Goal: Task Accomplishment & Management: Manage account settings

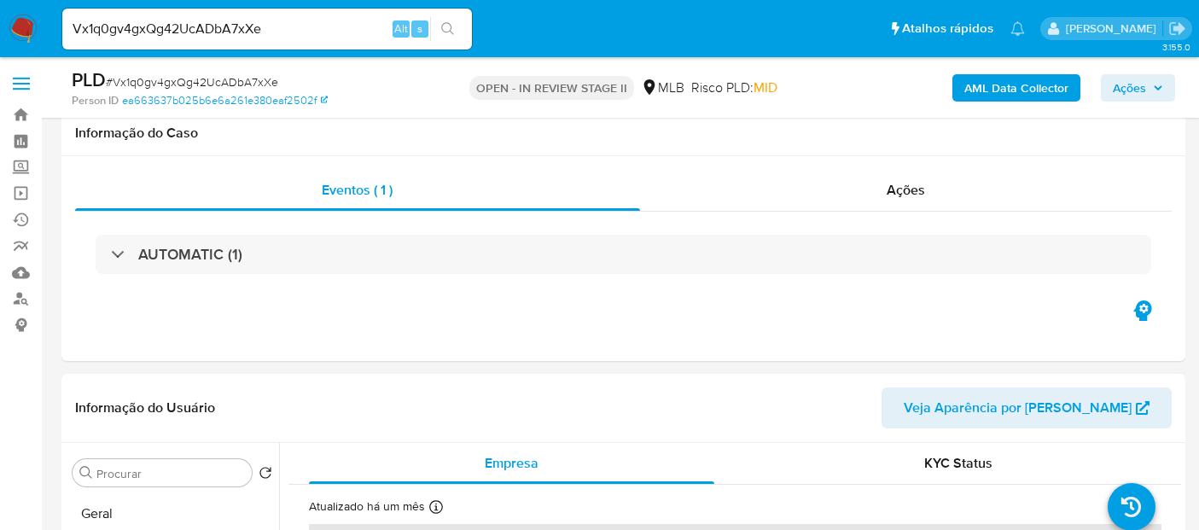
select select "10"
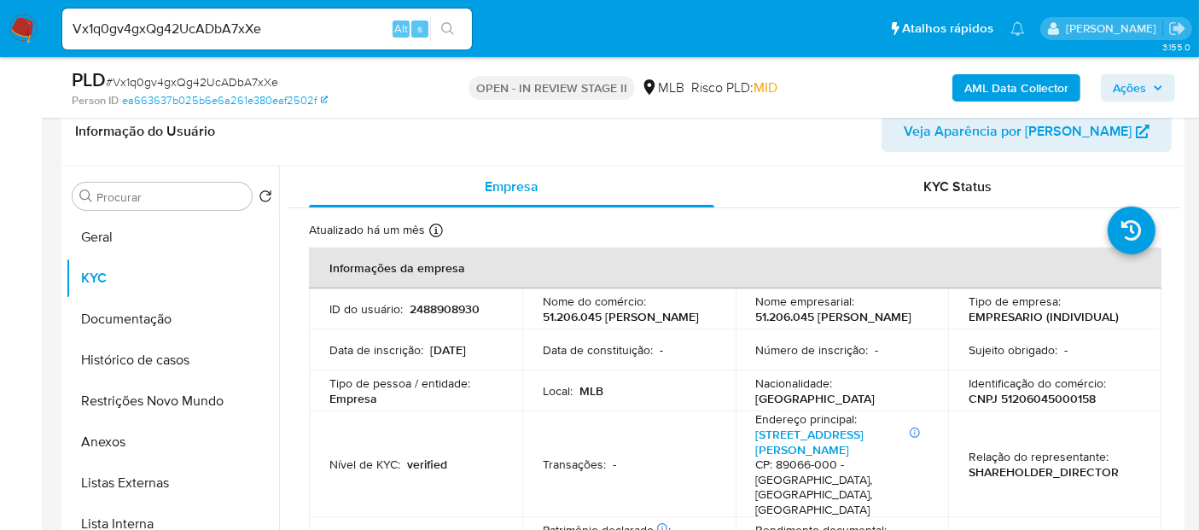
scroll to position [284, 0]
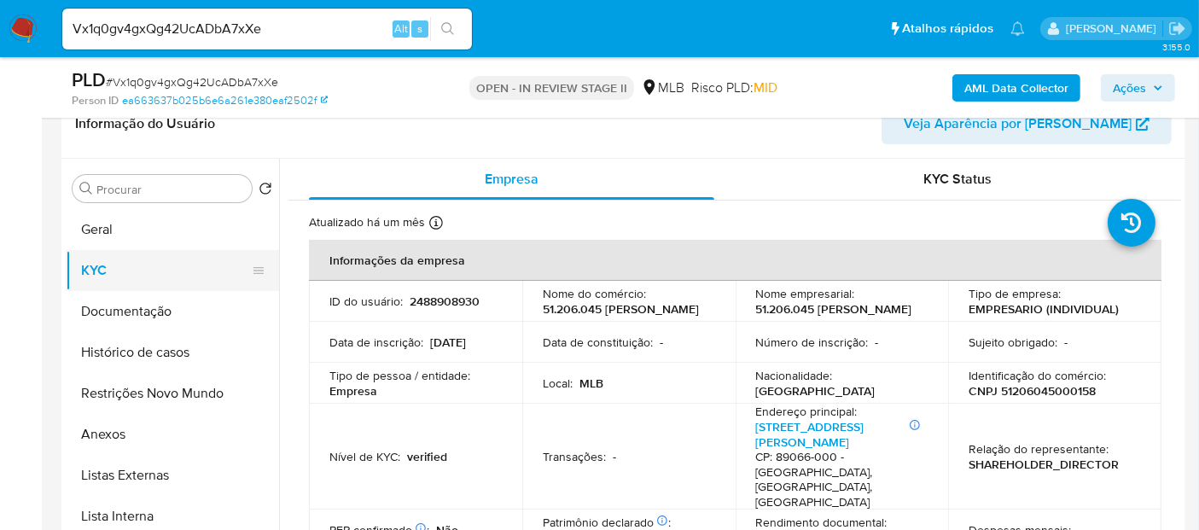
click at [109, 271] on button "KYC" at bounding box center [166, 270] width 200 height 41
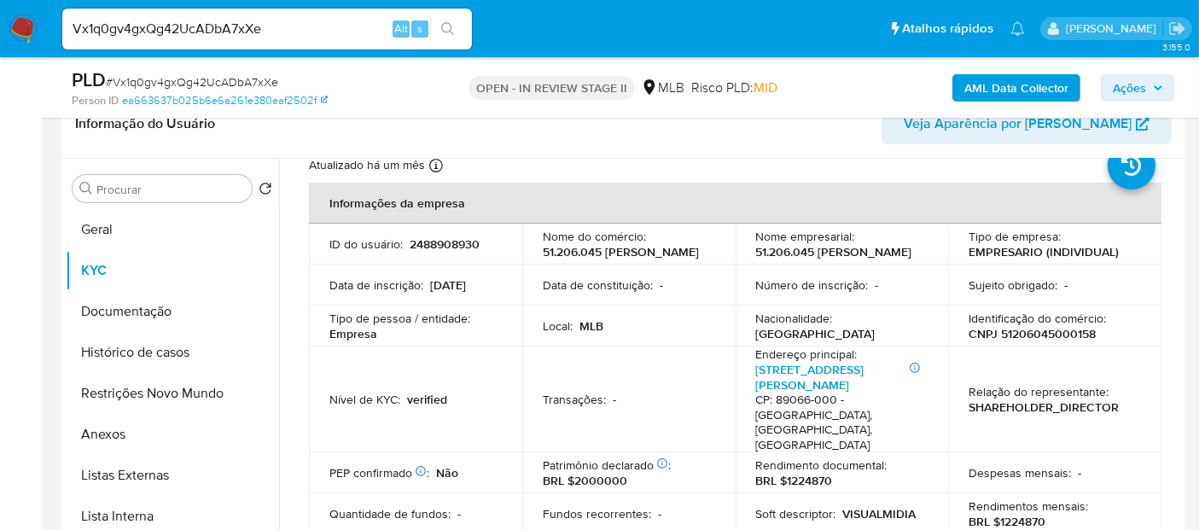
scroll to position [0, 0]
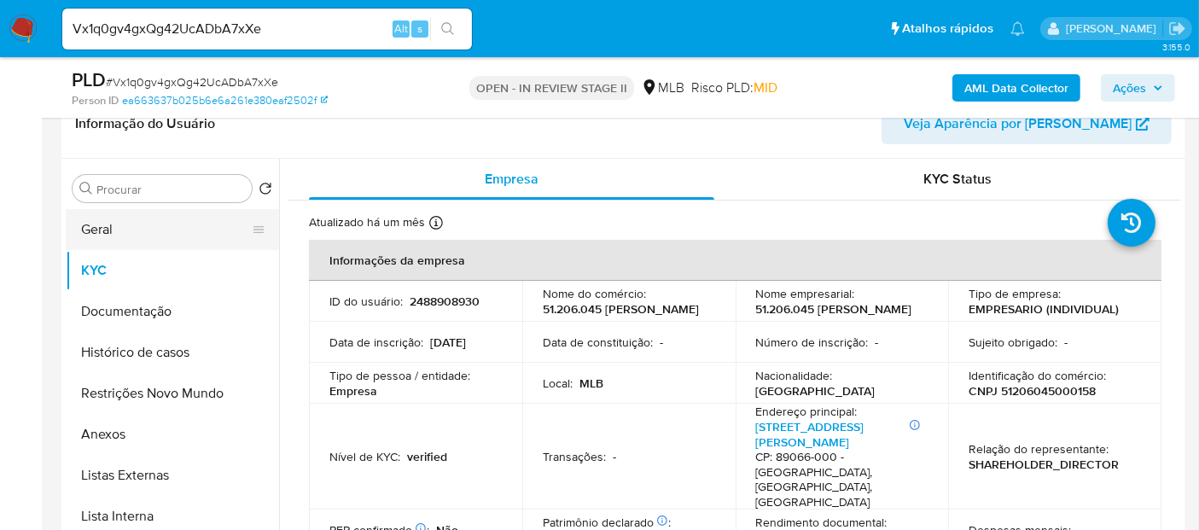
drag, startPoint x: 118, startPoint y: 218, endPoint x: 251, endPoint y: 236, distance: 134.4
click at [117, 219] on button "Geral" at bounding box center [166, 229] width 200 height 41
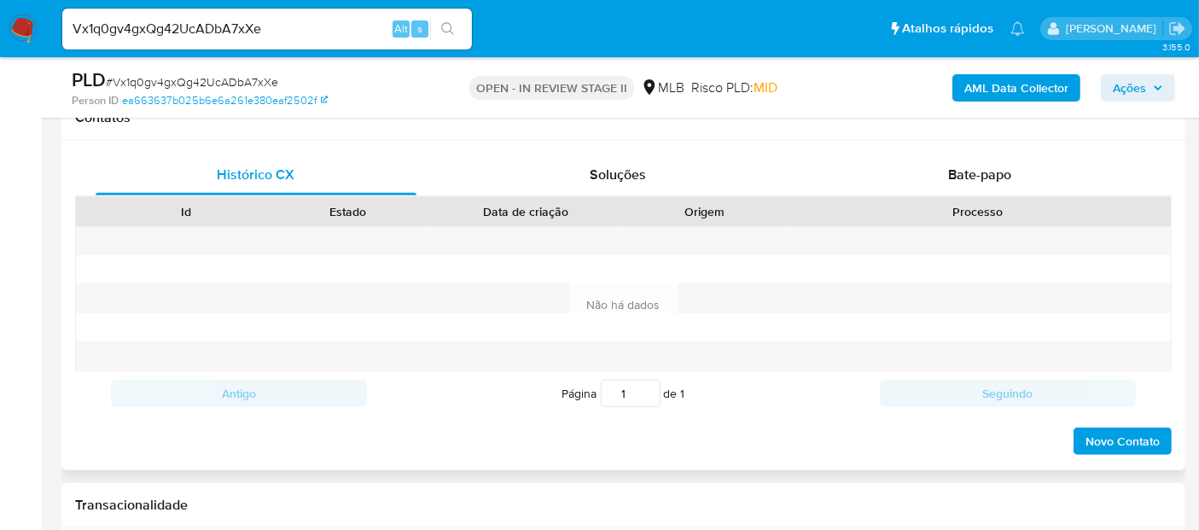
scroll to position [758, 0]
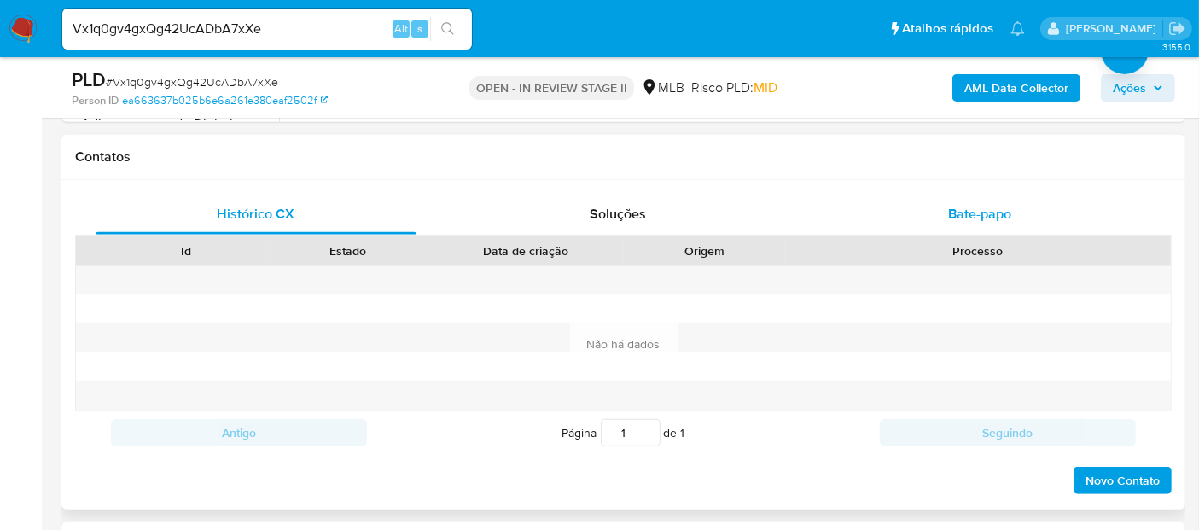
click at [977, 207] on span "Bate-papo" at bounding box center [979, 214] width 63 height 20
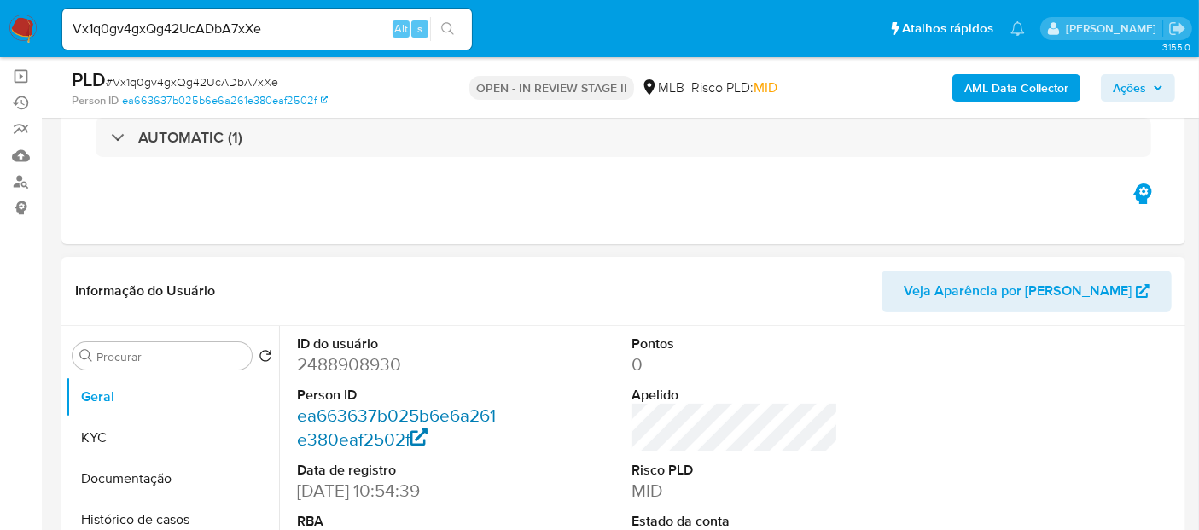
scroll to position [205, 0]
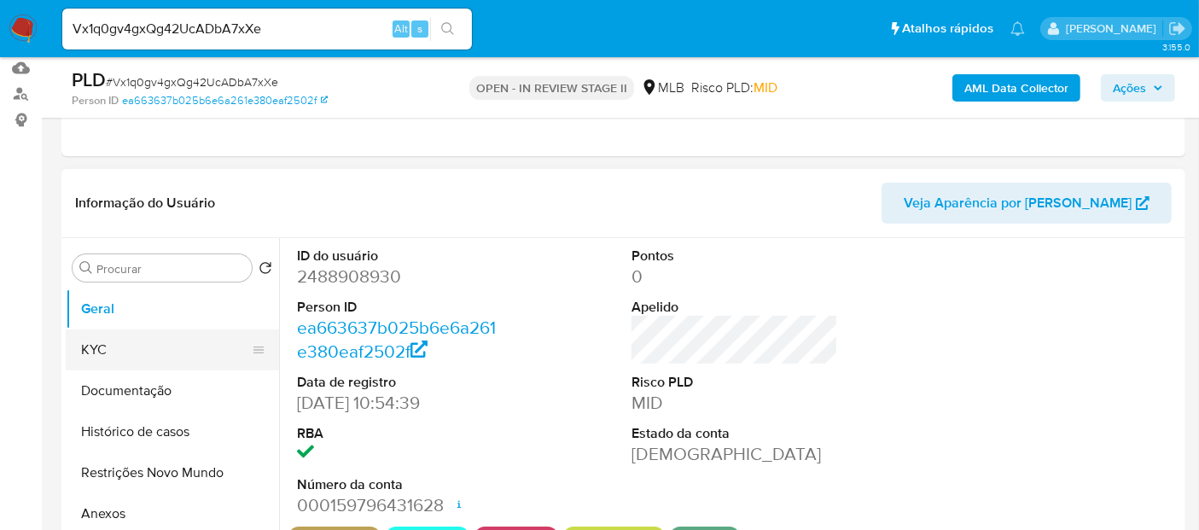
click at [92, 347] on button "KYC" at bounding box center [166, 350] width 200 height 41
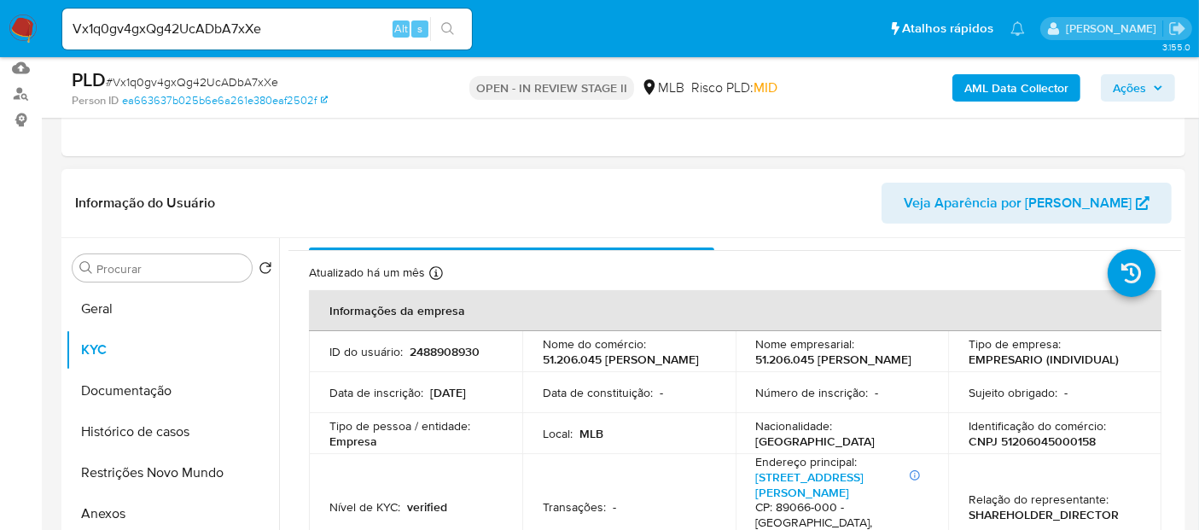
scroll to position [0, 0]
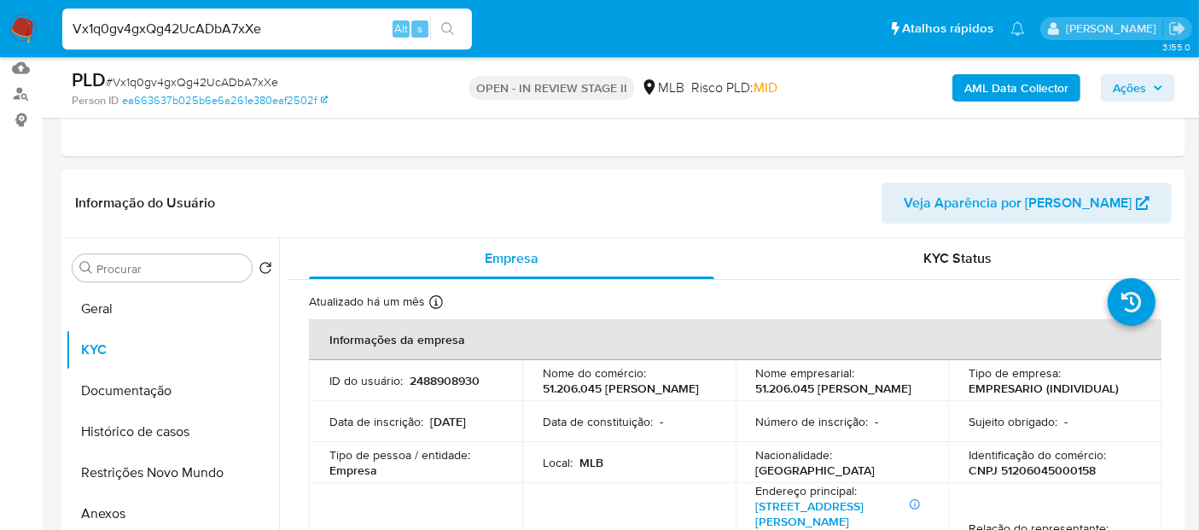
drag, startPoint x: 289, startPoint y: 32, endPoint x: 0, endPoint y: 32, distance: 289.4
click at [0, 32] on nav "Pausado Ver notificaciones Vx1q0gv4gxQg42UcADbA7xXe Alt s Atalhos rápidos Presi…" at bounding box center [599, 28] width 1199 height 57
paste input "b5ChvfzGv6UDdBqlOU8UYY0Z"
type input "b5ChvfzGv6UDdBqlOU8UYY0Z"
click at [452, 29] on icon "search-icon" at bounding box center [448, 29] width 14 height 14
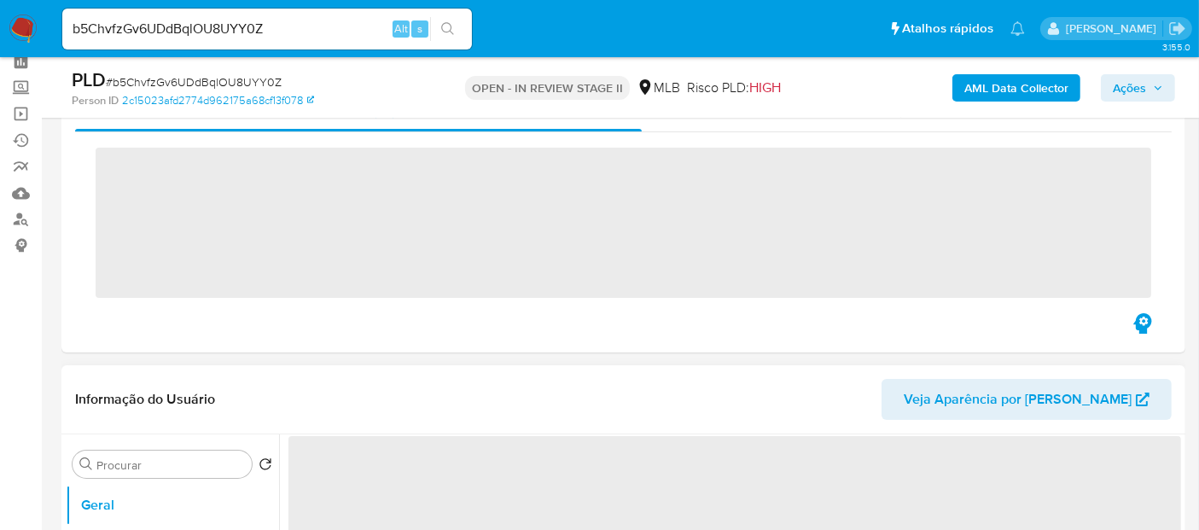
scroll to position [190, 0]
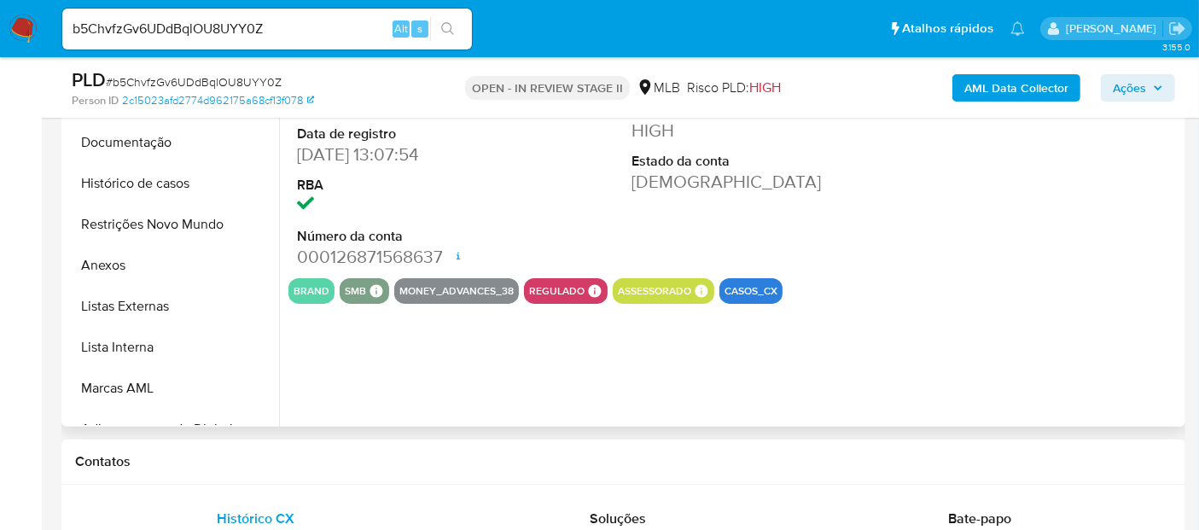
select select "10"
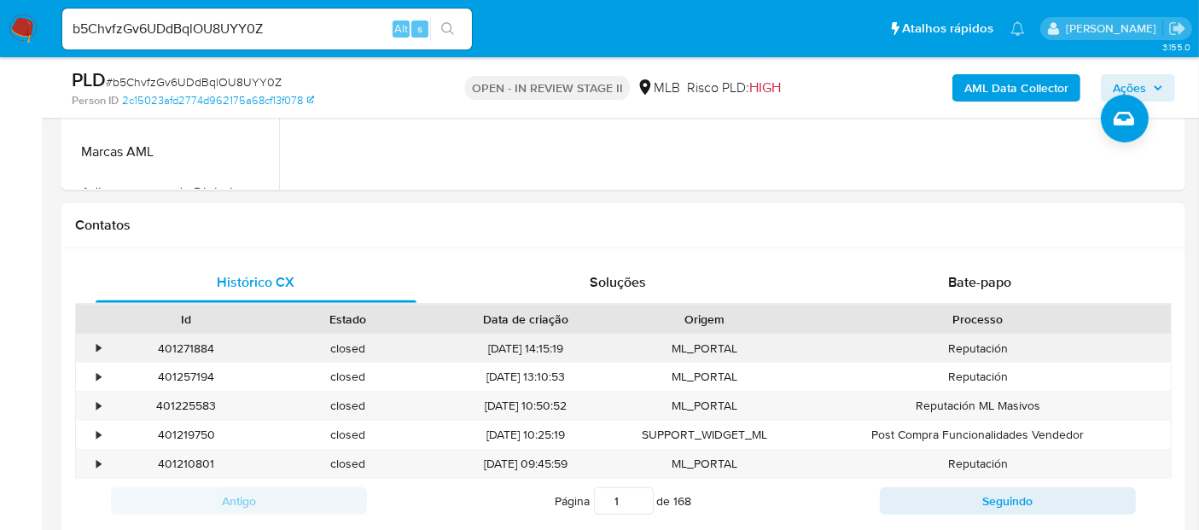
scroll to position [758, 0]
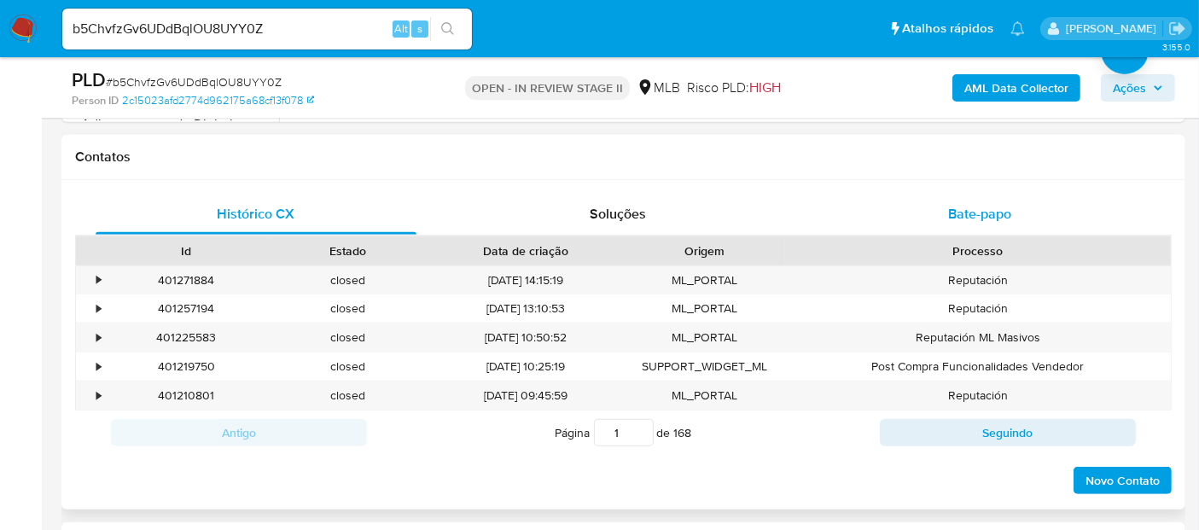
click at [985, 215] on span "Bate-papo" at bounding box center [979, 214] width 63 height 20
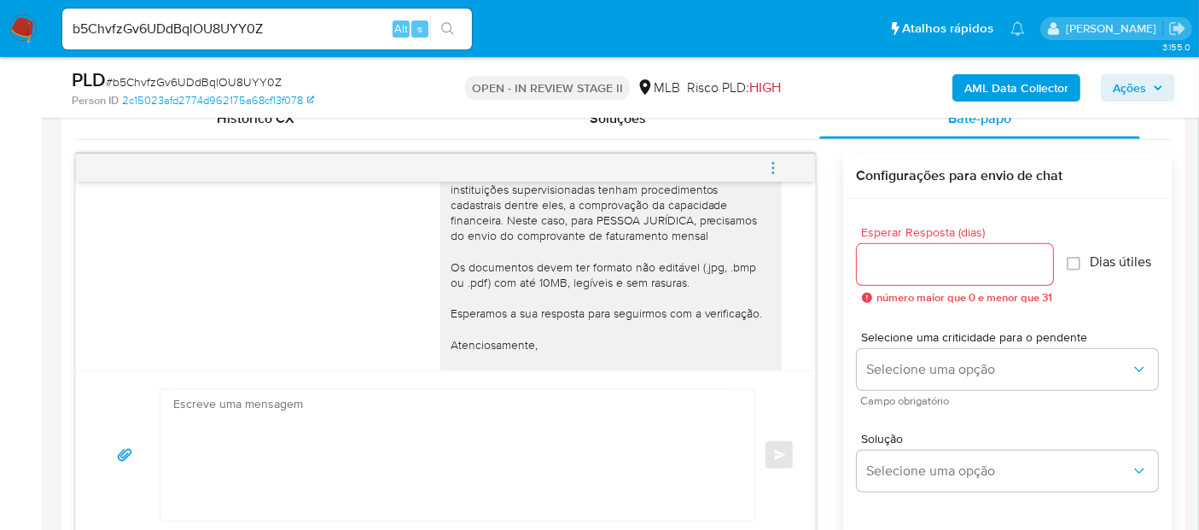
scroll to position [218, 0]
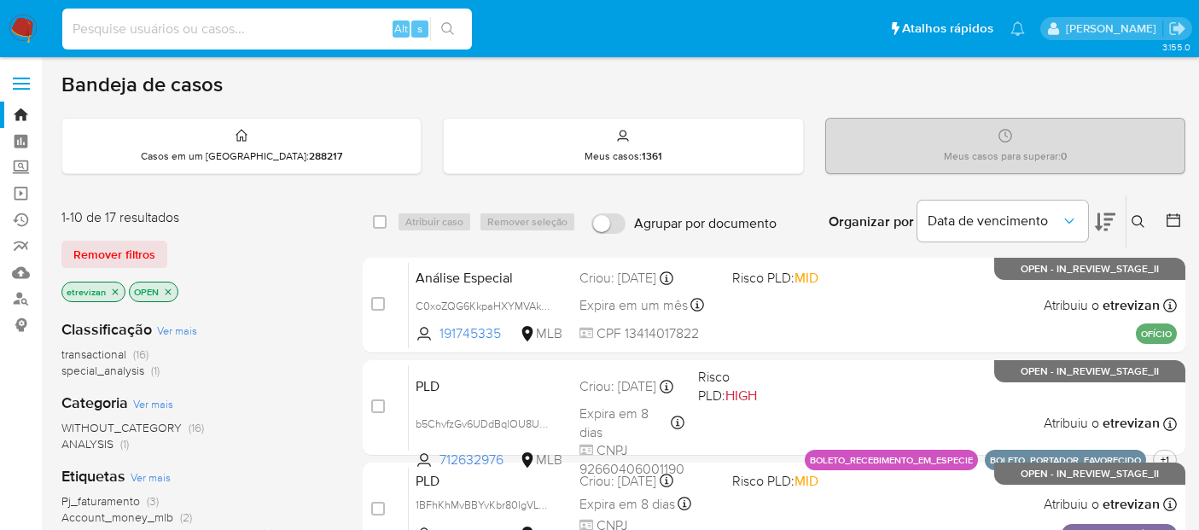
scroll to position [815, 0]
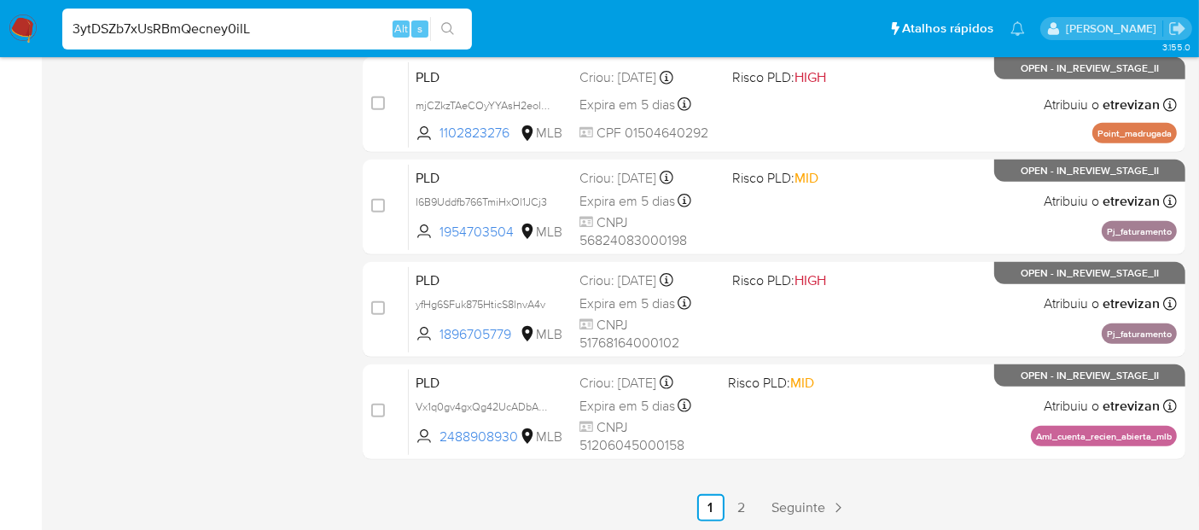
type input "3ytDSZb7xUsRBmQecney0ilL"
click at [446, 28] on icon "search-icon" at bounding box center [448, 29] width 14 height 14
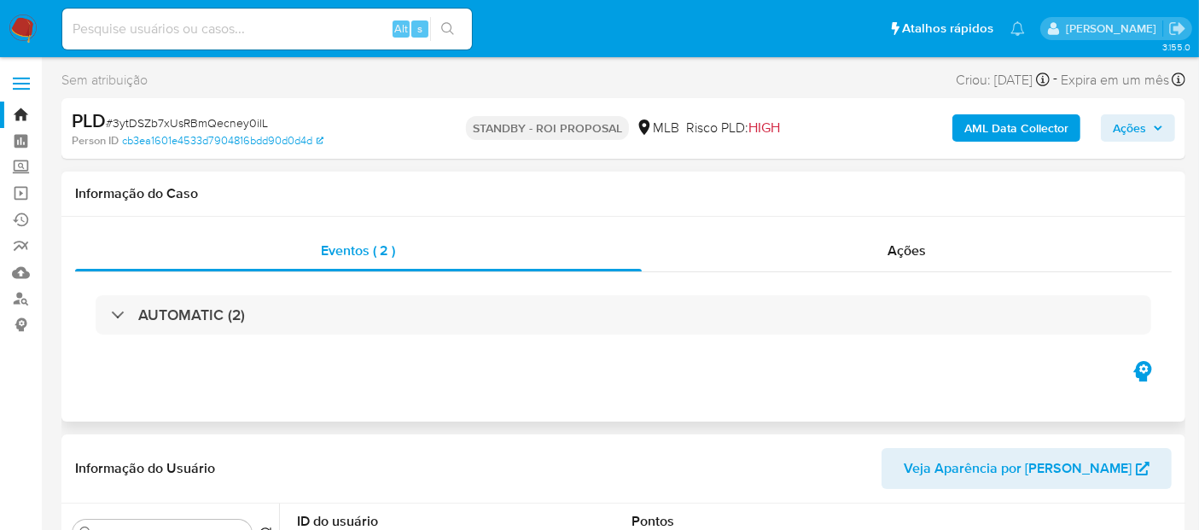
select select "10"
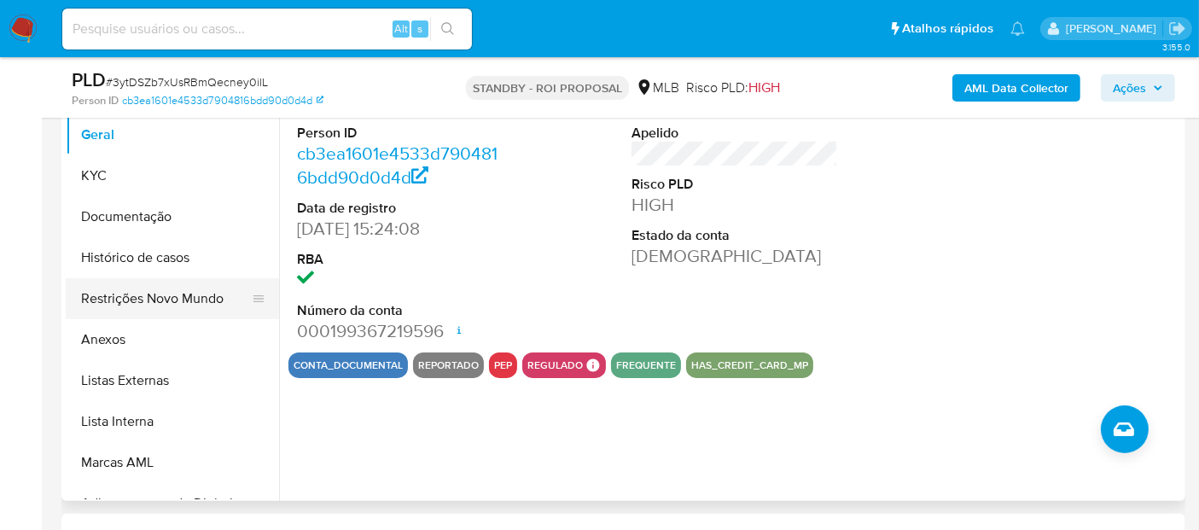
scroll to position [190, 0]
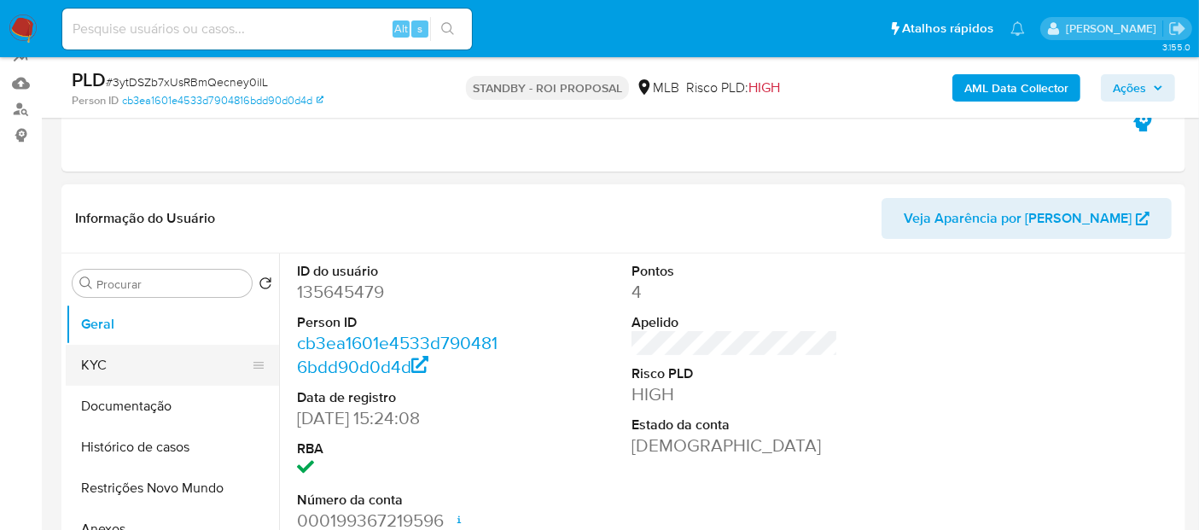
click at [121, 365] on button "KYC" at bounding box center [166, 365] width 200 height 41
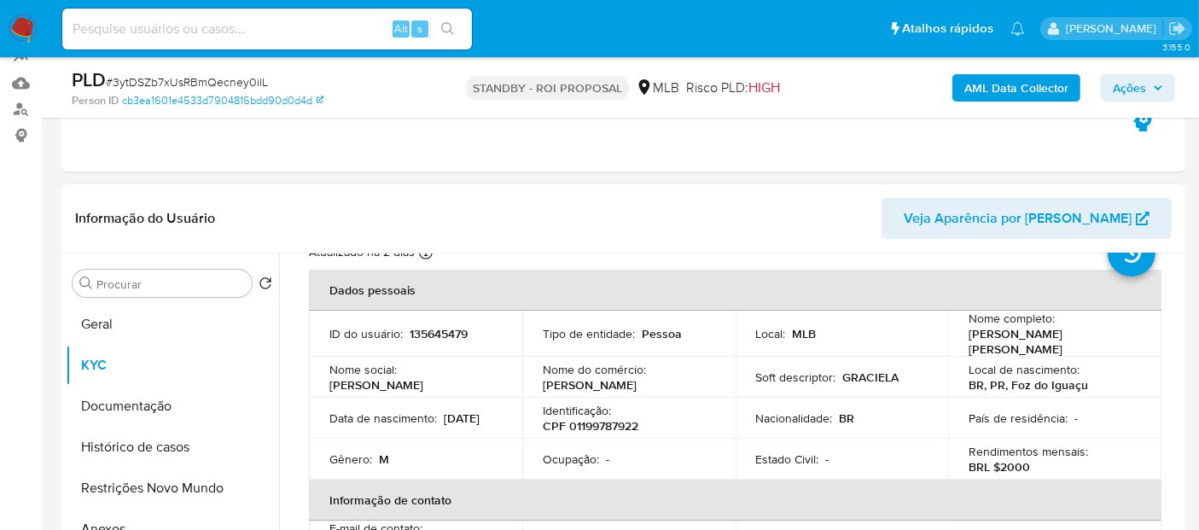
scroll to position [95, 0]
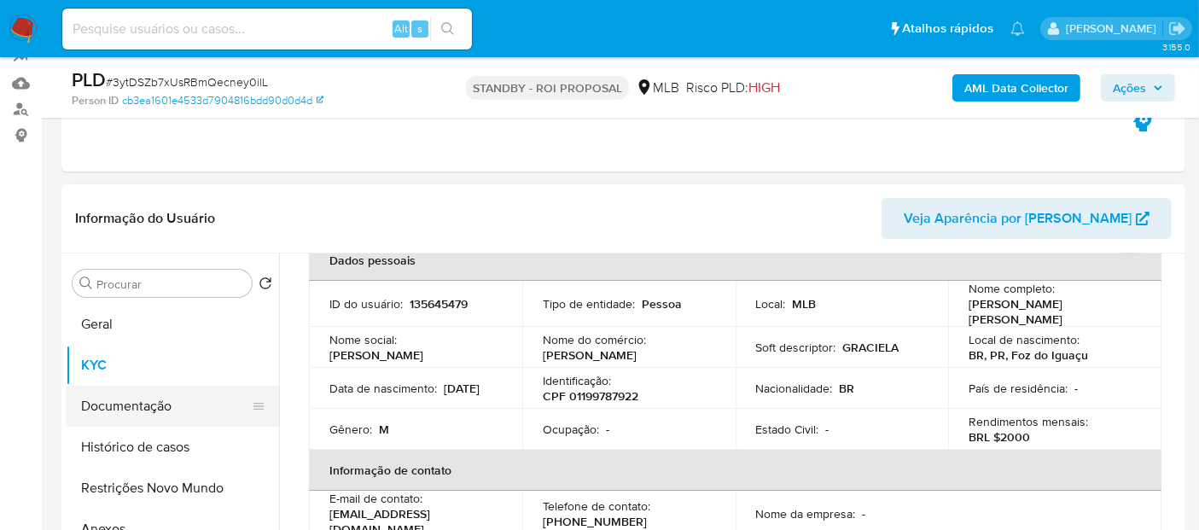
click at [141, 403] on button "Documentação" at bounding box center [166, 406] width 200 height 41
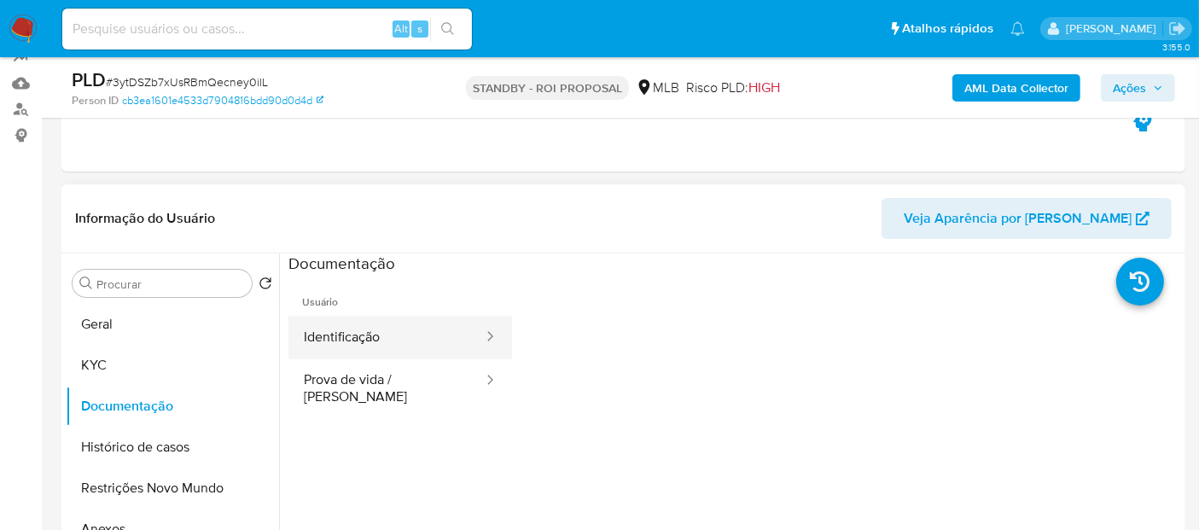
click at [400, 340] on button "Identificação" at bounding box center [387, 338] width 196 height 44
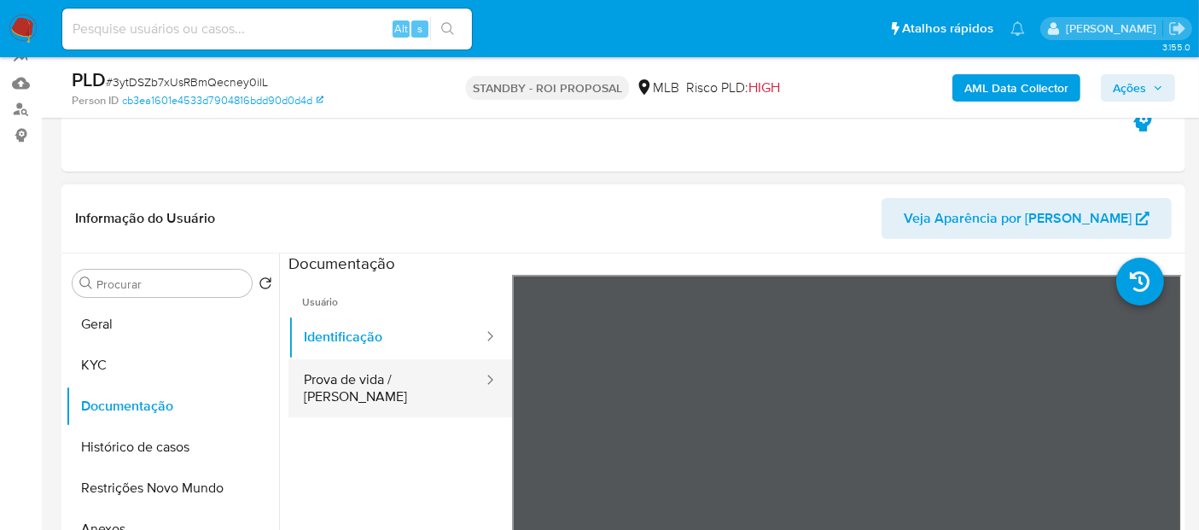
click at [383, 376] on button "Prova de vida / Selfie" at bounding box center [387, 388] width 196 height 58
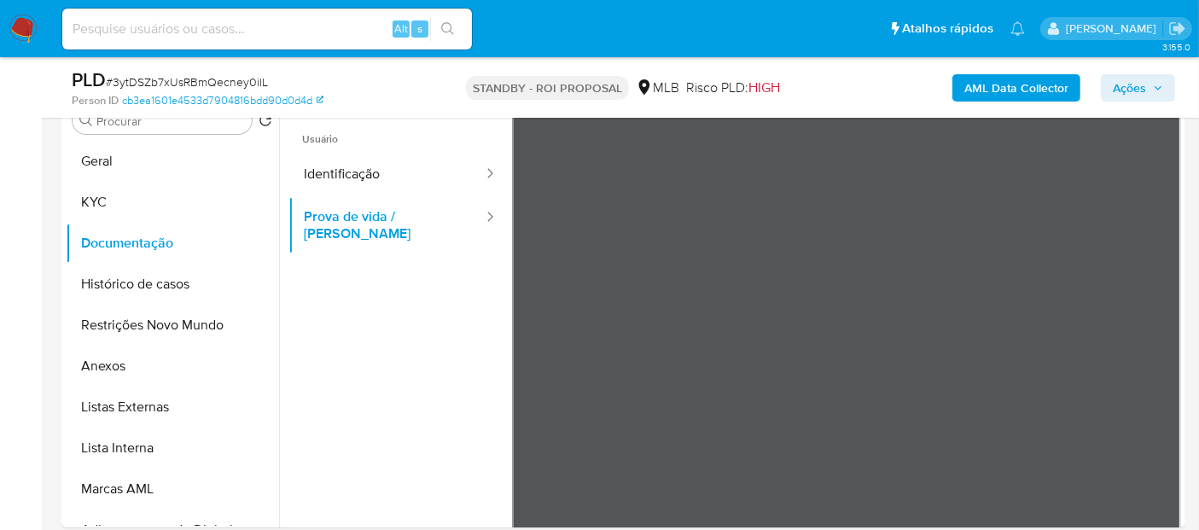
scroll to position [356, 0]
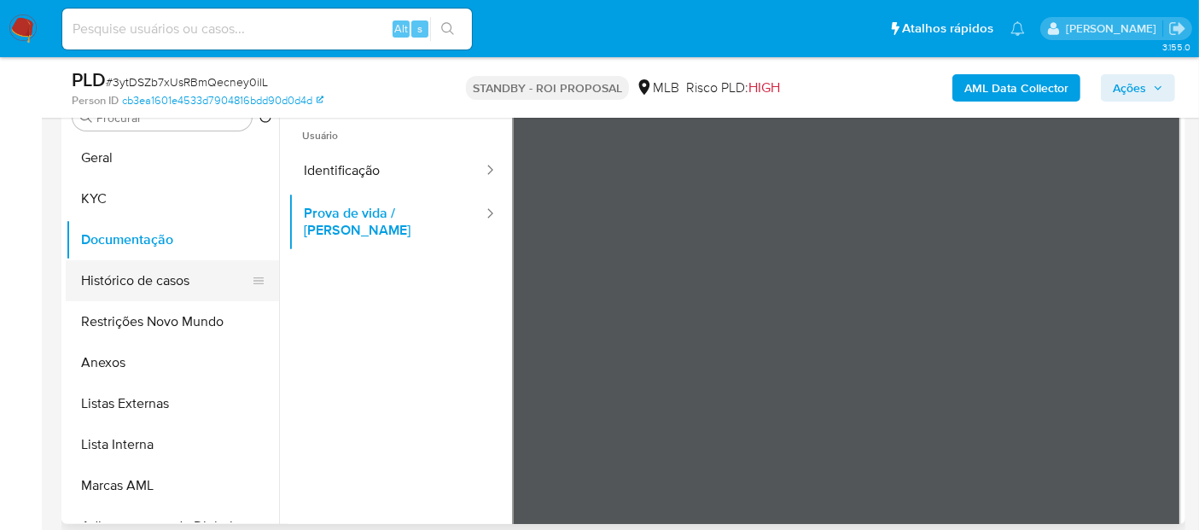
click at [133, 296] on button "Histórico de casos" at bounding box center [166, 280] width 200 height 41
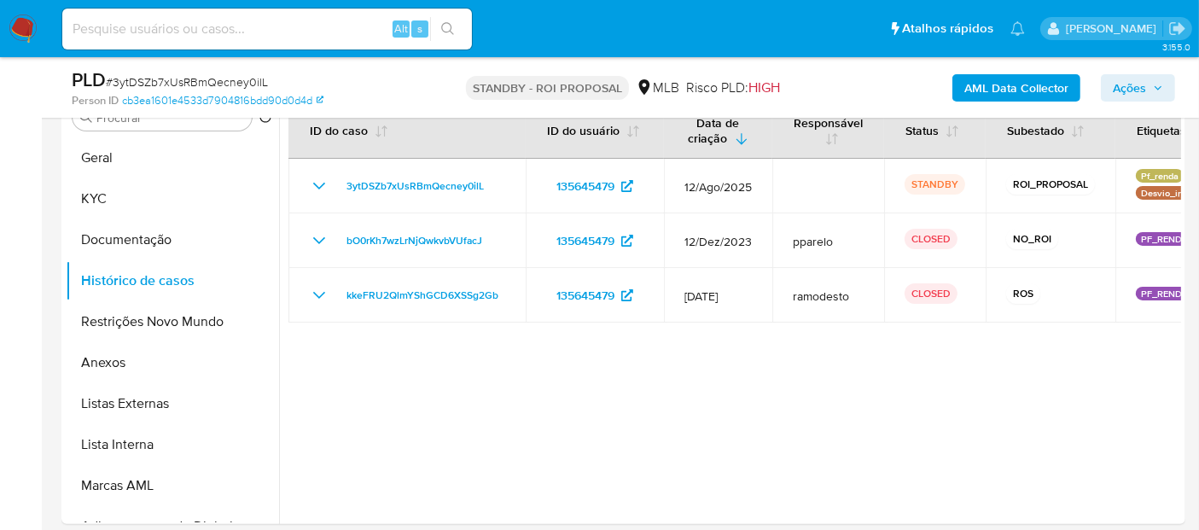
click at [24, 23] on img at bounding box center [23, 29] width 29 height 29
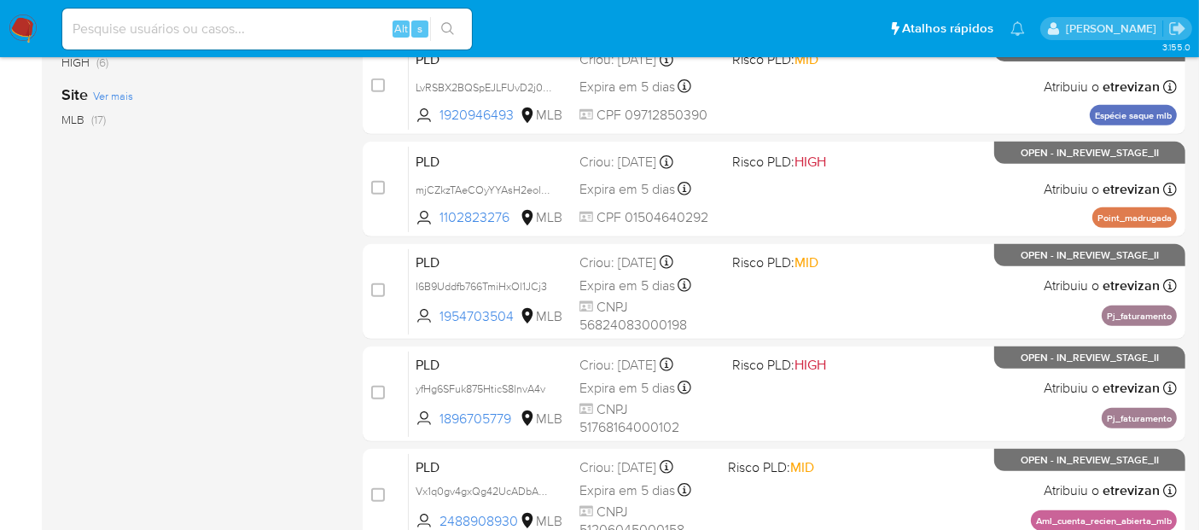
scroll to position [815, 0]
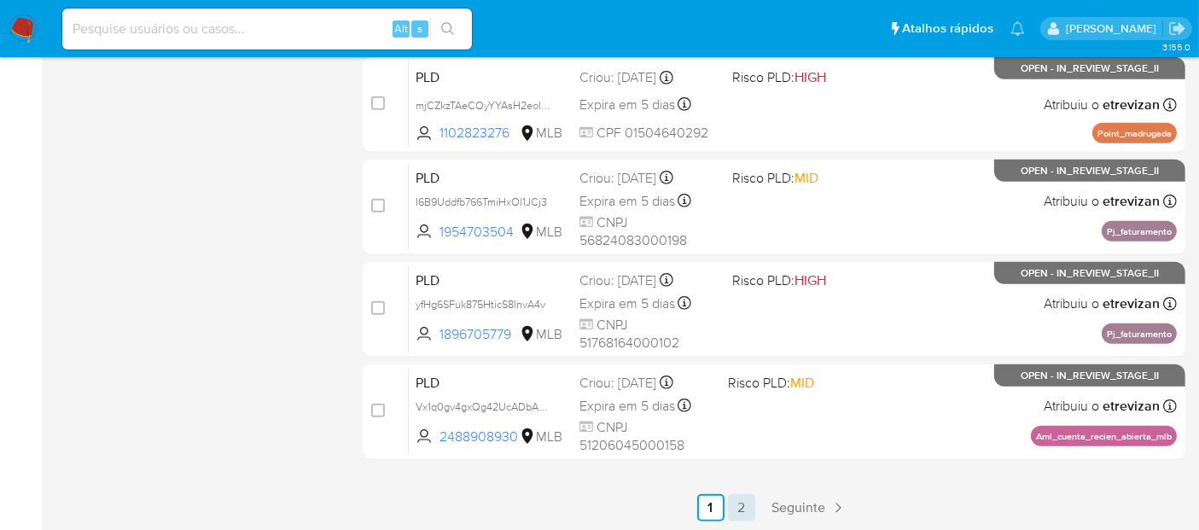
click at [736, 504] on link "2" at bounding box center [741, 507] width 27 height 27
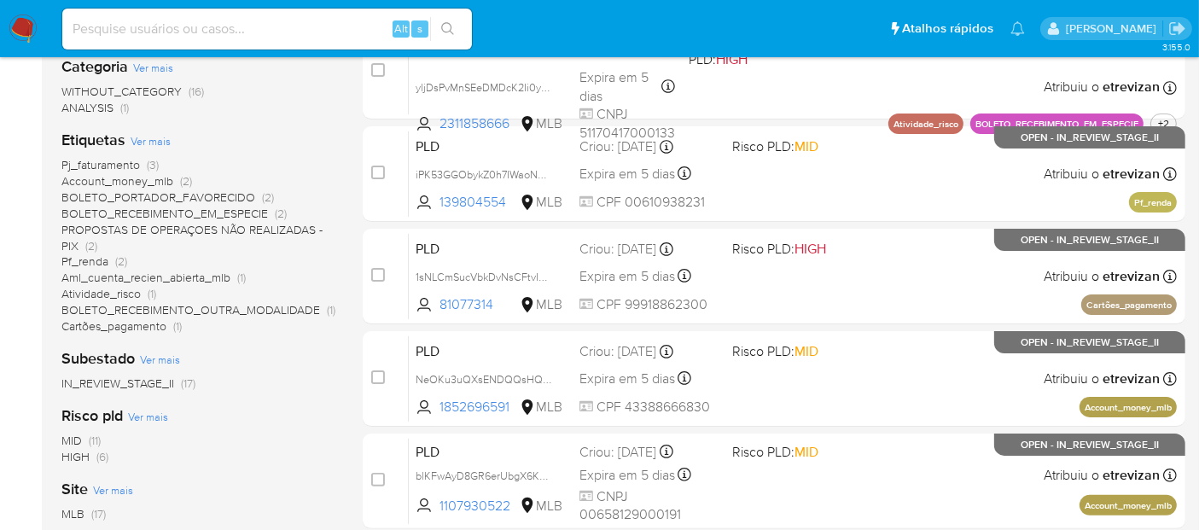
scroll to position [318, 0]
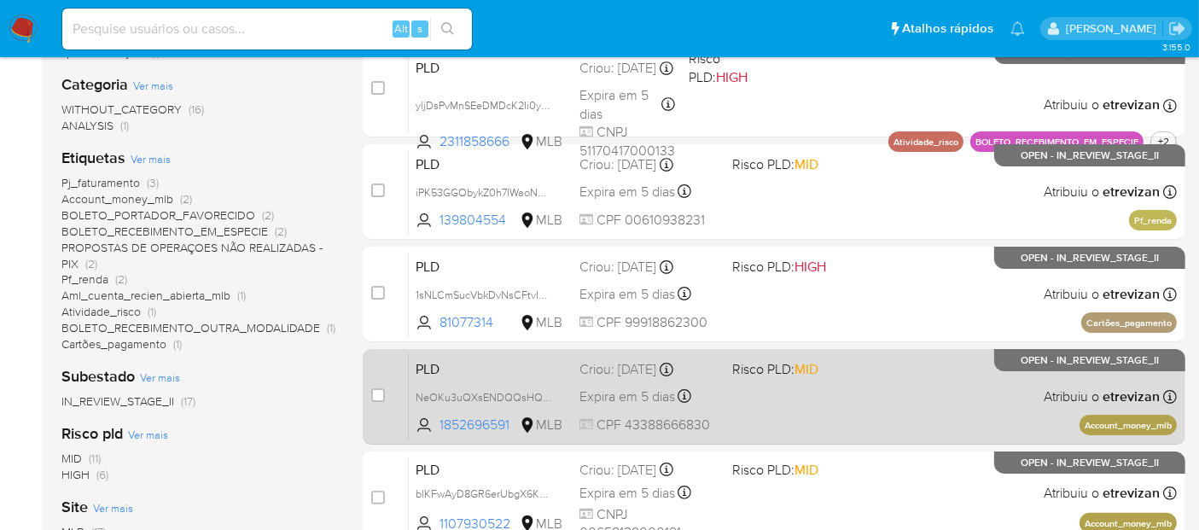
click at [797, 395] on div "PLD NeOKu3uQXsENDQQsHQFunbxU 1852696591 MLB Risco PLD: MID Criou: 12/07/2025 Cr…" at bounding box center [793, 396] width 768 height 86
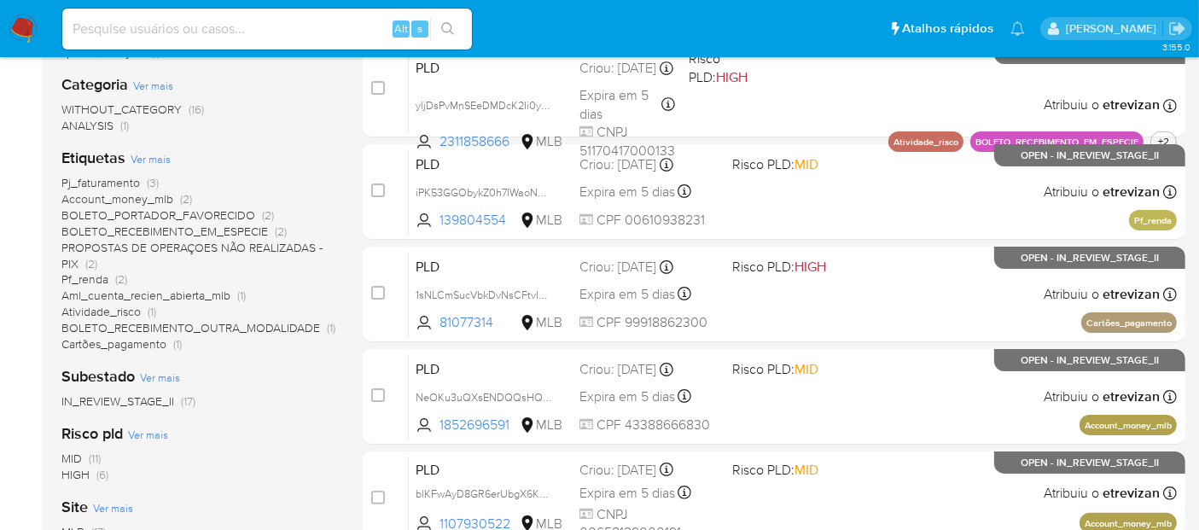
click at [270, 28] on input at bounding box center [267, 29] width 410 height 22
paste input "bUpB9sQYDWrhuhyjZor6kaWh"
type input "bUpB9sQYDWrhuhyjZor6kaWh"
click at [451, 20] on button "search-icon" at bounding box center [447, 29] width 35 height 24
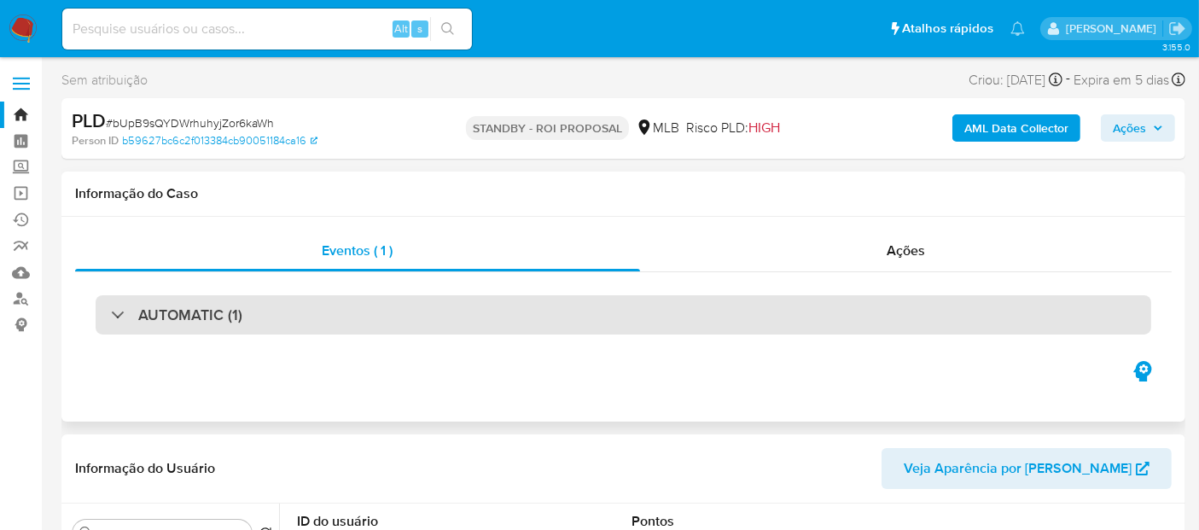
select select "10"
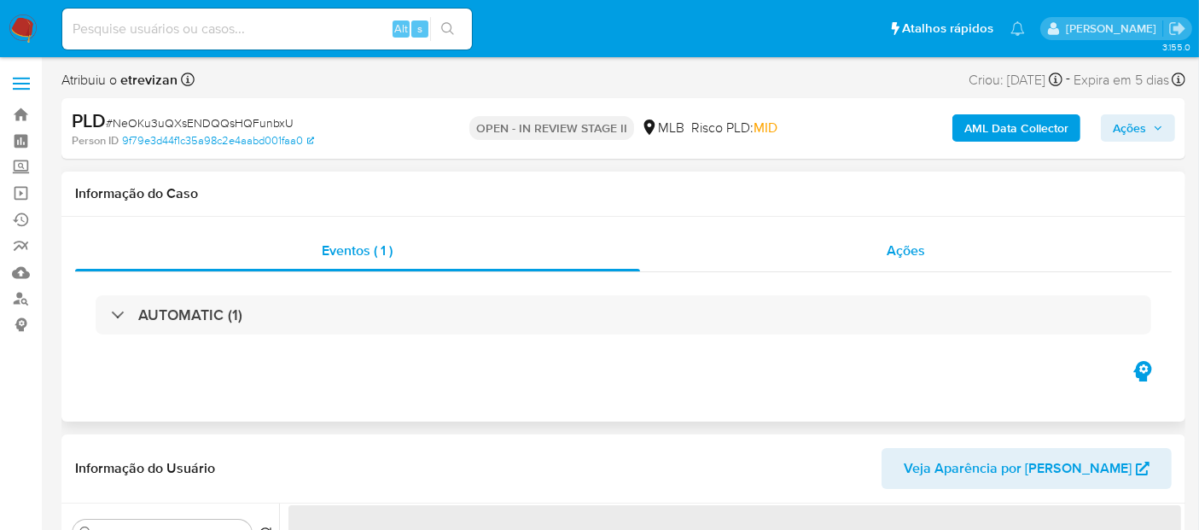
drag, startPoint x: 898, startPoint y: 251, endPoint x: 891, endPoint y: 266, distance: 16.8
click at [897, 252] on span "Ações" at bounding box center [906, 251] width 38 height 20
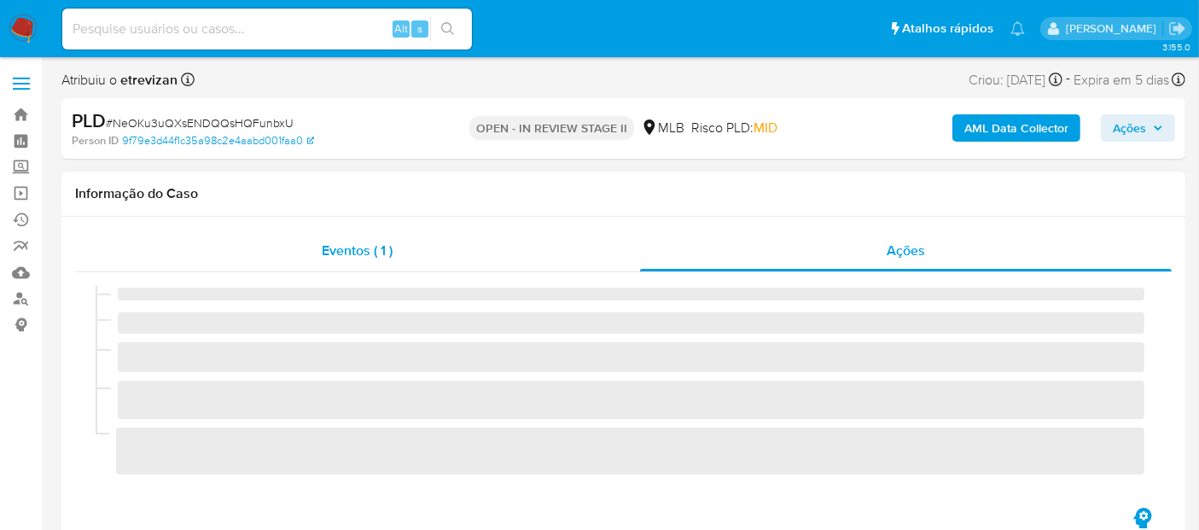
select select "10"
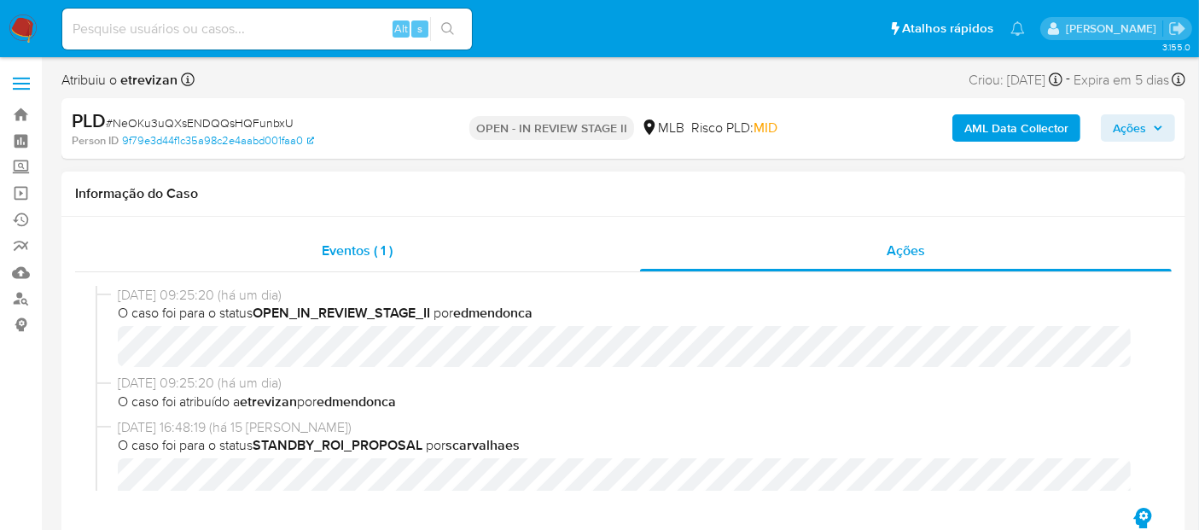
click at [351, 249] on span "Eventos ( 1 )" at bounding box center [357, 251] width 71 height 20
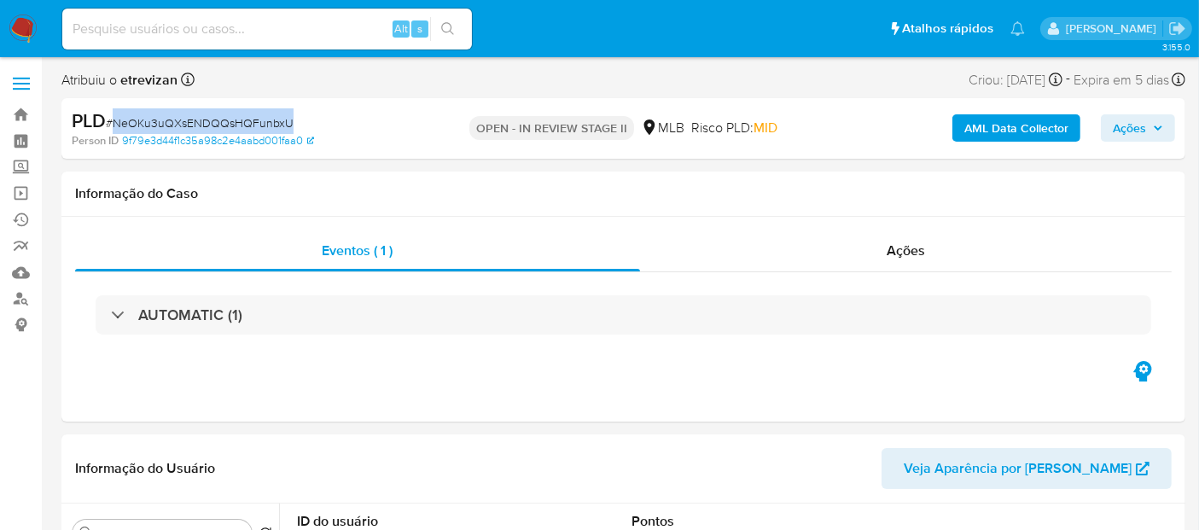
drag, startPoint x: 114, startPoint y: 125, endPoint x: 286, endPoint y: 129, distance: 171.6
click at [286, 129] on span "# NeOKu3uQXsENDQQsHQFunbxU" at bounding box center [200, 122] width 188 height 17
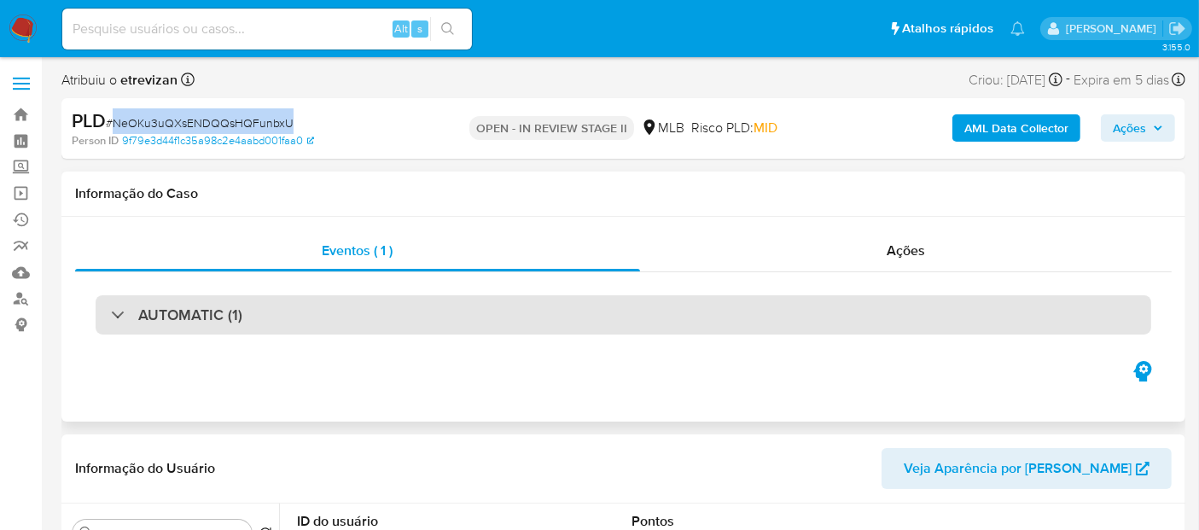
copy span "NeOKu3uQXsENDQQsHQFunbxU"
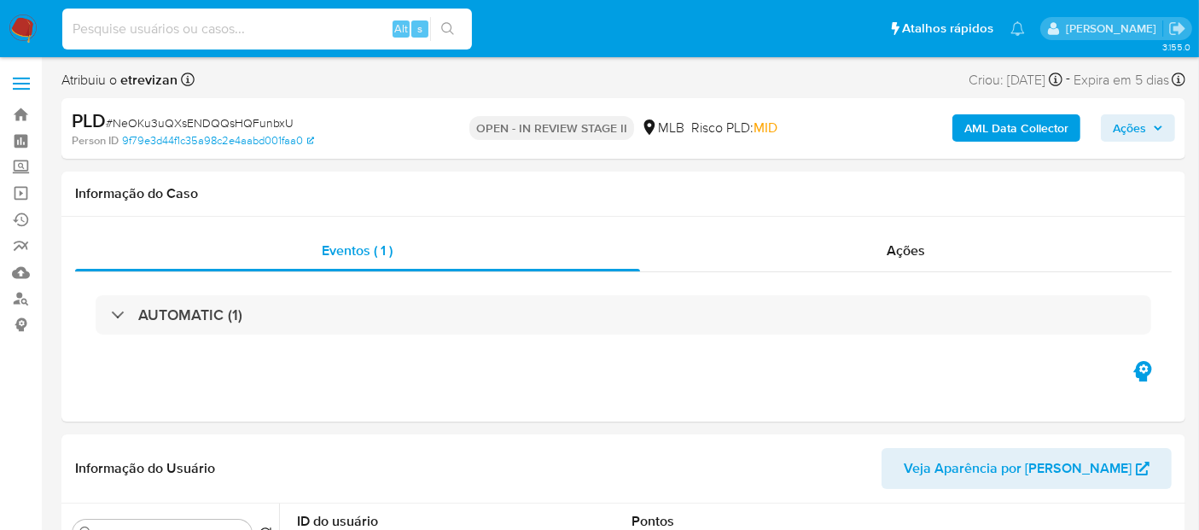
click at [141, 33] on input at bounding box center [267, 29] width 410 height 22
paste input "NeOKu3uQXsENDQQsHQFunbxU"
click at [448, 22] on icon "search-icon" at bounding box center [448, 29] width 14 height 14
drag, startPoint x: 272, startPoint y: 41, endPoint x: 0, endPoint y: 55, distance: 272.7
click at [0, 55] on nav "Pausado Ver notificaciones NeOKu3uQXsENDQQsHQFunbxU Alt s Atalhos rápidos Presi…" at bounding box center [599, 28] width 1199 height 57
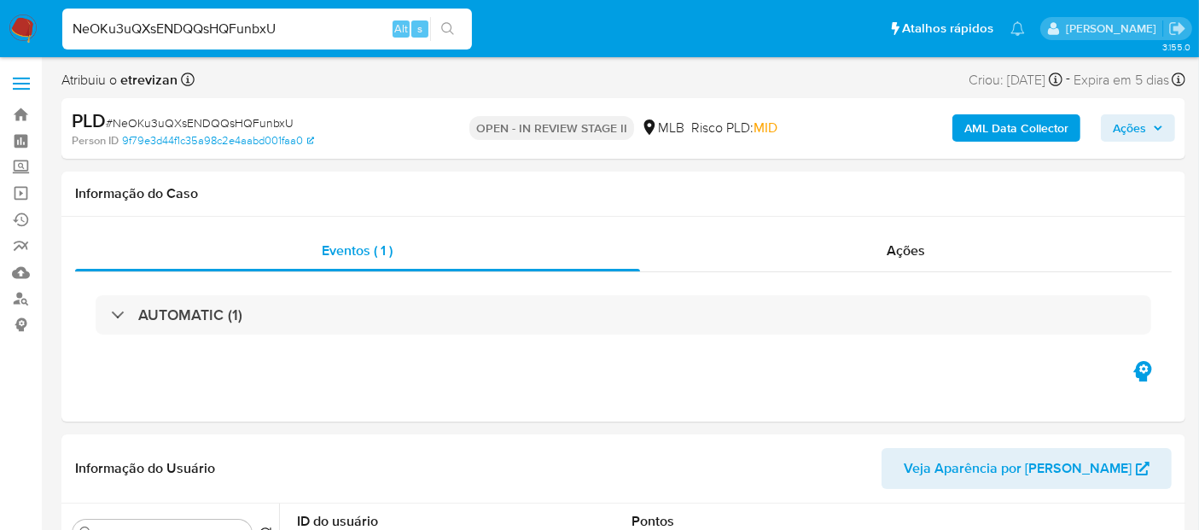
click at [448, 18] on button "search-icon" at bounding box center [447, 29] width 35 height 24
click at [896, 247] on span "Ações" at bounding box center [906, 251] width 38 height 20
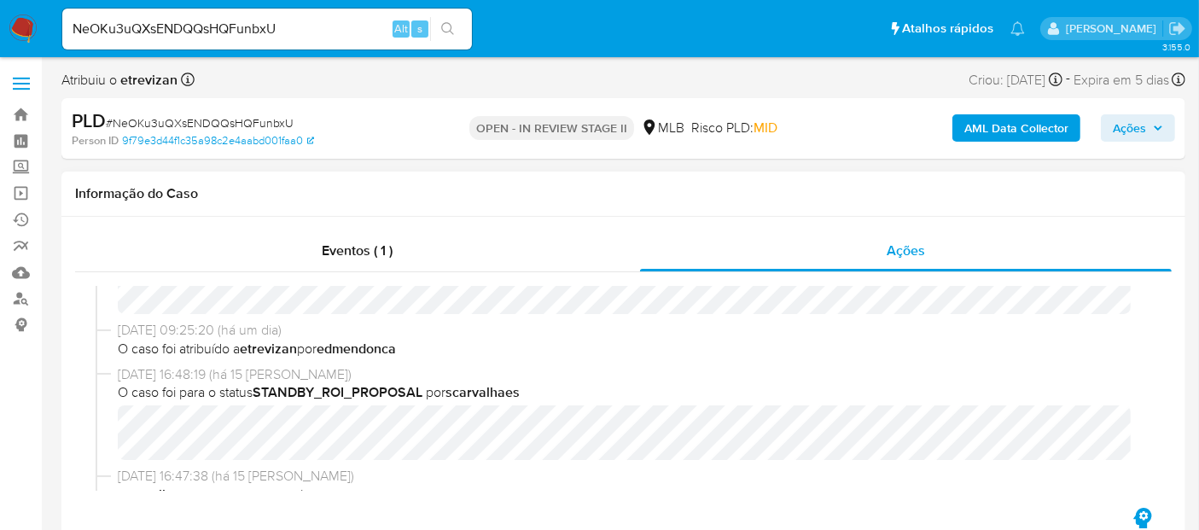
scroll to position [95, 0]
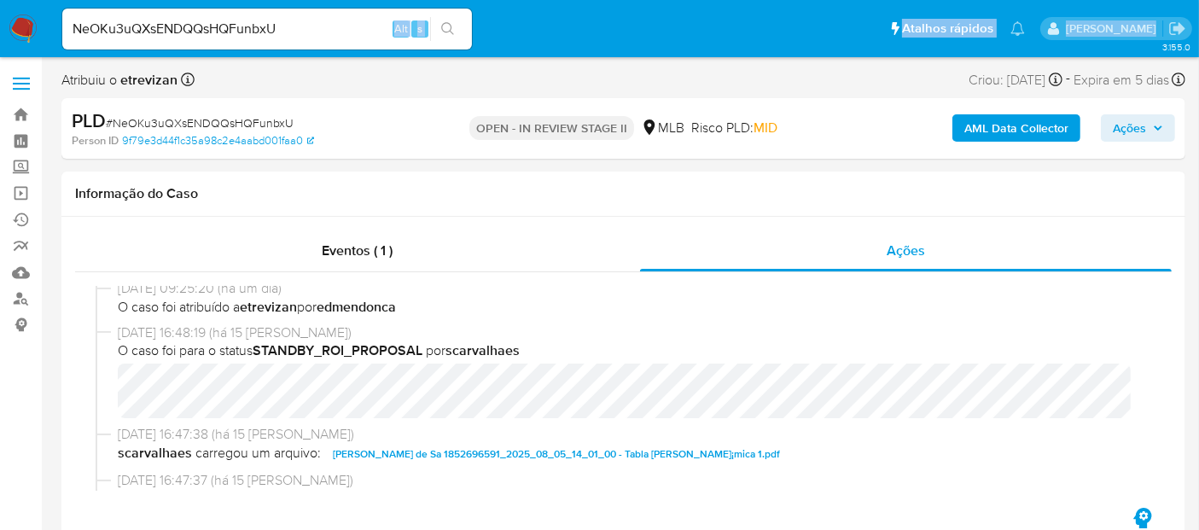
drag, startPoint x: 313, startPoint y: 16, endPoint x: 0, endPoint y: 99, distance: 324.1
drag, startPoint x: 302, startPoint y: 28, endPoint x: 0, endPoint y: 99, distance: 310.4
paste input "bUpB9sQYDWrhuhyjZor6kaWh"
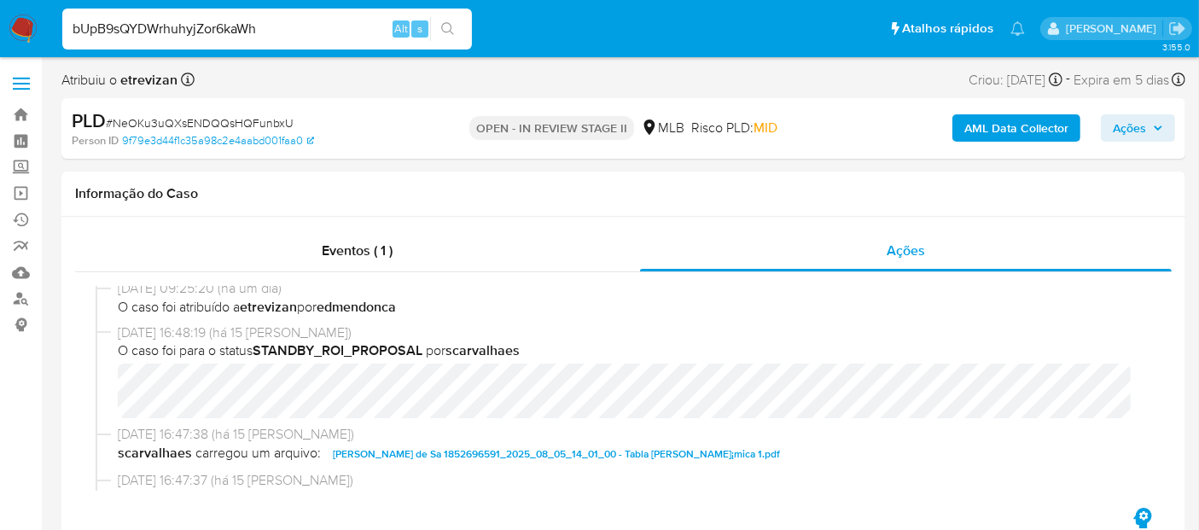
type input "bUpB9sQYDWrhuhyjZor6kaWh"
click at [446, 22] on icon "search-icon" at bounding box center [447, 28] width 13 height 13
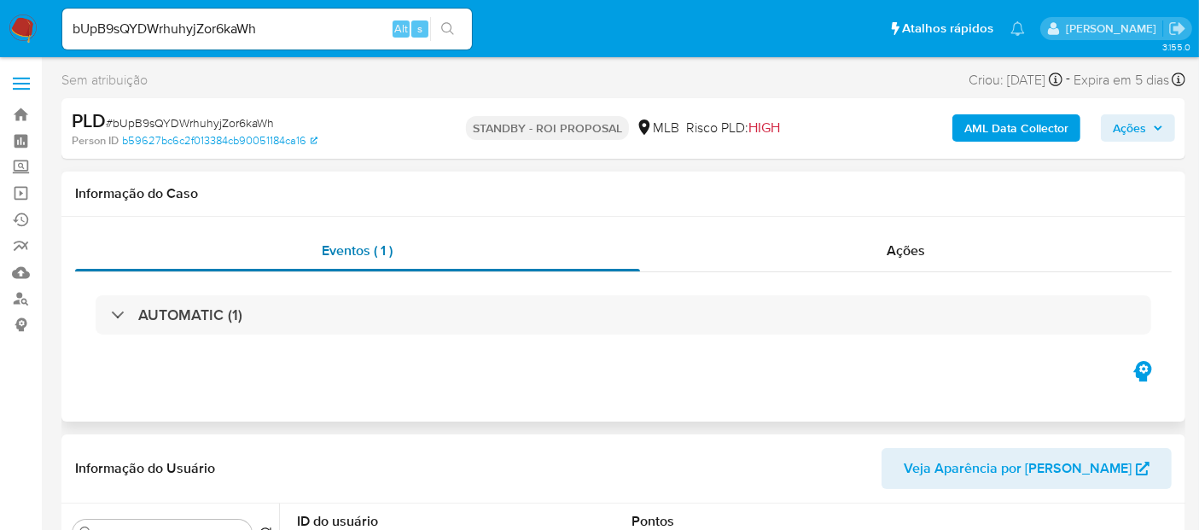
select select "10"
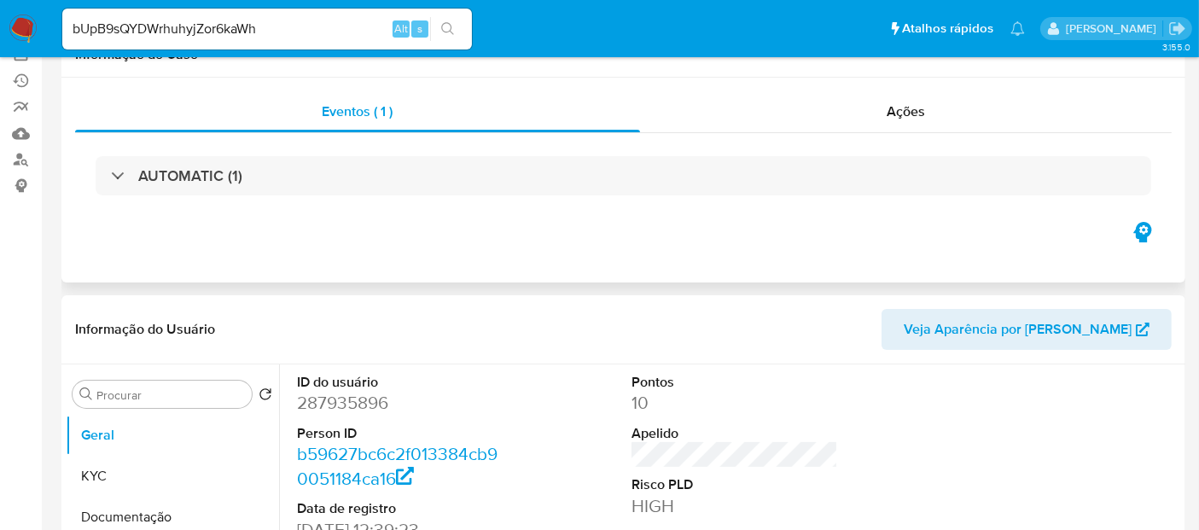
scroll to position [284, 0]
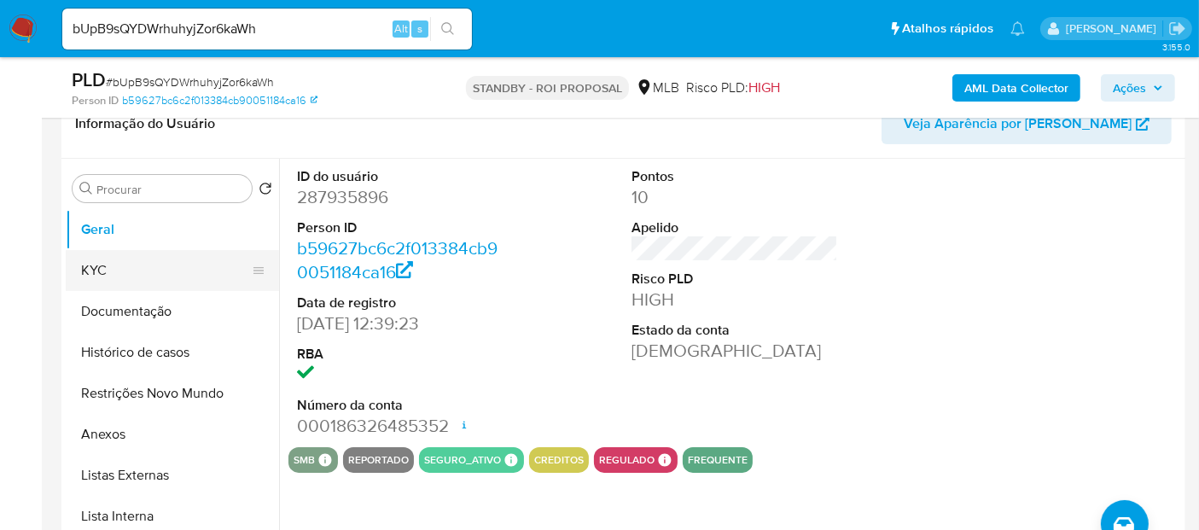
click at [109, 277] on button "KYC" at bounding box center [166, 270] width 200 height 41
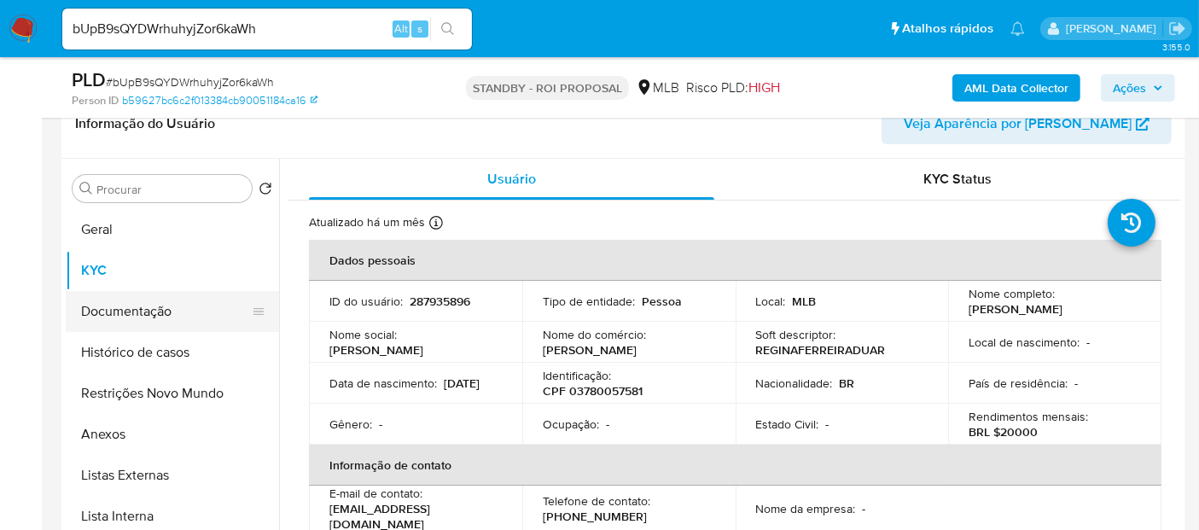
click at [168, 316] on button "Documentação" at bounding box center [166, 311] width 200 height 41
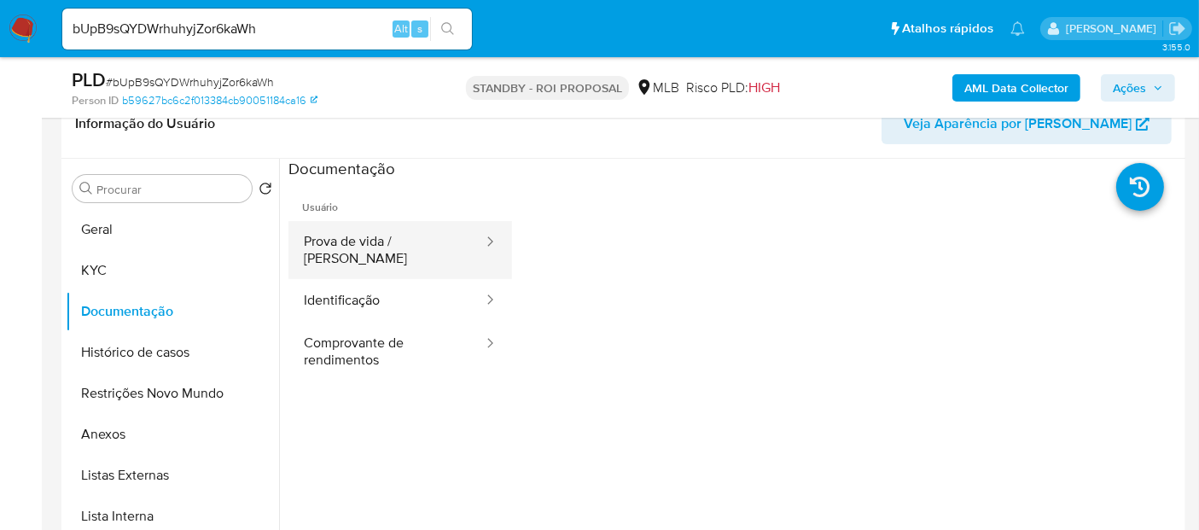
click at [363, 227] on button "Prova de vida / [PERSON_NAME]" at bounding box center [387, 250] width 196 height 58
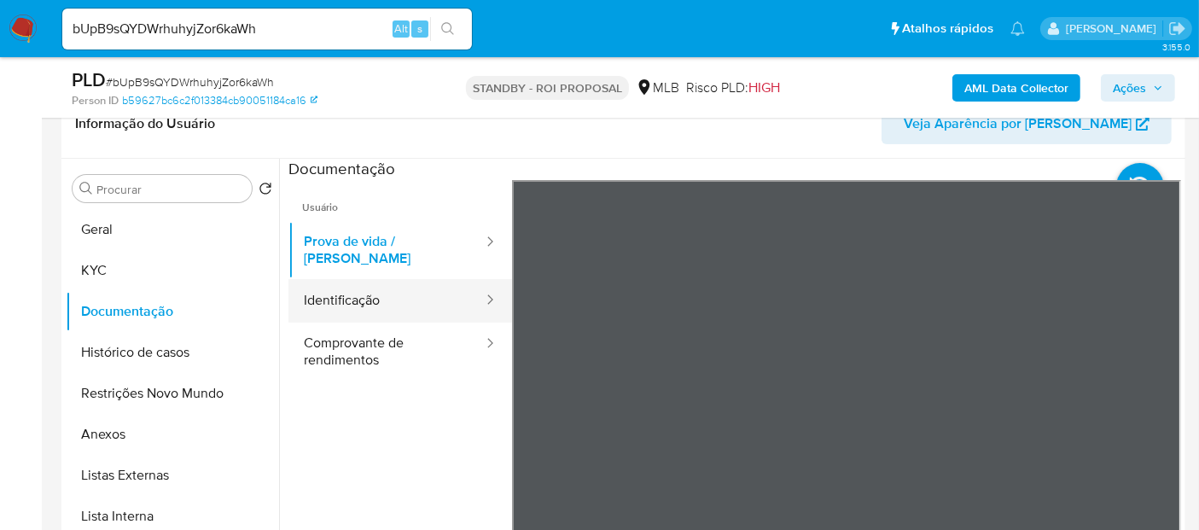
click at [359, 283] on button "Identificação" at bounding box center [387, 301] width 196 height 44
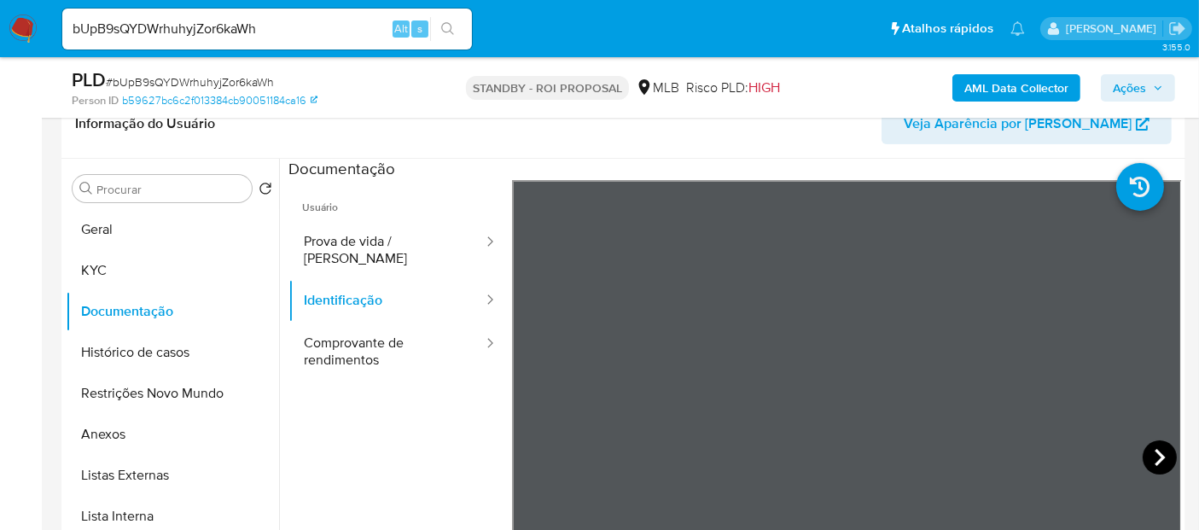
click at [1147, 452] on icon at bounding box center [1160, 458] width 34 height 34
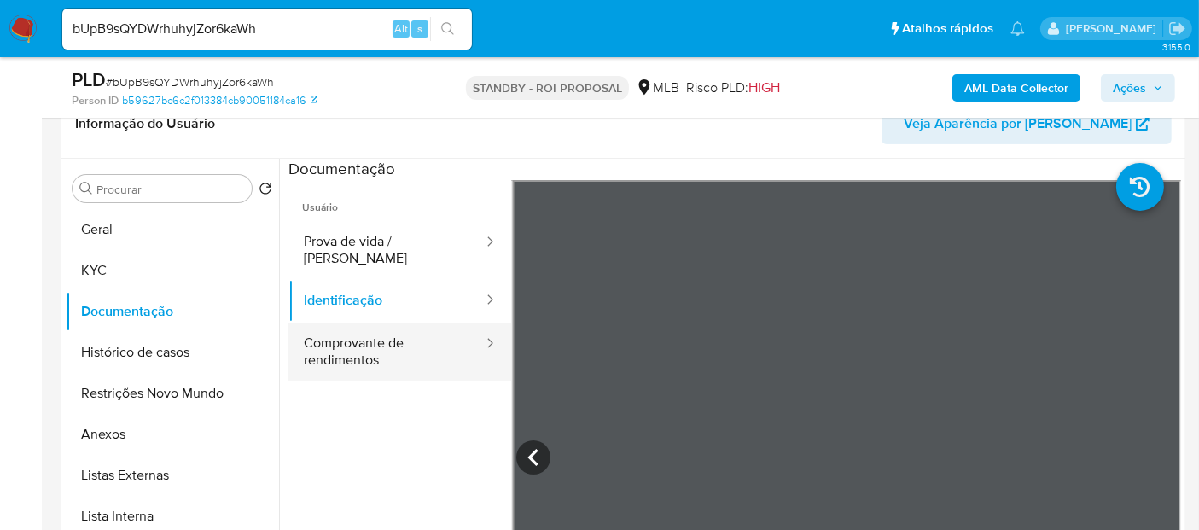
click at [387, 326] on button "Comprovante de rendimentos" at bounding box center [387, 352] width 196 height 58
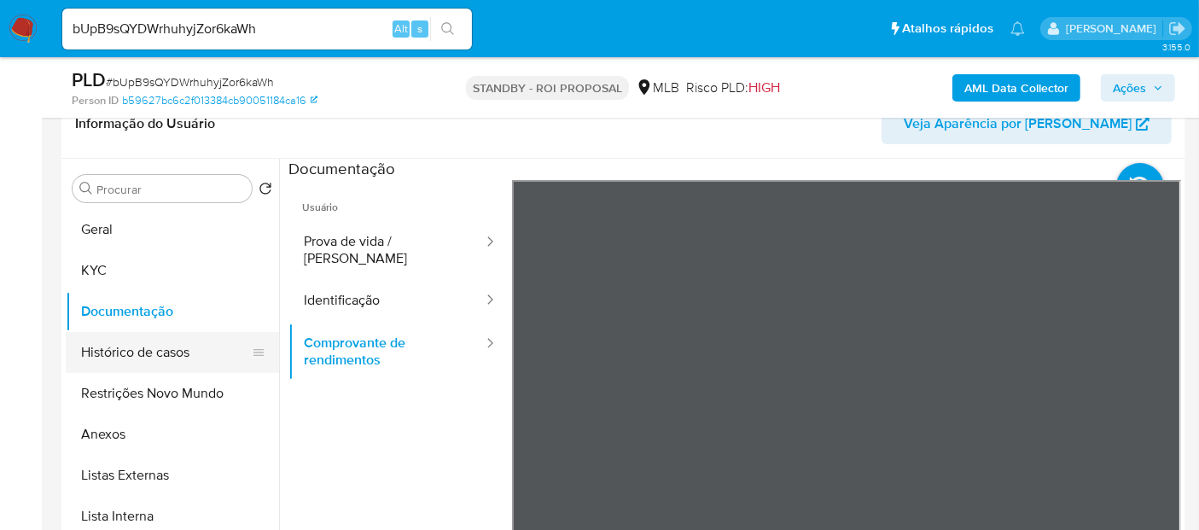
click at [128, 359] on button "Histórico de casos" at bounding box center [166, 352] width 200 height 41
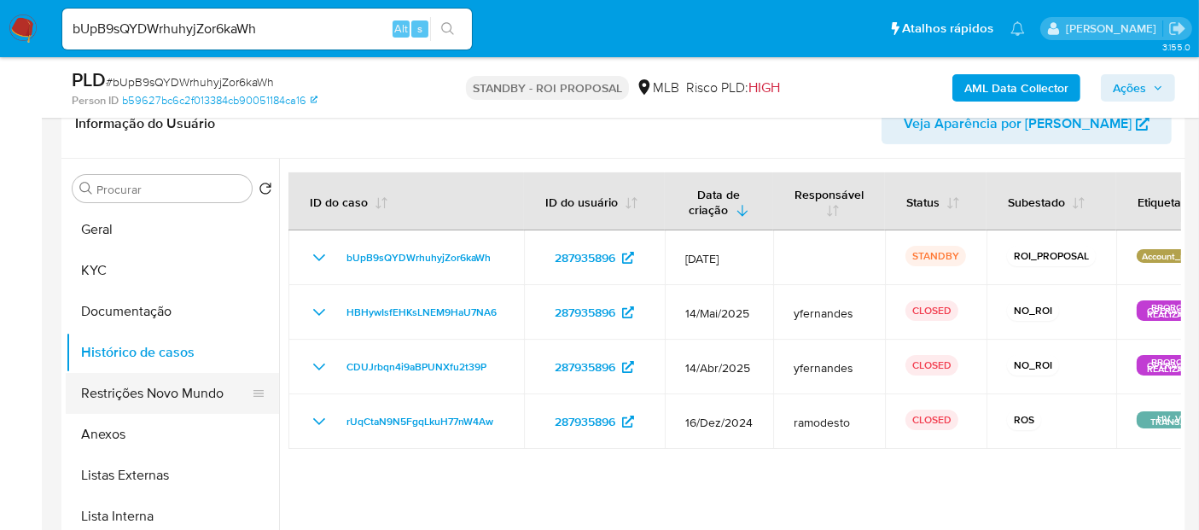
click at [165, 392] on button "Restrições Novo Mundo" at bounding box center [166, 393] width 200 height 41
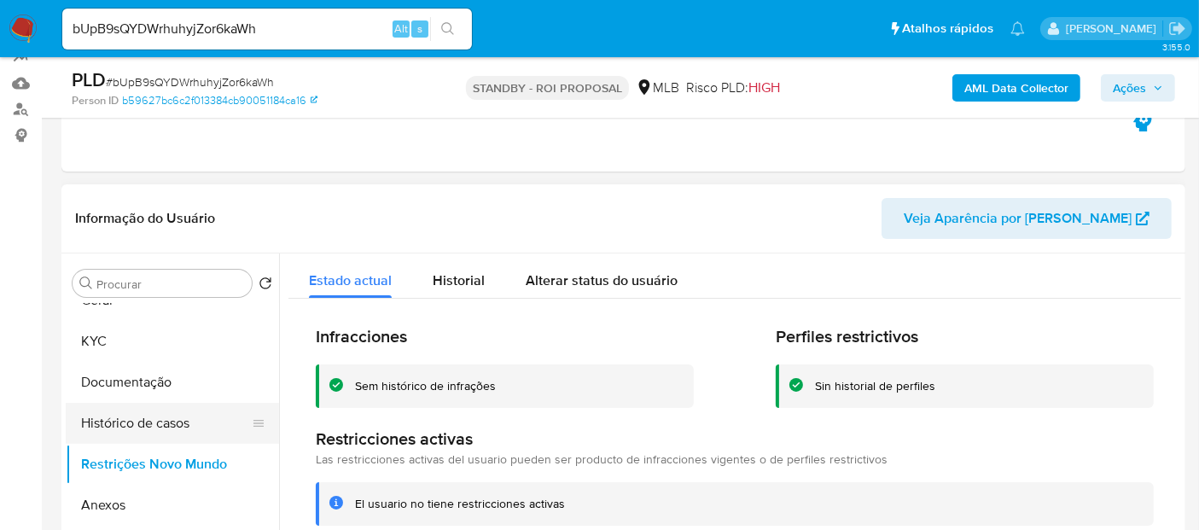
scroll to position [0, 0]
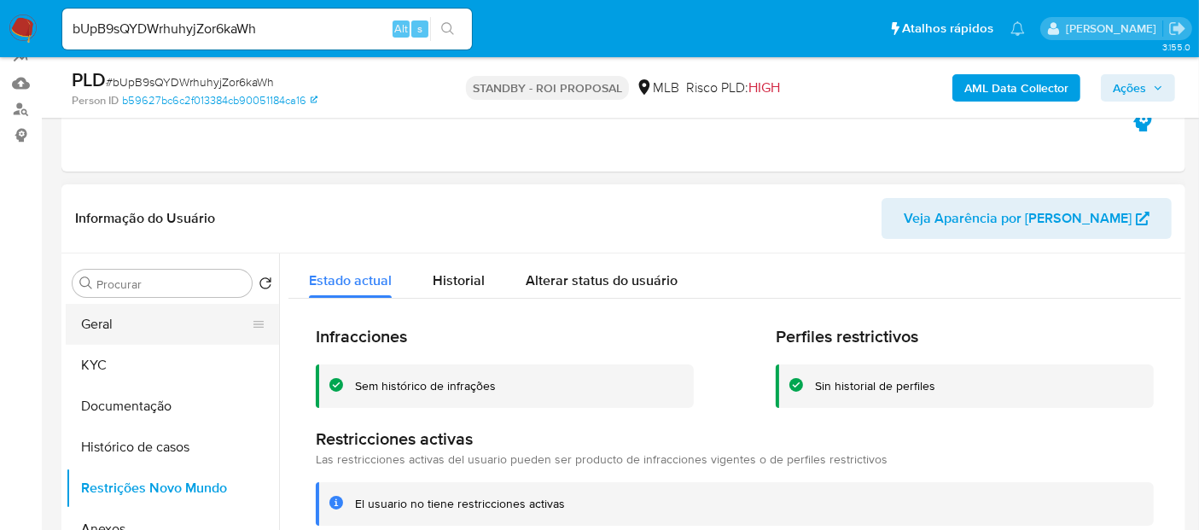
click at [138, 316] on button "Geral" at bounding box center [166, 324] width 200 height 41
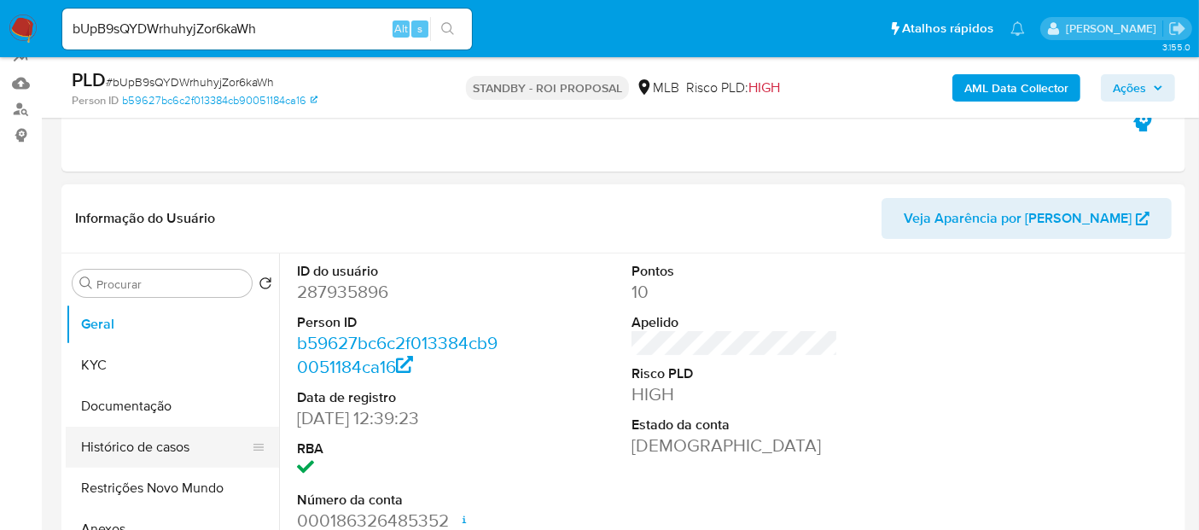
click at [157, 452] on button "Histórico de casos" at bounding box center [166, 447] width 200 height 41
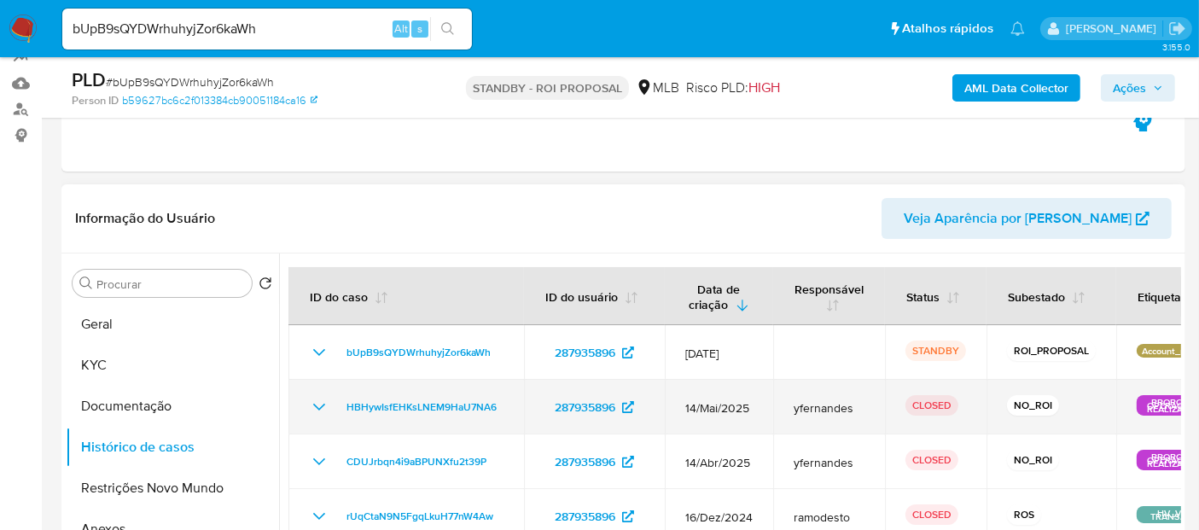
scroll to position [284, 0]
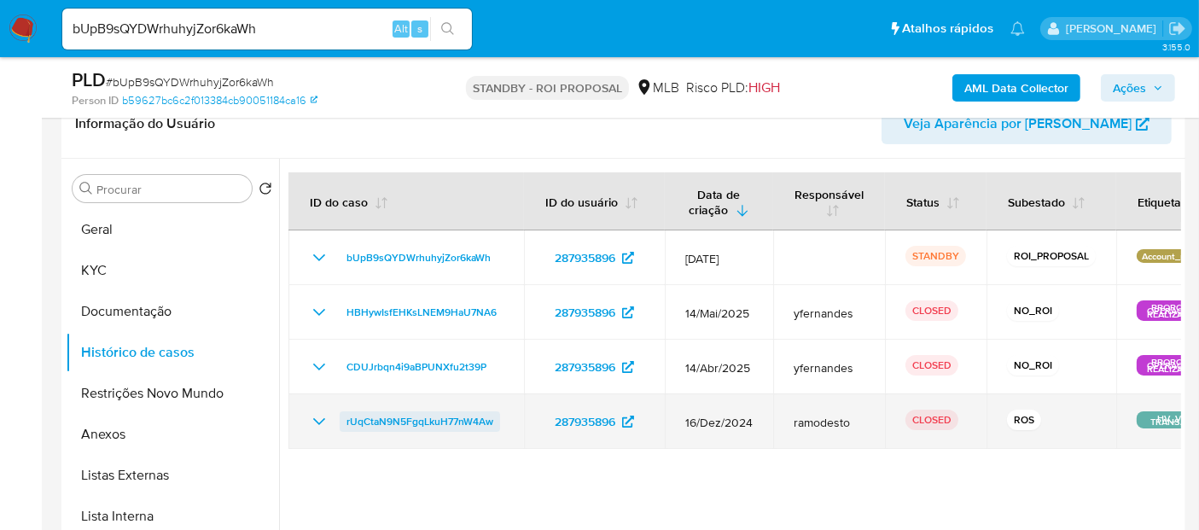
click at [412, 423] on span "rUqCtaN9N5FgqLkuH77nW4Aw" at bounding box center [420, 421] width 147 height 20
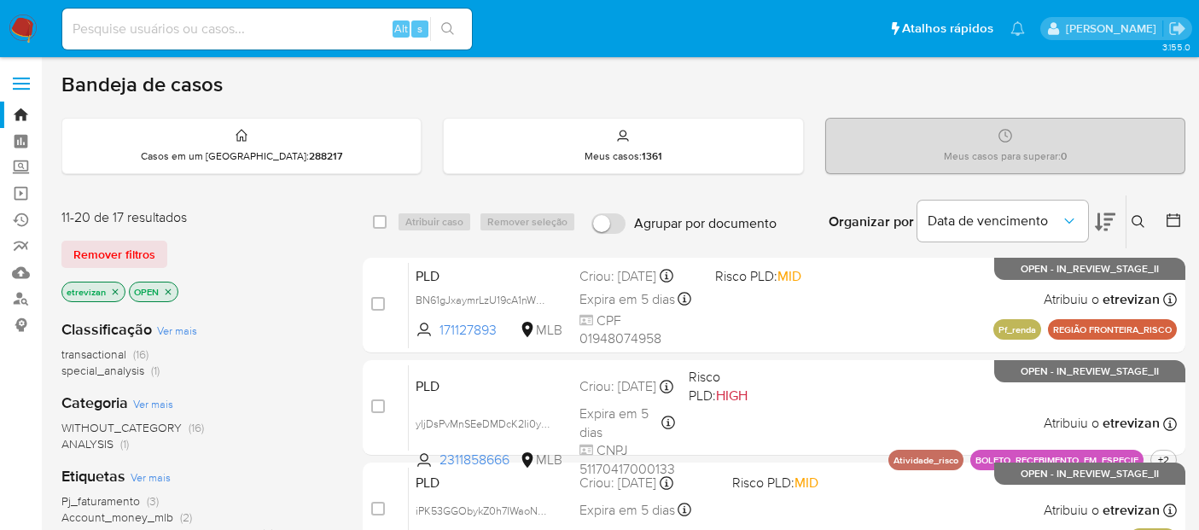
scroll to position [508, 0]
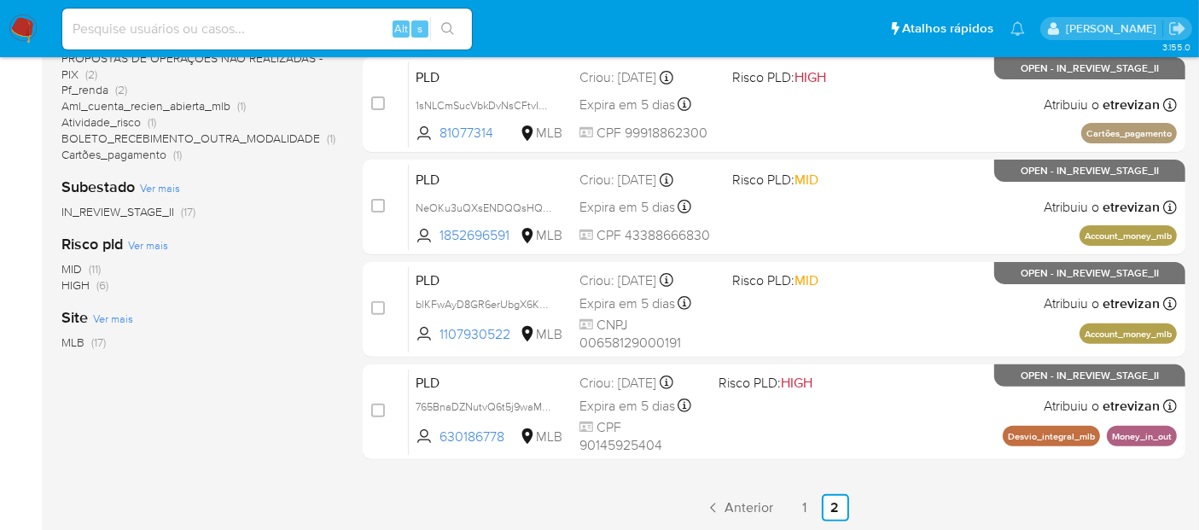
click at [15, 28] on img at bounding box center [23, 29] width 29 height 29
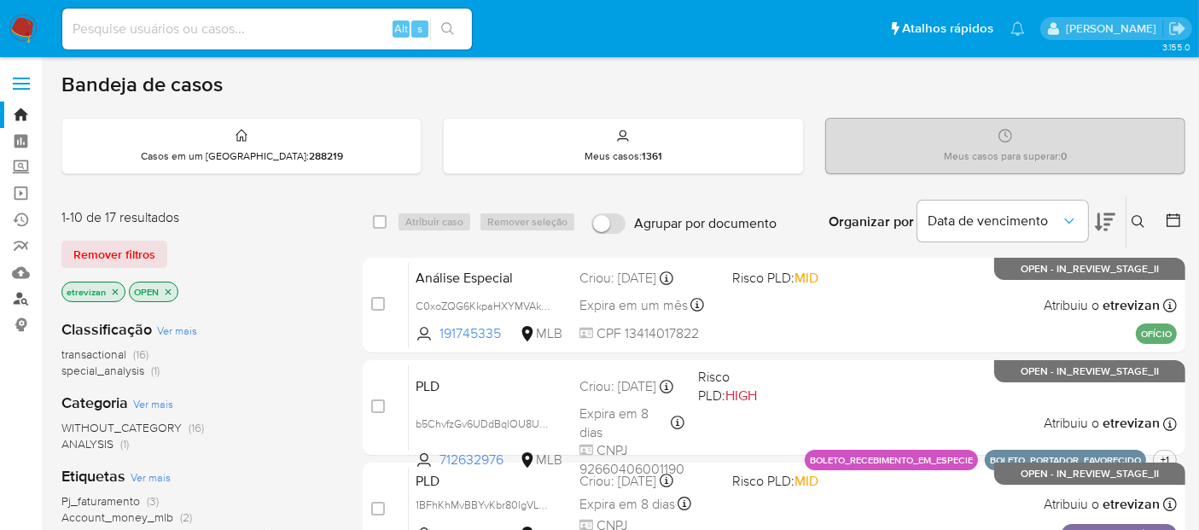
click at [19, 297] on link "Localizador de pessoas" at bounding box center [101, 299] width 203 height 26
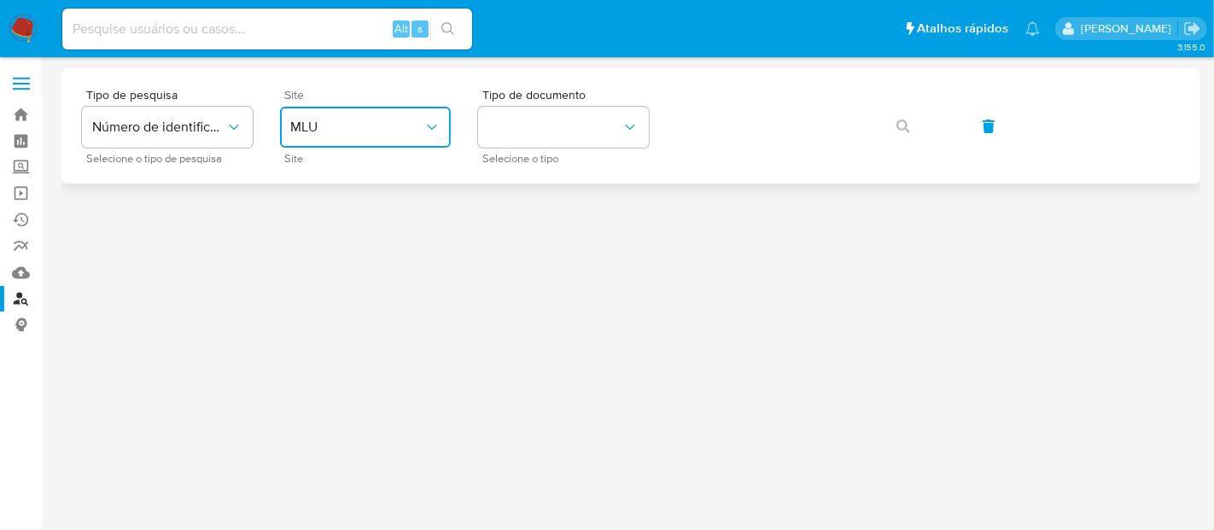
click at [436, 132] on icon "site_id" at bounding box center [431, 127] width 17 height 17
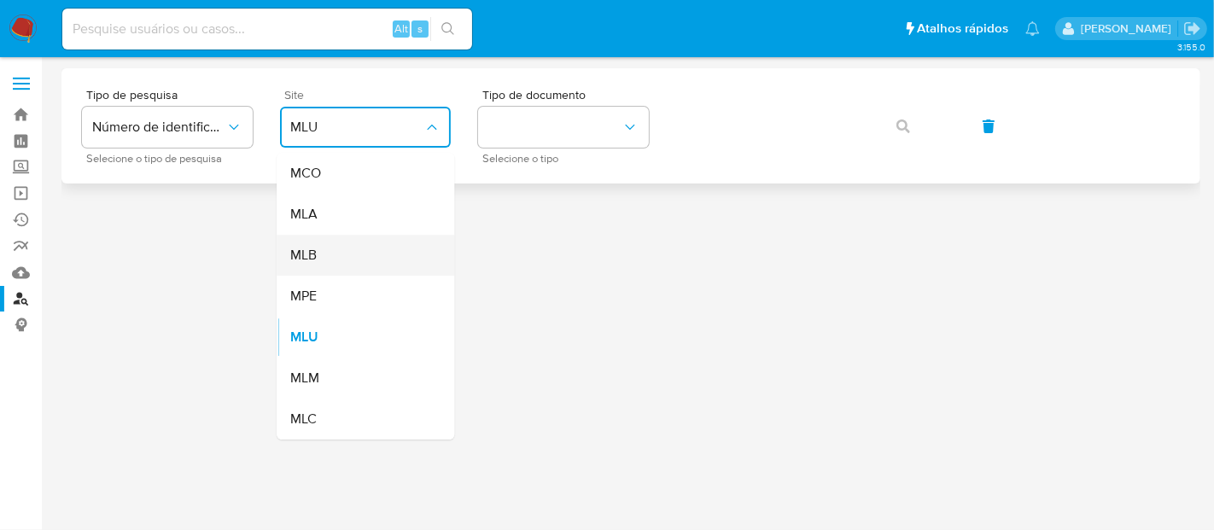
click at [305, 260] on span "MLB" at bounding box center [303, 255] width 26 height 17
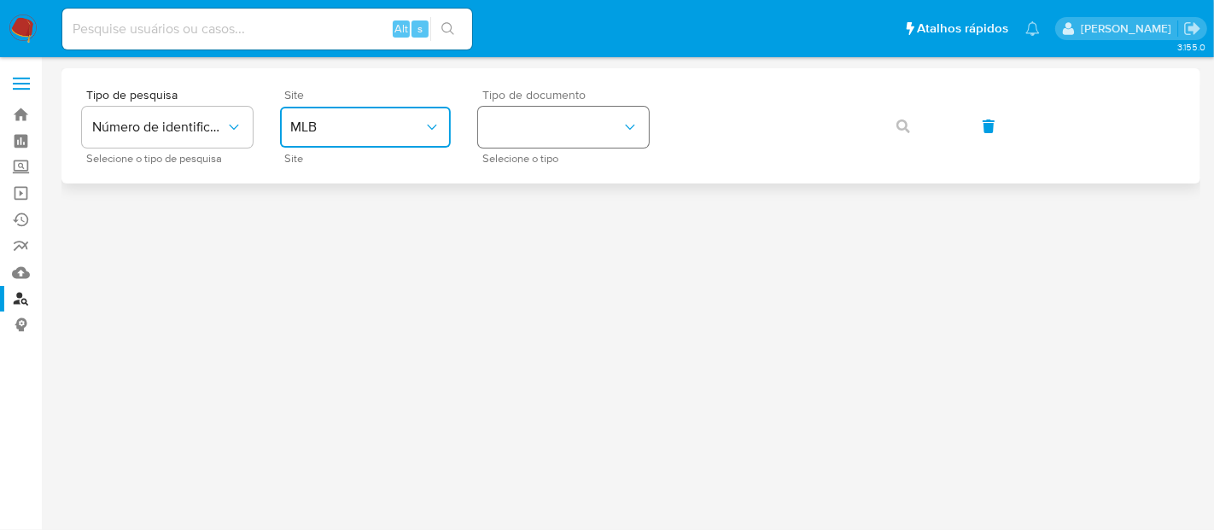
click at [633, 125] on icon "identificationType" at bounding box center [630, 127] width 17 height 17
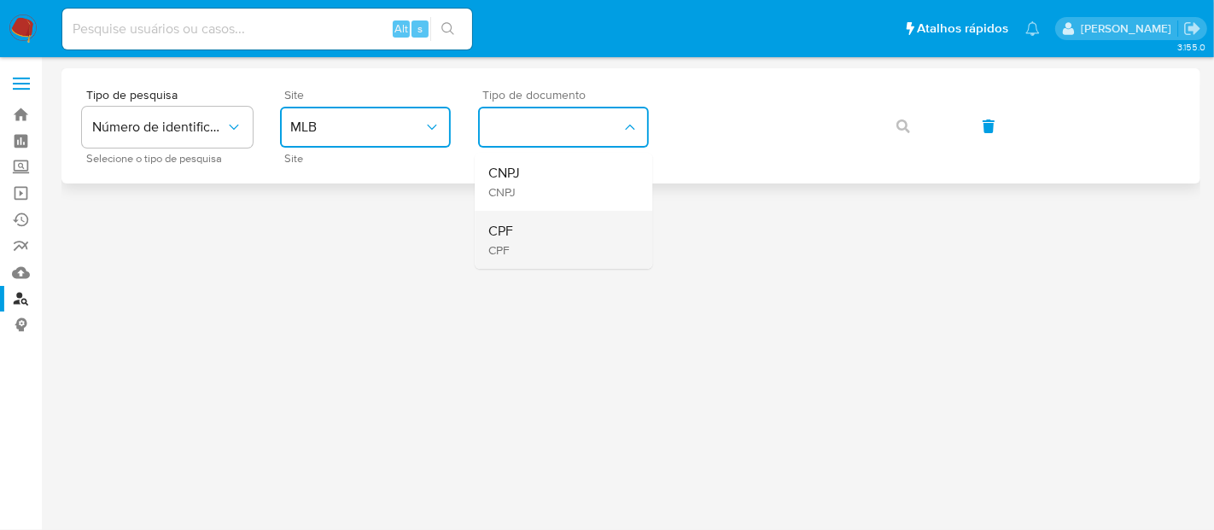
click at [514, 230] on div "CPF CPF" at bounding box center [558, 240] width 140 height 58
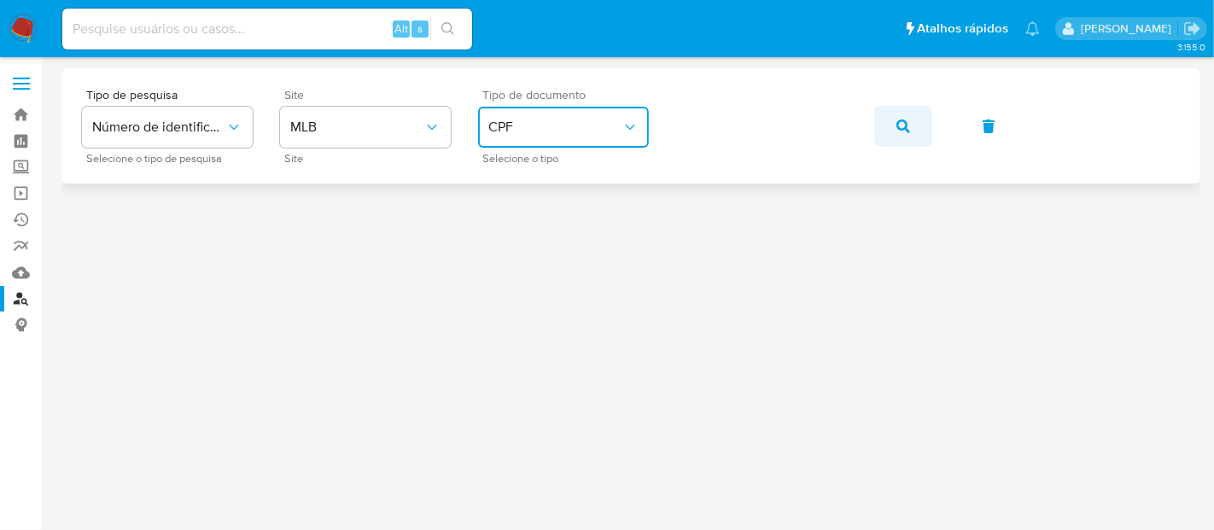
click at [905, 123] on icon "button" at bounding box center [903, 127] width 14 height 14
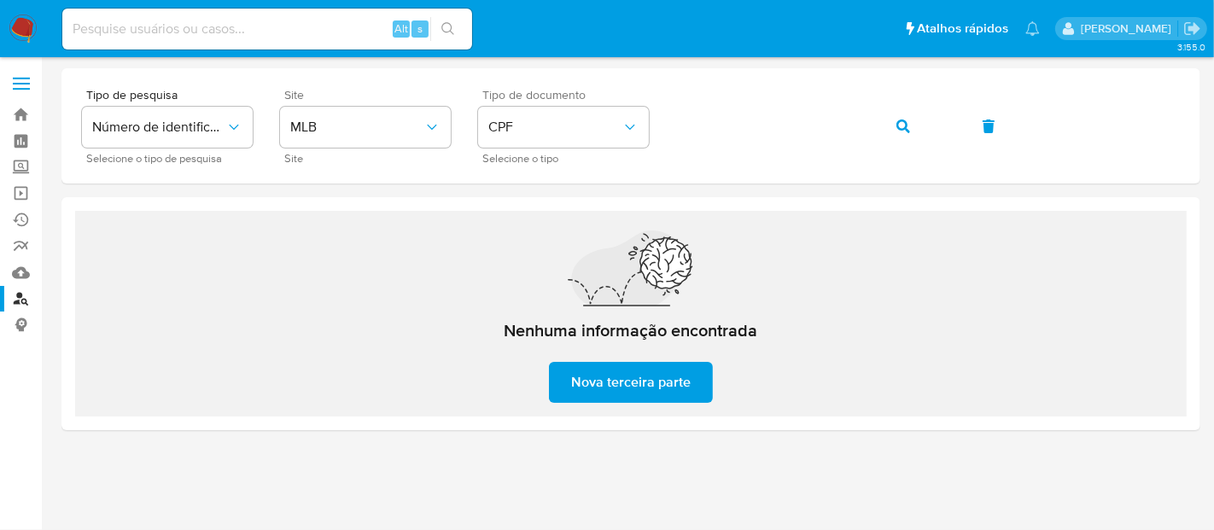
click at [124, 29] on input at bounding box center [267, 29] width 410 height 22
paste input "2217898466"
type input "2217898466"
click at [446, 20] on button "search-icon" at bounding box center [447, 29] width 35 height 24
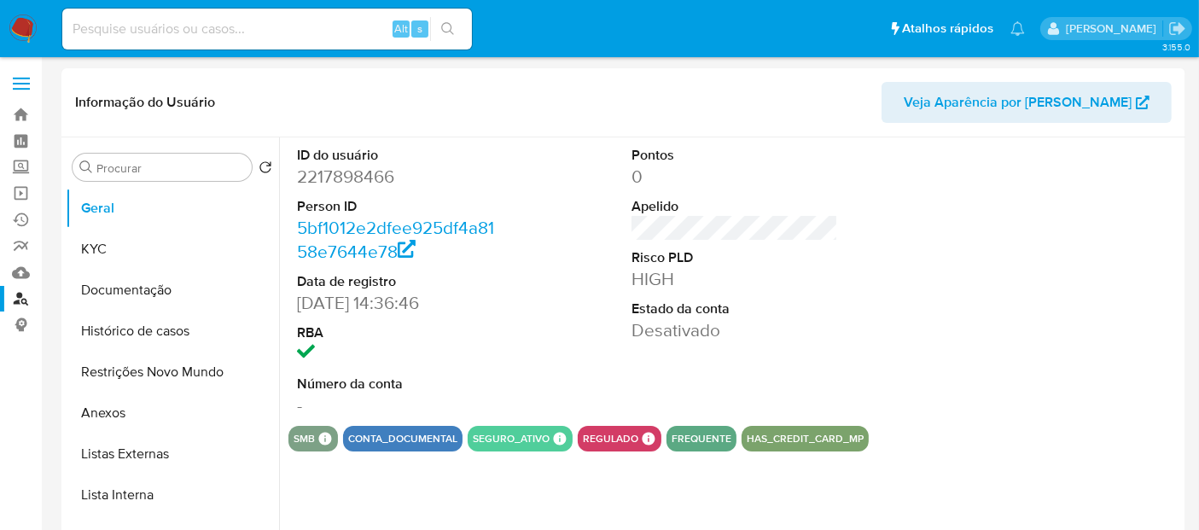
select select "10"
click at [179, 323] on button "Histórico de casos" at bounding box center [166, 331] width 200 height 41
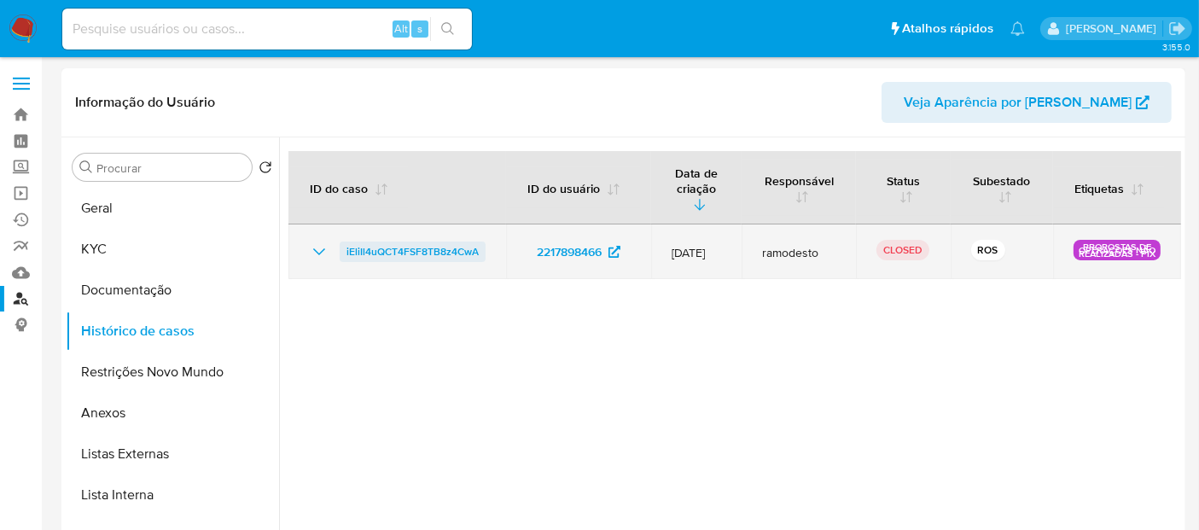
click at [440, 242] on span "iEliIl4uQCT4FSF8TB8z4CwA" at bounding box center [413, 252] width 132 height 20
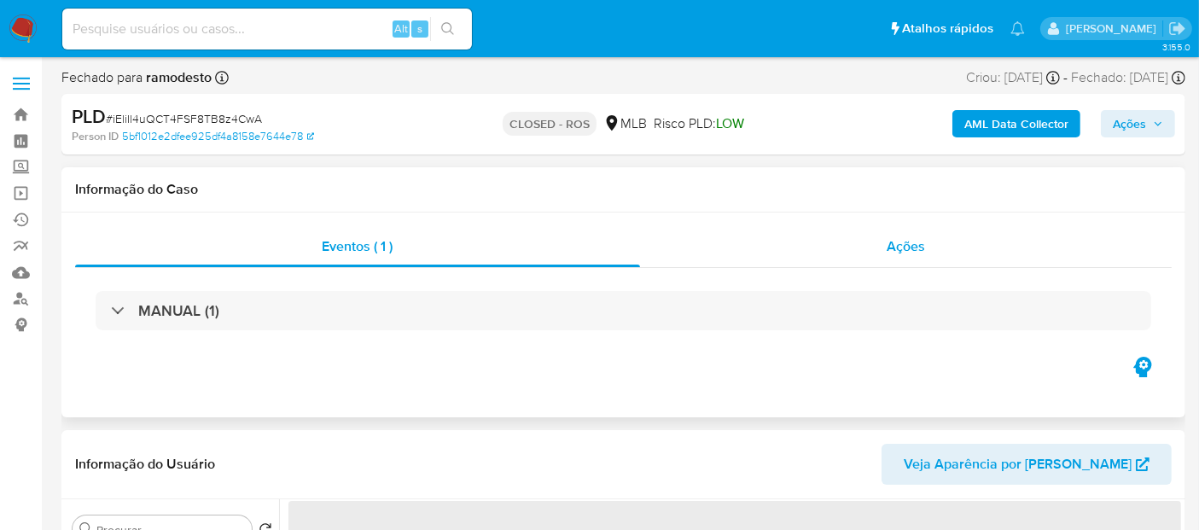
click at [919, 245] on span "Ações" at bounding box center [906, 246] width 38 height 20
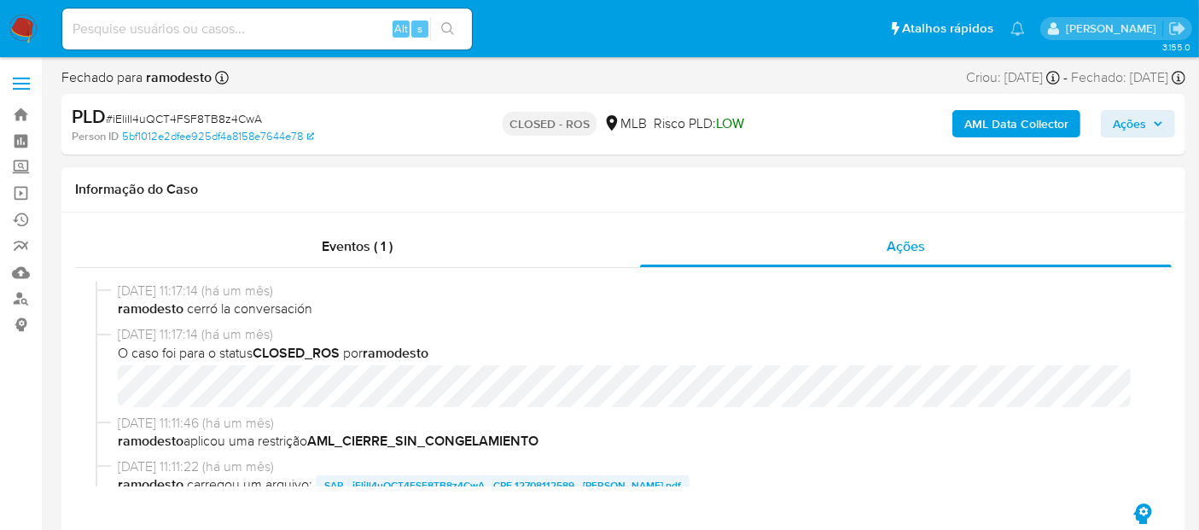
select select "10"
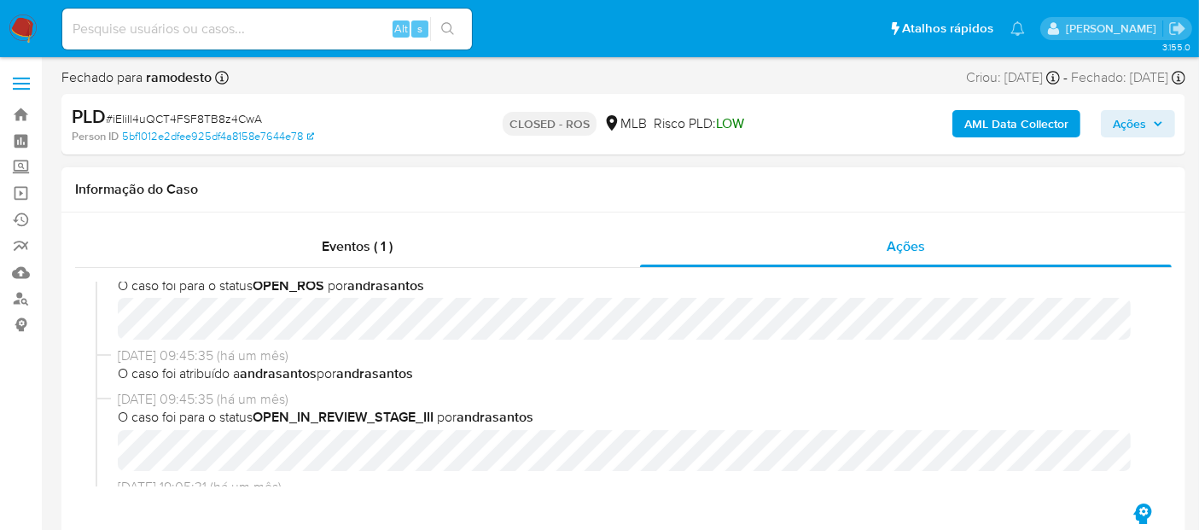
scroll to position [379, 0]
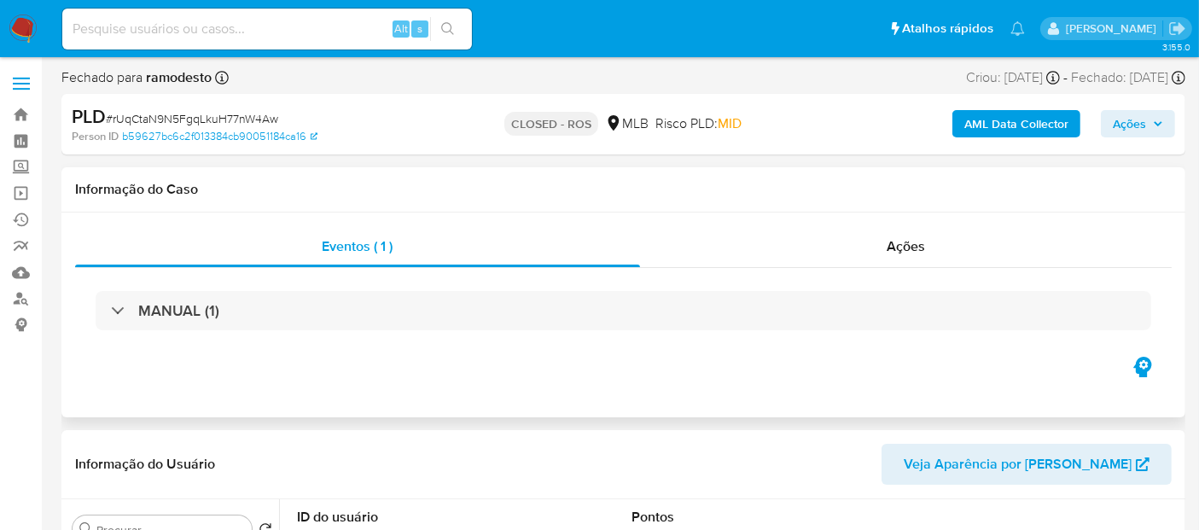
select select "10"
click at [900, 245] on span "Ações" at bounding box center [906, 246] width 38 height 20
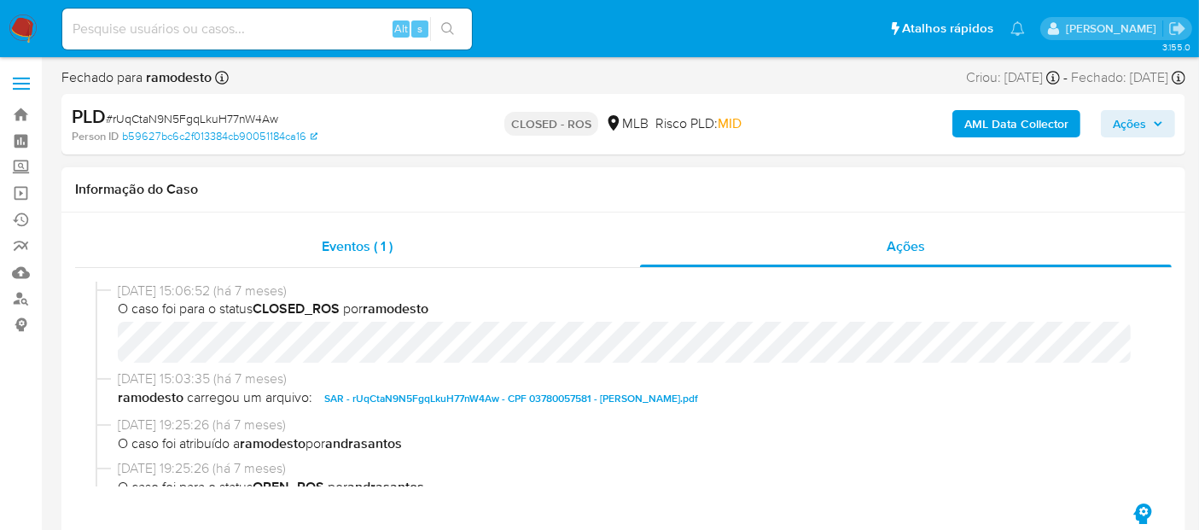
click at [358, 254] on span "Eventos ( 1 )" at bounding box center [357, 246] width 71 height 20
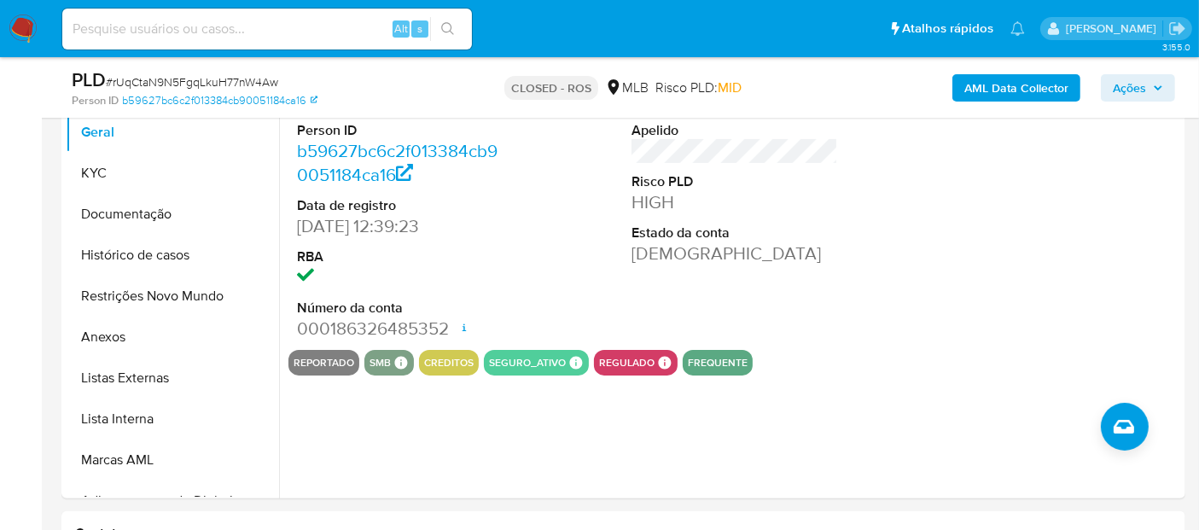
scroll to position [379, 0]
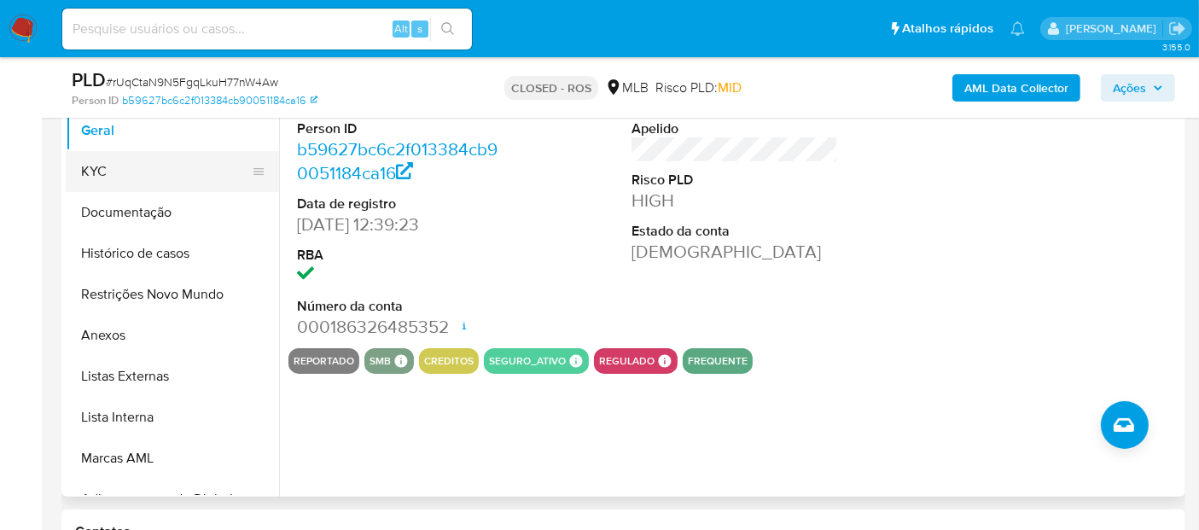
click at [96, 177] on button "KYC" at bounding box center [166, 171] width 200 height 41
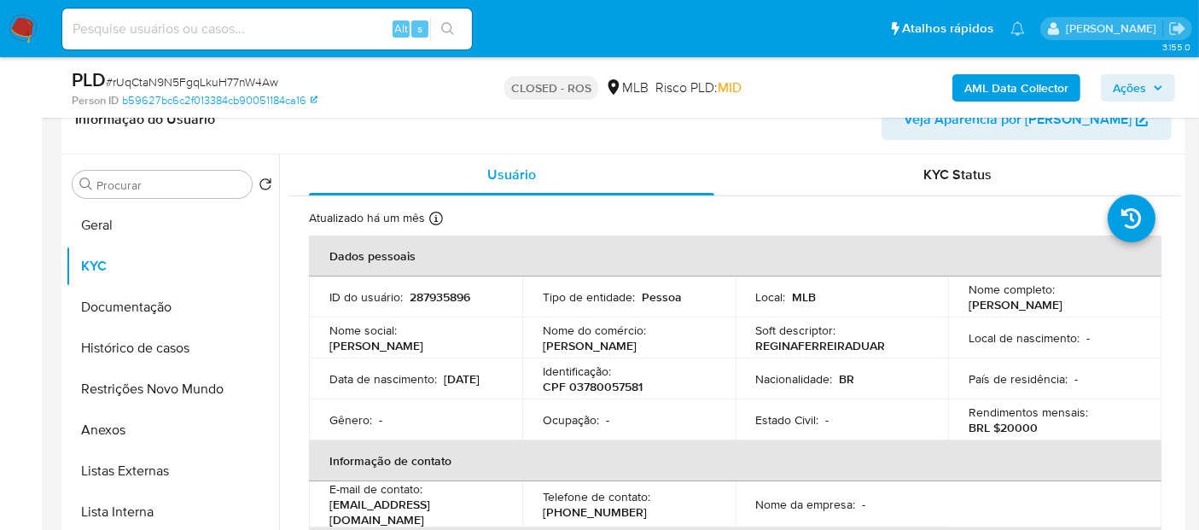
scroll to position [0, 0]
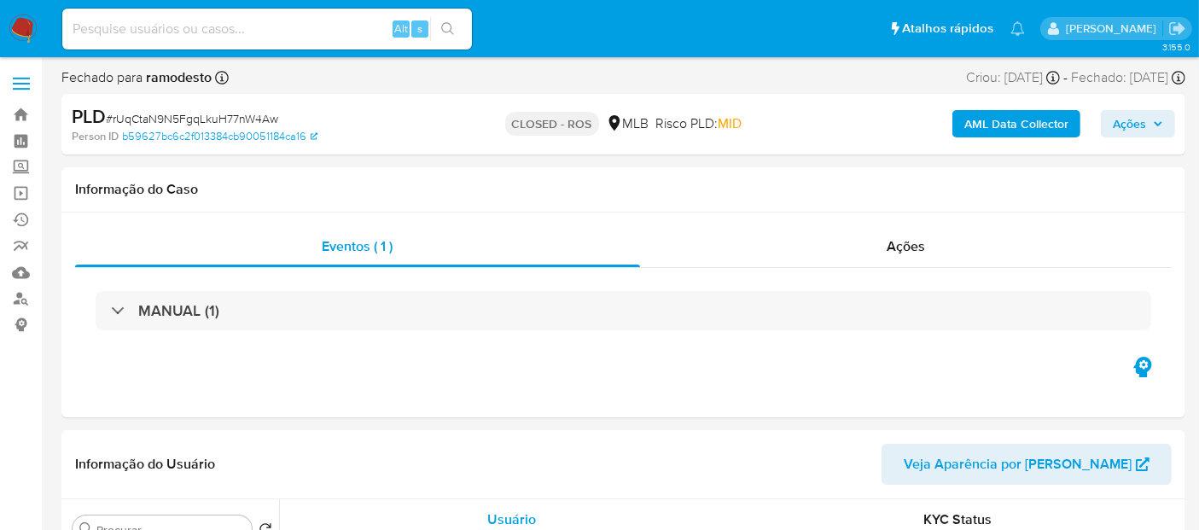
click at [207, 29] on input at bounding box center [267, 29] width 410 height 22
paste input "FptACoUF3cCqJcyGWry10YGt"
type input "FptACoUF3cCqJcyGWry10YGt"
click at [451, 17] on button "search-icon" at bounding box center [447, 29] width 35 height 24
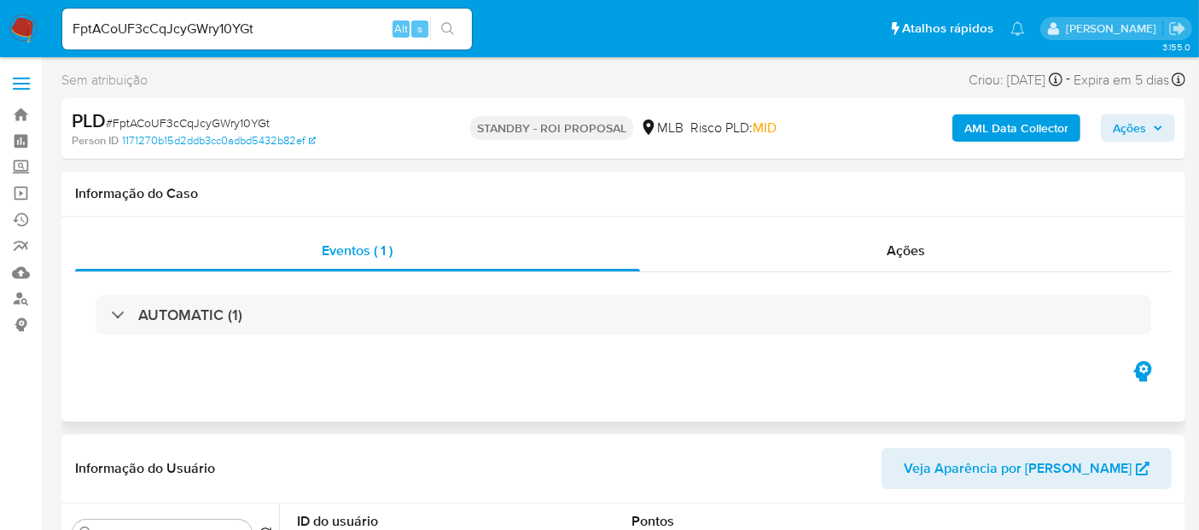
select select "10"
click at [0, 55] on nav "Pausado Ver notificaciones FptACoUF3cCqJcyGWry10YGt Alt s Atalhos rápidos Presi…" at bounding box center [599, 28] width 1199 height 57
click at [448, 24] on icon "search-icon" at bounding box center [448, 29] width 14 height 14
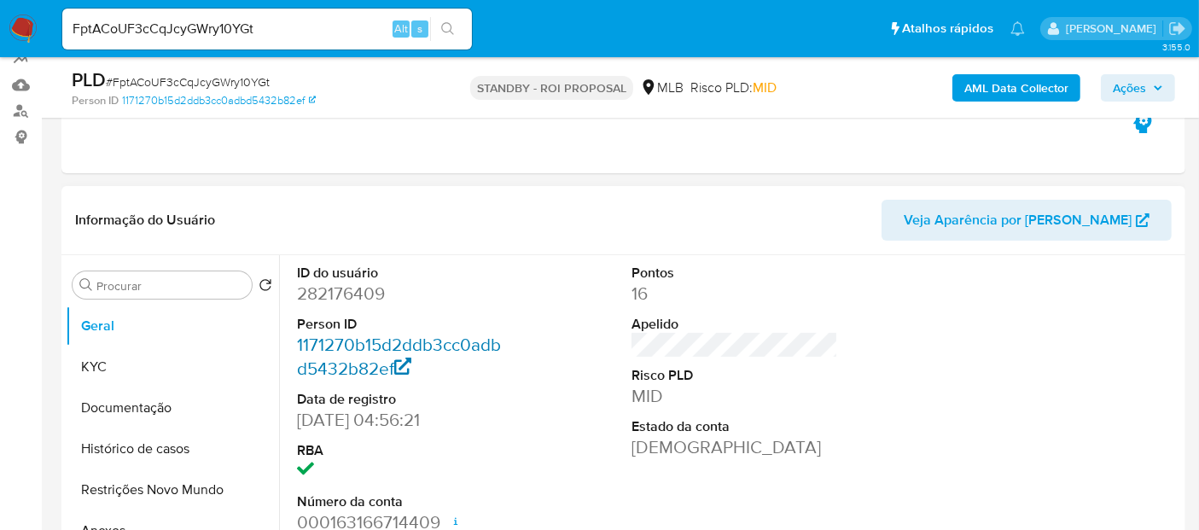
scroll to position [190, 0]
drag, startPoint x: 90, startPoint y: 357, endPoint x: 99, endPoint y: 357, distance: 9.4
click at [90, 357] on button "KYC" at bounding box center [166, 365] width 200 height 41
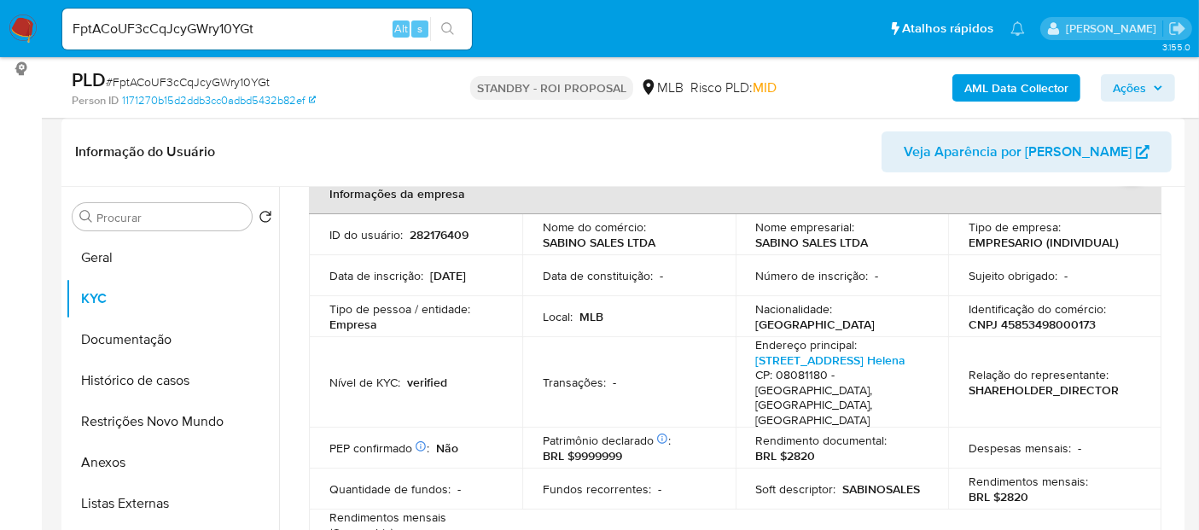
scroll to position [283, 0]
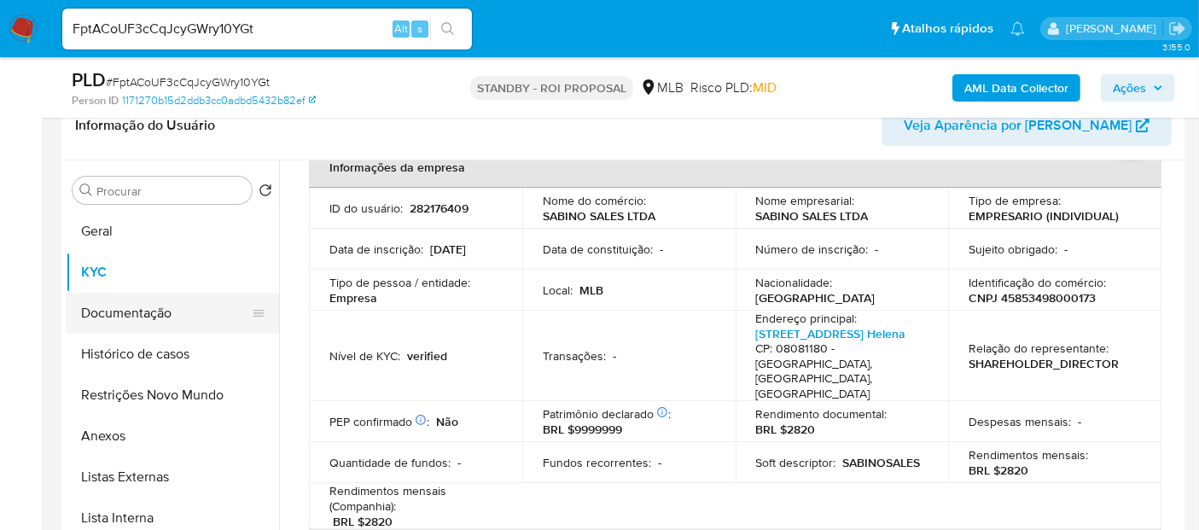
click at [102, 310] on button "Documentação" at bounding box center [166, 313] width 200 height 41
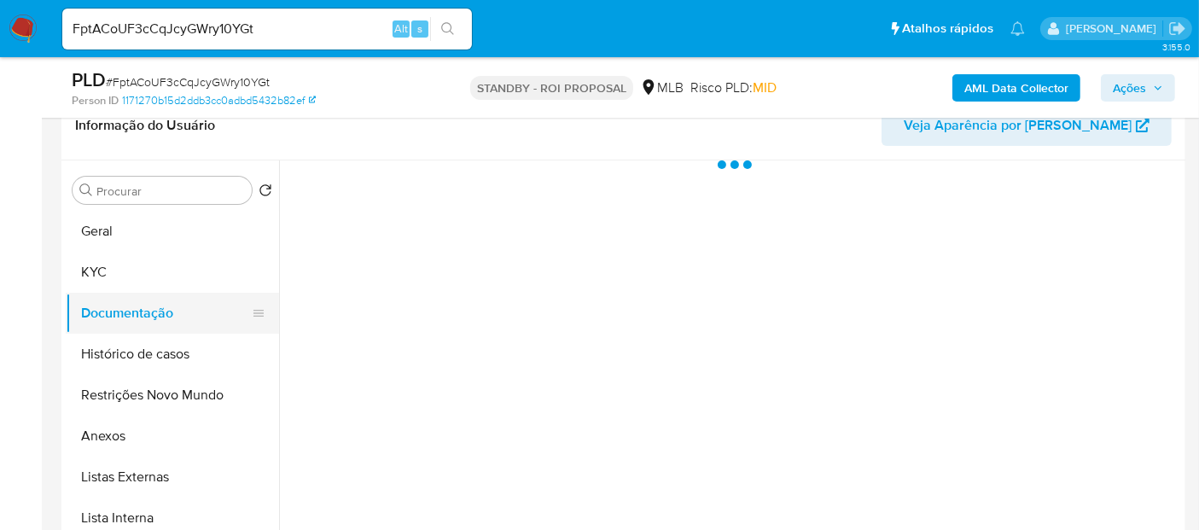
scroll to position [0, 0]
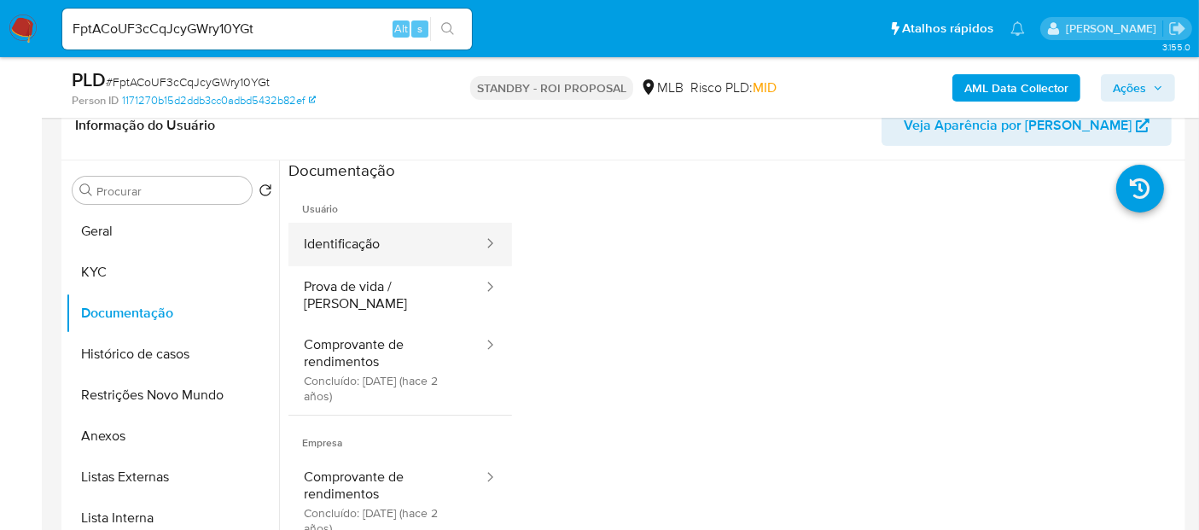
click at [379, 245] on button "Identificação" at bounding box center [387, 245] width 196 height 44
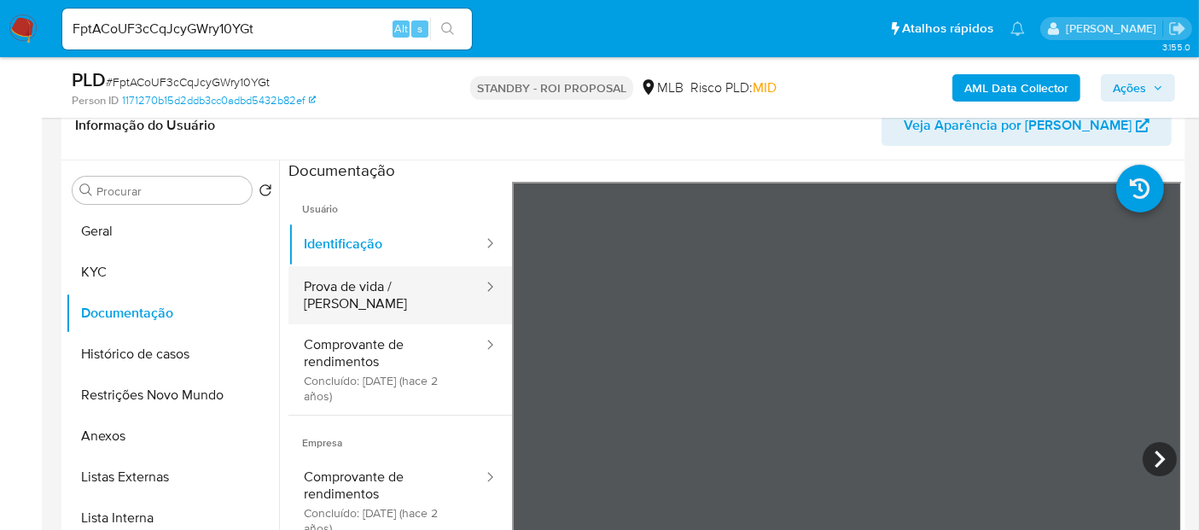
click at [362, 289] on button "Prova de vida / Selfie" at bounding box center [387, 295] width 196 height 58
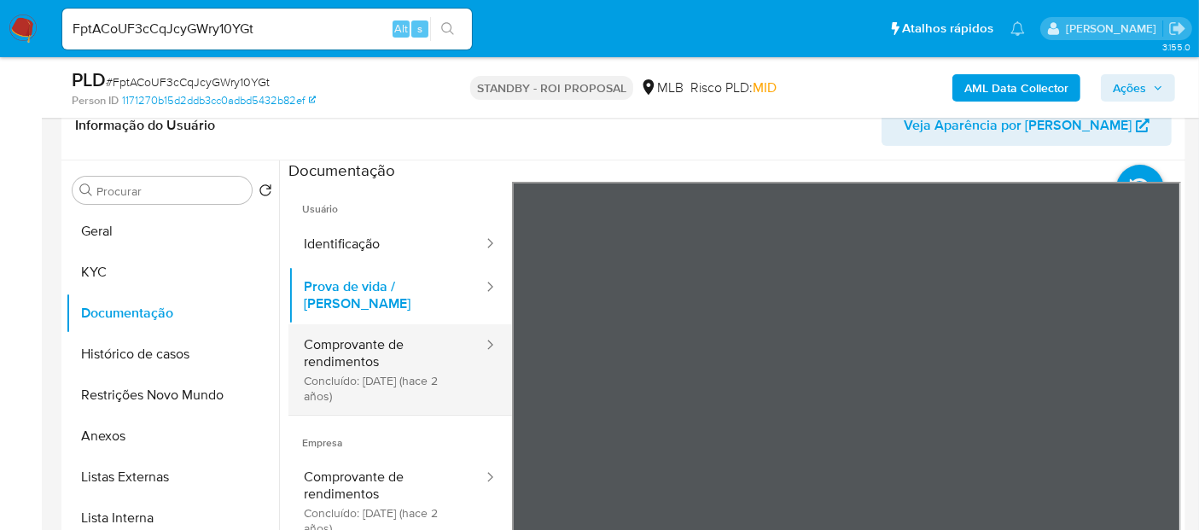
click at [350, 330] on button "Comprovante de rendimentos Concluído: 11/04/2023 (hace 2 años)" at bounding box center [387, 369] width 196 height 90
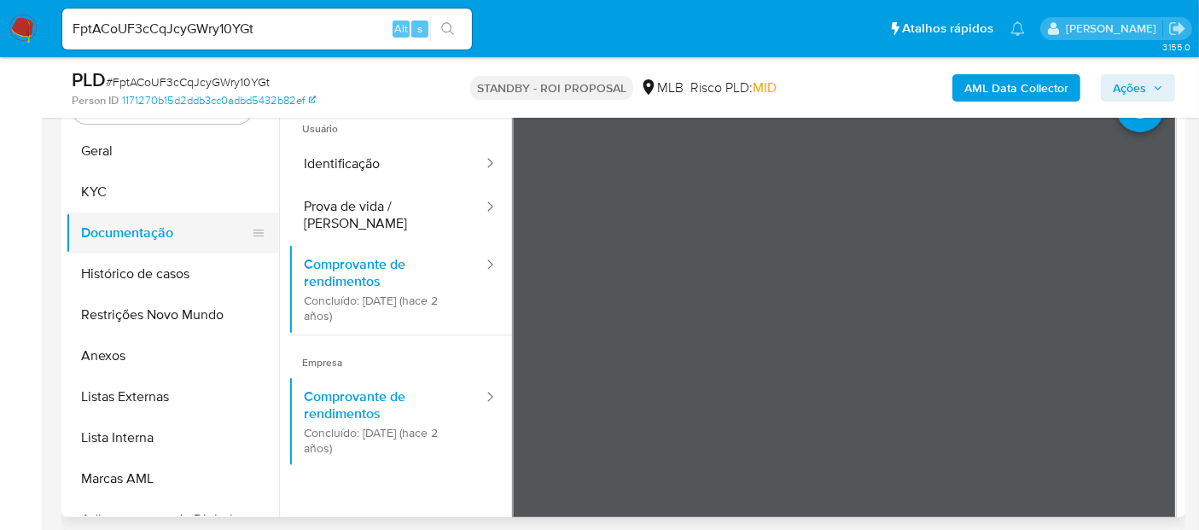
scroll to position [283, 0]
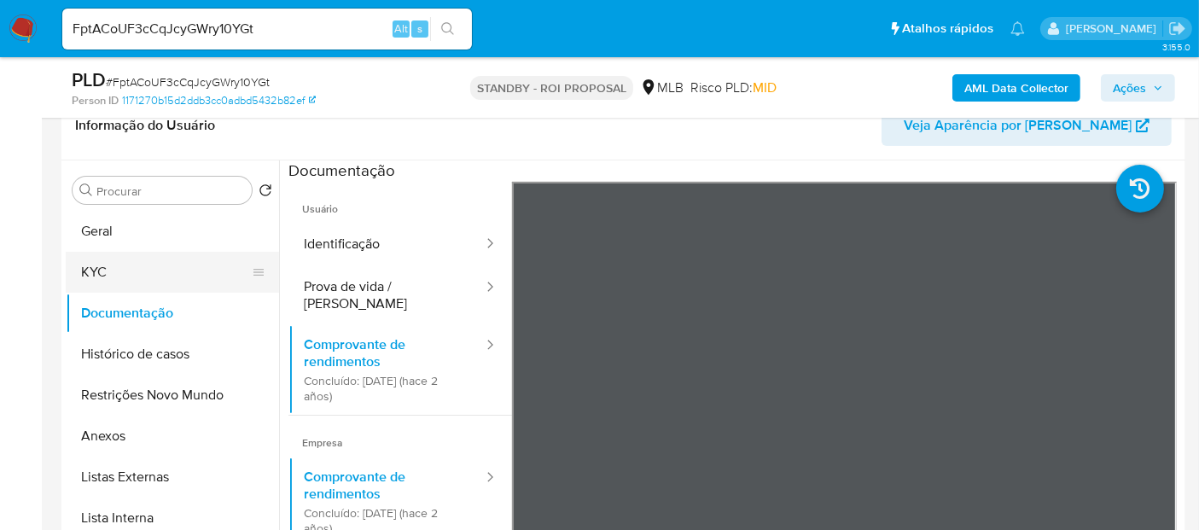
click at [108, 271] on button "KYC" at bounding box center [166, 272] width 200 height 41
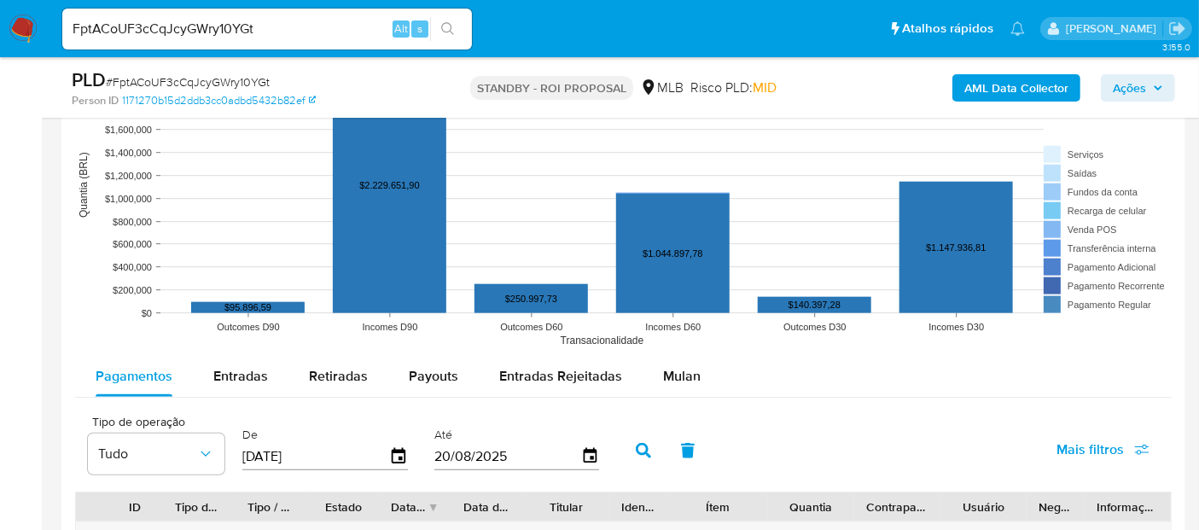
scroll to position [1610, 0]
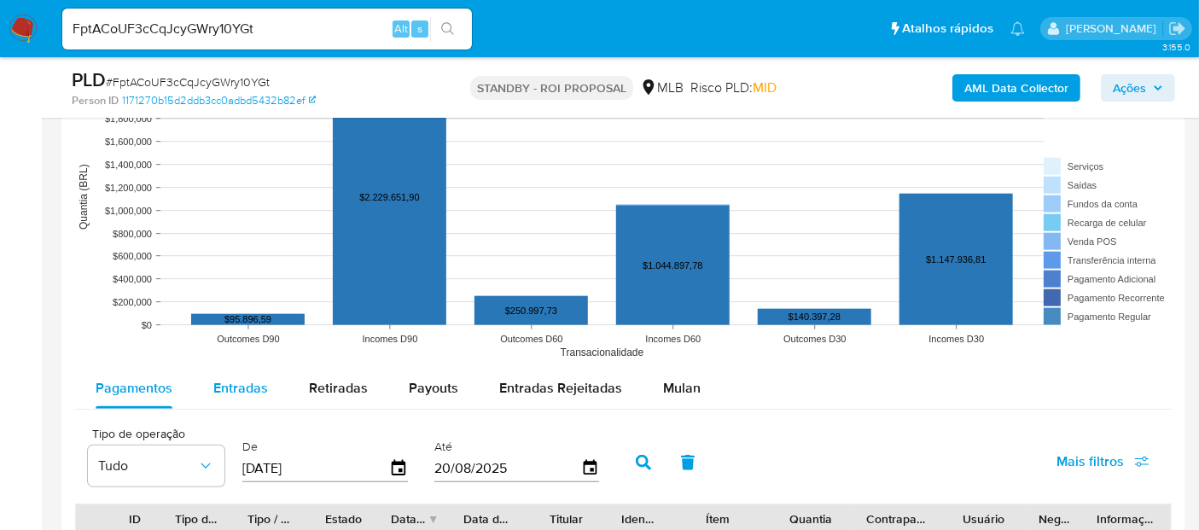
click at [240, 382] on span "Entradas" at bounding box center [240, 388] width 55 height 20
select select "10"
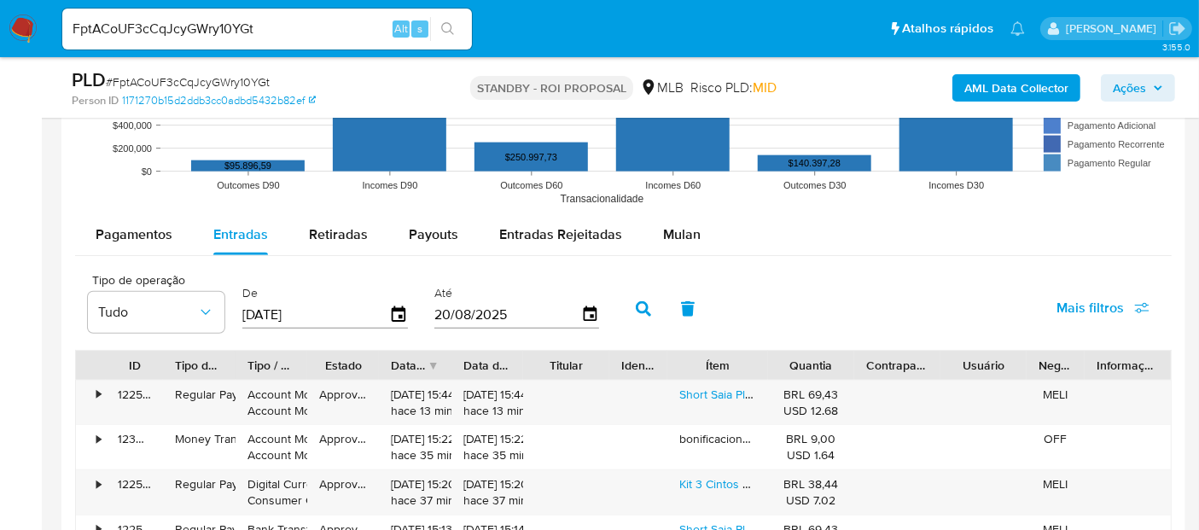
scroll to position [1878, 0]
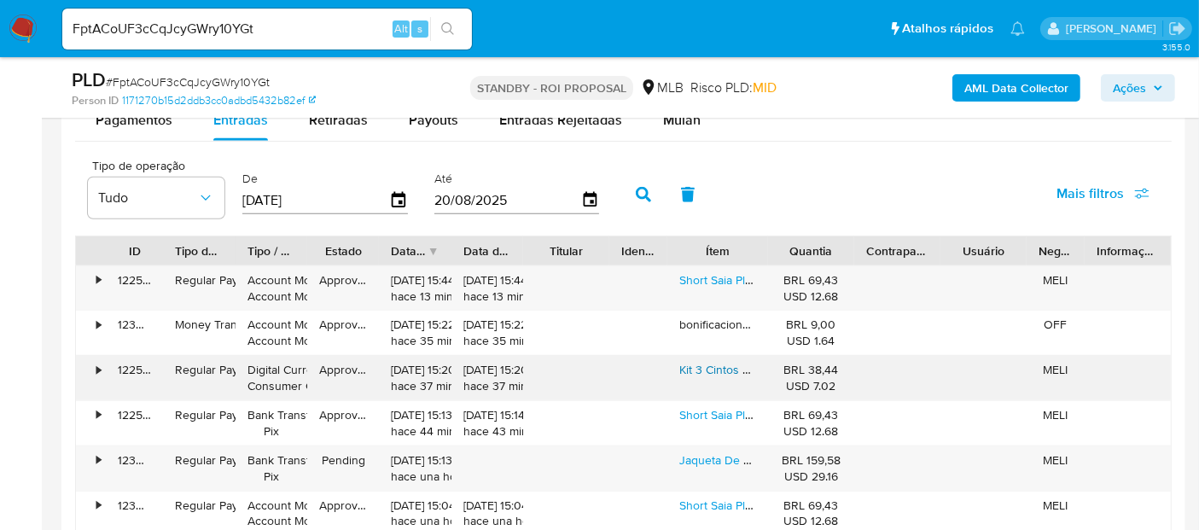
click at [703, 369] on link "Kit 3 Cintos Femininos Plus Size Social Casual Fivela Prata" at bounding box center [833, 369] width 306 height 17
click at [727, 457] on link "Jaqueta De Couro Masculina Slim Forrada Sem Capuz" at bounding box center [822, 460] width 284 height 17
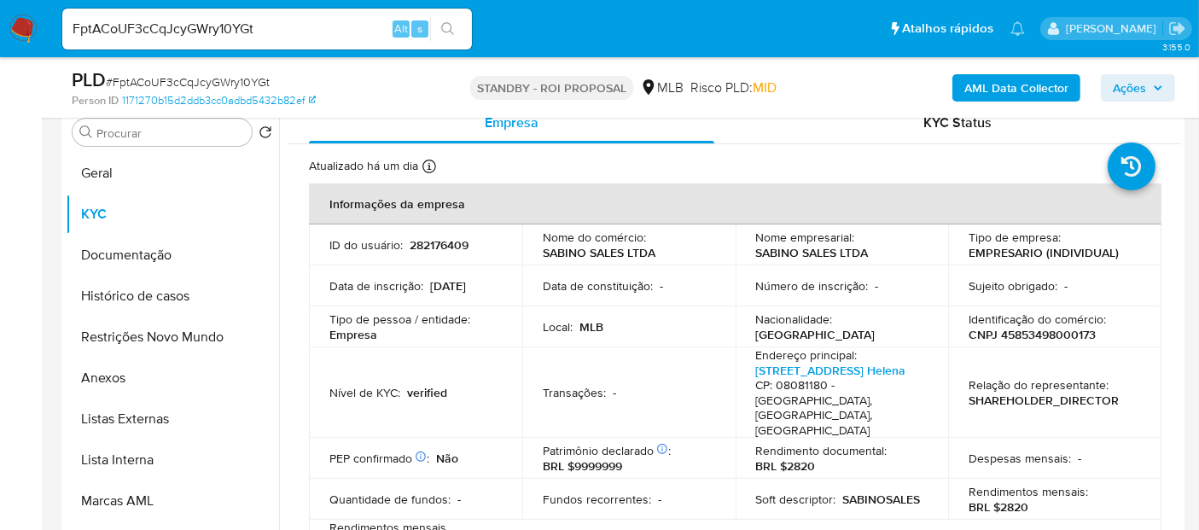
scroll to position [299, 0]
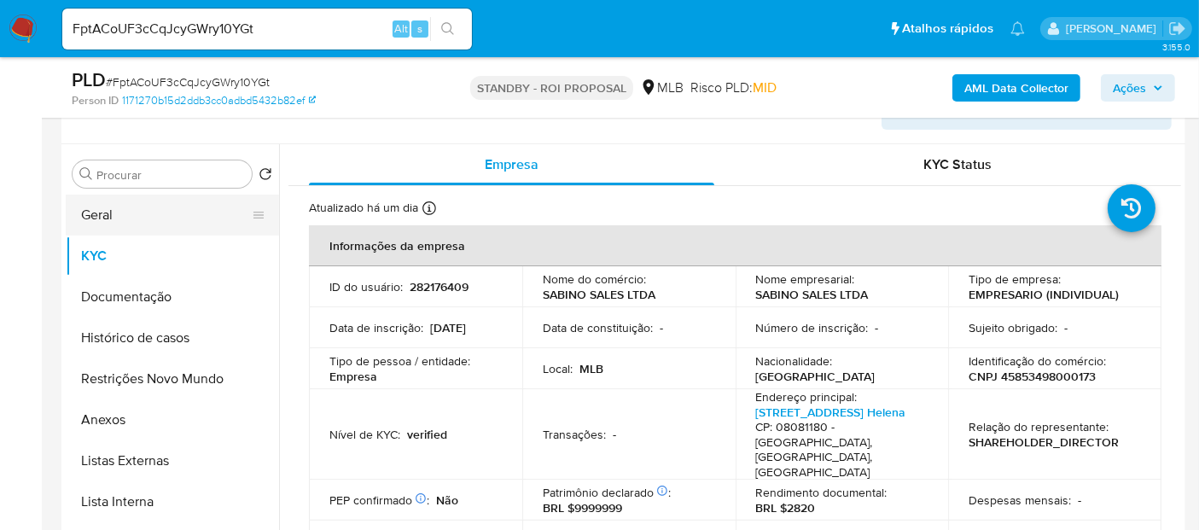
click at [113, 217] on button "Geral" at bounding box center [166, 215] width 200 height 41
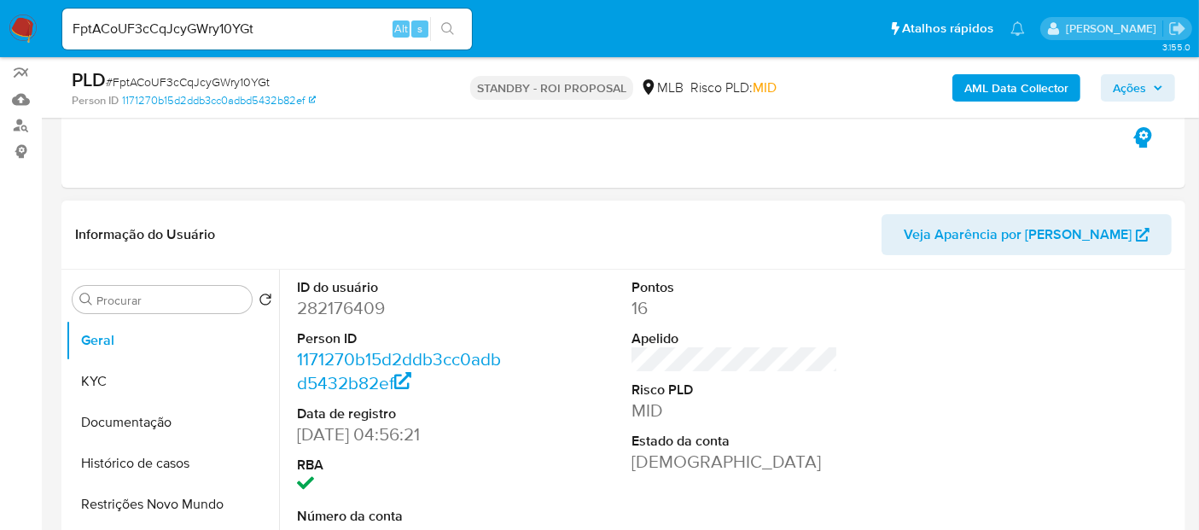
scroll to position [204, 0]
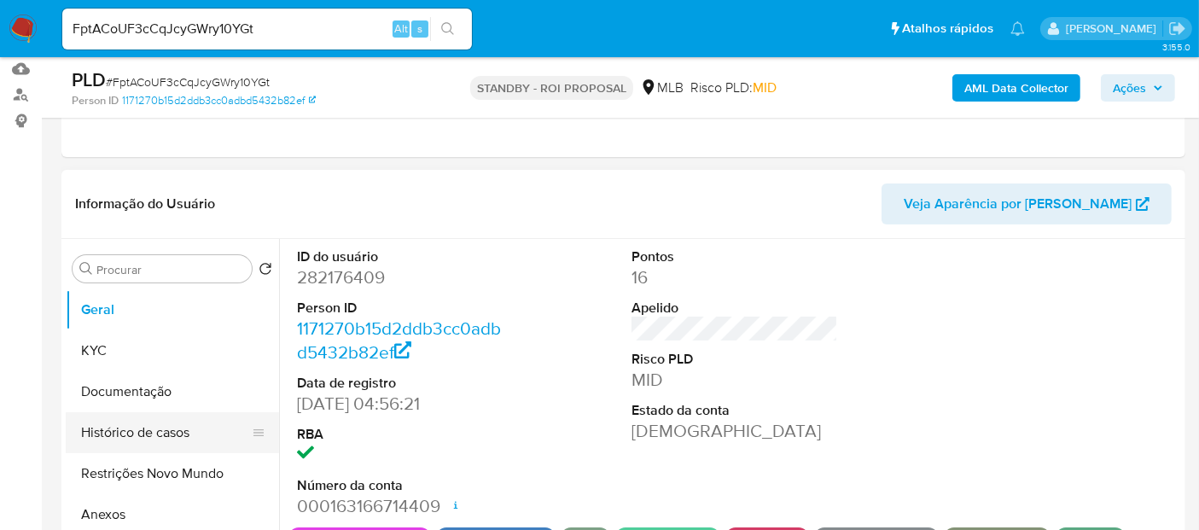
click at [155, 428] on button "Histórico de casos" at bounding box center [166, 432] width 200 height 41
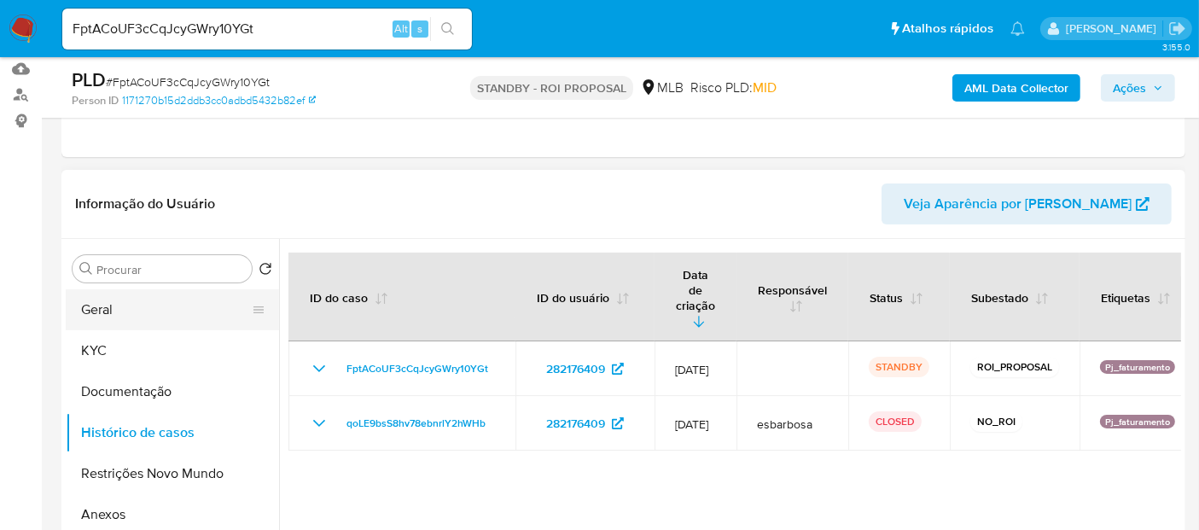
click at [127, 293] on button "Geral" at bounding box center [166, 309] width 200 height 41
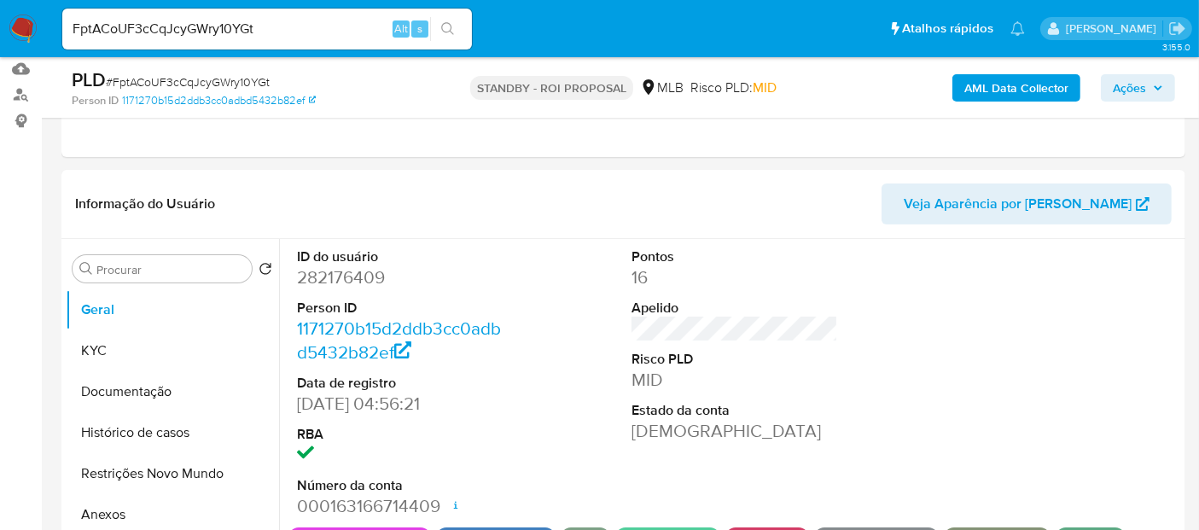
click at [19, 23] on img at bounding box center [23, 29] width 29 height 29
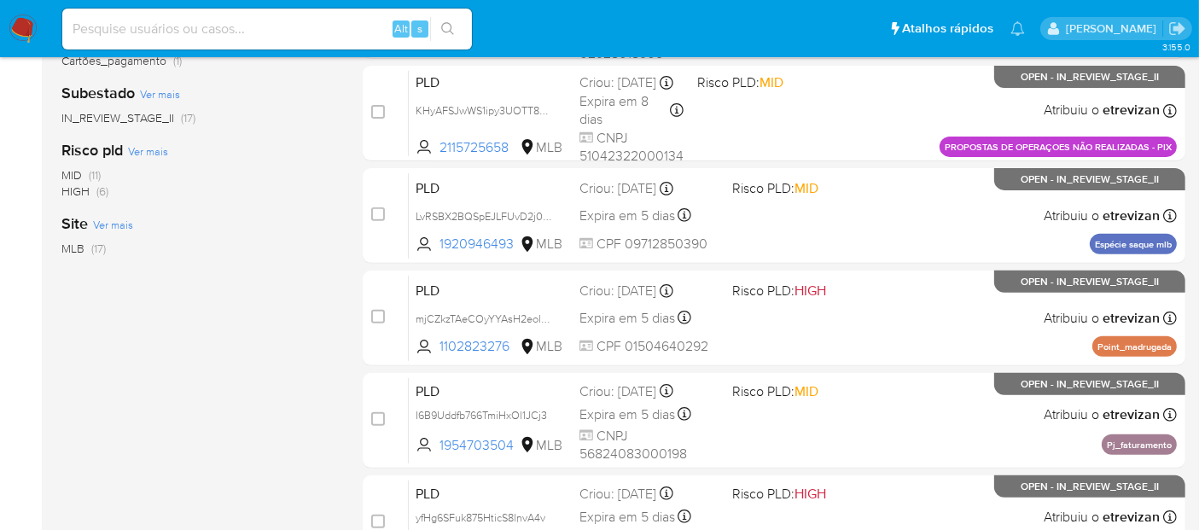
scroll to position [622, 0]
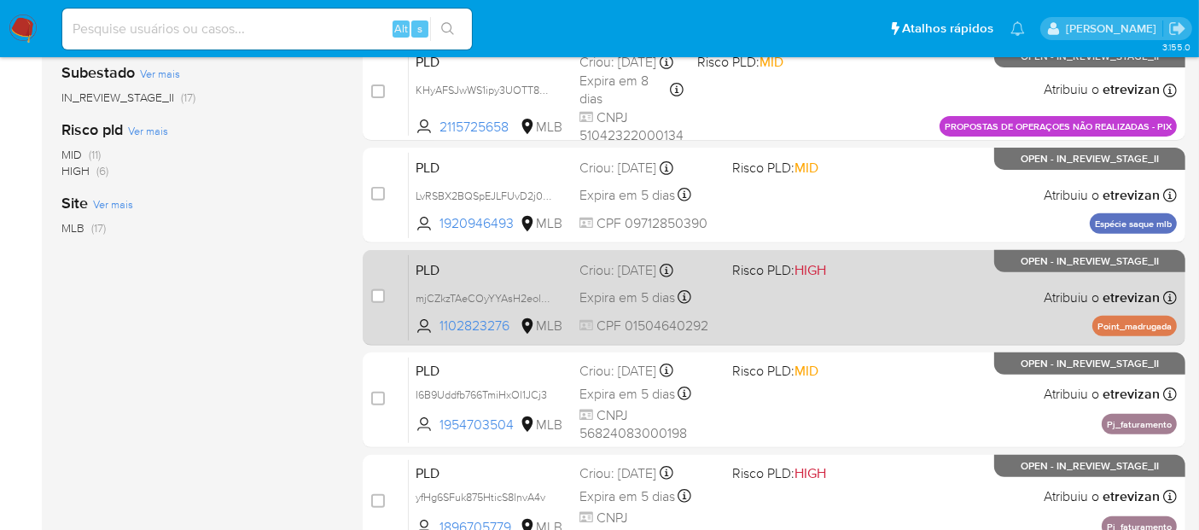
click at [828, 309] on div "PLD mjCZkzTAeCOyYYAsH2eolz9R 1102823276 MLB Risco PLD: HIGH Criou: [DATE] Criou…" at bounding box center [793, 297] width 768 height 86
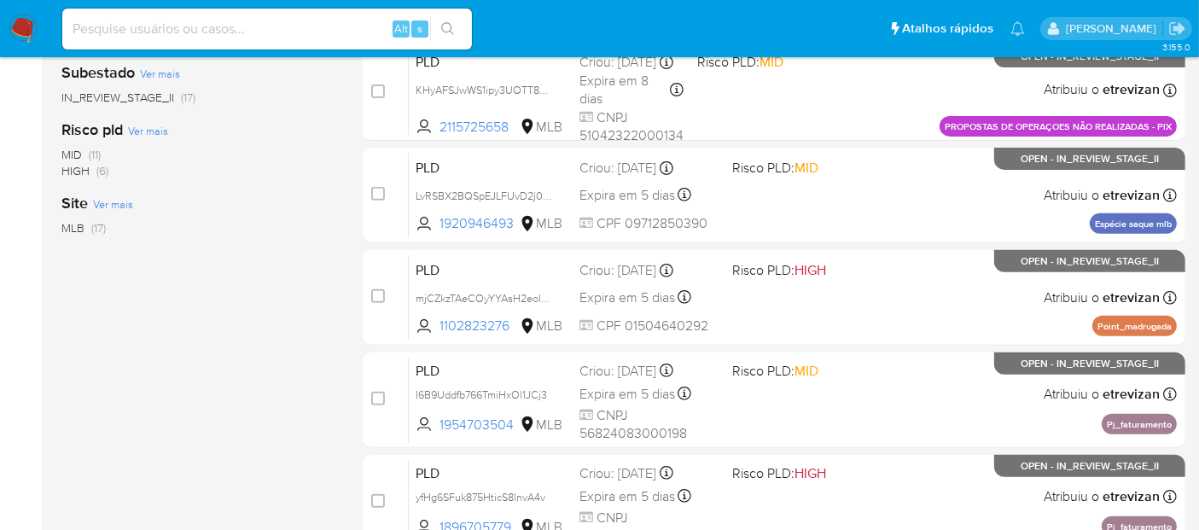
click at [165, 32] on input at bounding box center [267, 29] width 410 height 22
paste input "mjCZkzTAeCOyYYAsH2eolz9R"
type input "mjCZkzTAeCOyYYAsH2eolz9R"
click at [446, 24] on icon "search-icon" at bounding box center [448, 29] width 14 height 14
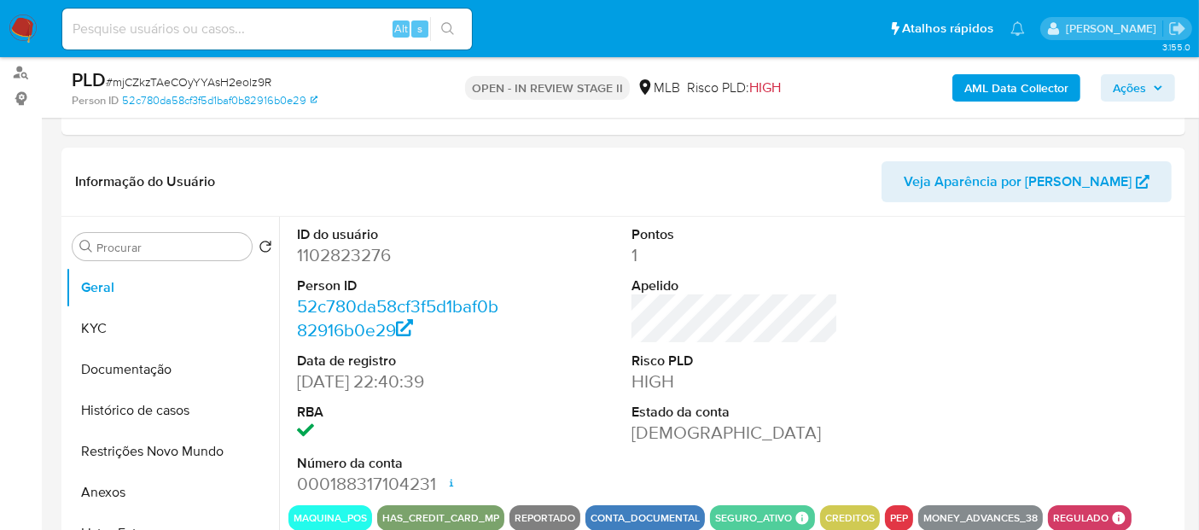
scroll to position [284, 0]
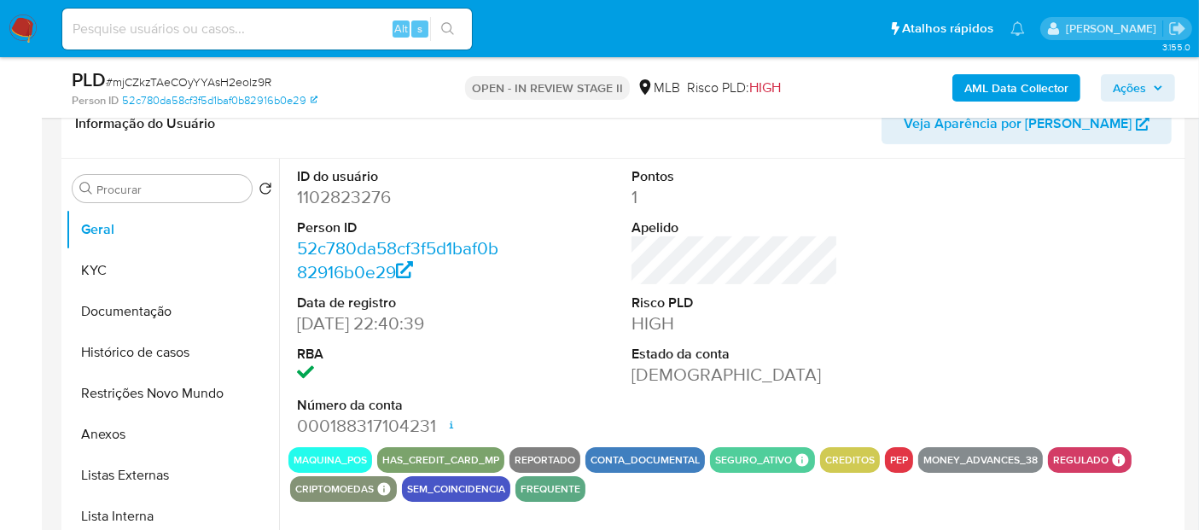
select select "10"
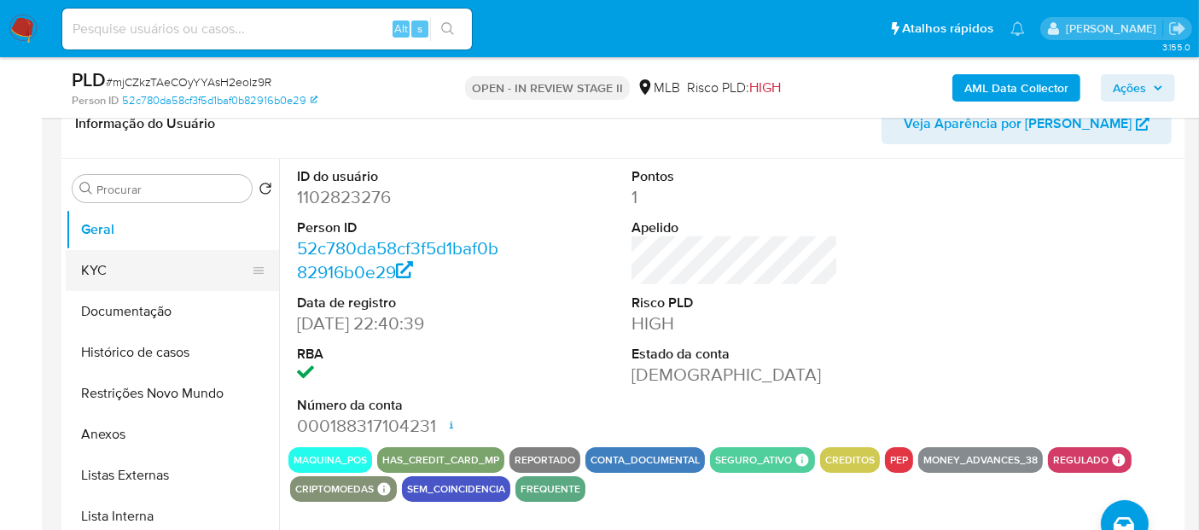
drag, startPoint x: 107, startPoint y: 266, endPoint x: 134, endPoint y: 274, distance: 28.4
click at [107, 266] on button "KYC" at bounding box center [166, 270] width 200 height 41
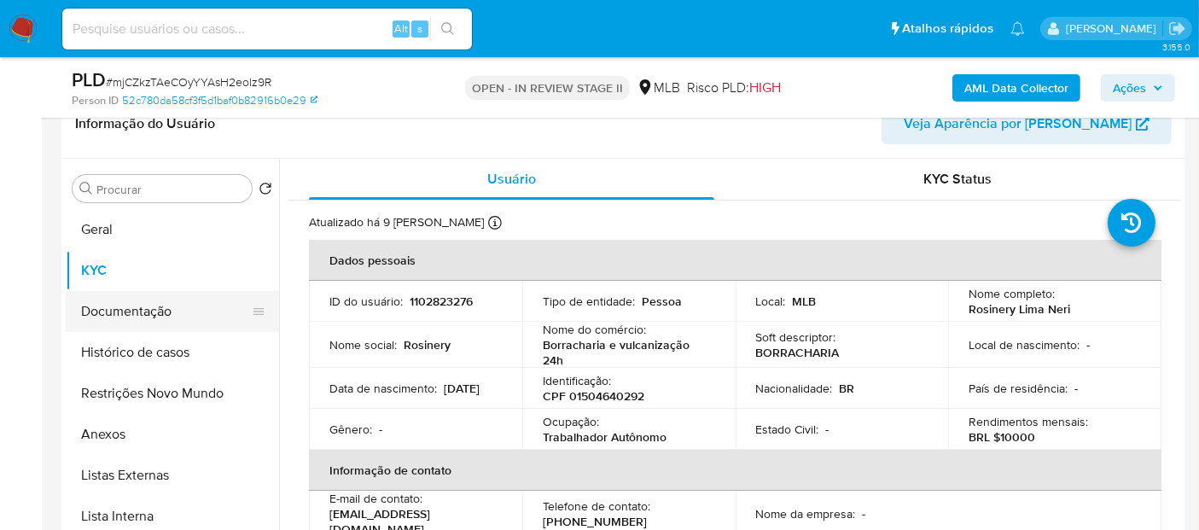
click at [114, 306] on button "Documentação" at bounding box center [166, 311] width 200 height 41
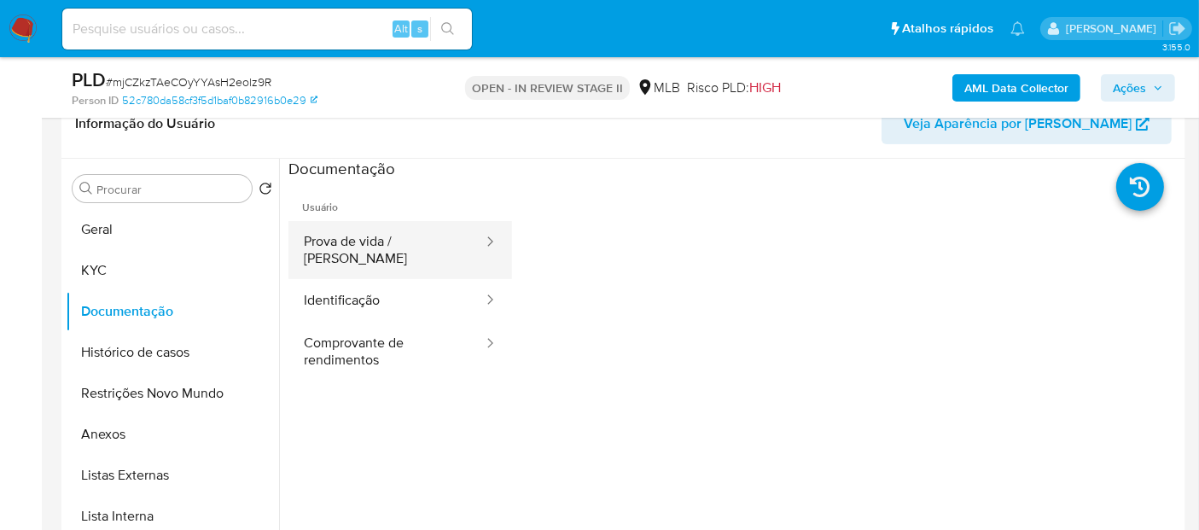
click at [358, 241] on button "Prova de vida / Selfie" at bounding box center [387, 250] width 196 height 58
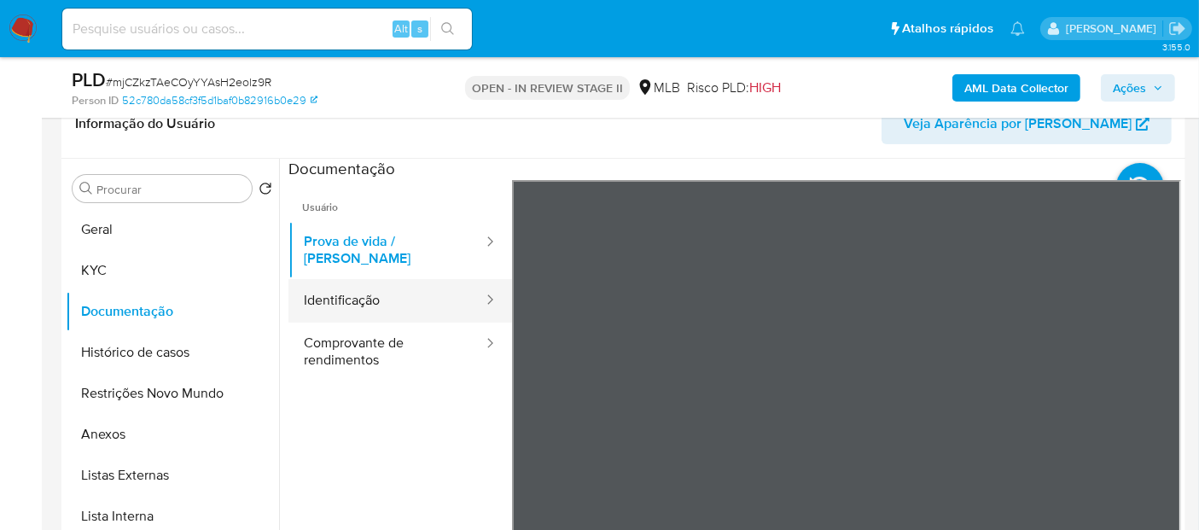
click at [373, 299] on button "Identificação" at bounding box center [387, 301] width 196 height 44
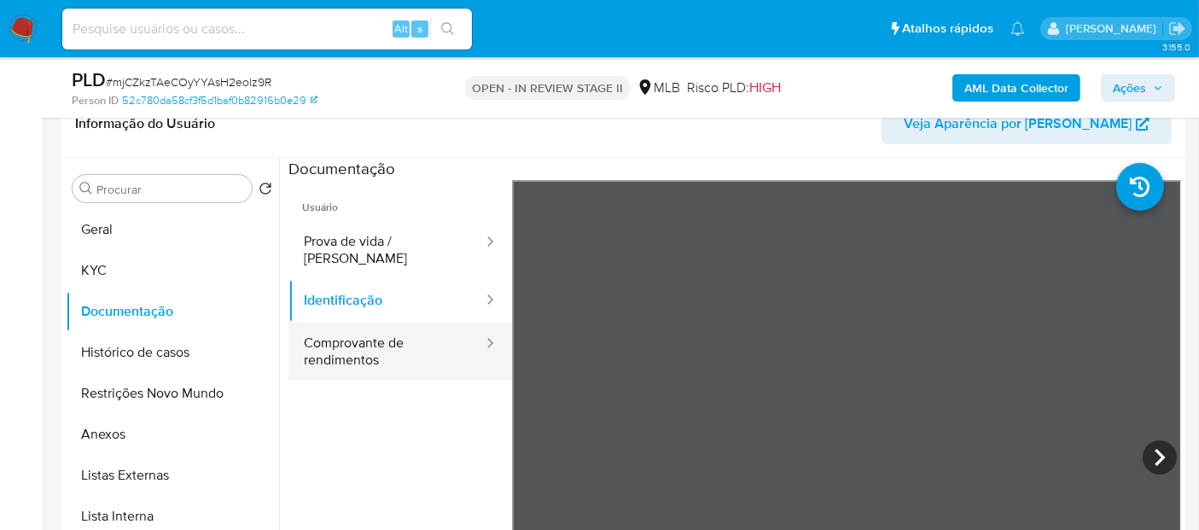
click at [336, 336] on button "Comprovante de rendimentos" at bounding box center [387, 352] width 196 height 58
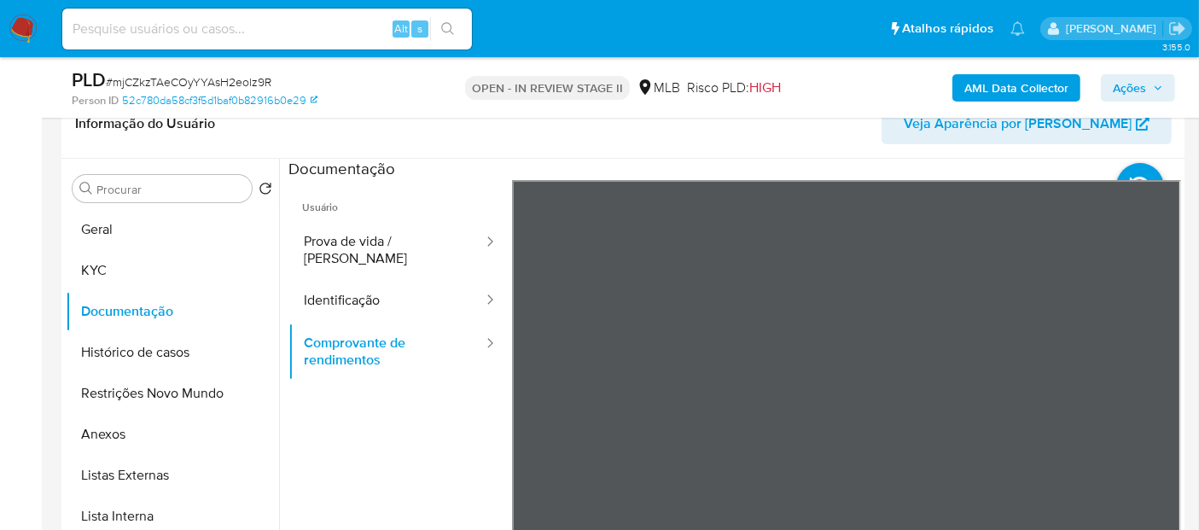
click at [25, 32] on img at bounding box center [23, 29] width 29 height 29
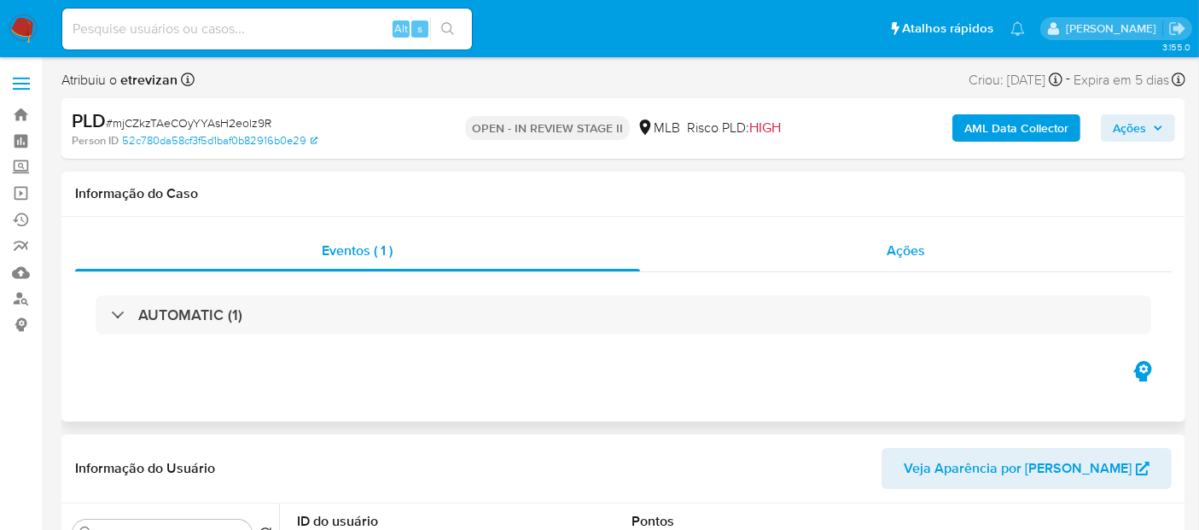
click at [907, 243] on span "Ações" at bounding box center [906, 251] width 38 height 20
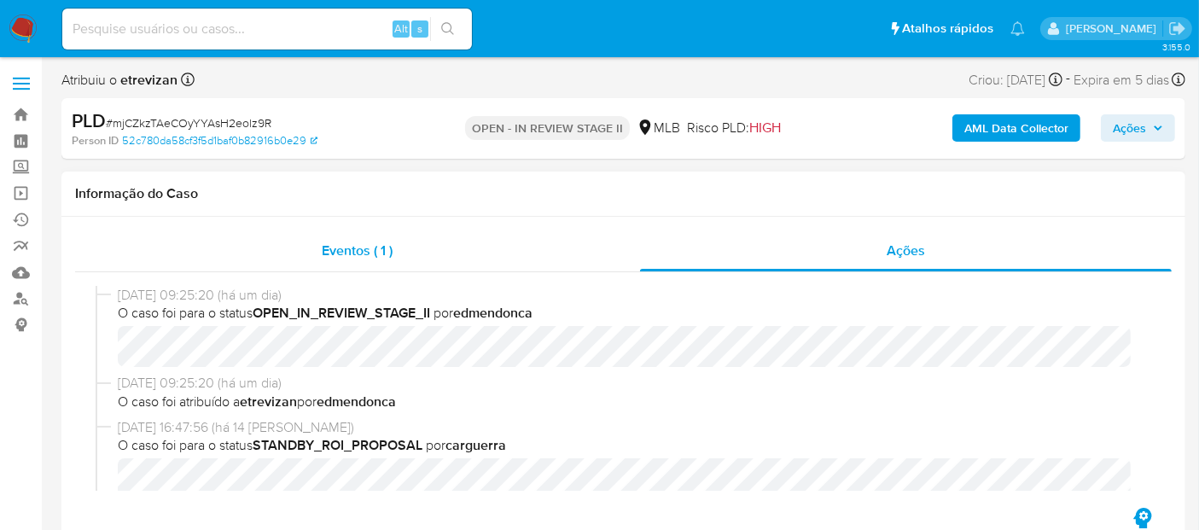
select select "10"
click at [331, 260] on div "Eventos ( 1 )" at bounding box center [357, 251] width 565 height 41
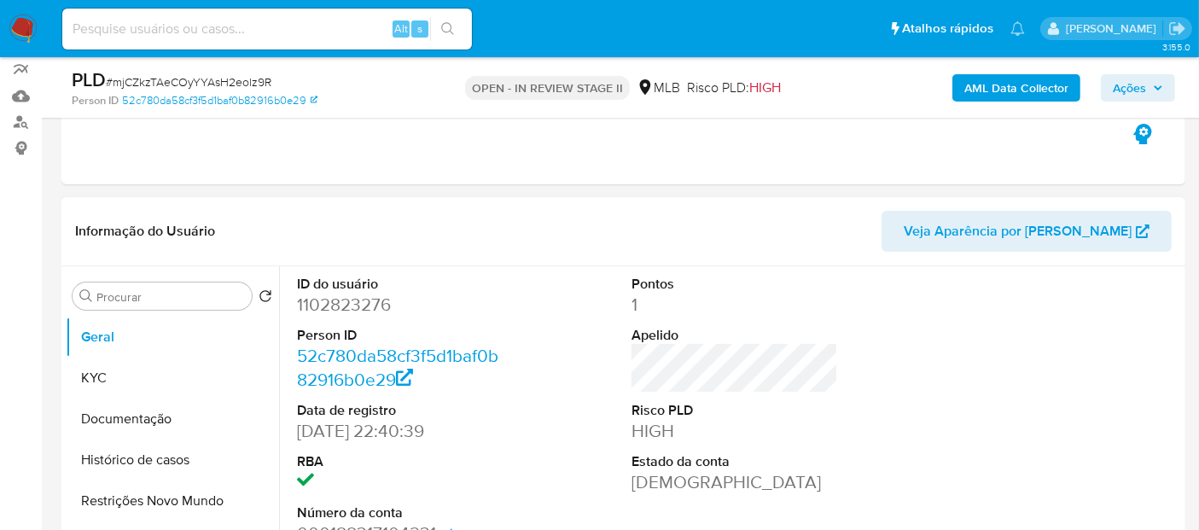
scroll to position [190, 0]
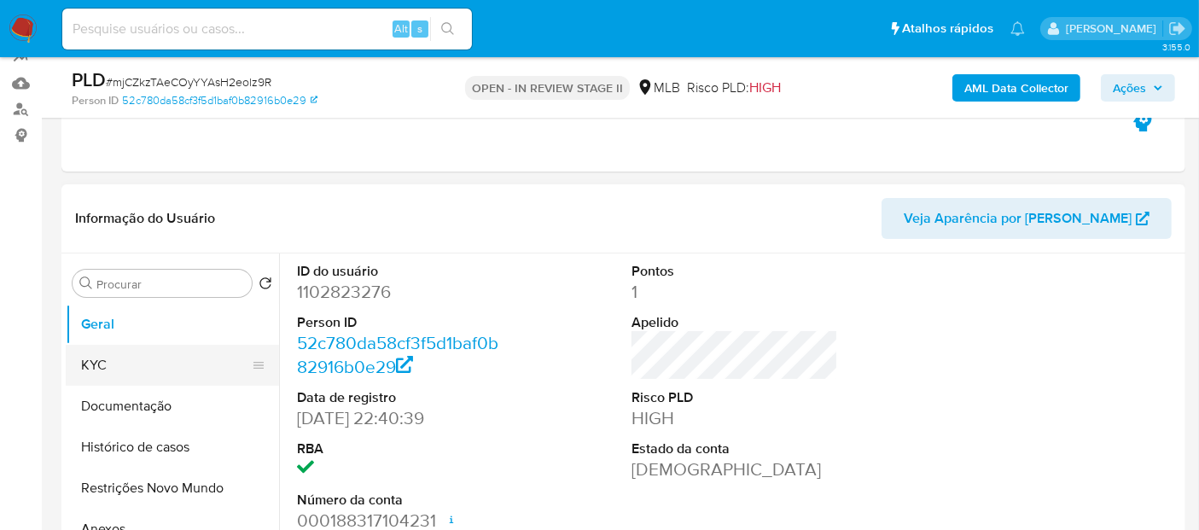
click at [112, 360] on button "KYC" at bounding box center [166, 365] width 200 height 41
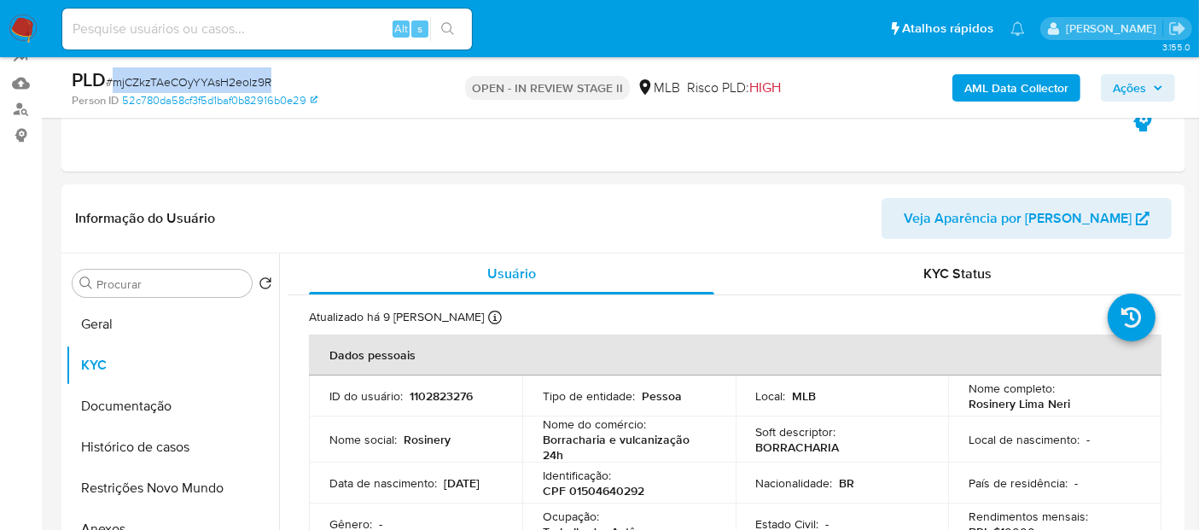
drag, startPoint x: 117, startPoint y: 81, endPoint x: 268, endPoint y: 85, distance: 151.1
click at [268, 85] on span "# mjCZkzTAeCOyYYAsH2eolz9R" at bounding box center [189, 81] width 166 height 17
copy span "mjCZkzTAeCOyYYAsH2eolz9R"
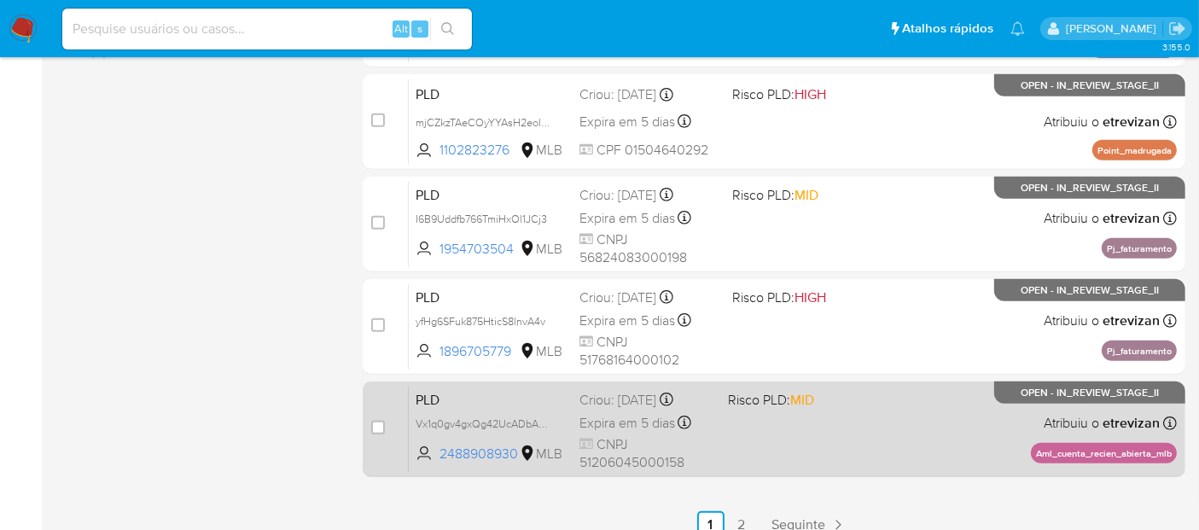
scroll to position [815, 0]
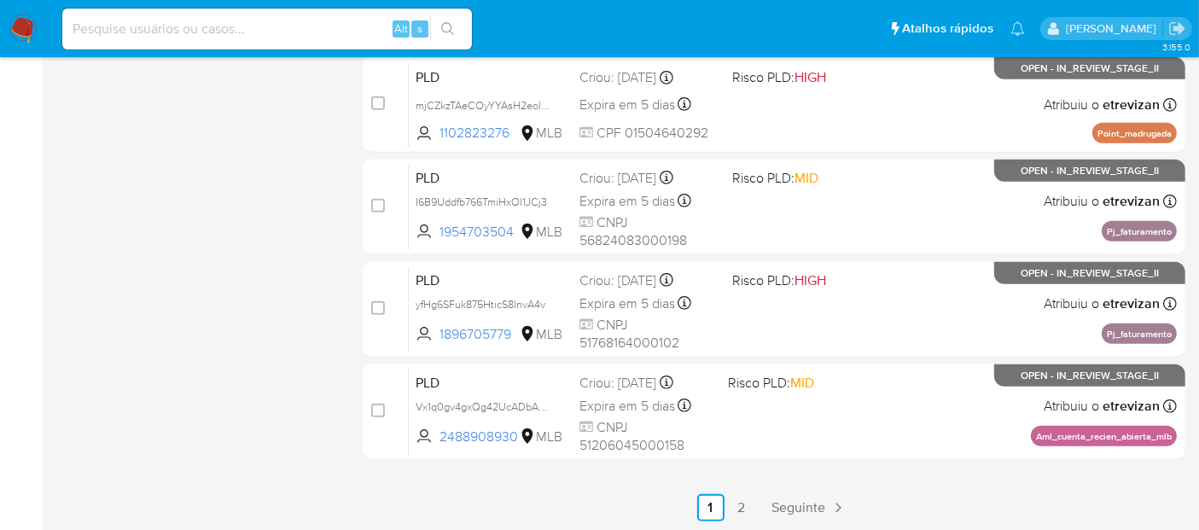
click at [742, 505] on link "2" at bounding box center [741, 507] width 27 height 27
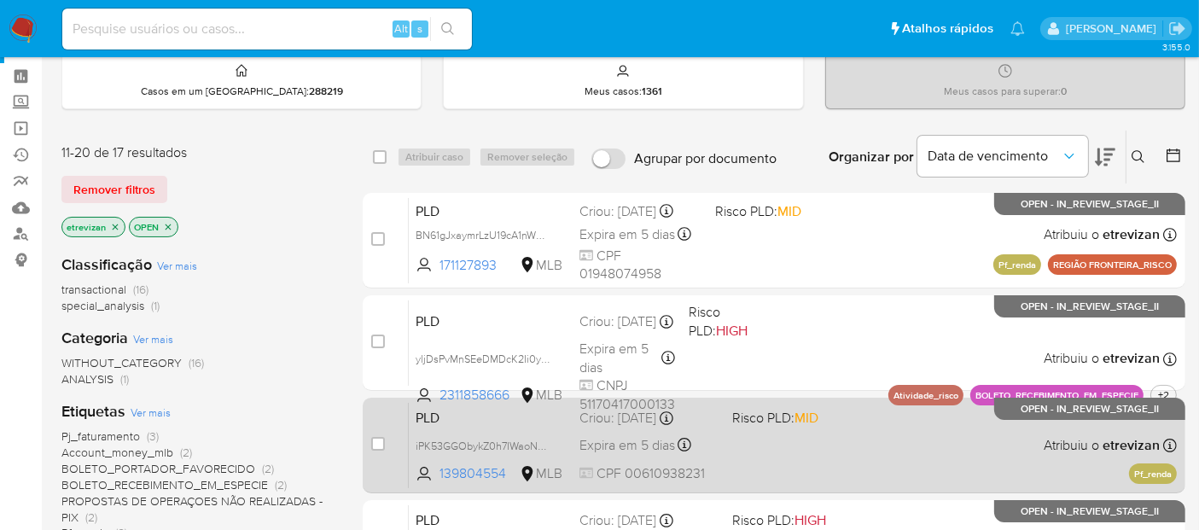
scroll to position [95, 0]
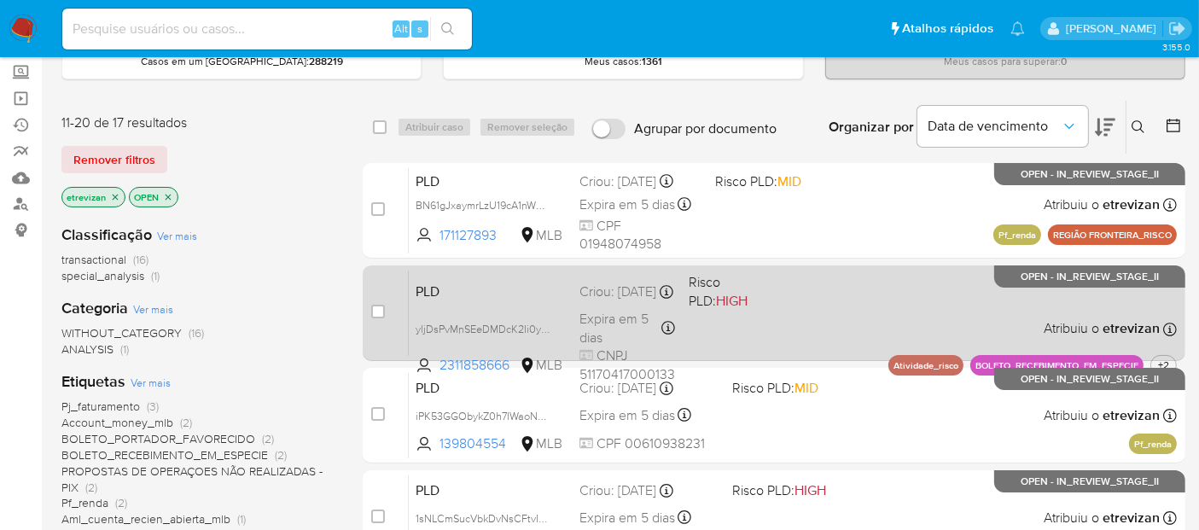
click at [816, 304] on div "PLD yljDsPvMnSEeDMDcK2Ii0ydX 2311858666 MLB Risco PLD: HIGH Criou: 12/07/2025 C…" at bounding box center [793, 313] width 768 height 86
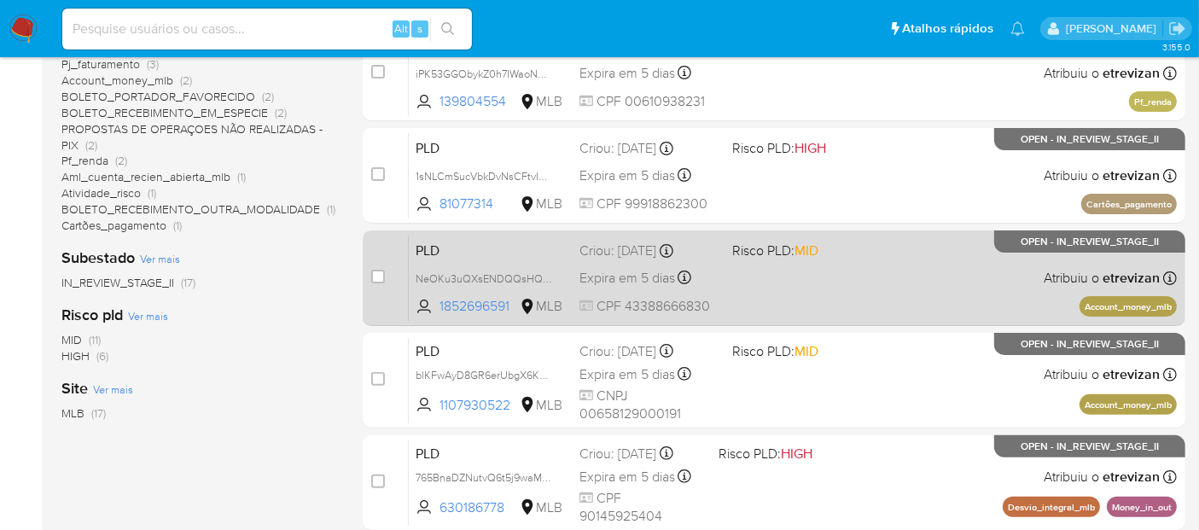
scroll to position [413, 0]
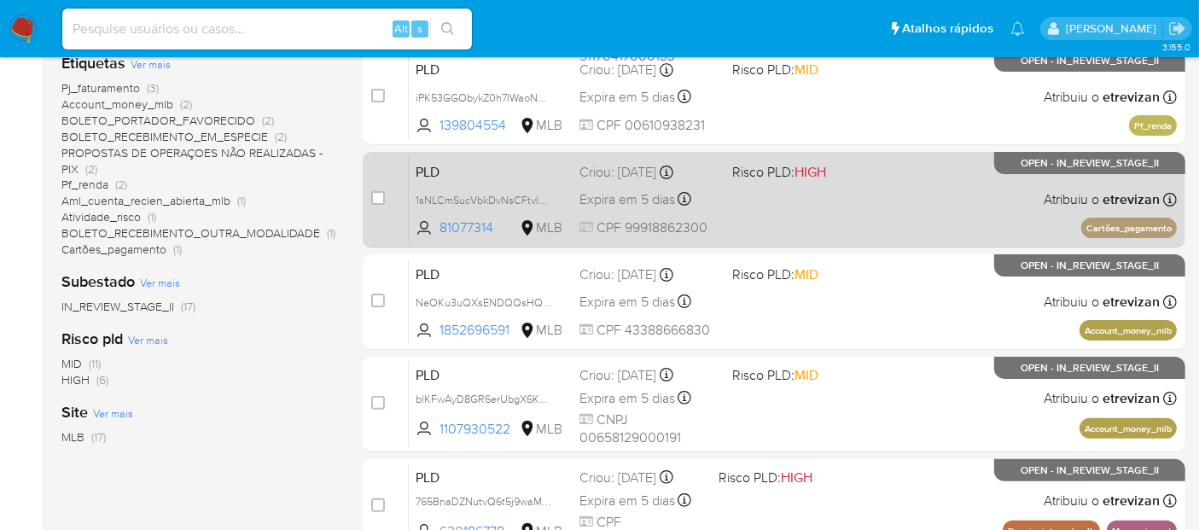
click at [773, 201] on div "PLD 1sNLCmSucVbkDvNsCFtvIZ4b 81077314 MLB Risco PLD: HIGH Criou: 12/07/2025 Cri…" at bounding box center [793, 199] width 768 height 86
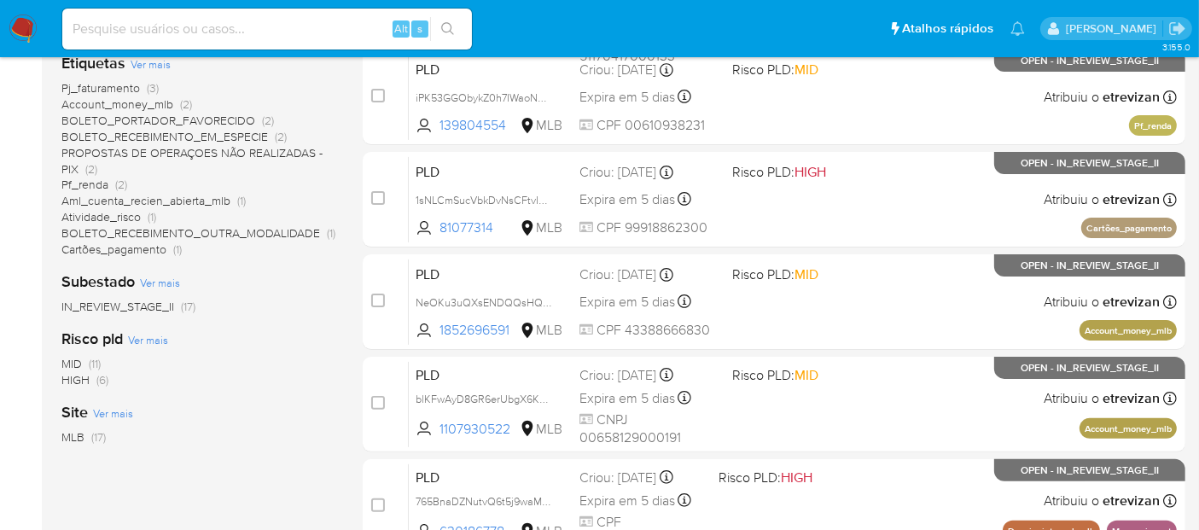
click at [219, 19] on input at bounding box center [267, 29] width 410 height 22
paste input "1sNLCmSucVbkDvNsCFtvIZ4b"
type input "1sNLCmSucVbkDvNsCFtvIZ4b"
click at [446, 24] on icon "search-icon" at bounding box center [448, 29] width 14 height 14
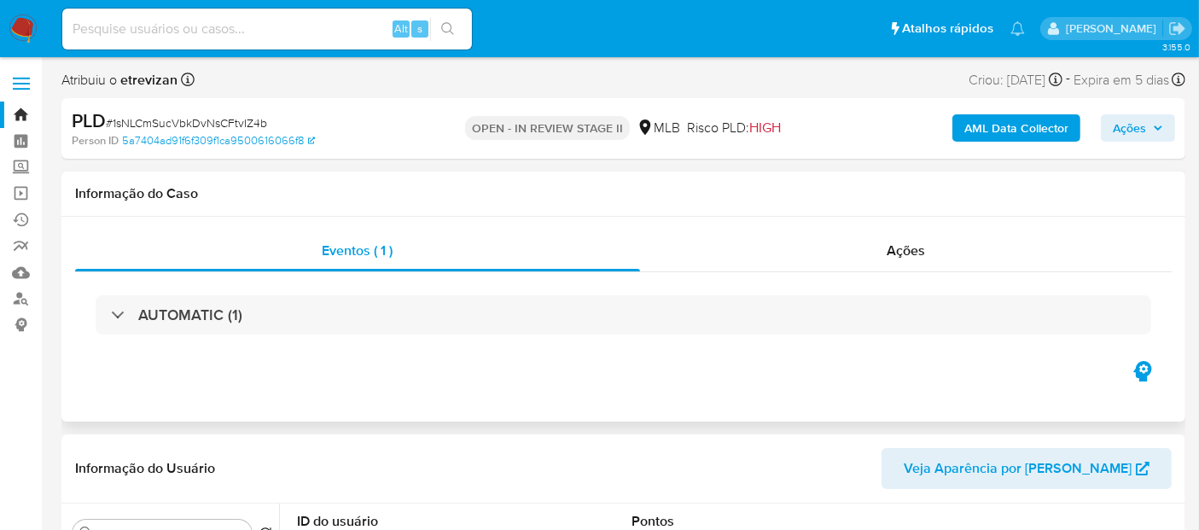
select select "10"
click at [190, 29] on input at bounding box center [267, 29] width 410 height 22
paste input "1sNLCmSucVbkDvNsCFtvIZ4b"
type input "1sNLCmSucVbkDvNsCFtvIZ4b"
click at [442, 17] on button "search-icon" at bounding box center [447, 29] width 35 height 24
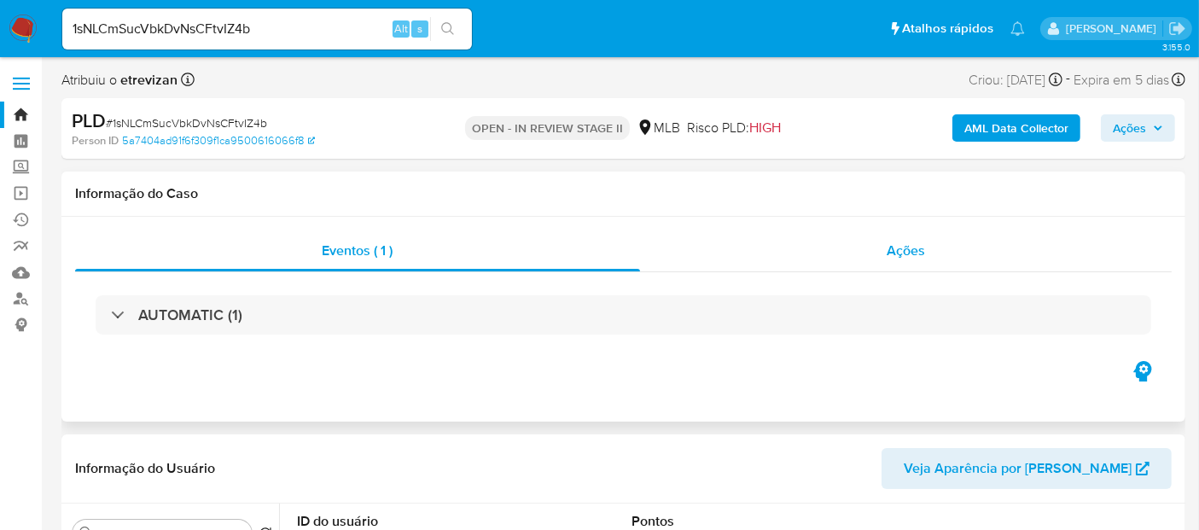
click at [927, 252] on div "Ações" at bounding box center [906, 251] width 533 height 41
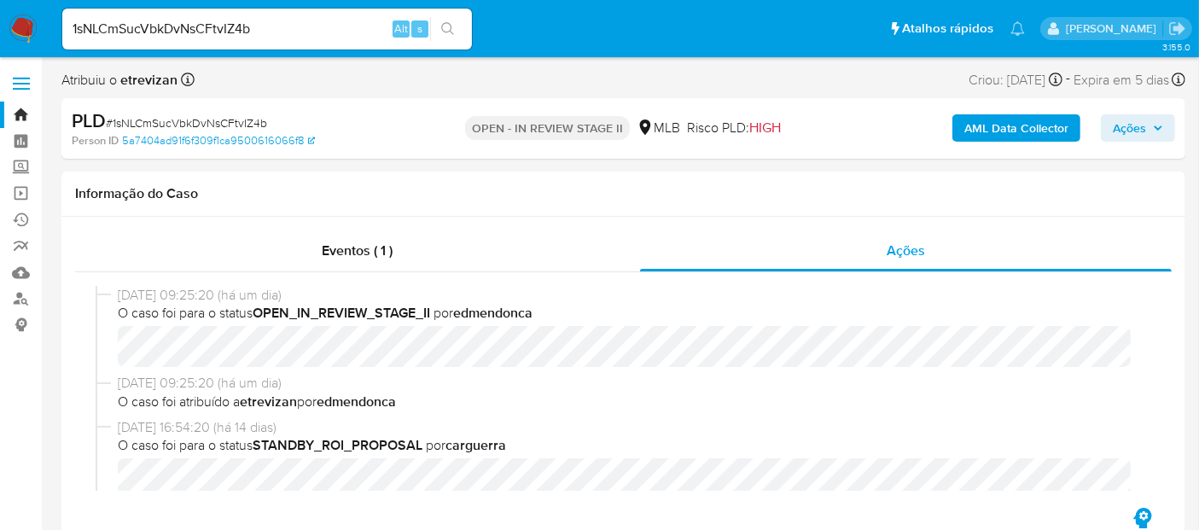
click at [1165, 125] on button "Ações" at bounding box center [1138, 127] width 74 height 27
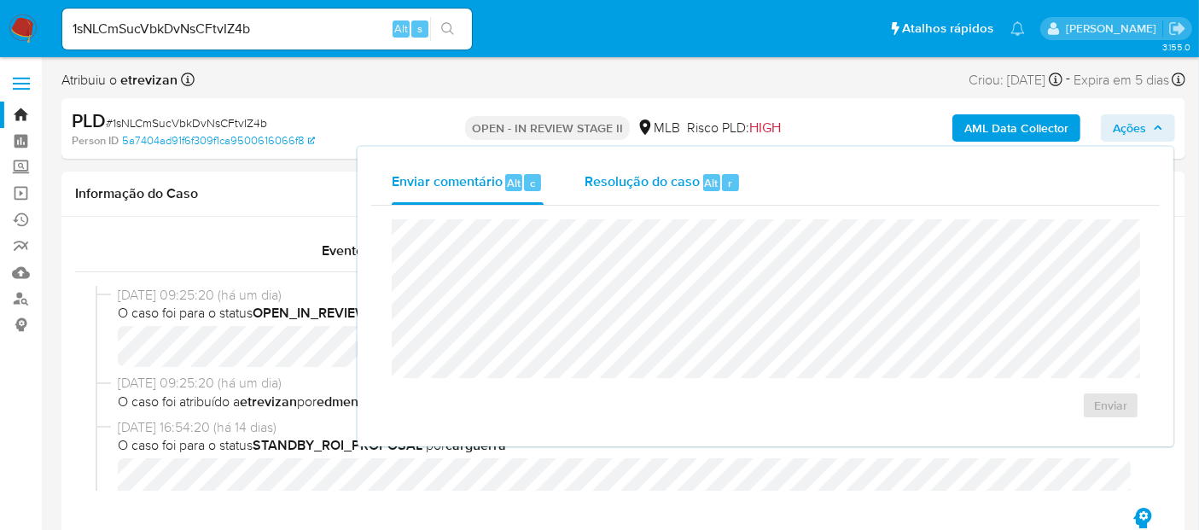
click at [665, 179] on span "Resolução do caso" at bounding box center [642, 182] width 115 height 20
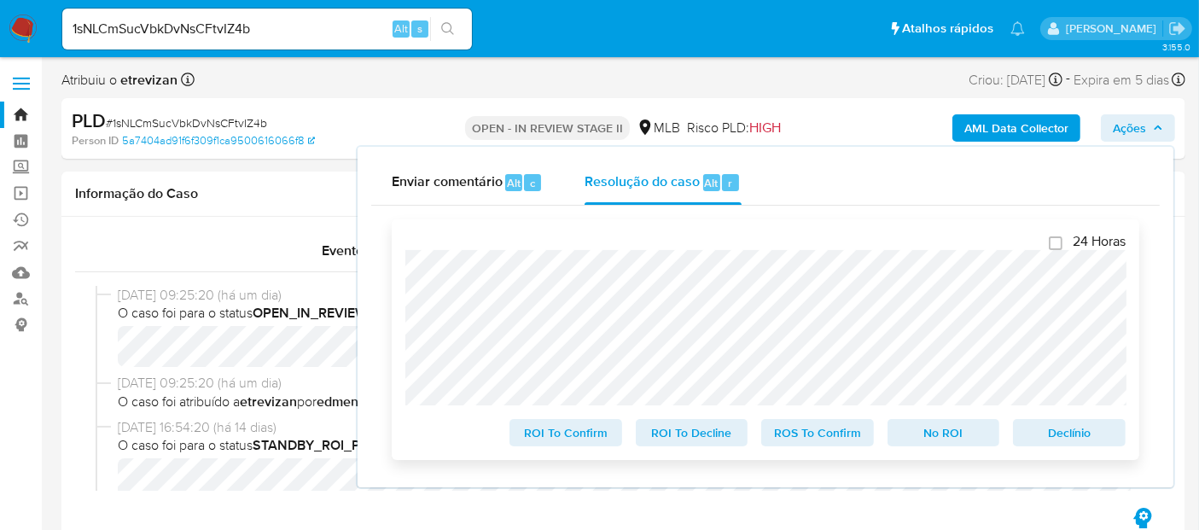
click at [951, 433] on span "No ROI" at bounding box center [944, 433] width 89 height 24
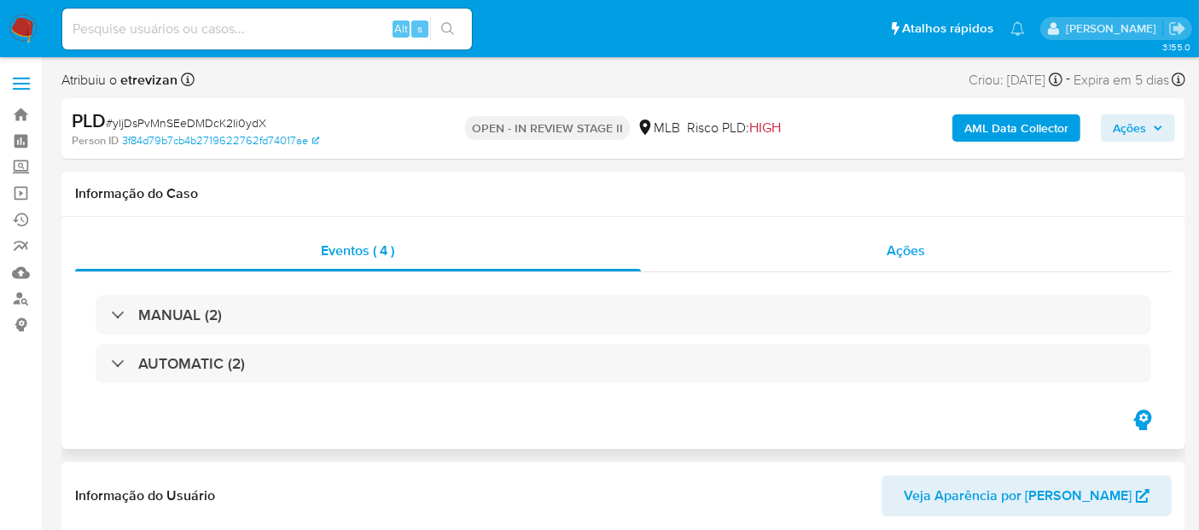
click at [905, 248] on span "Ações" at bounding box center [907, 251] width 38 height 20
select select "10"
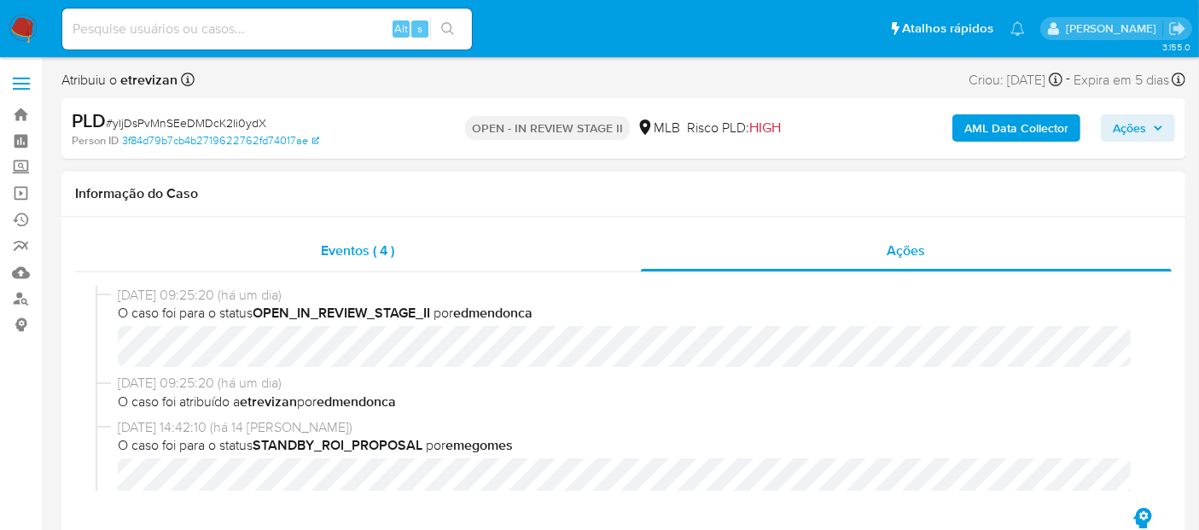
click at [340, 255] on span "Eventos ( 4 )" at bounding box center [358, 251] width 73 height 20
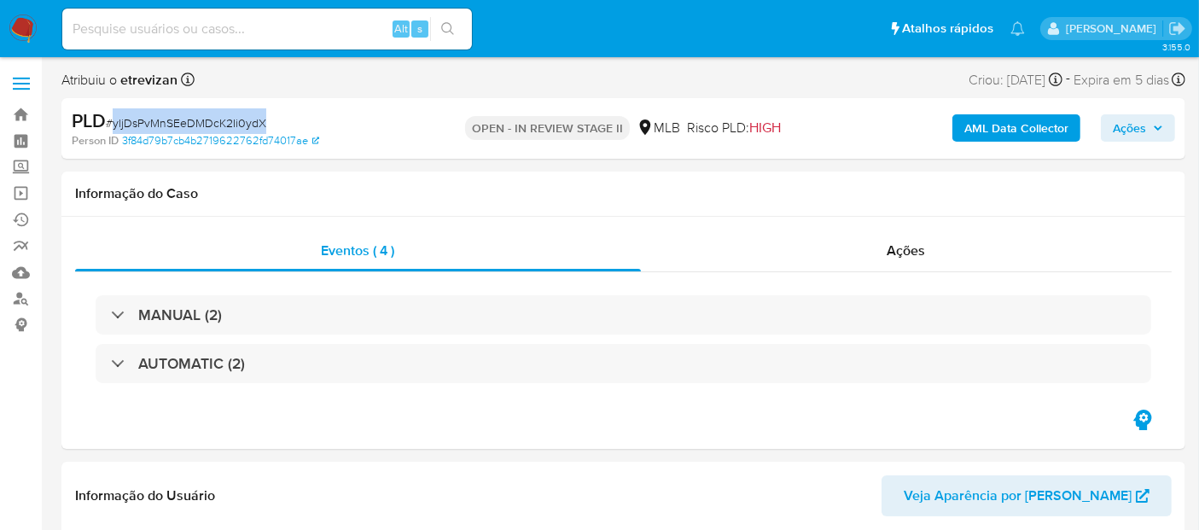
drag, startPoint x: 114, startPoint y: 123, endPoint x: 263, endPoint y: 122, distance: 148.5
click at [263, 122] on span "# yljDsPvMnSEeDMDcK2Ii0ydX" at bounding box center [186, 122] width 160 height 17
copy span "yljDsPvMnSEeDMDcK2Ii0ydX"
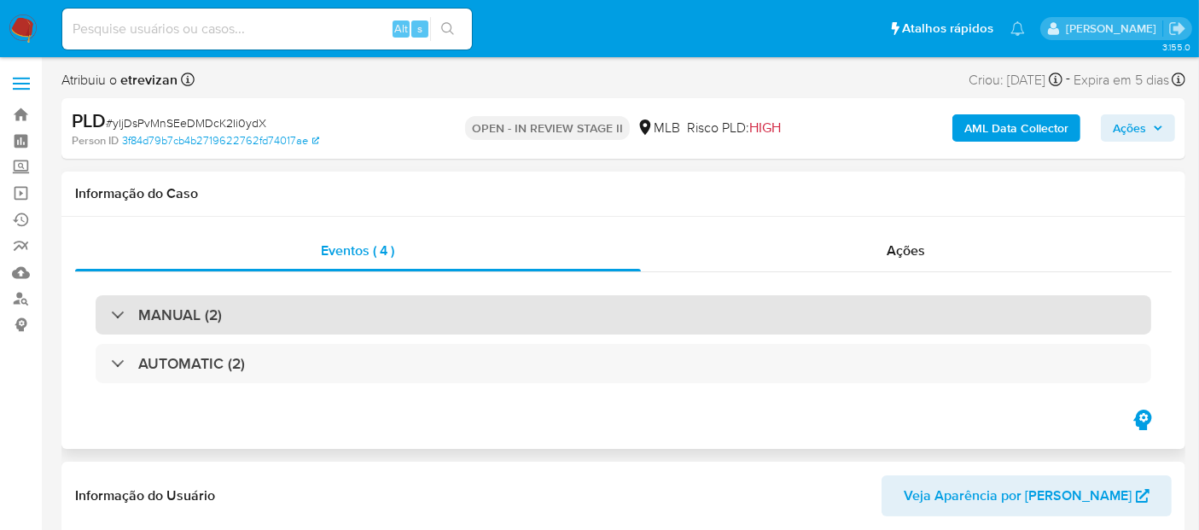
click at [510, 304] on div "MANUAL (2)" at bounding box center [624, 314] width 1056 height 39
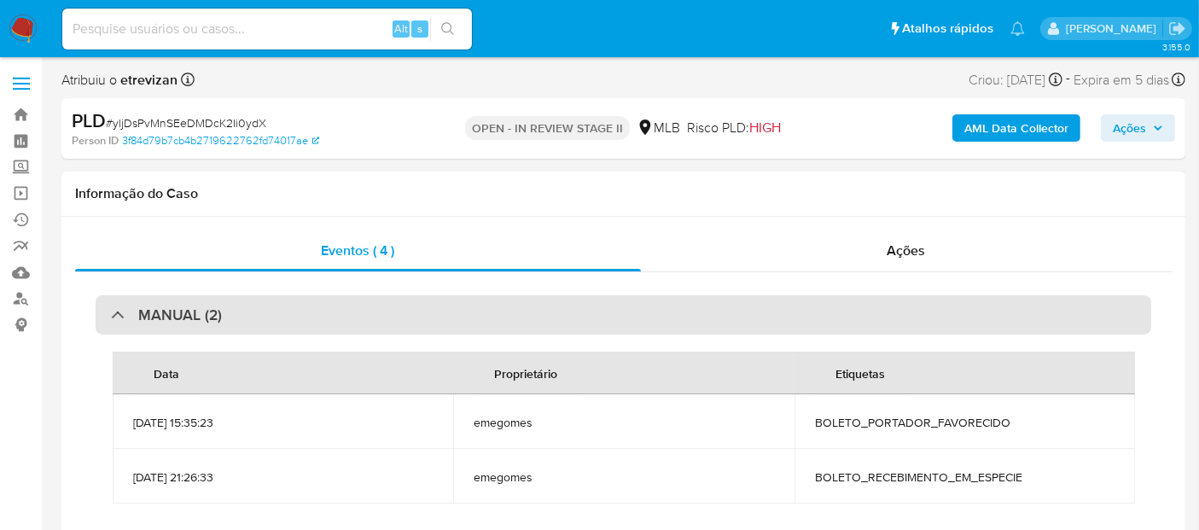
click at [510, 308] on div "MANUAL (2)" at bounding box center [624, 314] width 1056 height 39
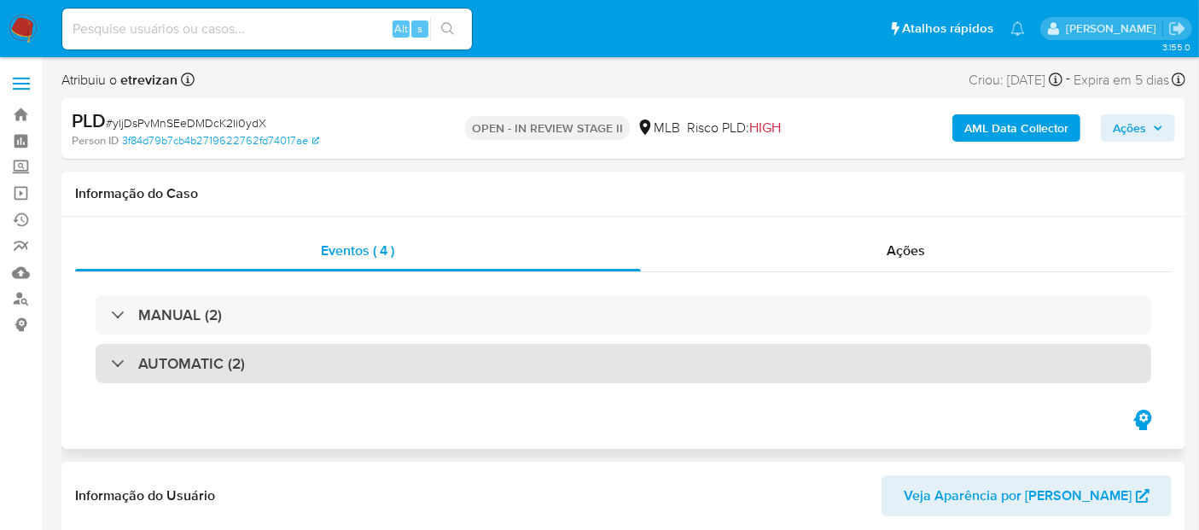
click at [470, 363] on div "AUTOMATIC (2)" at bounding box center [624, 363] width 1056 height 39
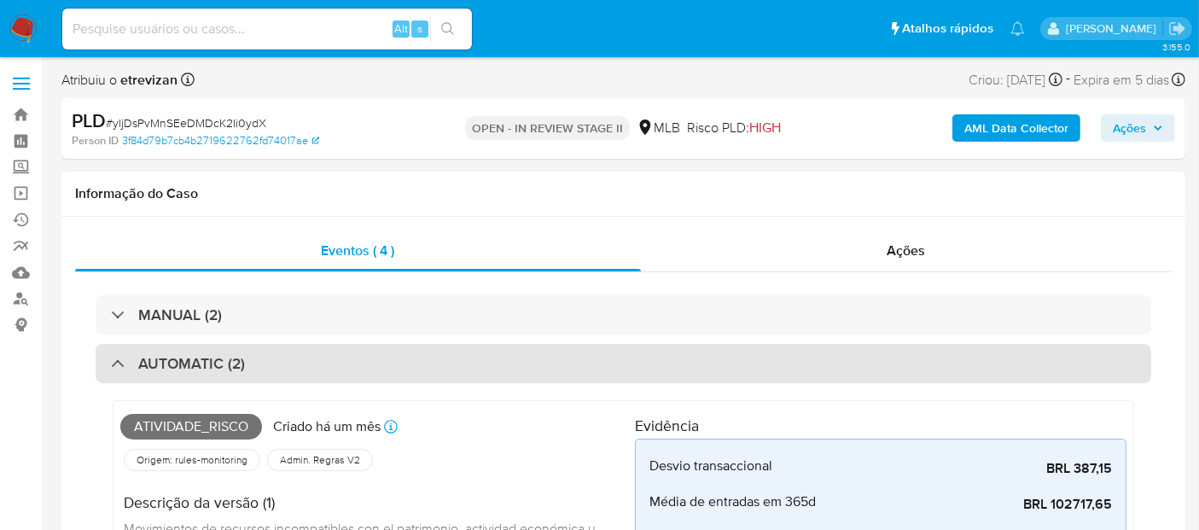
click at [427, 364] on div "AUTOMATIC (2)" at bounding box center [624, 363] width 1056 height 39
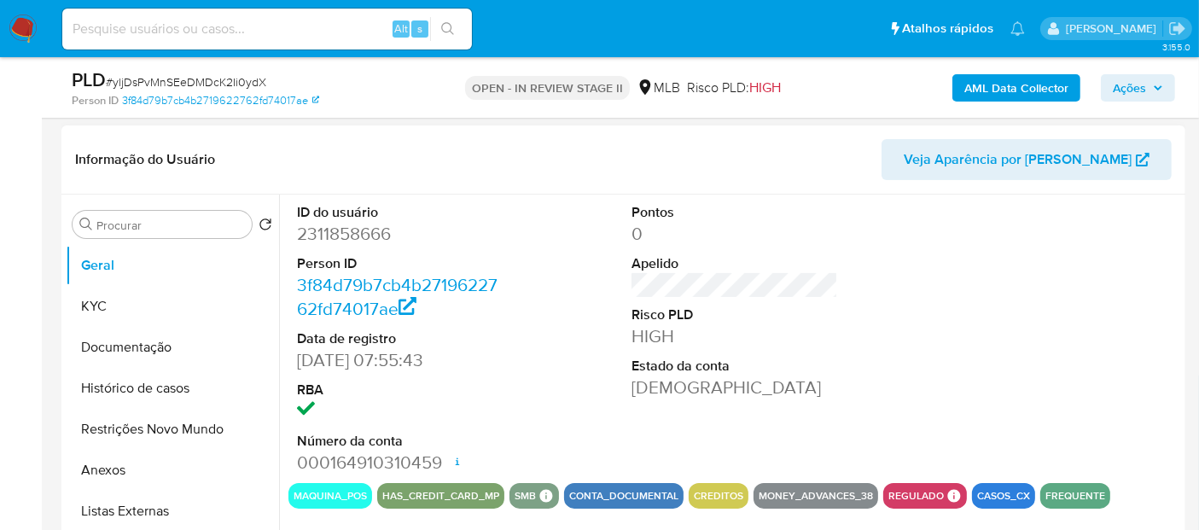
scroll to position [284, 0]
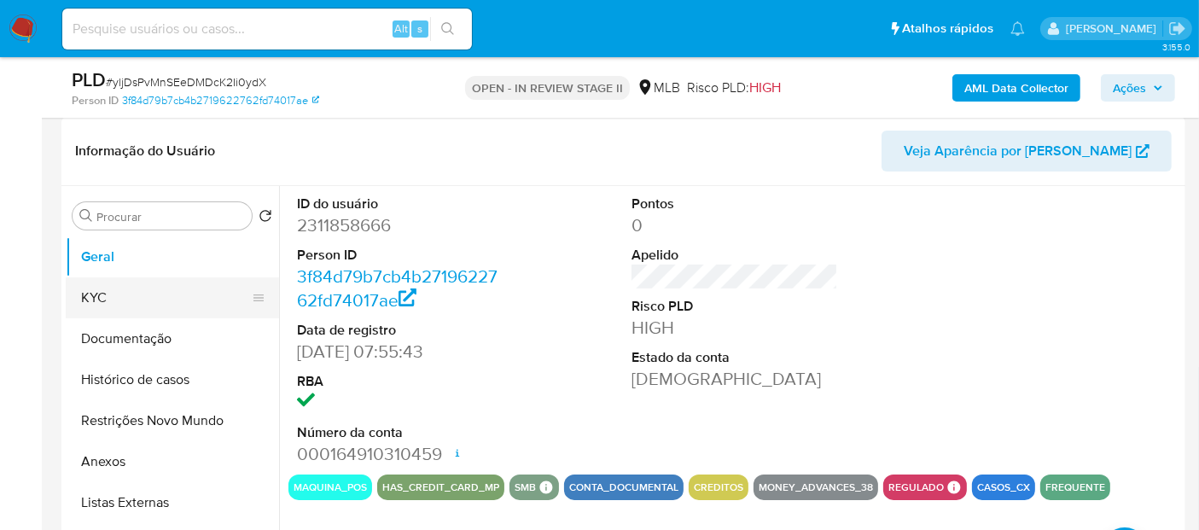
click at [117, 283] on button "KYC" at bounding box center [166, 297] width 200 height 41
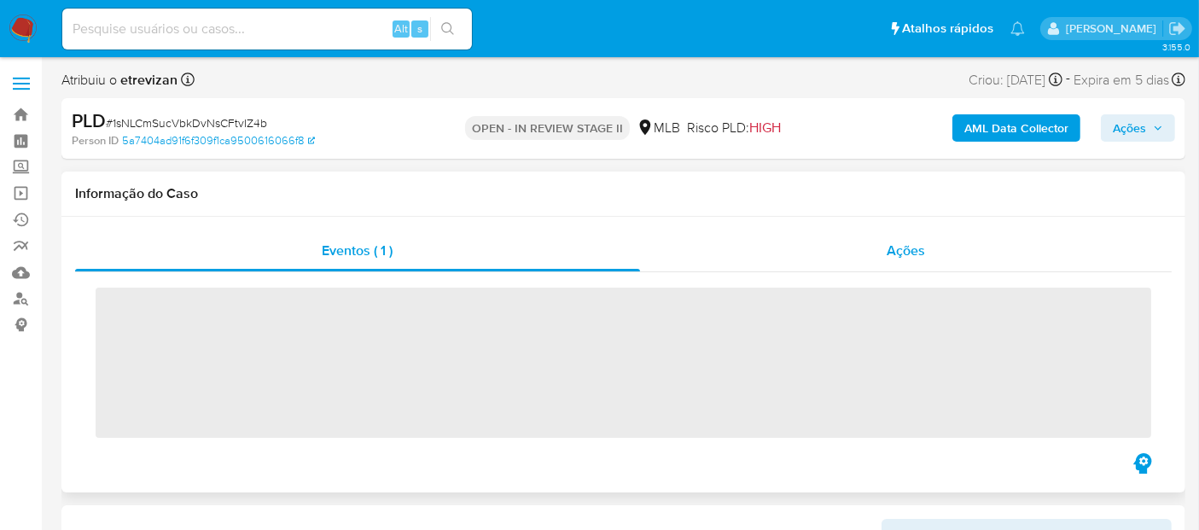
click at [897, 248] on span "Ações" at bounding box center [906, 251] width 38 height 20
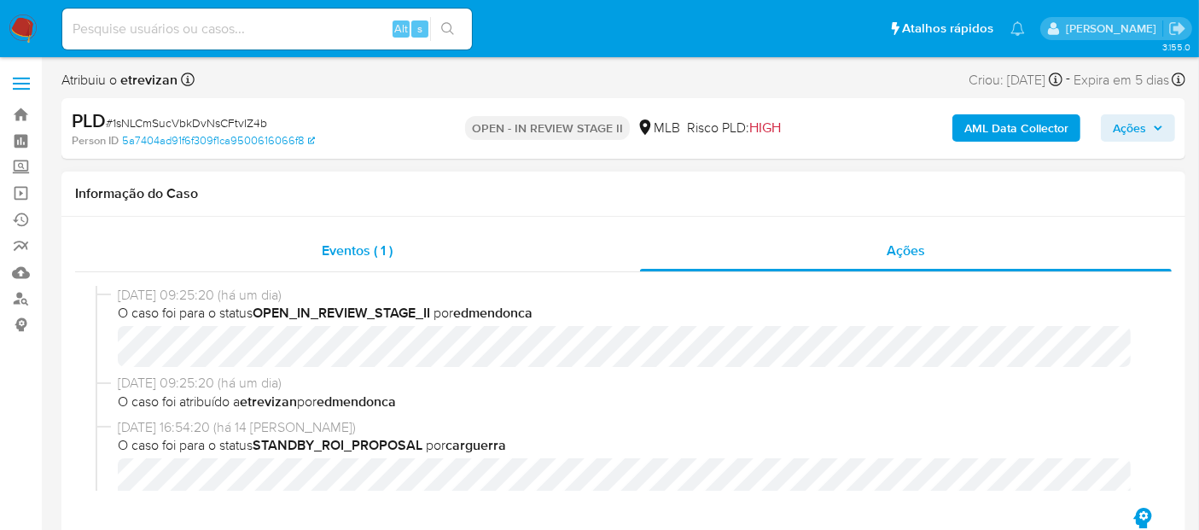
select select "10"
click at [360, 254] on span "Eventos ( 1 )" at bounding box center [357, 251] width 71 height 20
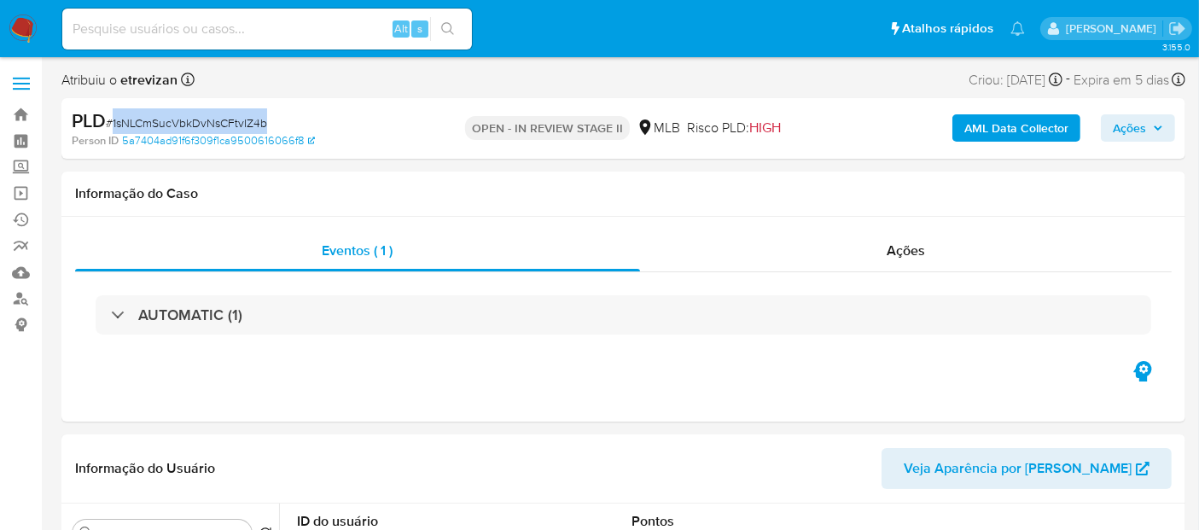
drag, startPoint x: 114, startPoint y: 123, endPoint x: 268, endPoint y: 125, distance: 153.7
click at [268, 125] on div "PLD # 1sNLCmSucVbkDvNsCFtvIZ4b" at bounding box center [253, 121] width 362 height 26
copy span "1sNLCmSucVbkDvNsCFtvIZ4b"
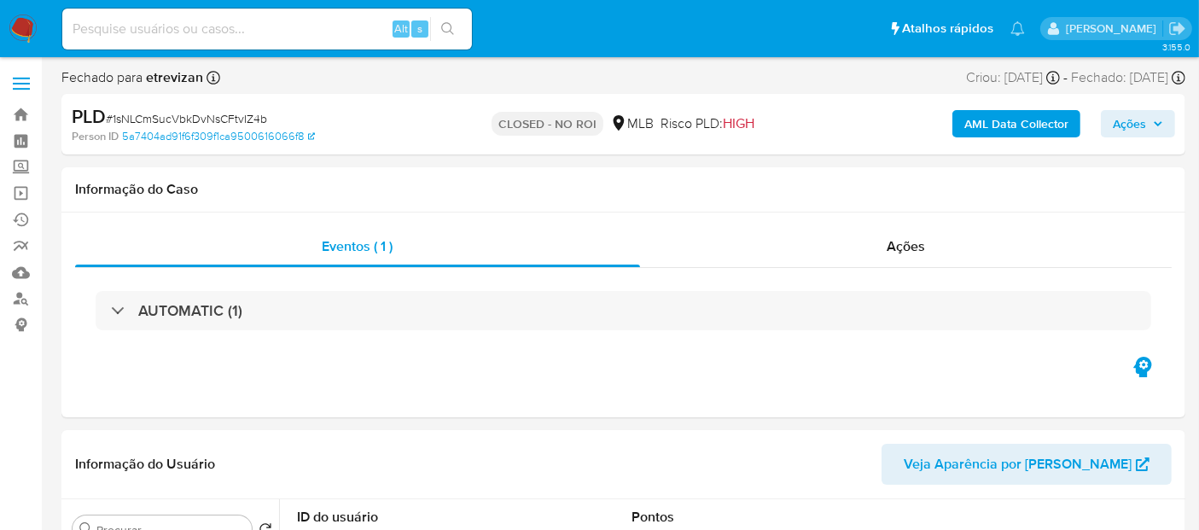
select select "10"
click at [24, 30] on img at bounding box center [23, 29] width 29 height 29
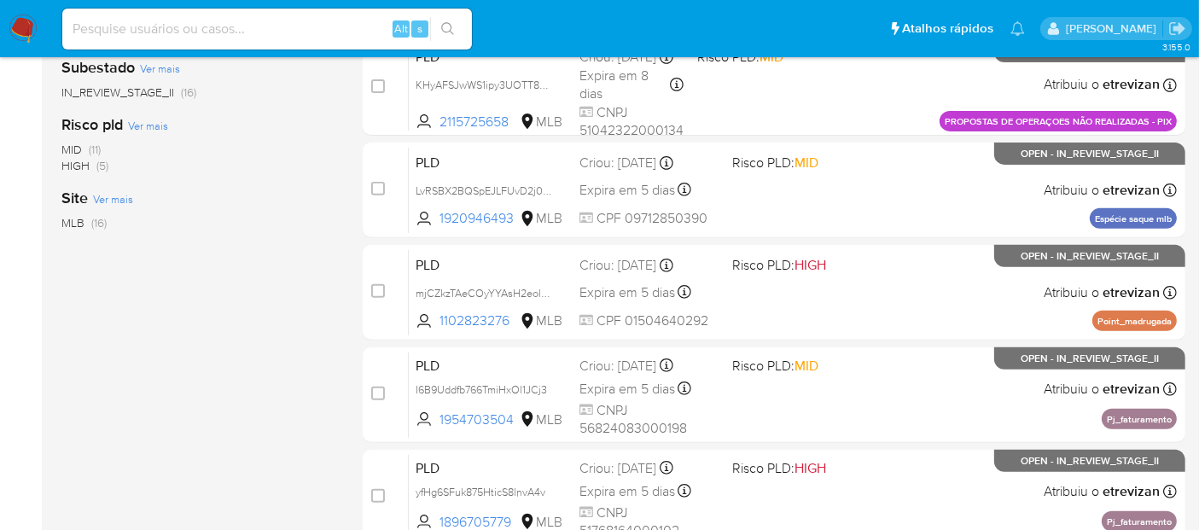
scroll to position [815, 0]
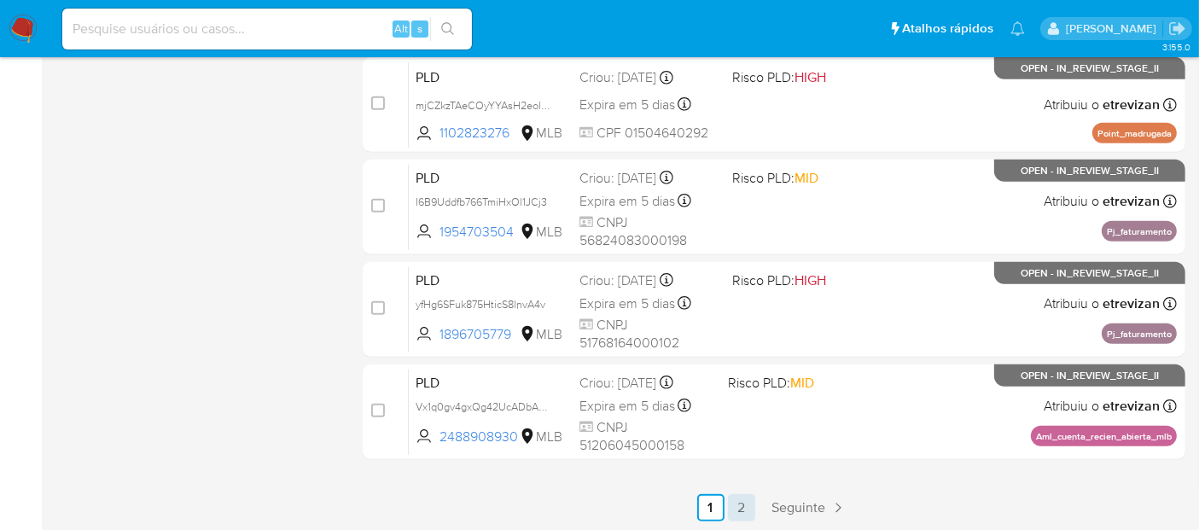
click at [736, 505] on link "2" at bounding box center [741, 507] width 27 height 27
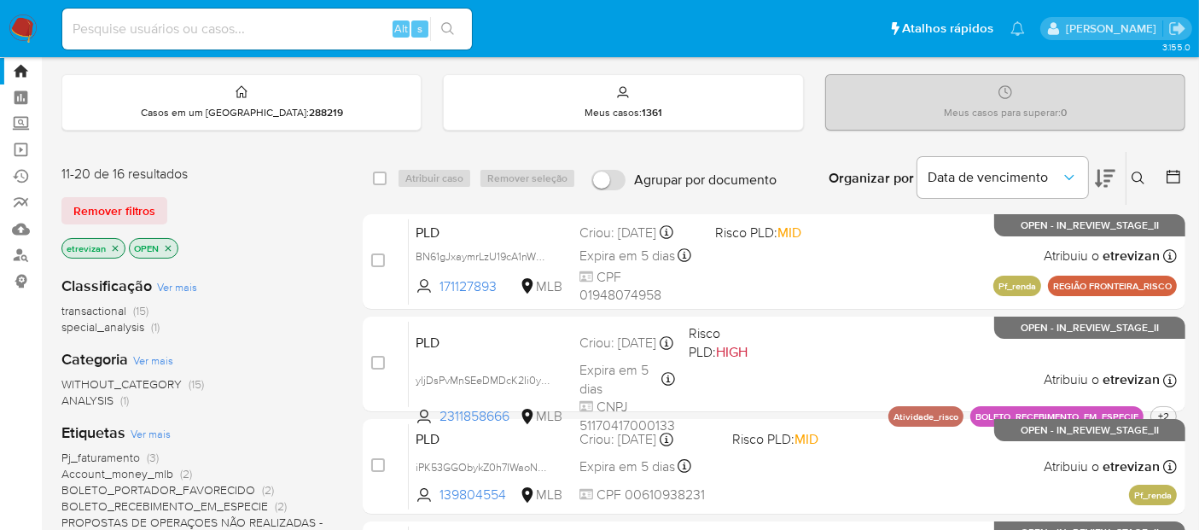
scroll to position [41, 0]
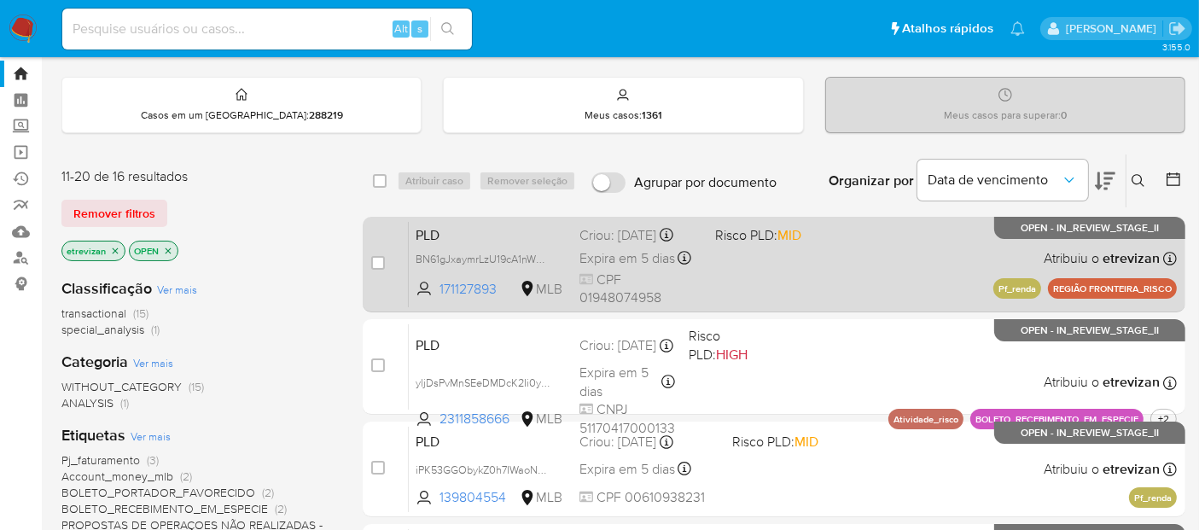
click at [818, 252] on div "PLD BN61gJxaymrLzU19cA1nWDJM 171127893 MLB Risco PLD: MID Criou: [DATE] Criou: …" at bounding box center [793, 264] width 768 height 86
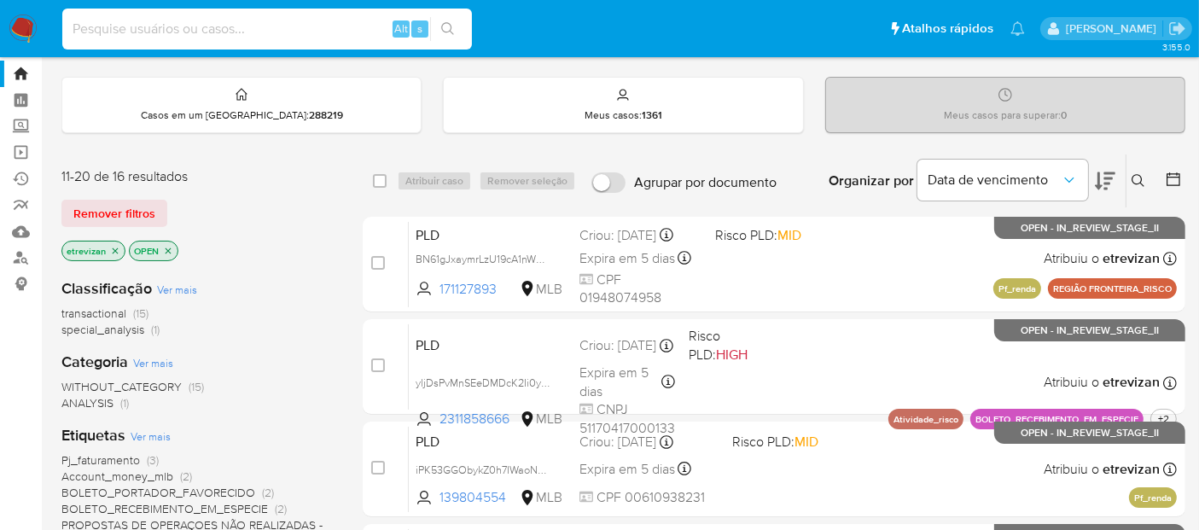
click at [221, 26] on input at bounding box center [267, 29] width 410 height 22
paste input "BN61gJxaymrLzU19cA1nWDJM"
type input "BN61gJxaymrLzU19cA1nWDJM"
click at [453, 29] on icon "search-icon" at bounding box center [448, 29] width 14 height 14
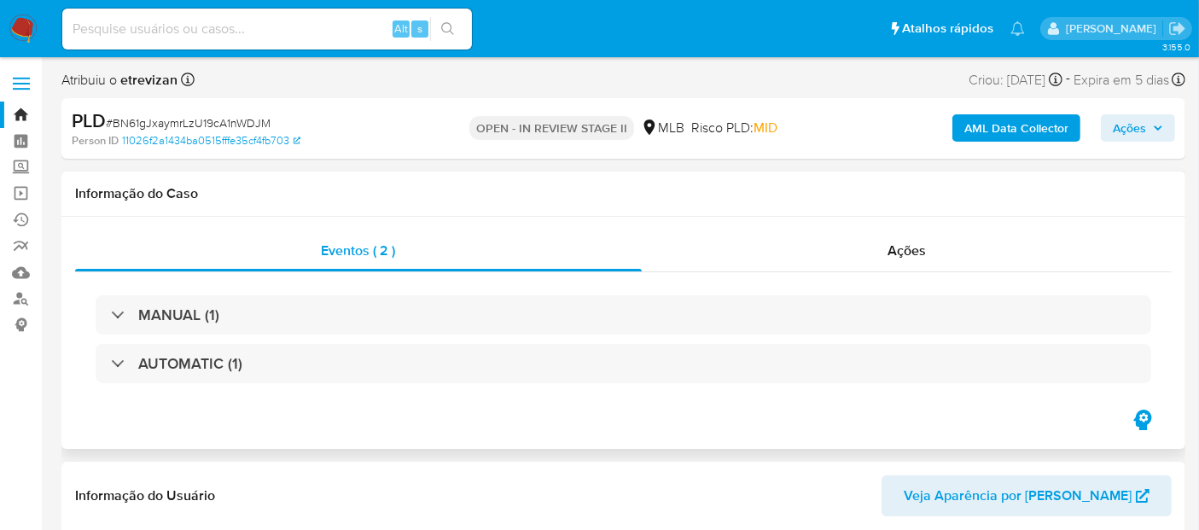
select select "10"
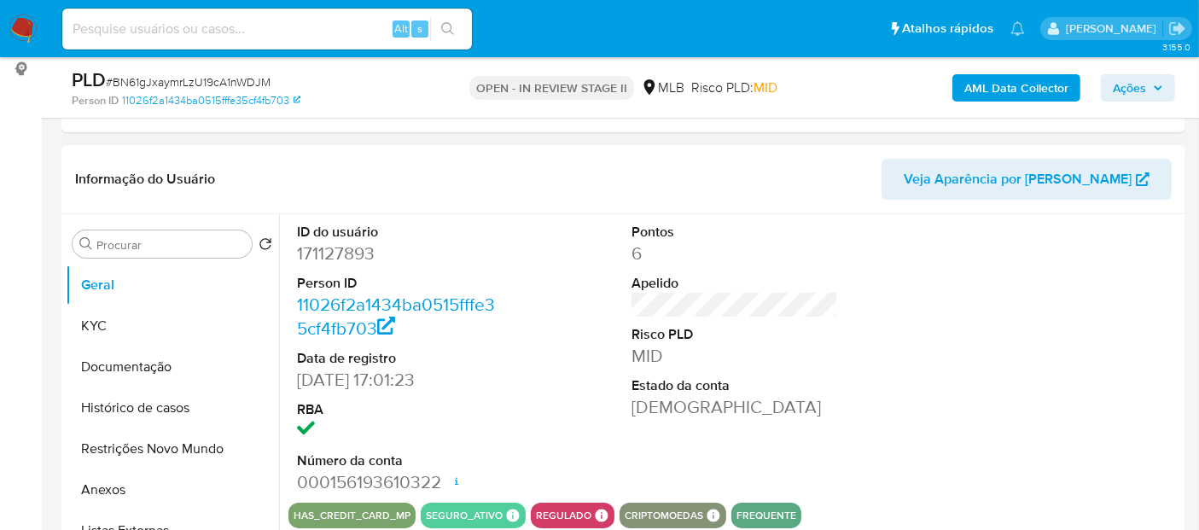
scroll to position [284, 0]
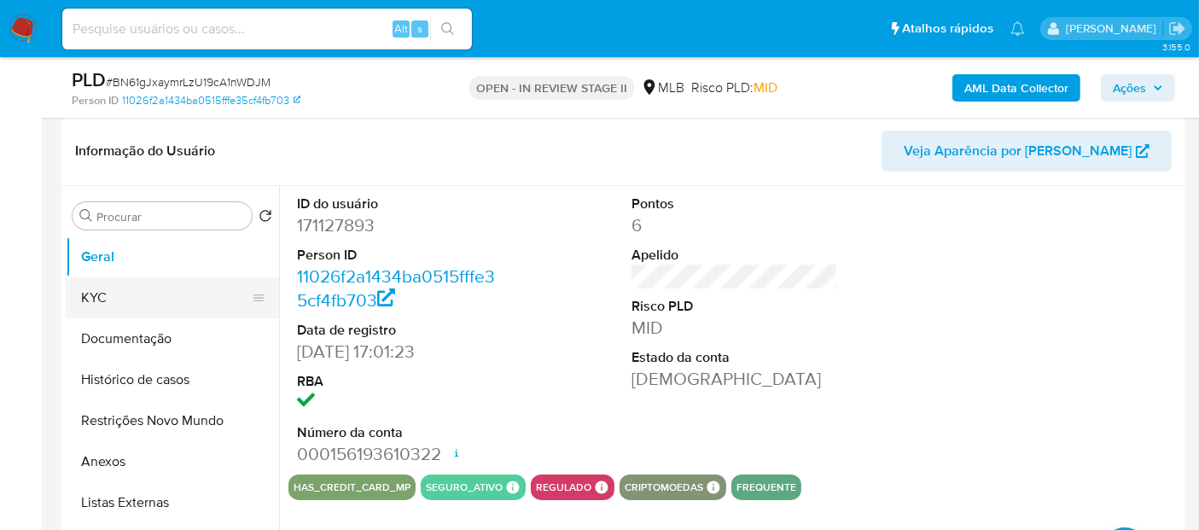
click at [92, 291] on button "KYC" at bounding box center [166, 297] width 200 height 41
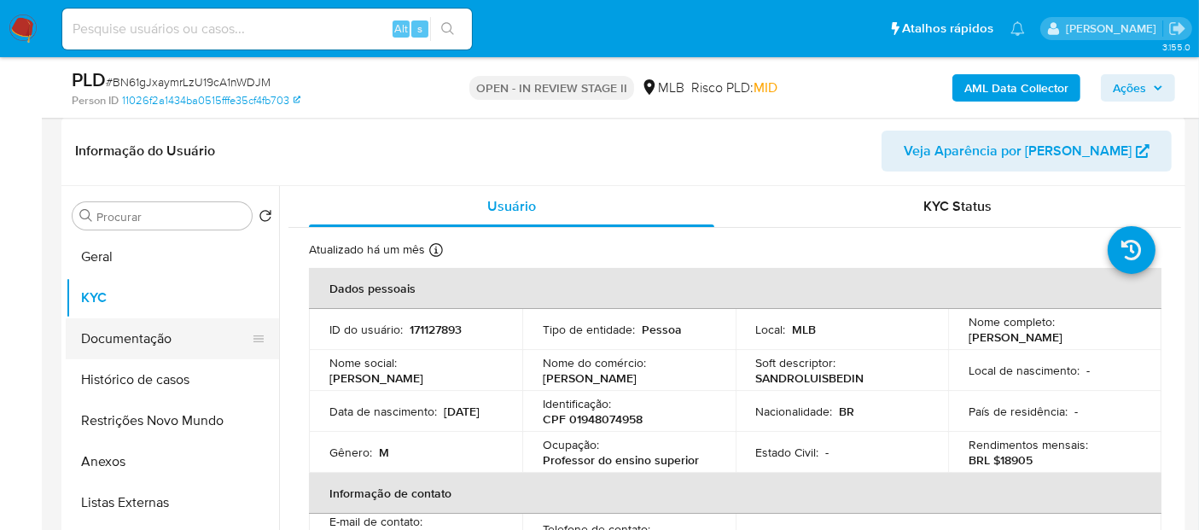
click at [97, 332] on button "Documentação" at bounding box center [166, 338] width 200 height 41
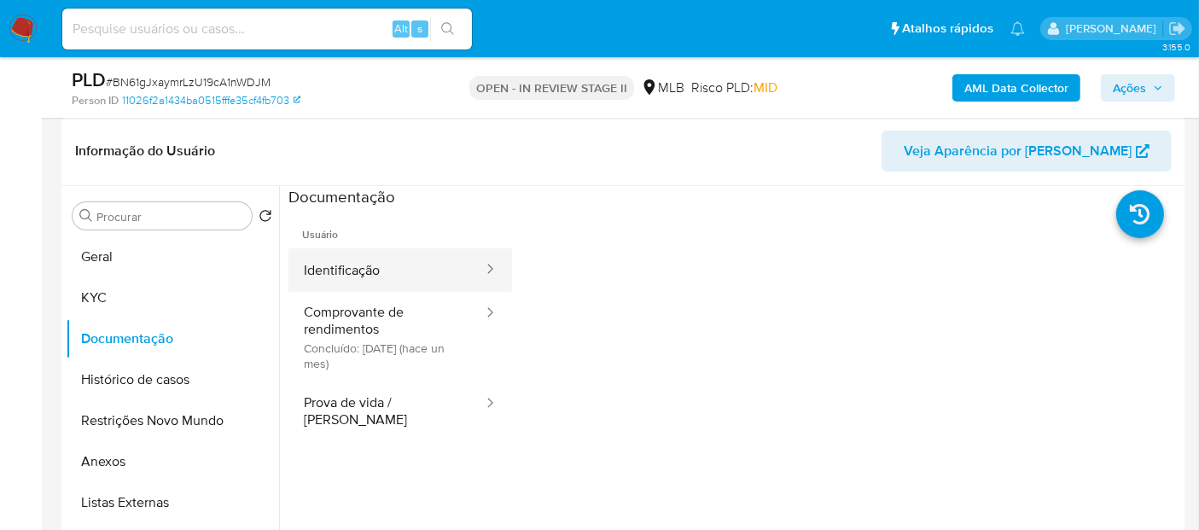
click at [377, 281] on button "Identificação" at bounding box center [387, 270] width 196 height 44
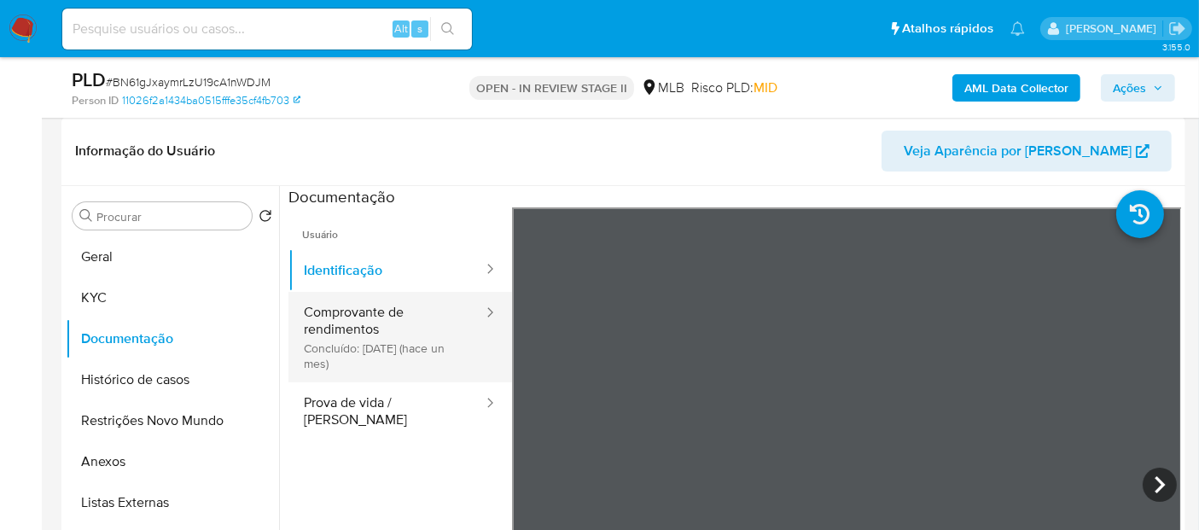
click at [376, 309] on button "Comprovante de rendimentos Concluído: 23/07/2025 (hace un mes)" at bounding box center [387, 337] width 196 height 90
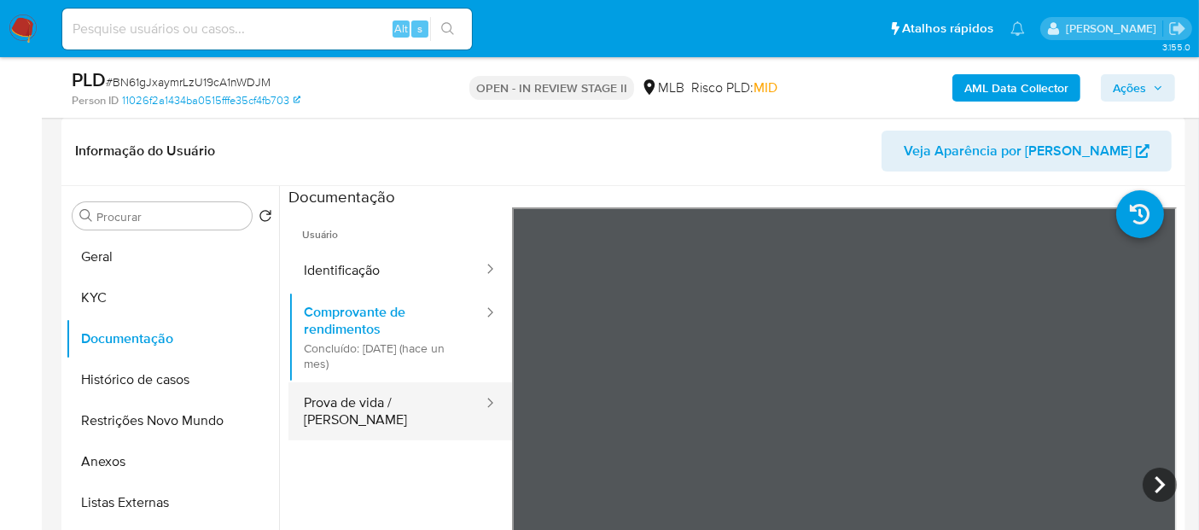
click at [363, 396] on button "Prova de vida / Selfie" at bounding box center [387, 411] width 196 height 58
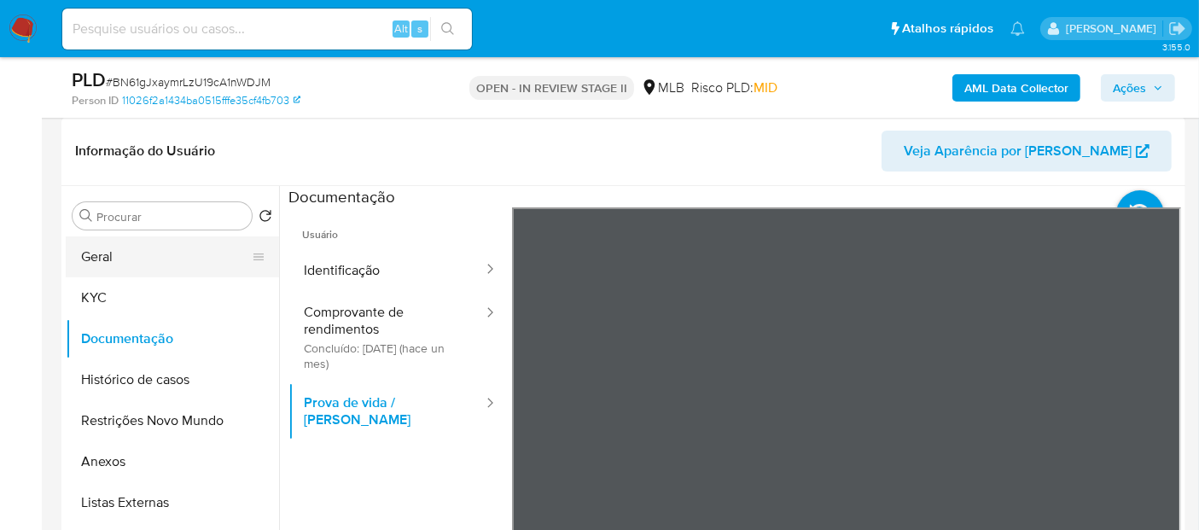
click at [85, 242] on button "Geral" at bounding box center [166, 256] width 200 height 41
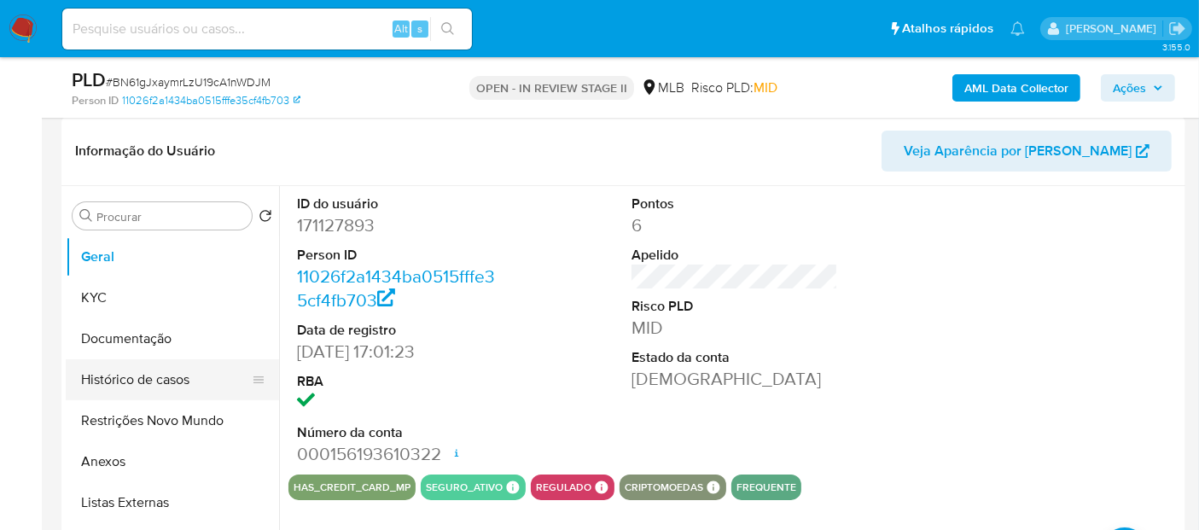
drag, startPoint x: 144, startPoint y: 371, endPoint x: 188, endPoint y: 379, distance: 44.2
click at [145, 371] on button "Histórico de casos" at bounding box center [166, 379] width 200 height 41
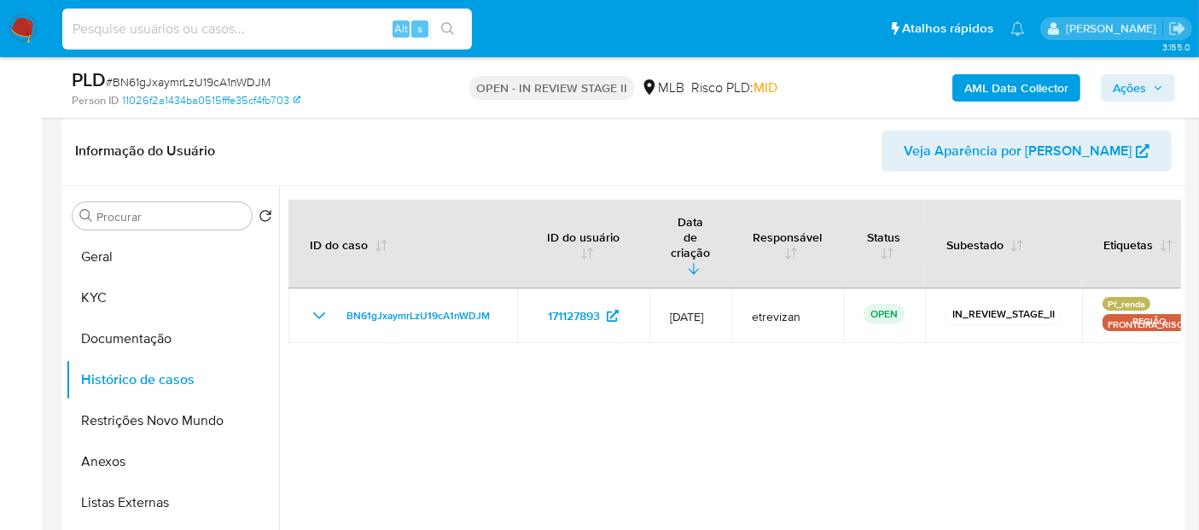
click at [227, 22] on input at bounding box center [267, 29] width 410 height 22
paste input "RaYtFtZnzFpVPjQiP8fqd4M0"
type input "RaYtFtZnzFpVPjQiP8fqd4M0"
click at [453, 24] on icon "search-icon" at bounding box center [448, 29] width 14 height 14
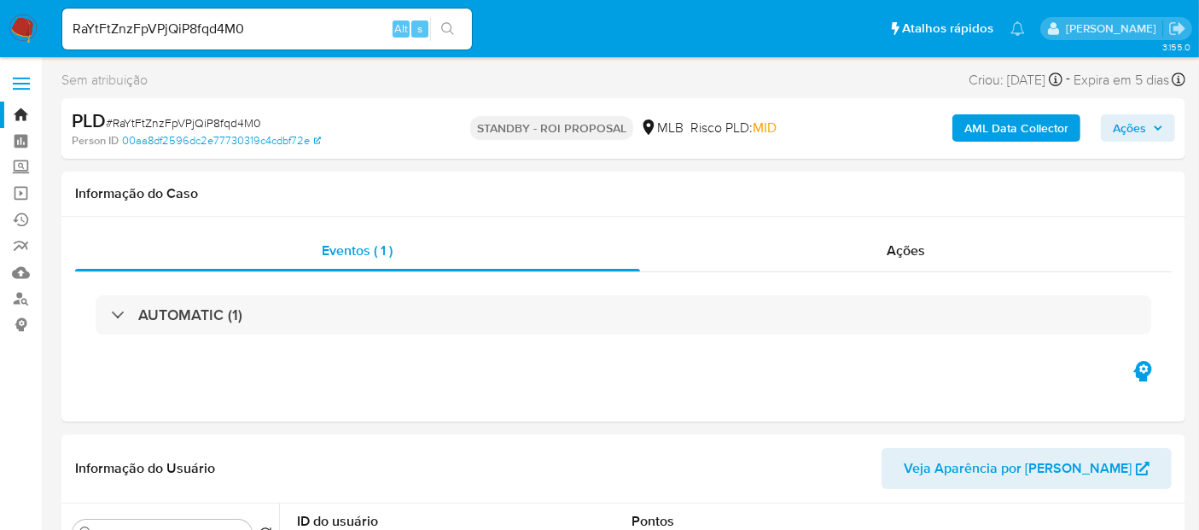
select select "10"
drag, startPoint x: 292, startPoint y: 27, endPoint x: 0, endPoint y: 40, distance: 292.3
click at [0, 40] on nav "Pausado Ver notificaciones RaYtFtZnzFpVPjQiP8fqd4M0 Alt s Atalhos rápidos Presi…" at bounding box center [599, 28] width 1199 height 57
click at [447, 26] on icon "search-icon" at bounding box center [448, 29] width 14 height 14
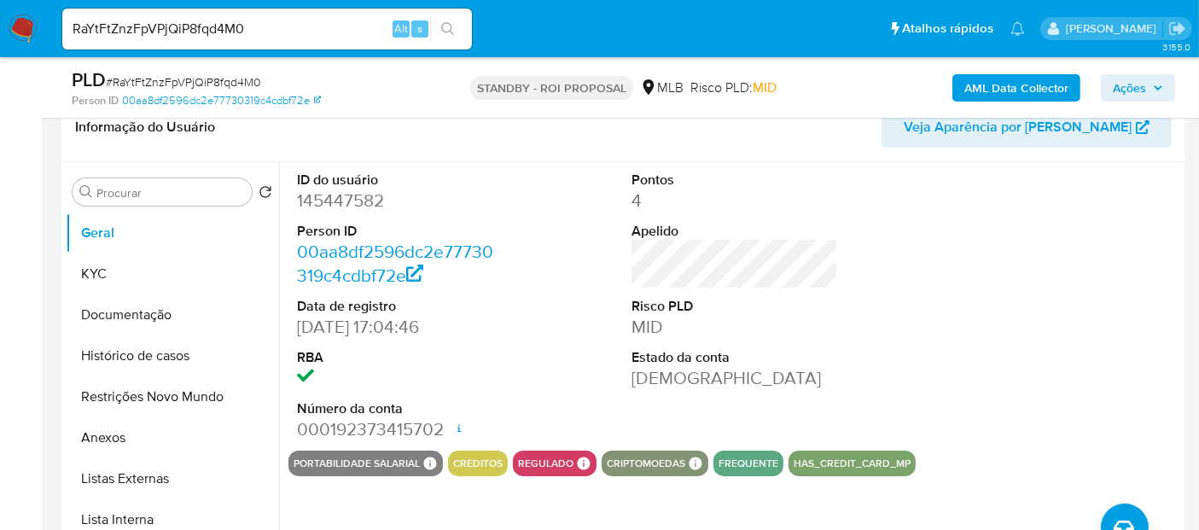
scroll to position [284, 0]
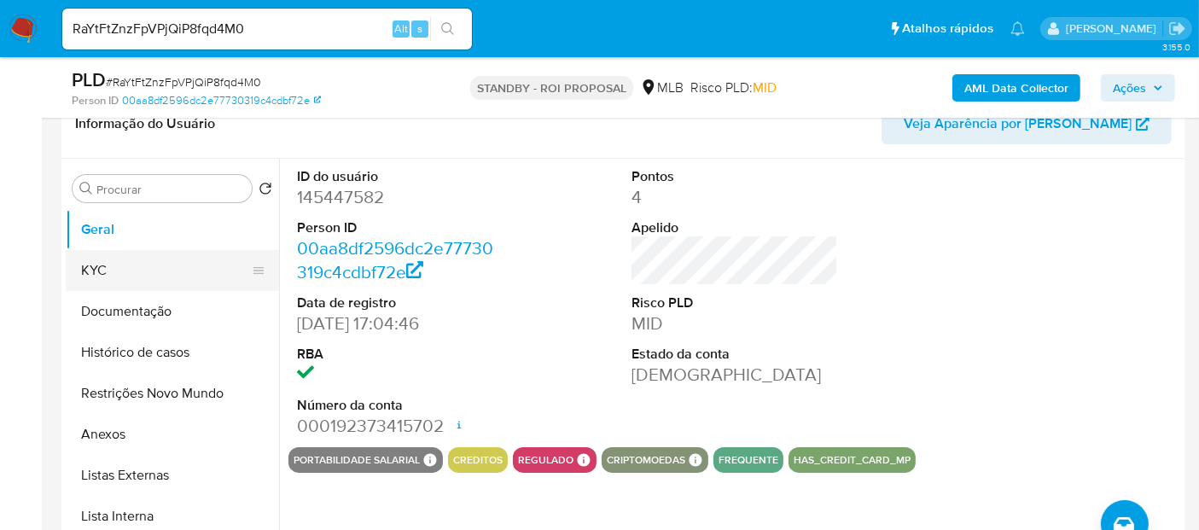
drag, startPoint x: 96, startPoint y: 265, endPoint x: 106, endPoint y: 266, distance: 9.5
click at [96, 265] on button "KYC" at bounding box center [166, 270] width 200 height 41
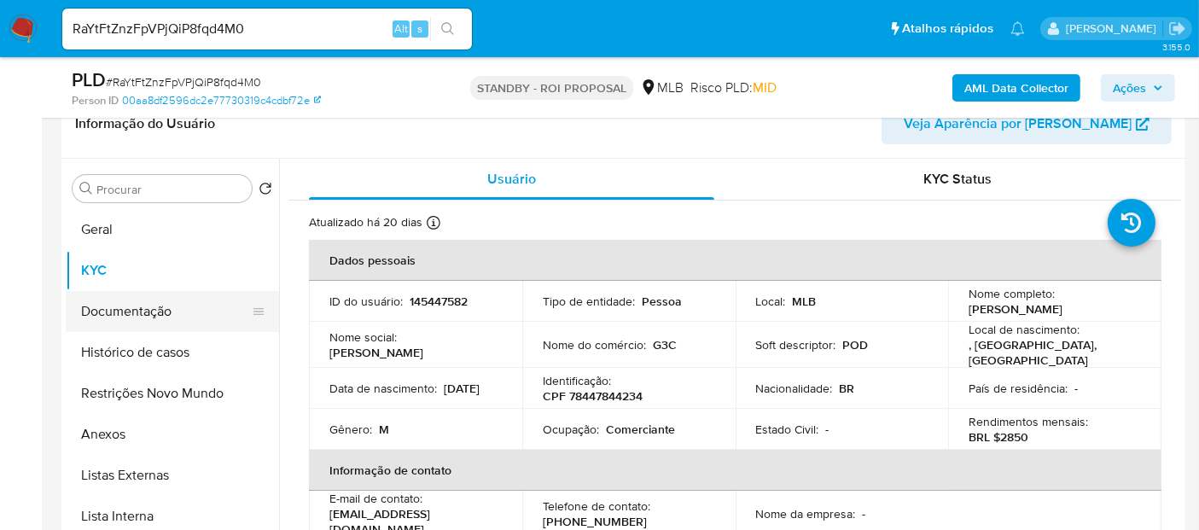
click at [126, 307] on button "Documentação" at bounding box center [166, 311] width 200 height 41
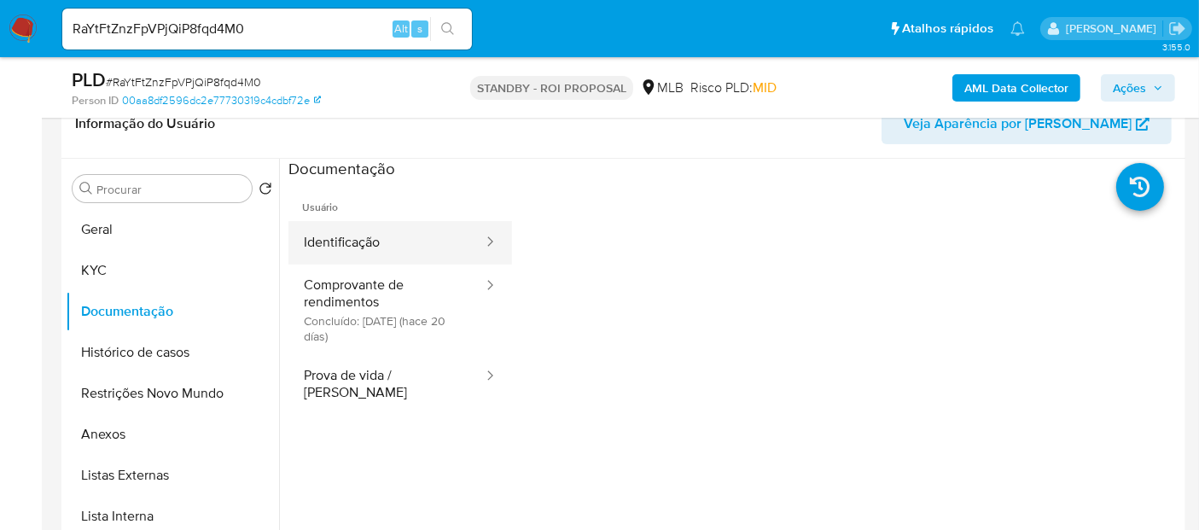
click at [390, 256] on button "Identificação" at bounding box center [387, 243] width 196 height 44
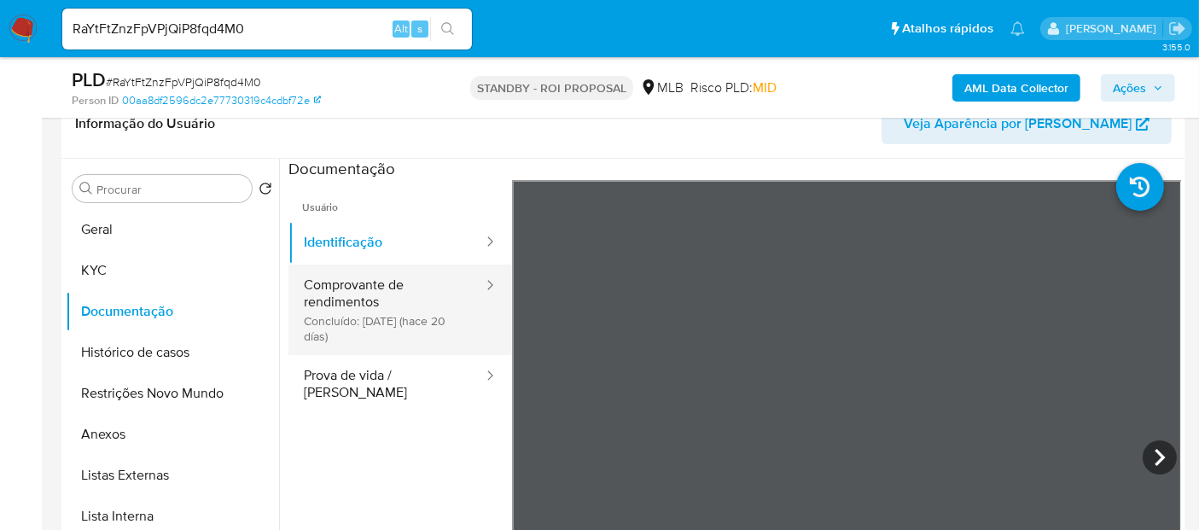
click at [339, 302] on button "Comprovante de rendimentos Concluído: 31/07/2025 (hace 20 días)" at bounding box center [387, 310] width 196 height 90
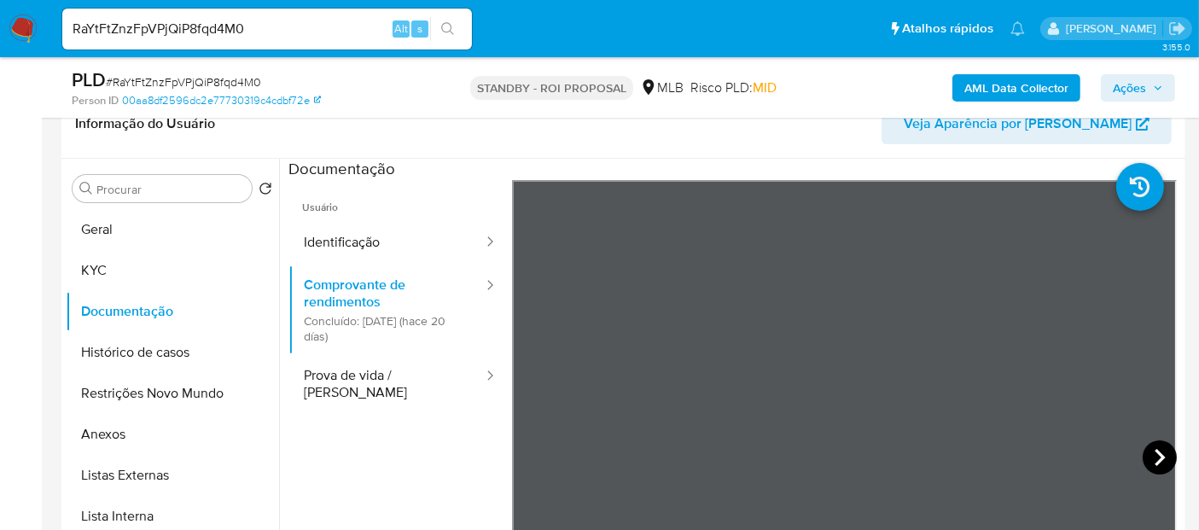
click at [1147, 449] on icon at bounding box center [1160, 458] width 34 height 34
click at [407, 383] on button "Prova de vida / Selfie" at bounding box center [387, 384] width 196 height 58
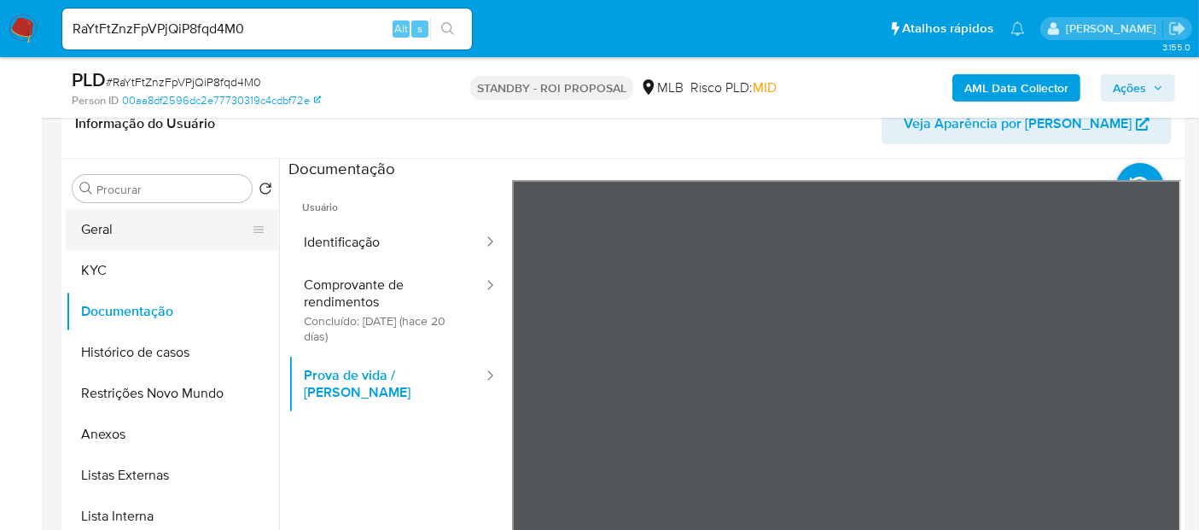
drag, startPoint x: 92, startPoint y: 219, endPoint x: 100, endPoint y: 223, distance: 8.8
click at [92, 219] on button "Geral" at bounding box center [166, 229] width 200 height 41
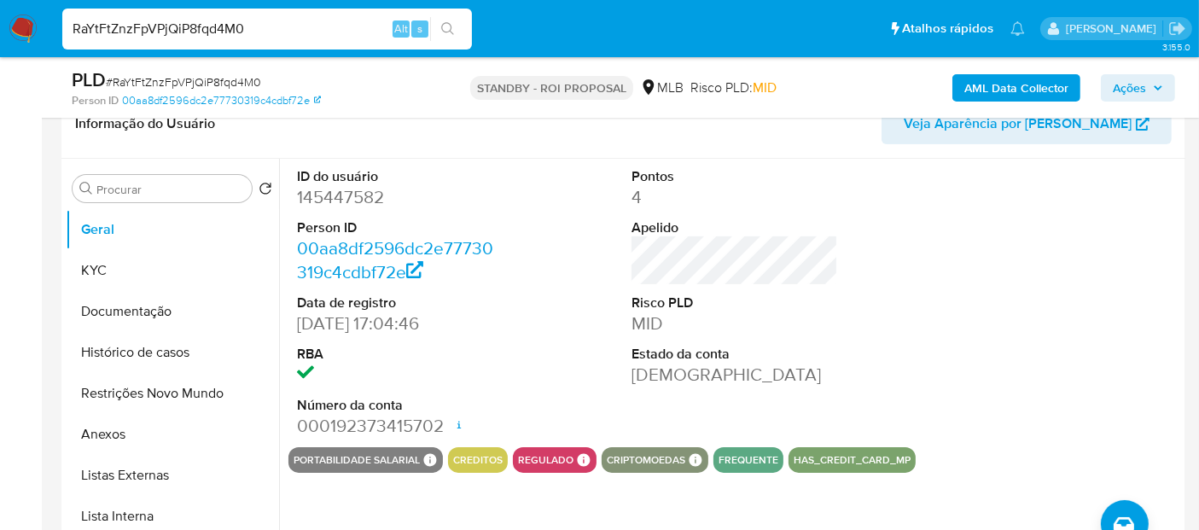
drag, startPoint x: 263, startPoint y: 27, endPoint x: 0, endPoint y: 27, distance: 262.9
click at [0, 27] on nav "Pausado Ver notificaciones RaYtFtZnzFpVPjQiP8fqd4M0 Alt s Atalhos rápidos Presi…" at bounding box center [599, 28] width 1199 height 57
paste input "Ao3ZL6gv2mqxevZRUQ4OoMyD"
type input "Ao3ZL6gv2mqxevZRUQ4OoMyD"
click at [449, 24] on icon "search-icon" at bounding box center [448, 29] width 14 height 14
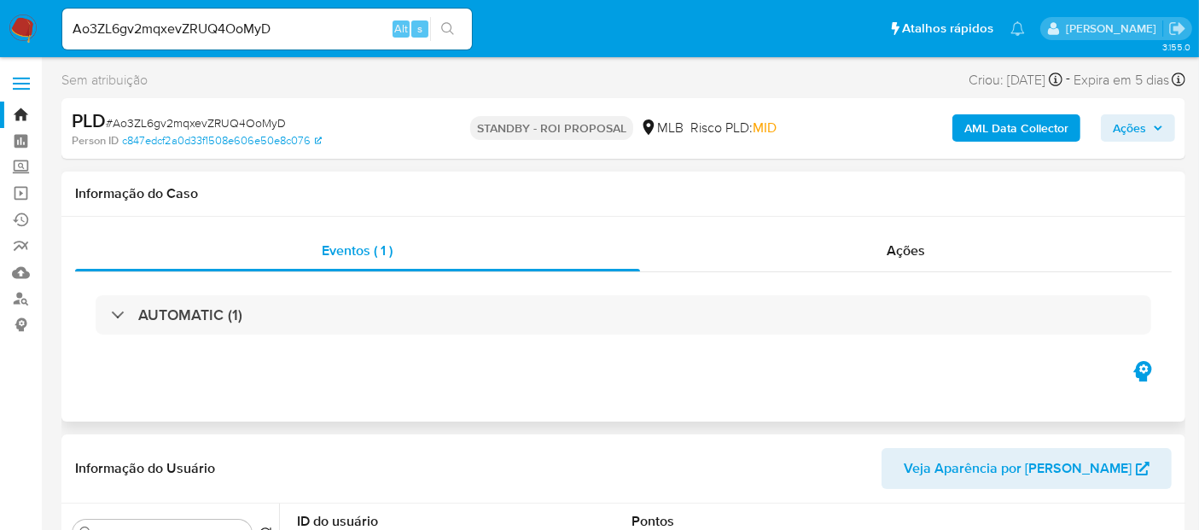
select select "10"
drag, startPoint x: 285, startPoint y: 27, endPoint x: 0, endPoint y: 52, distance: 286.2
click at [0, 52] on nav "Pausado Ver notificaciones Ao3ZL6gv2mqxevZRUQ4OoMyD Alt s Atalhos rápidos Presi…" at bounding box center [599, 28] width 1199 height 57
click at [447, 26] on icon "search-icon" at bounding box center [448, 29] width 14 height 14
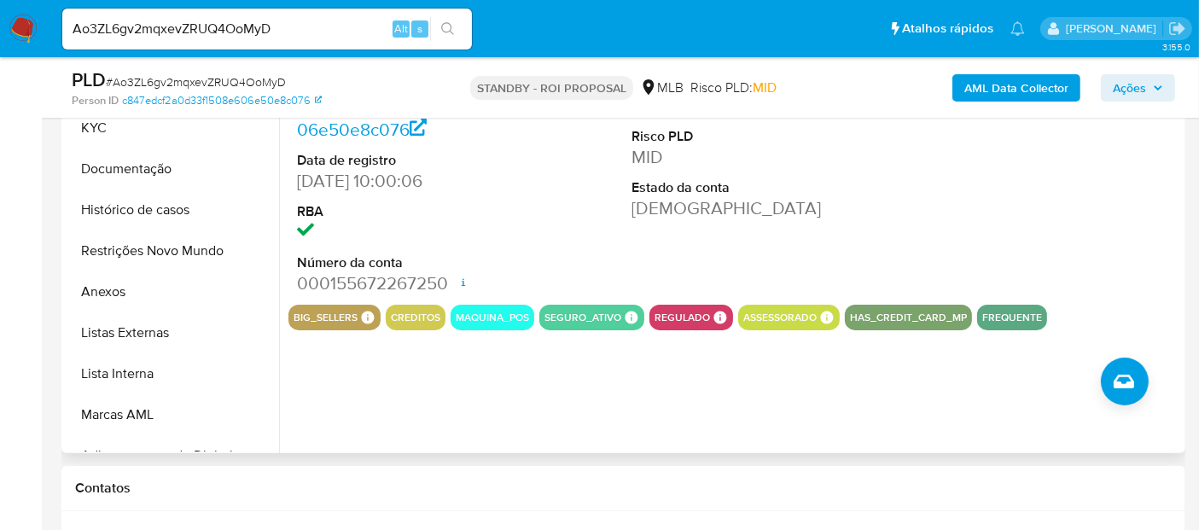
scroll to position [474, 0]
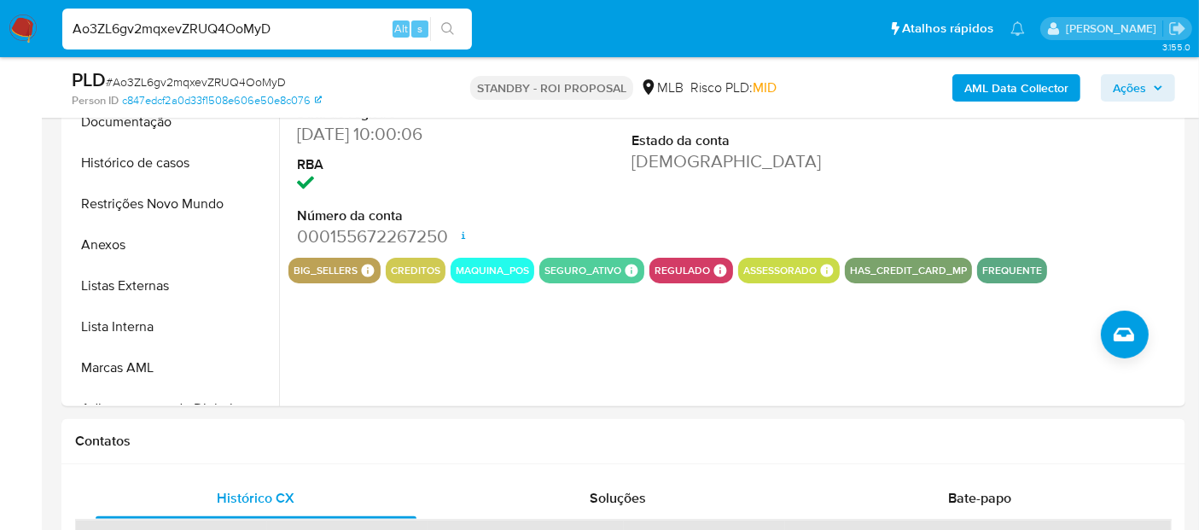
click at [0, 48] on nav "Pausado Ver notificaciones Ao3ZL6gv2mqxevZRUQ4OoMyD Alt s Atalhos rápidos Presi…" at bounding box center [599, 28] width 1199 height 57
paste input "UOULmFdkrmpu9iU6ImgzPoqj"
type input "UOULmFdkrmpu9iU6ImgzPoqj"
click at [444, 26] on icon "search-icon" at bounding box center [448, 29] width 14 height 14
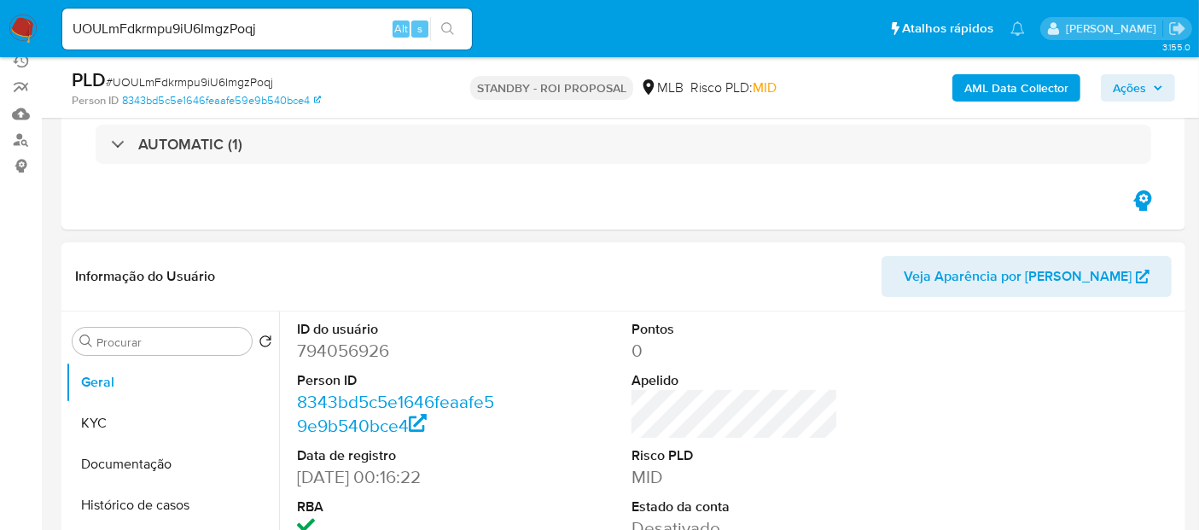
scroll to position [190, 0]
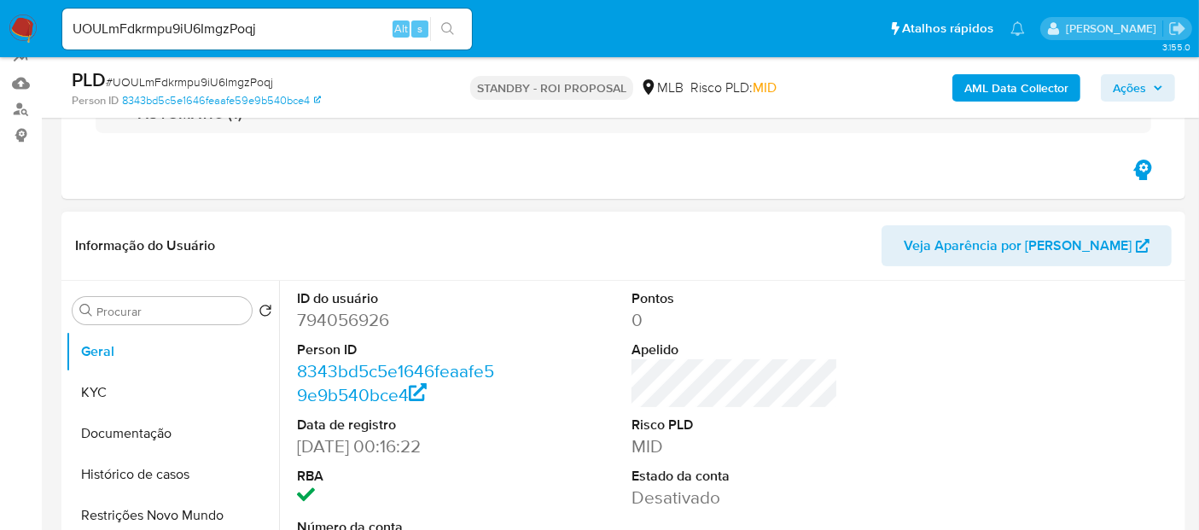
select select "10"
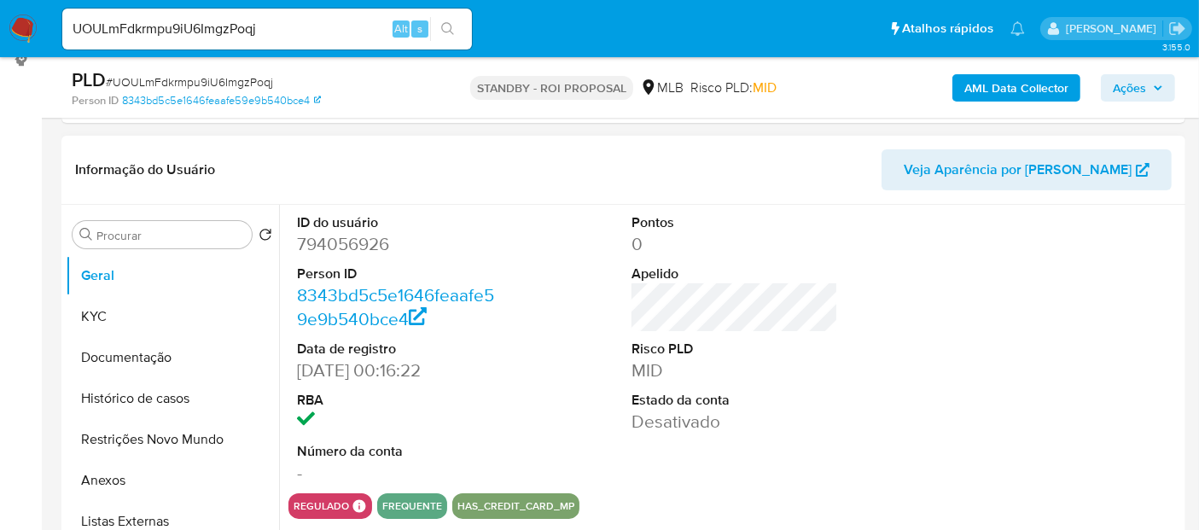
scroll to position [284, 0]
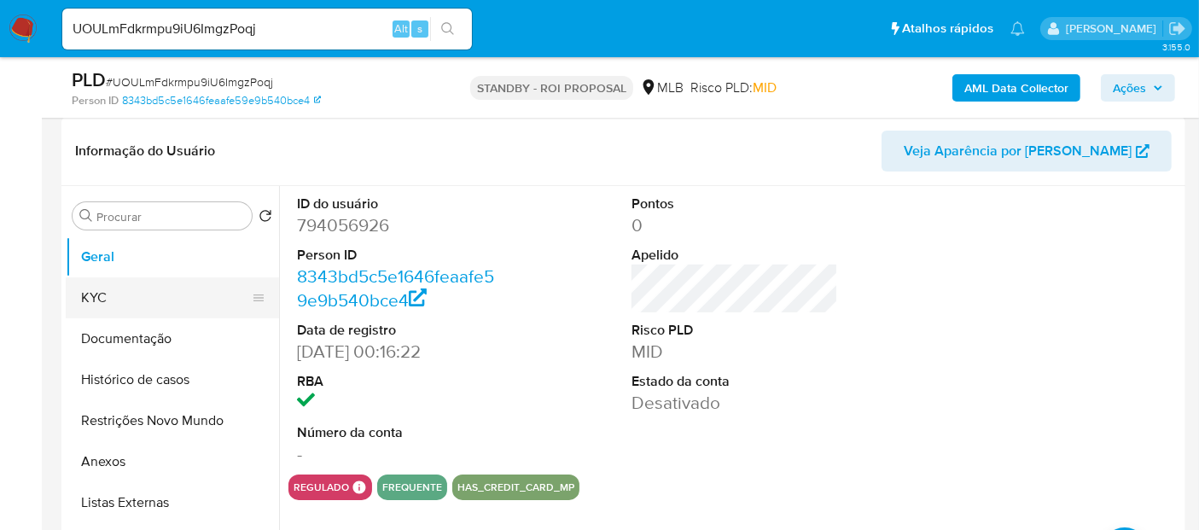
click at [99, 294] on button "KYC" at bounding box center [166, 297] width 200 height 41
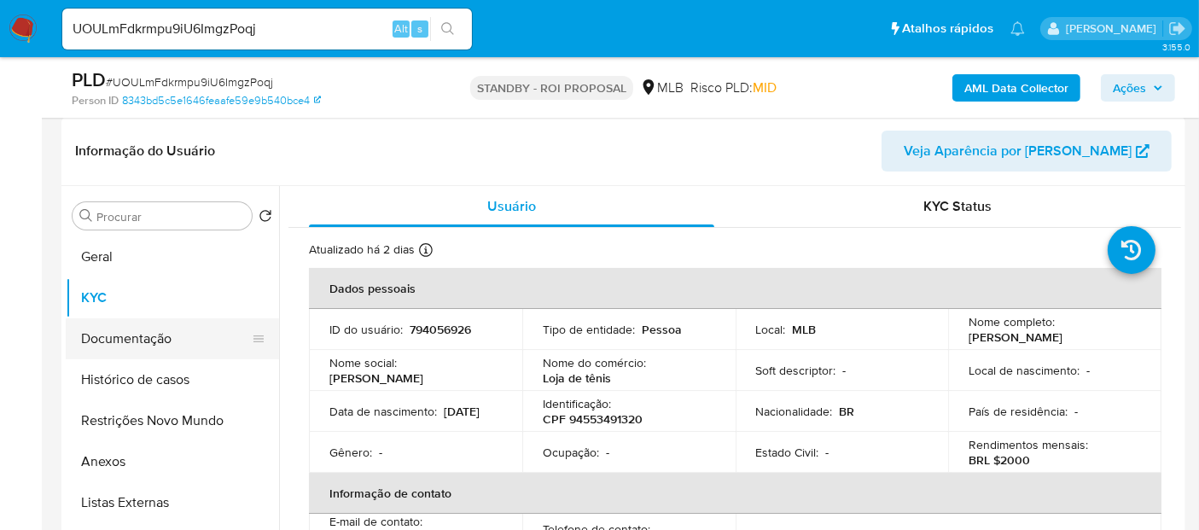
click at [117, 343] on button "Documentação" at bounding box center [166, 338] width 200 height 41
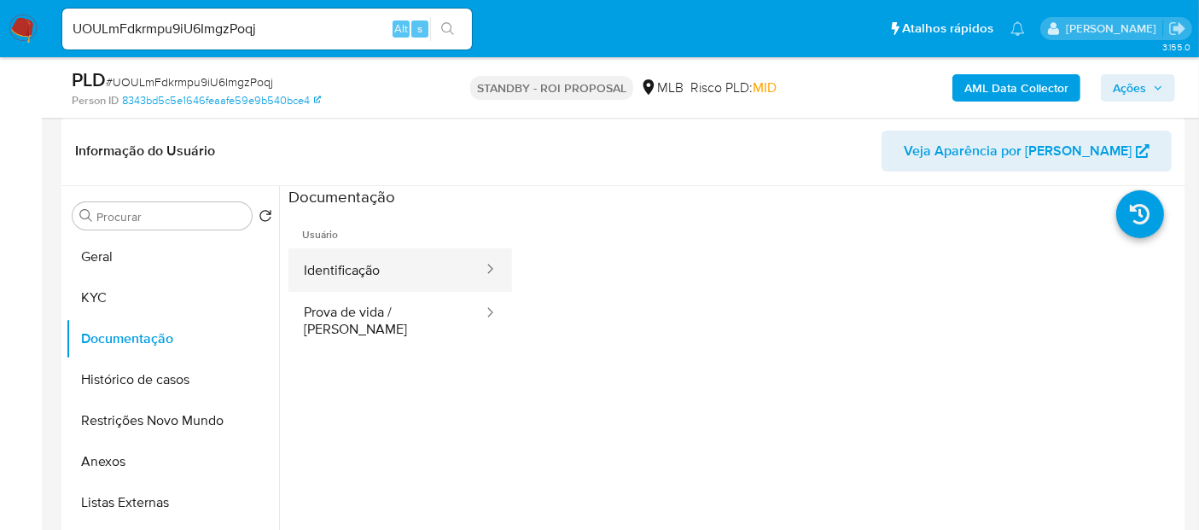
click at [382, 269] on button "Identificação" at bounding box center [387, 270] width 196 height 44
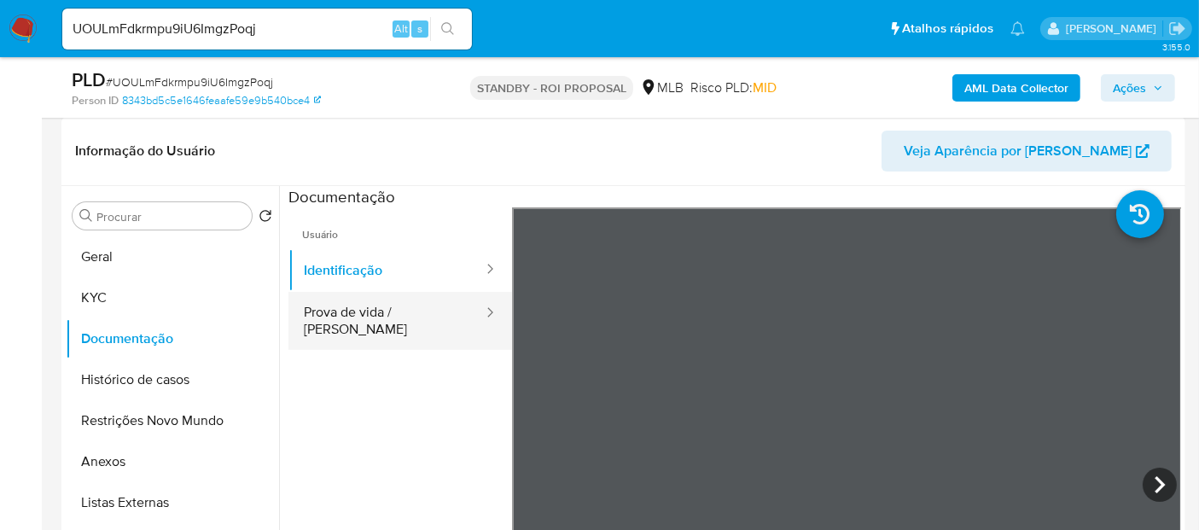
click at [367, 316] on button "Prova de vida / [PERSON_NAME]" at bounding box center [387, 321] width 196 height 58
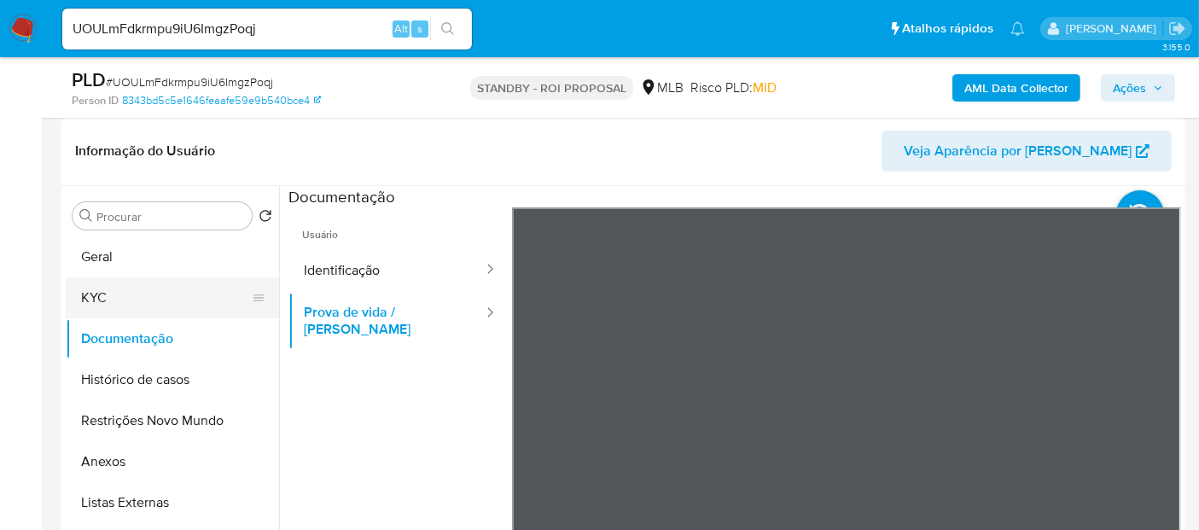
click at [143, 294] on button "KYC" at bounding box center [166, 297] width 200 height 41
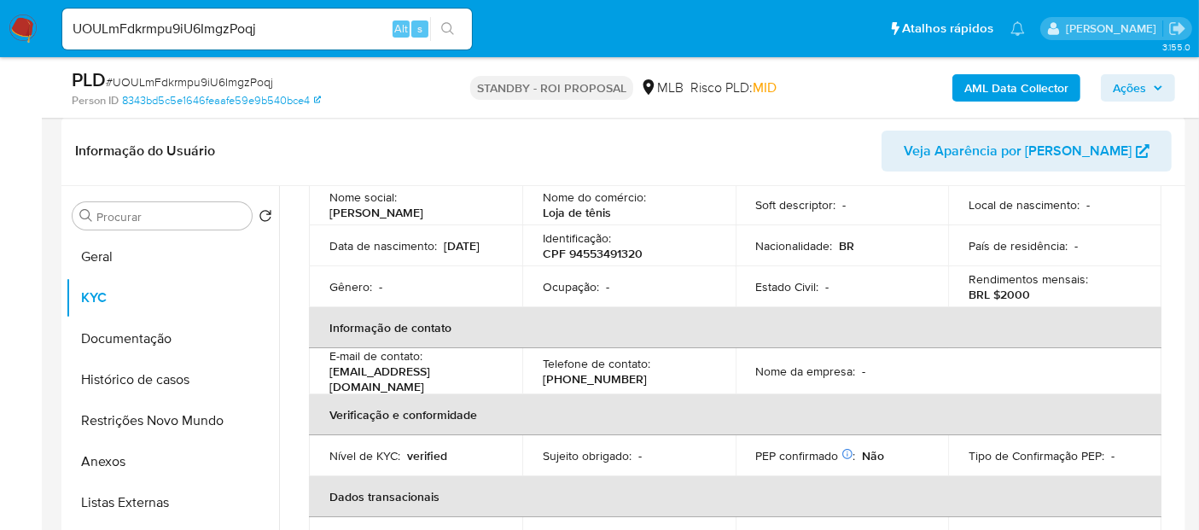
scroll to position [190, 0]
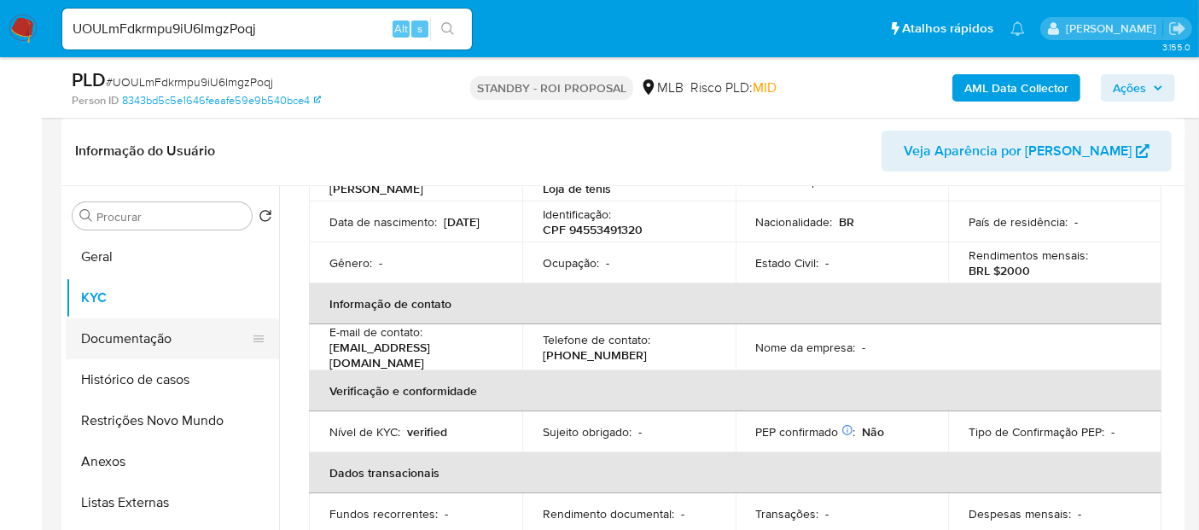
click at [137, 334] on button "Documentação" at bounding box center [166, 338] width 200 height 41
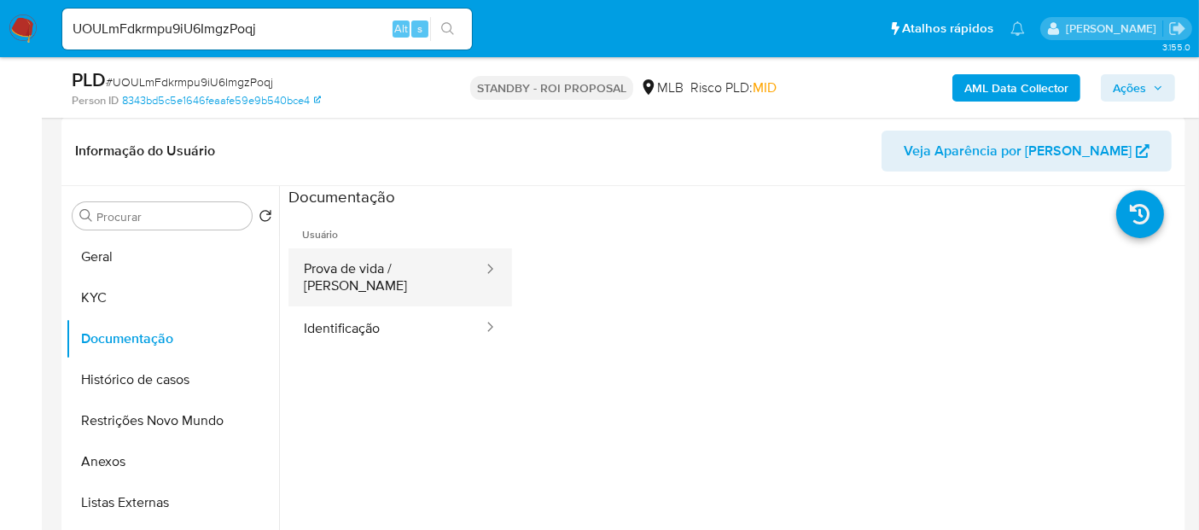
click at [365, 277] on button "Prova de vida / [PERSON_NAME]" at bounding box center [387, 277] width 196 height 58
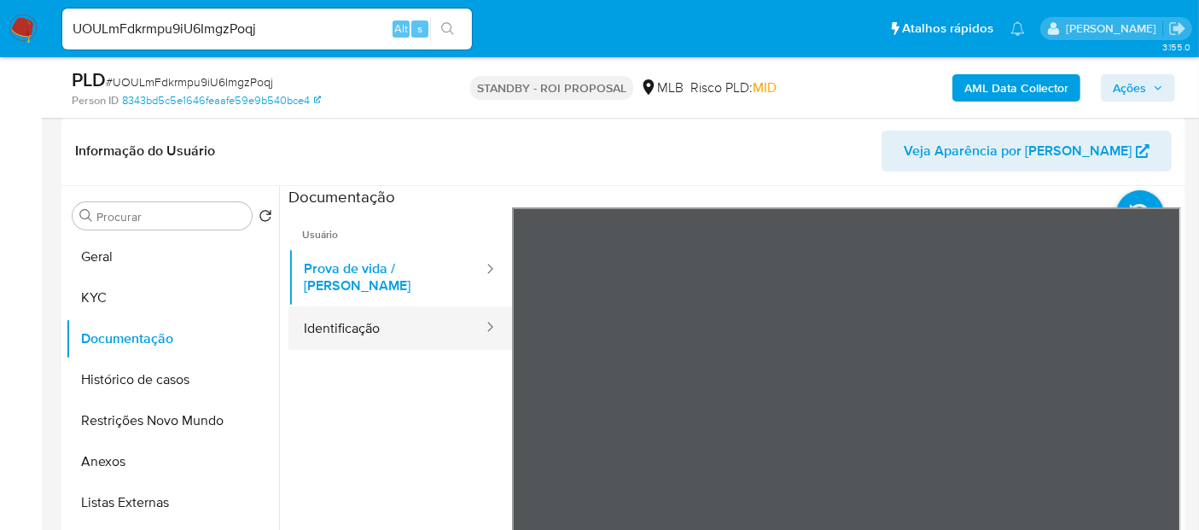
click at [353, 312] on button "Identificação" at bounding box center [387, 328] width 196 height 44
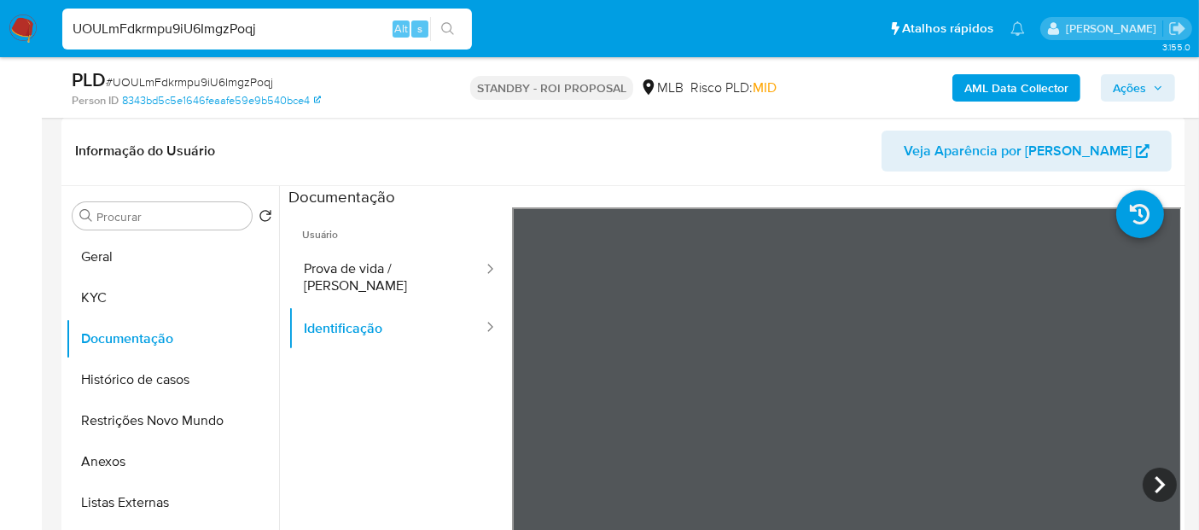
drag, startPoint x: 280, startPoint y: 24, endPoint x: 0, endPoint y: 54, distance: 281.6
click at [0, 54] on nav "Pausado Ver notificaciones UOULmFdkrmpu9iU6ImgzPoqj Alt s Atalhos rápidos Presi…" at bounding box center [599, 28] width 1199 height 57
paste input "1VSbPZLKXjq2NlXtECFMOpzR"
type input "1VSbPZLKXjq2NlXtECFMOpzR"
click at [454, 25] on icon "search-icon" at bounding box center [448, 29] width 14 height 14
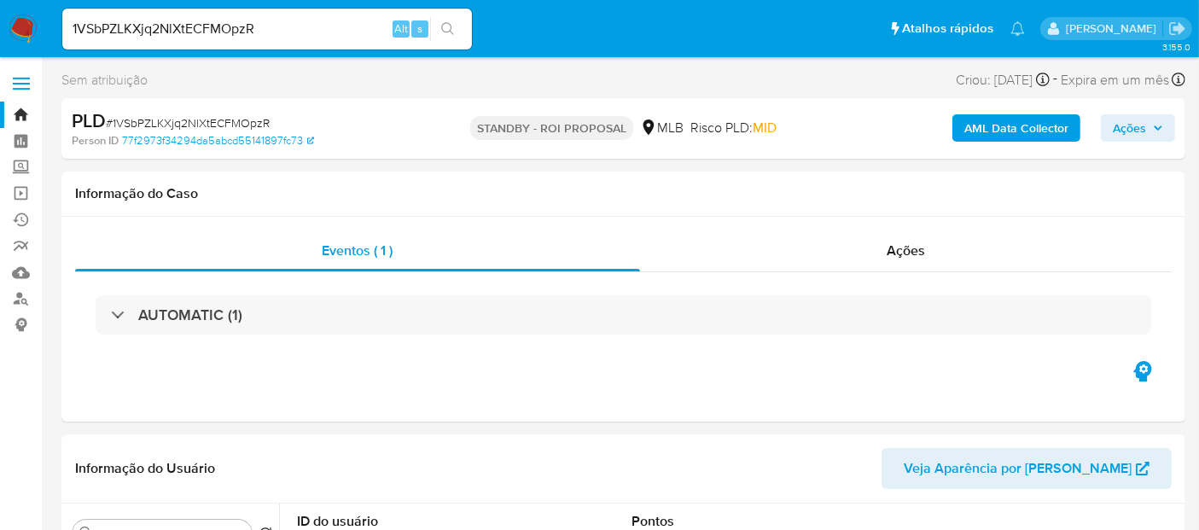
select select "10"
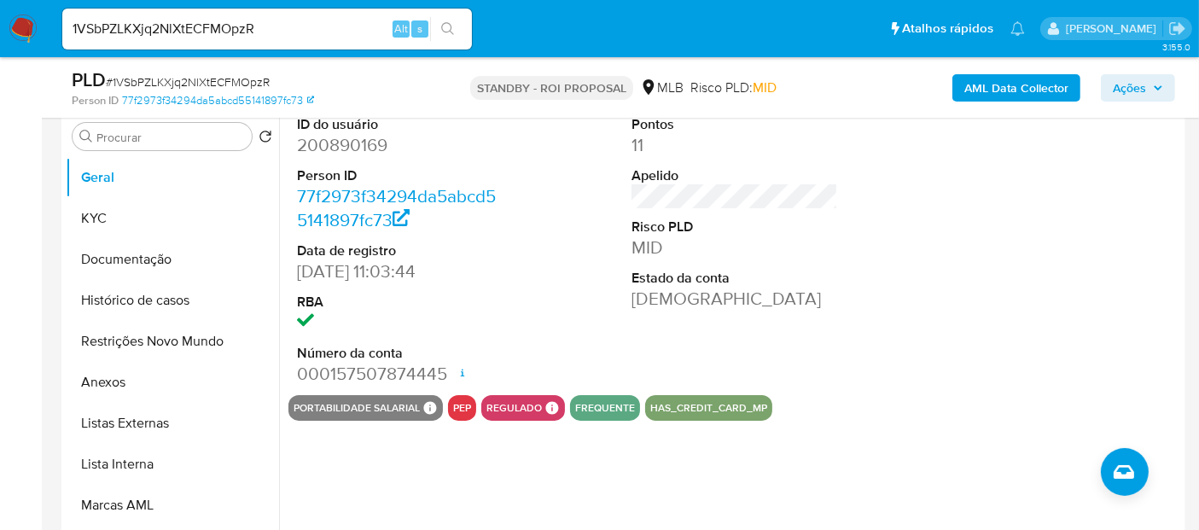
scroll to position [379, 0]
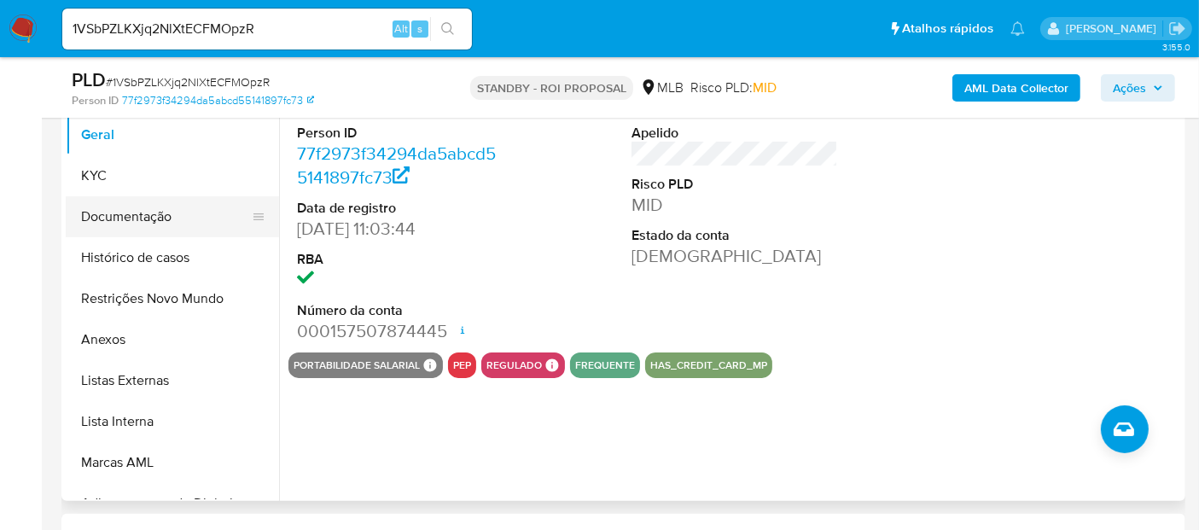
click at [122, 210] on button "Documentação" at bounding box center [166, 216] width 200 height 41
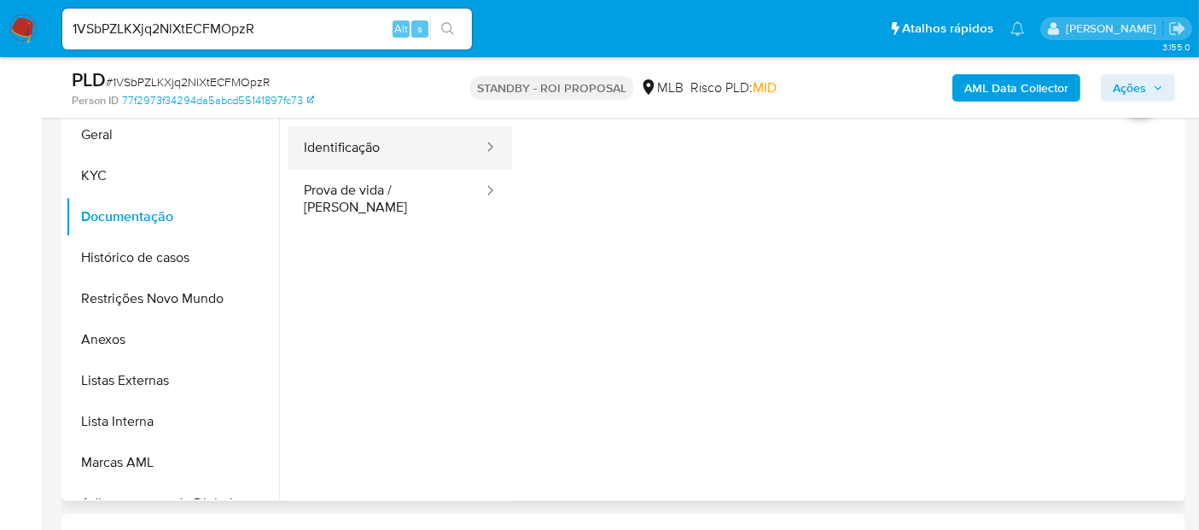
click at [400, 137] on button "Identificação" at bounding box center [387, 148] width 196 height 44
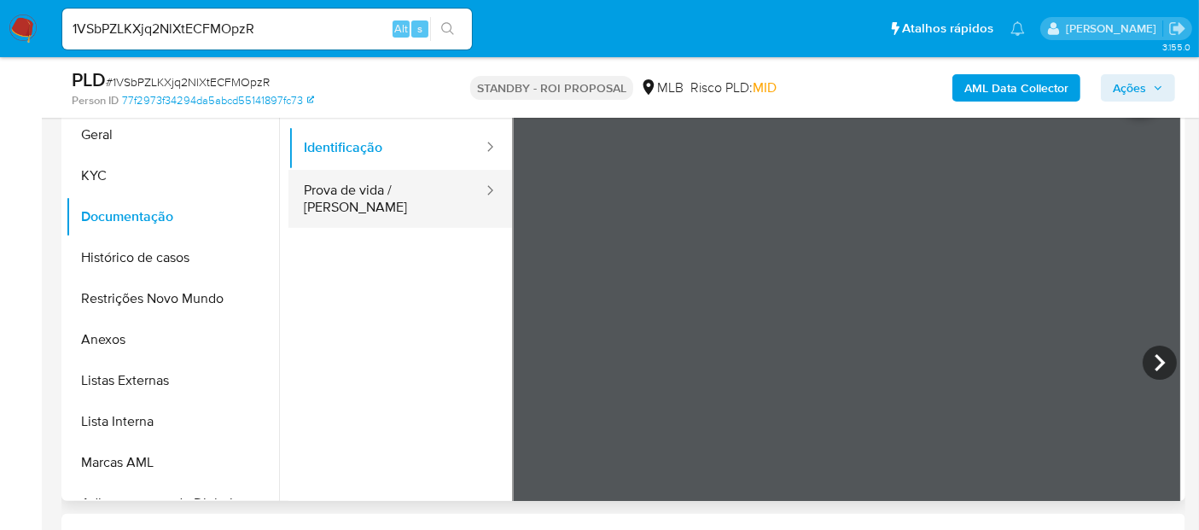
click at [382, 189] on button "Prova de vida / [PERSON_NAME]" at bounding box center [387, 199] width 196 height 58
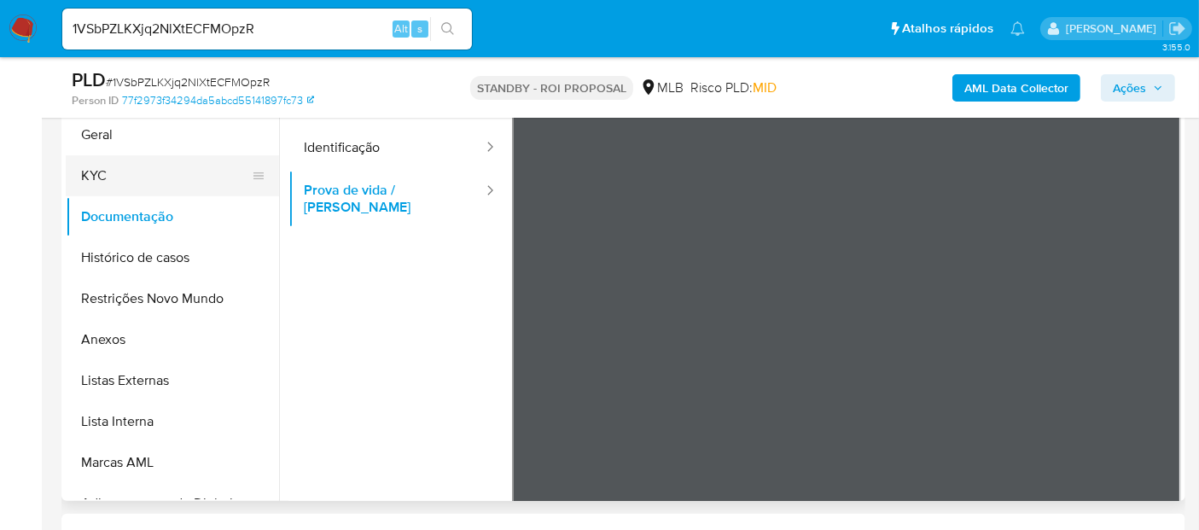
click at [120, 176] on button "KYC" at bounding box center [166, 175] width 200 height 41
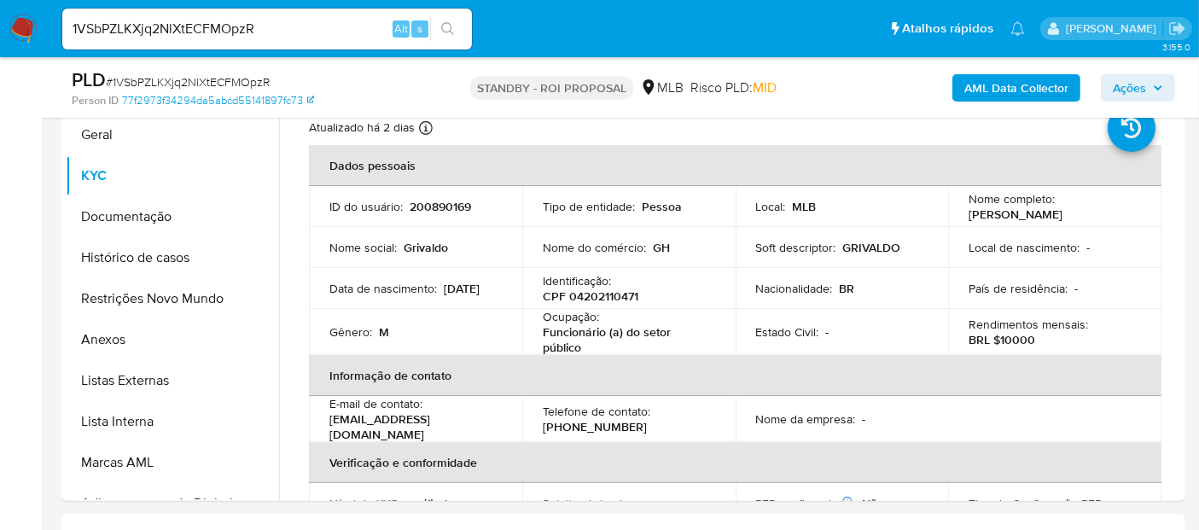
click at [20, 27] on img at bounding box center [23, 29] width 29 height 29
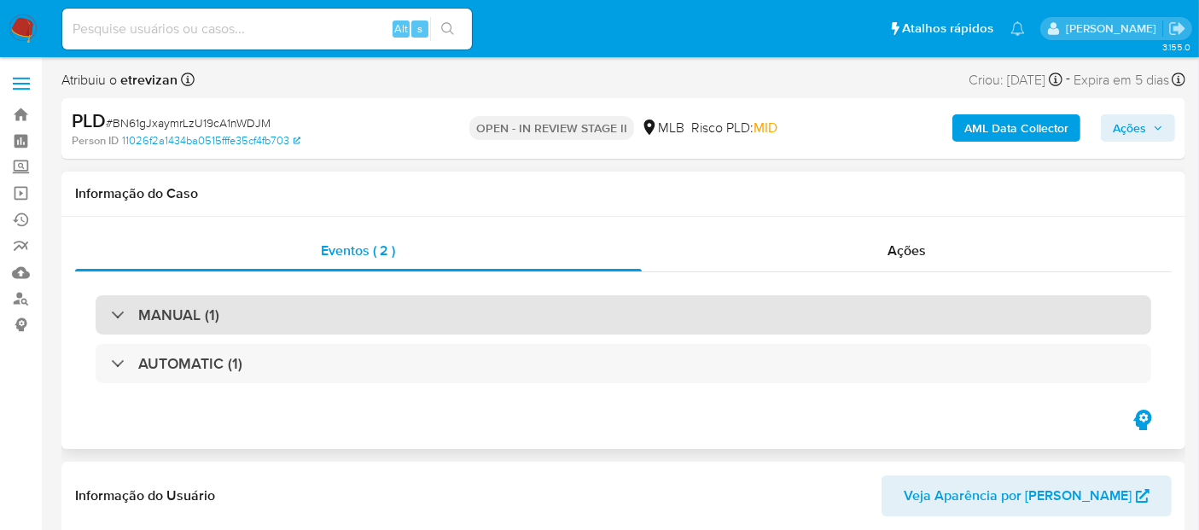
click at [219, 315] on div "MANUAL (1)" at bounding box center [624, 314] width 1056 height 39
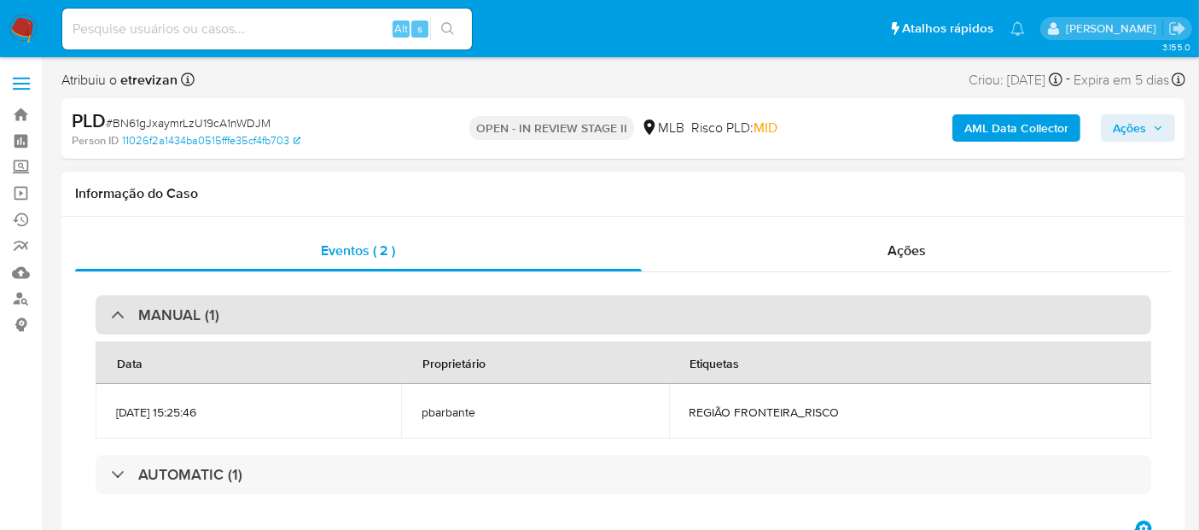
select select "10"
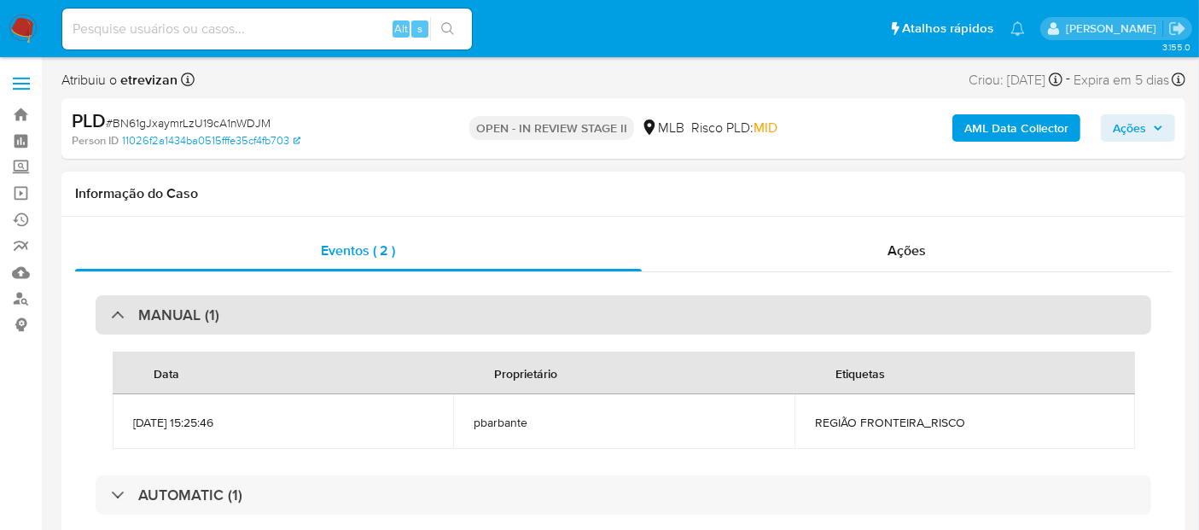
click at [219, 315] on div "MANUAL (1)" at bounding box center [624, 314] width 1056 height 39
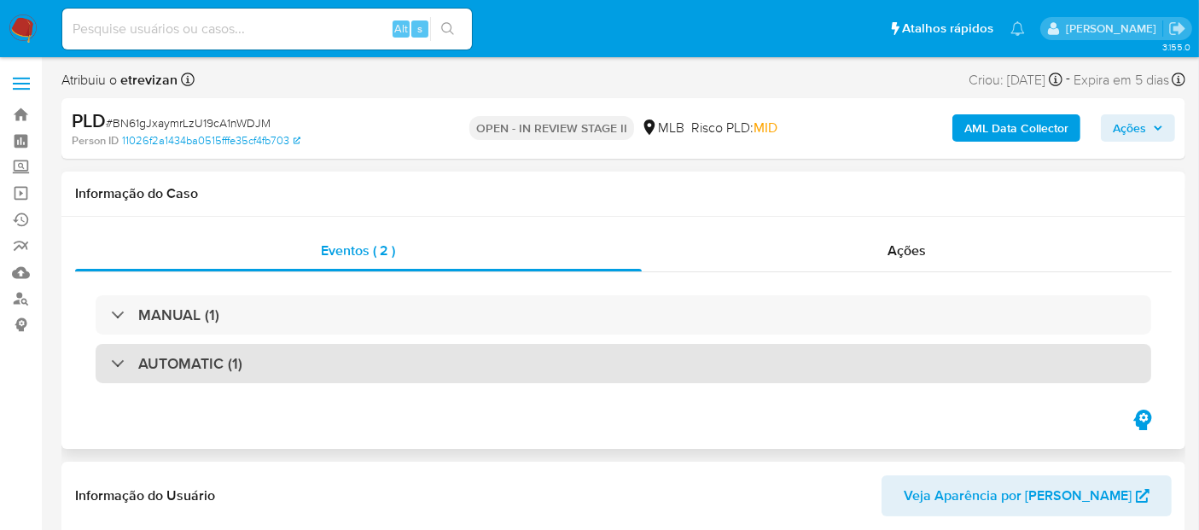
click at [356, 374] on div "AUTOMATIC (1)" at bounding box center [624, 363] width 1056 height 39
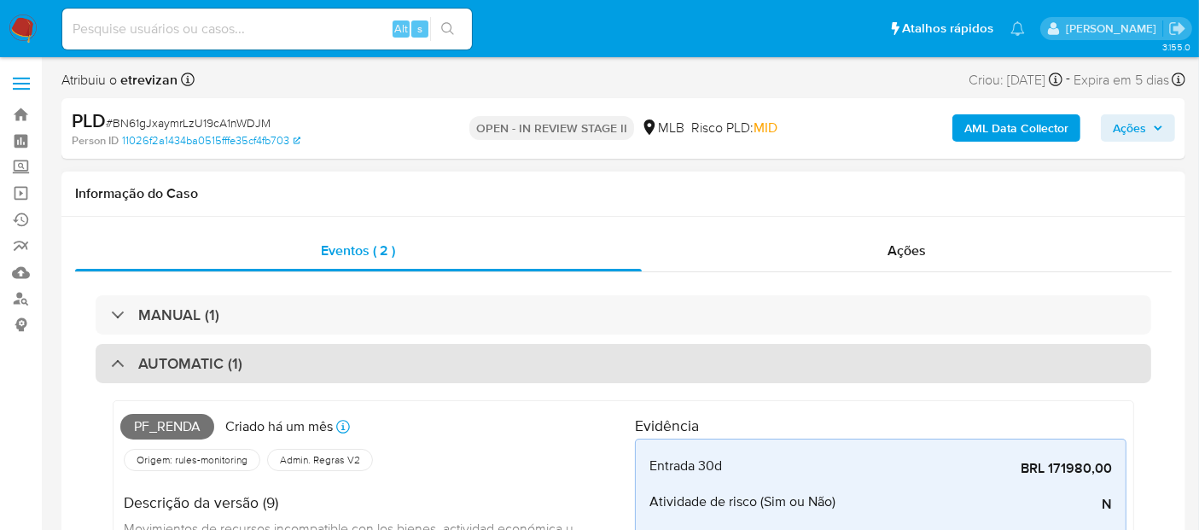
click at [375, 367] on div "AUTOMATIC (1)" at bounding box center [624, 363] width 1056 height 39
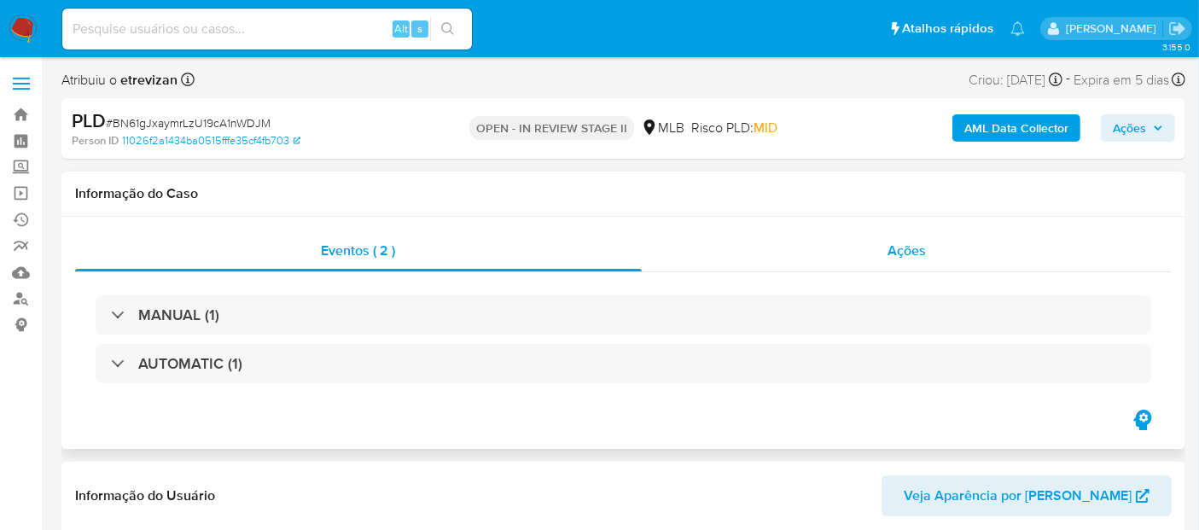
drag, startPoint x: 909, startPoint y: 257, endPoint x: 884, endPoint y: 262, distance: 25.3
click at [909, 258] on span "Ações" at bounding box center [907, 251] width 38 height 20
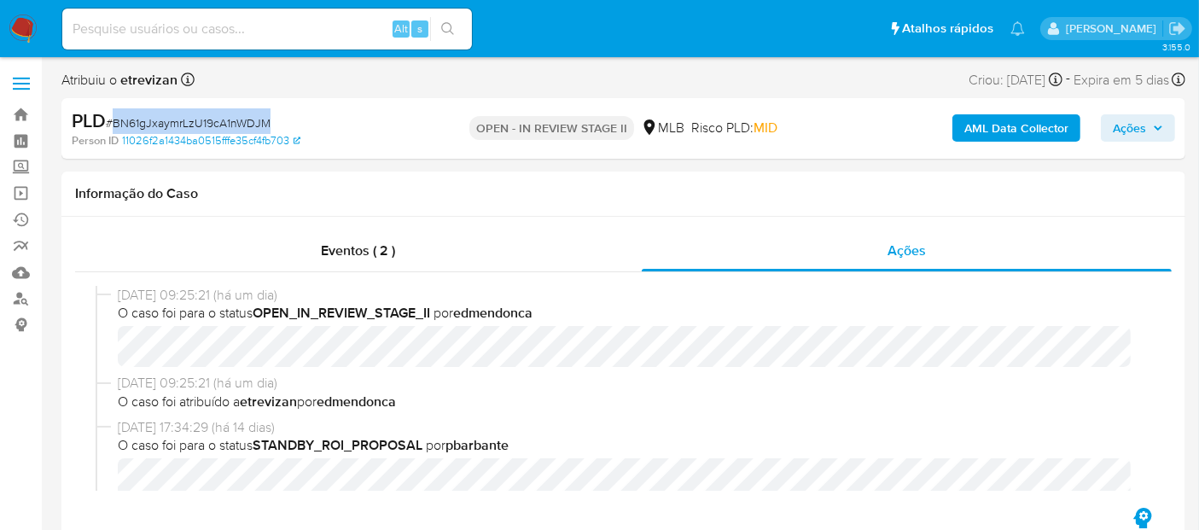
drag, startPoint x: 114, startPoint y: 120, endPoint x: 269, endPoint y: 130, distance: 154.9
click at [269, 130] on span "# BN61gJxaymrLzU19cA1nWDJM" at bounding box center [188, 122] width 165 height 17
copy span "BN61gJxaymrLzU19cA1nWDJM"
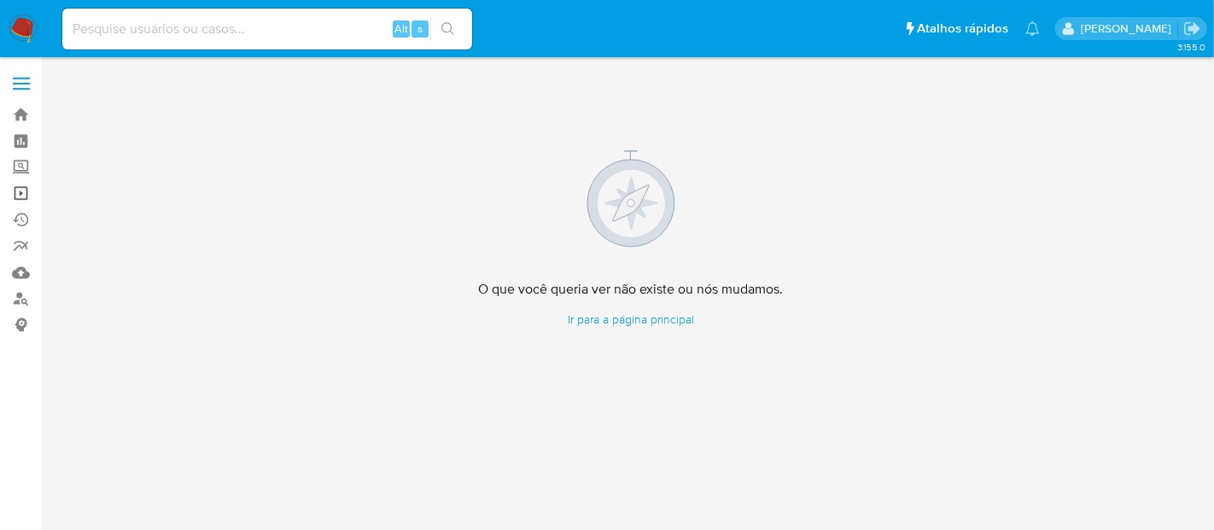
click at [21, 188] on link "Operações em massa" at bounding box center [101, 193] width 203 height 26
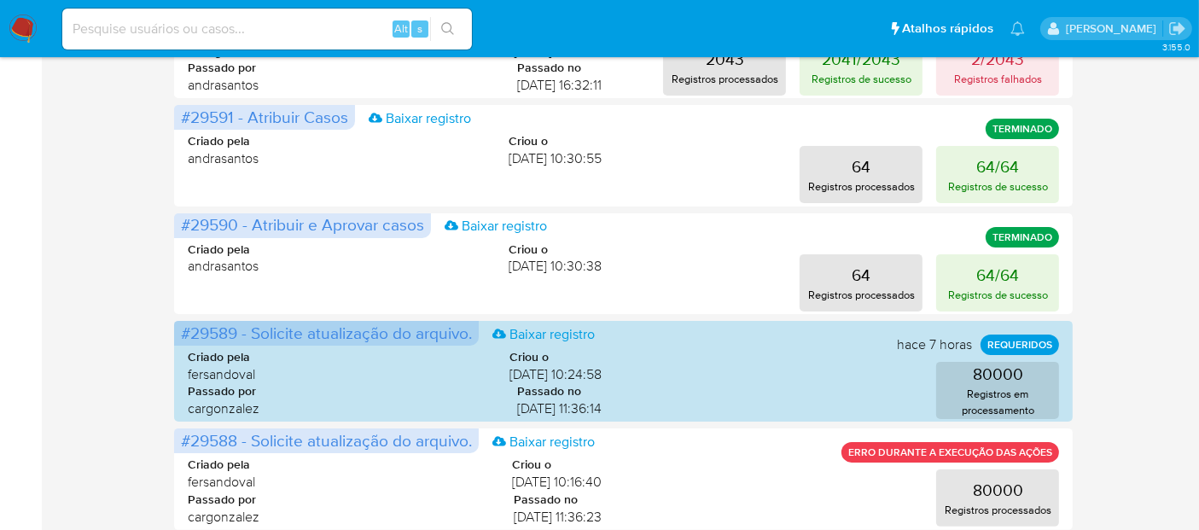
scroll to position [190, 0]
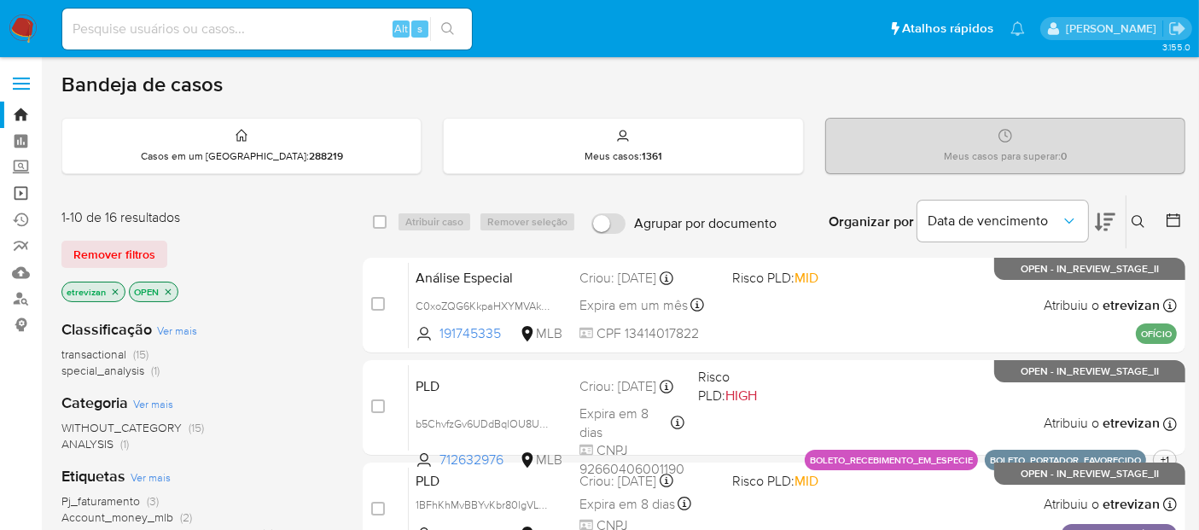
click at [17, 184] on link "Operações em massa" at bounding box center [101, 193] width 203 height 26
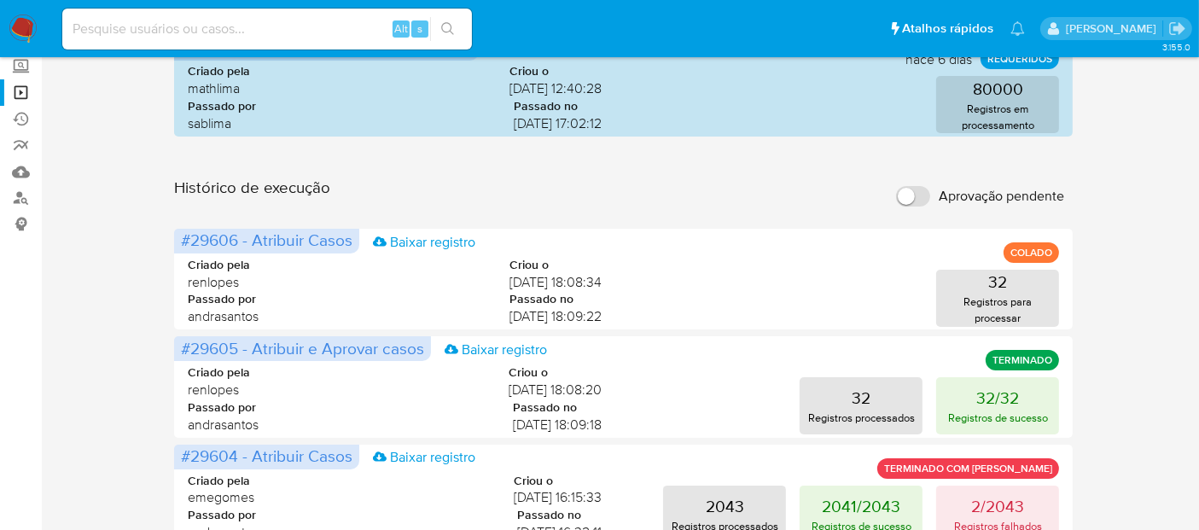
scroll to position [95, 0]
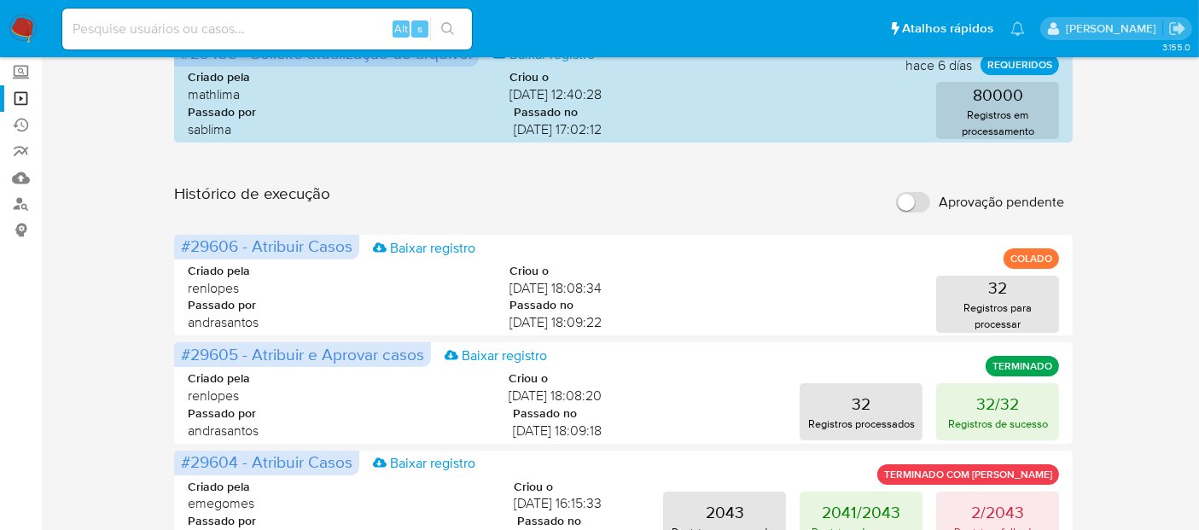
click at [195, 32] on input at bounding box center [267, 29] width 410 height 22
paste input "3diofXCrWsL8CRVL24EQGeD8"
type input "3diofXCrWsL8CRVL24EQGeD8"
click at [451, 25] on icon "search-icon" at bounding box center [447, 28] width 13 height 13
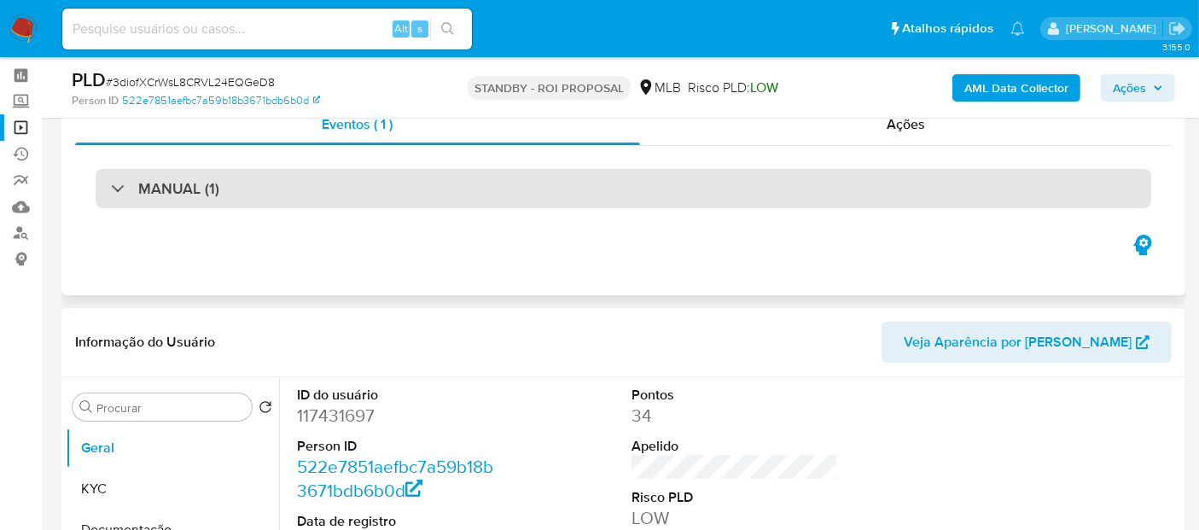
scroll to position [190, 0]
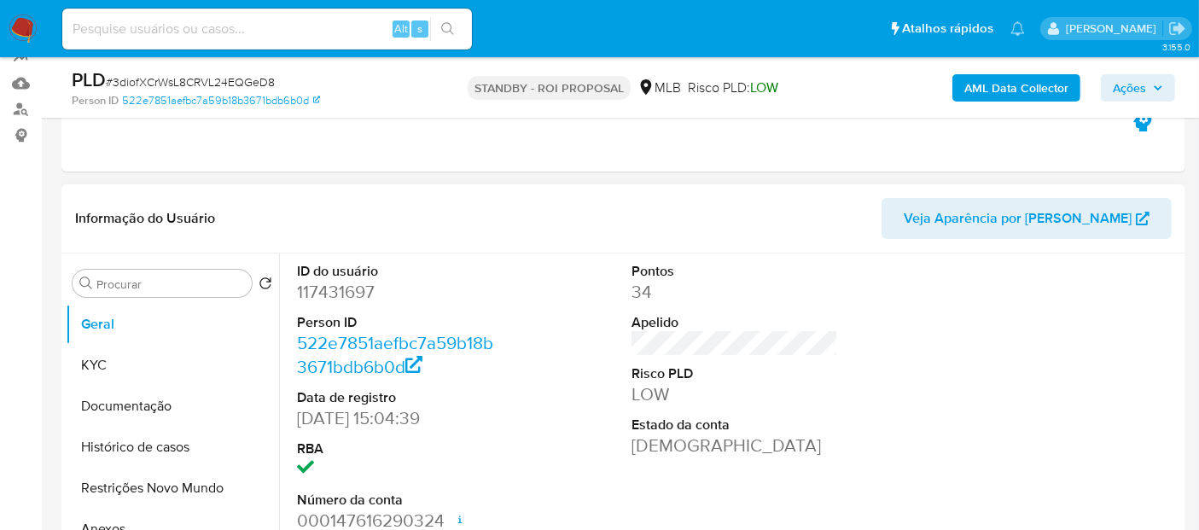
select select "10"
click at [167, 26] on input at bounding box center [267, 29] width 410 height 22
paste input "3diofXCrWsL8CRVL24EQGeD8"
click at [448, 23] on icon "search-icon" at bounding box center [447, 28] width 13 height 13
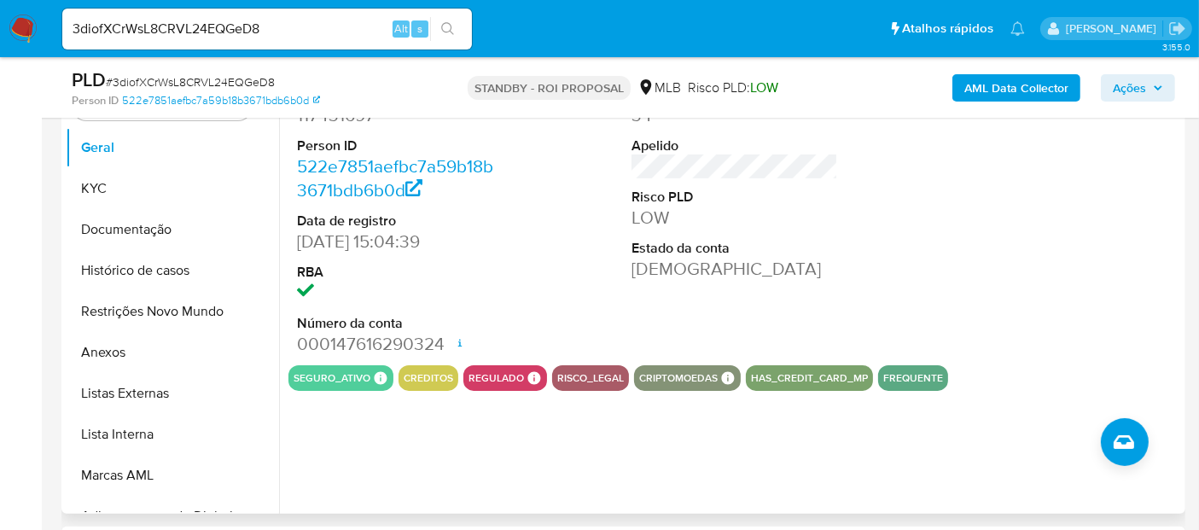
scroll to position [379, 0]
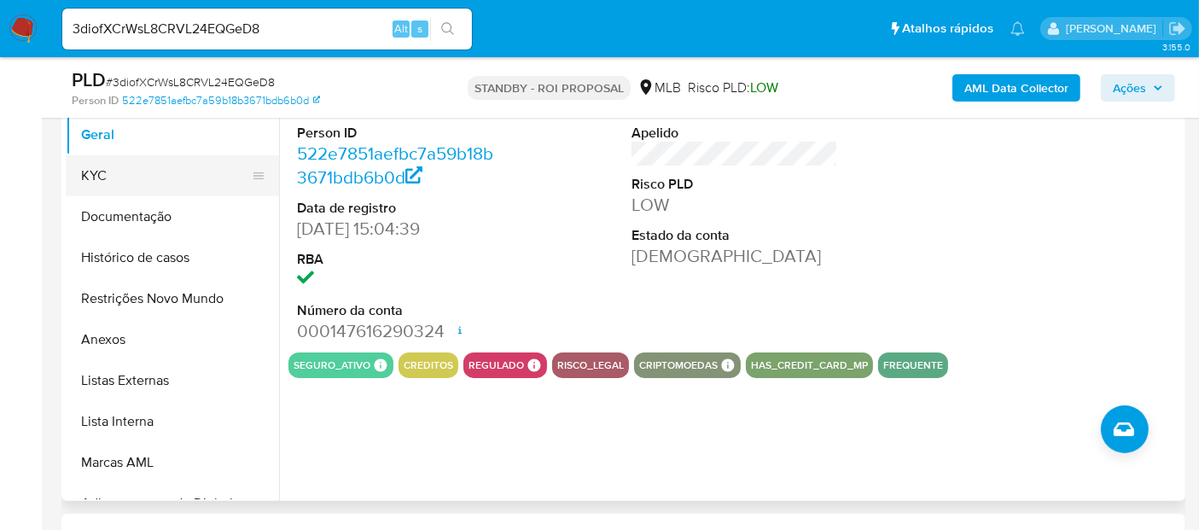
drag, startPoint x: 110, startPoint y: 174, endPoint x: 124, endPoint y: 179, distance: 14.6
click at [109, 173] on button "KYC" at bounding box center [166, 175] width 200 height 41
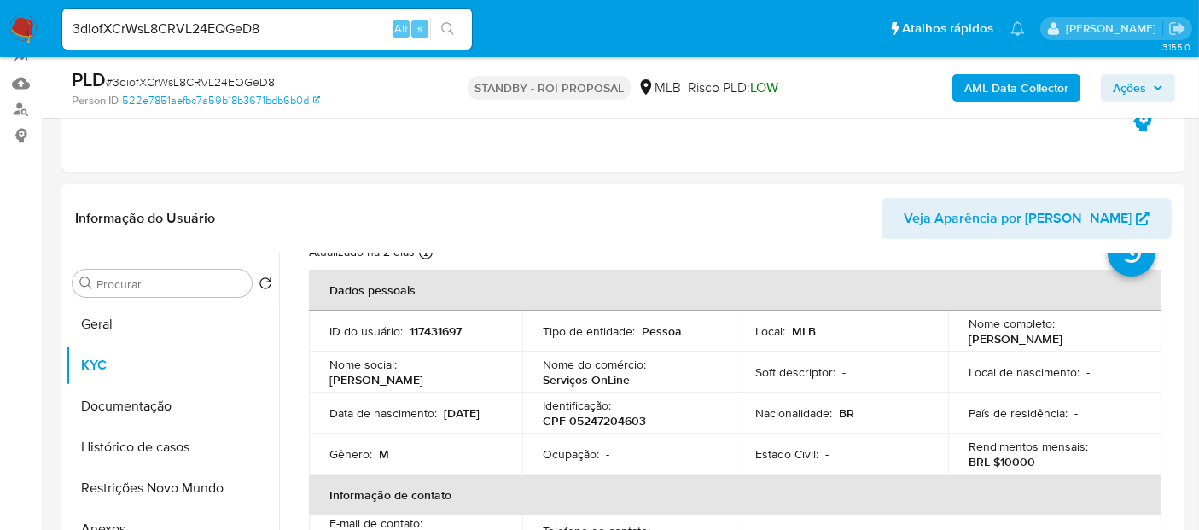
scroll to position [95, 0]
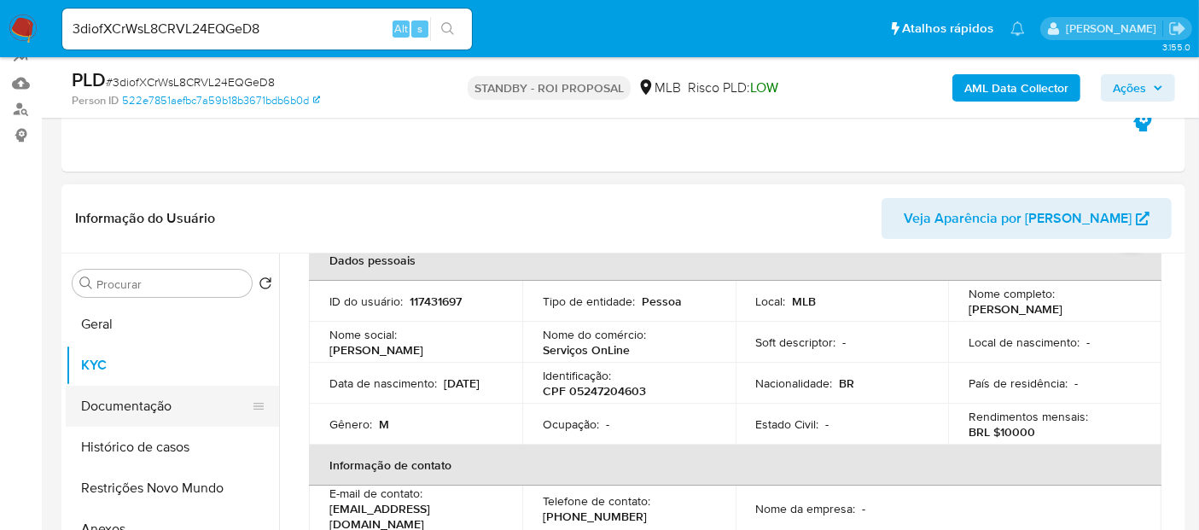
click at [122, 406] on button "Documentação" at bounding box center [166, 406] width 200 height 41
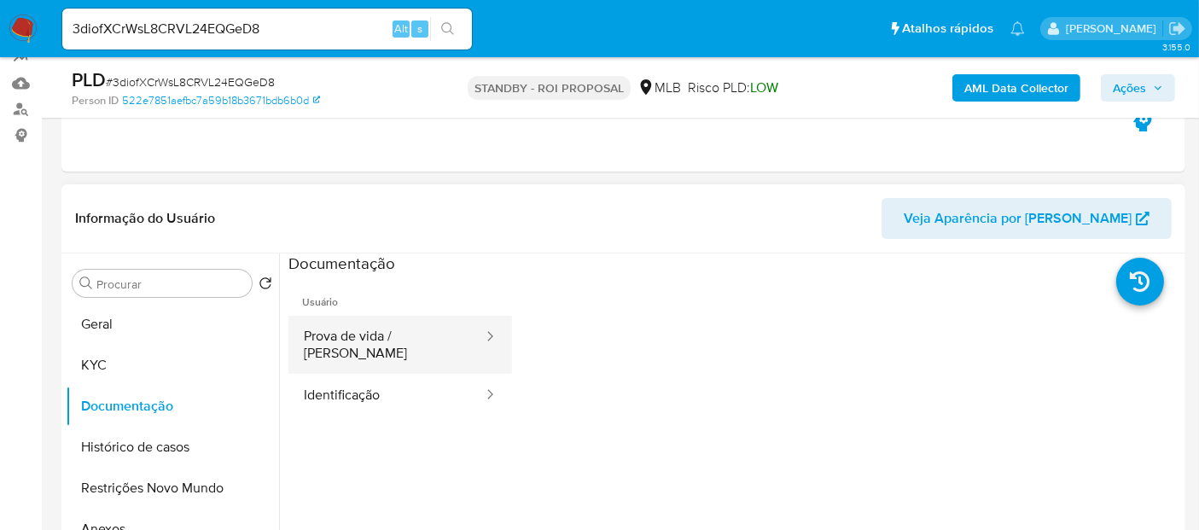
click at [375, 337] on button "Prova de vida / [PERSON_NAME]" at bounding box center [387, 345] width 196 height 58
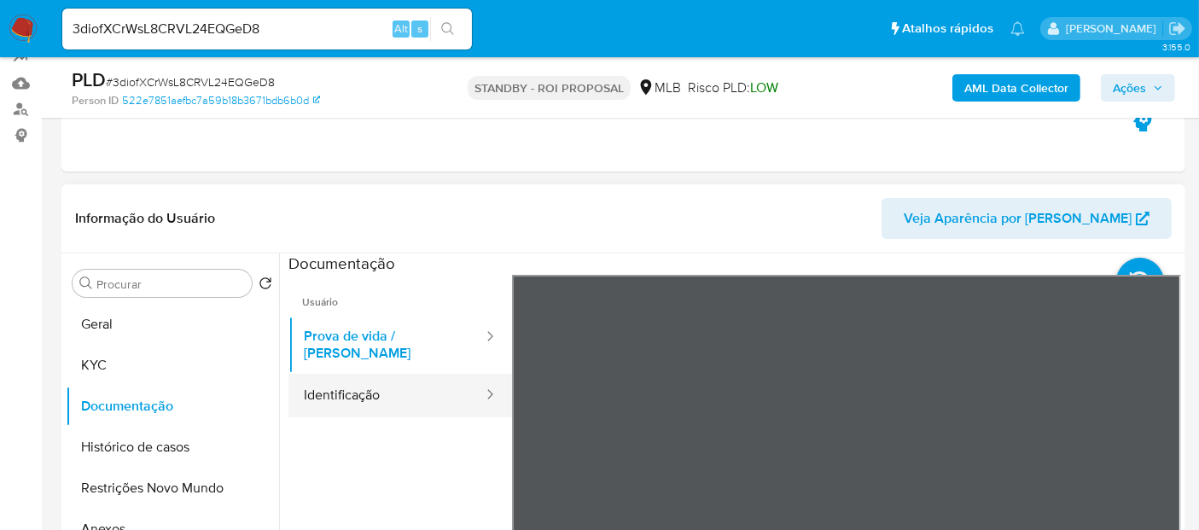
click at [342, 380] on button "Identificação" at bounding box center [387, 396] width 196 height 44
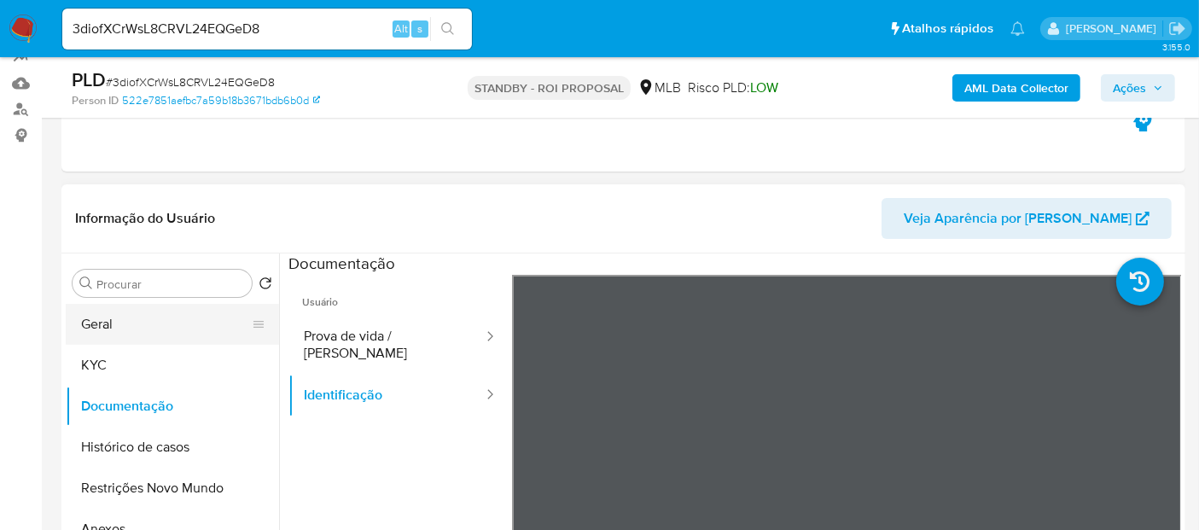
click at [113, 321] on button "Geral" at bounding box center [166, 324] width 200 height 41
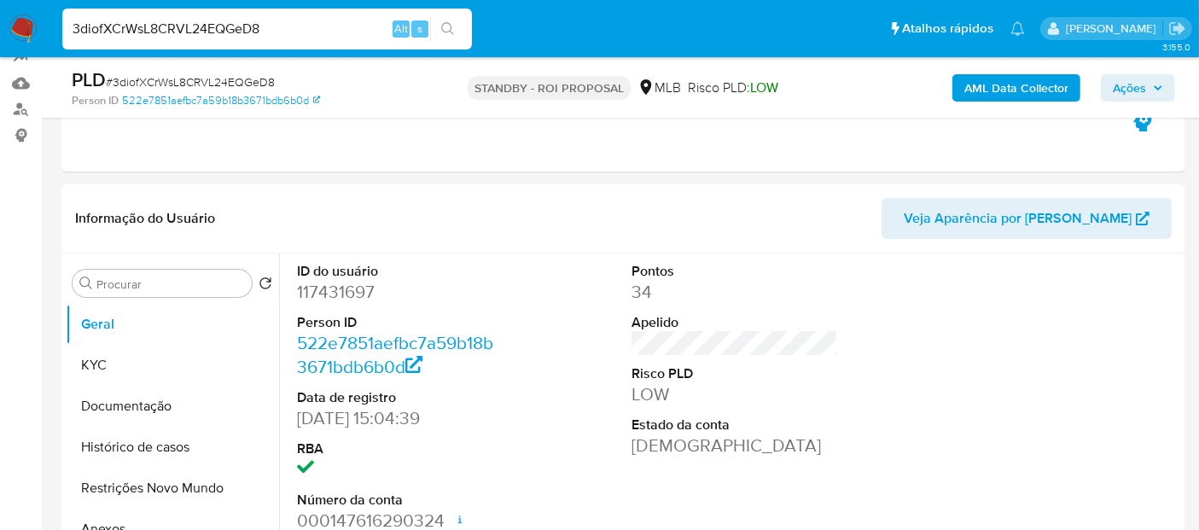
drag, startPoint x: 284, startPoint y: 23, endPoint x: 0, endPoint y: 32, distance: 284.4
click at [0, 32] on nav "Pausado Ver notificaciones 3diofXCrWsL8CRVL24EQGeD8 Alt s Atalhos rápidos Presi…" at bounding box center [599, 28] width 1199 height 57
paste input "LvRSBX2BQSpEJLFUvD2j0IRU"
type input "LvRSBX2BQSpEJLFUvD2j0IRU"
click at [446, 25] on icon "search-icon" at bounding box center [448, 29] width 14 height 14
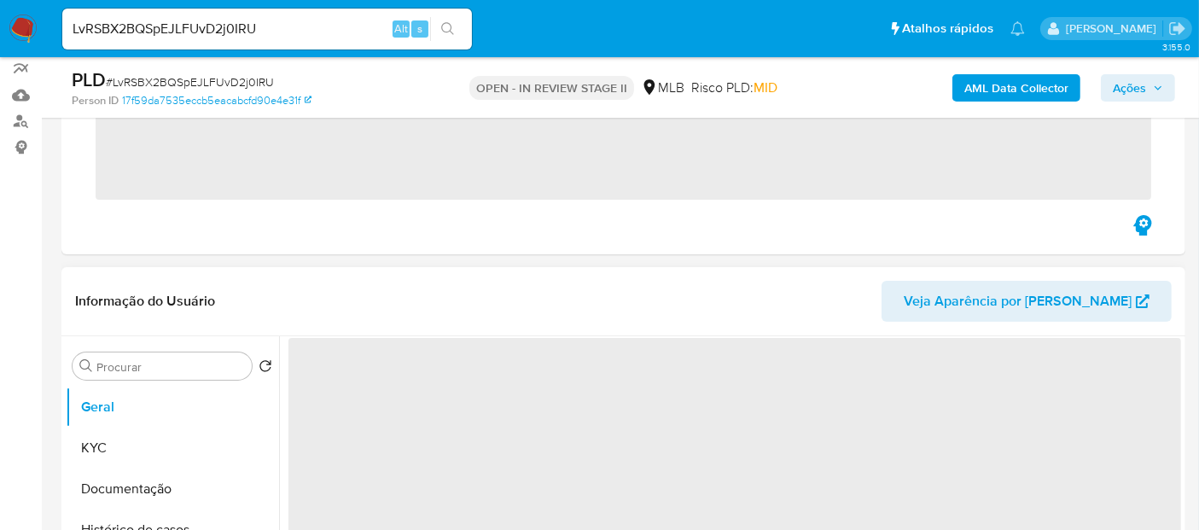
scroll to position [190, 0]
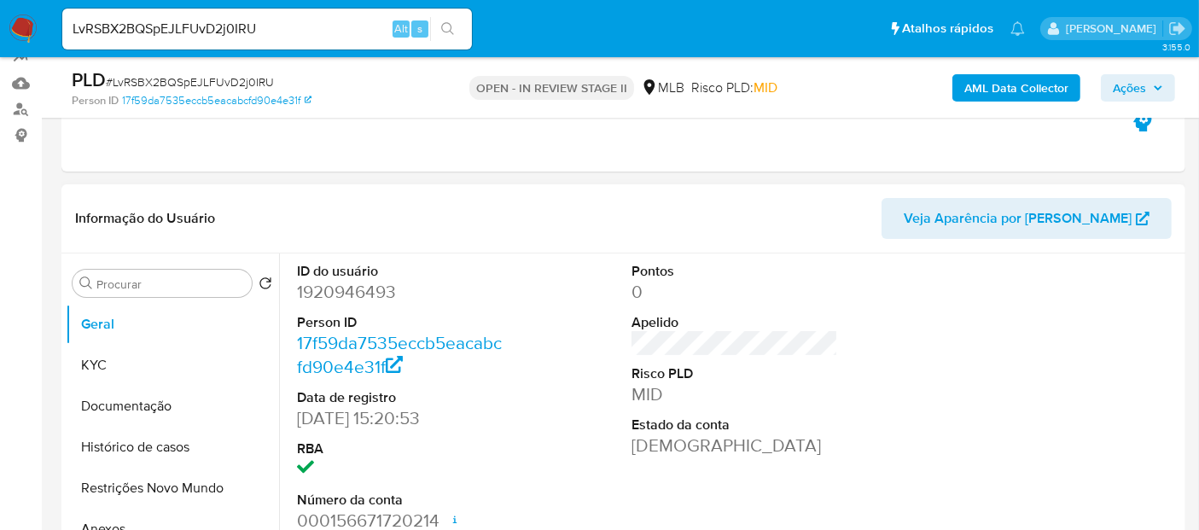
select select "10"
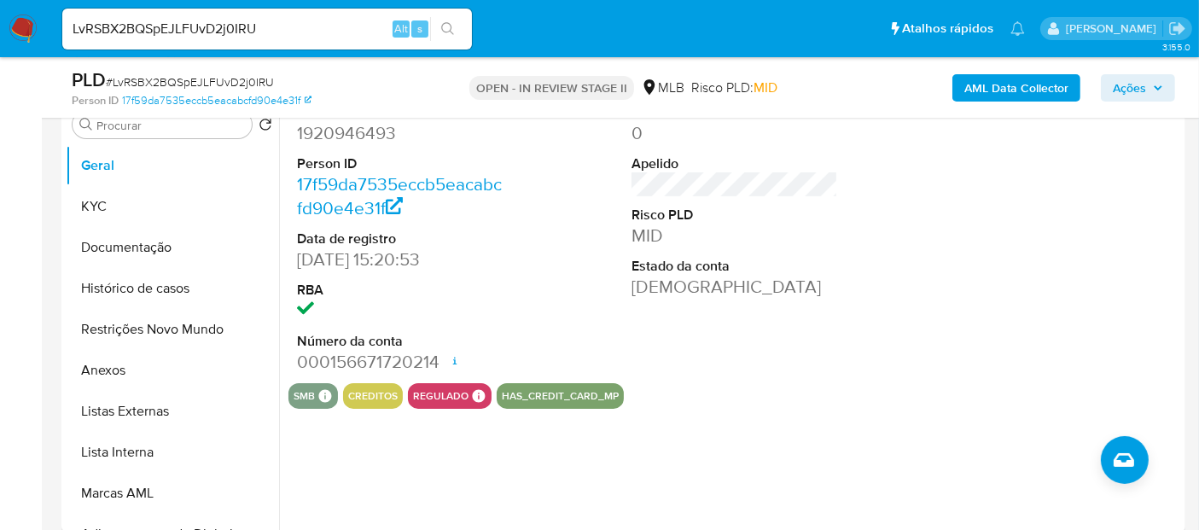
scroll to position [379, 0]
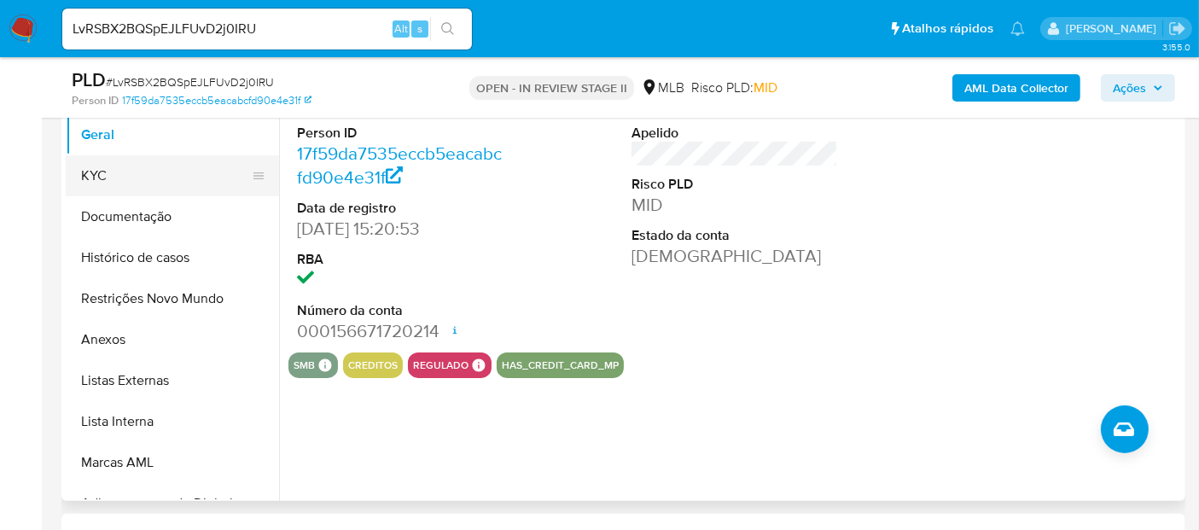
click at [96, 183] on button "KYC" at bounding box center [166, 175] width 200 height 41
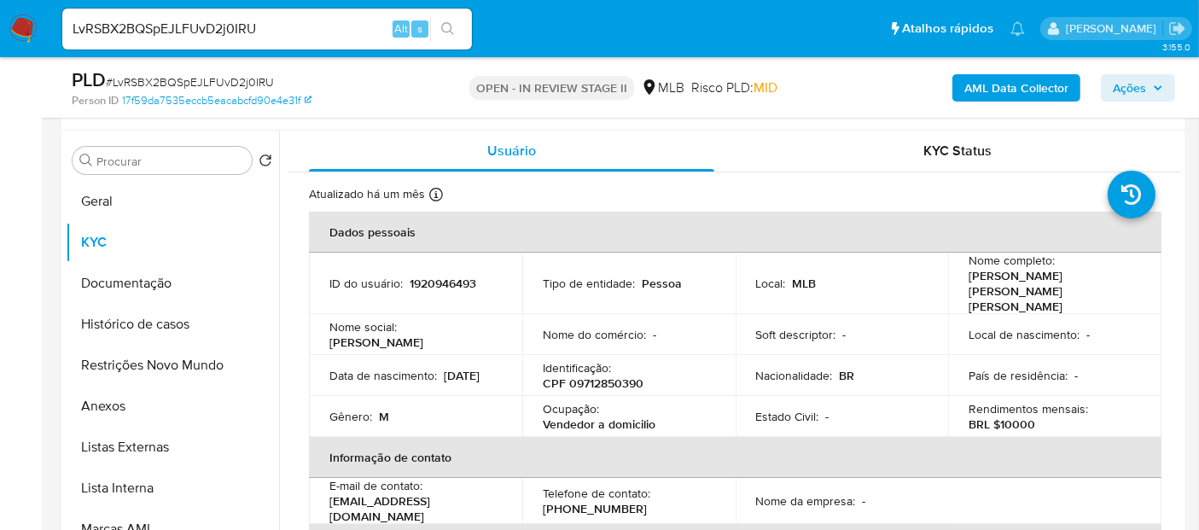
scroll to position [284, 0]
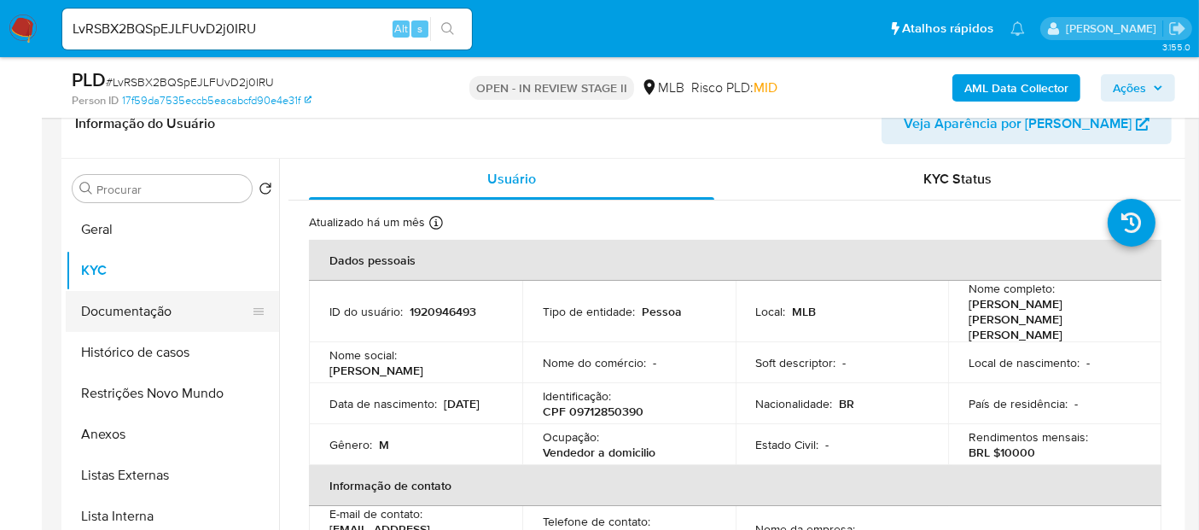
click at [131, 306] on button "Documentação" at bounding box center [166, 311] width 200 height 41
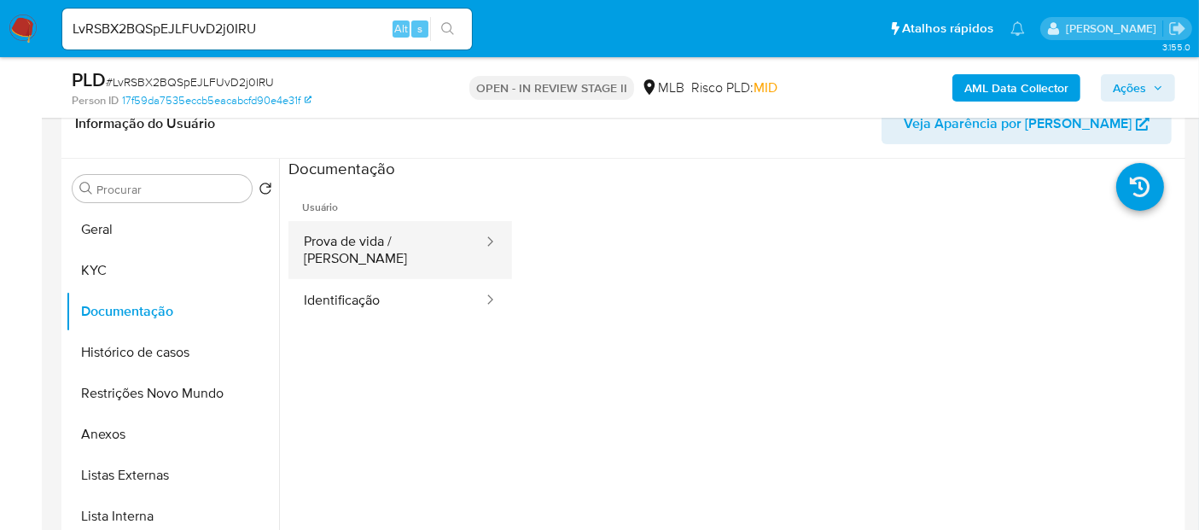
click at [414, 240] on button "Prova de vida / [PERSON_NAME]" at bounding box center [387, 250] width 196 height 58
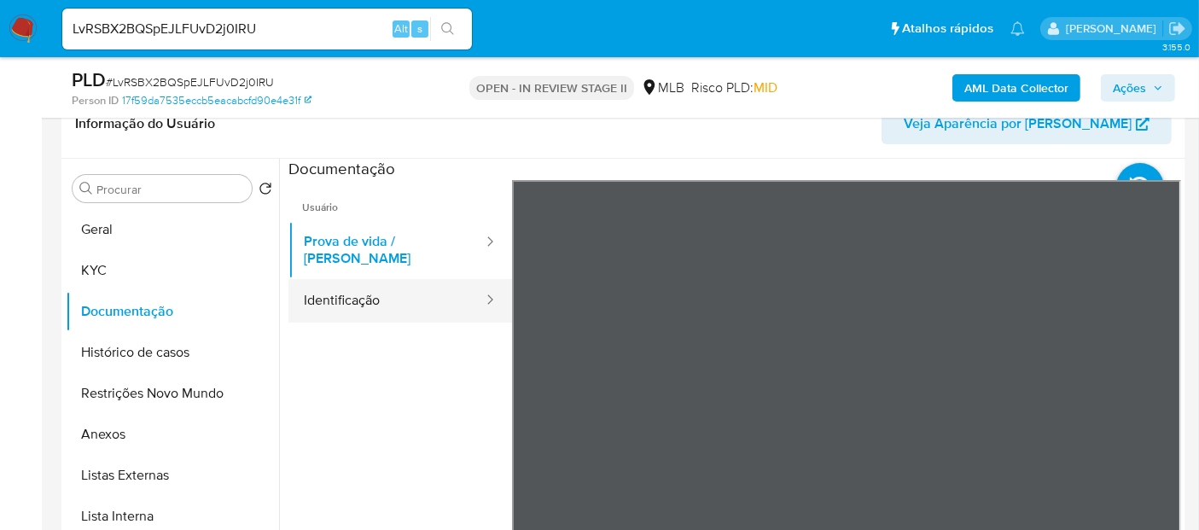
click at [335, 287] on button "Identificação" at bounding box center [387, 301] width 196 height 44
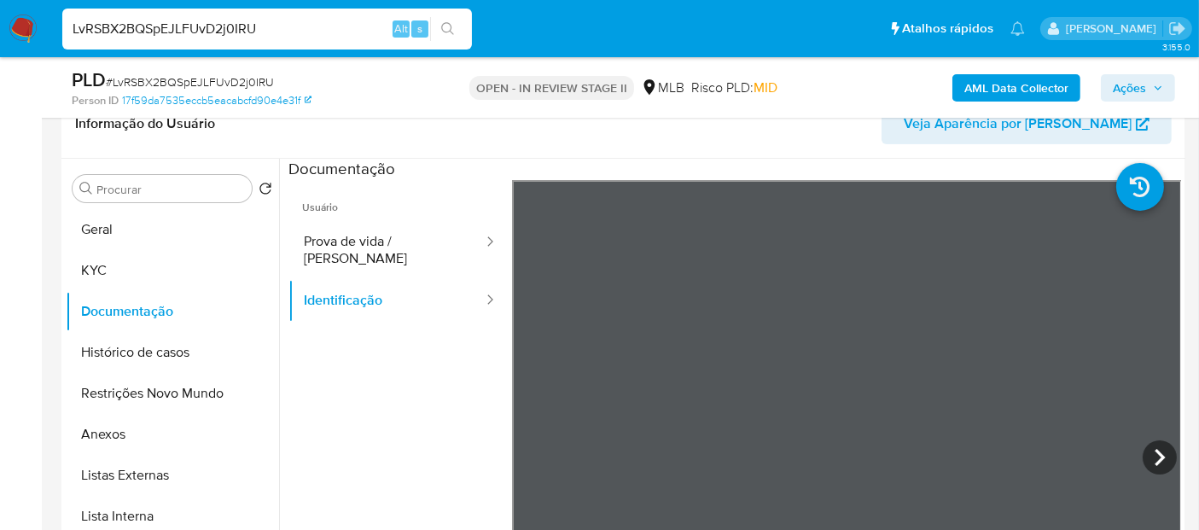
click at [0, 40] on nav "Pausado Ver notificaciones LvRSBX2BQSpEJLFUvD2j0IRU Alt s Atalhos rápidos Presi…" at bounding box center [599, 28] width 1199 height 57
paste input "yfHg6SFuk875HticS8lnvA4v"
type input "yfHg6SFuk875HticS8lnvA4v"
click at [444, 23] on icon "search-icon" at bounding box center [447, 28] width 13 height 13
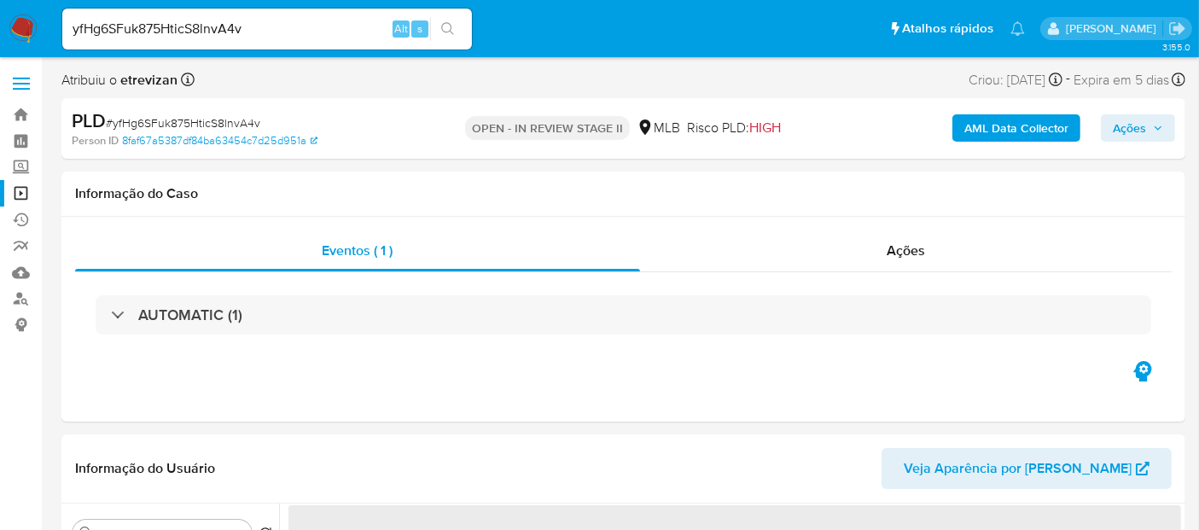
select select "10"
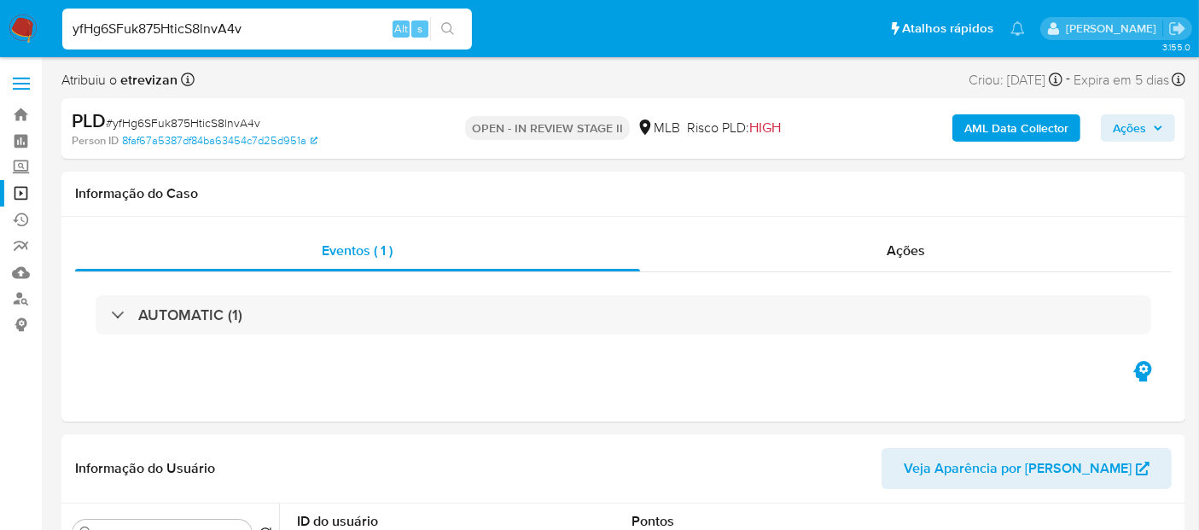
drag, startPoint x: 81, startPoint y: 26, endPoint x: 0, endPoint y: 67, distance: 90.5
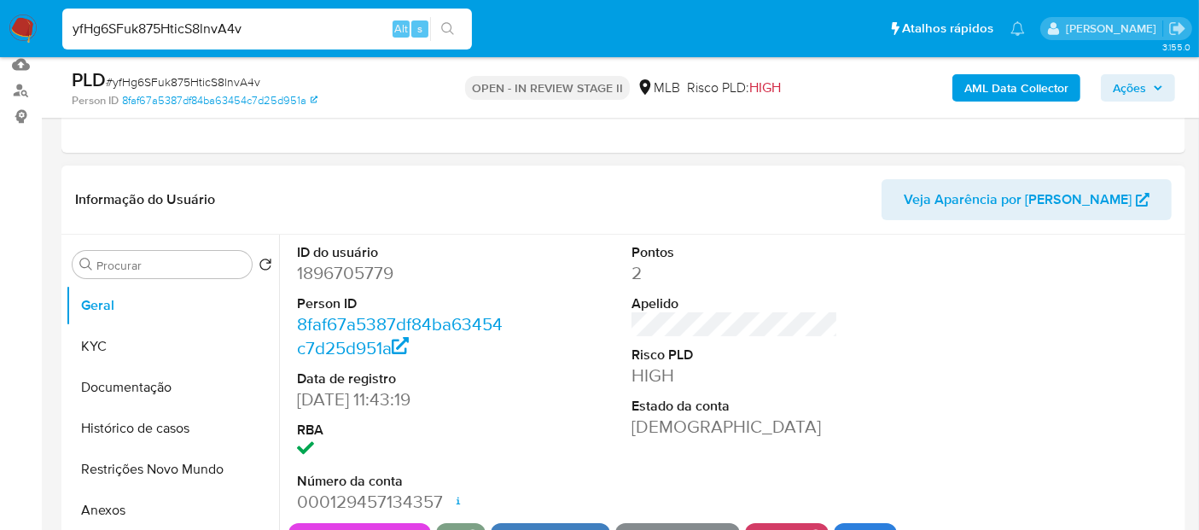
scroll to position [284, 0]
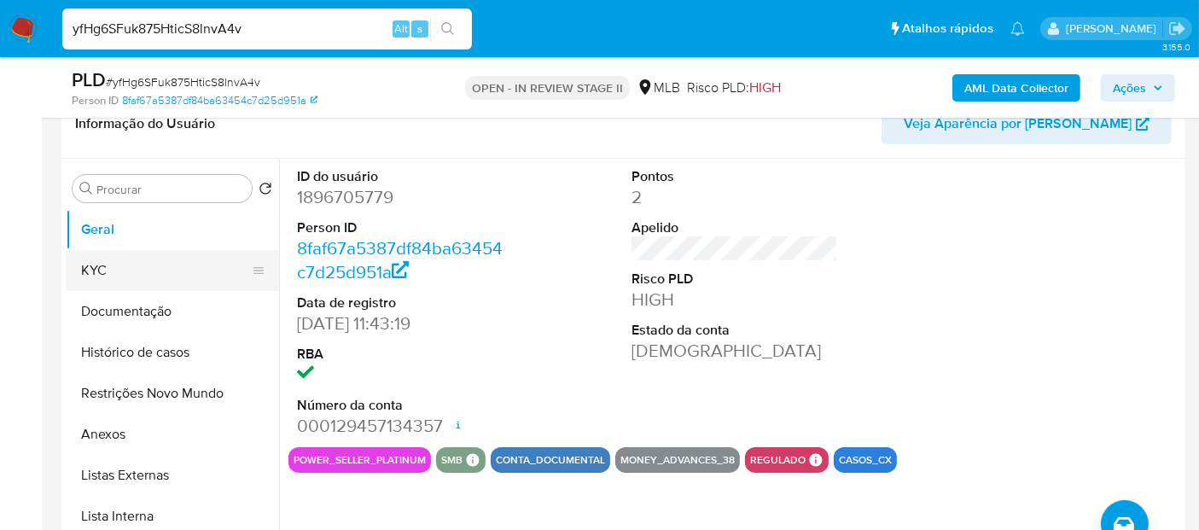
click at [102, 265] on button "KYC" at bounding box center [166, 270] width 200 height 41
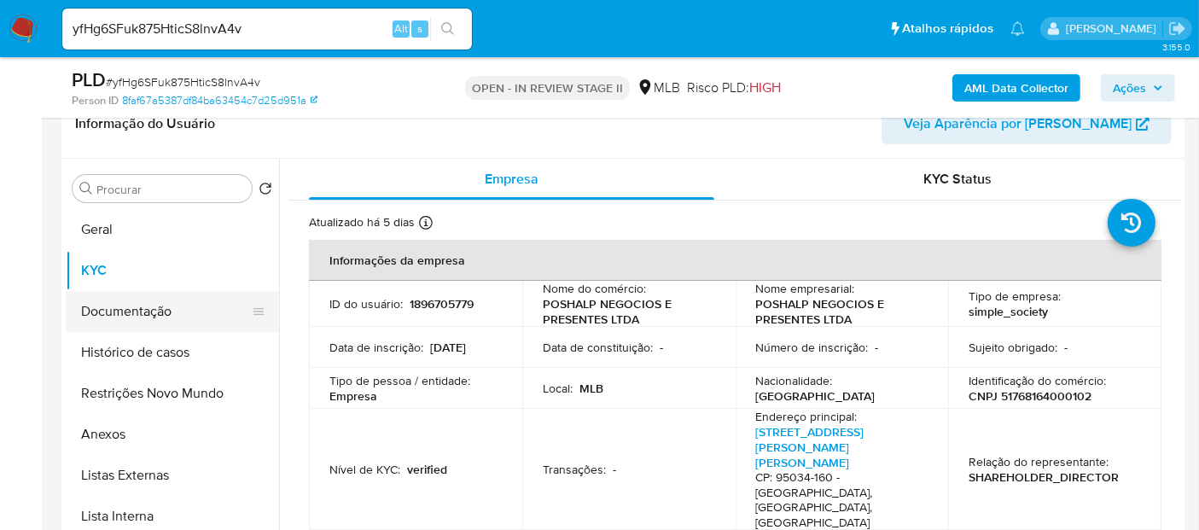
click at [151, 316] on button "Documentação" at bounding box center [166, 311] width 200 height 41
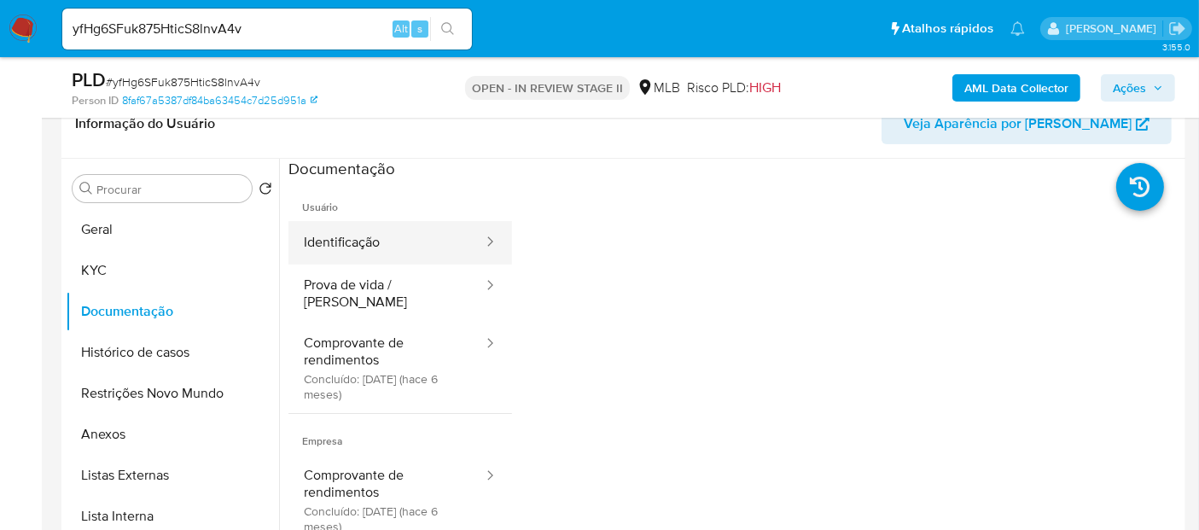
click at [359, 250] on button "Identificação" at bounding box center [387, 243] width 196 height 44
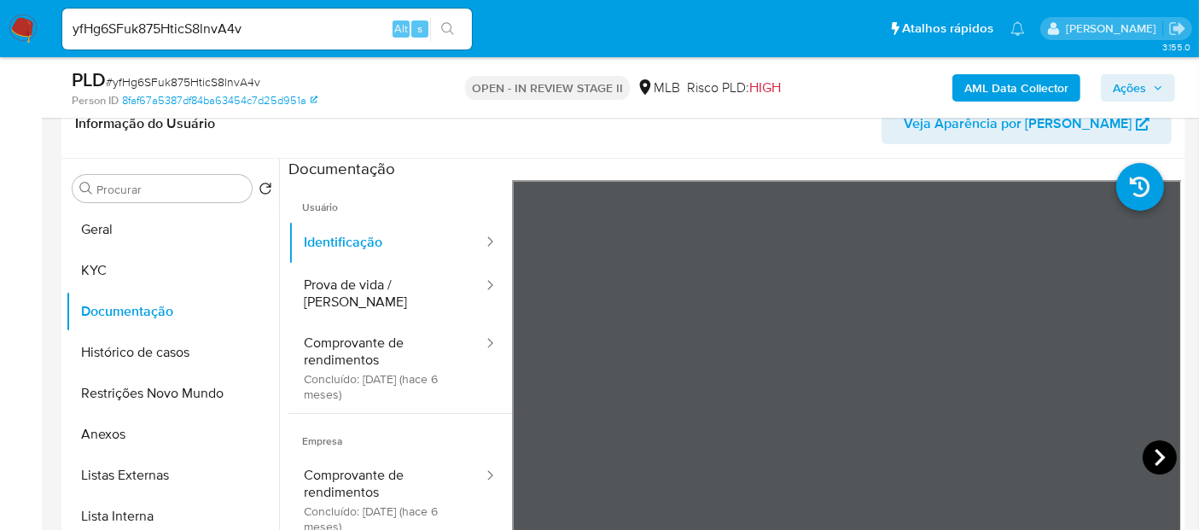
click at [1153, 450] on icon at bounding box center [1160, 458] width 34 height 34
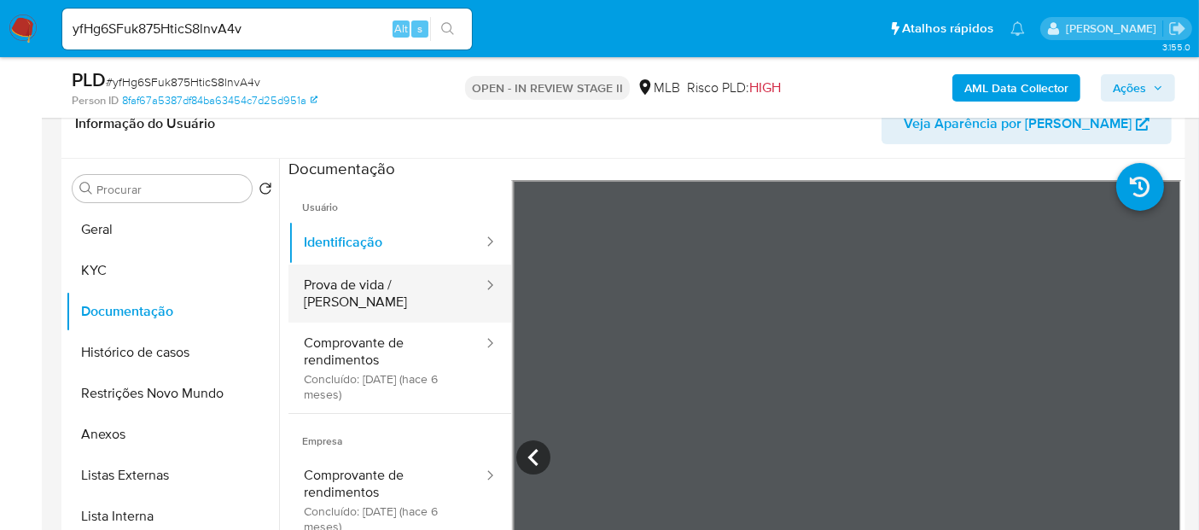
click at [362, 283] on button "Prova de vida / Selfie" at bounding box center [387, 294] width 196 height 58
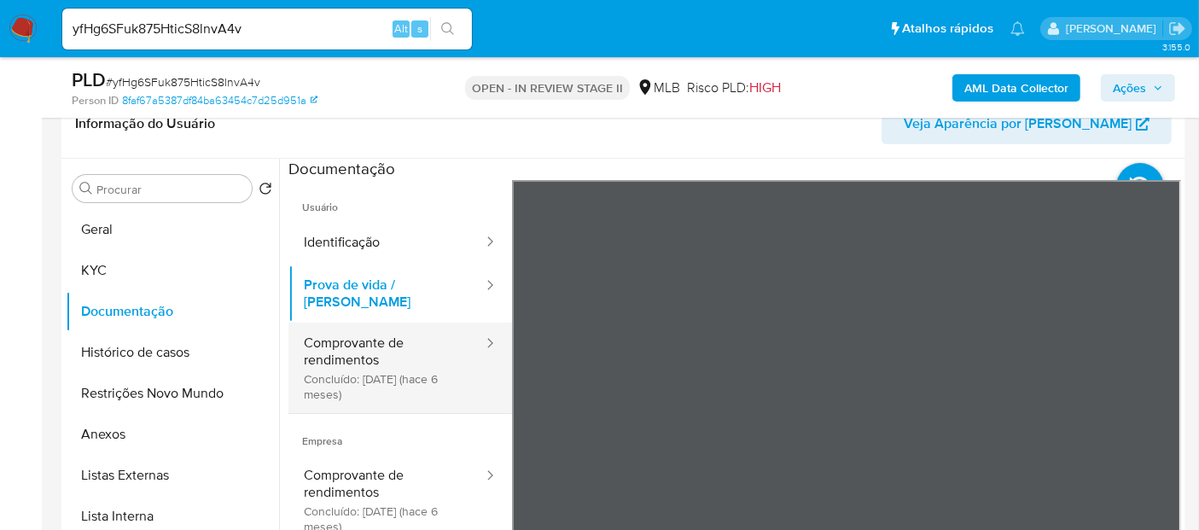
click at [350, 329] on button "Comprovante de rendimentos Concluído: 11/02/2025 (hace 6 meses)" at bounding box center [387, 368] width 196 height 90
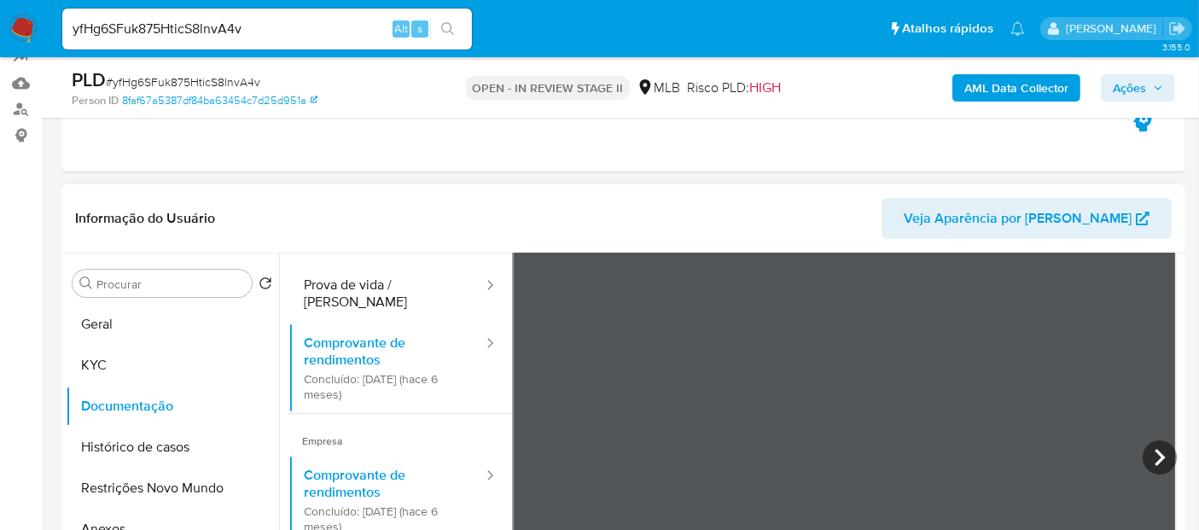
scroll to position [149, 0]
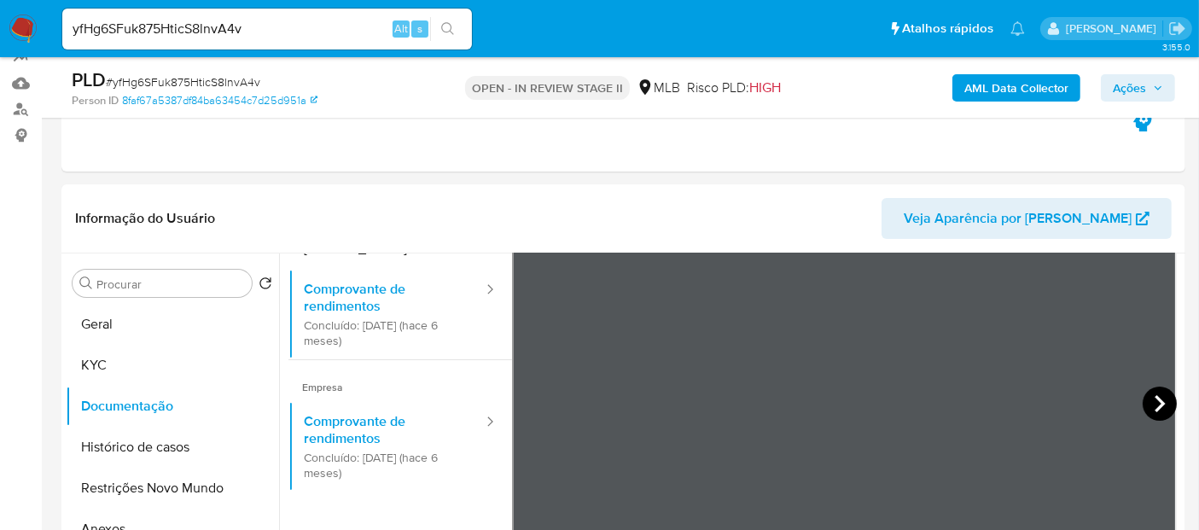
click at [1144, 401] on icon at bounding box center [1160, 404] width 34 height 34
click at [126, 371] on button "KYC" at bounding box center [166, 365] width 200 height 41
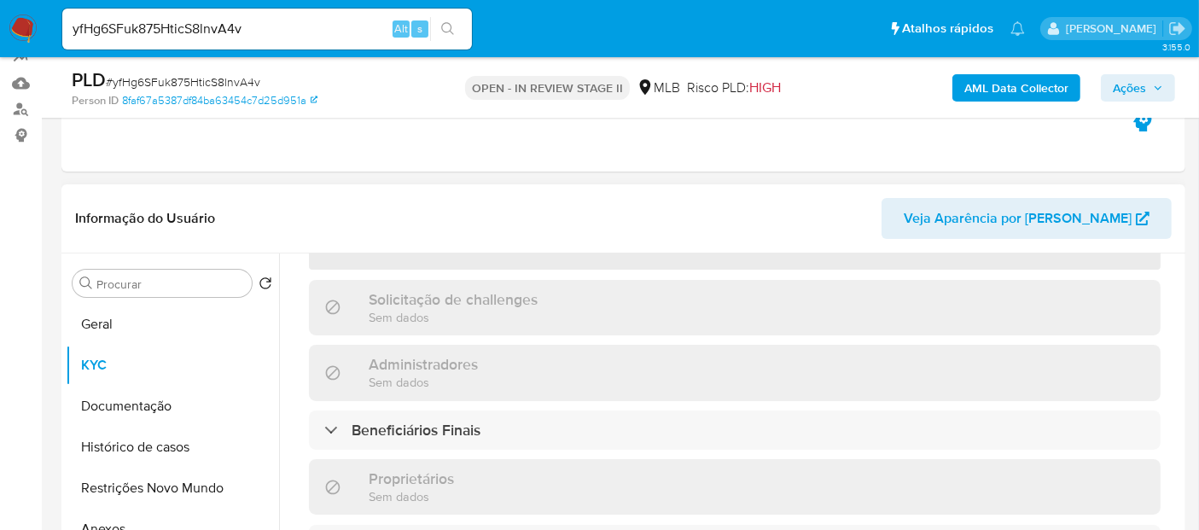
scroll to position [284, 0]
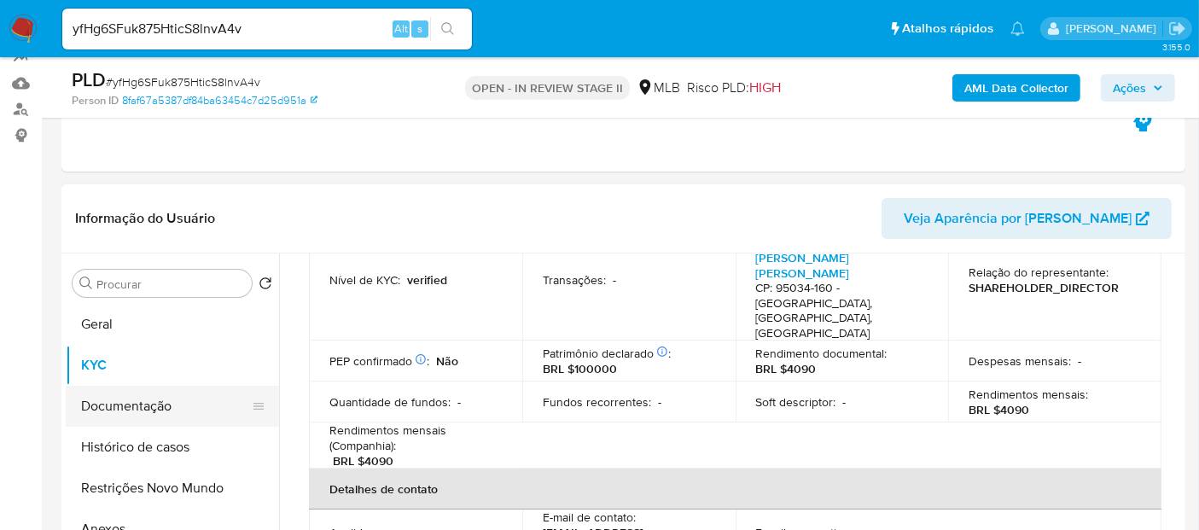
click at [119, 411] on button "Documentação" at bounding box center [166, 406] width 200 height 41
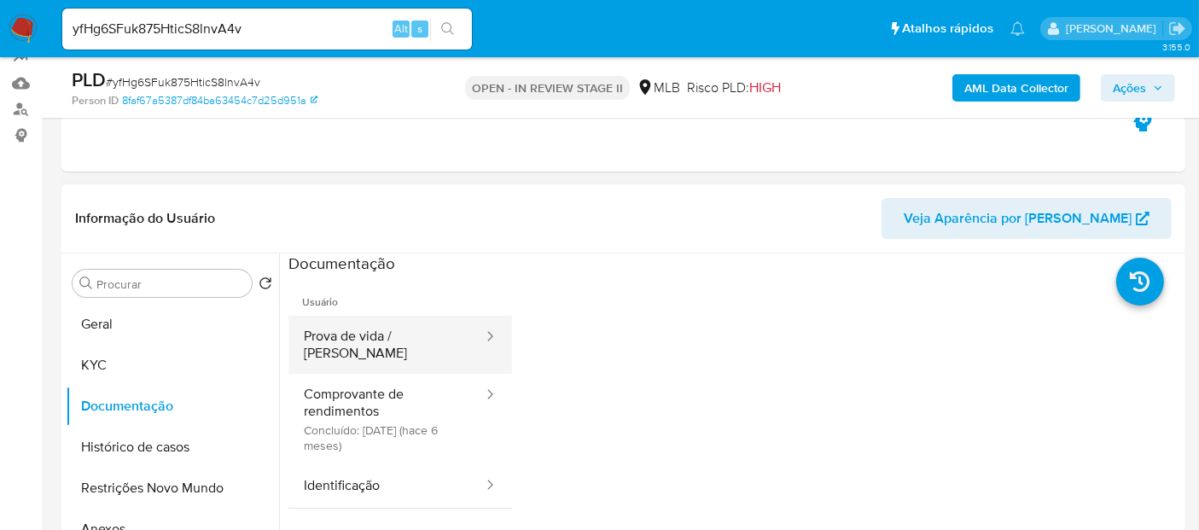
click at [393, 330] on button "Prova de vida / Selfie" at bounding box center [387, 345] width 196 height 58
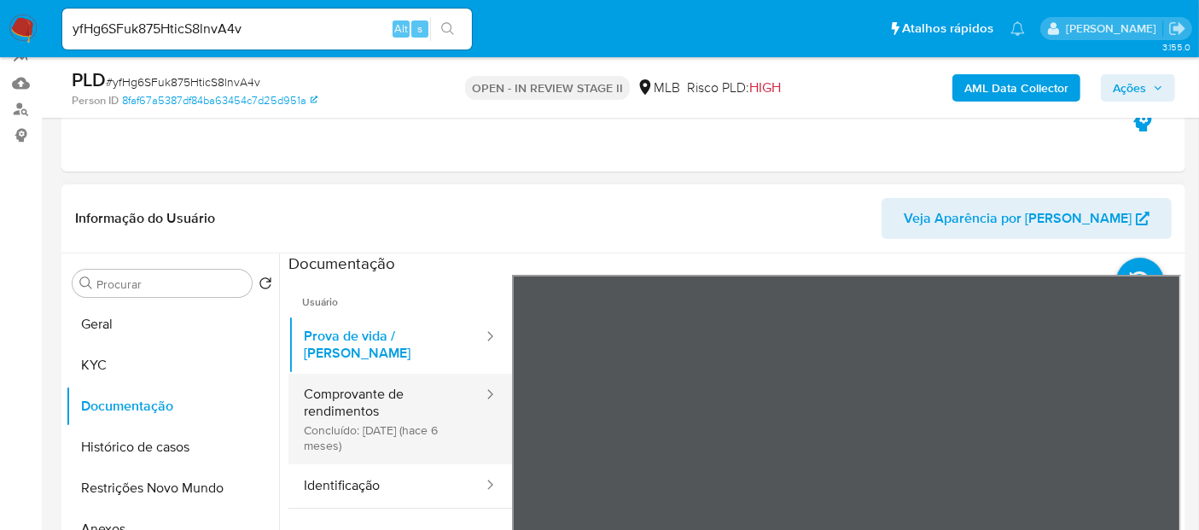
click at [358, 382] on button "Comprovante de rendimentos Concluído: 11/02/2025 (hace 6 meses)" at bounding box center [387, 419] width 196 height 90
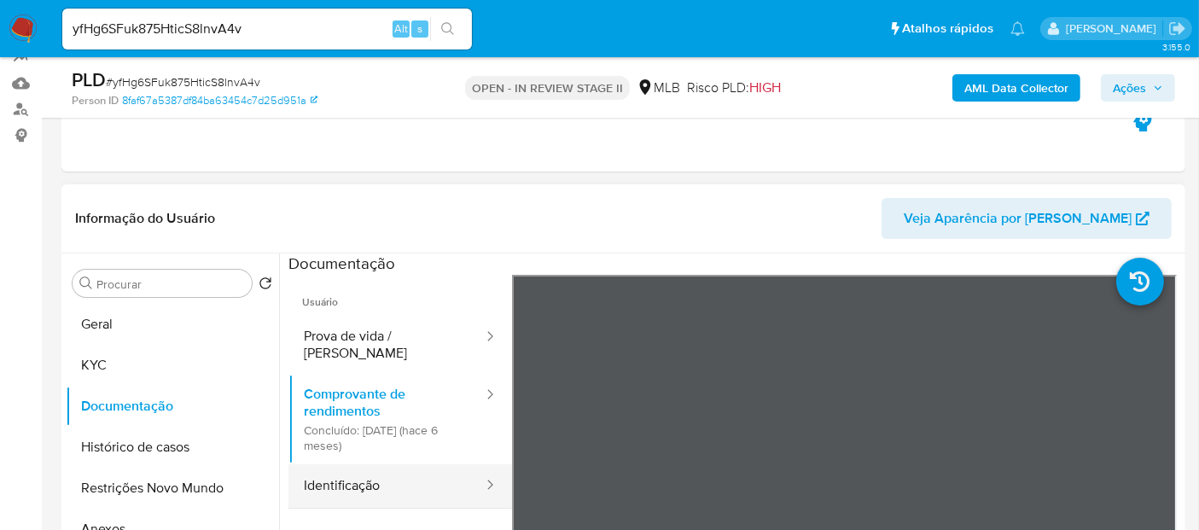
click at [362, 464] on button "Identificação" at bounding box center [387, 486] width 196 height 44
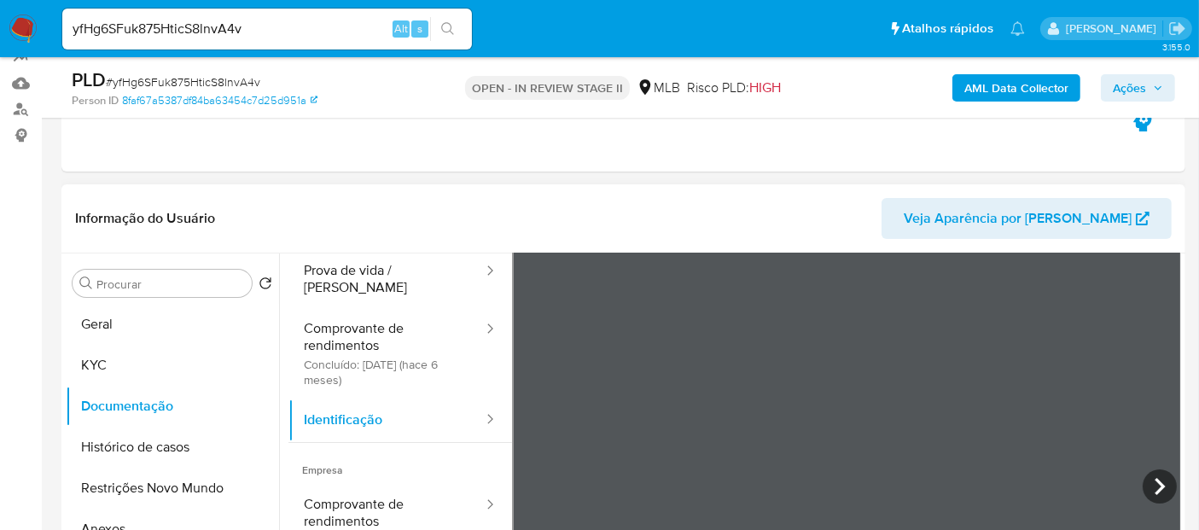
scroll to position [95, 0]
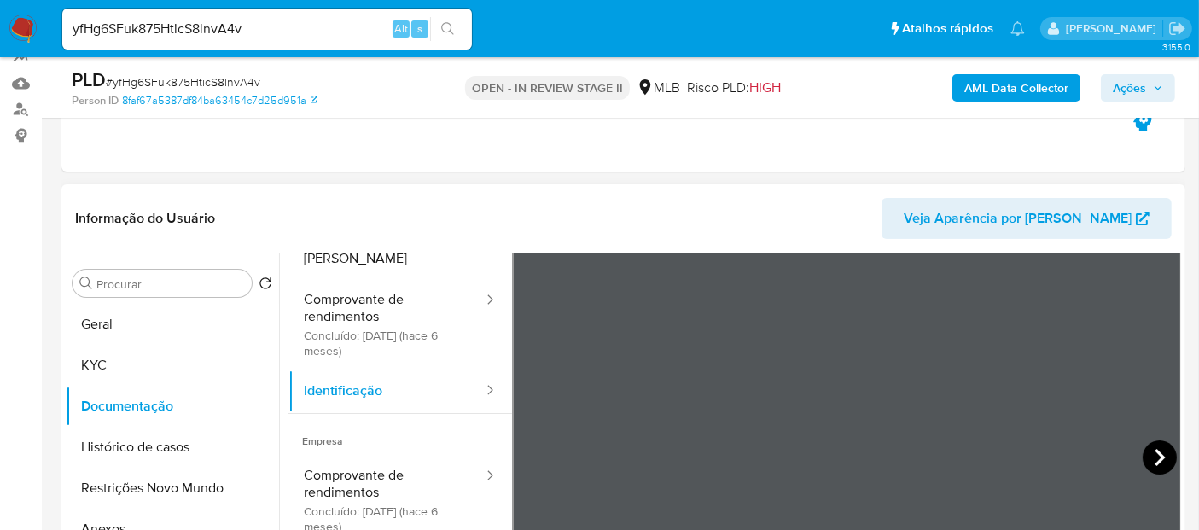
click at [1156, 454] on icon at bounding box center [1160, 457] width 10 height 17
drag, startPoint x: 76, startPoint y: 51, endPoint x: 0, endPoint y: 60, distance: 76.5
paste input "blKFwAyD8GR6erUbgX6KokvB"
type input "blKFwAyD8GR6erUbgX6KokvB"
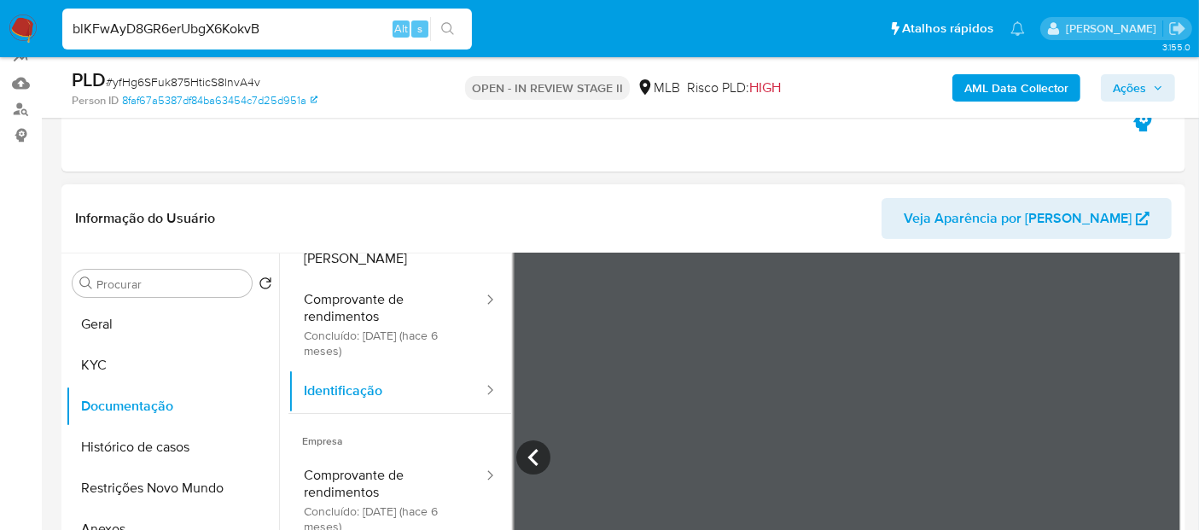
click at [445, 22] on icon "search-icon" at bounding box center [447, 28] width 13 height 13
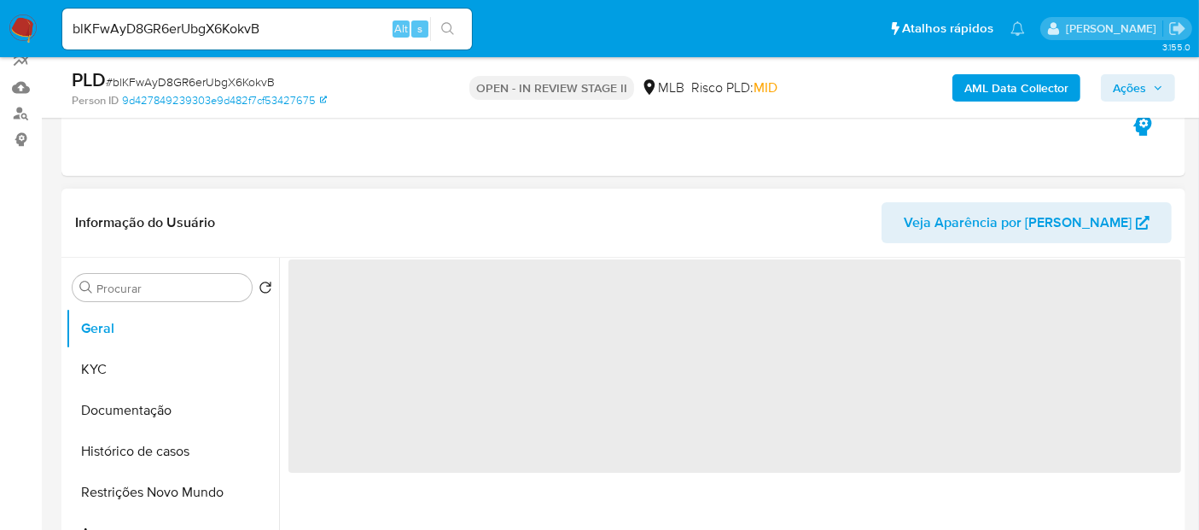
scroll to position [190, 0]
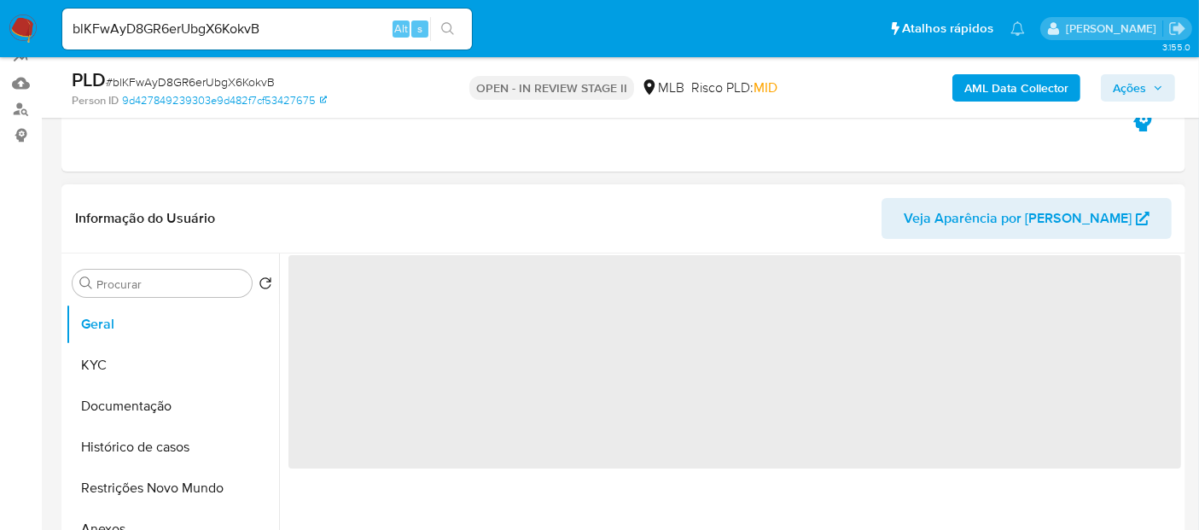
select select "10"
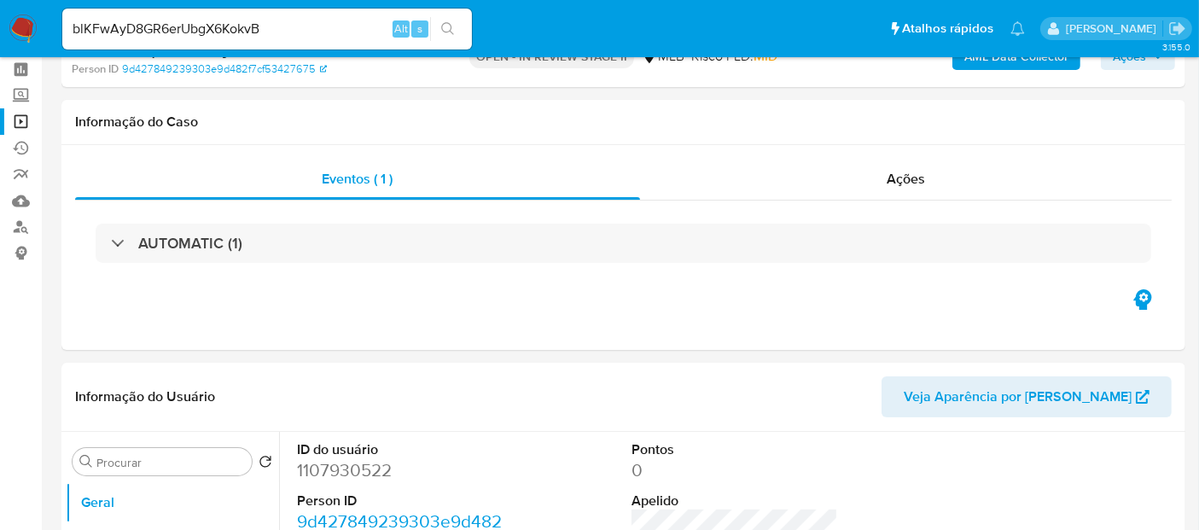
scroll to position [0, 0]
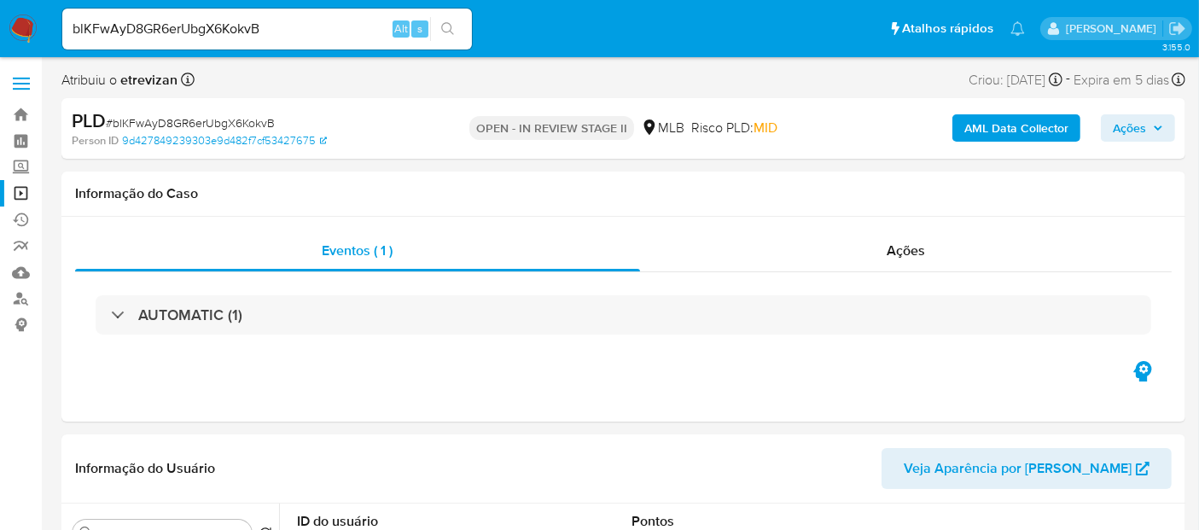
click at [18, 187] on link "Operações em massa" at bounding box center [101, 193] width 203 height 26
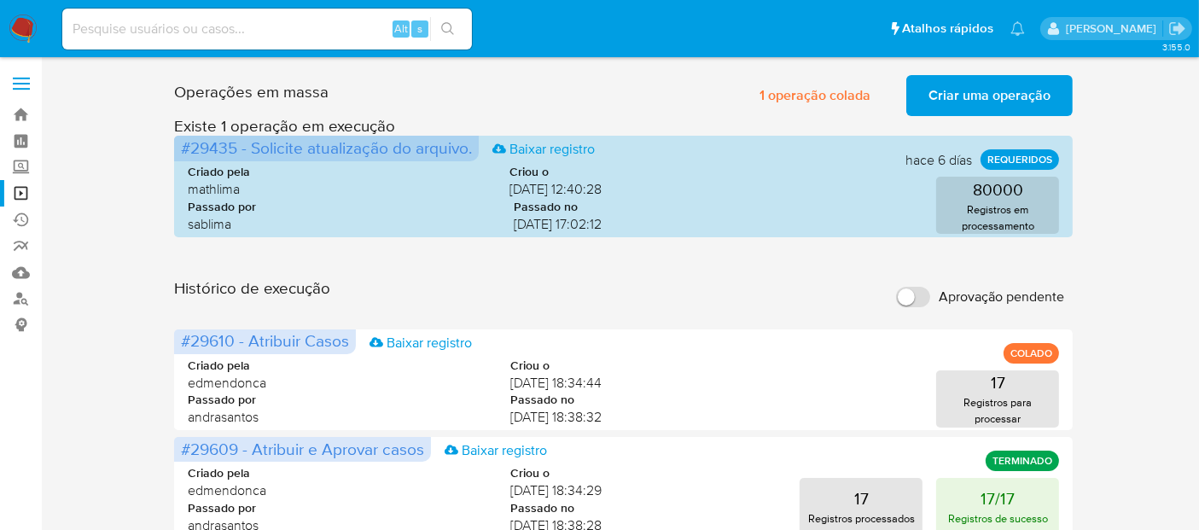
click at [989, 100] on span "Criar uma operação" at bounding box center [990, 96] width 122 height 38
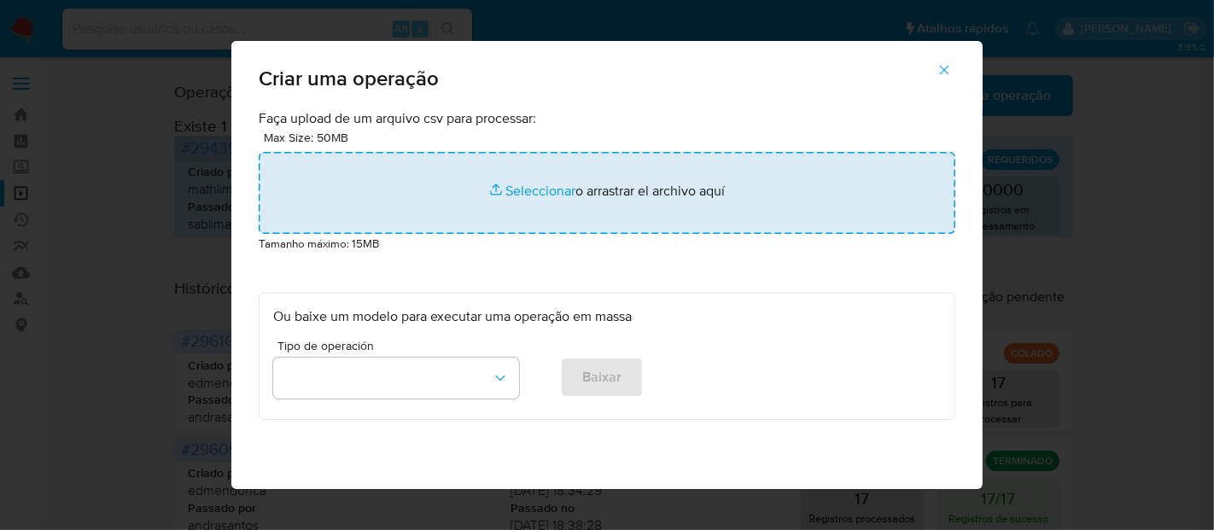
click at [529, 183] on input "file" at bounding box center [607, 193] width 697 height 82
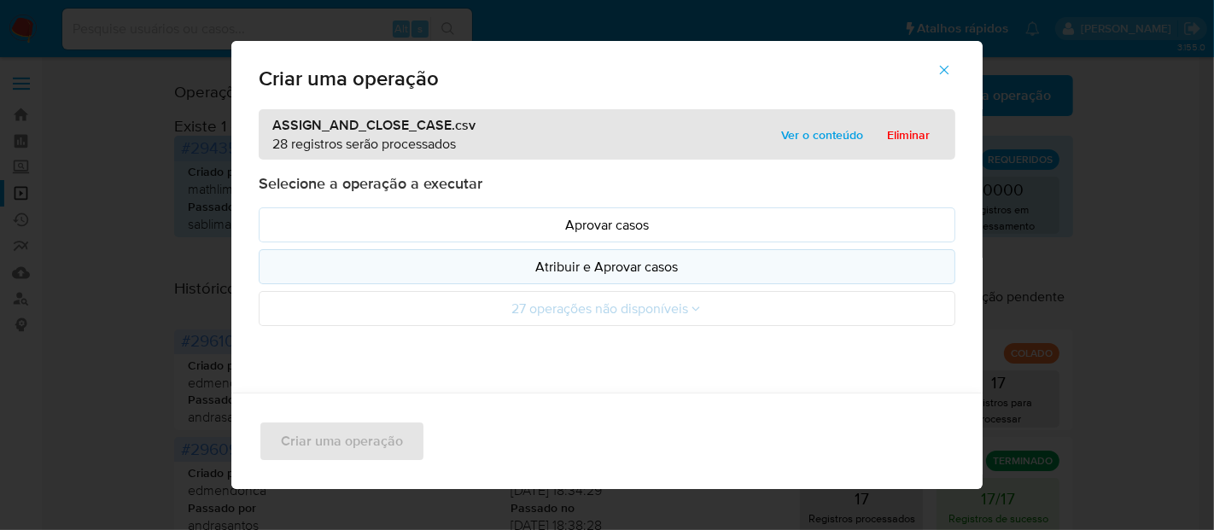
click at [610, 265] on p "Atribuir e Aprovar casos" at bounding box center [607, 267] width 668 height 20
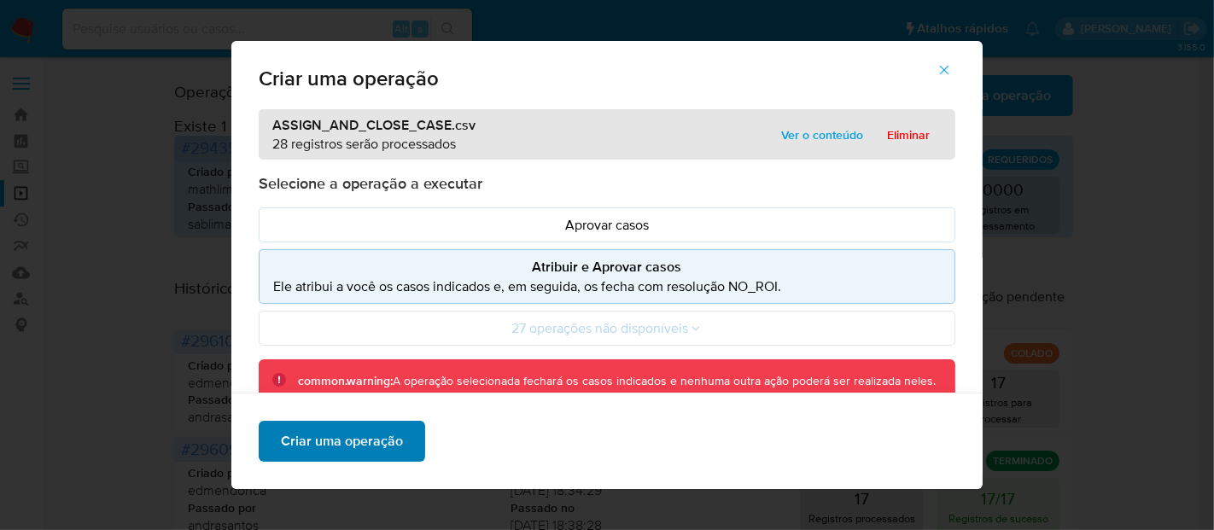
click at [341, 440] on span "Criar uma operação" at bounding box center [342, 442] width 122 height 38
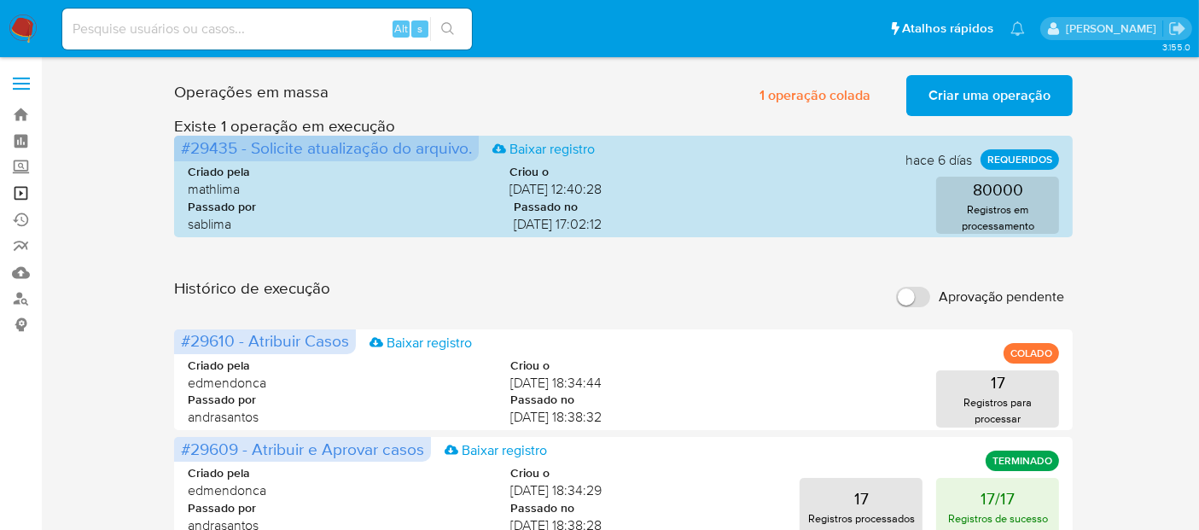
click at [23, 190] on link "Operações em massa" at bounding box center [101, 193] width 203 height 26
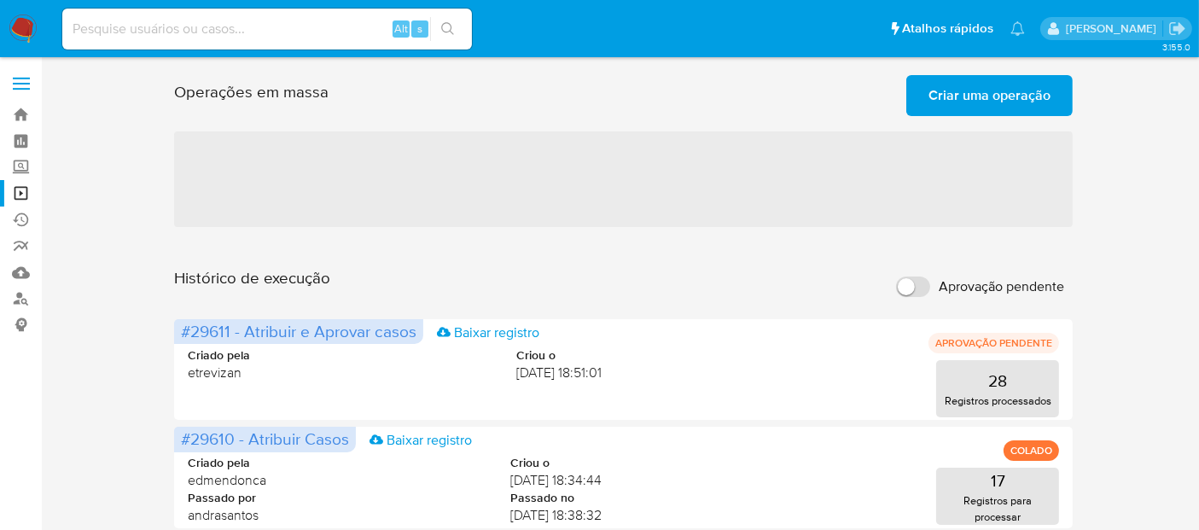
click at [990, 91] on span "Criar uma operação" at bounding box center [990, 96] width 122 height 38
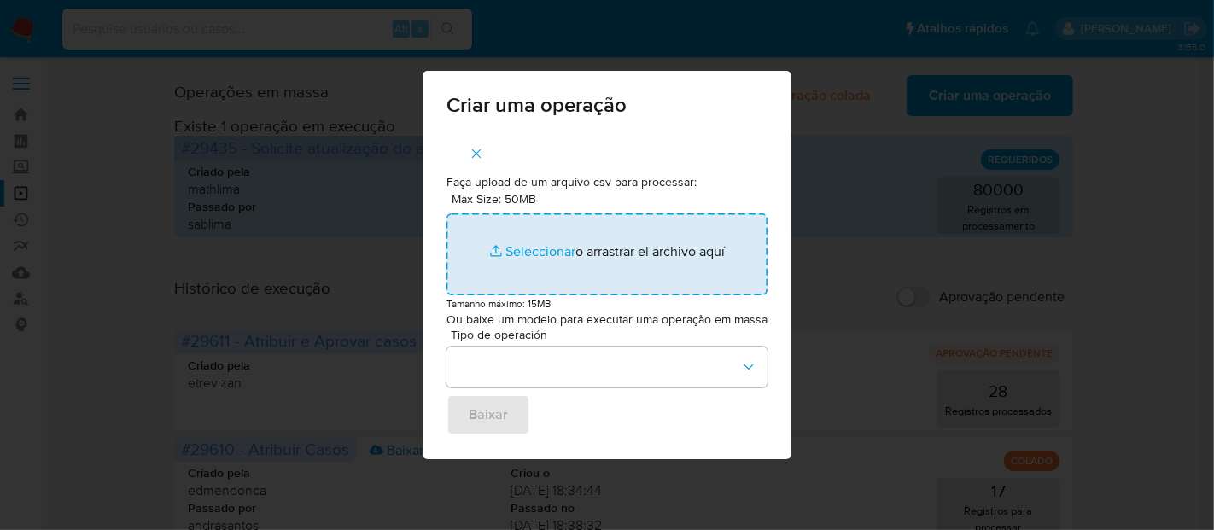
click at [527, 243] on input "Max Size: 50MB Seleccionar archivos" at bounding box center [606, 254] width 321 height 82
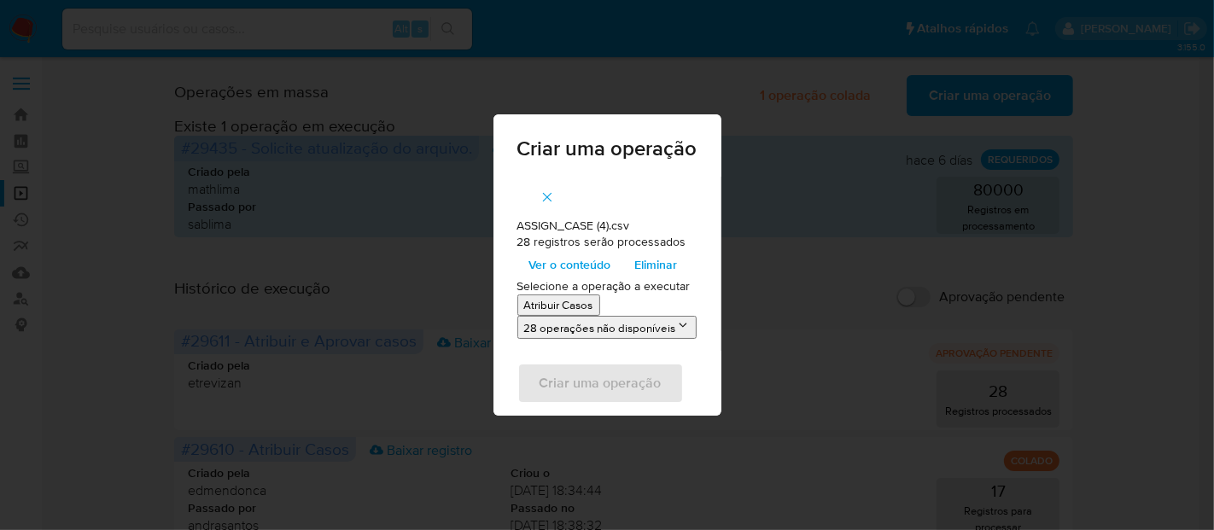
click at [575, 306] on p "Atribuir Casos" at bounding box center [558, 305] width 69 height 16
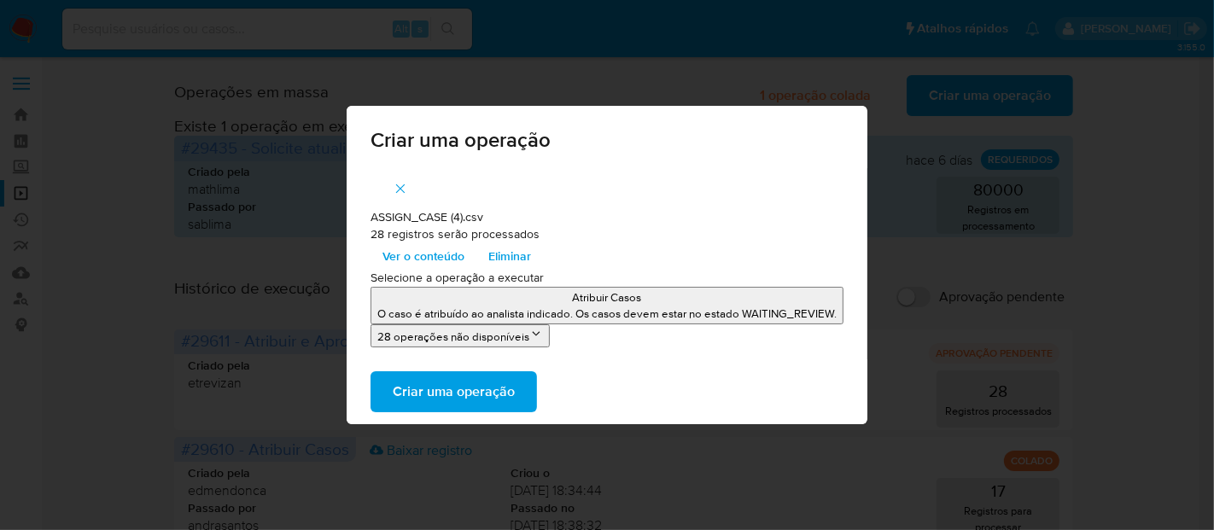
click at [447, 394] on span "Criar uma operação" at bounding box center [454, 392] width 122 height 38
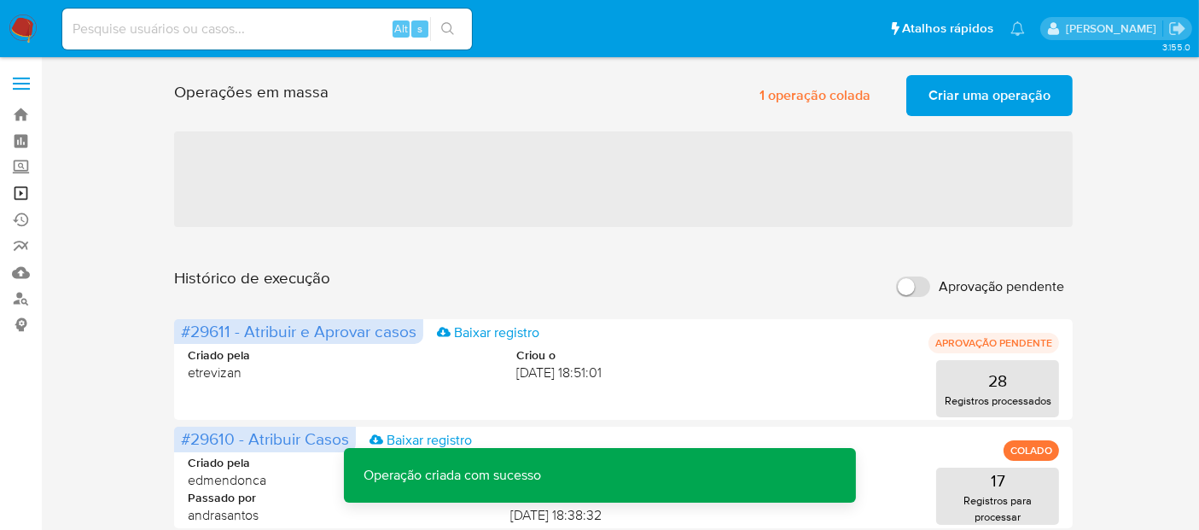
click at [17, 187] on link "Operações em massa" at bounding box center [101, 193] width 203 height 26
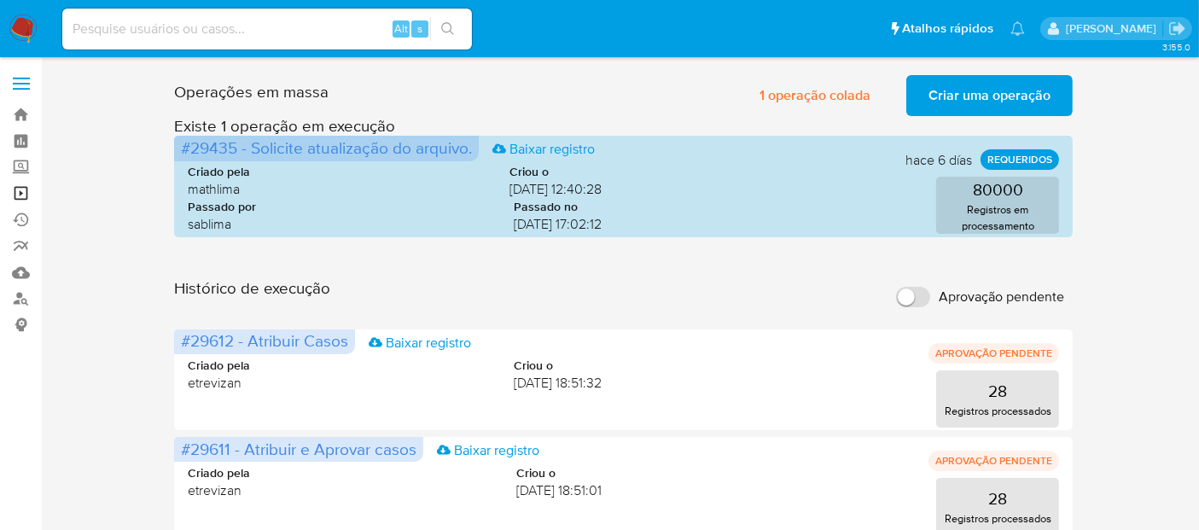
click at [25, 188] on link "Operações em massa" at bounding box center [101, 193] width 203 height 26
click at [21, 190] on link "Operações em massa" at bounding box center [101, 193] width 203 height 26
click at [14, 190] on link "Operações em massa" at bounding box center [101, 193] width 203 height 26
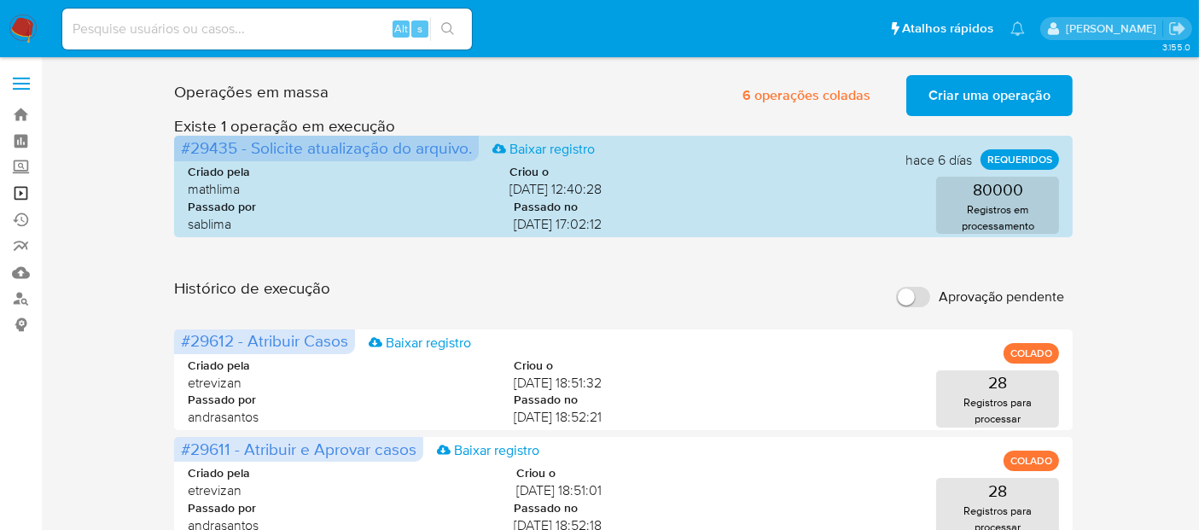
click at [19, 192] on link "Operações em massa" at bounding box center [101, 193] width 203 height 26
click at [25, 186] on link "Operações em massa" at bounding box center [101, 193] width 203 height 26
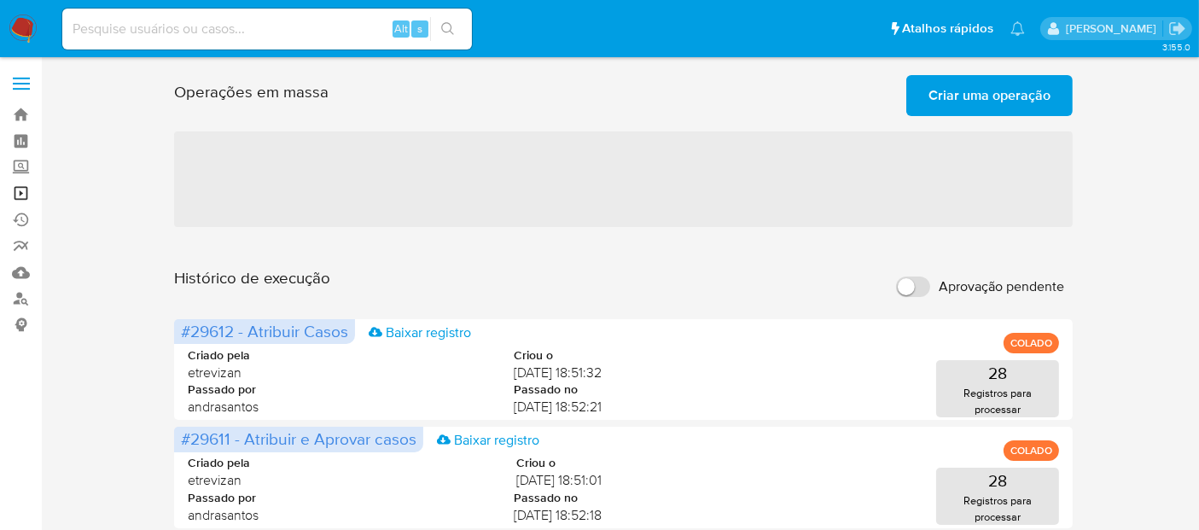
click at [16, 189] on link "Operações em massa" at bounding box center [101, 193] width 203 height 26
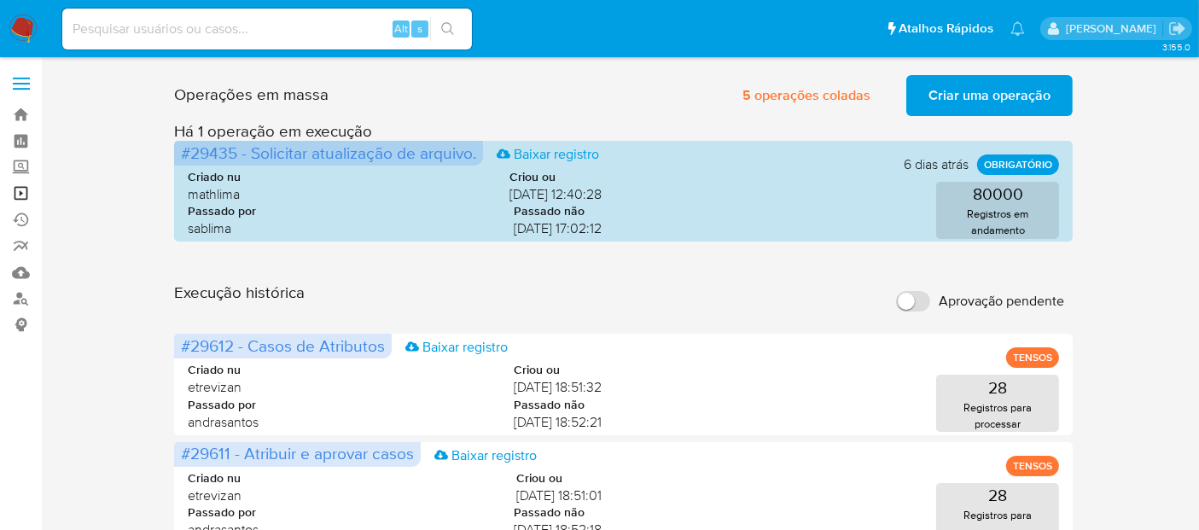
click at [18, 191] on link "Operações em massa" at bounding box center [101, 193] width 203 height 26
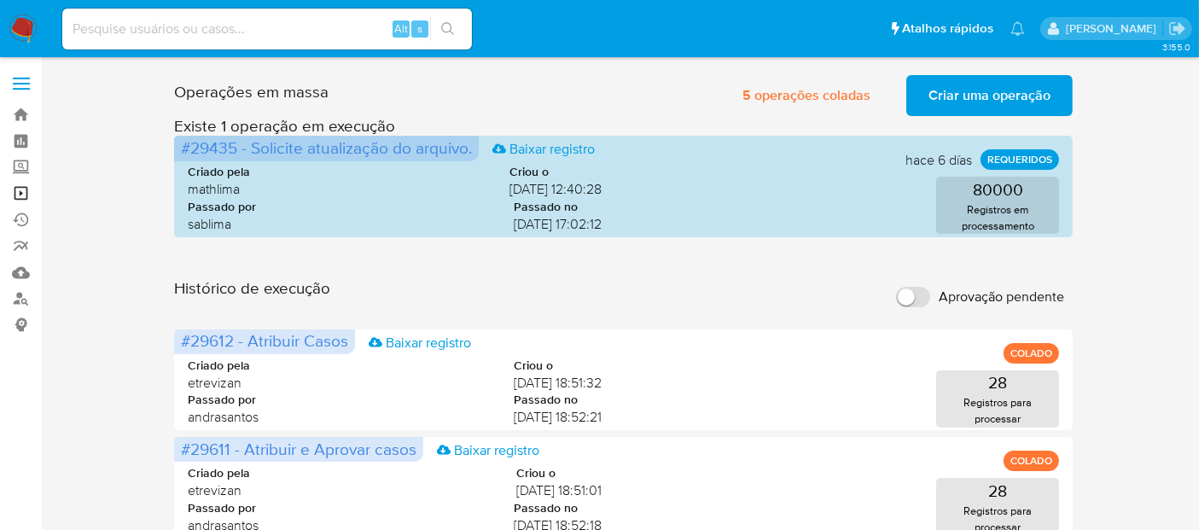
click at [19, 194] on link "Operações em massa" at bounding box center [101, 193] width 203 height 26
click at [19, 189] on link "Operações em massa" at bounding box center [101, 193] width 203 height 26
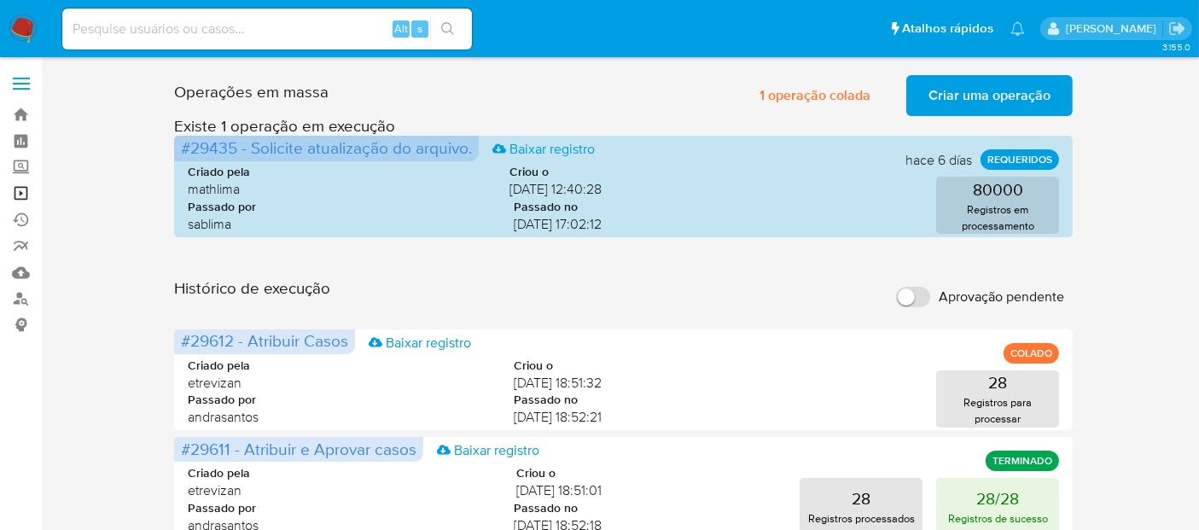
click at [19, 190] on link "Operações em massa" at bounding box center [101, 193] width 203 height 26
click at [19, 196] on link "Operações em massa" at bounding box center [101, 193] width 203 height 26
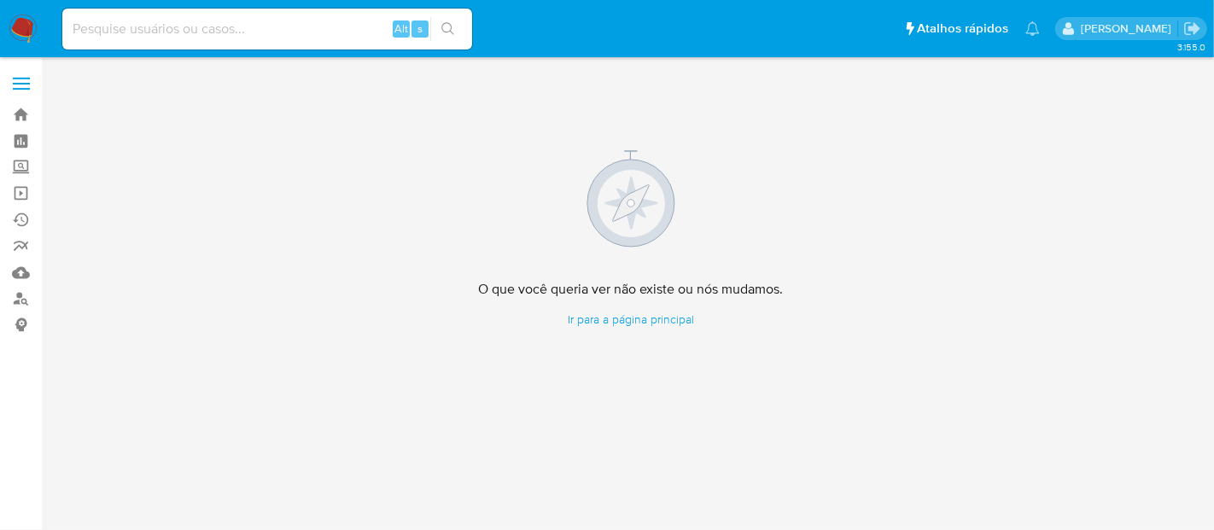
click at [21, 25] on img at bounding box center [23, 29] width 29 height 29
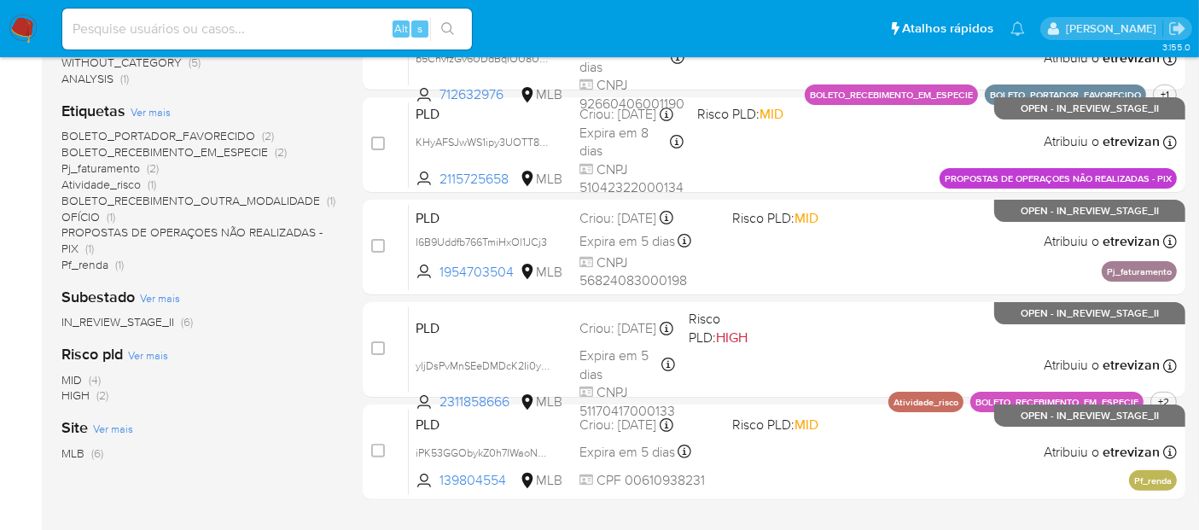
scroll to position [446, 0]
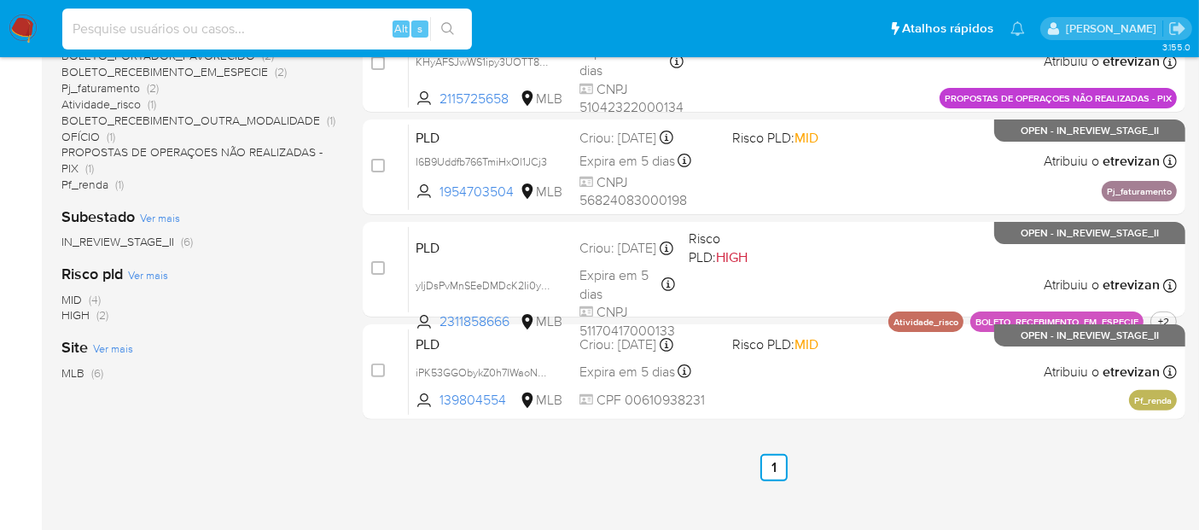
click at [154, 26] on input at bounding box center [267, 29] width 410 height 22
paste input "LlTOLZ43817SdUDNN3Sw2FFk"
type input "LlTOLZ43817SdUDNN3Sw2FFk"
click at [455, 26] on button "search-icon" at bounding box center [447, 29] width 35 height 24
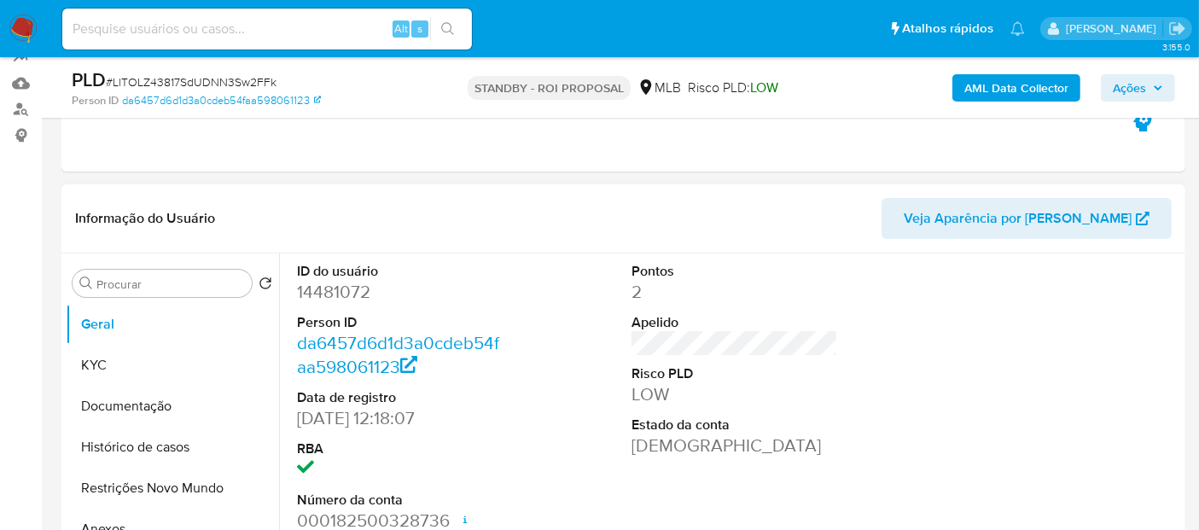
select select "10"
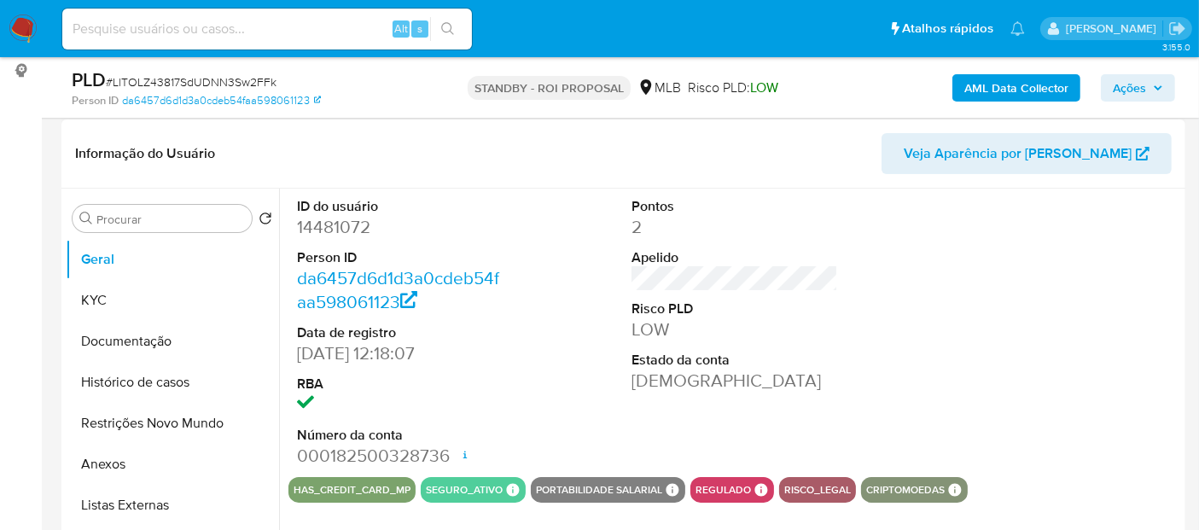
scroll to position [284, 0]
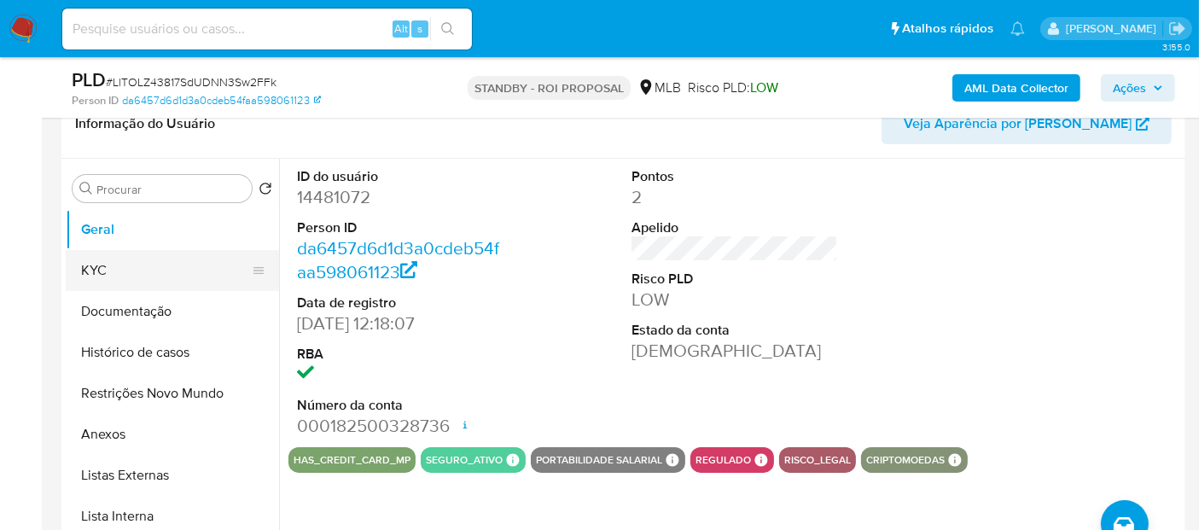
click at [125, 271] on button "KYC" at bounding box center [166, 270] width 200 height 41
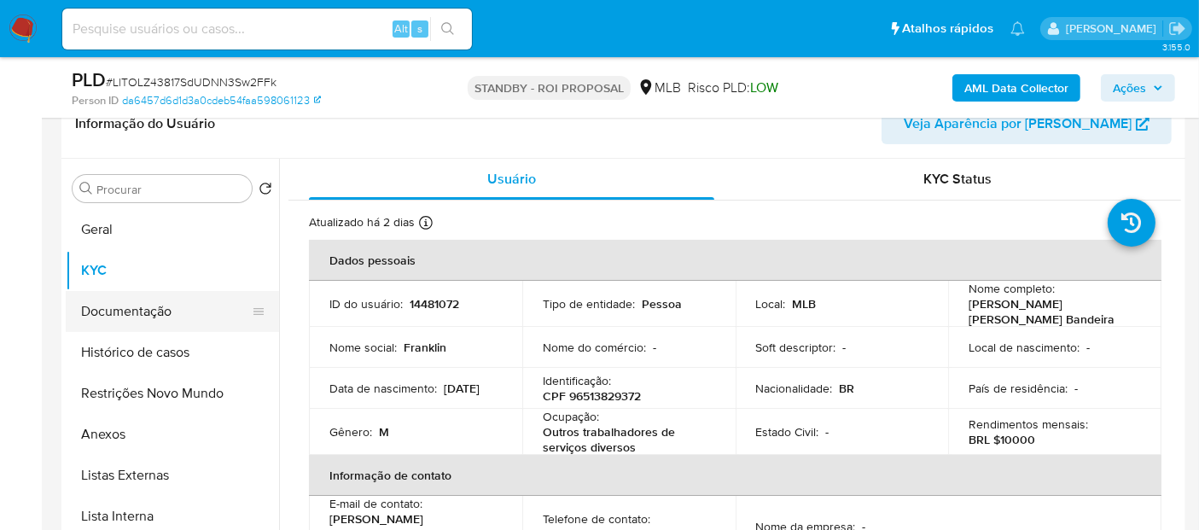
click at [117, 312] on button "Documentação" at bounding box center [166, 311] width 200 height 41
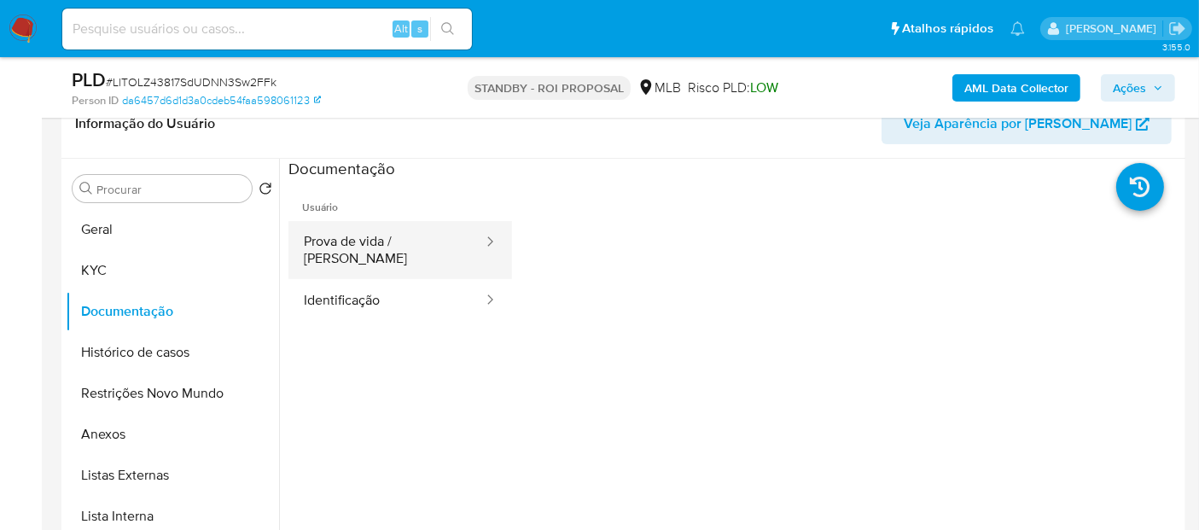
drag, startPoint x: 368, startPoint y: 248, endPoint x: 377, endPoint y: 247, distance: 9.4
click at [368, 247] on button "Prova de vida / Selfie" at bounding box center [387, 250] width 196 height 58
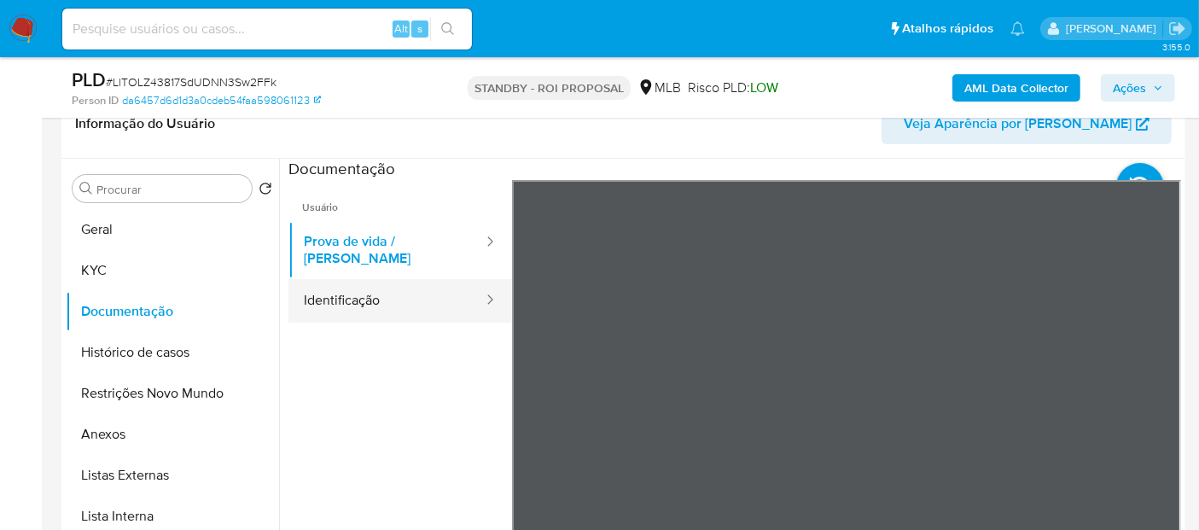
click at [325, 283] on button "Identificação" at bounding box center [387, 301] width 196 height 44
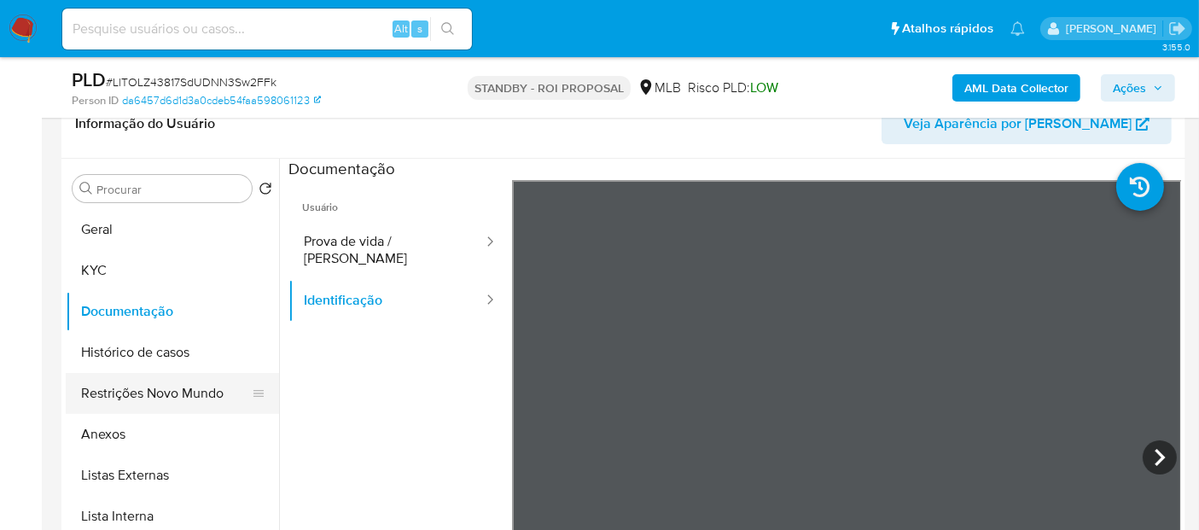
click at [149, 389] on button "Restrições Novo Mundo" at bounding box center [166, 393] width 200 height 41
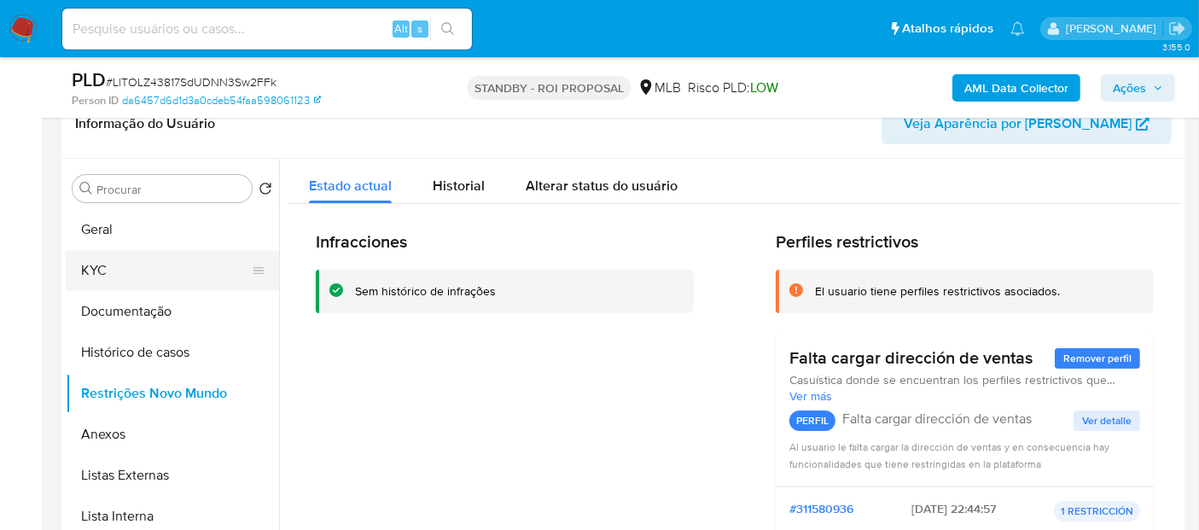
click at [98, 260] on button "KYC" at bounding box center [166, 270] width 200 height 41
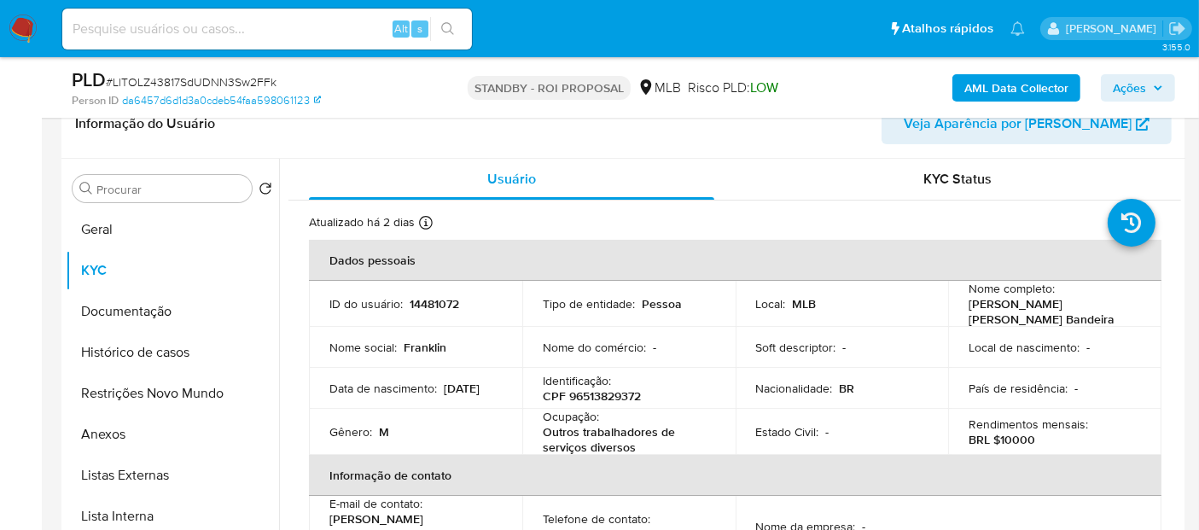
click at [22, 22] on img at bounding box center [23, 29] width 29 height 29
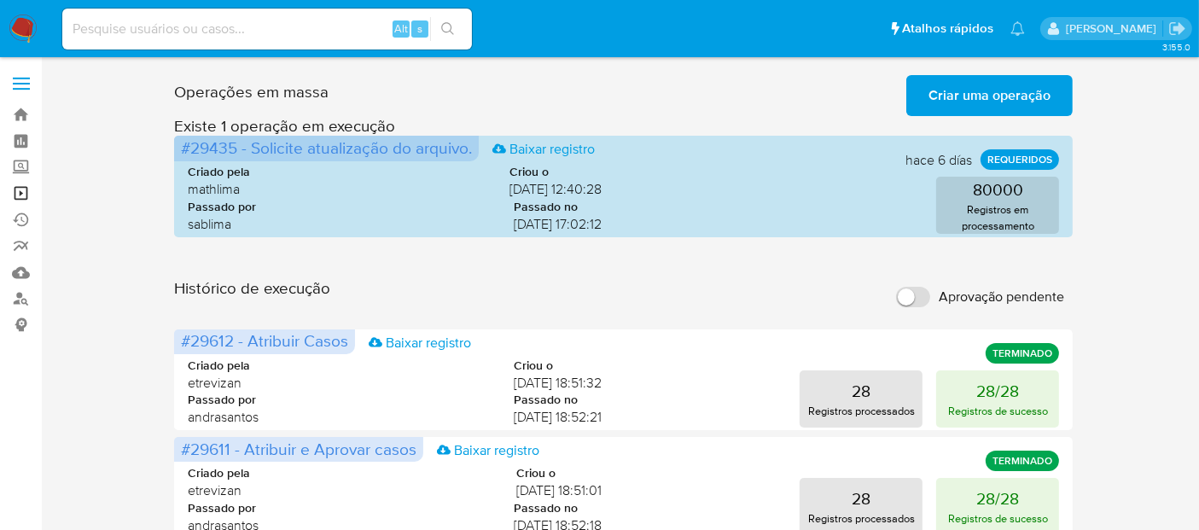
click at [17, 191] on link "Operações em massa" at bounding box center [101, 193] width 203 height 26
click at [23, 189] on link "Operações em massa" at bounding box center [101, 193] width 203 height 26
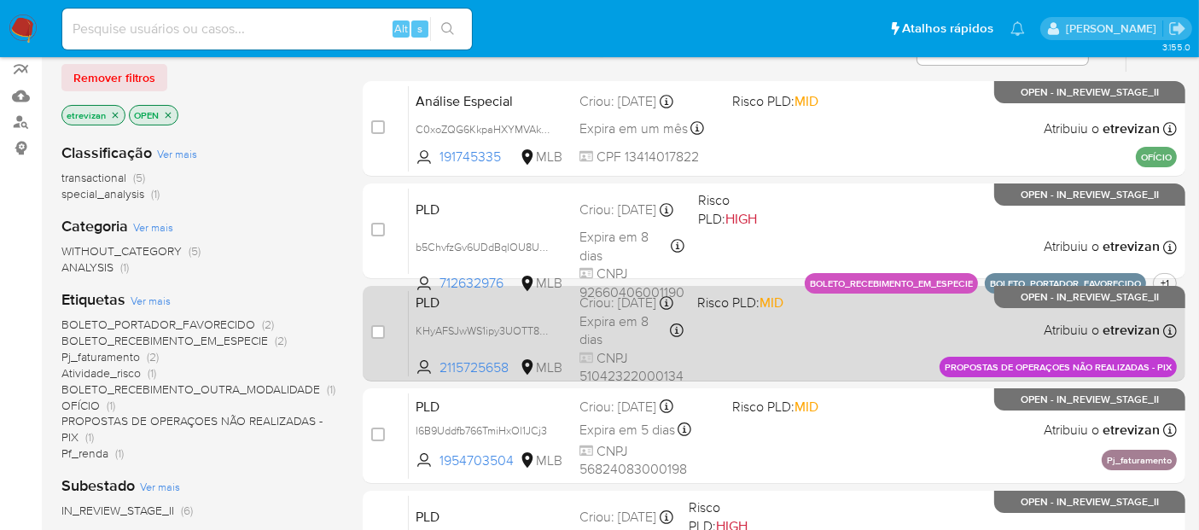
scroll to position [190, 0]
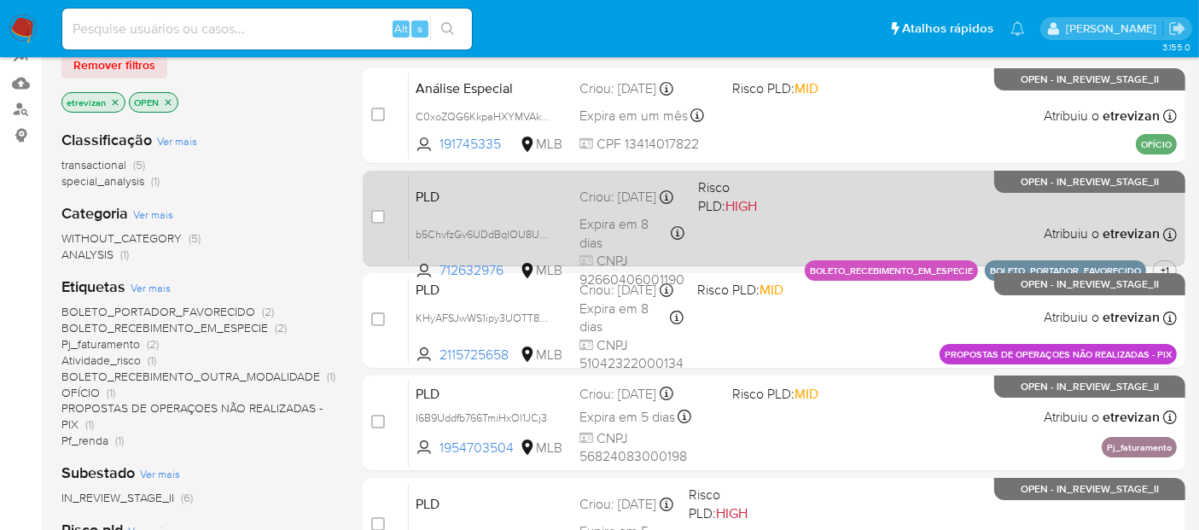
click at [843, 211] on div "PLD b5ChvfzGv6UDdBqlOU8UYY0Z 712632976 MLB Risco PLD: HIGH Criou: [DATE] Criou:…" at bounding box center [793, 218] width 768 height 86
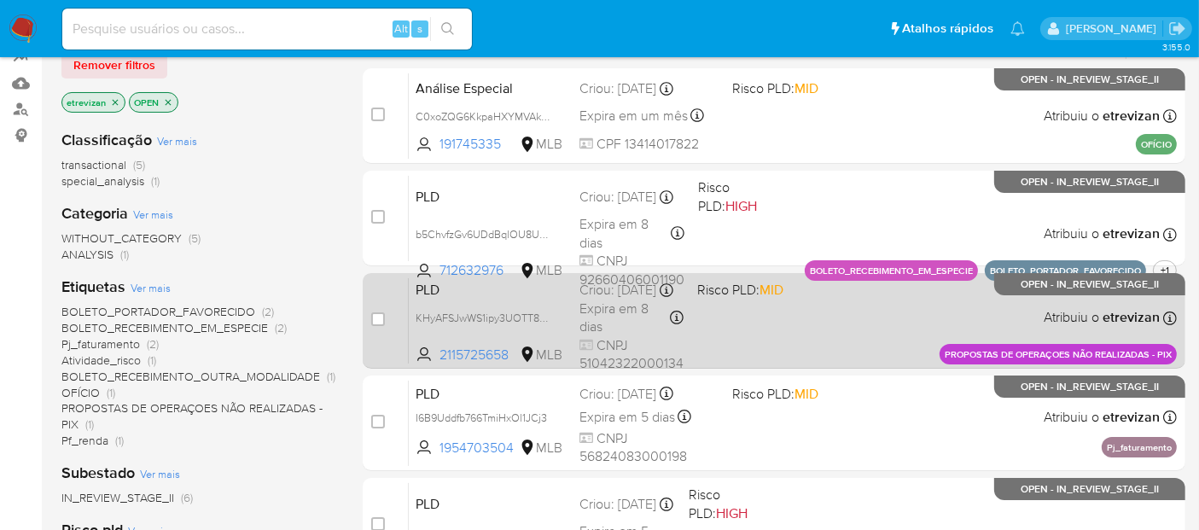
click at [897, 329] on div "PLD KHyAFSJwWS1ipy3UOTT8ZLQ8 2115725658 MLB Risco PLD: MID Criou: [DATE] Criou:…" at bounding box center [793, 320] width 768 height 86
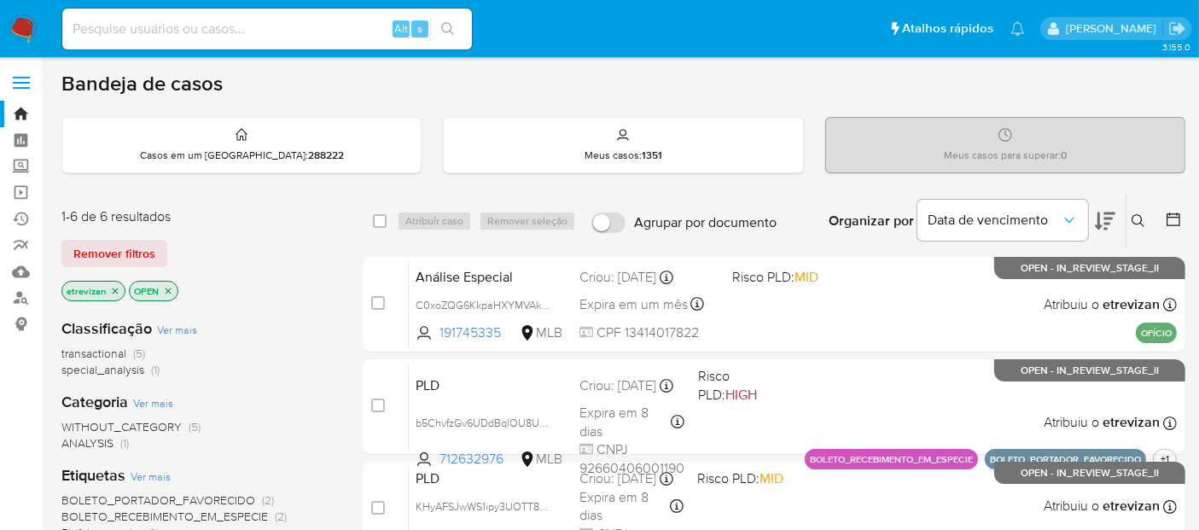
scroll to position [0, 0]
click at [21, 294] on link "Localizador de pessoas" at bounding box center [101, 299] width 203 height 26
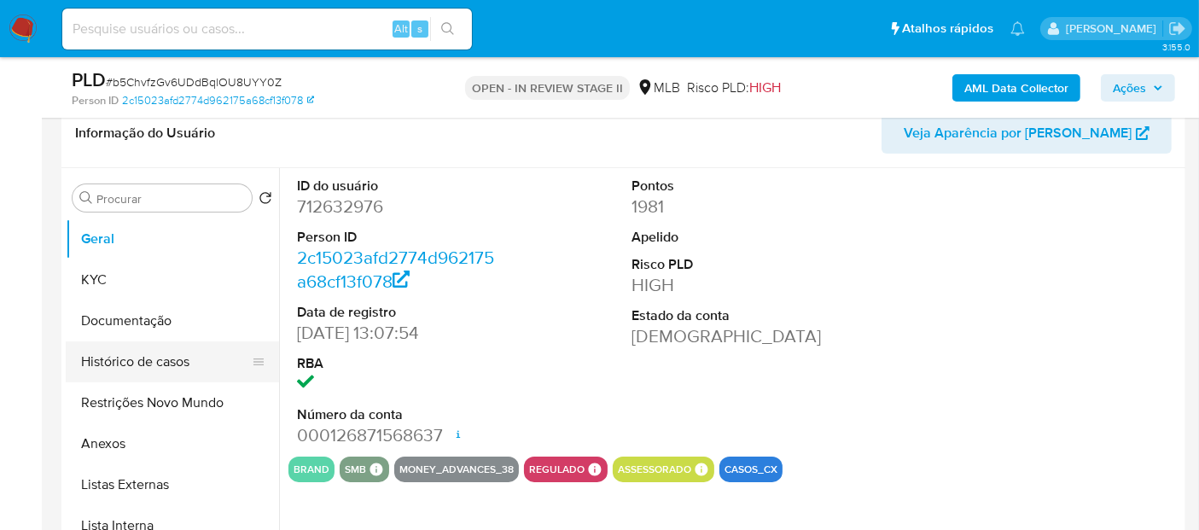
scroll to position [284, 0]
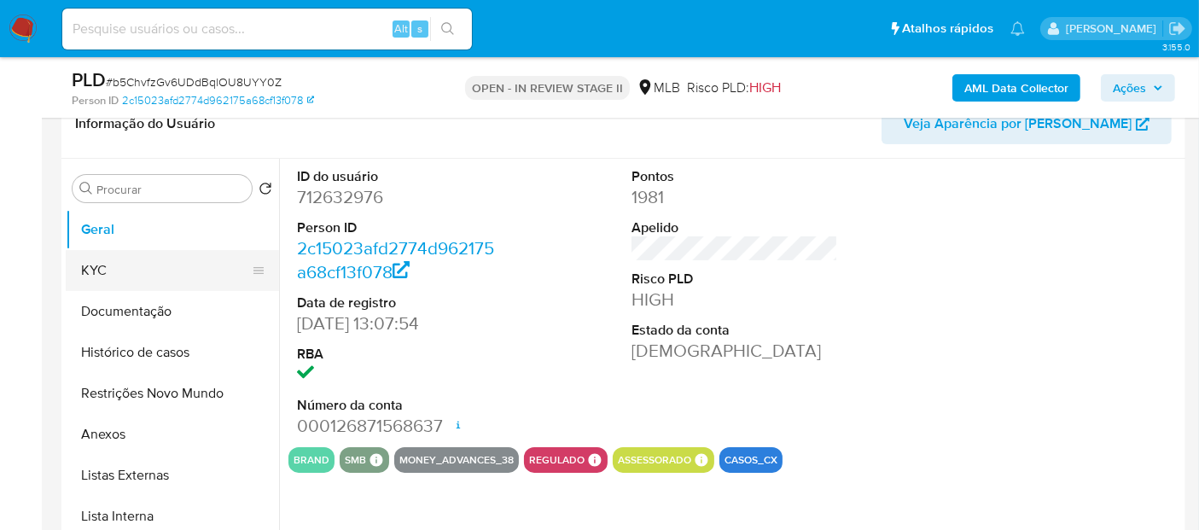
click at [96, 271] on button "KYC" at bounding box center [166, 270] width 200 height 41
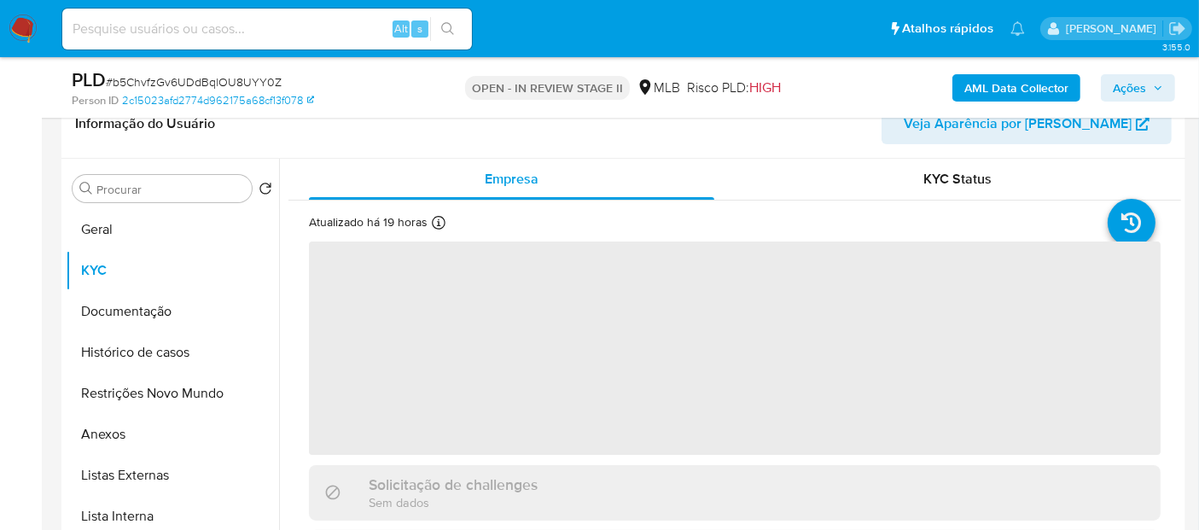
select select "10"
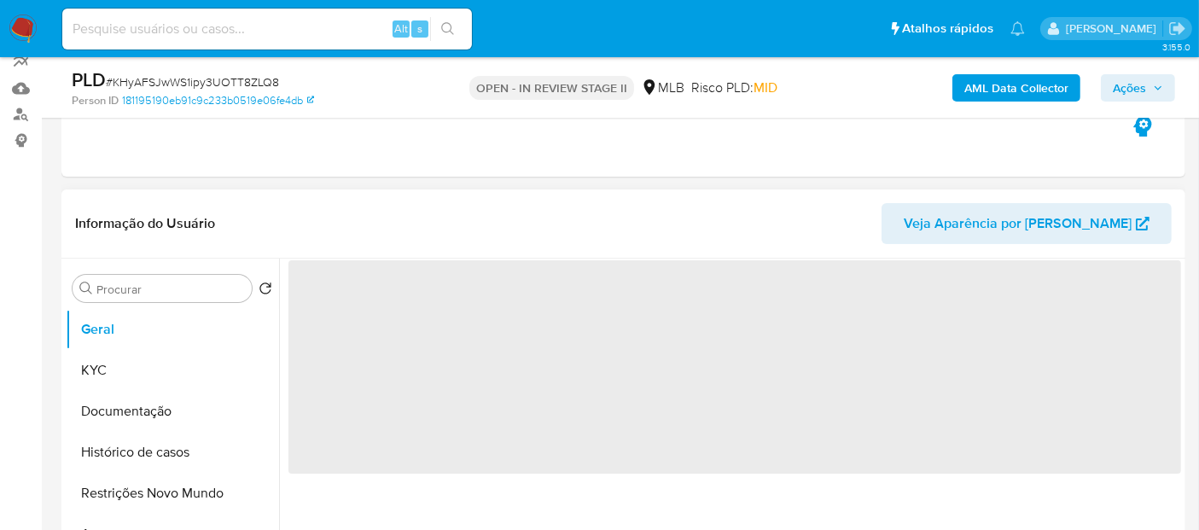
scroll to position [190, 0]
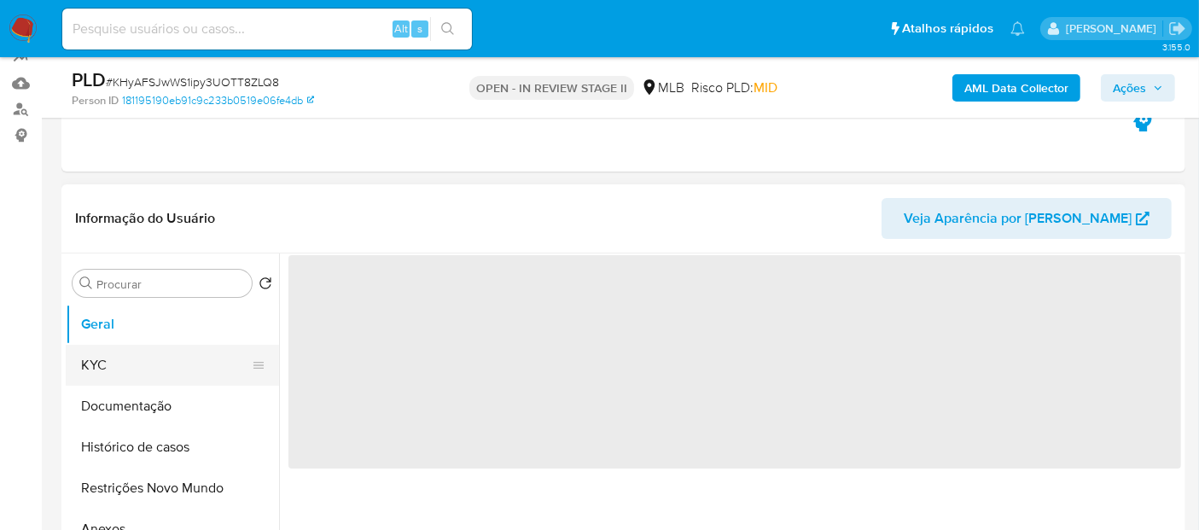
select select "10"
click at [111, 363] on button "KYC" at bounding box center [166, 365] width 200 height 41
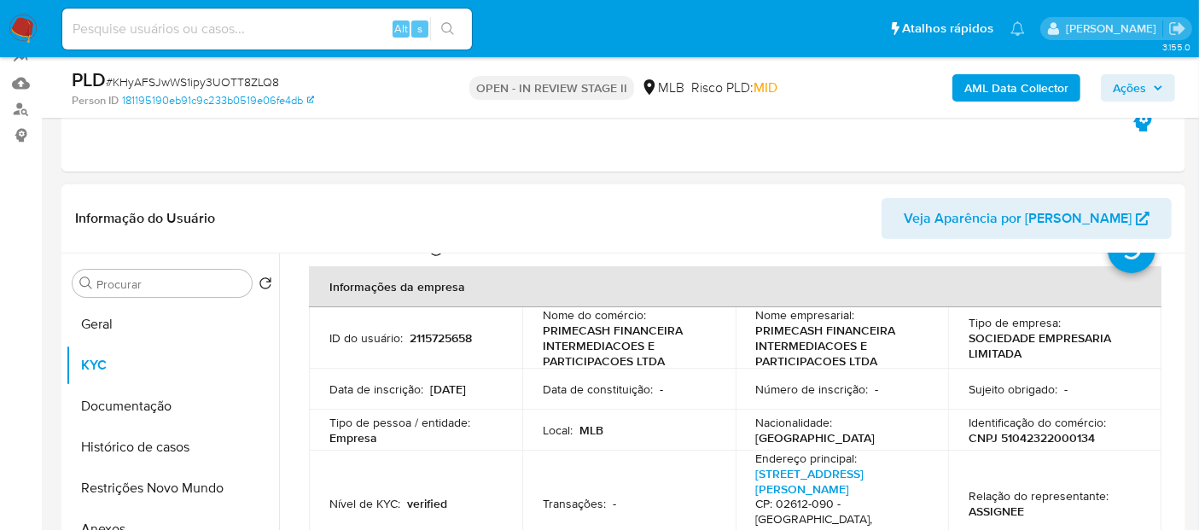
scroll to position [95, 0]
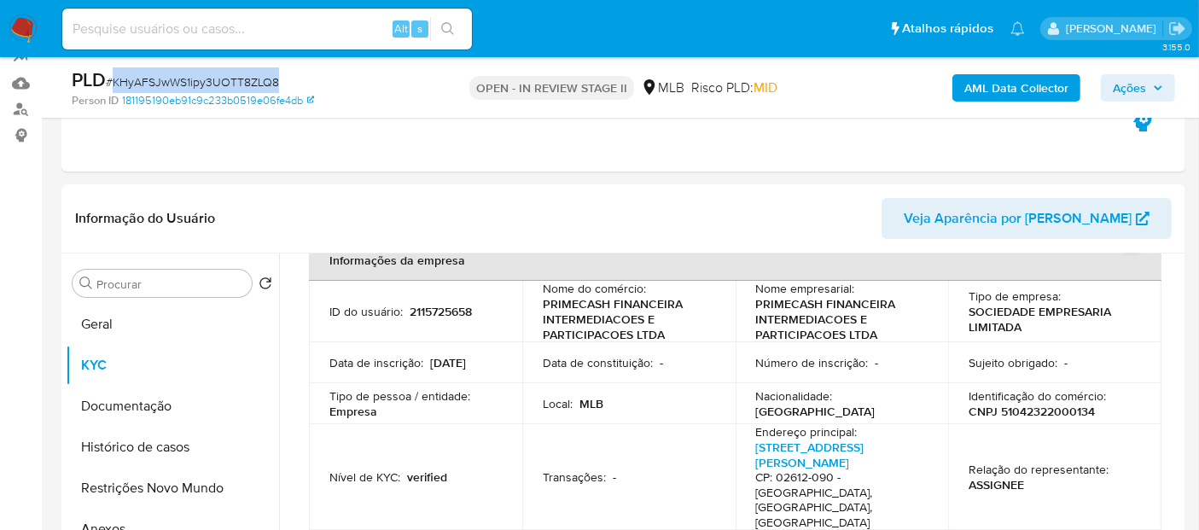
drag, startPoint x: 112, startPoint y: 83, endPoint x: 278, endPoint y: 79, distance: 166.5
click at [278, 79] on div "PLD # KHyAFSJwWS1ipy3UOTT8ZLQ8" at bounding box center [253, 80] width 362 height 26
copy span "KHyAFSJwWS1ipy3UOTT8ZLQ8"
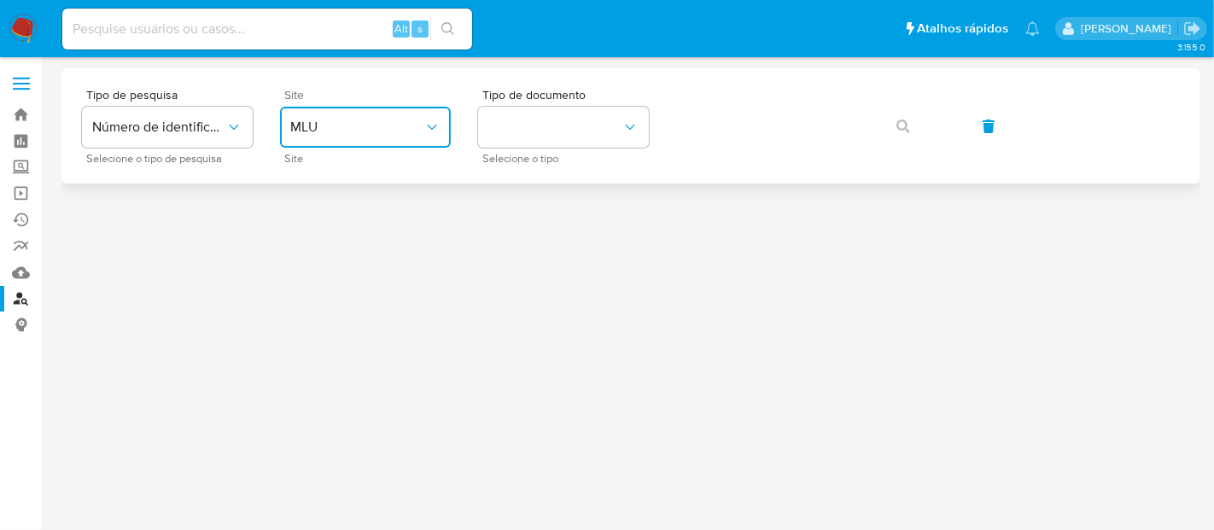
click at [433, 125] on icon "site_id" at bounding box center [431, 127] width 17 height 17
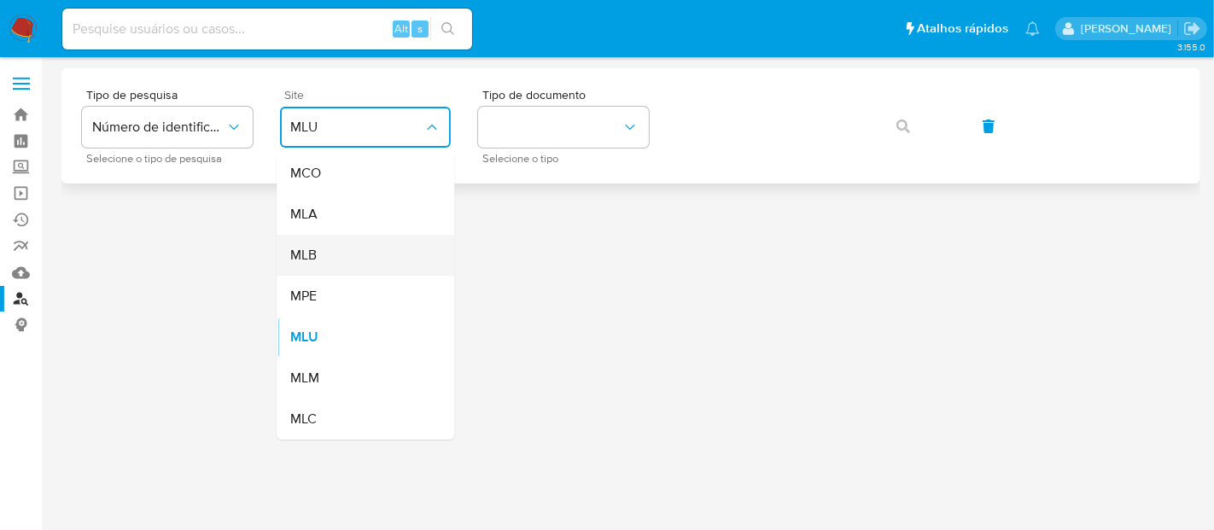
click at [318, 265] on div "MLB" at bounding box center [360, 255] width 140 height 41
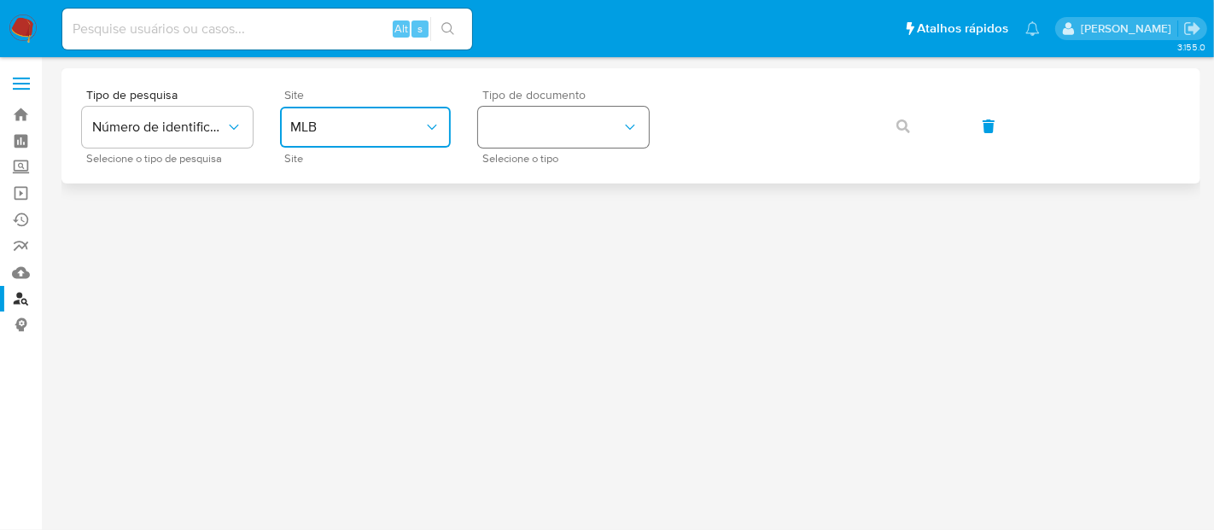
click at [629, 122] on icon "identificationType" at bounding box center [630, 127] width 17 height 17
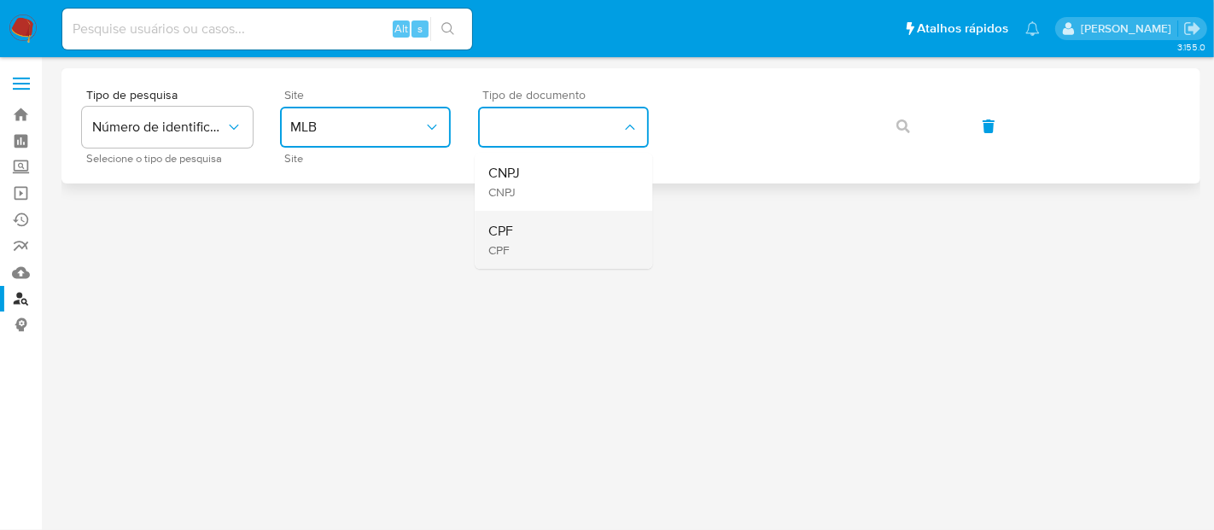
click at [515, 229] on div "CPF CPF" at bounding box center [558, 240] width 140 height 58
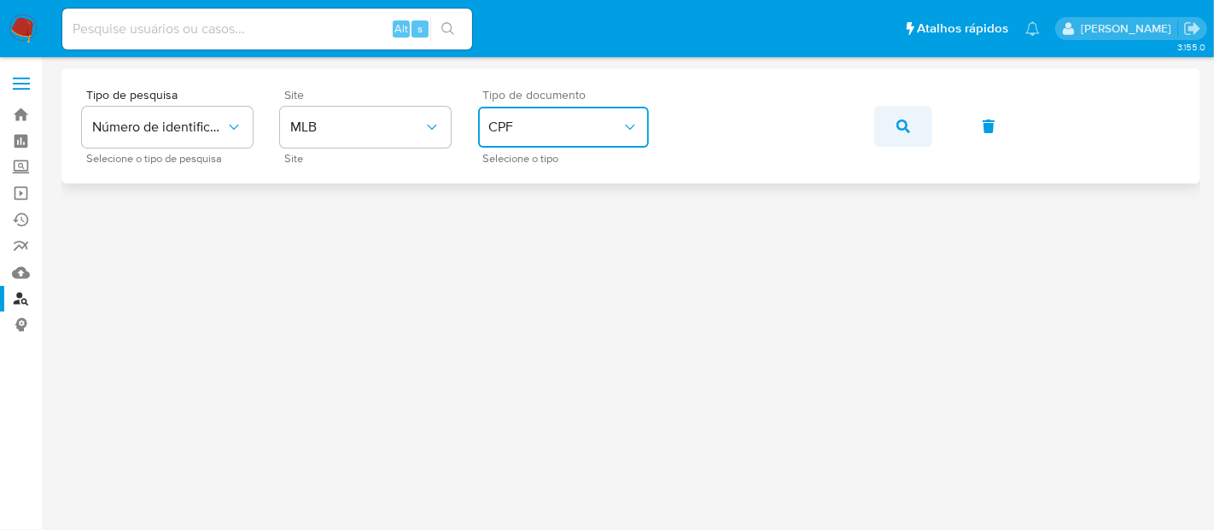
click at [905, 121] on icon "button" at bounding box center [903, 127] width 14 height 14
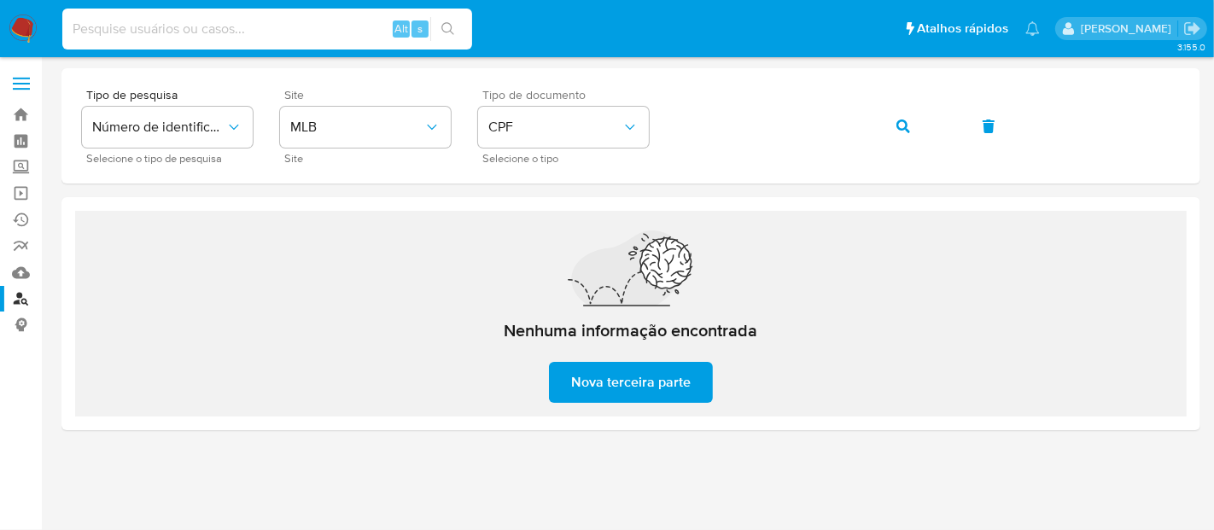
click at [241, 20] on input at bounding box center [267, 29] width 410 height 22
paste input "2217898466"
type input "2217898466"
click at [446, 30] on icon "search-icon" at bounding box center [448, 29] width 14 height 14
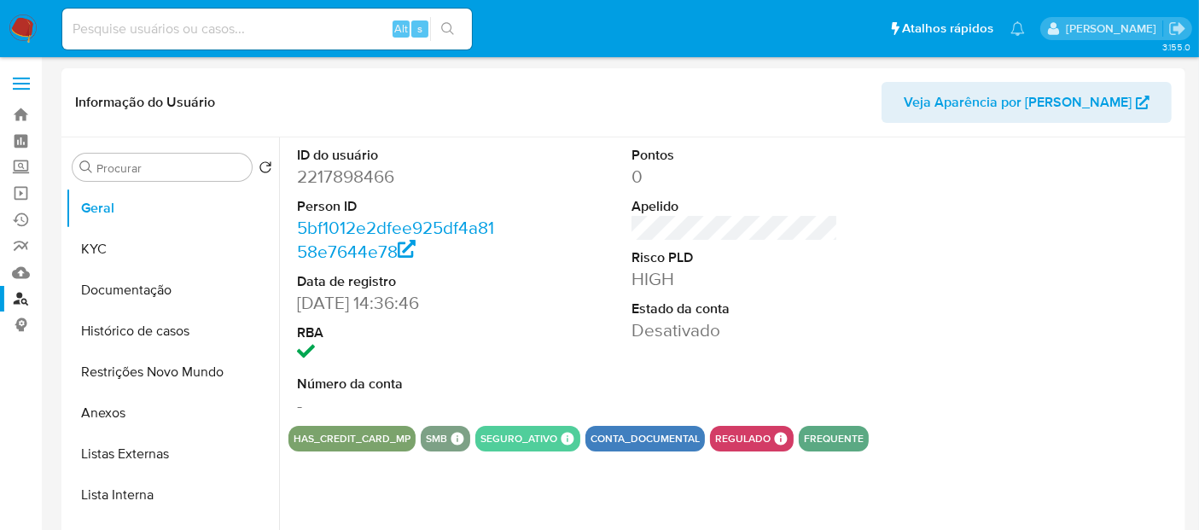
select select "10"
click at [112, 257] on button "KYC" at bounding box center [166, 249] width 200 height 41
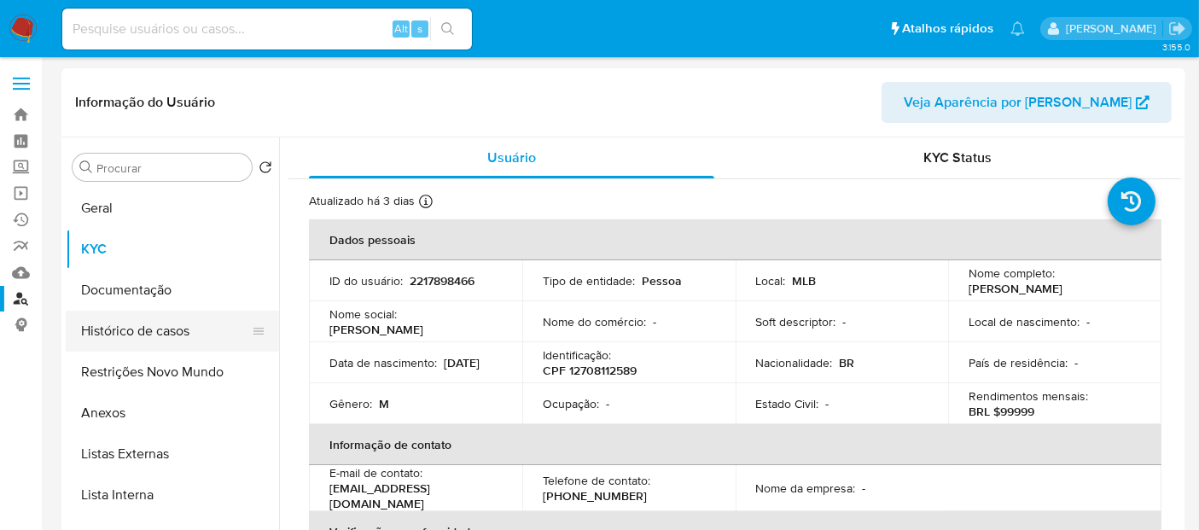
click at [143, 330] on button "Histórico de casos" at bounding box center [166, 331] width 200 height 41
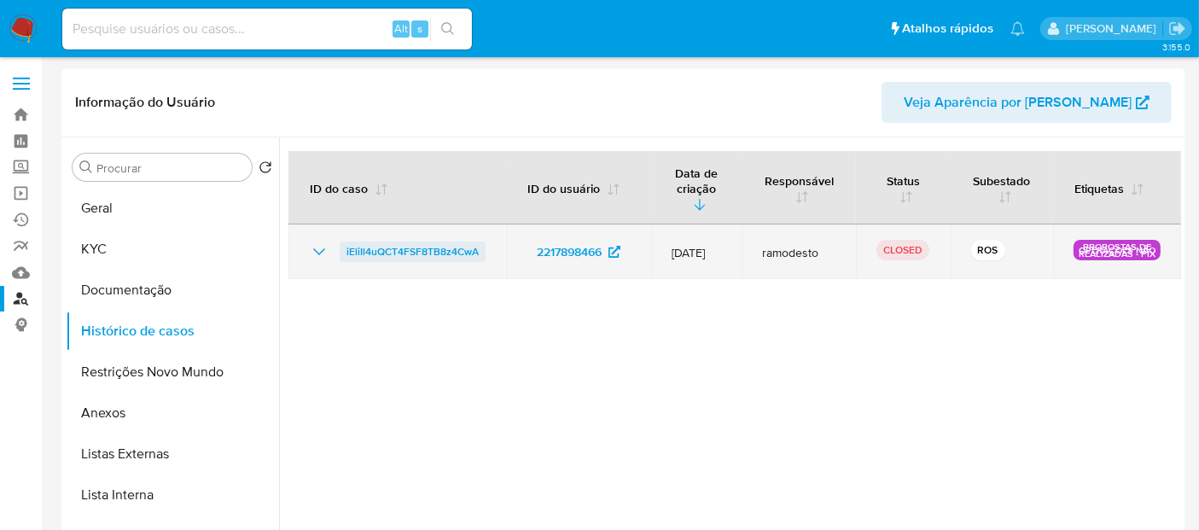
click at [421, 242] on span "iEliIl4uQCT4FSF8TB8z4CwA" at bounding box center [413, 252] width 132 height 20
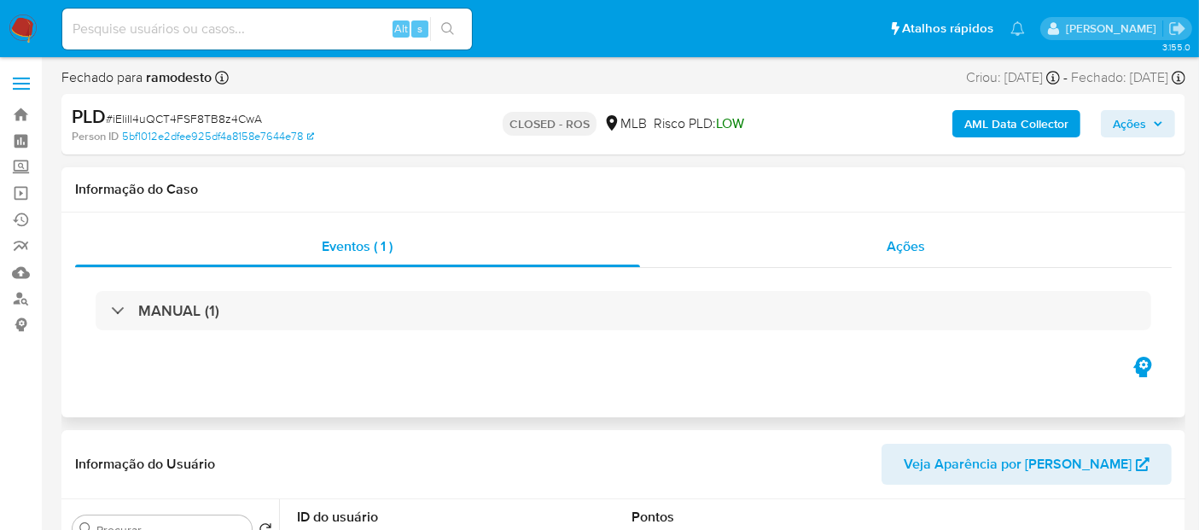
click at [917, 248] on span "Ações" at bounding box center [906, 246] width 38 height 20
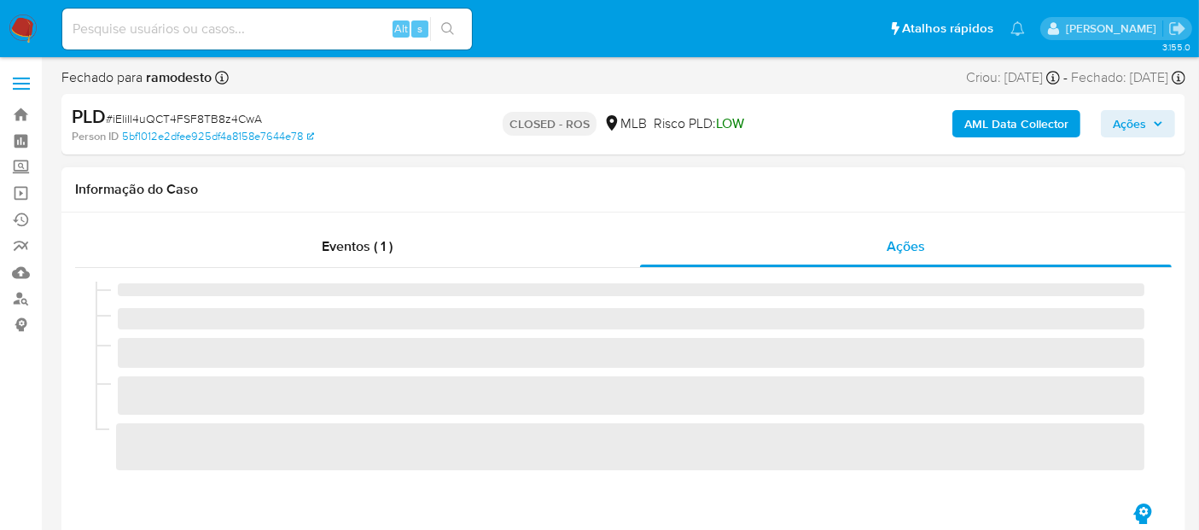
select select "10"
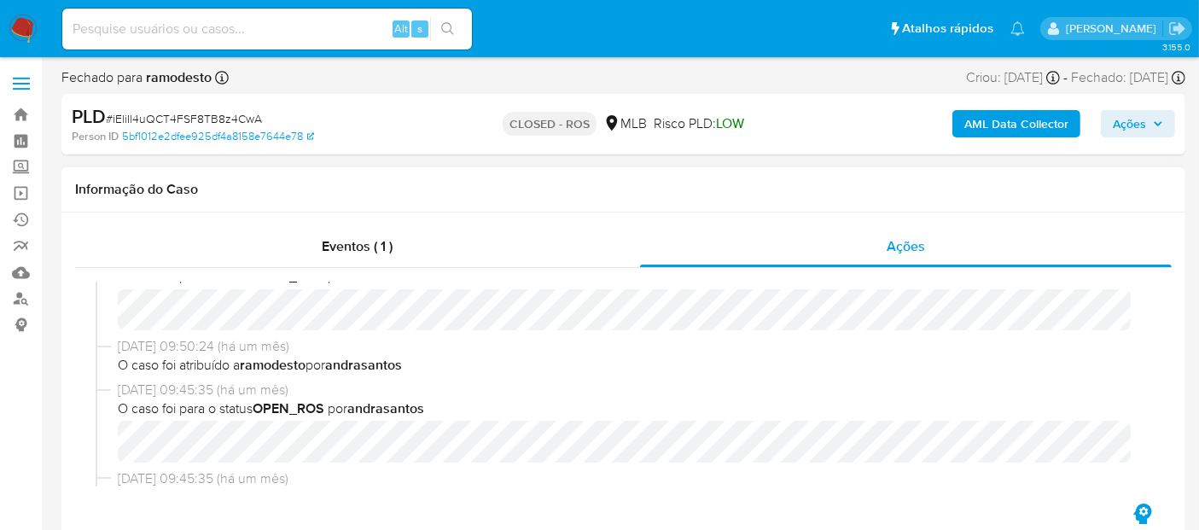
scroll to position [284, 0]
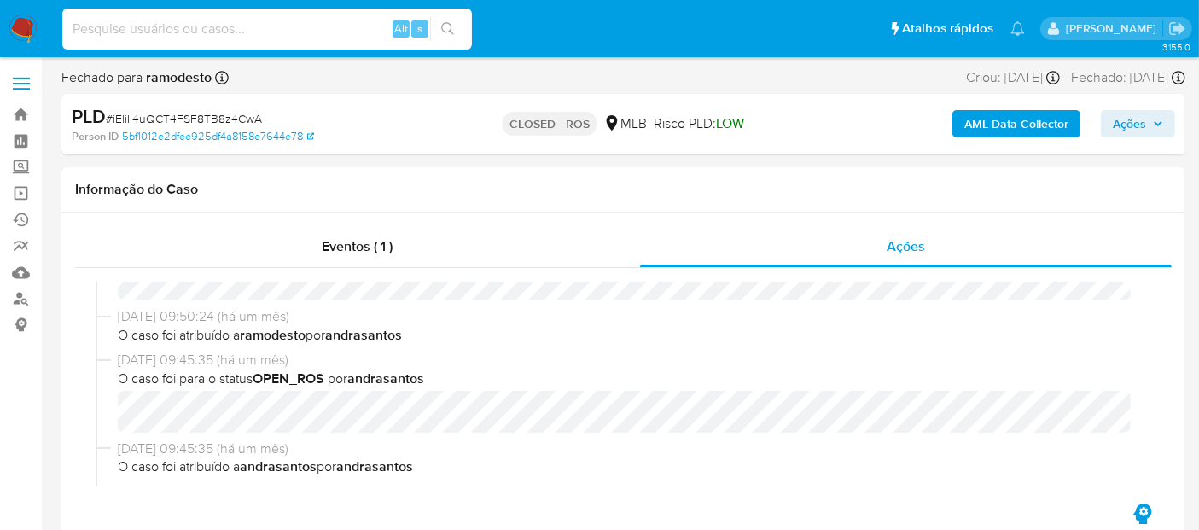
click at [111, 25] on input at bounding box center [267, 29] width 410 height 22
paste input "KHyAFSJwWS1ipy3UOTT8ZLQ8"
type input "KHyAFSJwWS1ipy3UOTT8ZLQ8"
click at [446, 24] on icon "search-icon" at bounding box center [448, 29] width 14 height 14
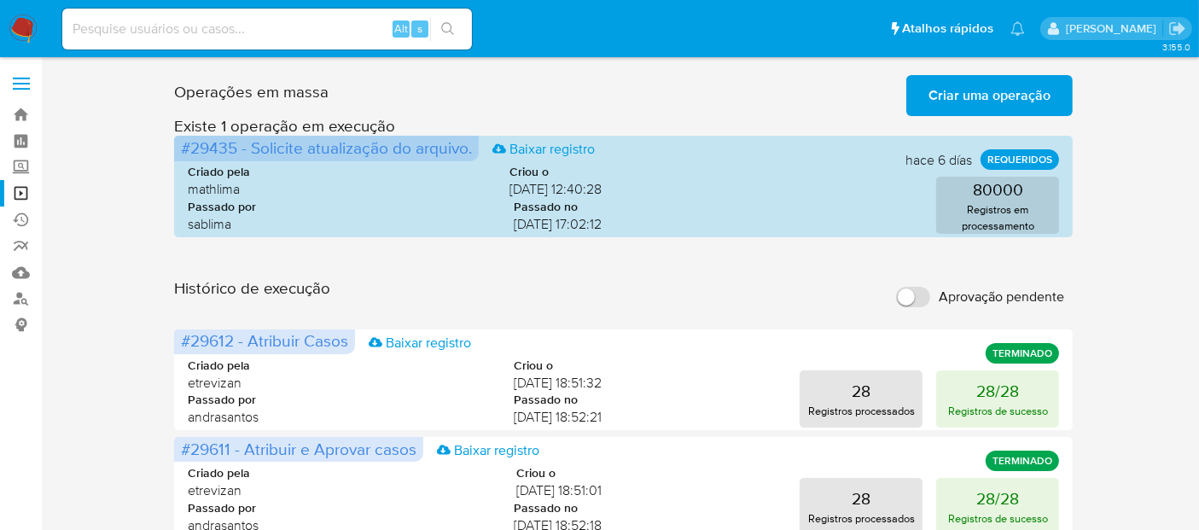
click at [112, 23] on input at bounding box center [267, 29] width 410 height 22
paste input "KHyAFSJwWS1ipy3UOTT8ZLQ8"
type input "KHyAFSJwWS1ipy3UOTT8ZLQ8"
click at [445, 20] on button "search-icon" at bounding box center [447, 29] width 35 height 24
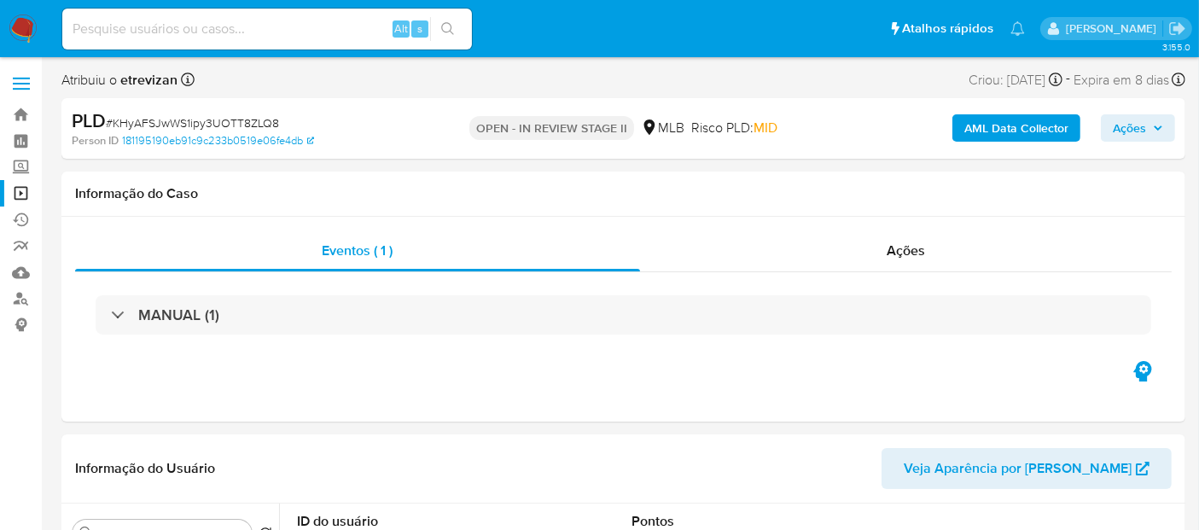
select select "10"
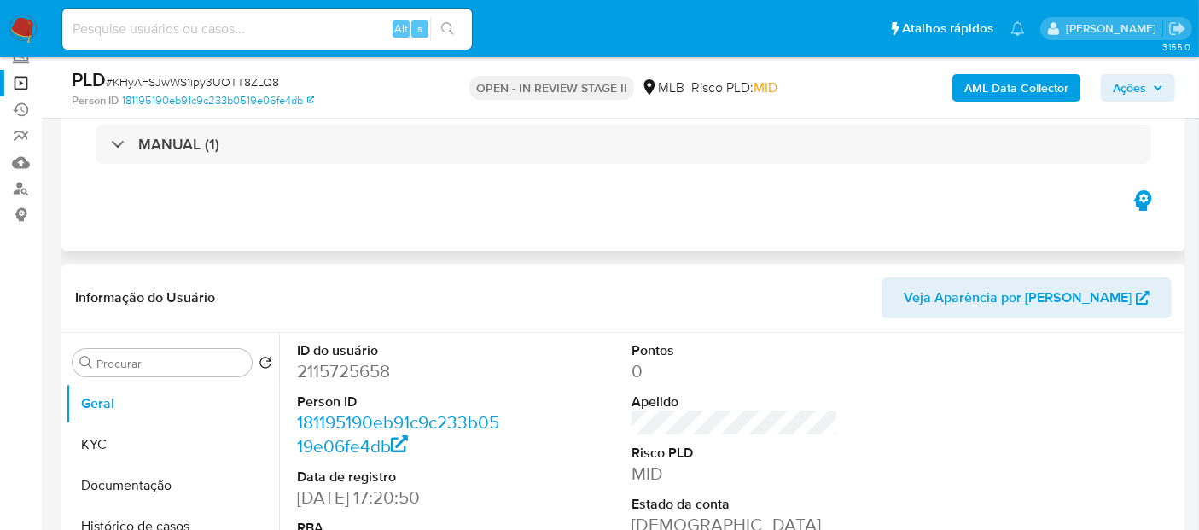
scroll to position [284, 0]
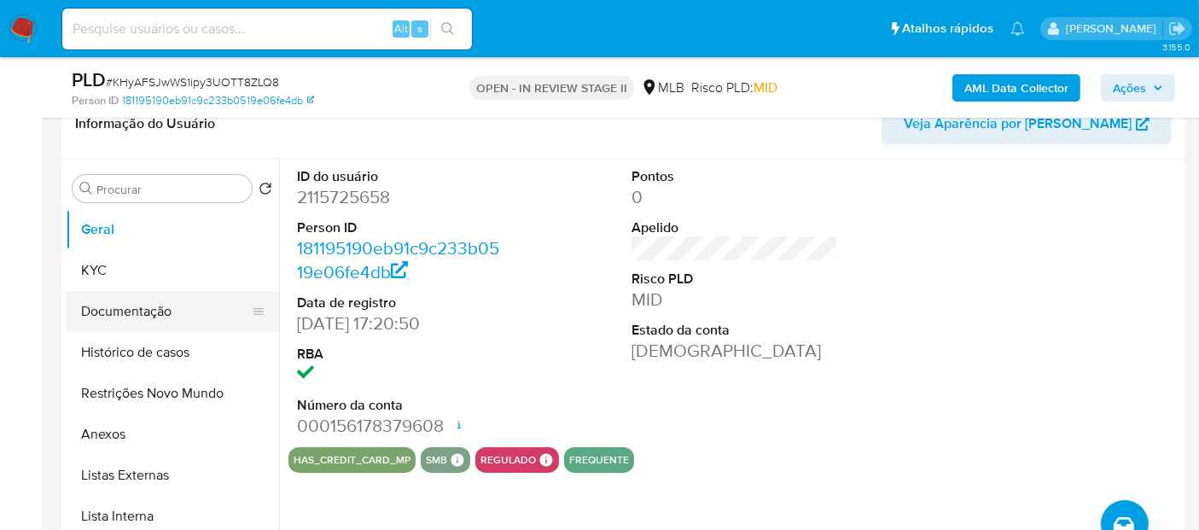
drag, startPoint x: 121, startPoint y: 312, endPoint x: 221, endPoint y: 291, distance: 102.0
click at [120, 312] on button "Documentação" at bounding box center [166, 311] width 200 height 41
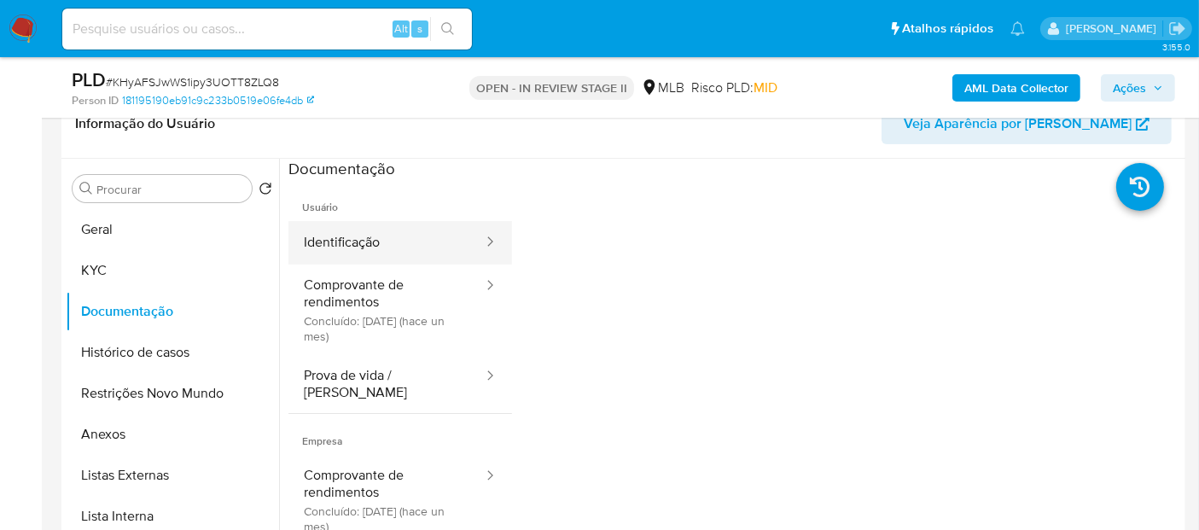
click at [376, 247] on button "Identificação" at bounding box center [387, 243] width 196 height 44
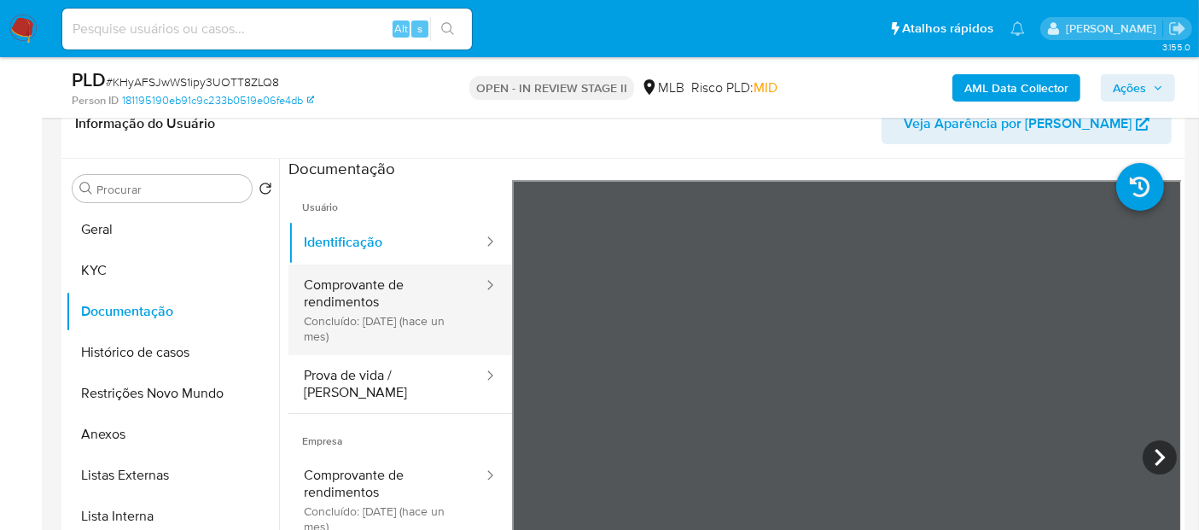
click at [373, 297] on button "Comprovante de rendimentos Concluído: [DATE] (hace un mes)" at bounding box center [387, 310] width 196 height 90
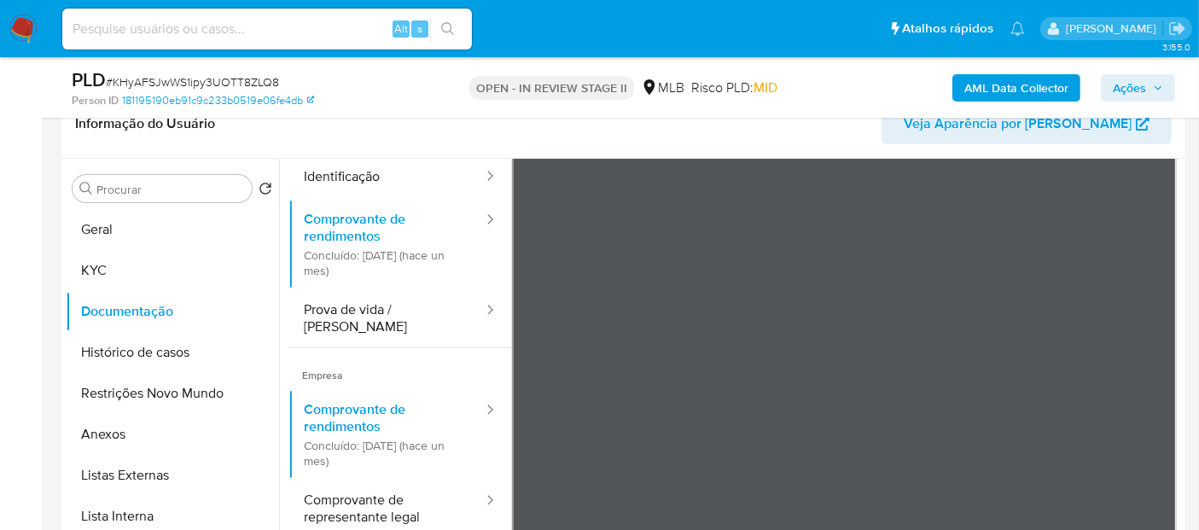
scroll to position [95, 0]
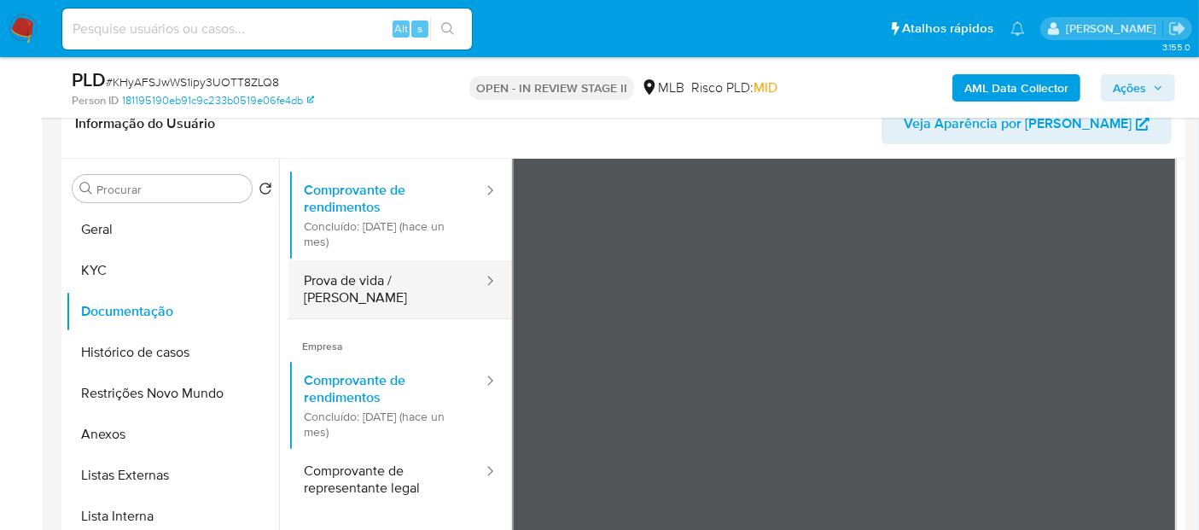
click at [352, 277] on button "Prova de vida / [PERSON_NAME]" at bounding box center [387, 289] width 196 height 58
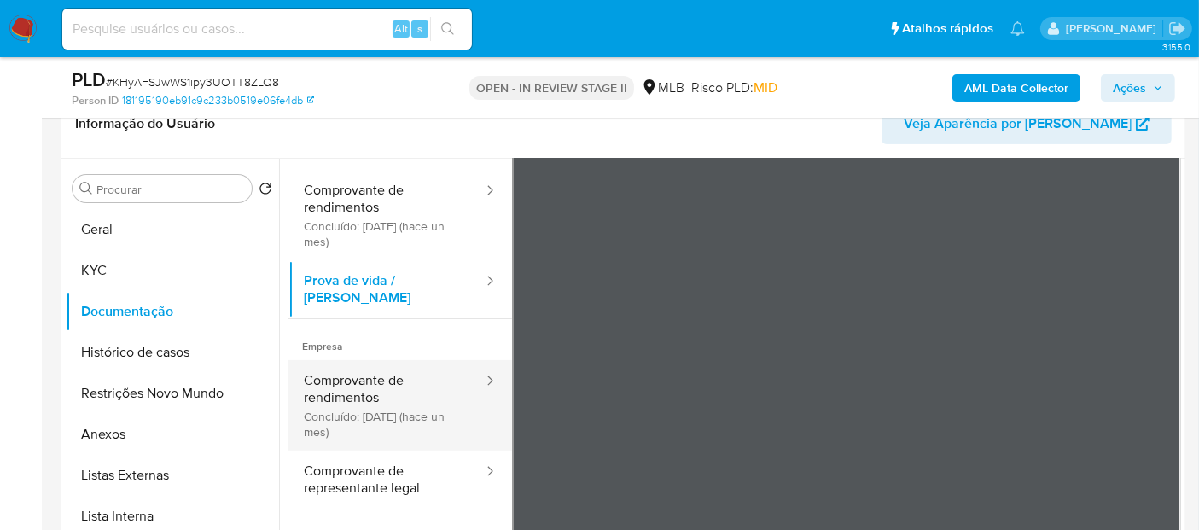
click at [341, 369] on button "Comprovante de rendimentos Concluído: [DATE] (hace un mes)" at bounding box center [387, 405] width 196 height 90
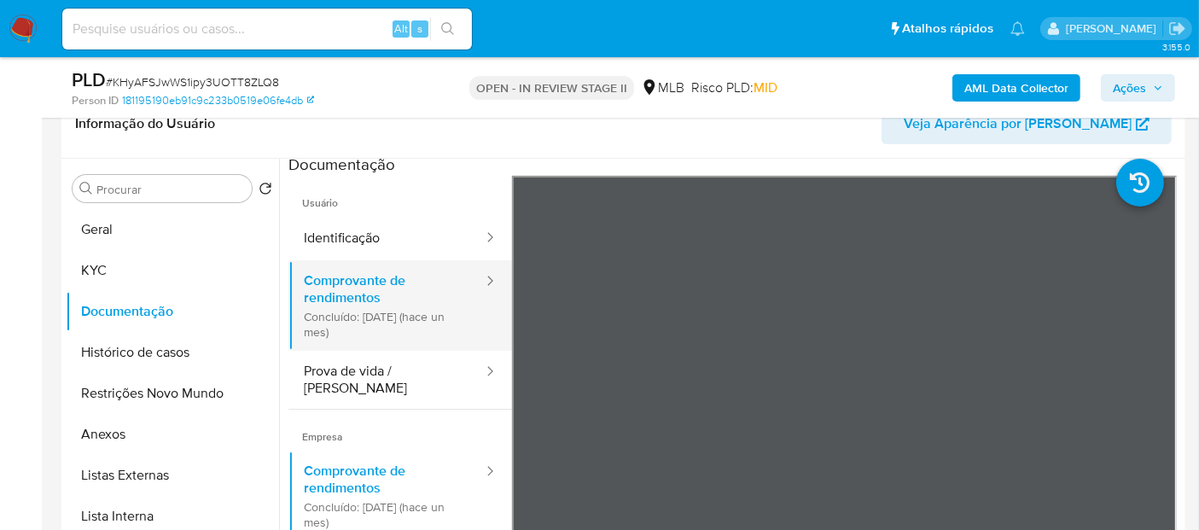
scroll to position [0, 0]
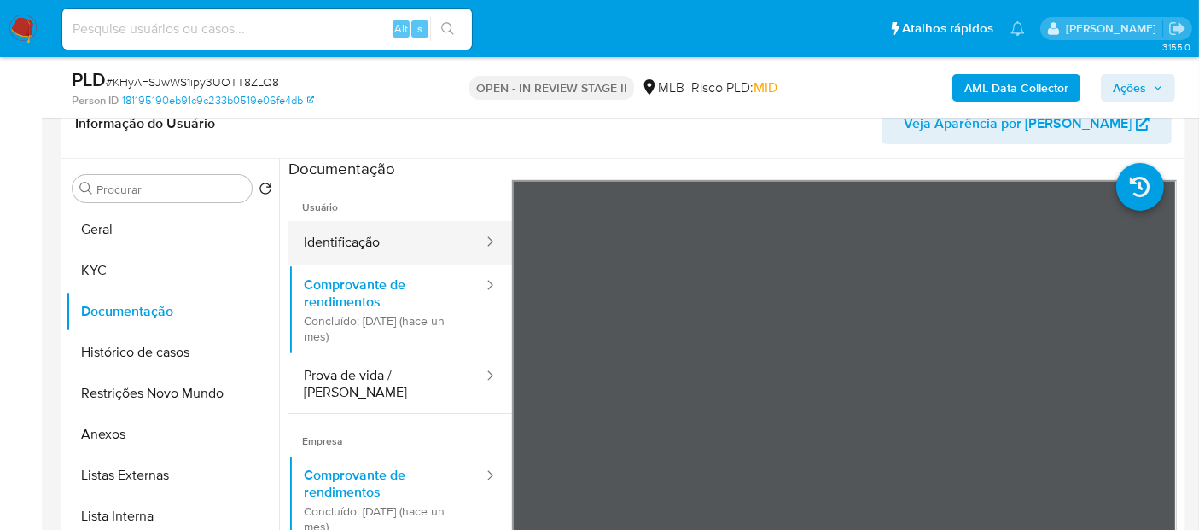
click at [364, 244] on button "Identificação" at bounding box center [387, 243] width 196 height 44
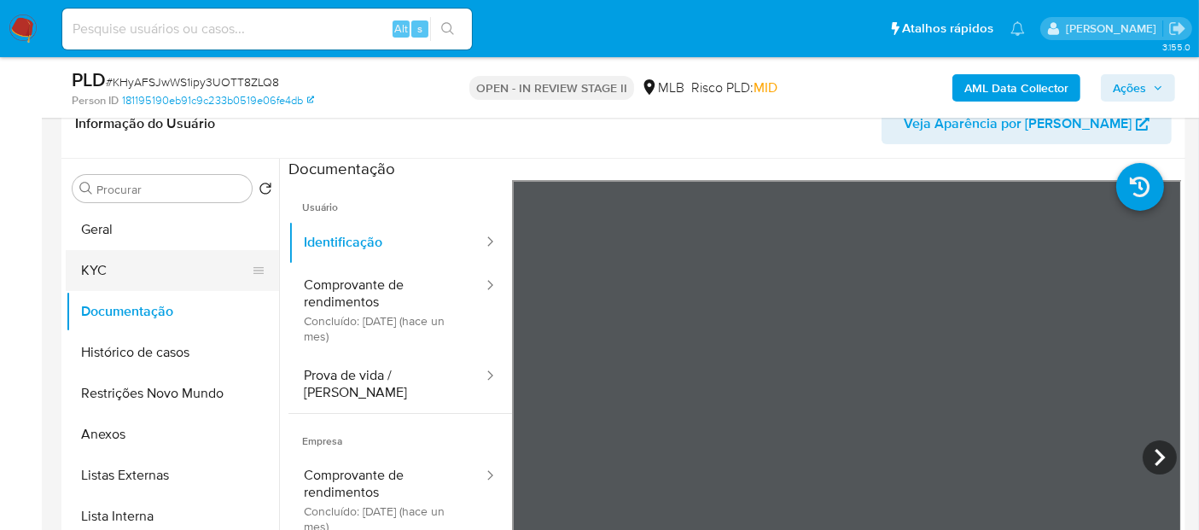
click at [107, 266] on button "KYC" at bounding box center [166, 270] width 200 height 41
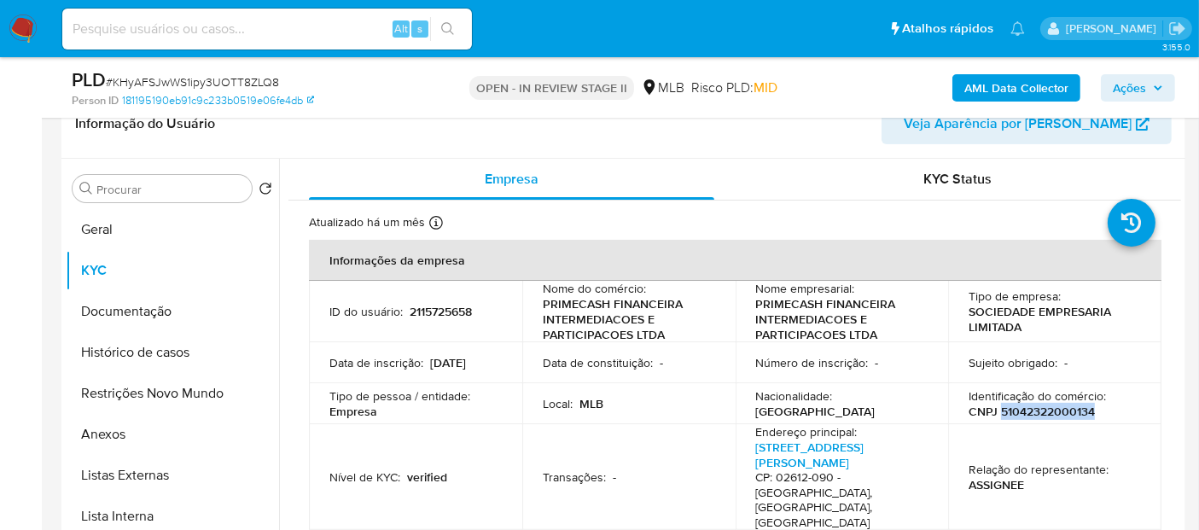
drag, startPoint x: 997, startPoint y: 411, endPoint x: 1117, endPoint y: 413, distance: 119.5
click at [1117, 413] on div "Identificação do comércio : CNPJ 51042322000134" at bounding box center [1055, 403] width 172 height 31
copy p "51042322000134"
click at [112, 308] on button "Documentação" at bounding box center [166, 311] width 200 height 41
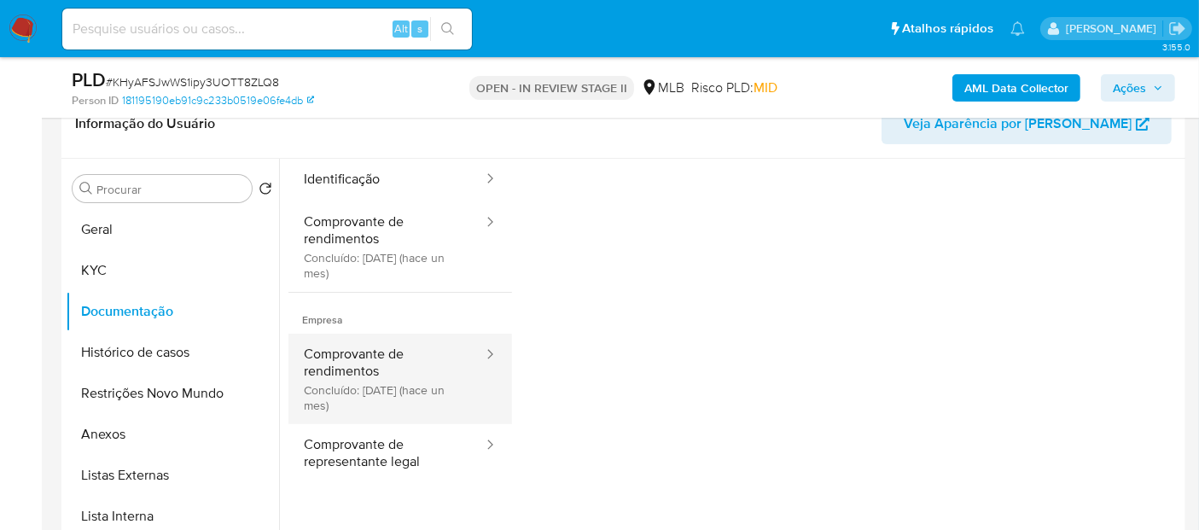
scroll to position [138, 0]
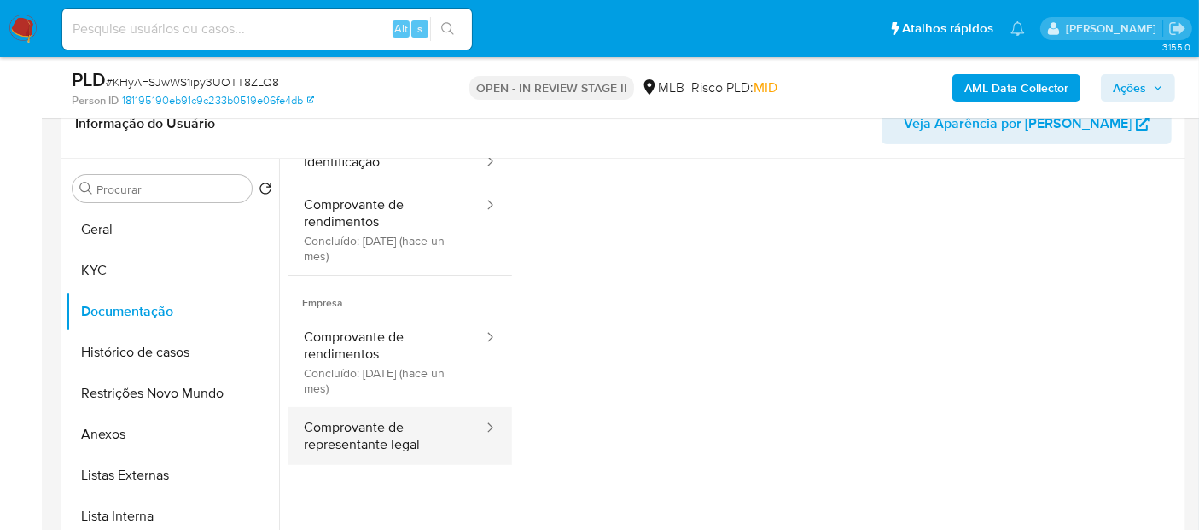
click at [355, 418] on button "Comprovante de representante legal" at bounding box center [387, 436] width 196 height 58
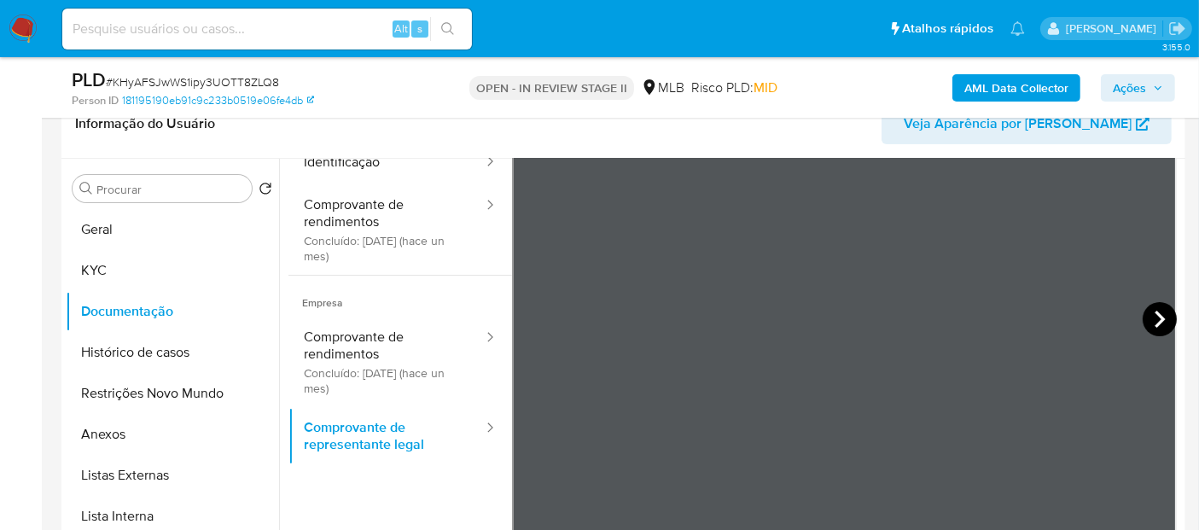
click at [1156, 311] on icon at bounding box center [1160, 319] width 34 height 34
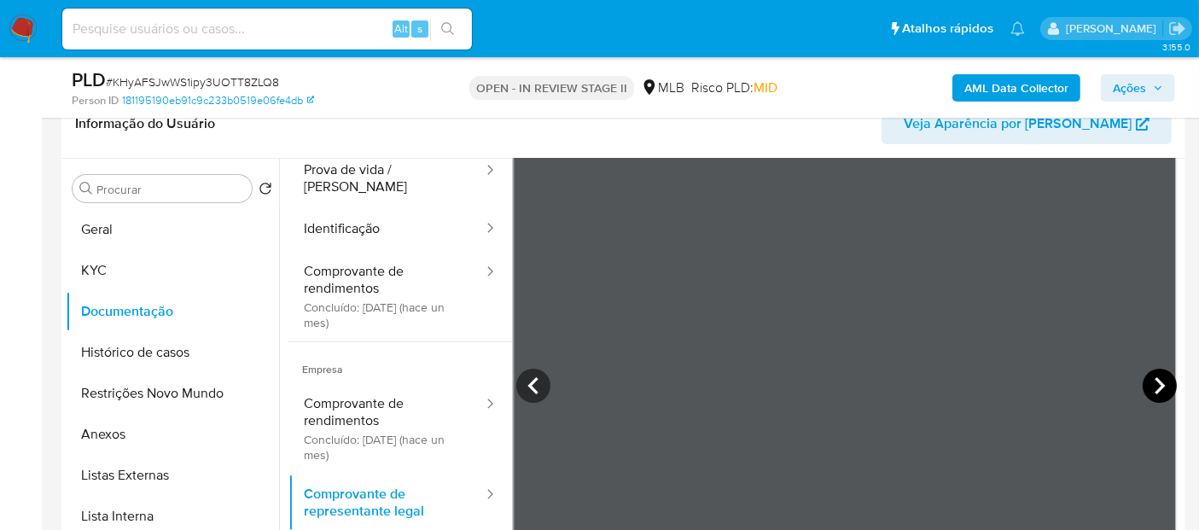
scroll to position [44, 0]
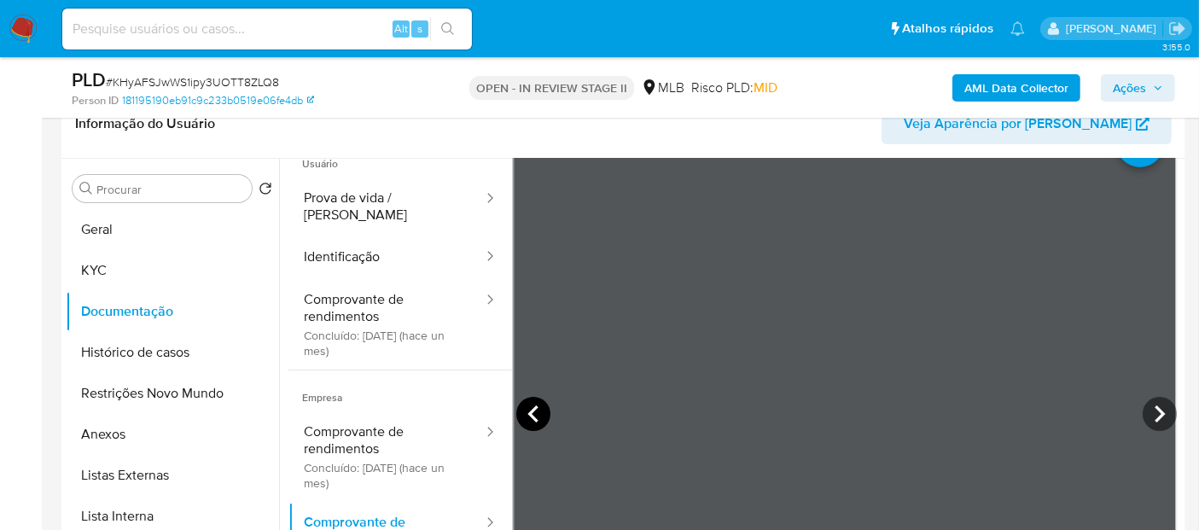
click at [524, 413] on icon at bounding box center [533, 414] width 34 height 34
click at [1156, 420] on icon at bounding box center [1160, 414] width 34 height 34
click at [1155, 417] on icon at bounding box center [1160, 414] width 10 height 17
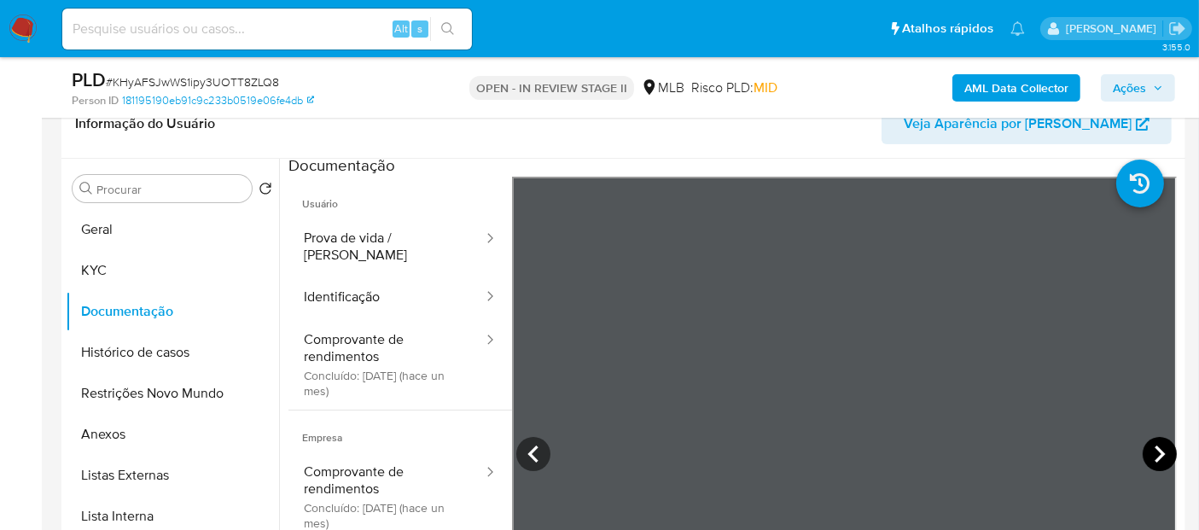
scroll to position [0, 0]
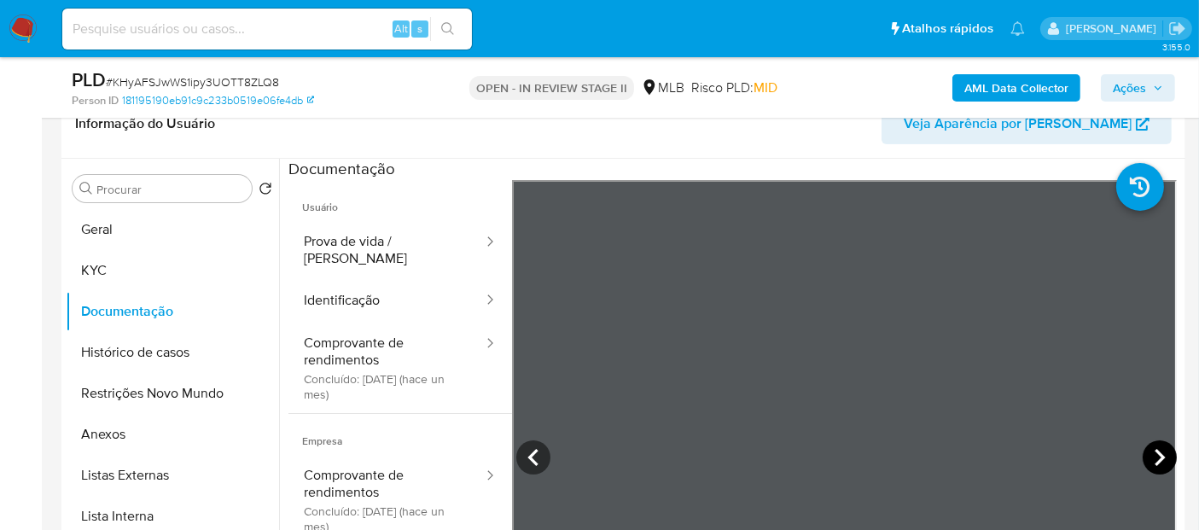
click at [1147, 450] on icon at bounding box center [1160, 458] width 34 height 34
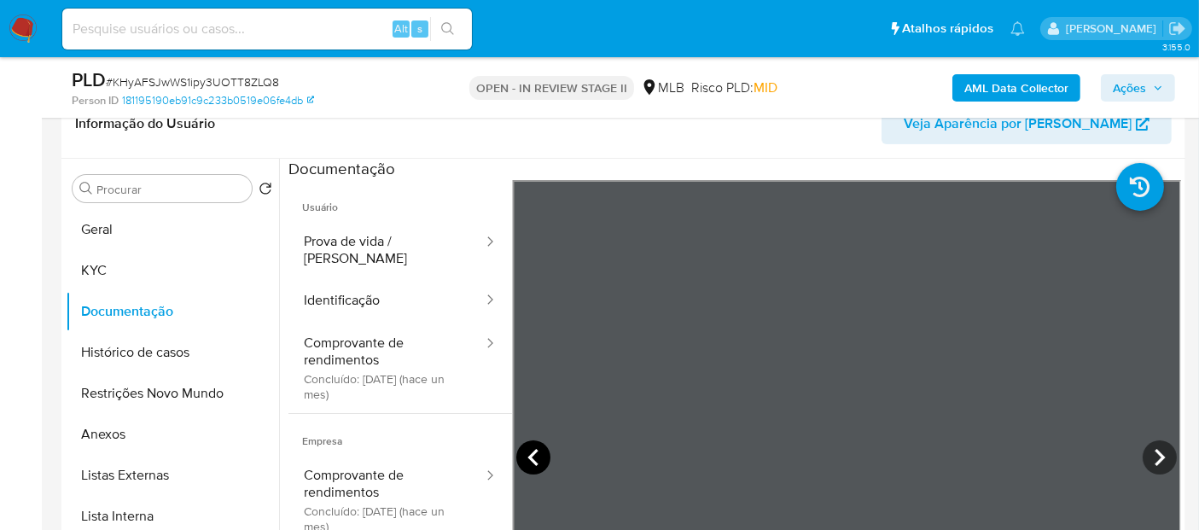
click at [527, 452] on icon at bounding box center [533, 458] width 34 height 34
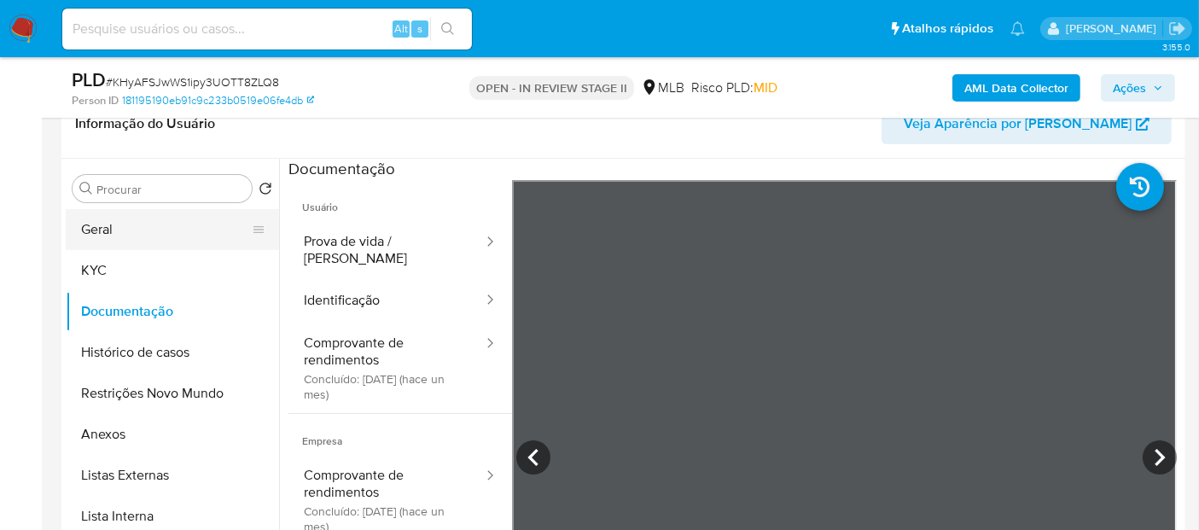
click at [131, 225] on button "Geral" at bounding box center [166, 229] width 200 height 41
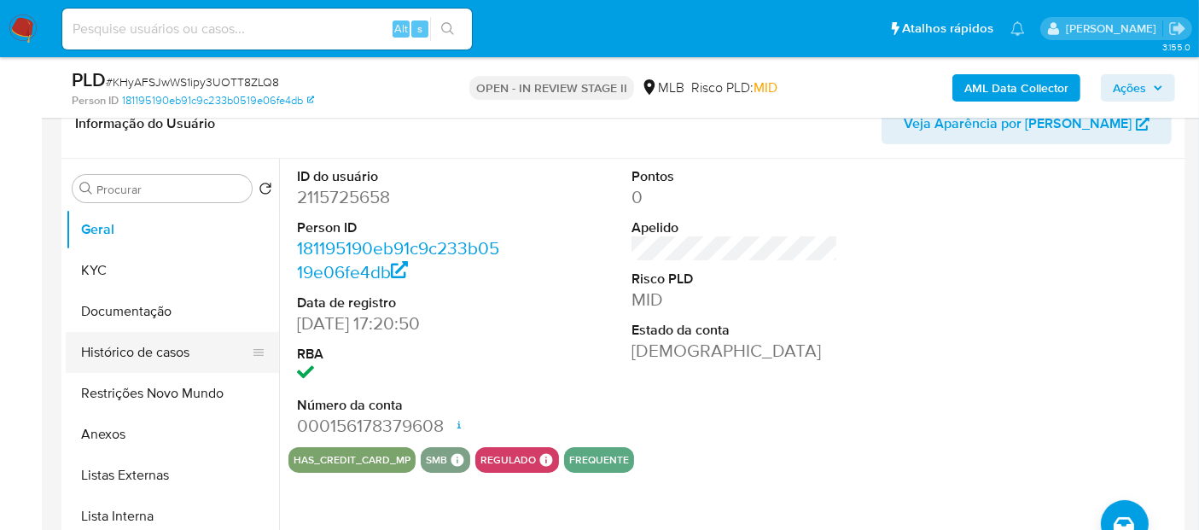
click at [120, 343] on button "Histórico de casos" at bounding box center [166, 352] width 200 height 41
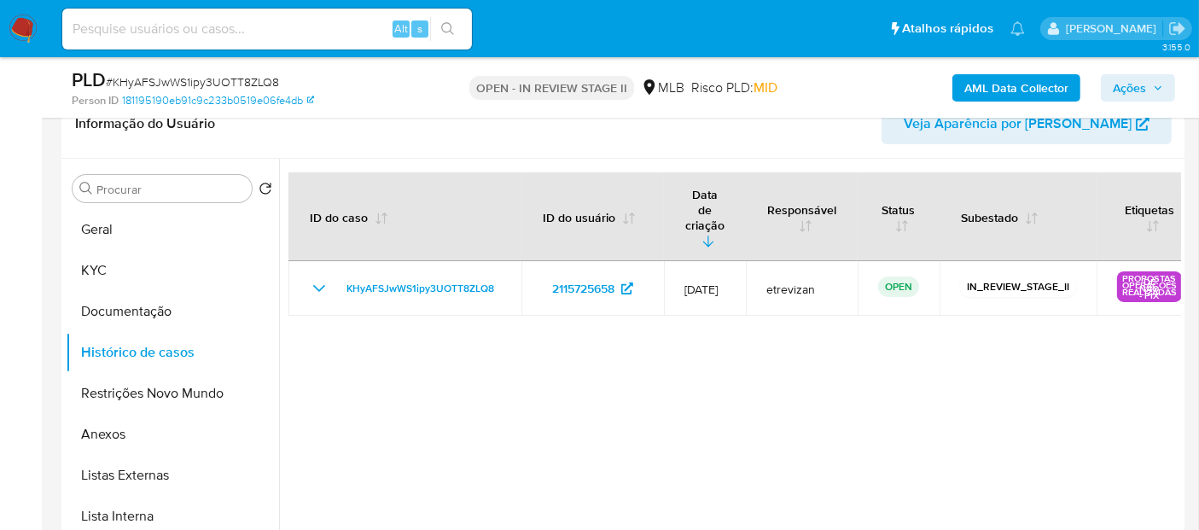
click at [26, 22] on img at bounding box center [23, 29] width 29 height 29
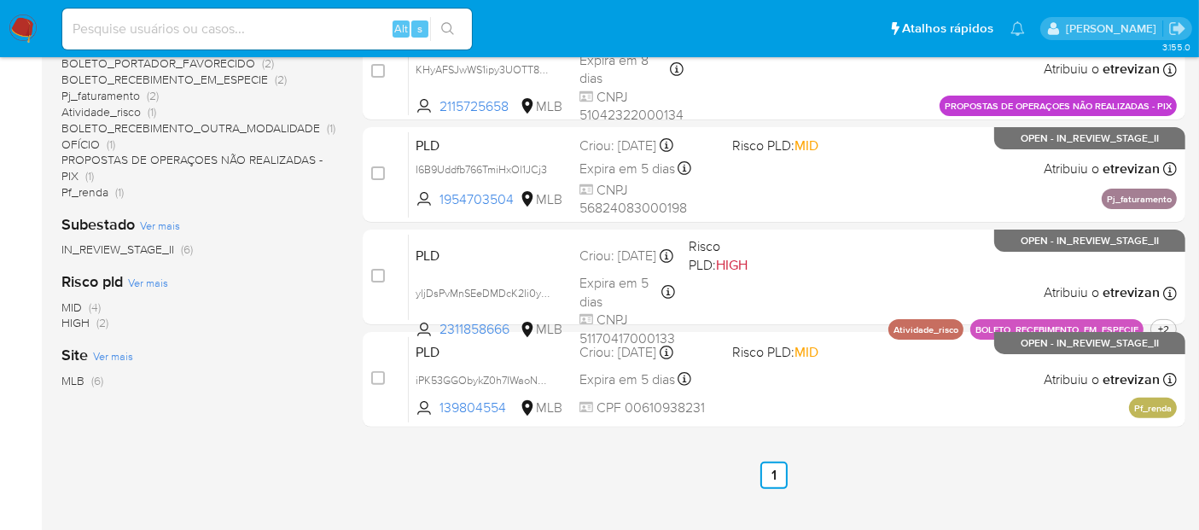
scroll to position [446, 0]
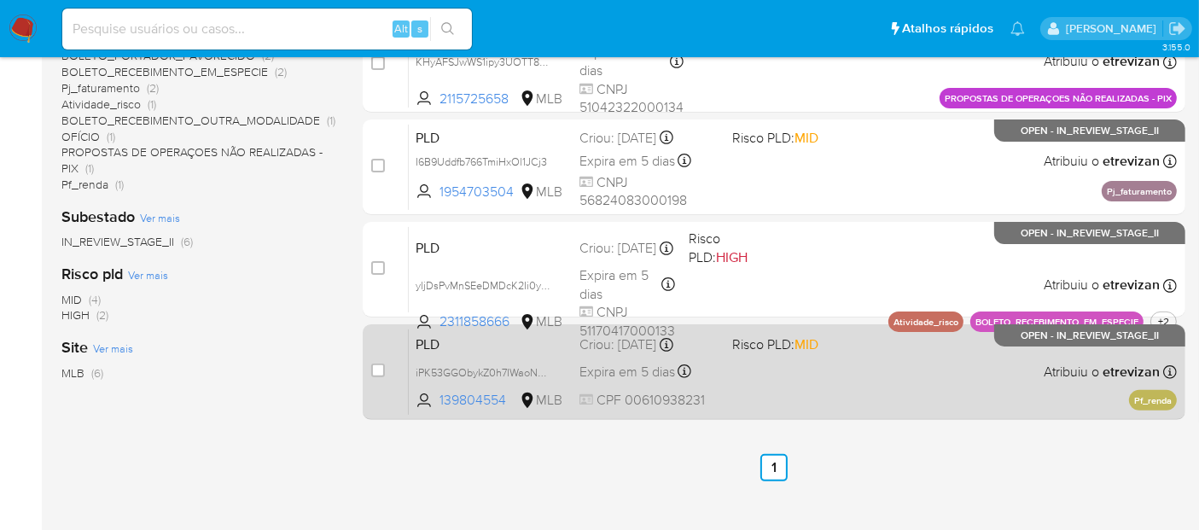
click at [810, 391] on div "PLD iPK53GGObykZ0h7IWaoN033R 139804554 MLB Risco PLD: MID Criou: [DATE] Criou: …" at bounding box center [793, 372] width 768 height 86
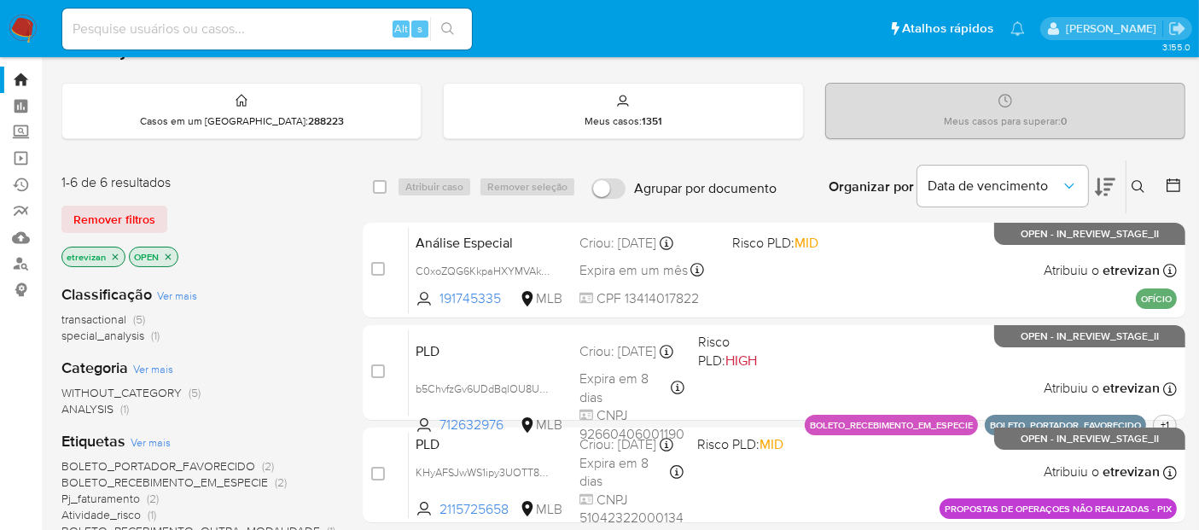
scroll to position [4, 0]
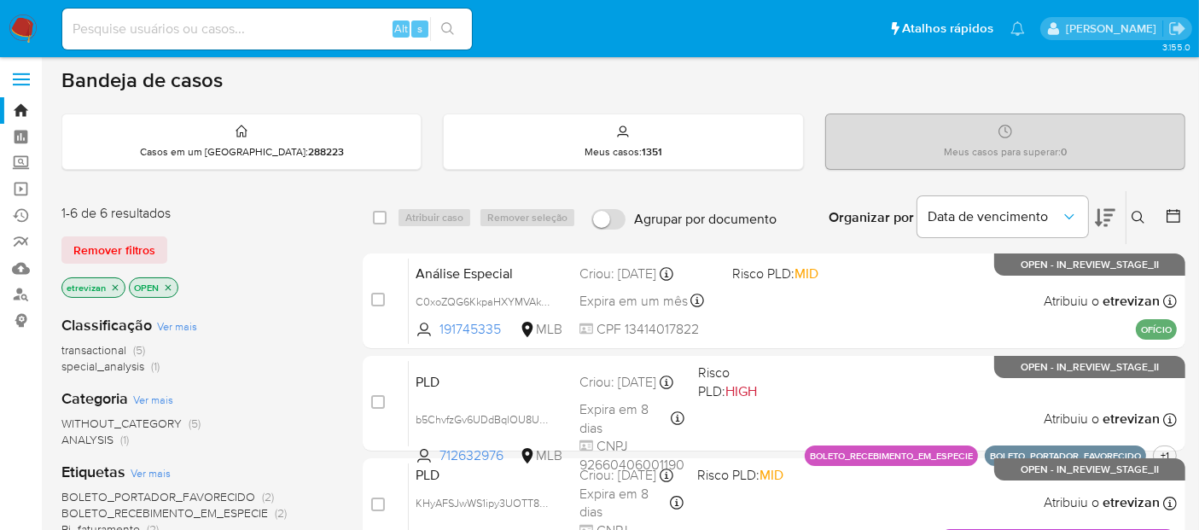
click at [24, 28] on img at bounding box center [23, 29] width 29 height 29
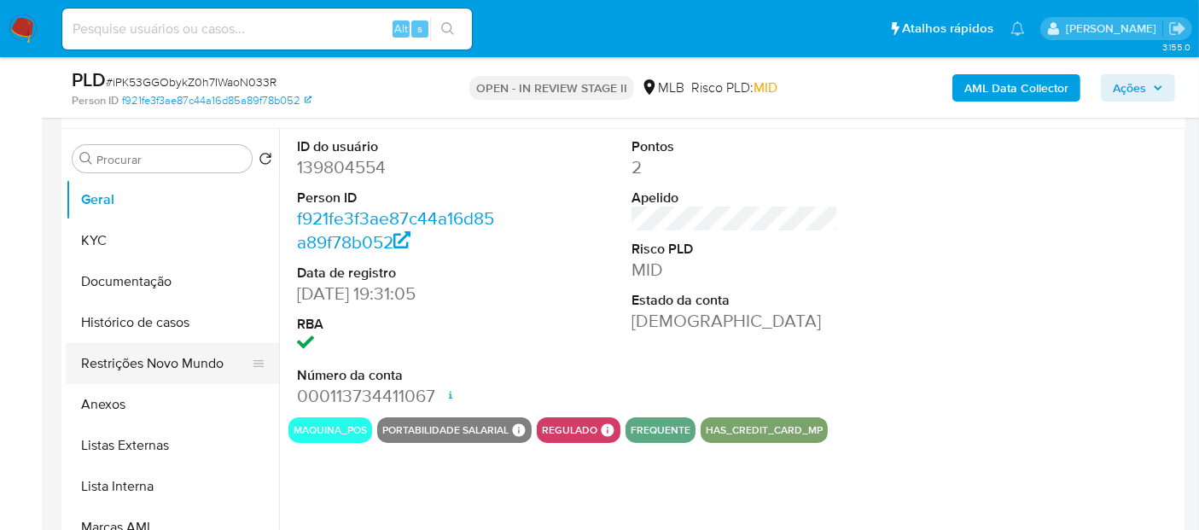
scroll to position [284, 0]
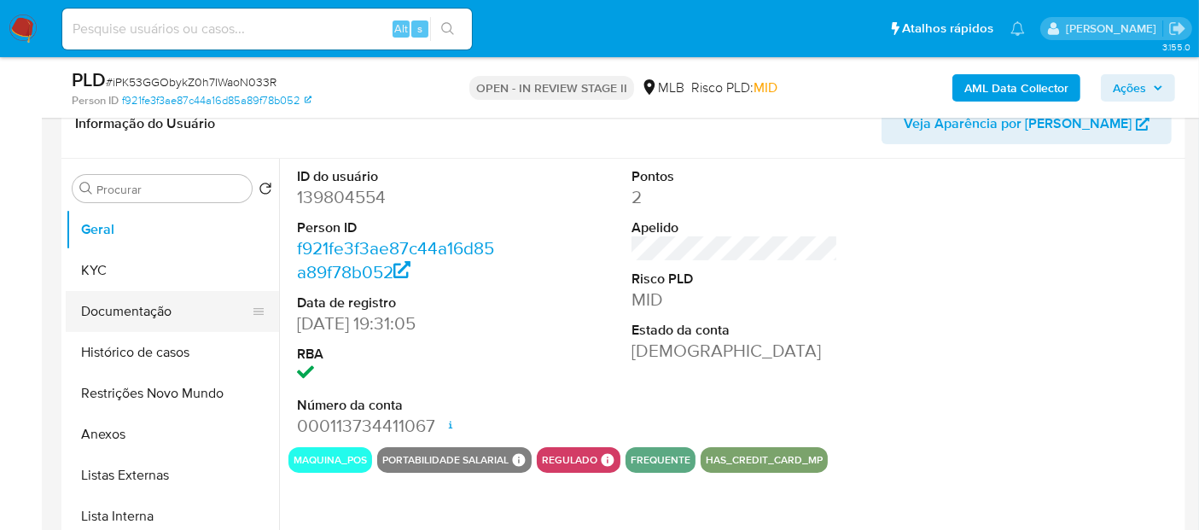
select select "10"
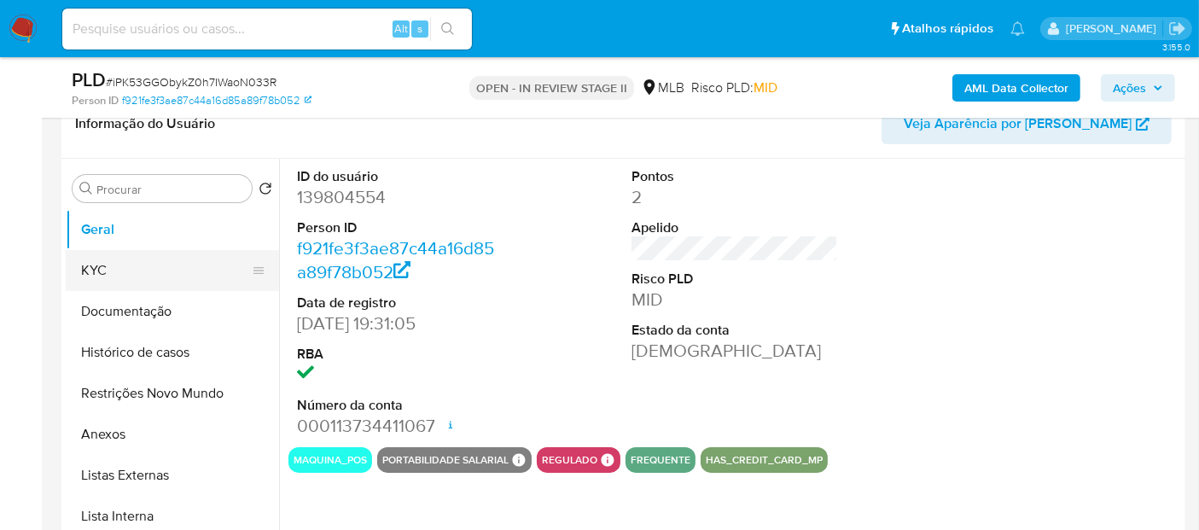
click at [101, 271] on button "KYC" at bounding box center [166, 270] width 200 height 41
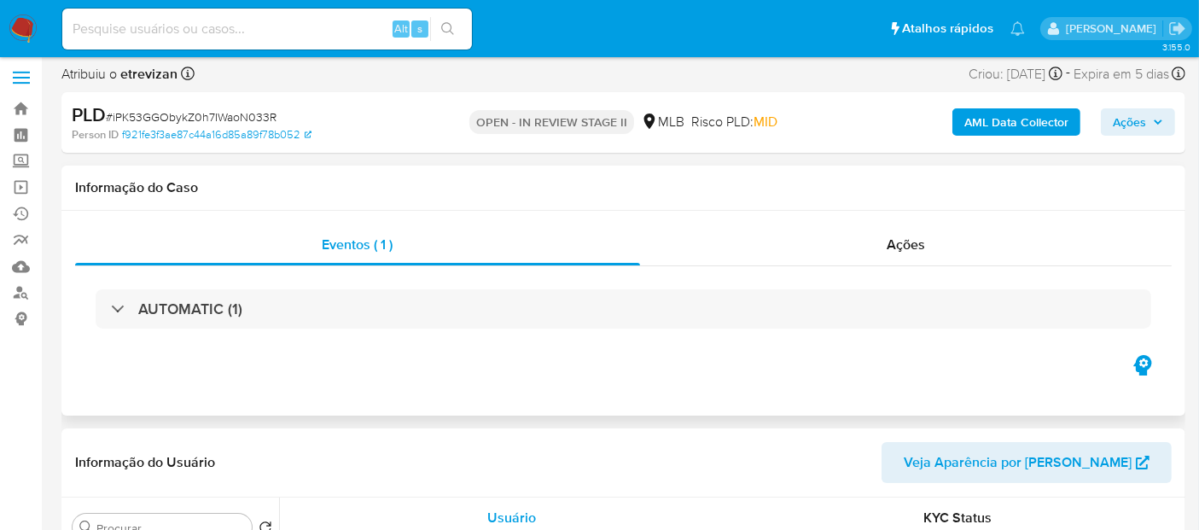
scroll to position [0, 0]
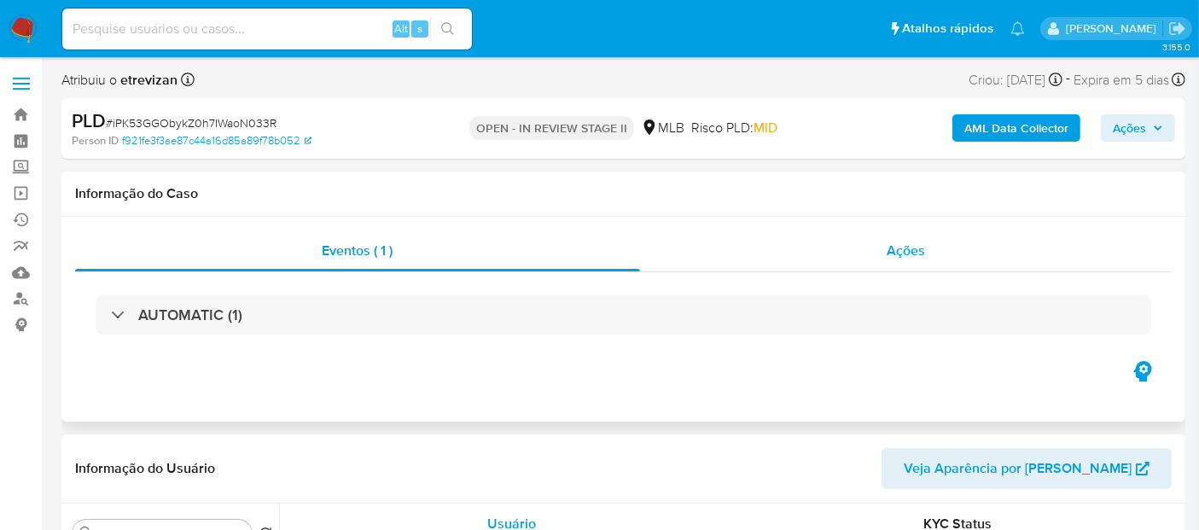
click at [924, 248] on span "Ações" at bounding box center [906, 251] width 38 height 20
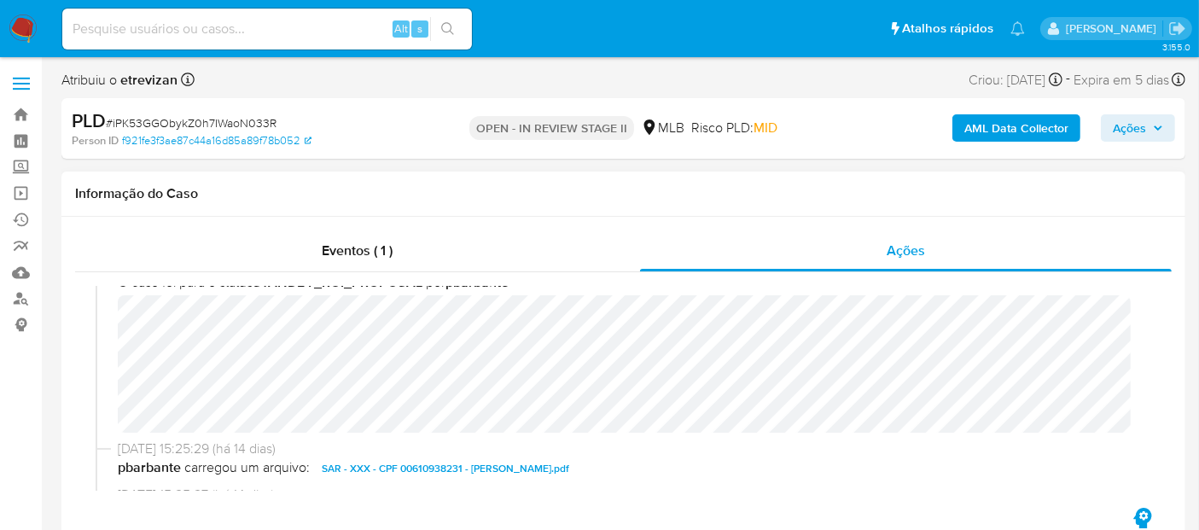
scroll to position [190, 0]
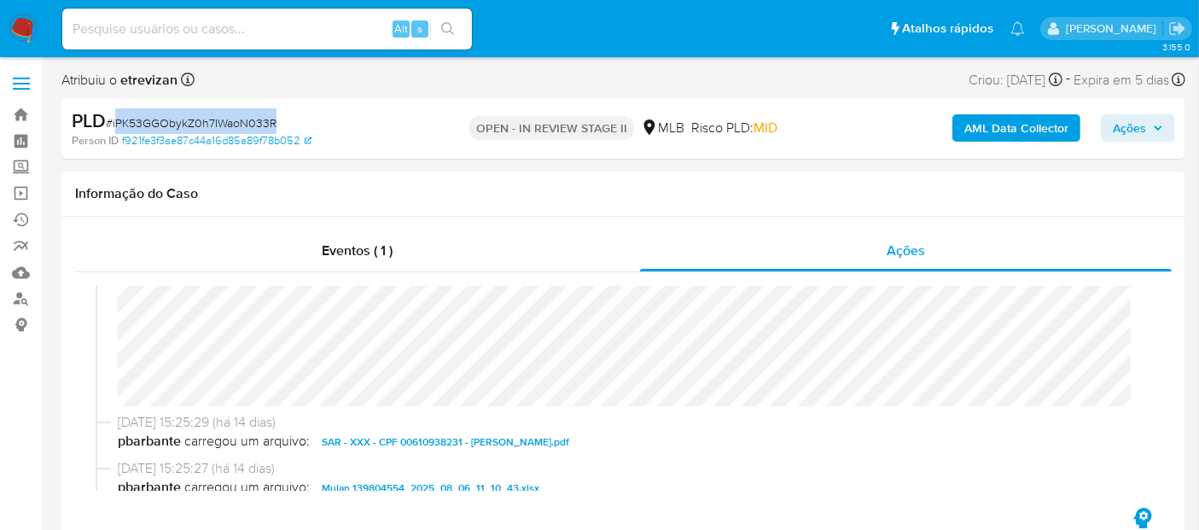
drag, startPoint x: 114, startPoint y: 120, endPoint x: 276, endPoint y: 125, distance: 161.4
click at [276, 125] on div "PLD # iPK53GGObykZ0h7IWaoN033R" at bounding box center [253, 121] width 362 height 26
drag, startPoint x: 114, startPoint y: 117, endPoint x: 283, endPoint y: 121, distance: 169.1
click at [283, 121] on div "PLD # iPK53GGObykZ0h7IWaoN033R" at bounding box center [253, 121] width 362 height 26
copy span "iPK53GGObykZ0h7IWaoN033R"
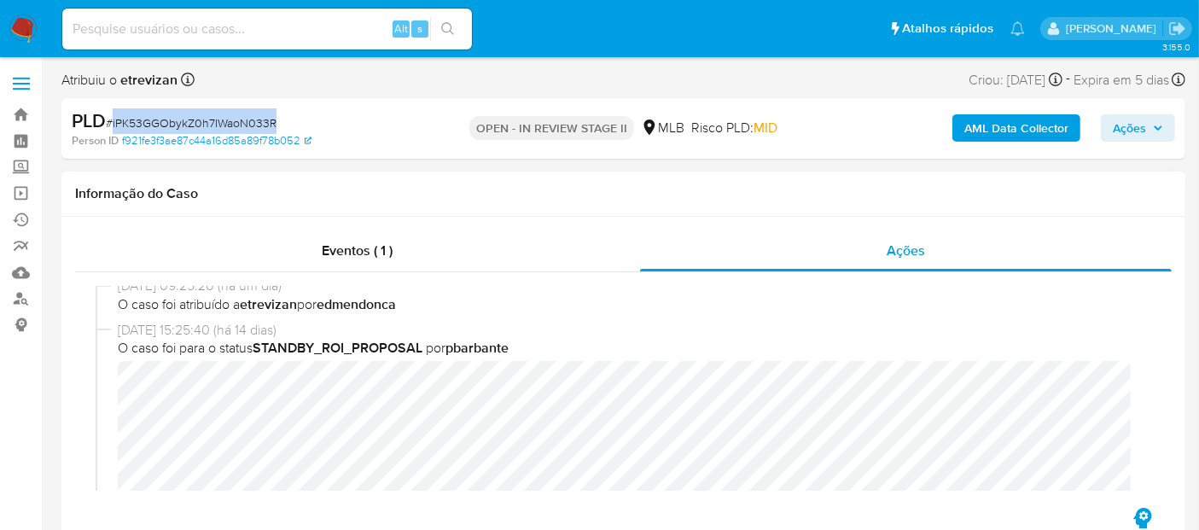
scroll to position [0, 0]
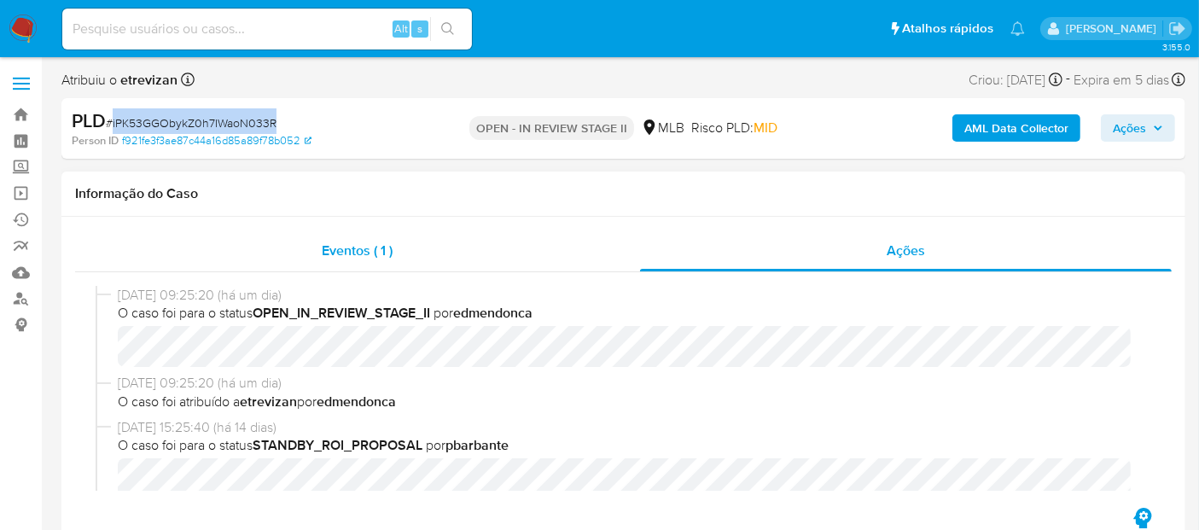
click at [334, 243] on span "Eventos ( 1 )" at bounding box center [357, 251] width 71 height 20
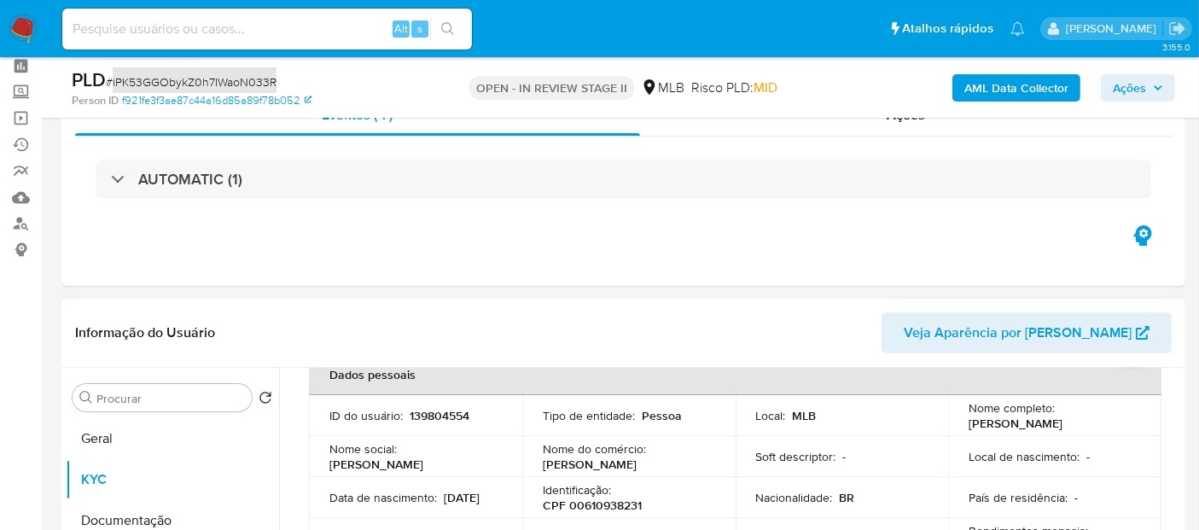
scroll to position [190, 0]
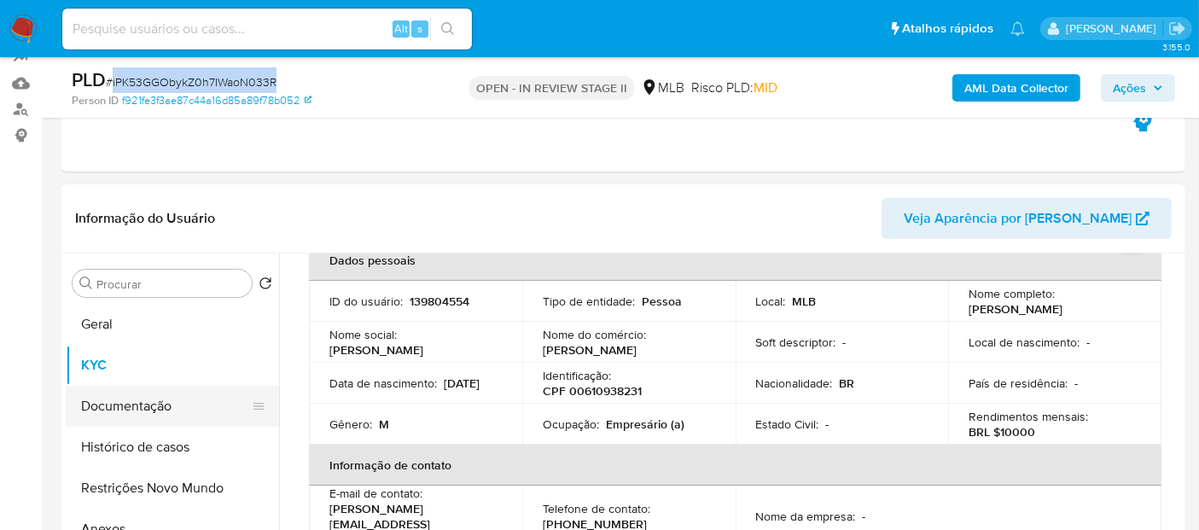
click at [120, 408] on button "Documentação" at bounding box center [166, 406] width 200 height 41
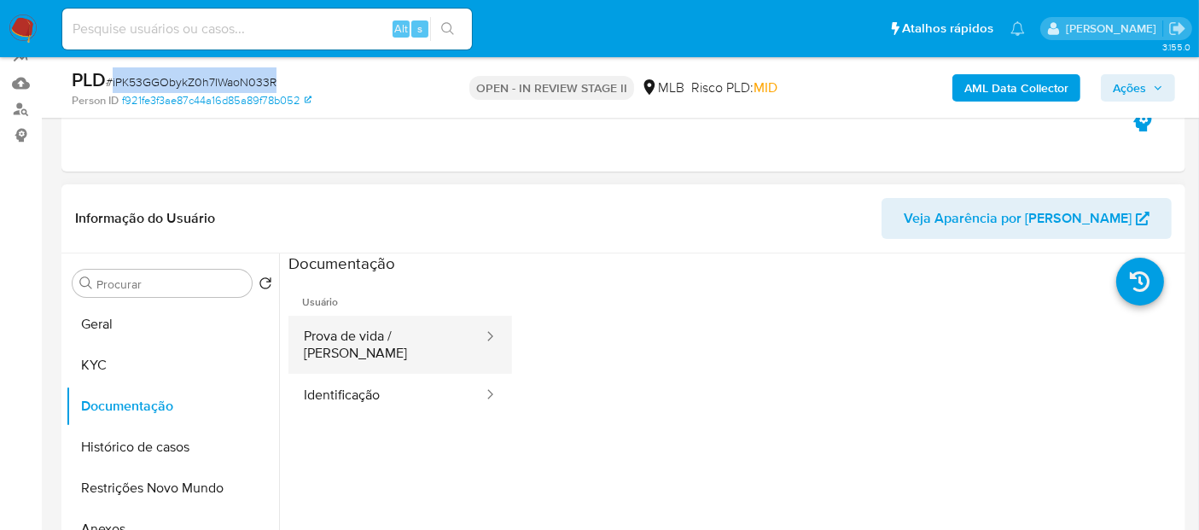
click at [368, 347] on button "Prova de vida / [PERSON_NAME]" at bounding box center [387, 345] width 196 height 58
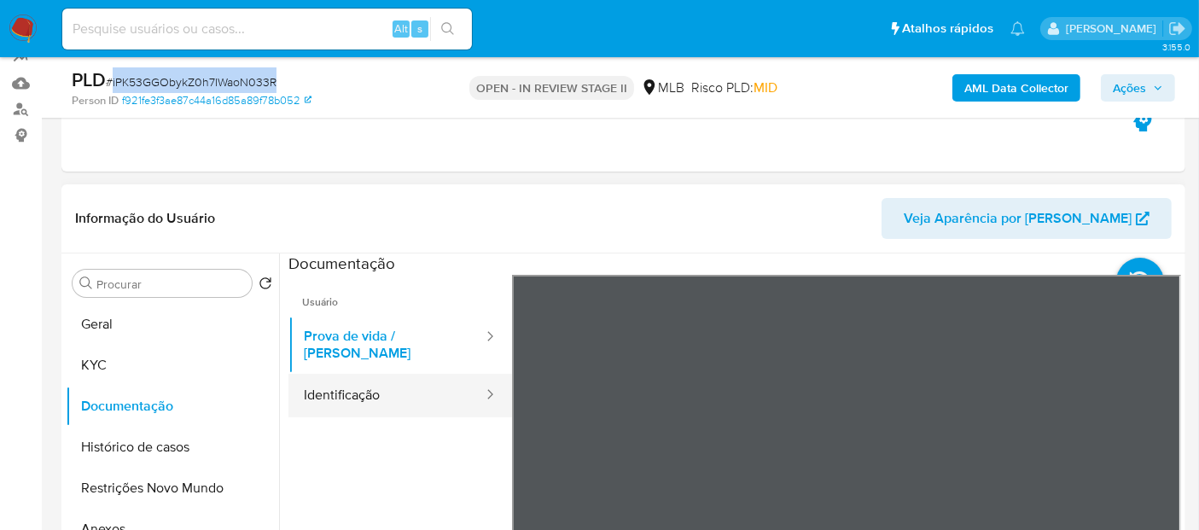
click at [337, 378] on button "Identificação" at bounding box center [387, 396] width 196 height 44
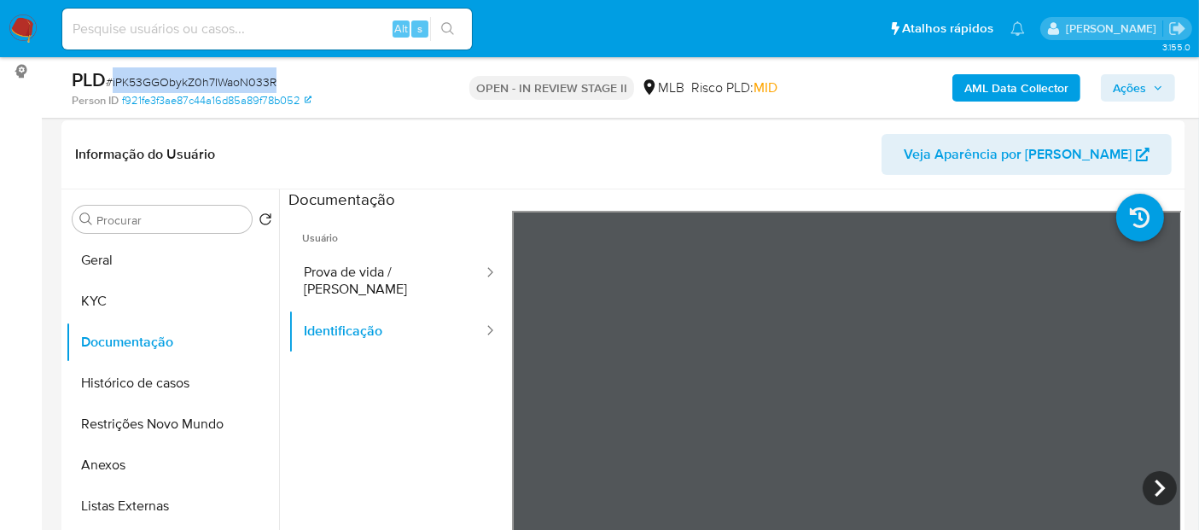
scroll to position [281, 0]
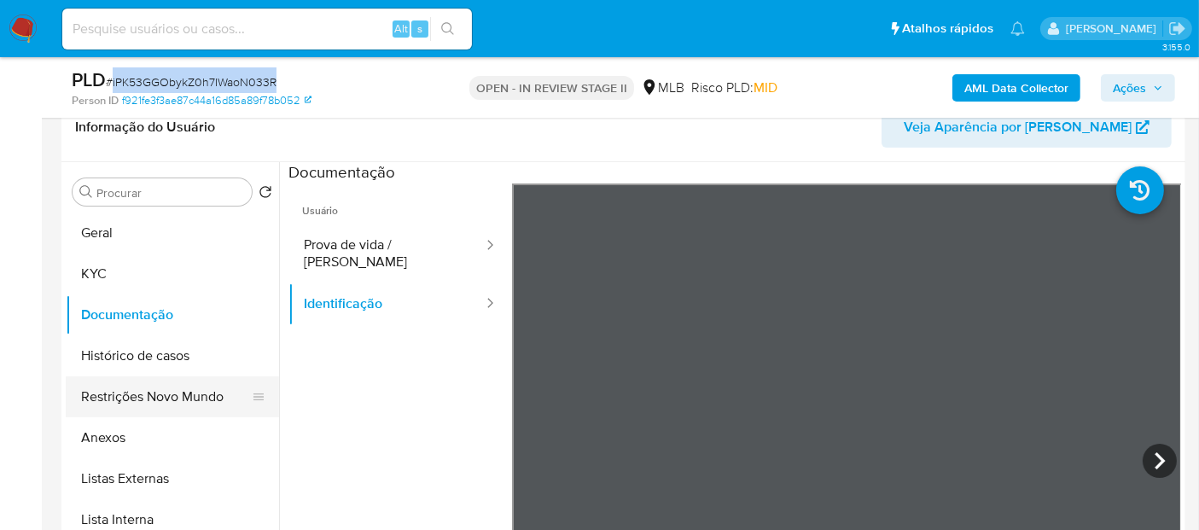
click at [125, 394] on button "Restrições Novo Mundo" at bounding box center [166, 396] width 200 height 41
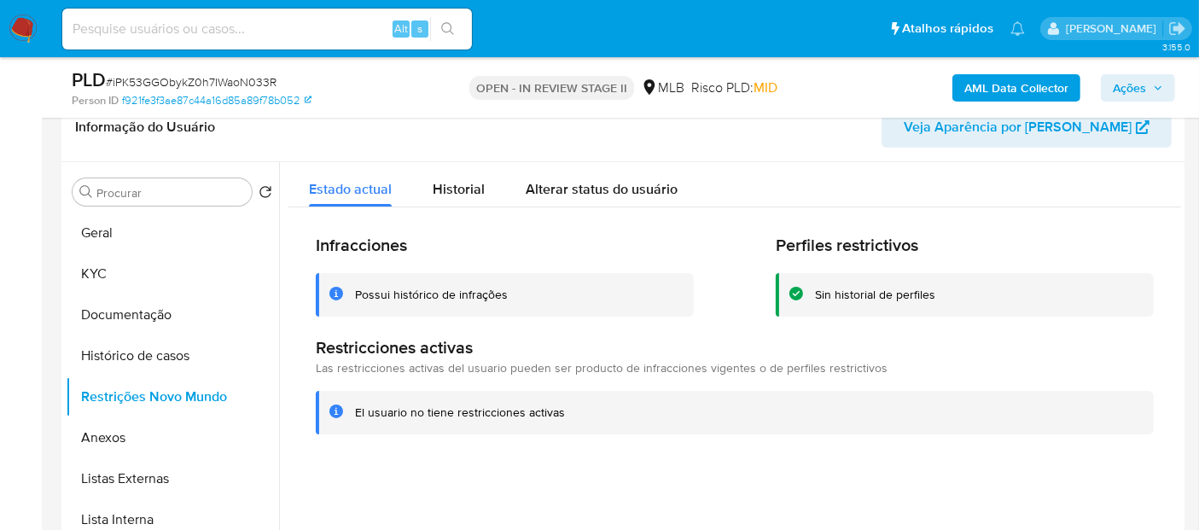
click at [312, 32] on input at bounding box center [267, 29] width 410 height 22
paste input "lclososki"
drag, startPoint x: 146, startPoint y: 24, endPoint x: 0, endPoint y: 3, distance: 147.4
click at [0, 3] on nav "Pausado Ver notificaciones lclososki Alt s Atalhos rápidos Presiona las siguien…" at bounding box center [599, 28] width 1199 height 57
paste input "C0xoZQG6KkpaHXYMVAkF37an"
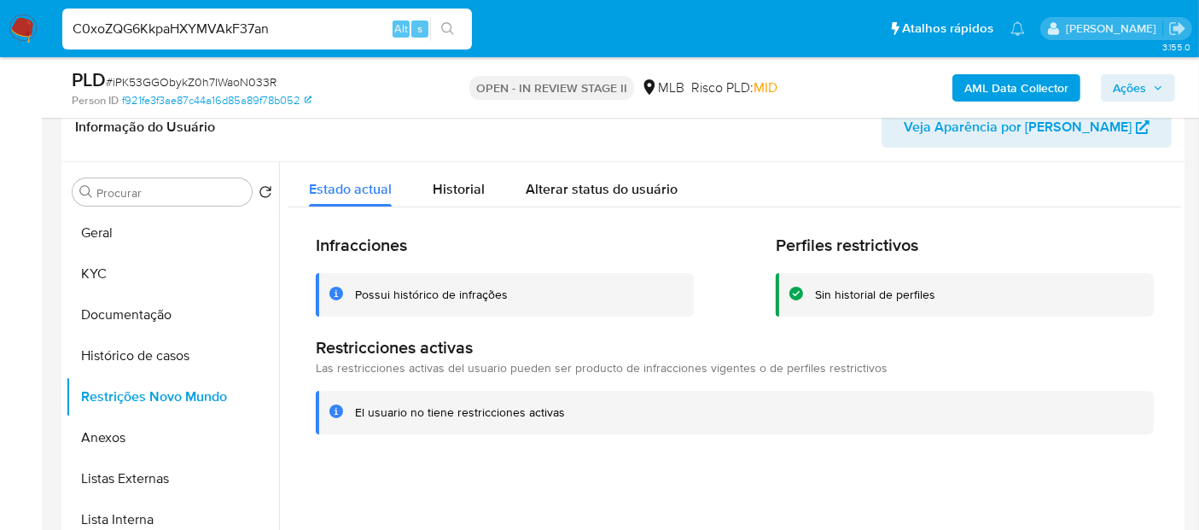
type input "C0xoZQG6KkpaHXYMVAkF37an"
click at [447, 19] on button "search-icon" at bounding box center [447, 29] width 35 height 24
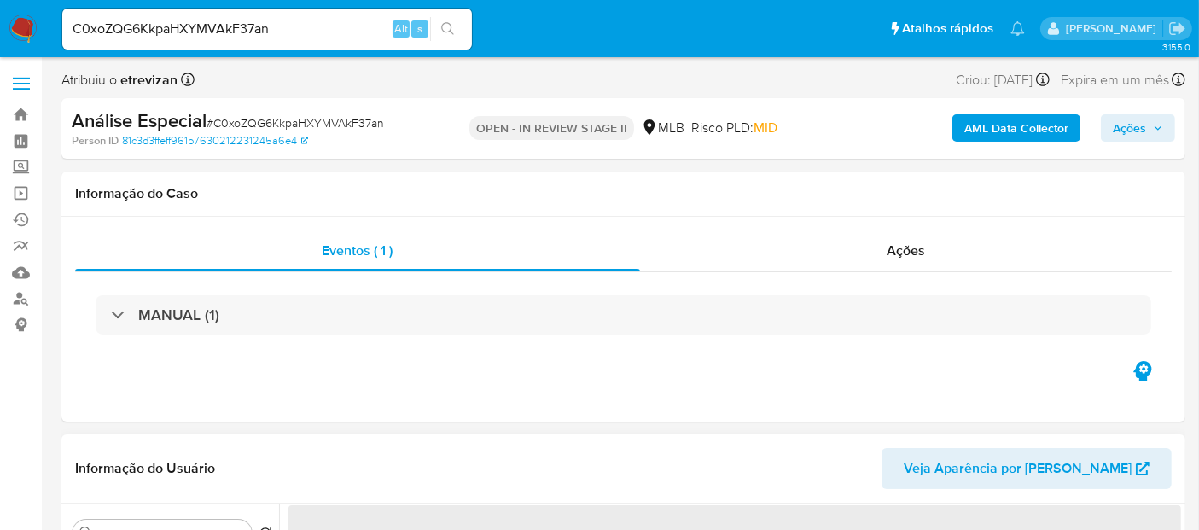
scroll to position [190, 0]
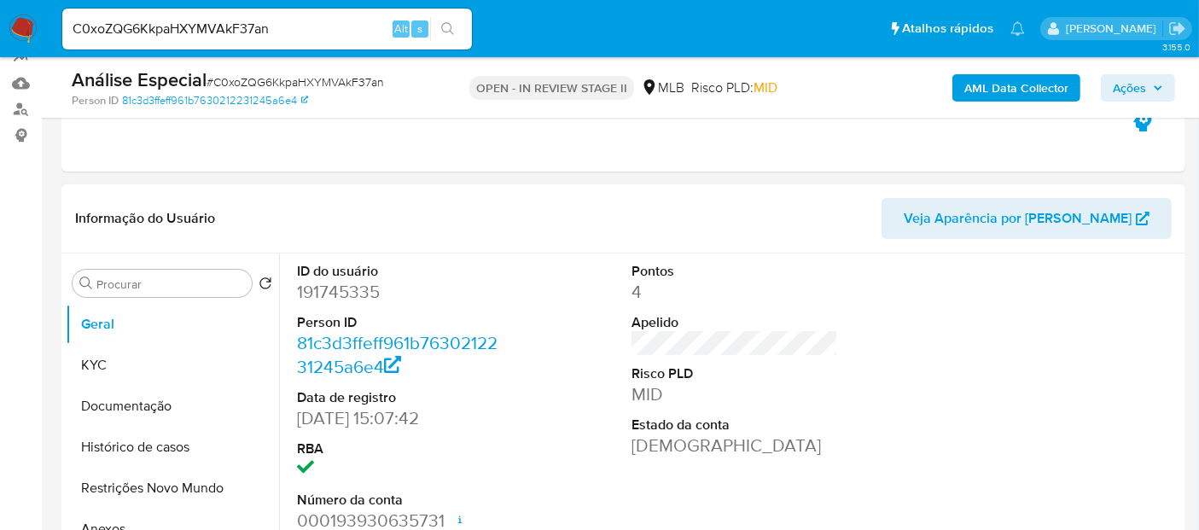
select select "10"
click at [103, 367] on button "KYC" at bounding box center [166, 365] width 200 height 41
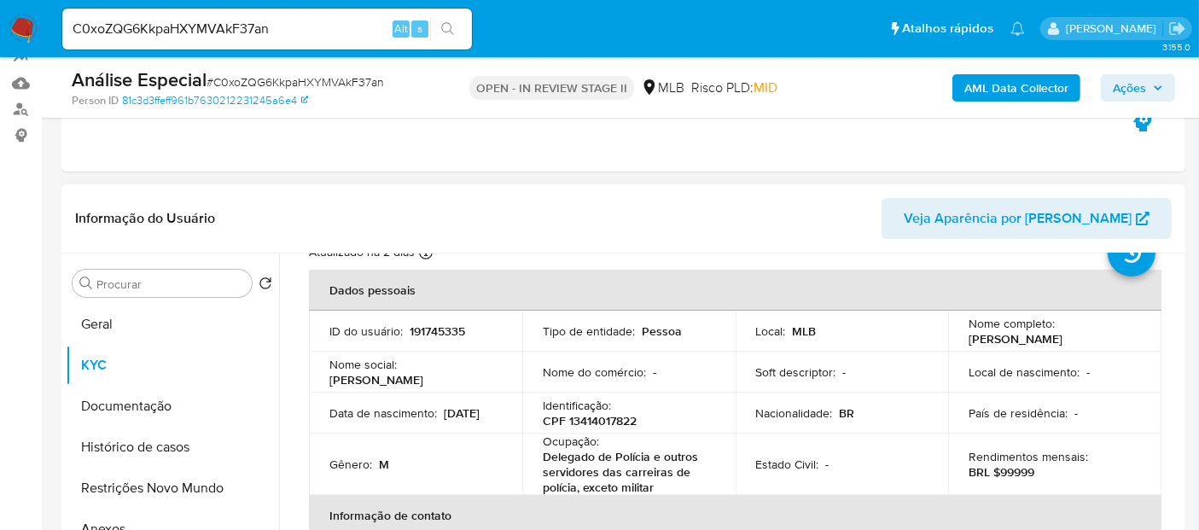
scroll to position [95, 0]
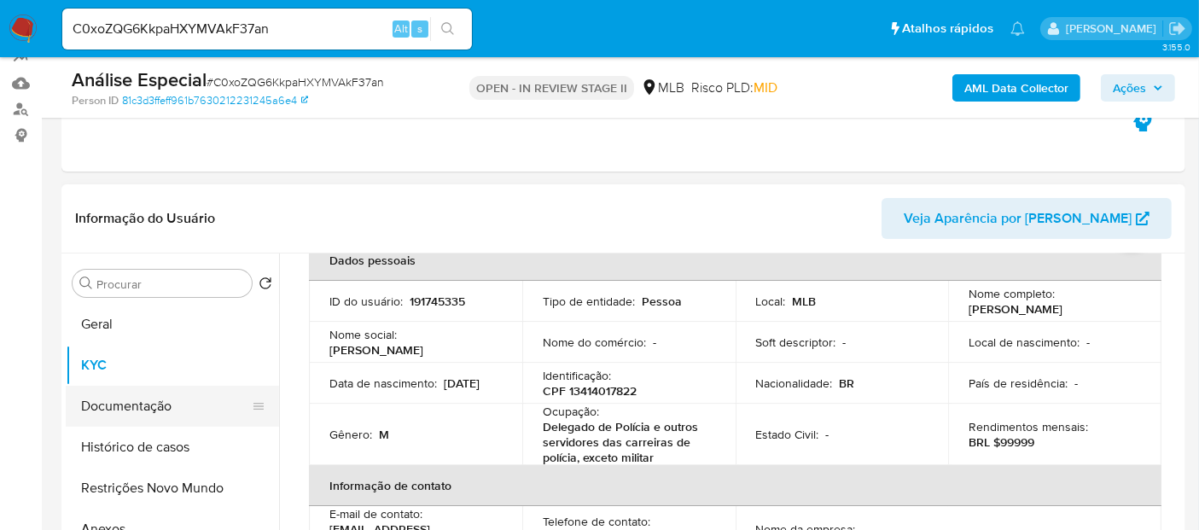
click at [114, 403] on button "Documentação" at bounding box center [166, 406] width 200 height 41
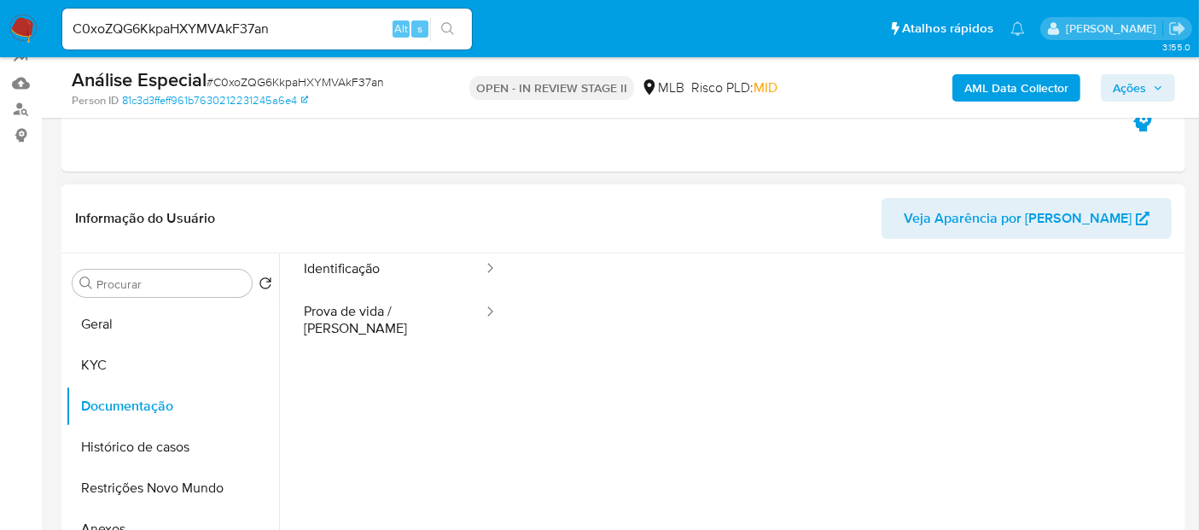
scroll to position [0, 0]
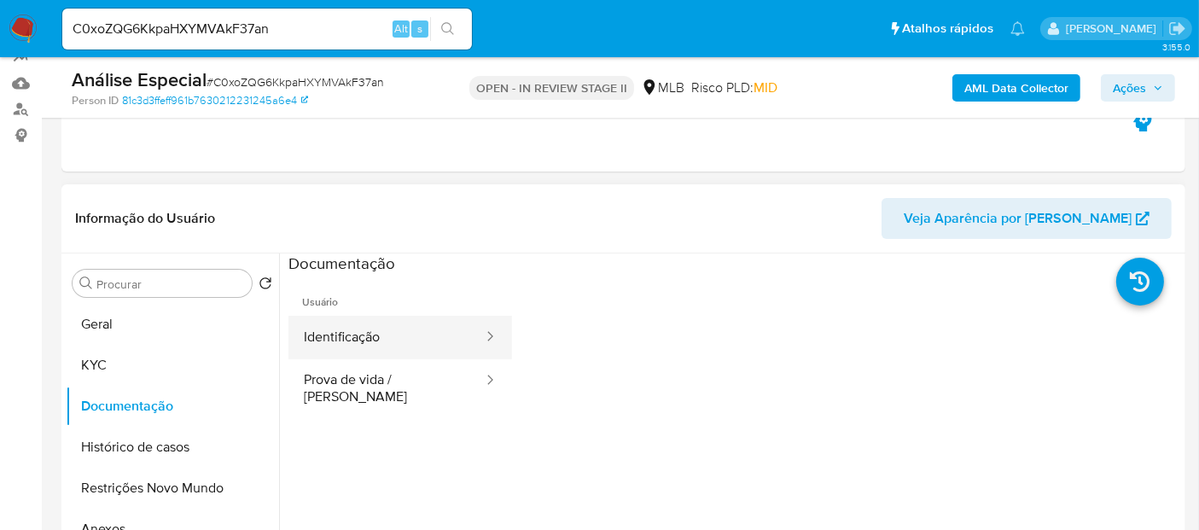
click at [397, 340] on button "Identificação" at bounding box center [387, 338] width 196 height 44
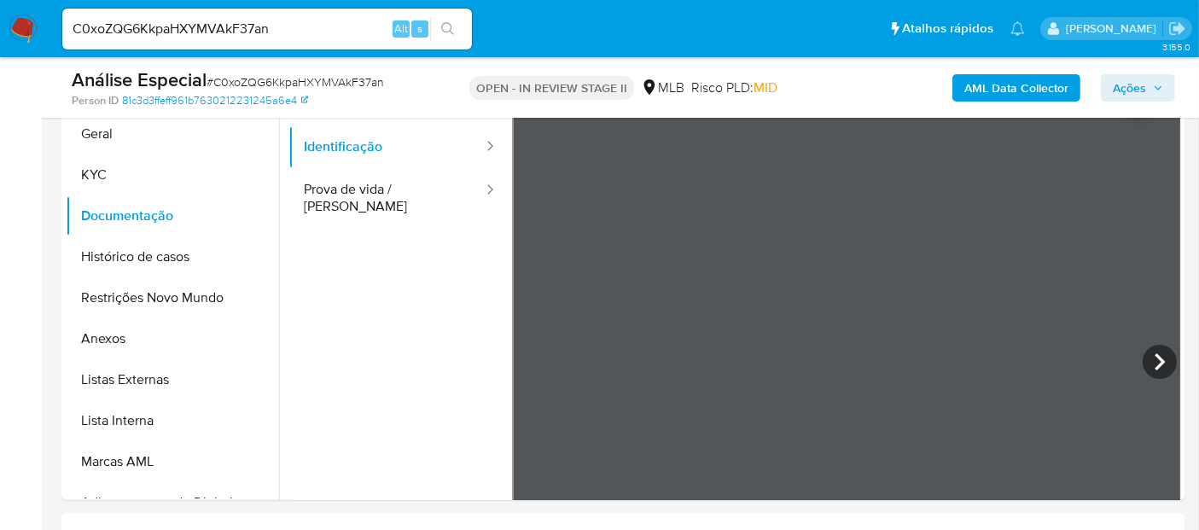
scroll to position [385, 0]
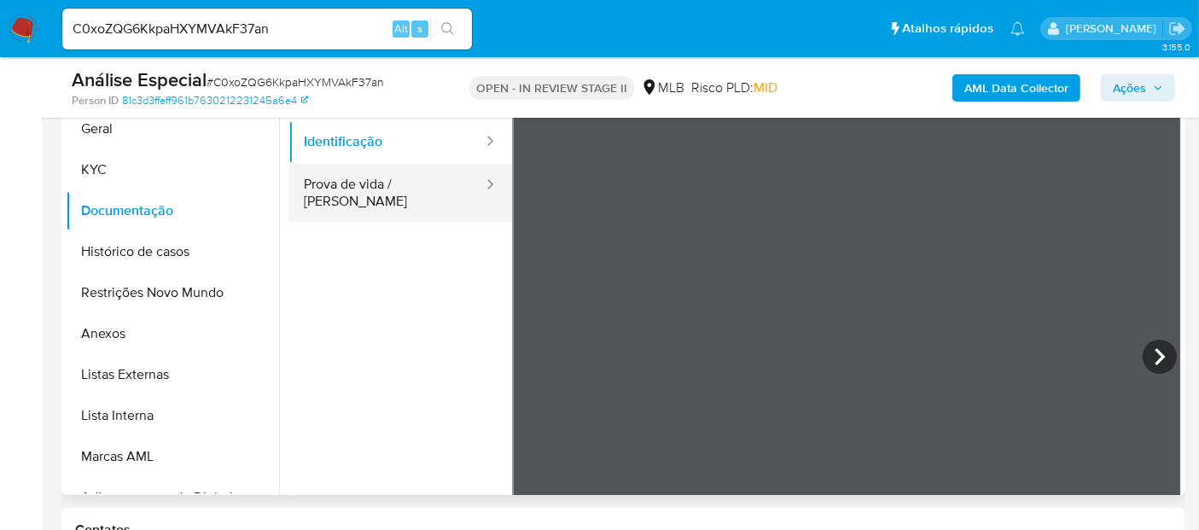
click at [387, 190] on button "Prova de vida / [PERSON_NAME]" at bounding box center [387, 193] width 196 height 58
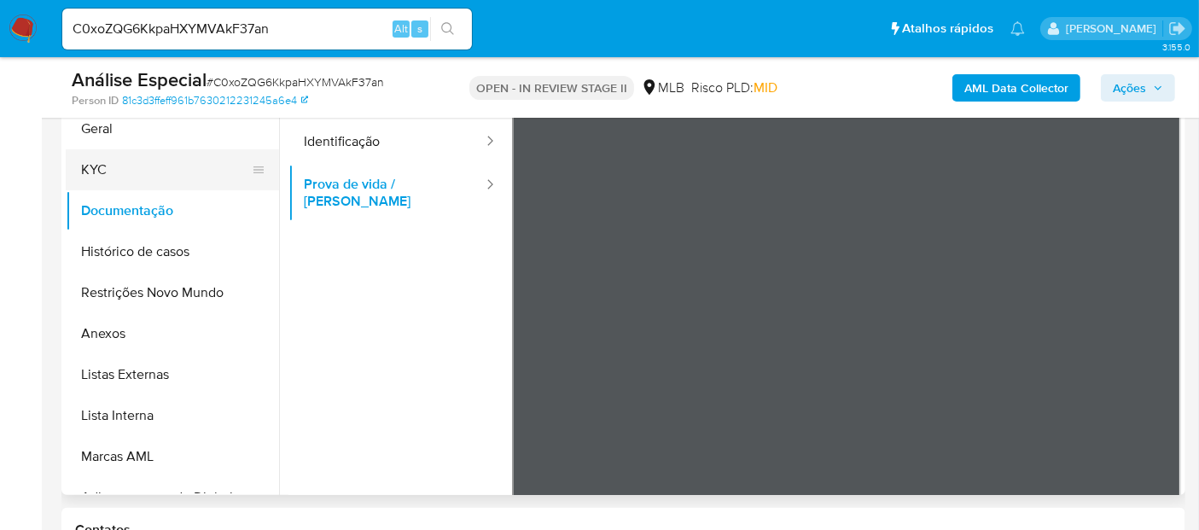
click at [104, 170] on button "KYC" at bounding box center [166, 169] width 200 height 41
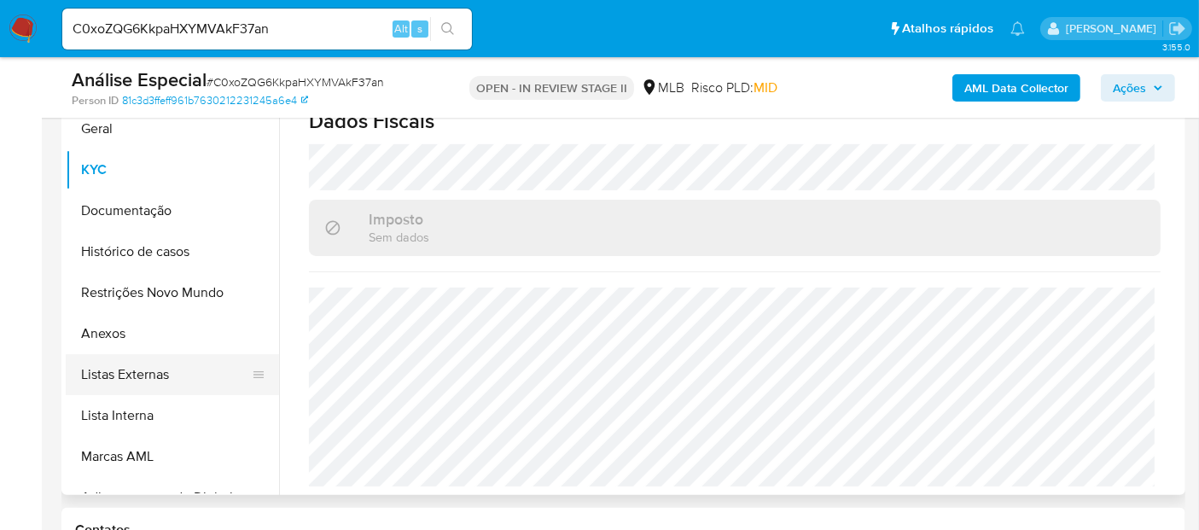
scroll to position [290, 0]
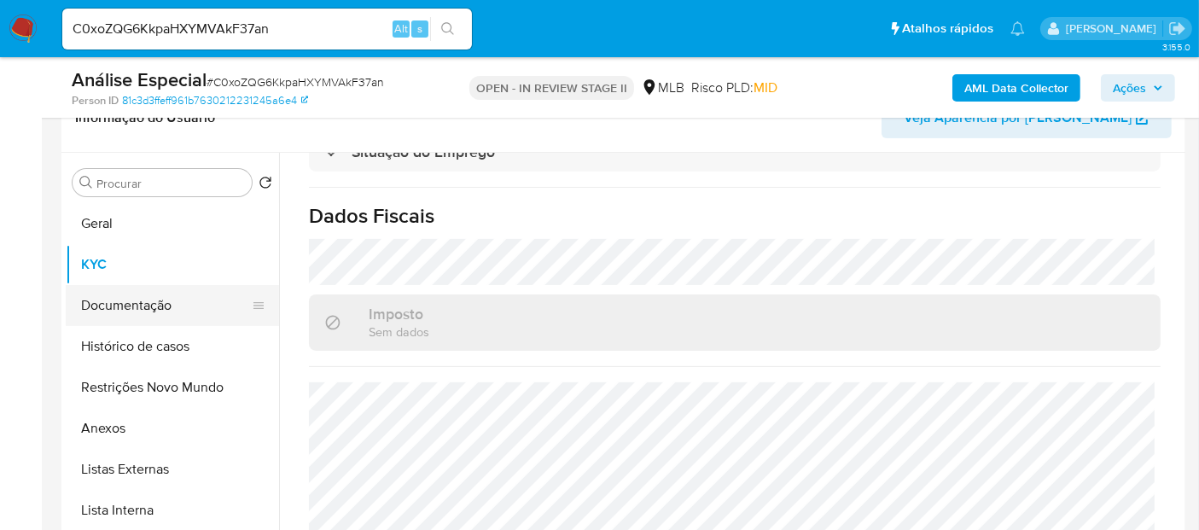
click at [126, 308] on button "Documentação" at bounding box center [166, 305] width 200 height 41
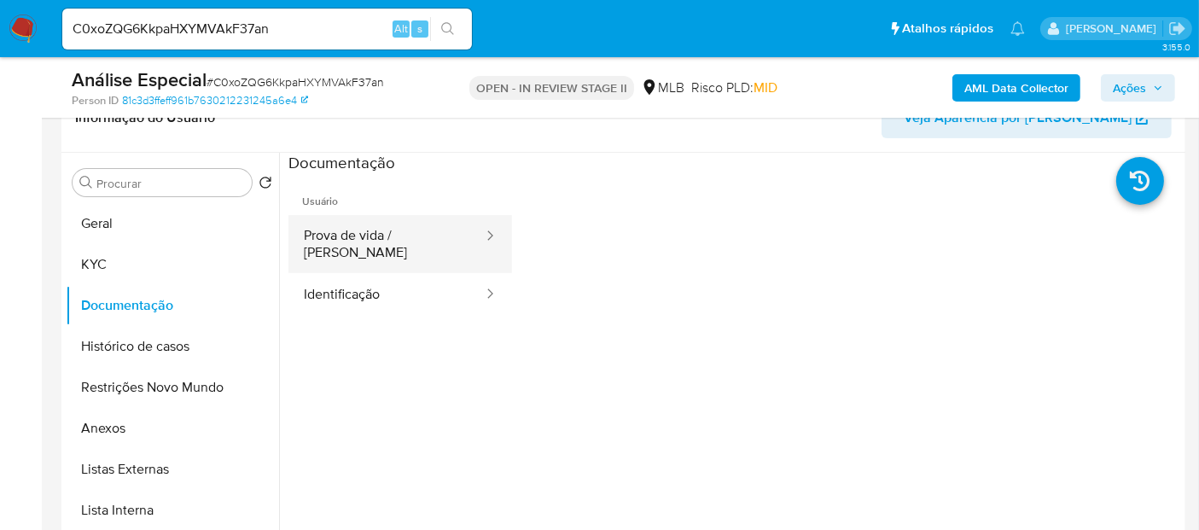
click at [359, 238] on button "Prova de vida / [PERSON_NAME]" at bounding box center [387, 244] width 196 height 58
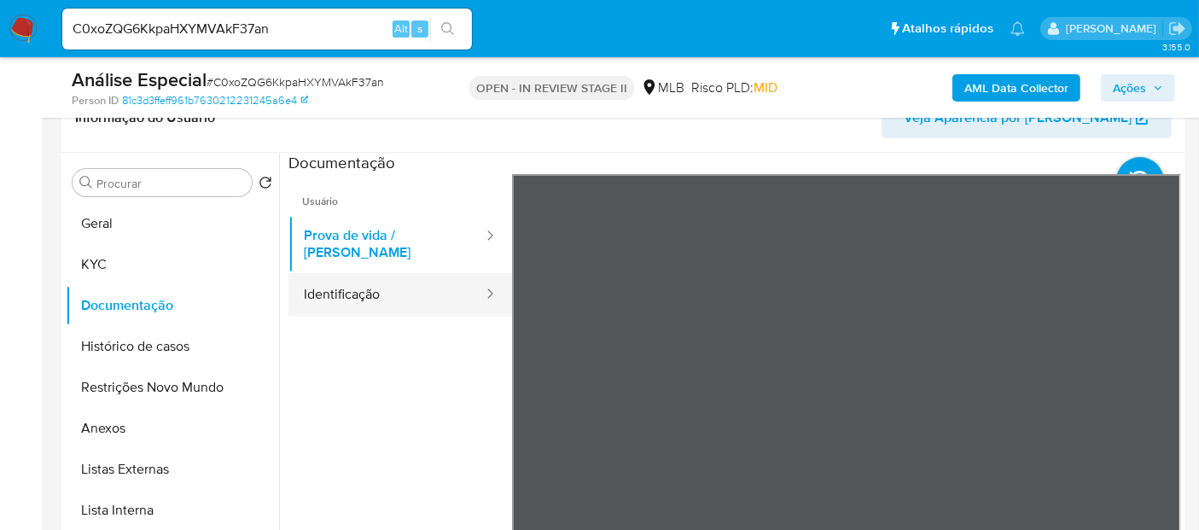
click at [324, 279] on button "Identificação" at bounding box center [387, 295] width 196 height 44
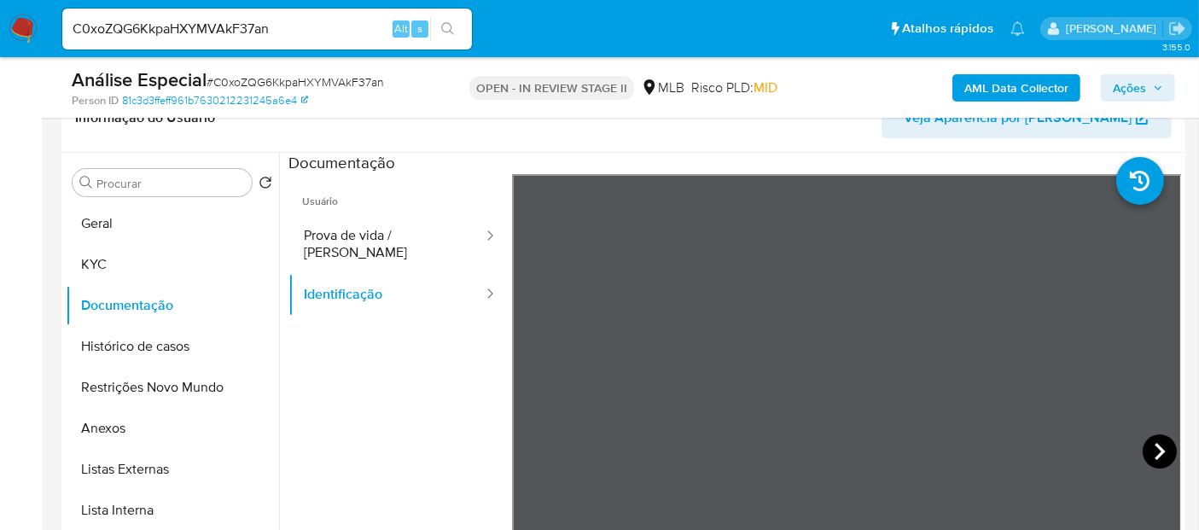
click at [1151, 440] on icon at bounding box center [1160, 452] width 34 height 34
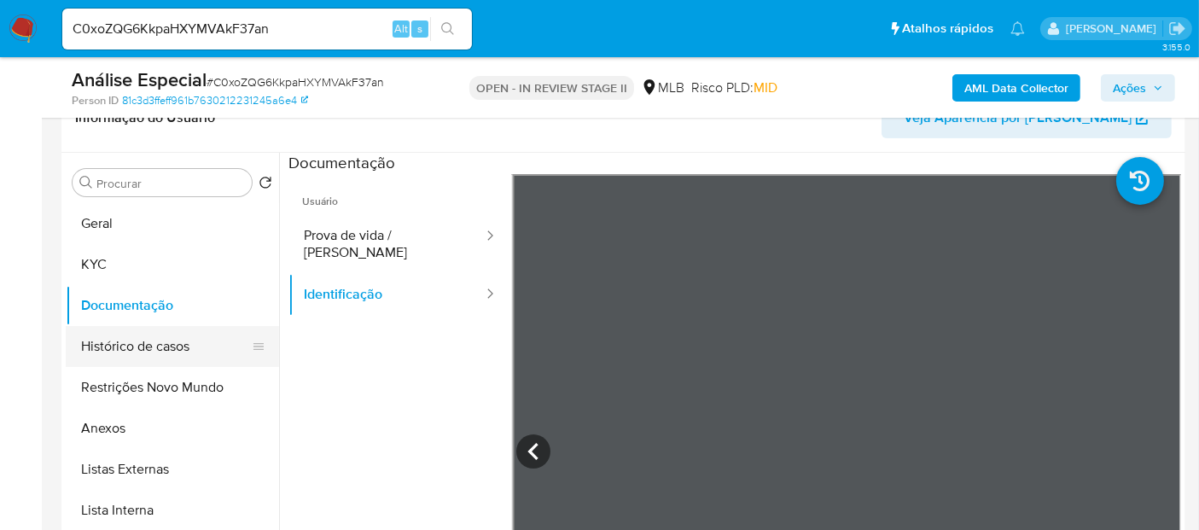
click at [124, 352] on button "Histórico de casos" at bounding box center [166, 346] width 200 height 41
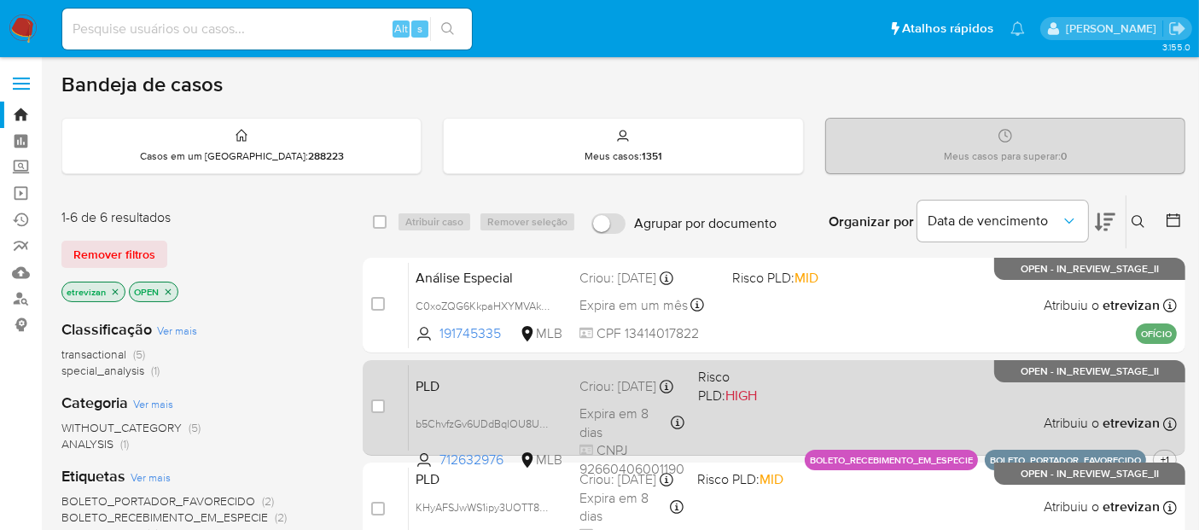
click at [870, 389] on div "PLD b5ChvfzGv6UDdBqlOU8UYY0Z 712632976 MLB Risco PLD: HIGH Criou: [DATE] Criou:…" at bounding box center [793, 408] width 768 height 86
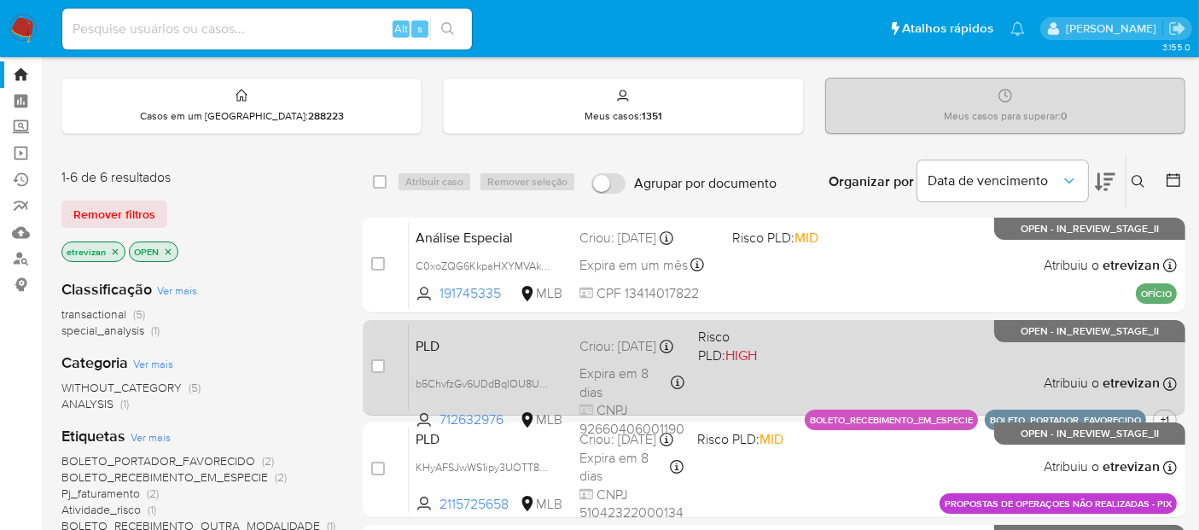
scroll to position [95, 0]
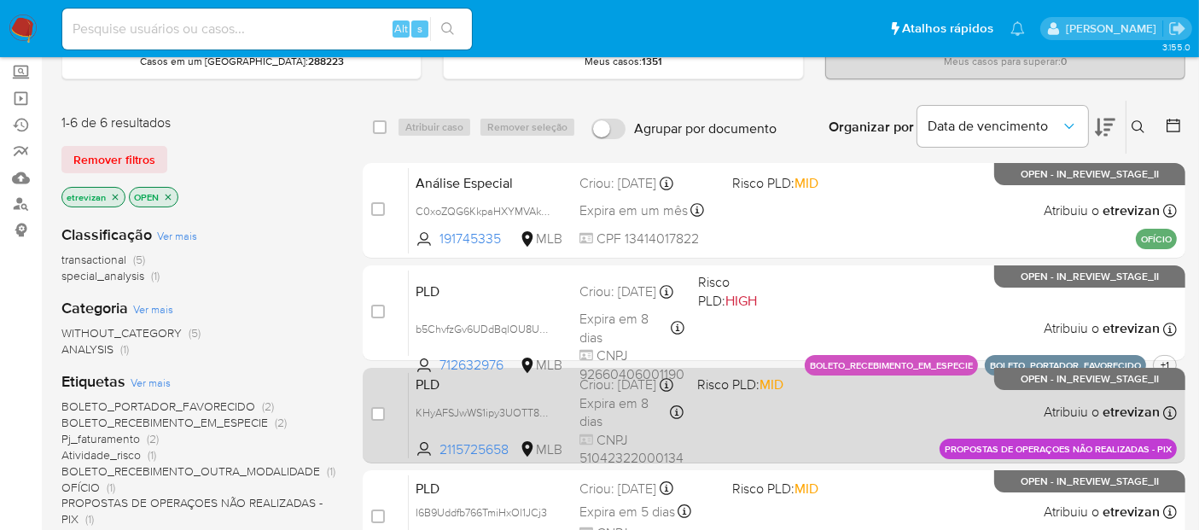
click at [800, 405] on div "PLD KHyAFSJwWS1ipy3UOTT8ZLQ8 2115725658 MLB Risco PLD: MID Criou: 14/07/2025 Cr…" at bounding box center [793, 415] width 768 height 86
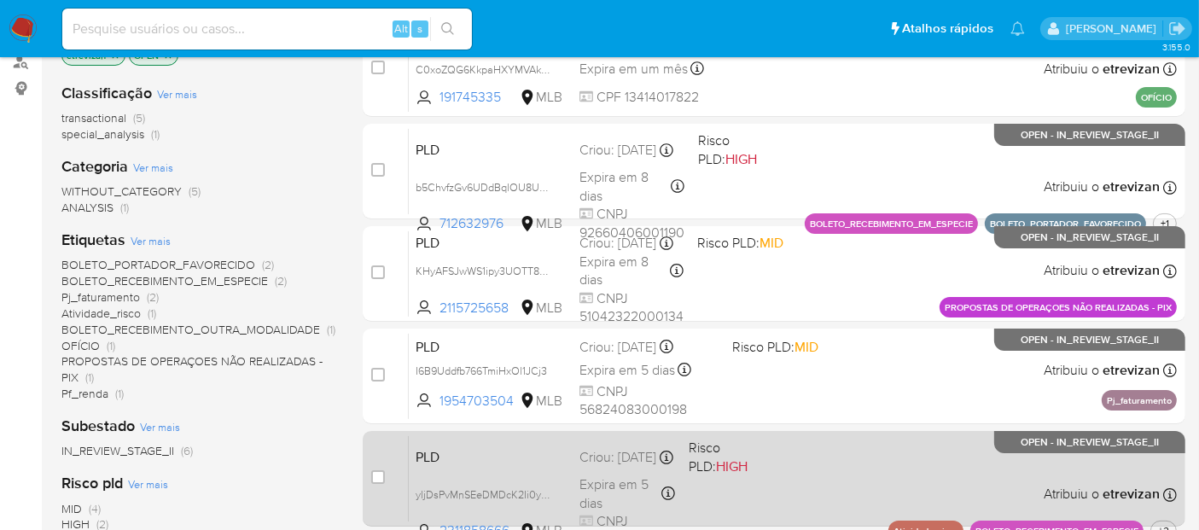
scroll to position [284, 0]
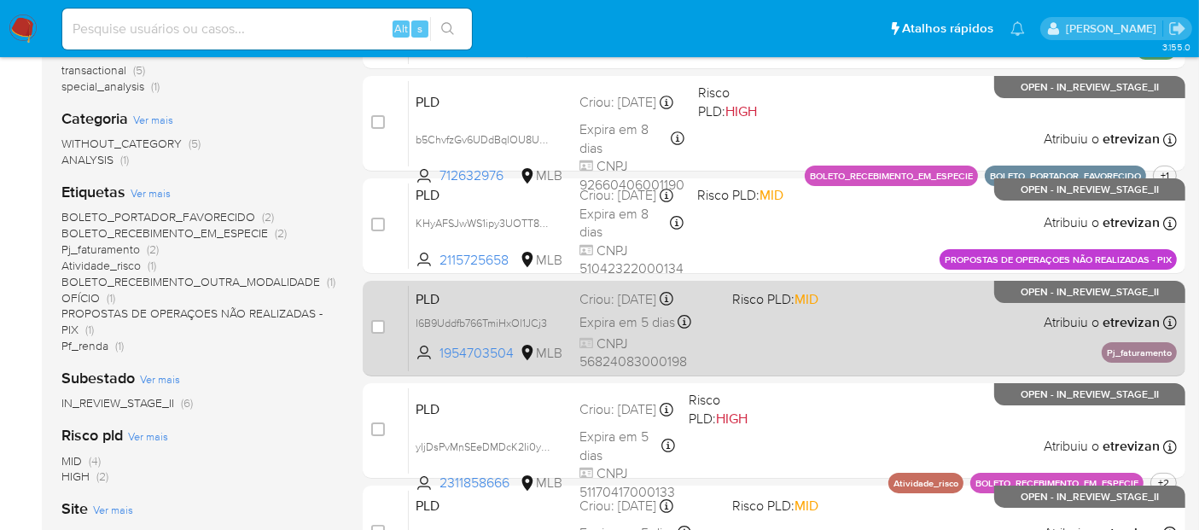
click at [821, 328] on div "PLD I6B9Uddfb766TmiHxOl1JCj3 1954703504 MLB Risco PLD: MID Criou: 12/07/2025 Cr…" at bounding box center [793, 328] width 768 height 86
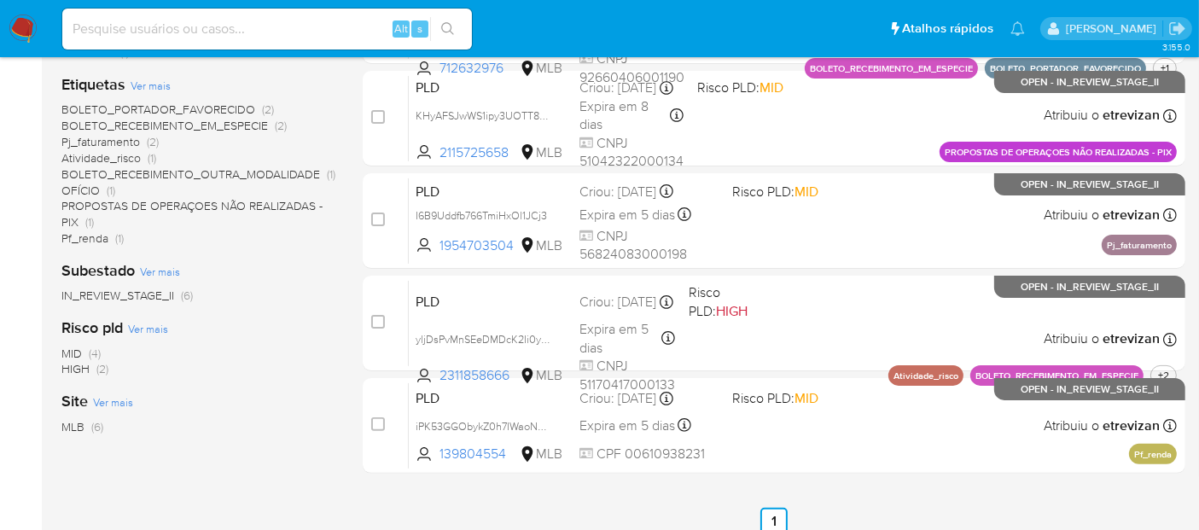
scroll to position [446, 0]
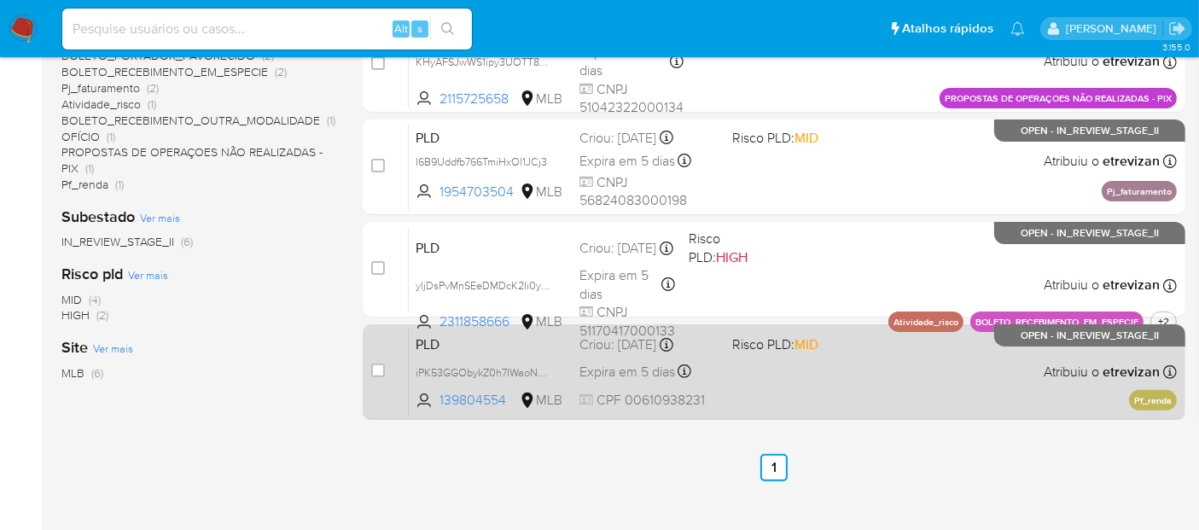
click at [797, 379] on div "PLD iPK53GGObykZ0h7IWaoN033R 139804554 MLB Risco PLD: MID Criou: 12/07/2025 Cri…" at bounding box center [793, 372] width 768 height 86
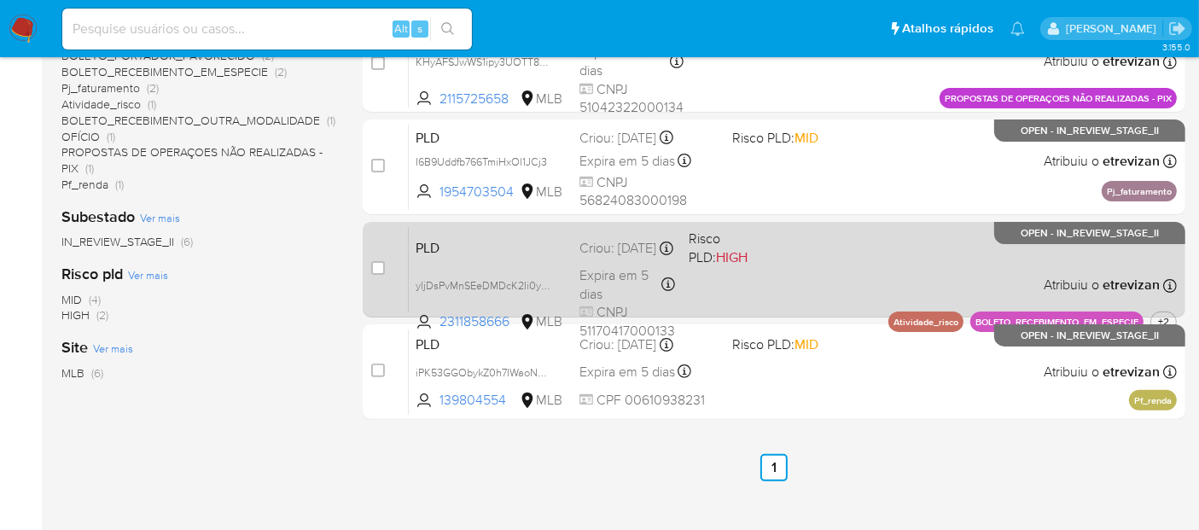
click at [849, 266] on div "PLD yljDsPvMnSEeDMDcK2Ii0ydX 2311858666 MLB Risco PLD: HIGH Criou: 12/07/2025 C…" at bounding box center [793, 269] width 768 height 86
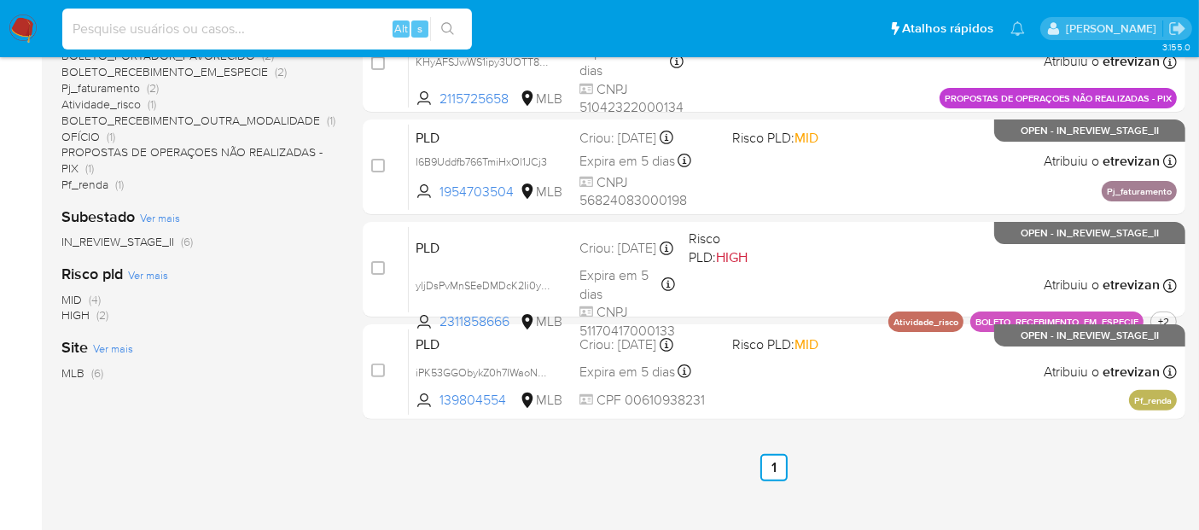
click at [260, 27] on input at bounding box center [267, 29] width 410 height 22
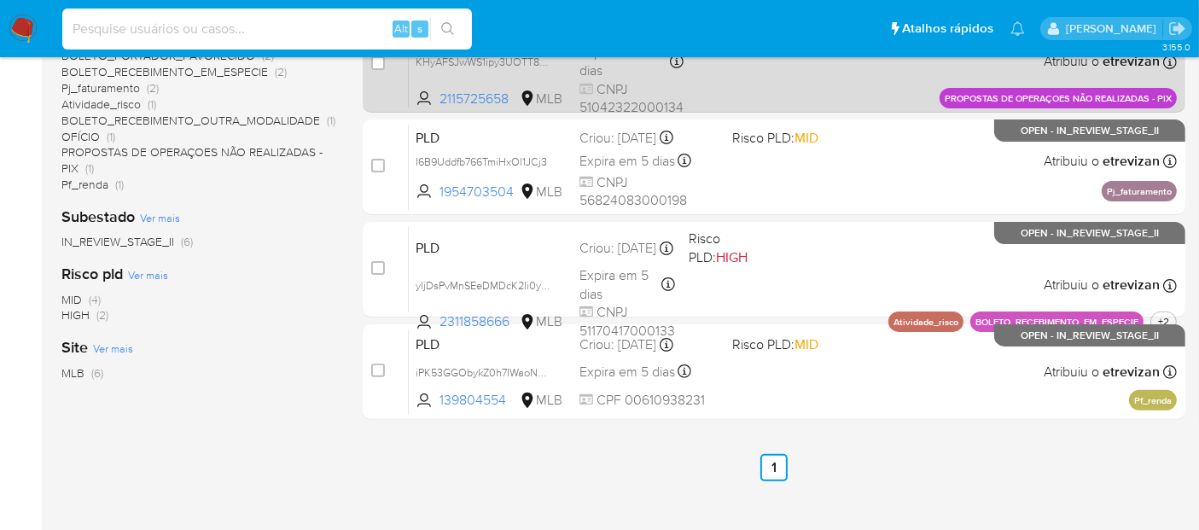
paste input "I6B9Uddfb766TmiHxOl1JCj3"
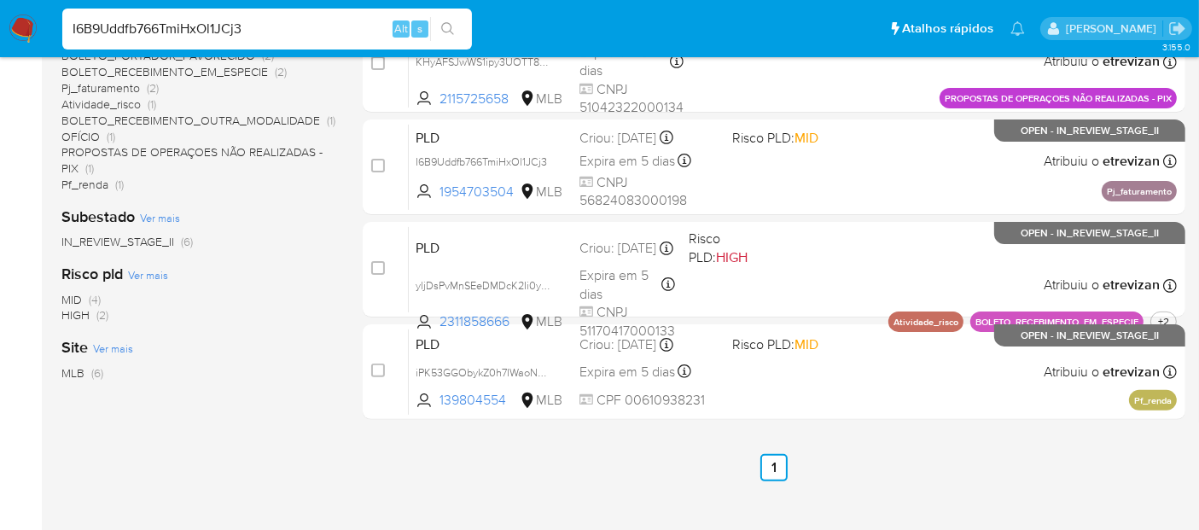
type input "I6B9Uddfb766TmiHxOl1JCj3"
click at [449, 23] on icon "search-icon" at bounding box center [447, 28] width 13 height 13
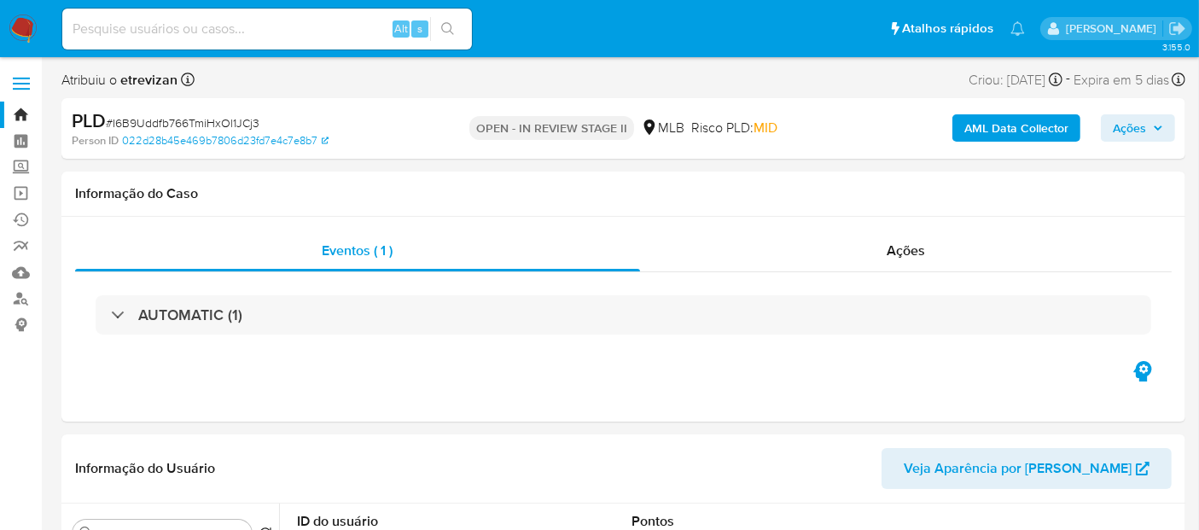
select select "10"
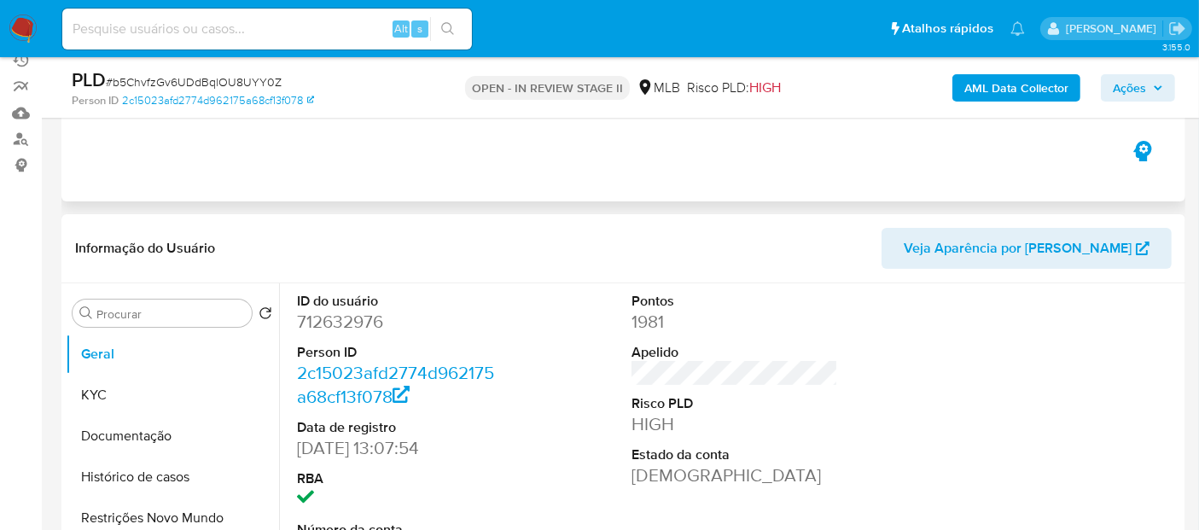
scroll to position [190, 0]
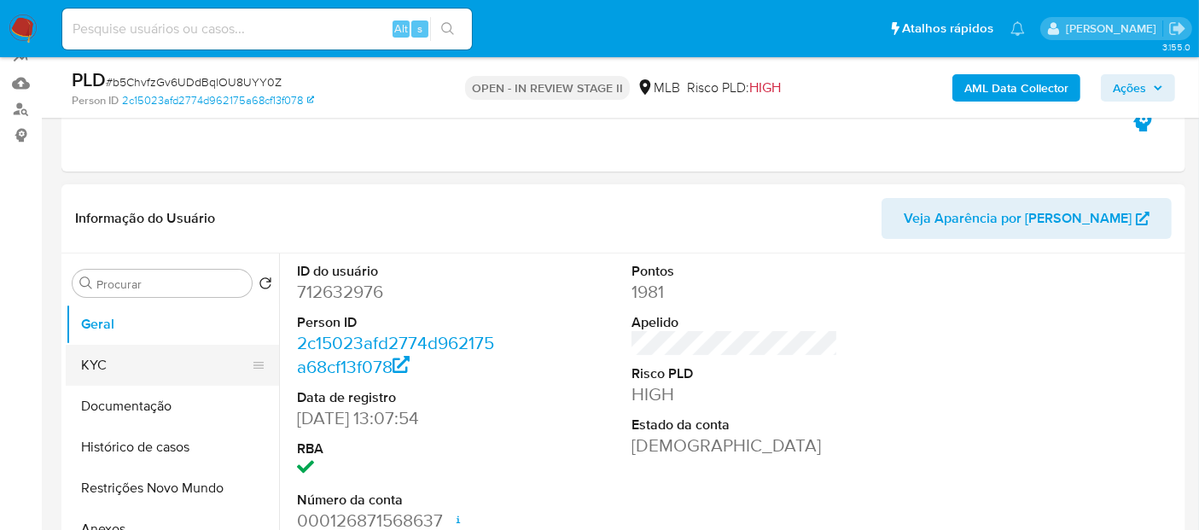
select select "10"
click at [105, 354] on button "KYC" at bounding box center [166, 365] width 200 height 41
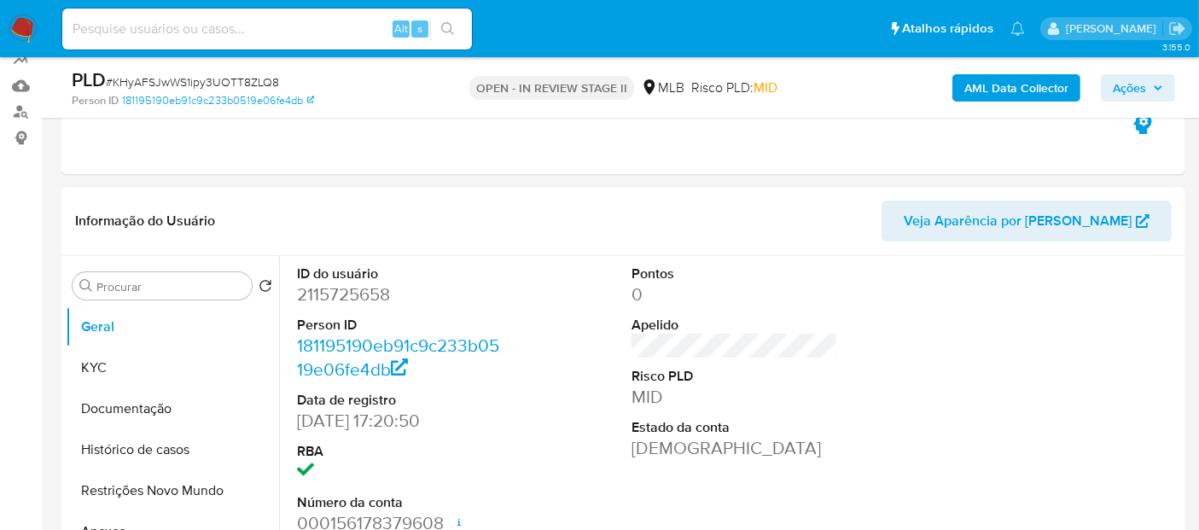
scroll to position [190, 0]
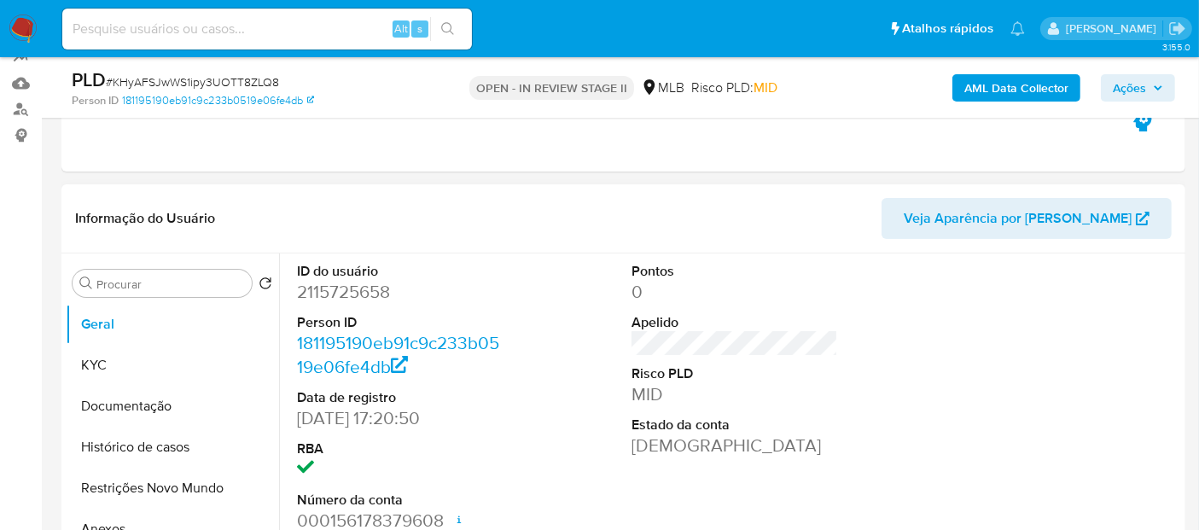
select select "10"
click at [90, 359] on button "KYC" at bounding box center [166, 365] width 200 height 41
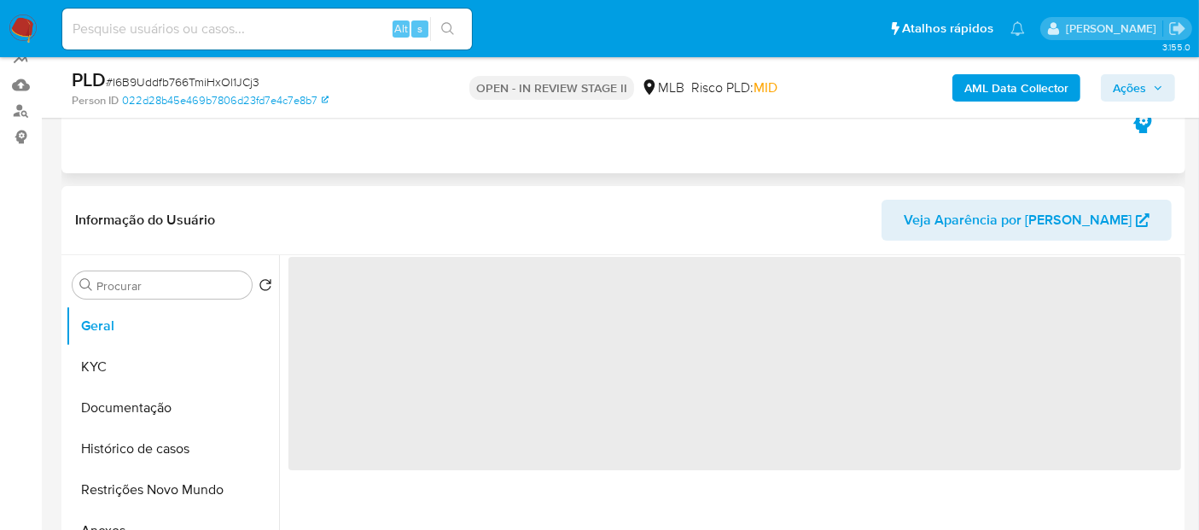
scroll to position [190, 0]
select select "10"
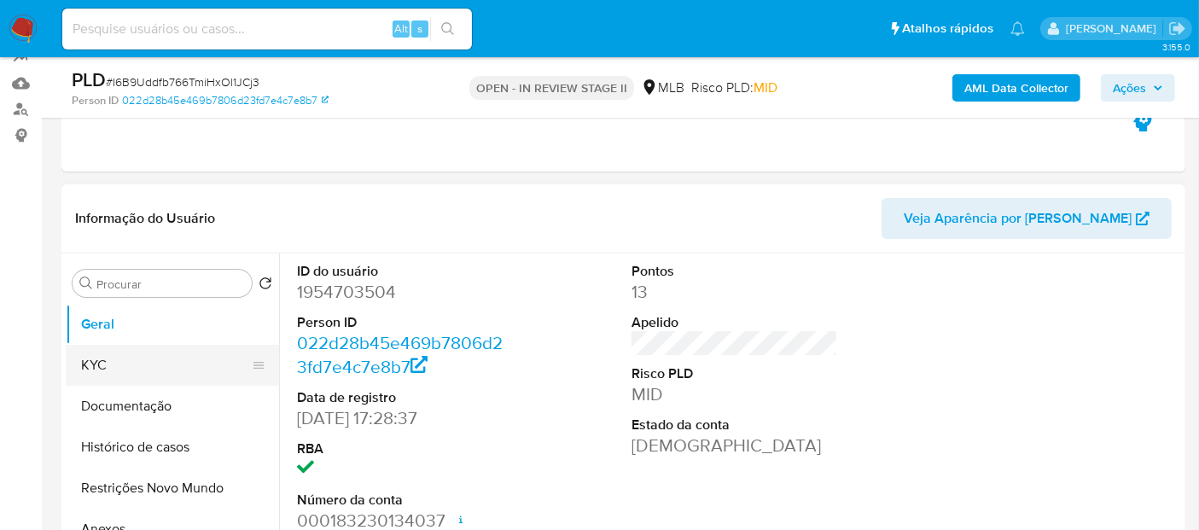
click at [114, 359] on button "KYC" at bounding box center [166, 365] width 200 height 41
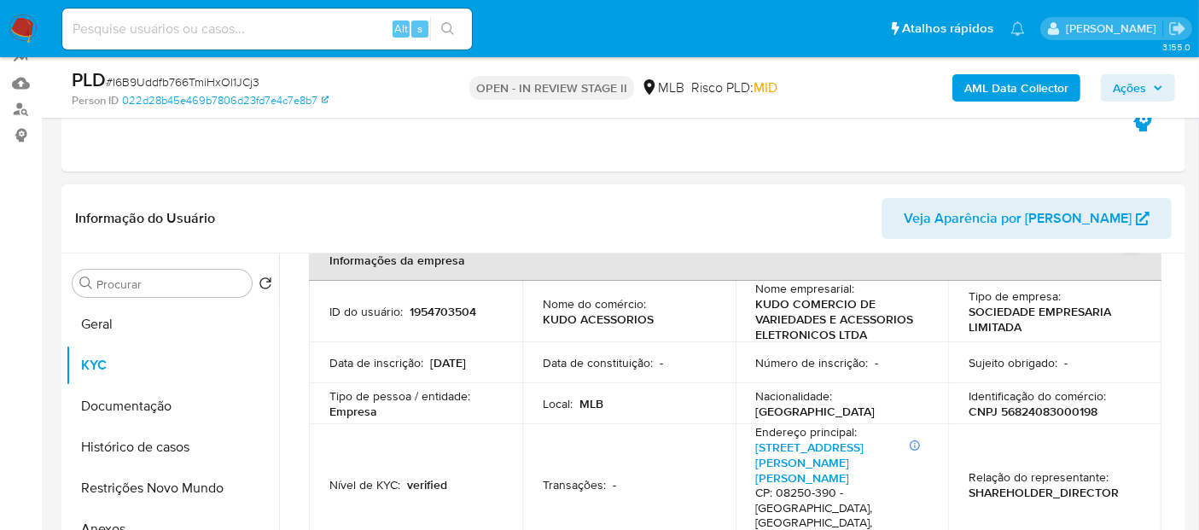
scroll to position [0, 0]
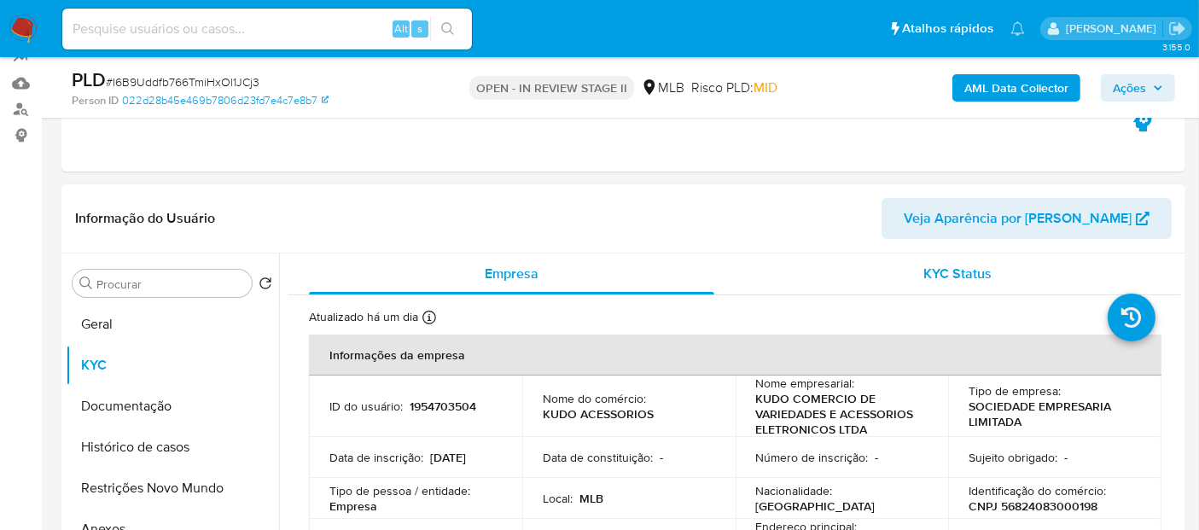
click at [958, 275] on span "KYC Status" at bounding box center [959, 274] width 68 height 20
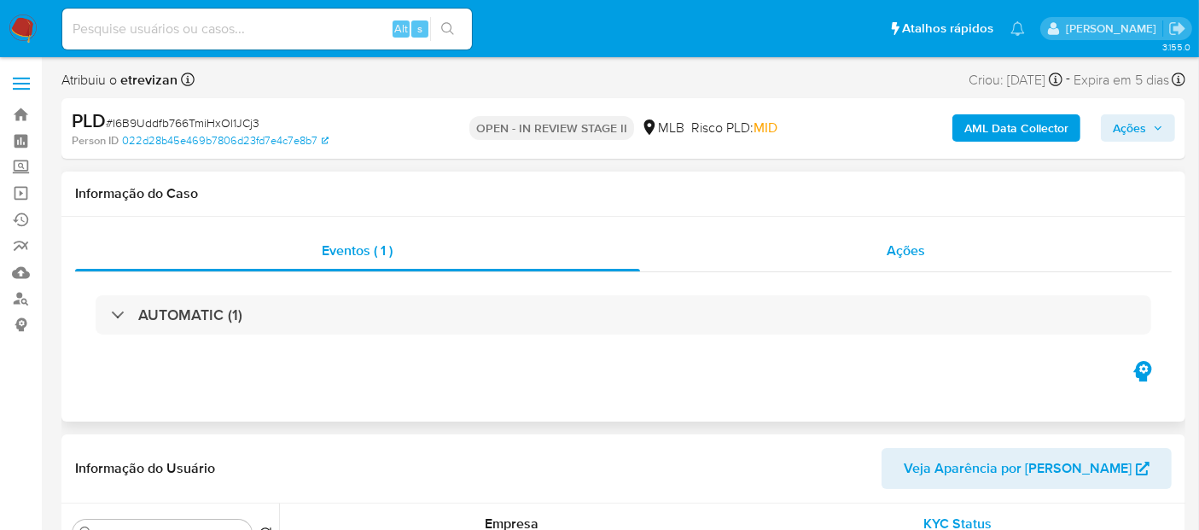
click at [911, 248] on span "Ações" at bounding box center [906, 251] width 38 height 20
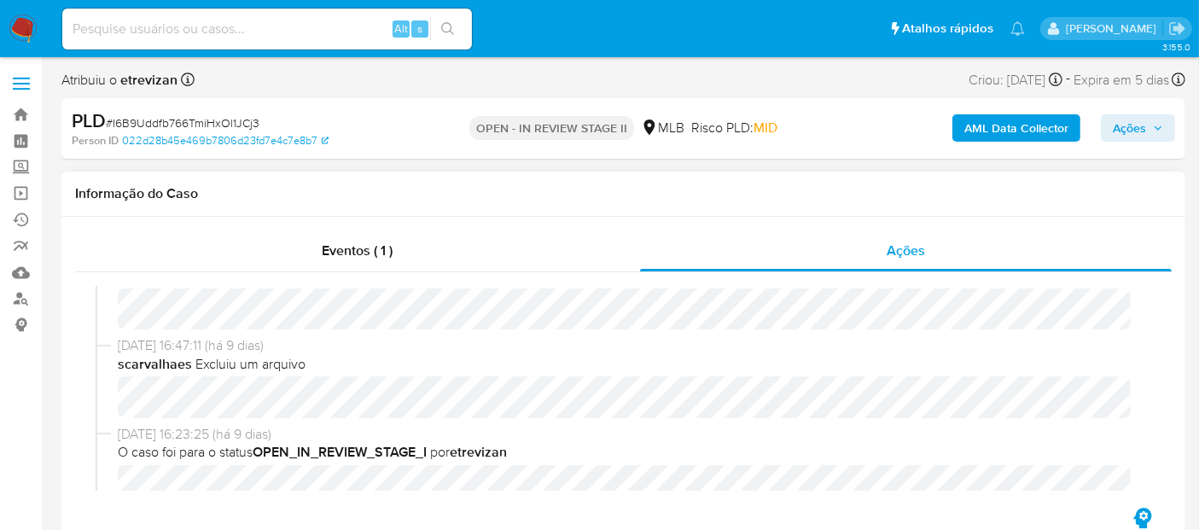
scroll to position [379, 0]
drag, startPoint x: 112, startPoint y: 120, endPoint x: 257, endPoint y: 128, distance: 145.4
click at [257, 128] on span "# I6B9Uddfb766TmiHxOl1JCj3" at bounding box center [183, 122] width 154 height 17
copy span "I6B9Uddfb766TmiHxOl1JCj3"
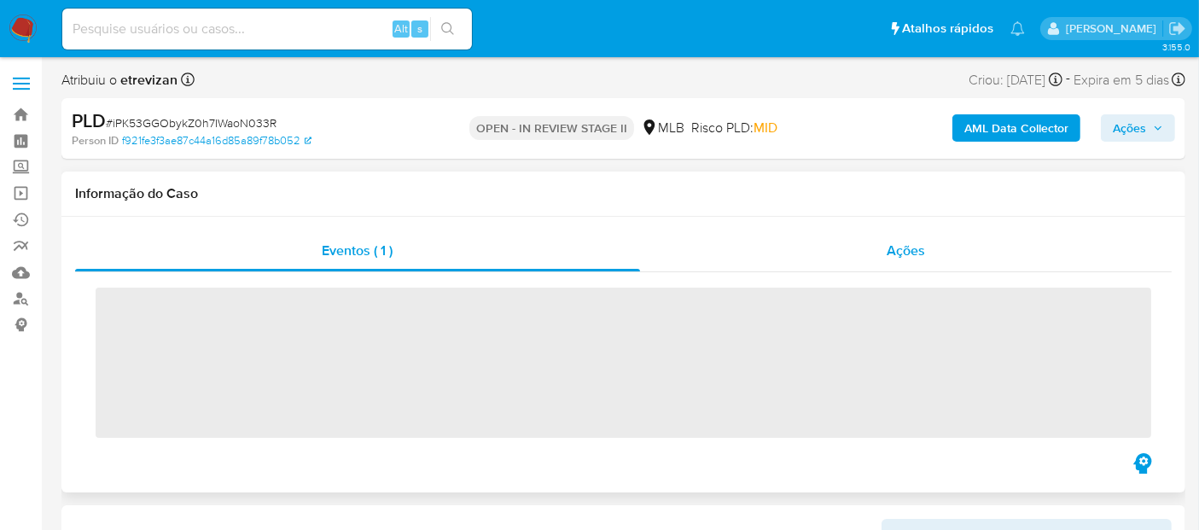
click at [917, 251] on span "Ações" at bounding box center [906, 251] width 38 height 20
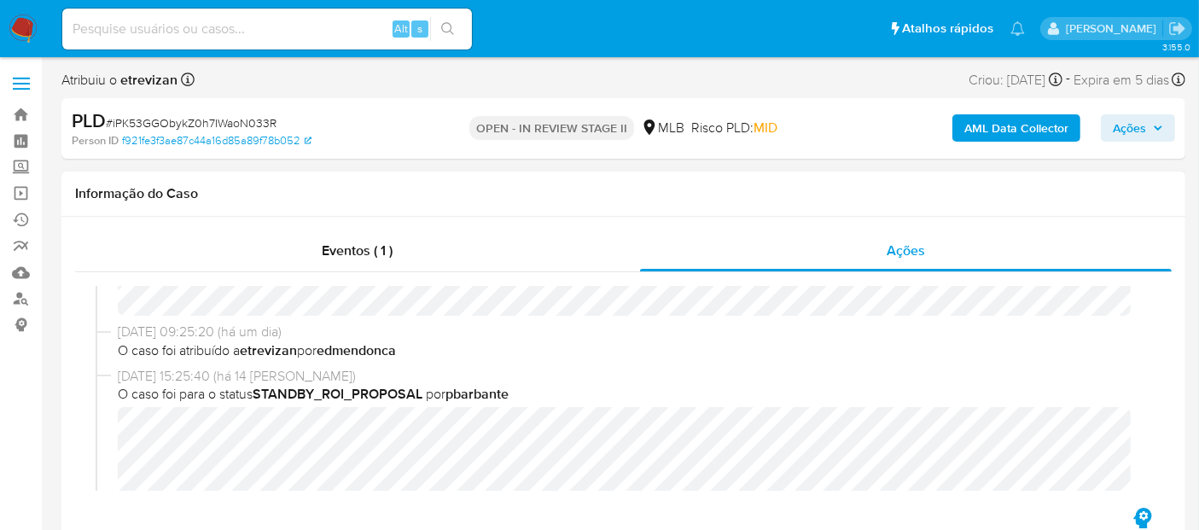
scroll to position [95, 0]
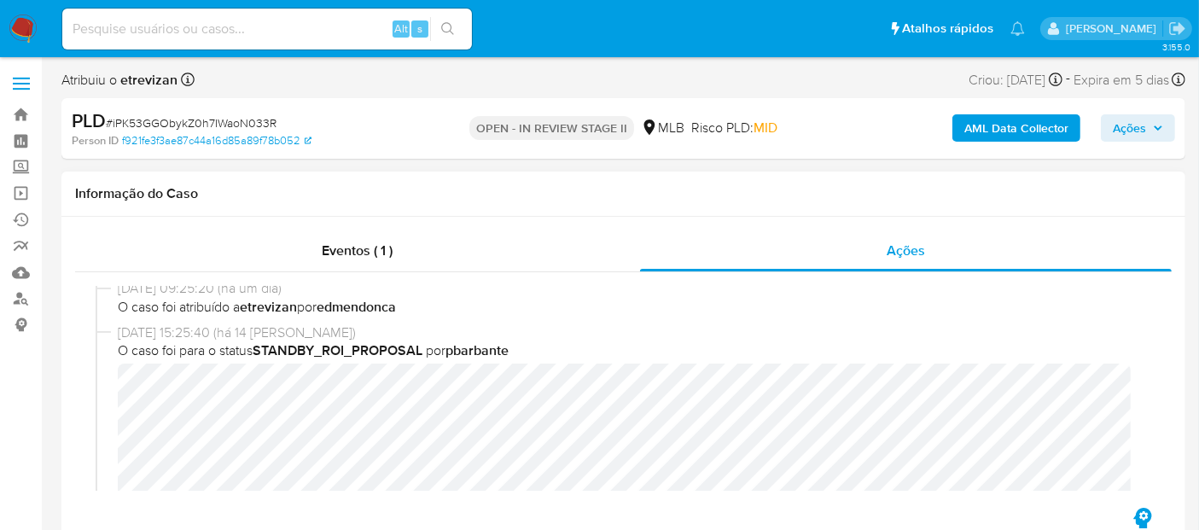
select select "10"
click at [343, 252] on span "Eventos ( 1 )" at bounding box center [357, 251] width 71 height 20
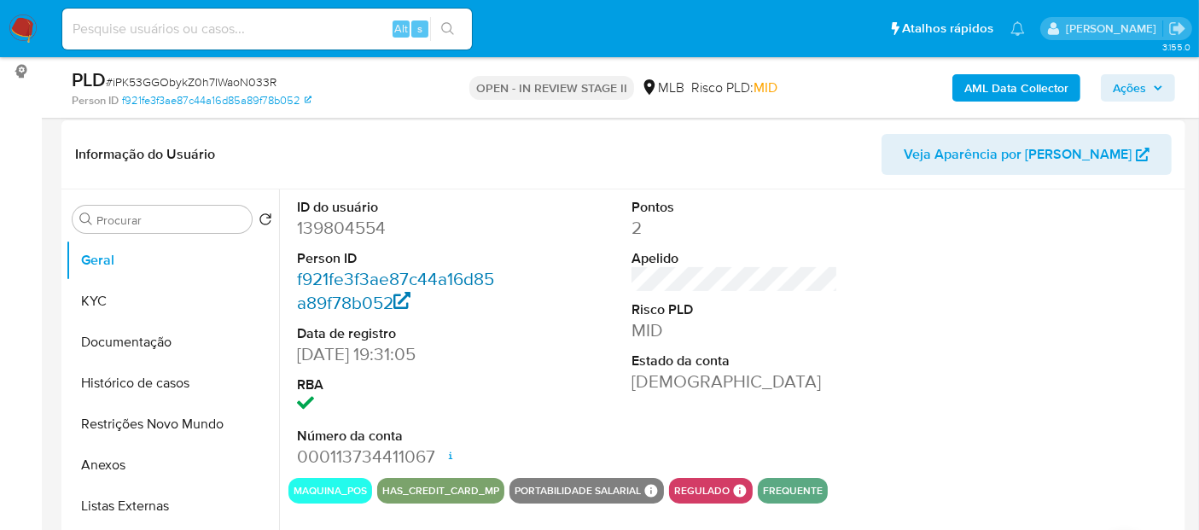
scroll to position [284, 0]
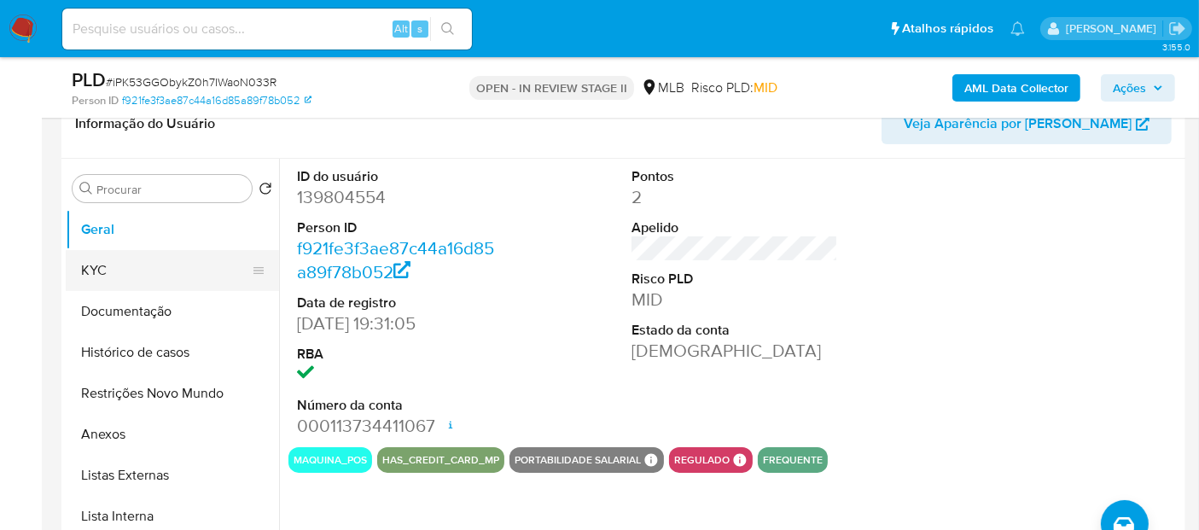
click at [113, 271] on button "KYC" at bounding box center [166, 270] width 200 height 41
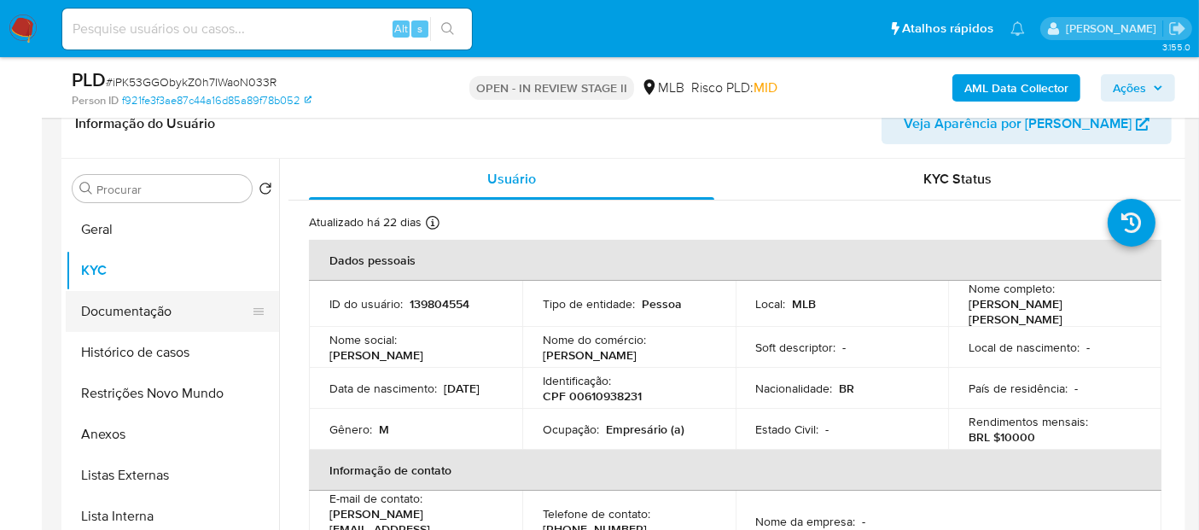
click at [131, 311] on button "Documentação" at bounding box center [166, 311] width 200 height 41
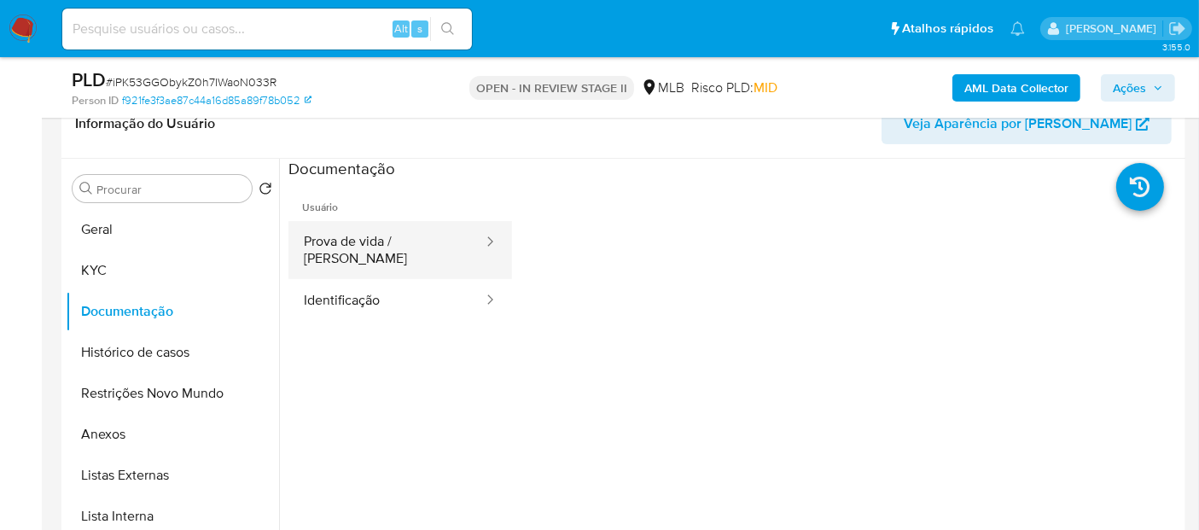
click at [381, 237] on button "Prova de vida / [PERSON_NAME]" at bounding box center [387, 250] width 196 height 58
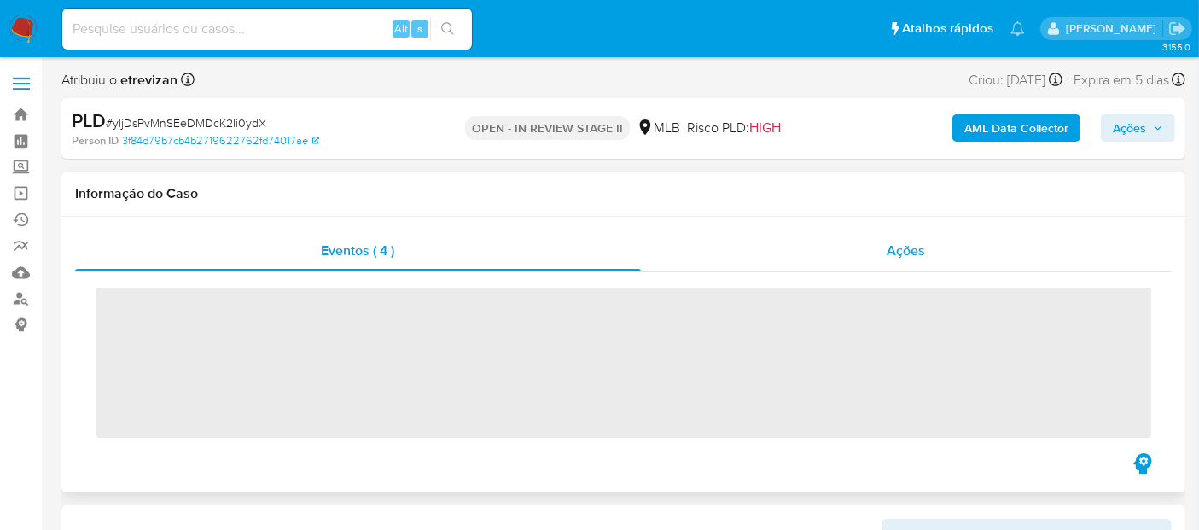
click at [914, 254] on span "Ações" at bounding box center [907, 251] width 38 height 20
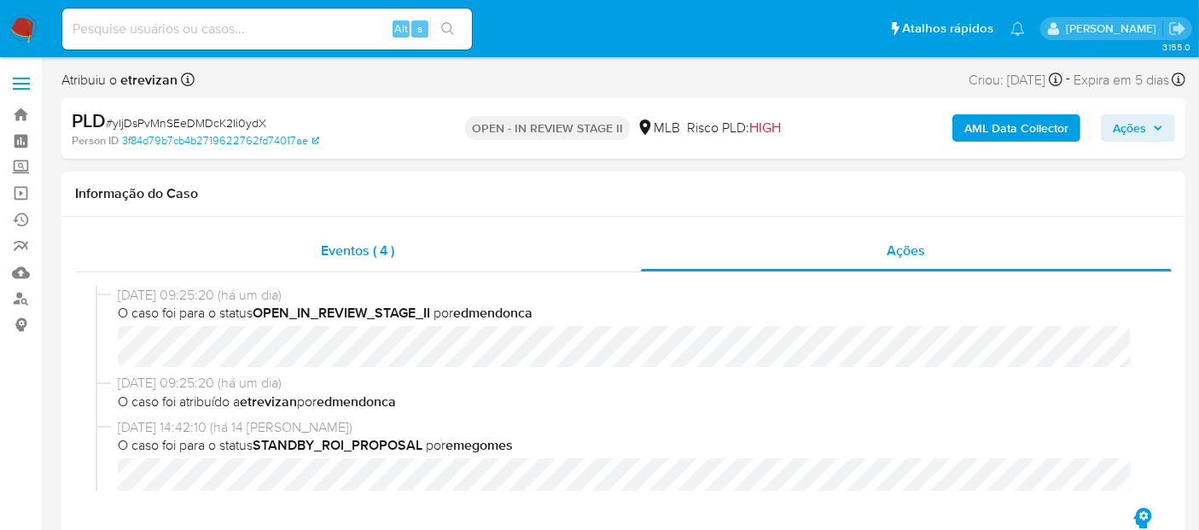
select select "10"
click at [346, 260] on span "Eventos ( 4 )" at bounding box center [358, 251] width 73 height 20
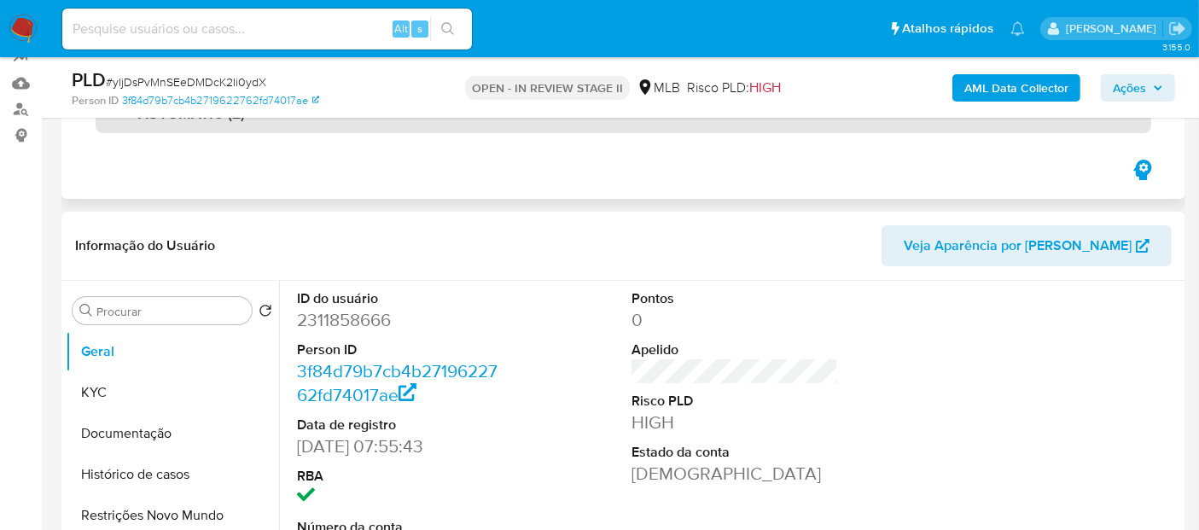
scroll to position [284, 0]
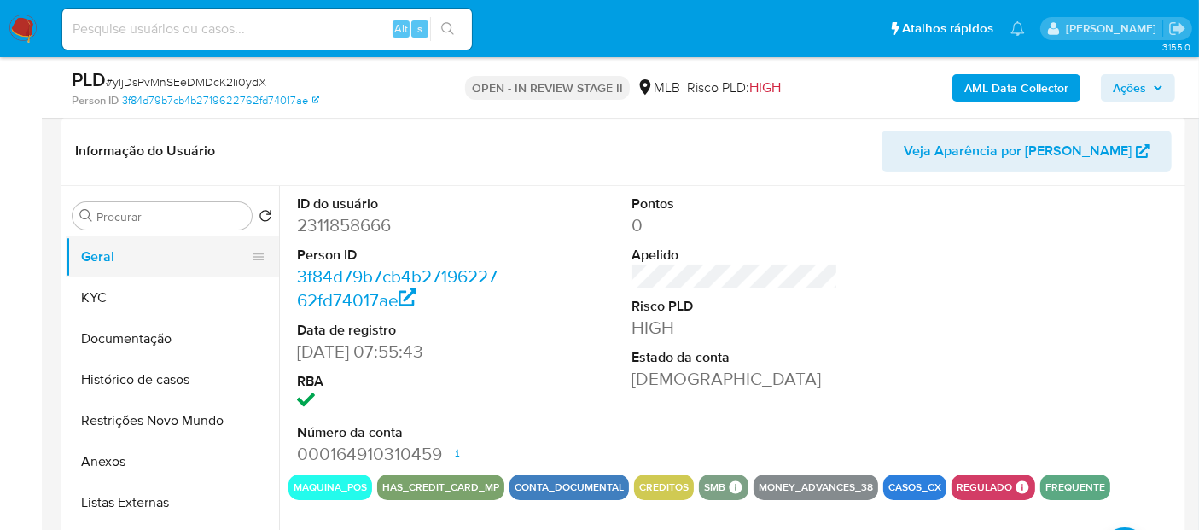
click at [93, 275] on button "Geral" at bounding box center [166, 256] width 200 height 41
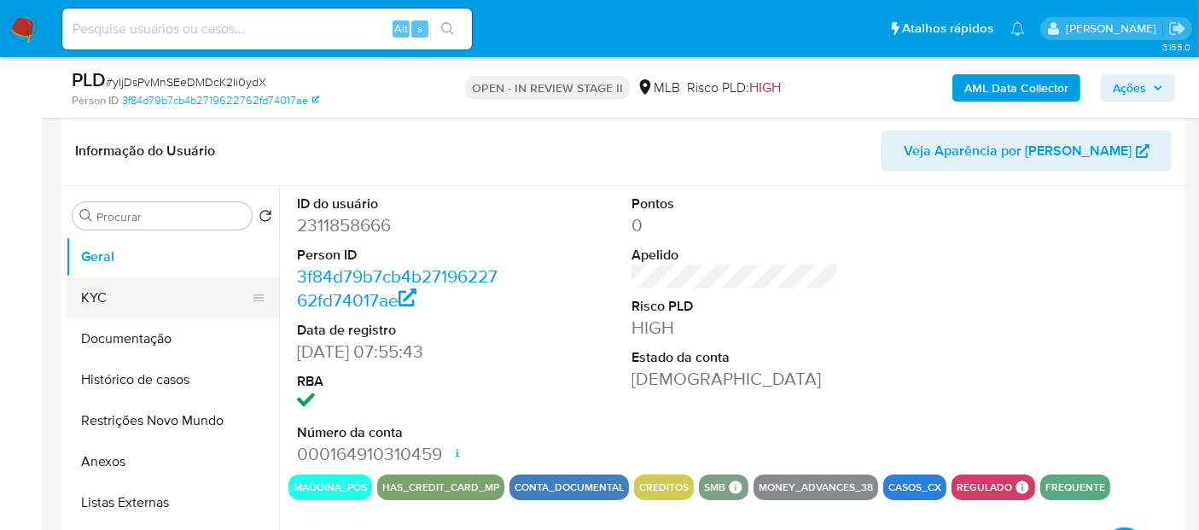
click at [102, 297] on button "KYC" at bounding box center [166, 297] width 200 height 41
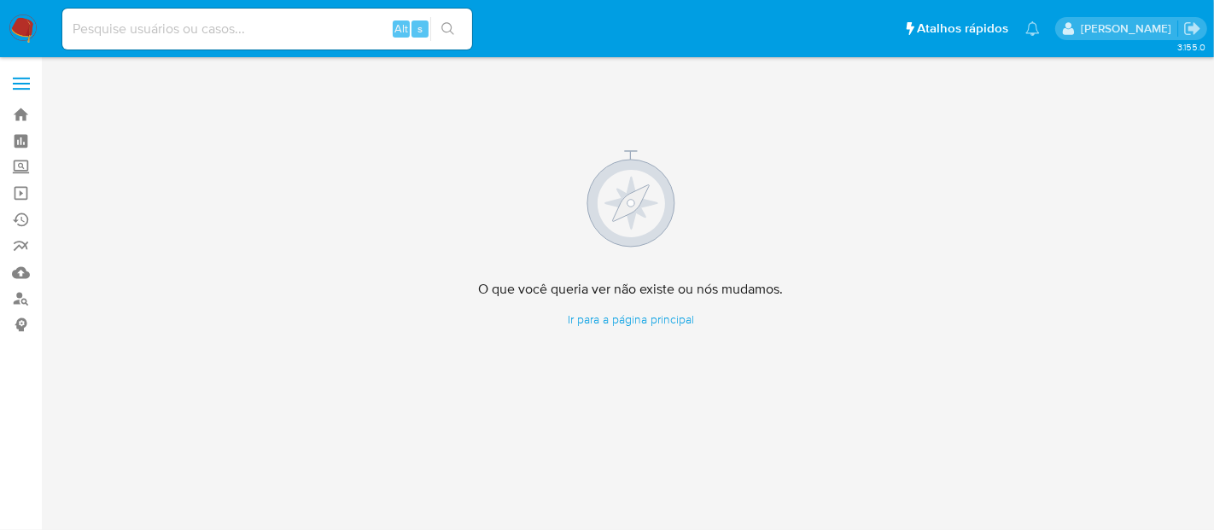
click at [174, 32] on input at bounding box center [267, 29] width 410 height 22
paste input "I6B9Uddfb766TmiHxOl1JCj3"
type input "I6B9Uddfb766TmiHxOl1JCj3"
click at [445, 25] on icon "search-icon" at bounding box center [448, 29] width 14 height 14
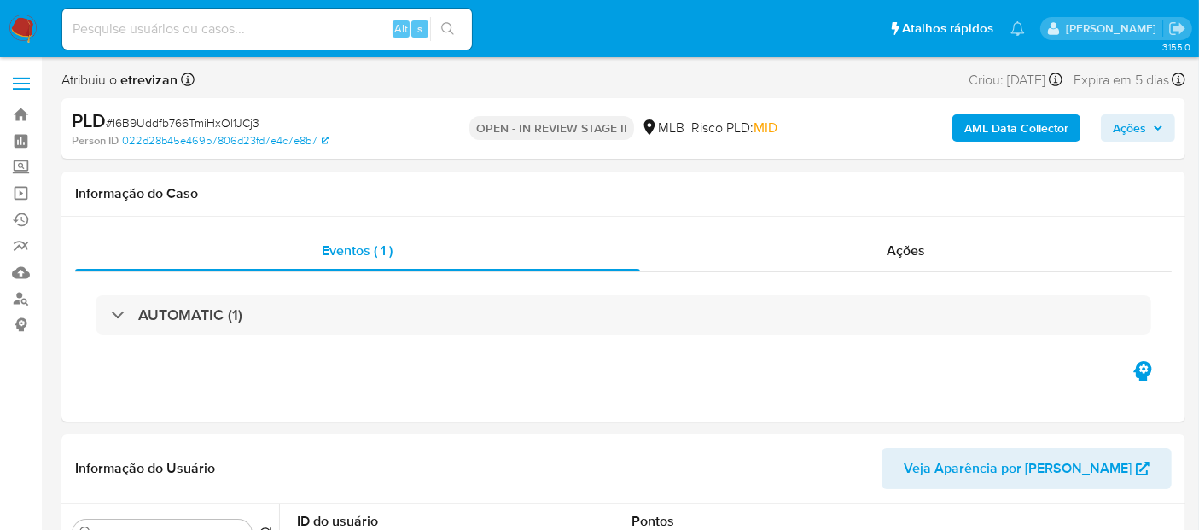
select select "10"
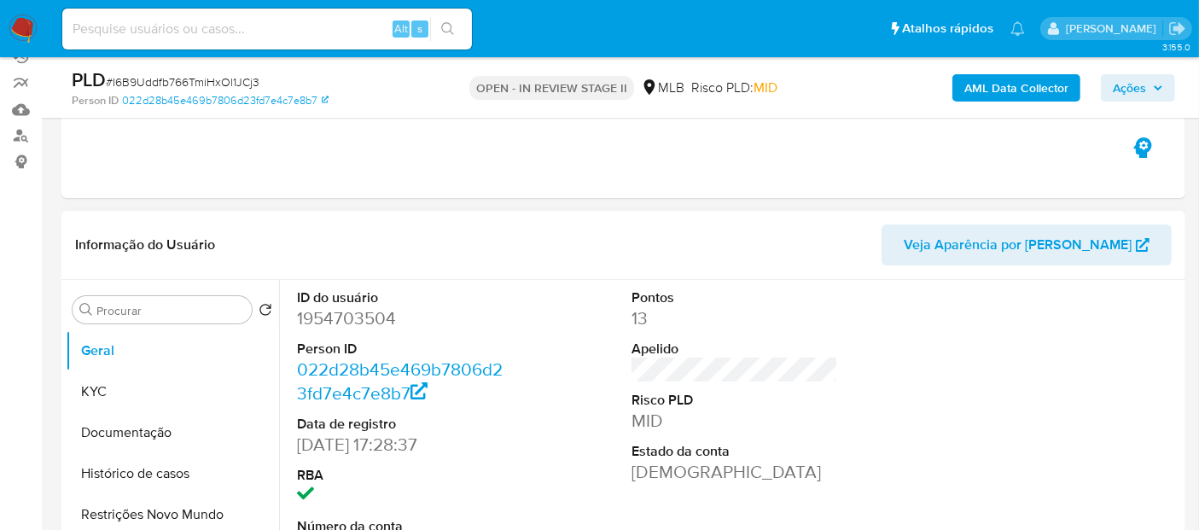
scroll to position [190, 0]
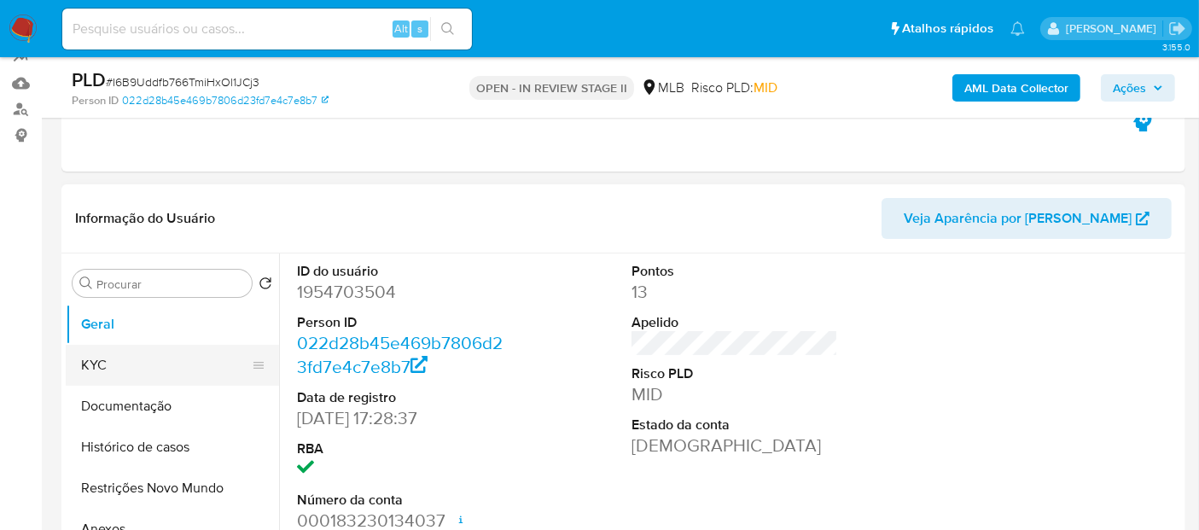
click at [110, 367] on button "KYC" at bounding box center [166, 365] width 200 height 41
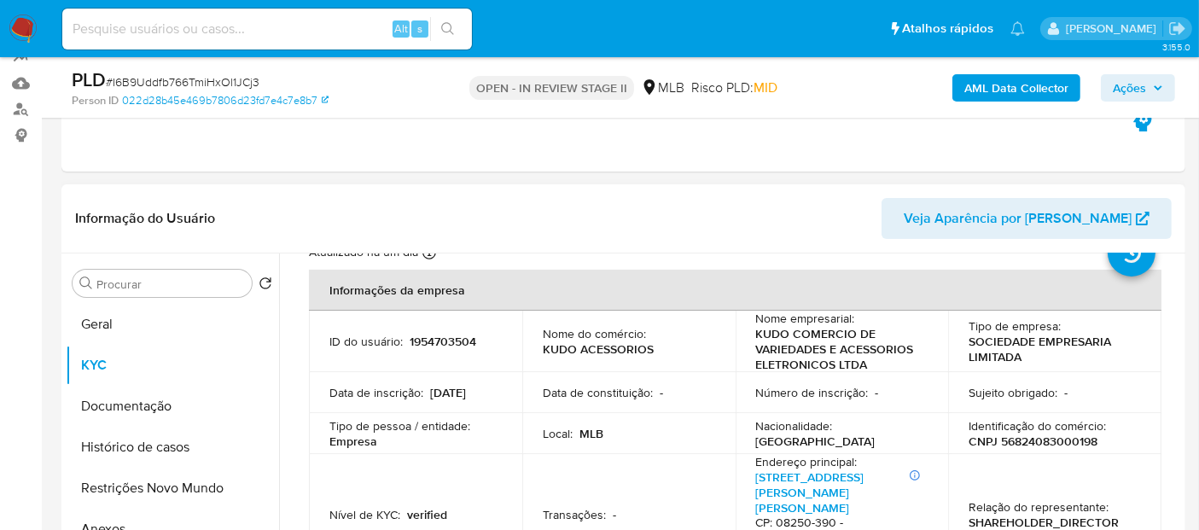
scroll to position [95, 0]
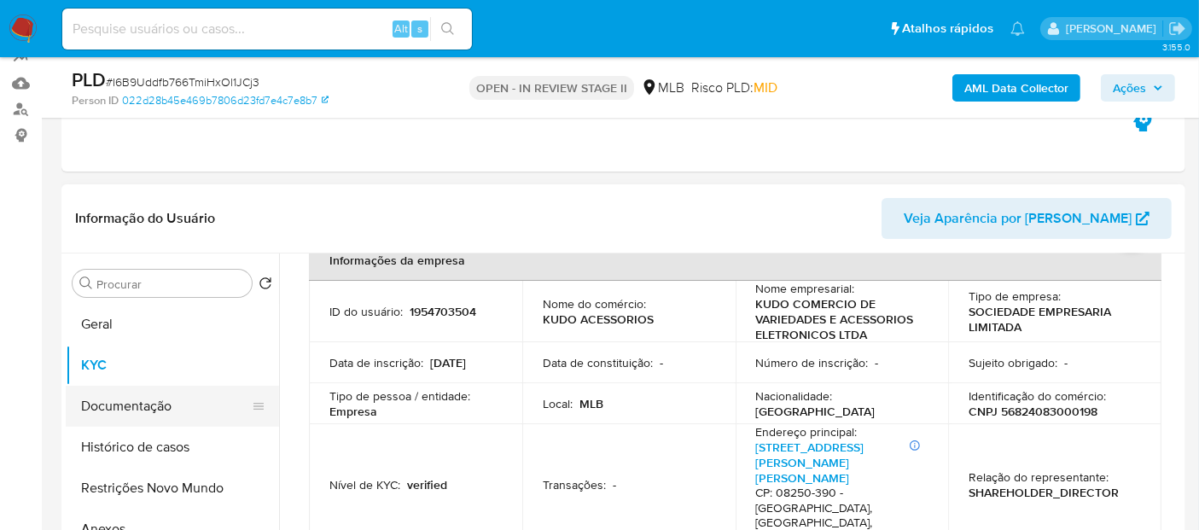
click at [140, 400] on button "Documentação" at bounding box center [166, 406] width 200 height 41
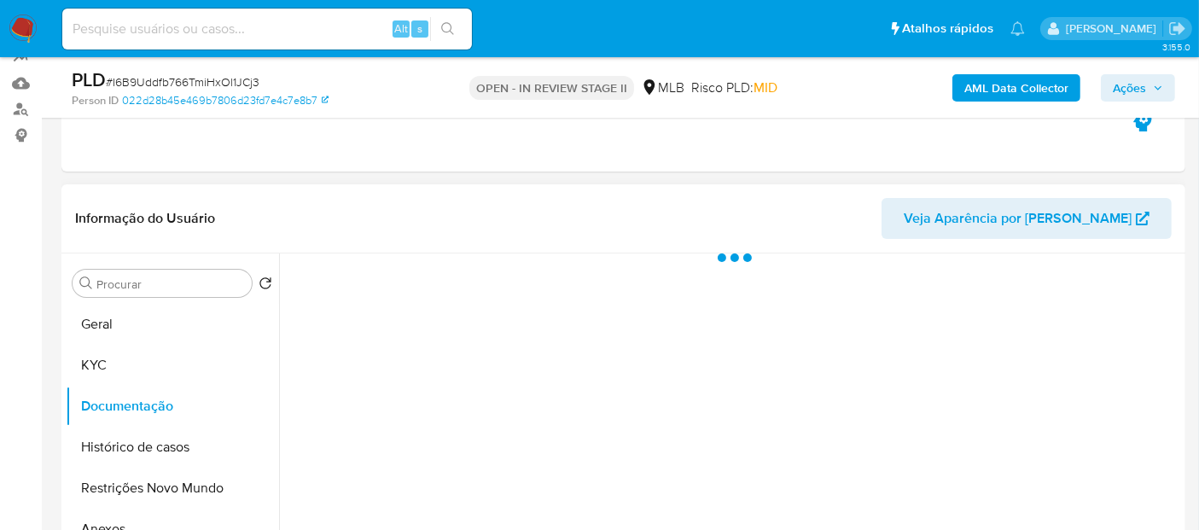
scroll to position [0, 0]
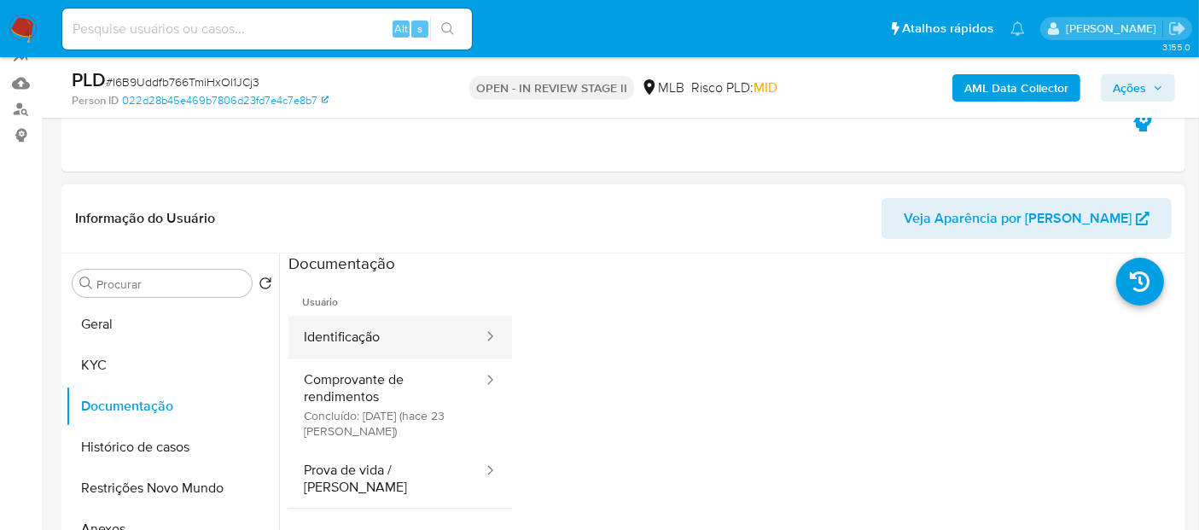
click at [380, 327] on button "Identificação" at bounding box center [387, 338] width 196 height 44
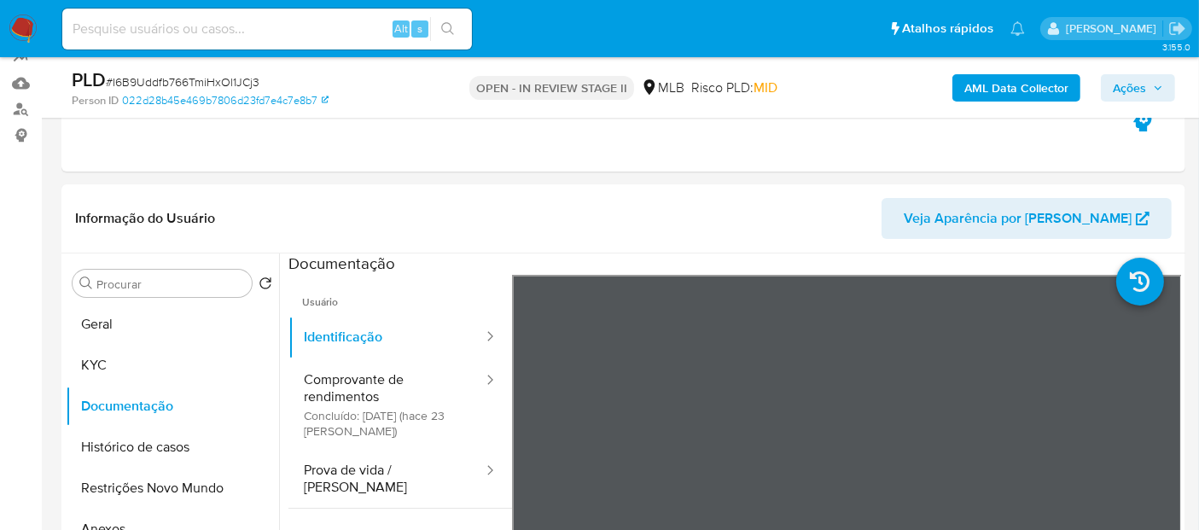
scroll to position [305, 0]
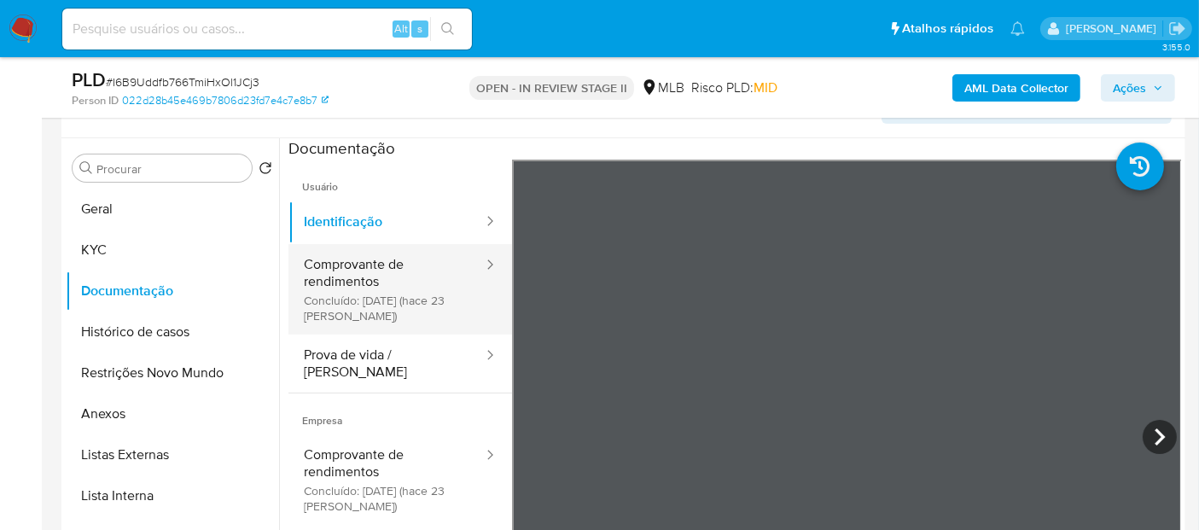
click at [347, 284] on button "Comprovante de rendimentos Concluído: 28/07/2025 (hace 23 días)" at bounding box center [387, 289] width 196 height 90
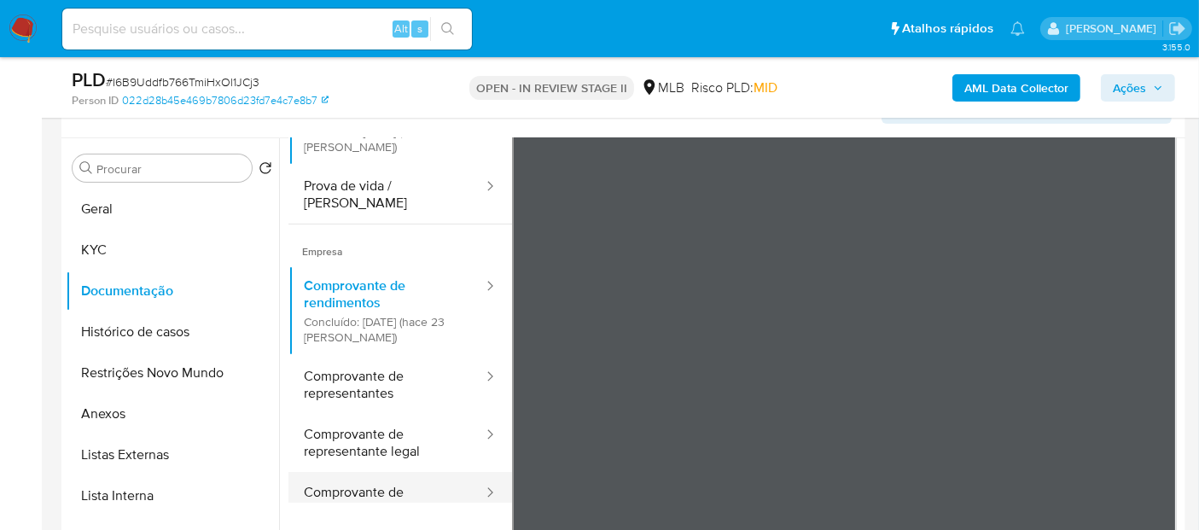
scroll to position [32, 0]
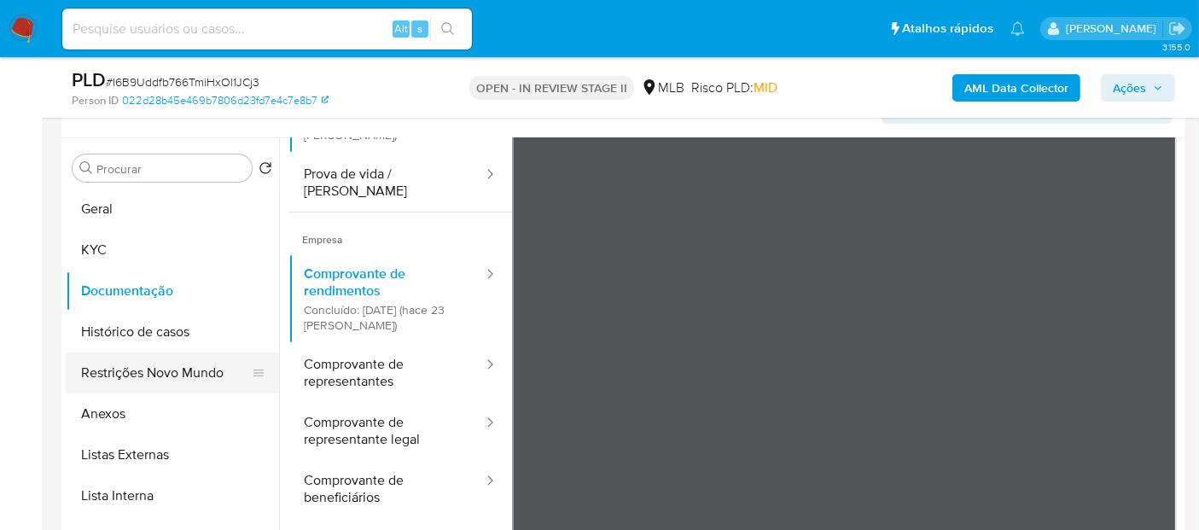
click at [146, 371] on button "Restrições Novo Mundo" at bounding box center [166, 373] width 200 height 41
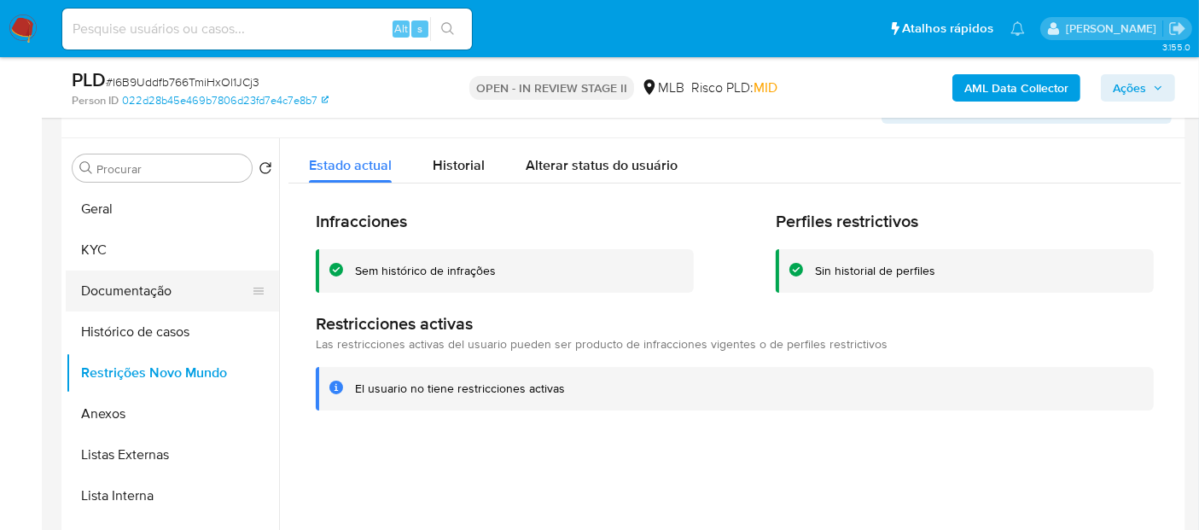
click at [144, 289] on button "Documentação" at bounding box center [166, 291] width 200 height 41
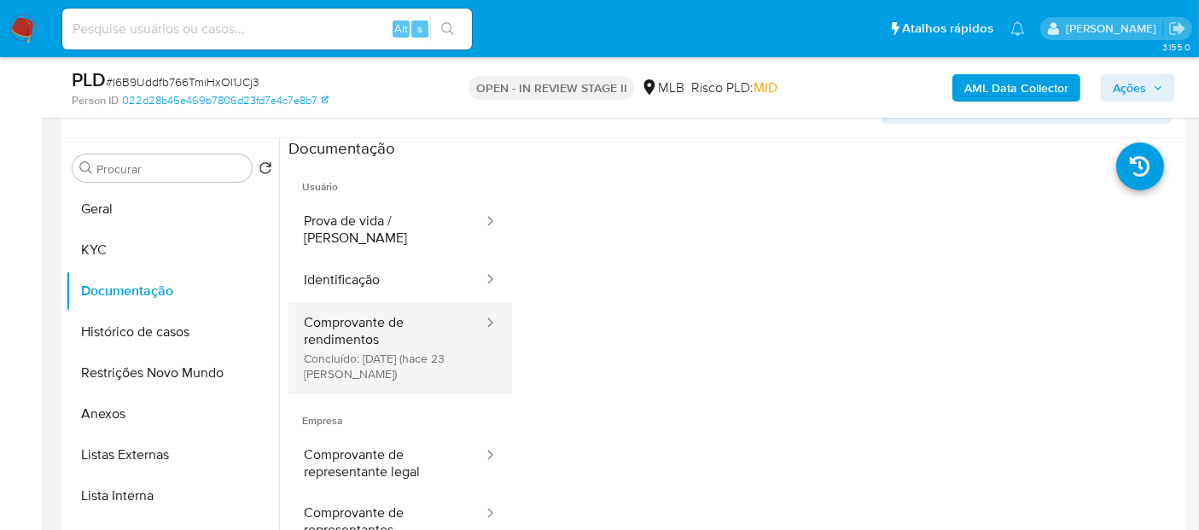
click at [377, 308] on button "Comprovante de rendimentos Concluído: 28/07/2025 (hace 23 días)" at bounding box center [387, 347] width 196 height 90
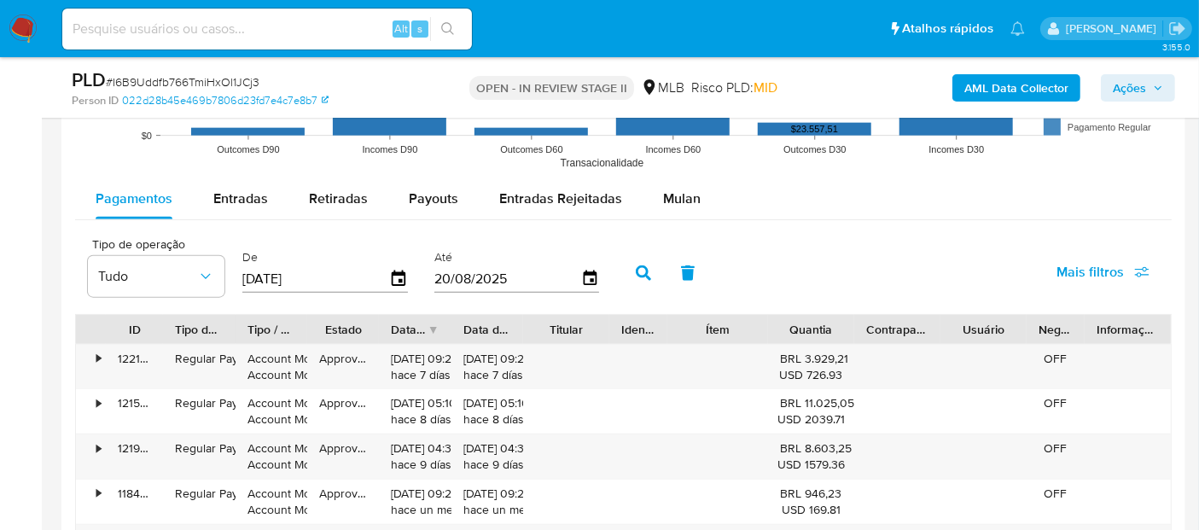
scroll to position [1823, 0]
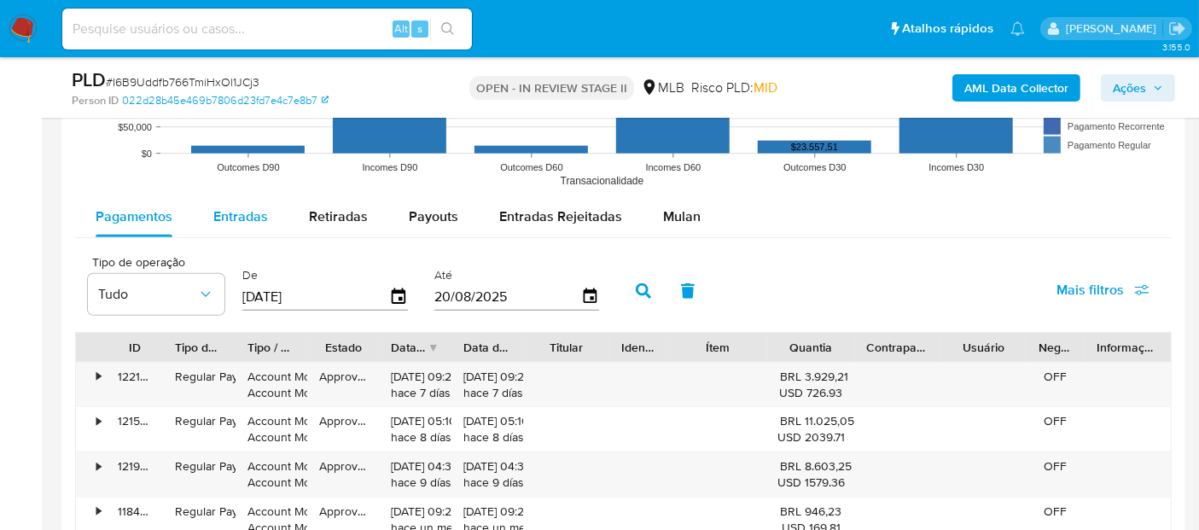
click at [232, 215] on span "Entradas" at bounding box center [240, 217] width 55 height 20
select select "10"
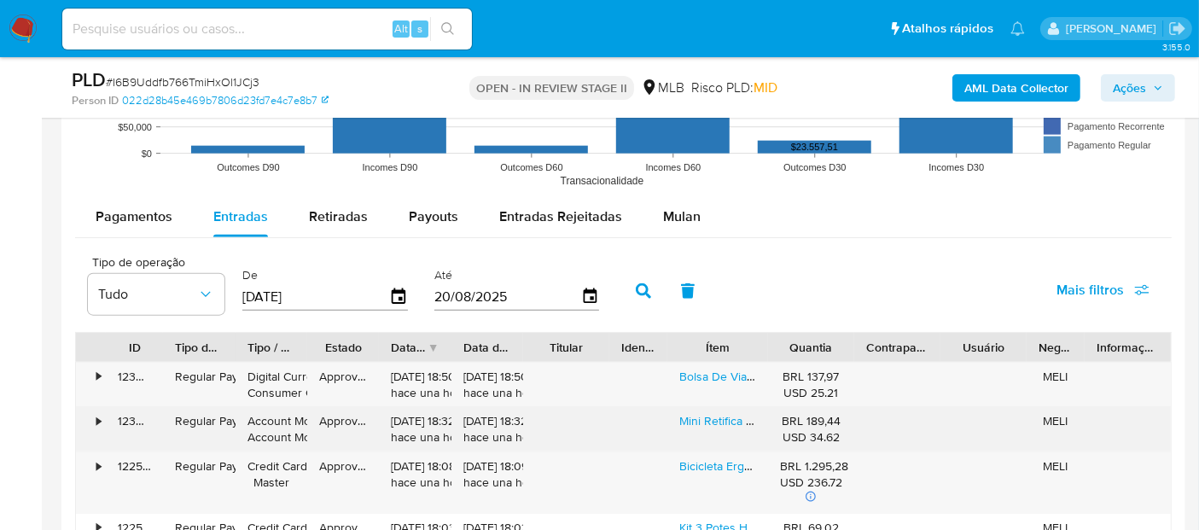
scroll to position [1917, 0]
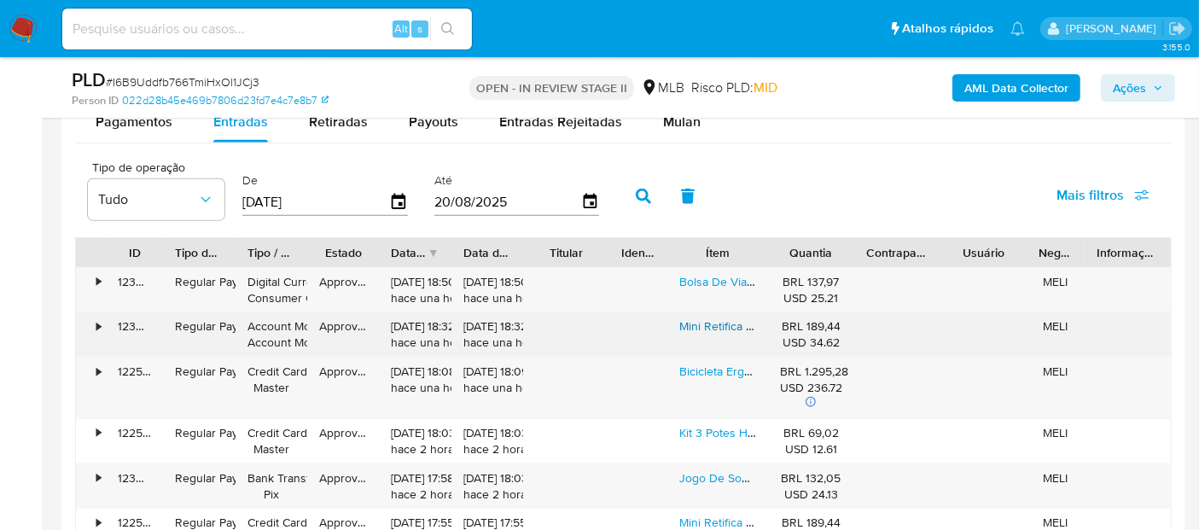
click at [732, 321] on link "Mini Retifica Eletrica Profissional 220v +211 Com Acessórios" at bounding box center [837, 326] width 314 height 17
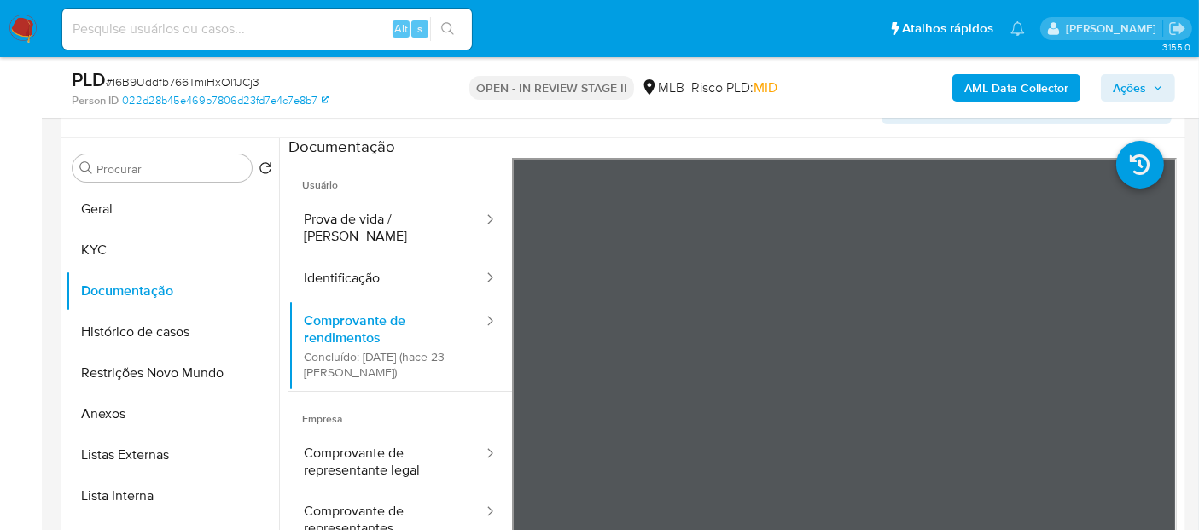
scroll to position [0, 0]
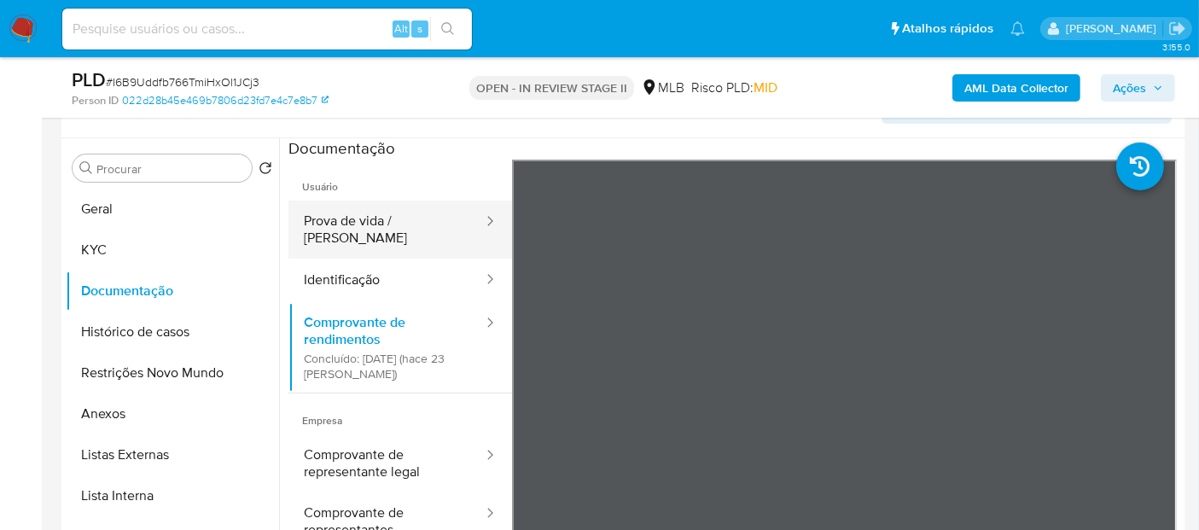
click at [393, 220] on button "Prova de vida / [PERSON_NAME]" at bounding box center [387, 230] width 196 height 58
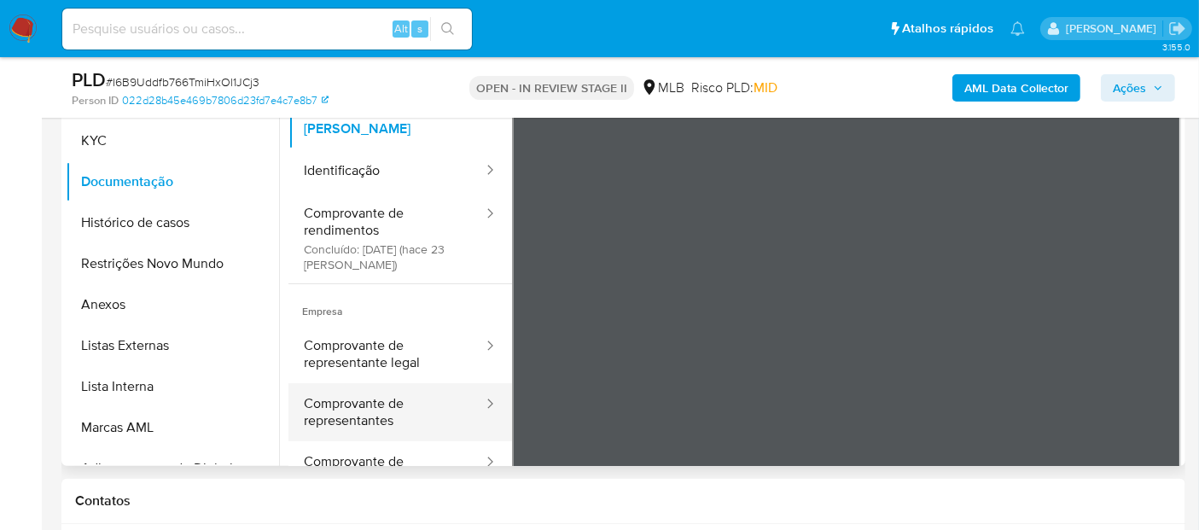
scroll to position [330, 0]
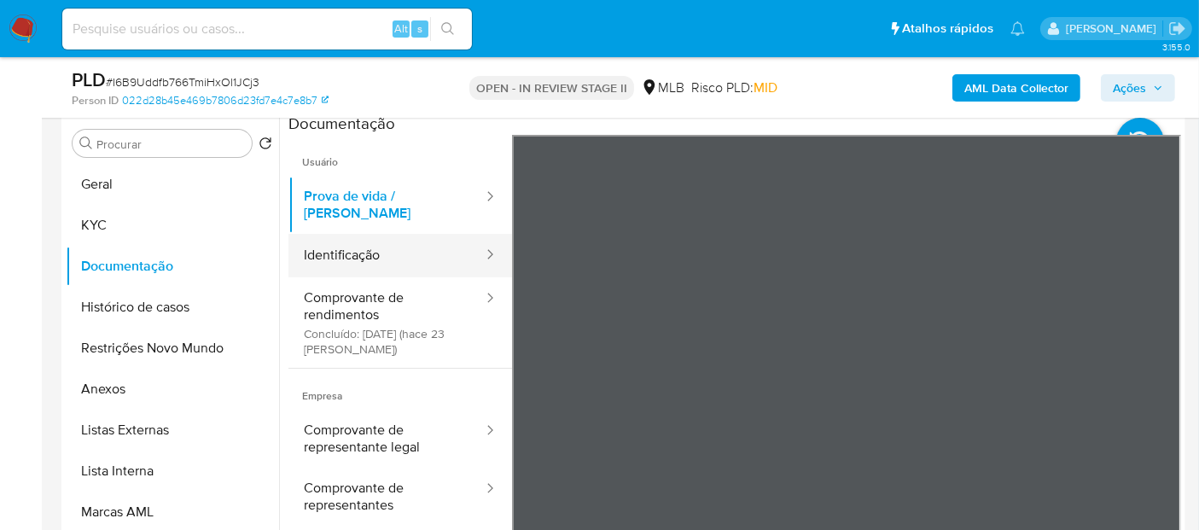
click at [363, 234] on button "Identificação" at bounding box center [387, 256] width 196 height 44
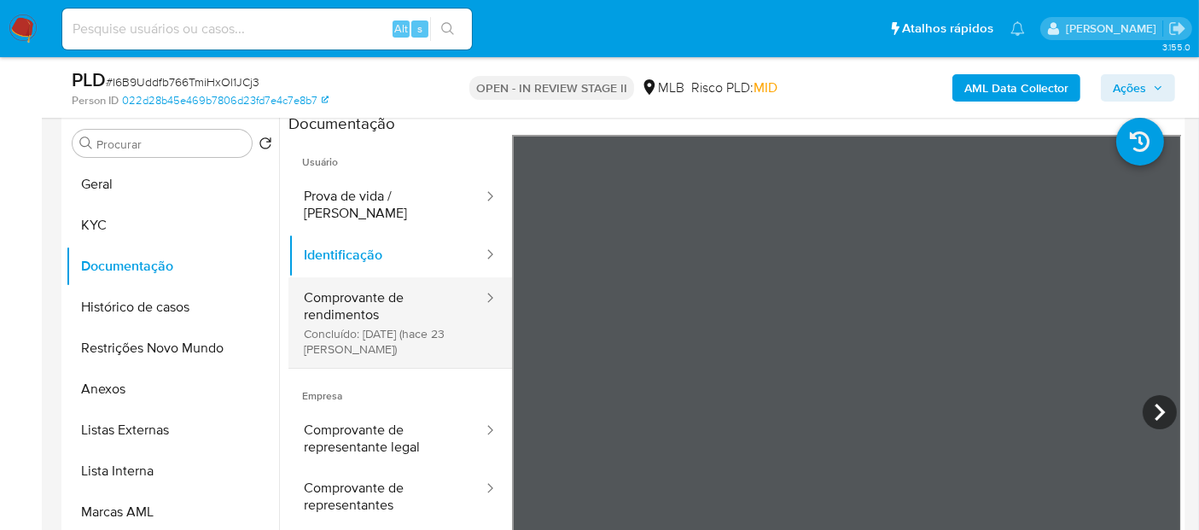
click at [339, 296] on button "Comprovante de rendimentos Concluído: 28/07/2025 (hace 23 días)" at bounding box center [387, 322] width 196 height 90
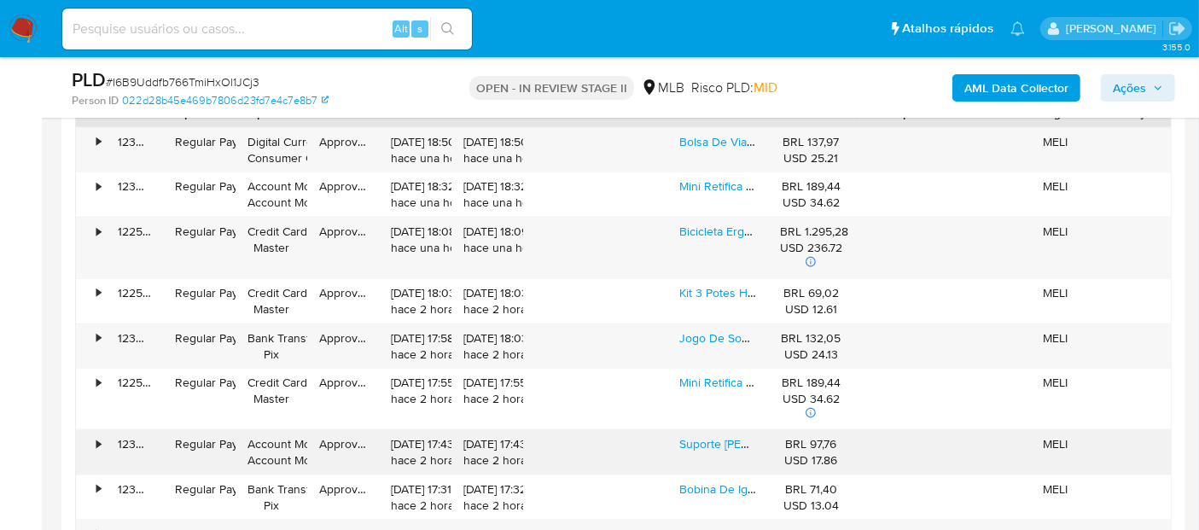
scroll to position [2132, 0]
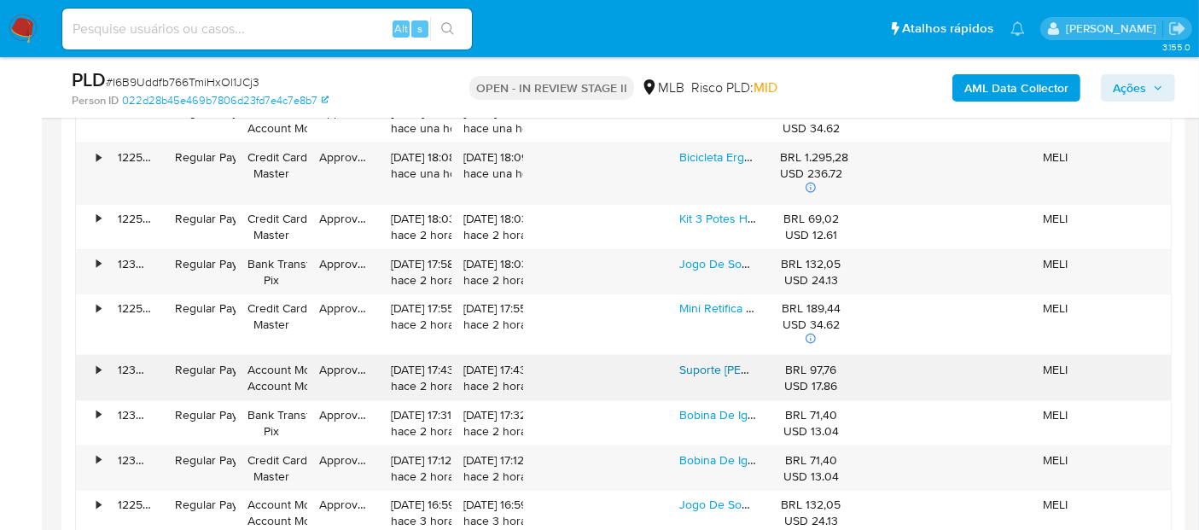
click at [729, 368] on link "Suporte Mastro Fixação Parede Para Antena Starlink 2 Gen" at bounding box center [862, 369] width 365 height 17
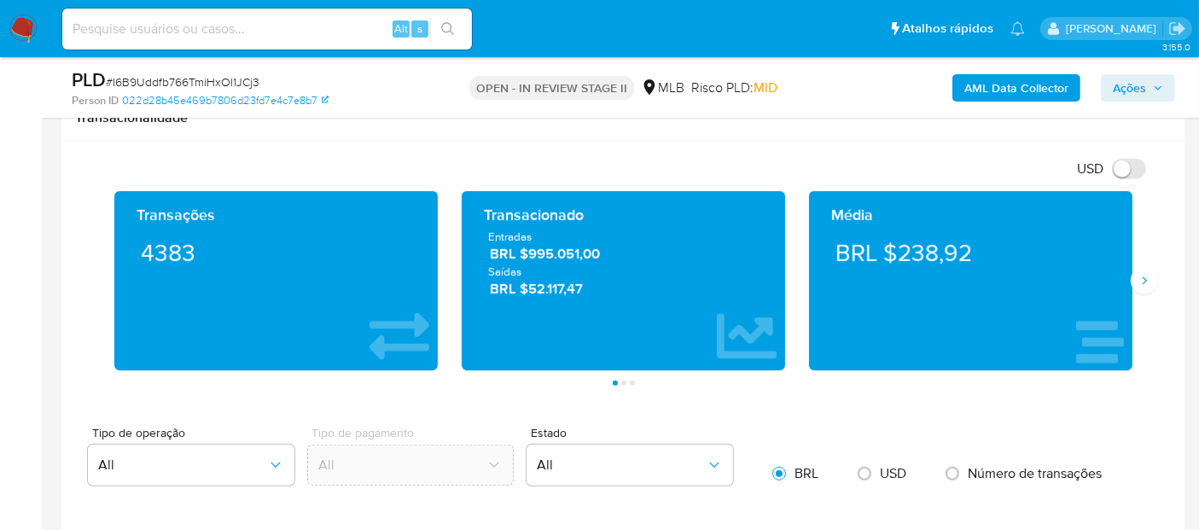
scroll to position [1183, 0]
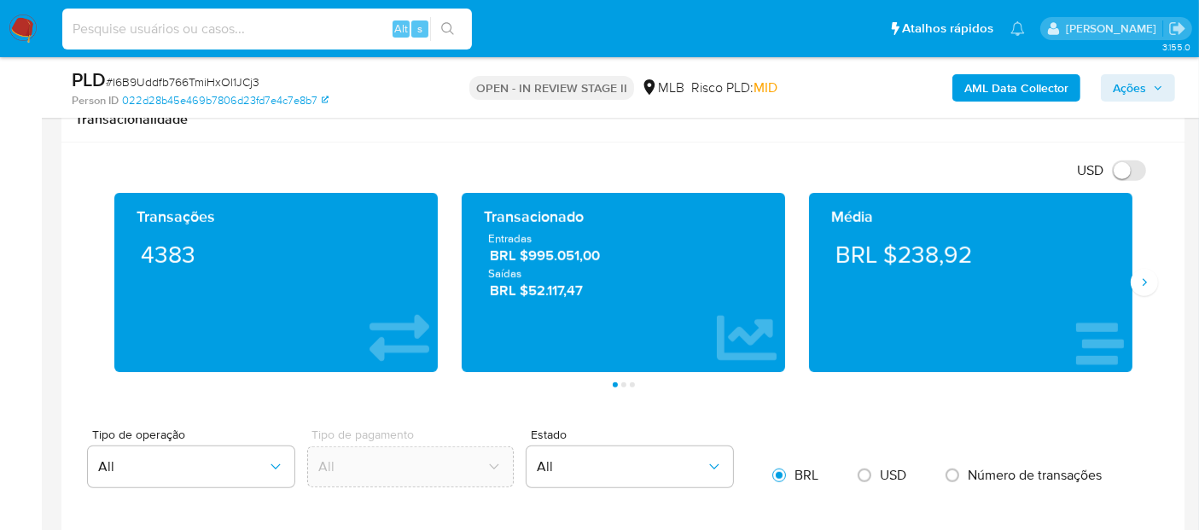
click at [207, 35] on input at bounding box center [267, 29] width 410 height 22
paste input "RgohS4joyRLUGMpdFPlHNGqQ"
type input "RgohS4joyRLUGMpdFPlHNGqQ"
click at [448, 29] on icon "search-icon" at bounding box center [448, 29] width 14 height 14
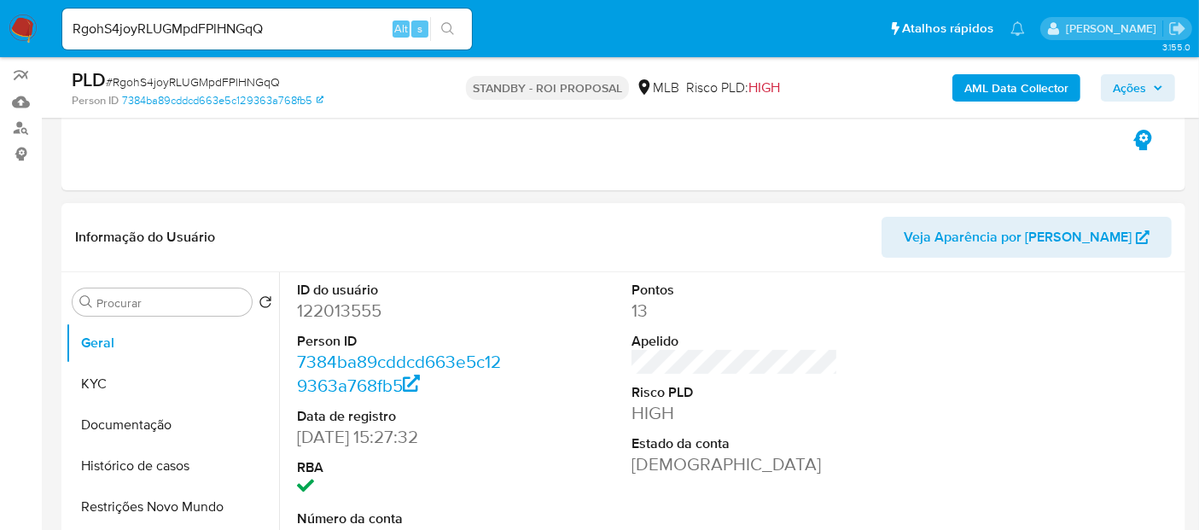
scroll to position [190, 0]
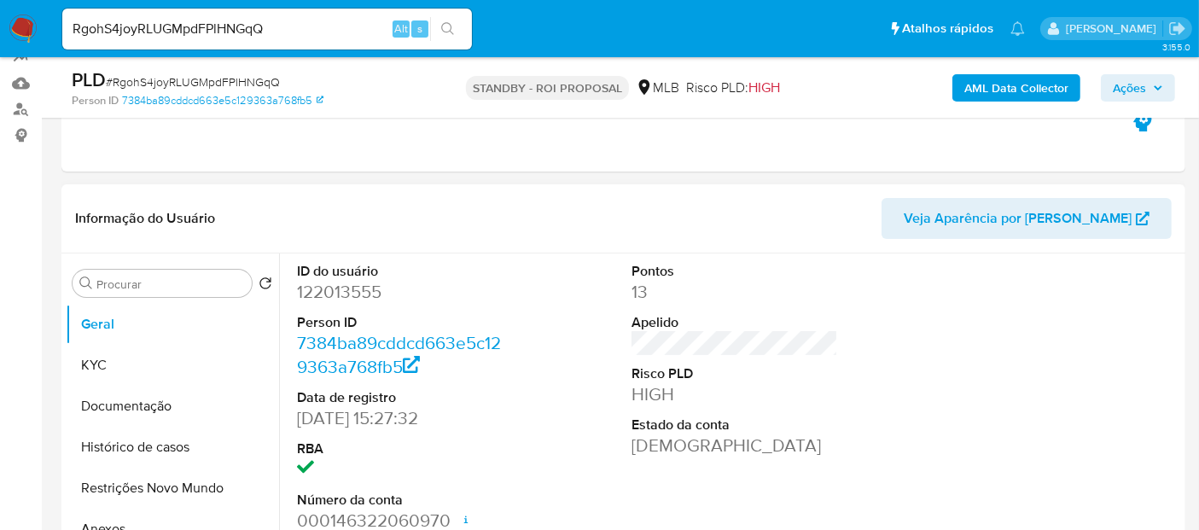
select select "10"
click at [124, 367] on button "KYC" at bounding box center [166, 365] width 200 height 41
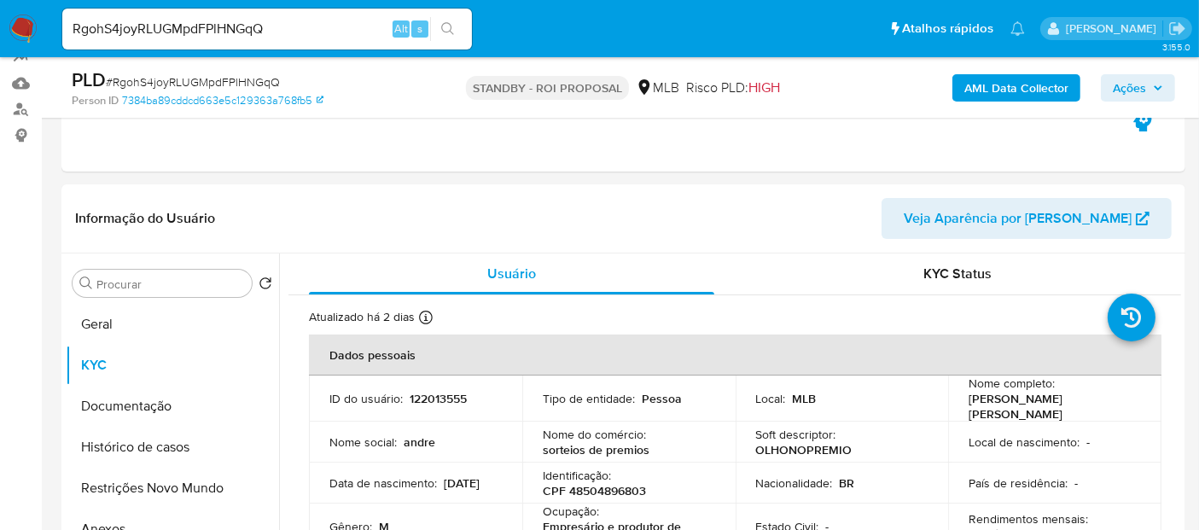
scroll to position [287, 0]
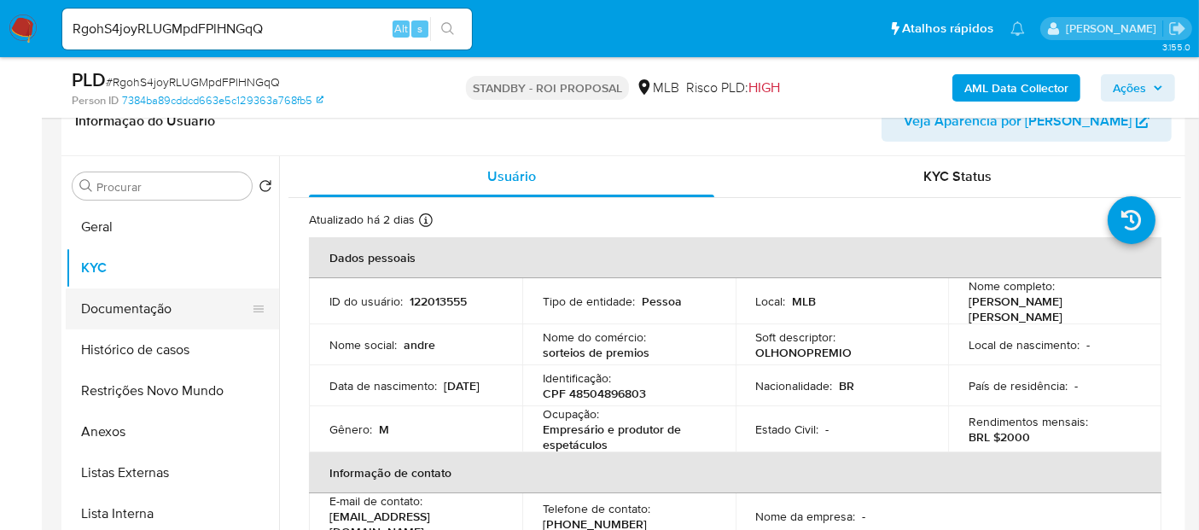
click at [132, 310] on button "Documentação" at bounding box center [166, 309] width 200 height 41
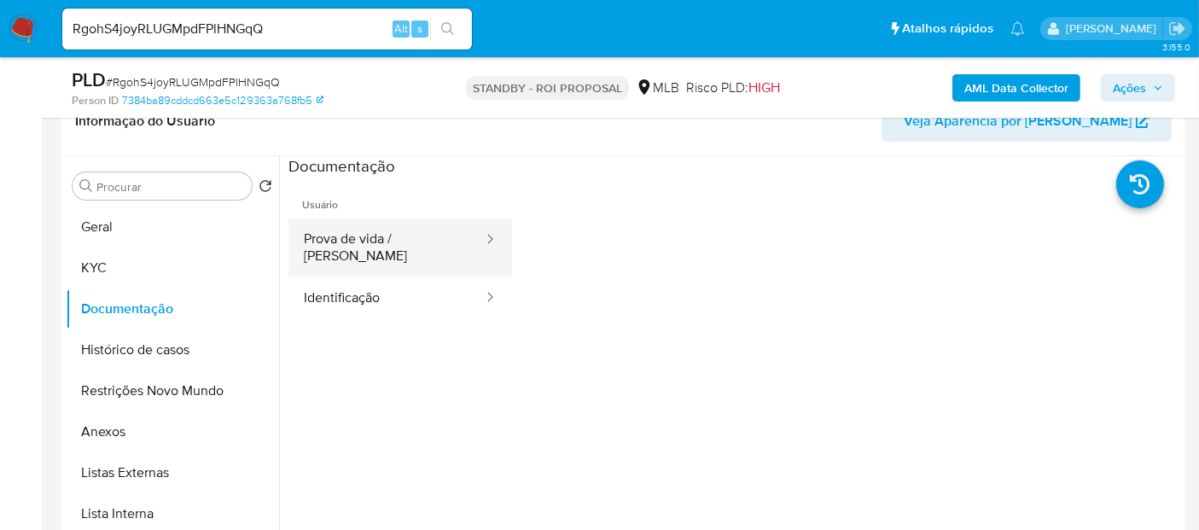
click at [365, 240] on button "Prova de vida / [PERSON_NAME]" at bounding box center [387, 248] width 196 height 58
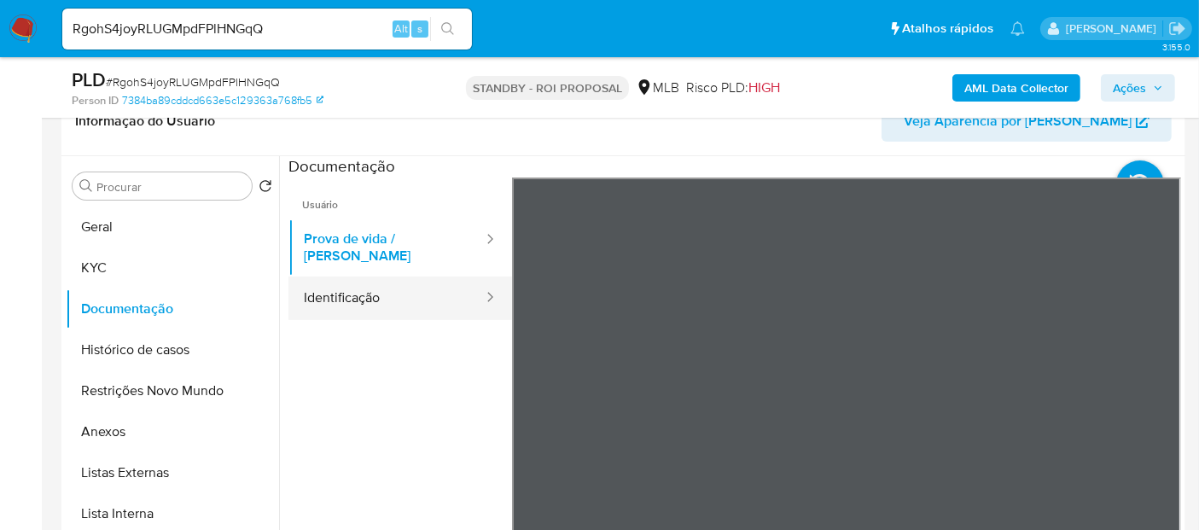
click at [309, 277] on button "Identificação" at bounding box center [387, 299] width 196 height 44
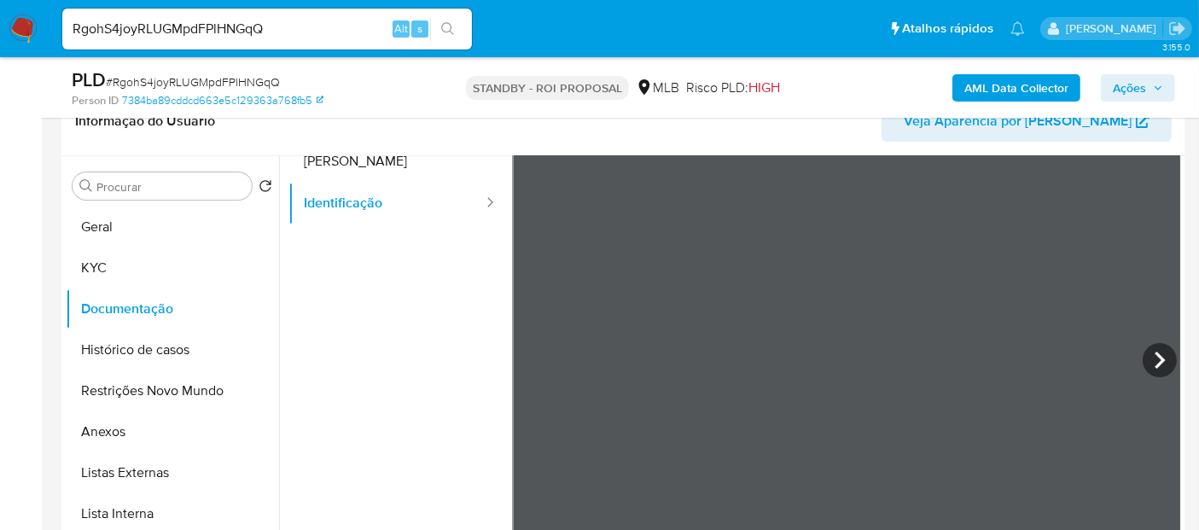
scroll to position [143, 0]
click at [1160, 304] on icon at bounding box center [1160, 312] width 34 height 34
click at [539, 311] on icon at bounding box center [533, 312] width 34 height 34
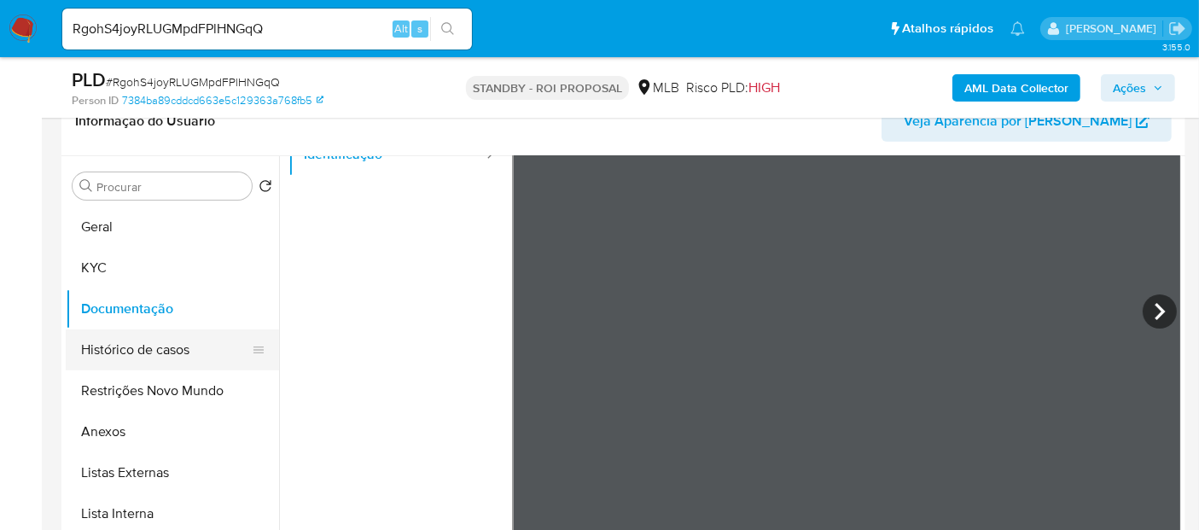
click at [114, 347] on button "Histórico de casos" at bounding box center [166, 350] width 200 height 41
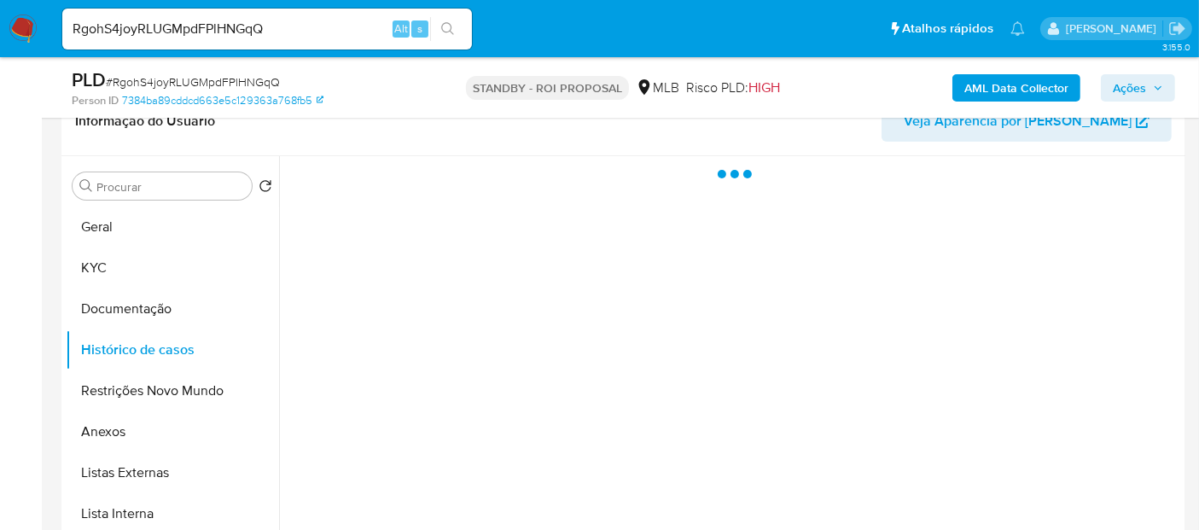
scroll to position [0, 0]
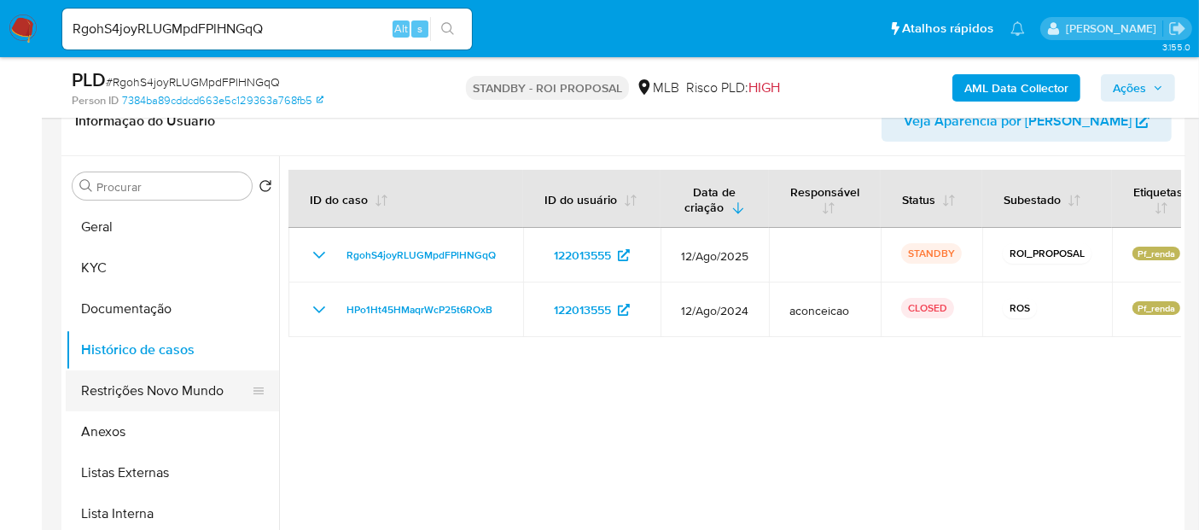
click at [130, 388] on button "Restrições Novo Mundo" at bounding box center [166, 391] width 200 height 41
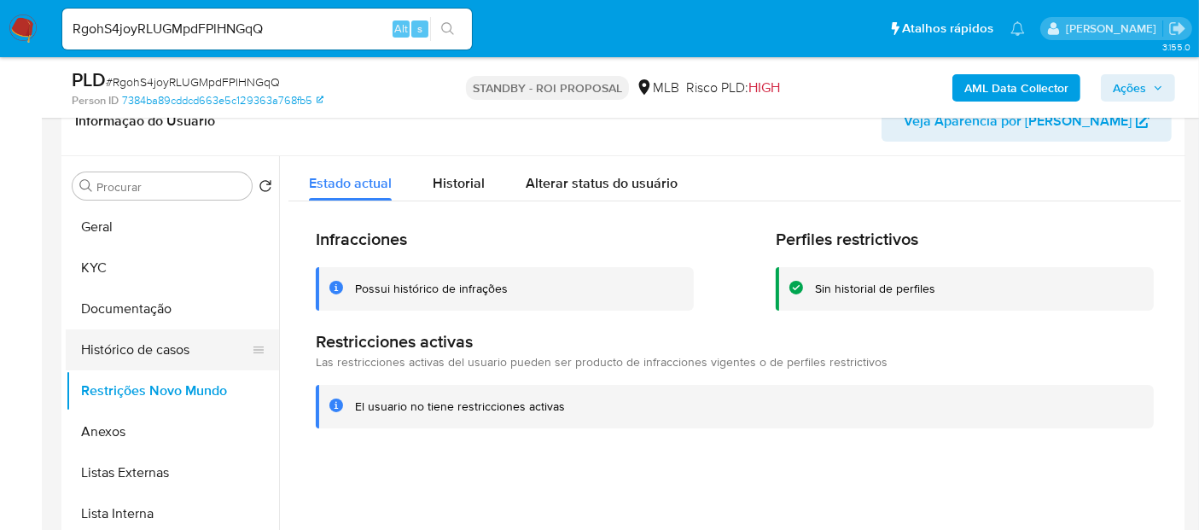
click at [124, 348] on button "Histórico de casos" at bounding box center [166, 350] width 200 height 41
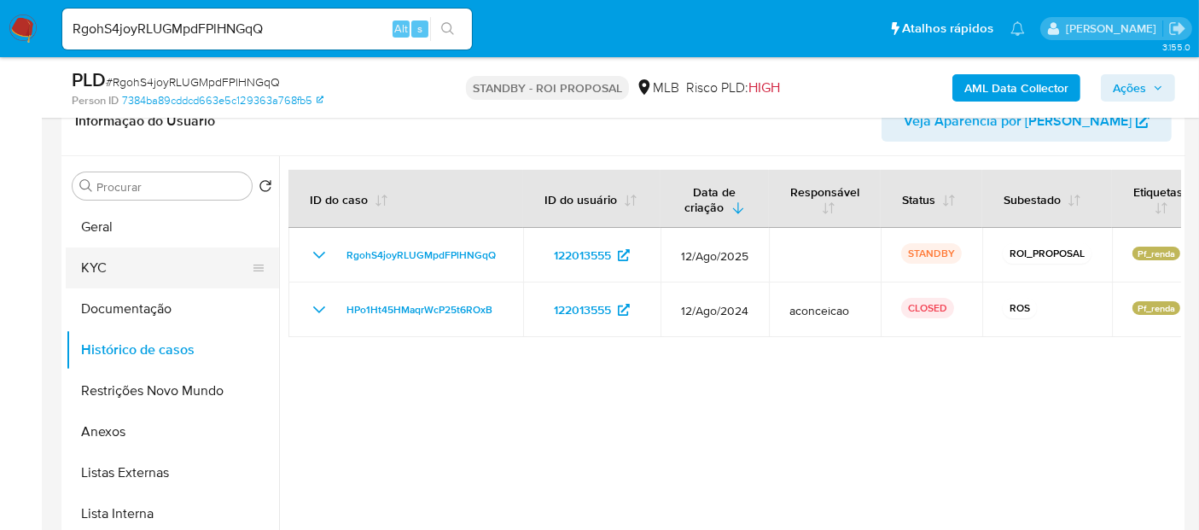
click at [116, 266] on button "KYC" at bounding box center [166, 268] width 200 height 41
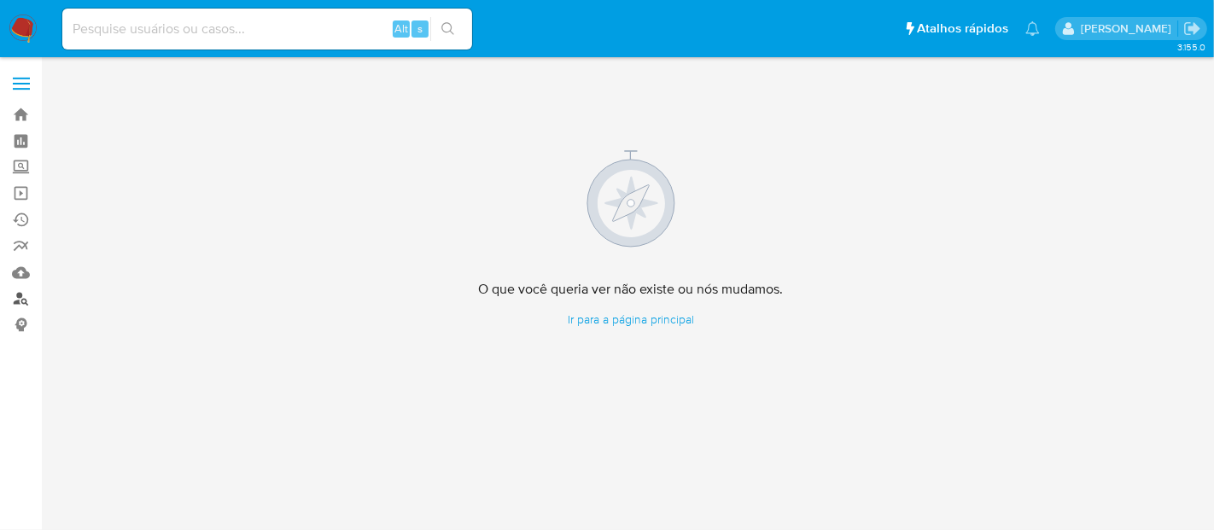
click at [19, 299] on link "Localizador de pessoas" at bounding box center [101, 299] width 203 height 26
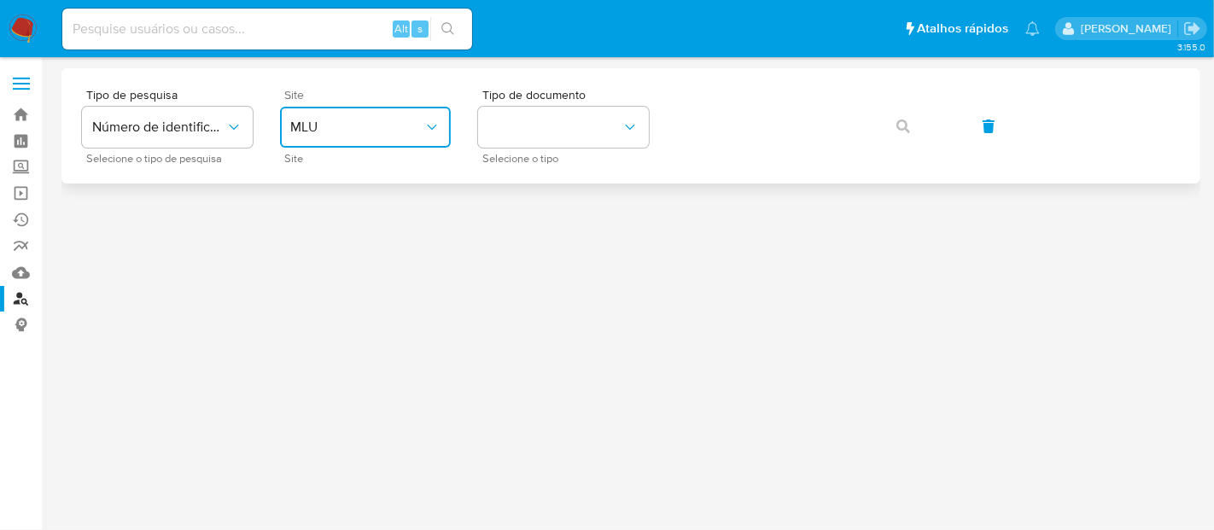
click at [443, 126] on button "MLU" at bounding box center [365, 127] width 171 height 41
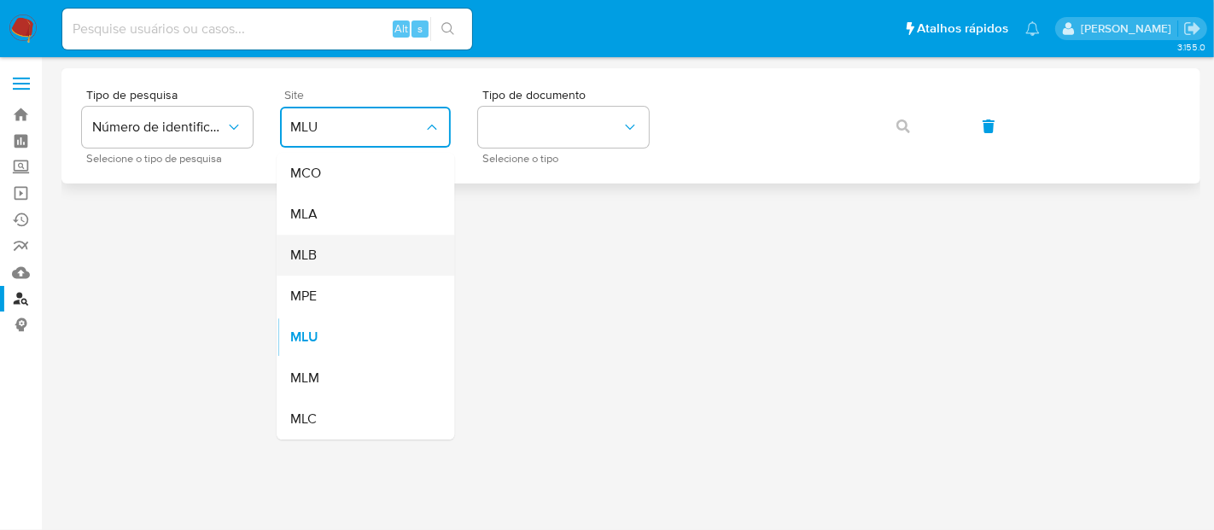
click at [311, 260] on span "MLB" at bounding box center [303, 255] width 26 height 17
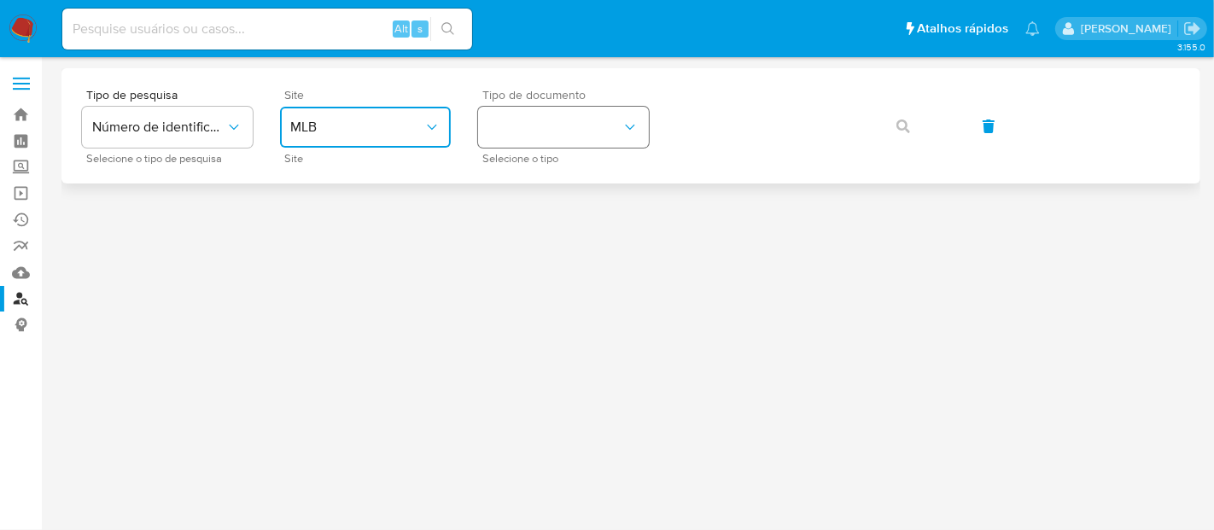
click at [636, 129] on icon "identificationType" at bounding box center [630, 127] width 17 height 17
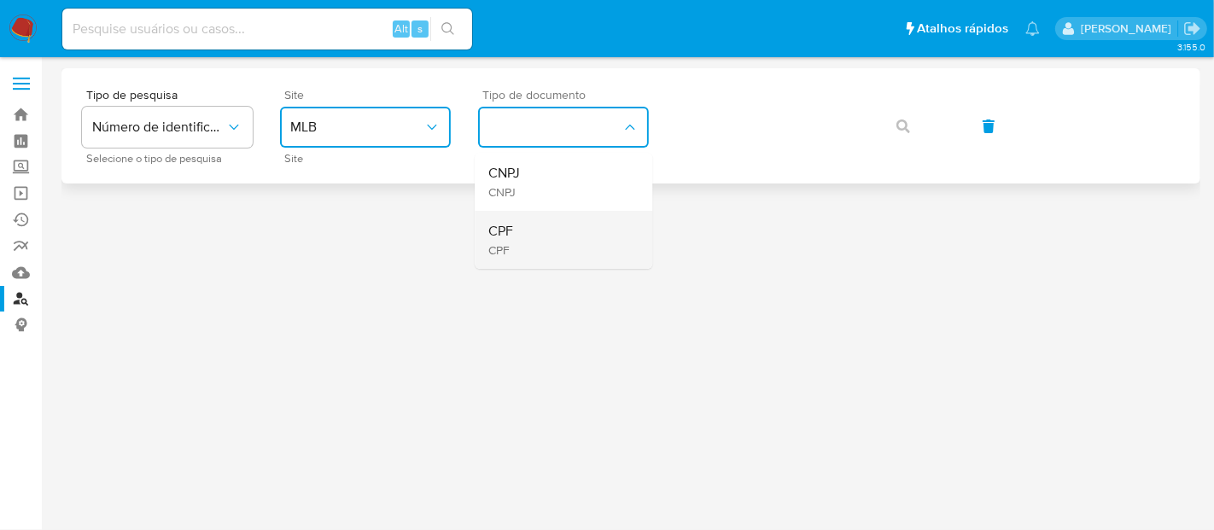
click at [528, 232] on div "CPF CPF" at bounding box center [558, 240] width 140 height 58
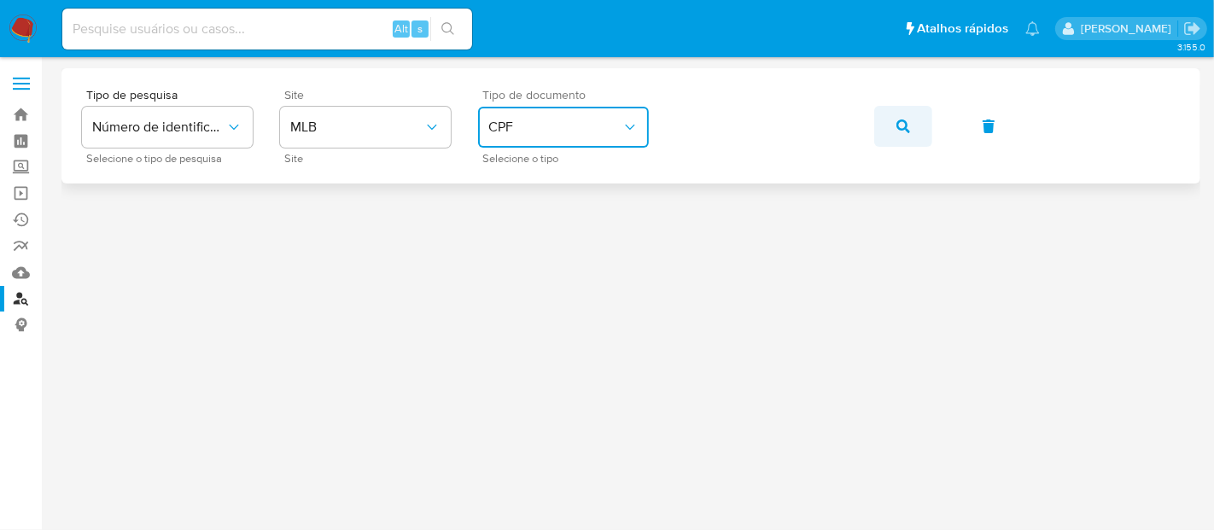
click at [901, 129] on icon "button" at bounding box center [903, 127] width 14 height 14
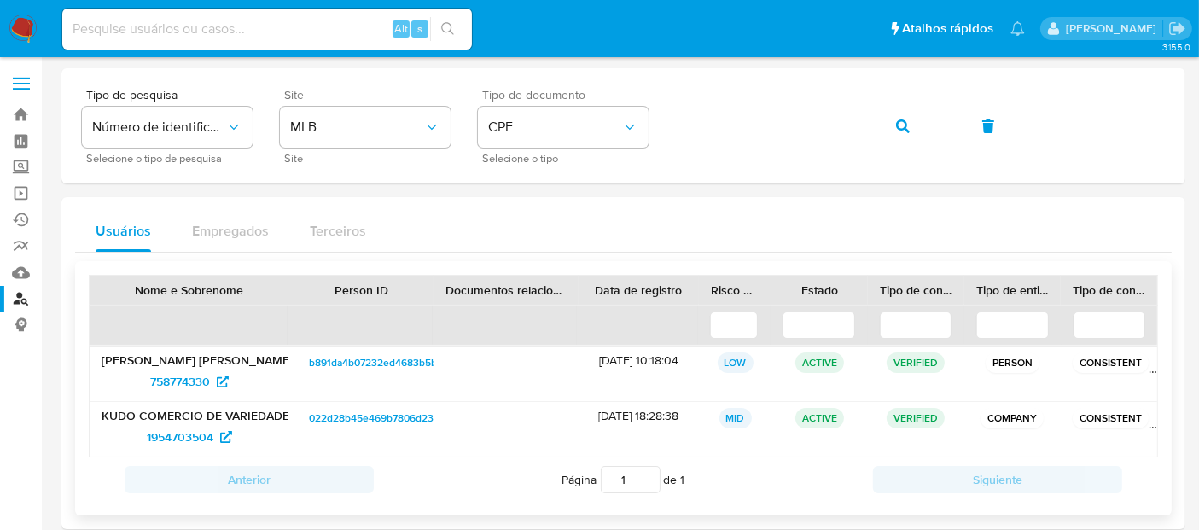
scroll to position [20, 0]
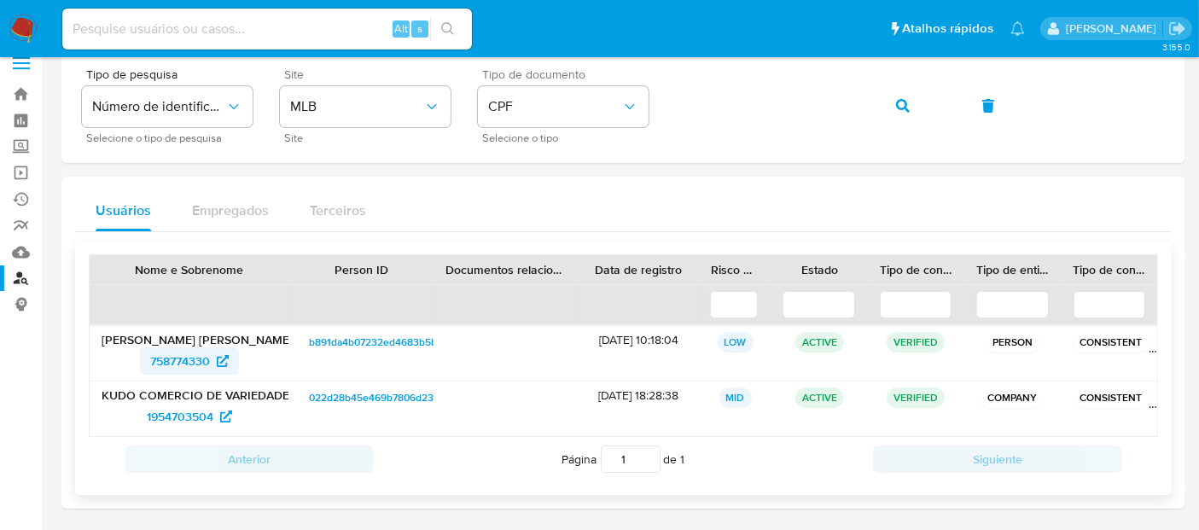
click at [183, 347] on span "758774330" at bounding box center [180, 360] width 60 height 27
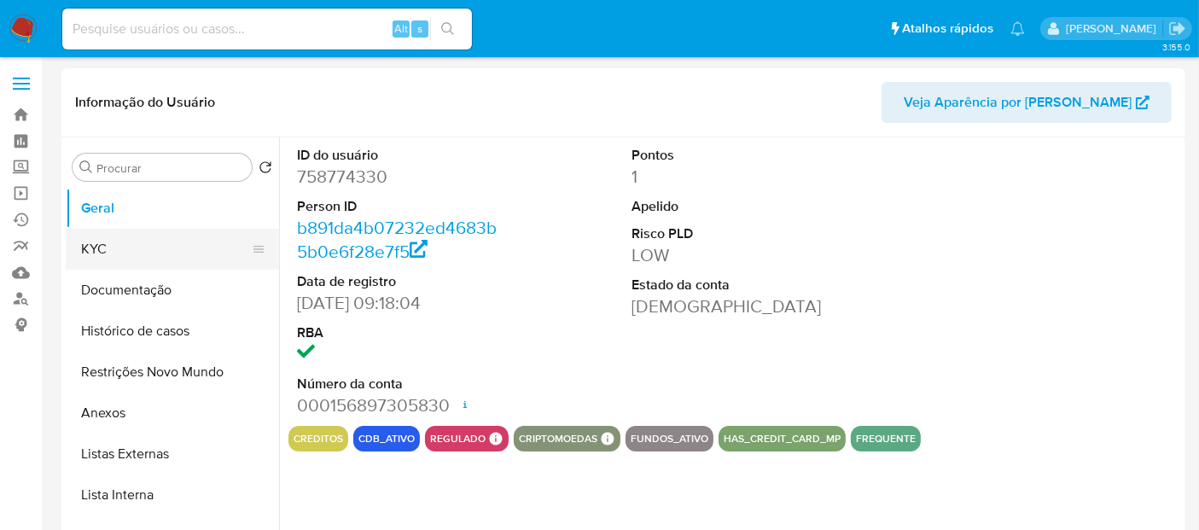
click at [108, 248] on button "KYC" at bounding box center [166, 249] width 200 height 41
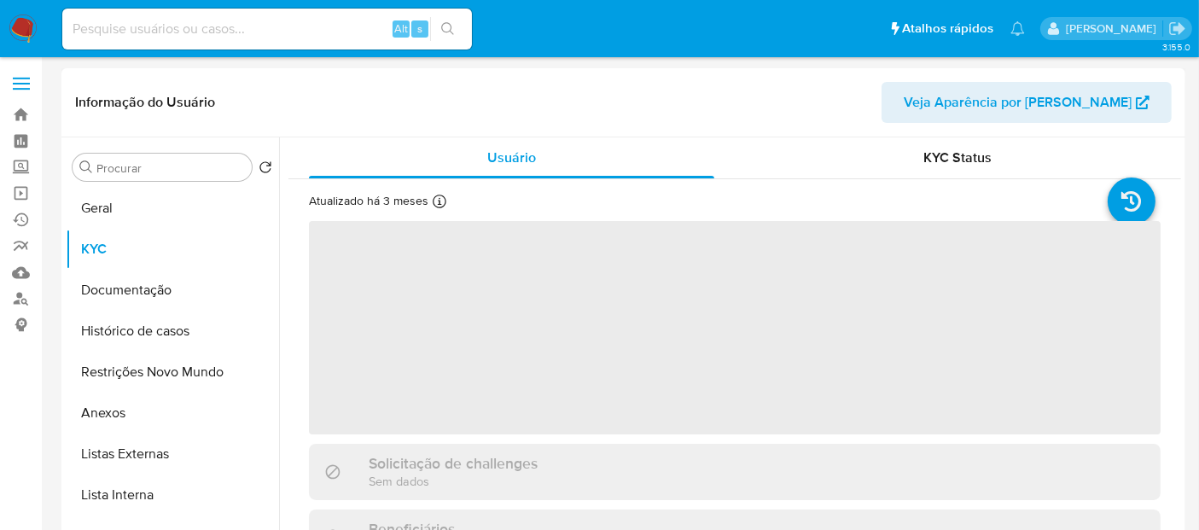
select select "10"
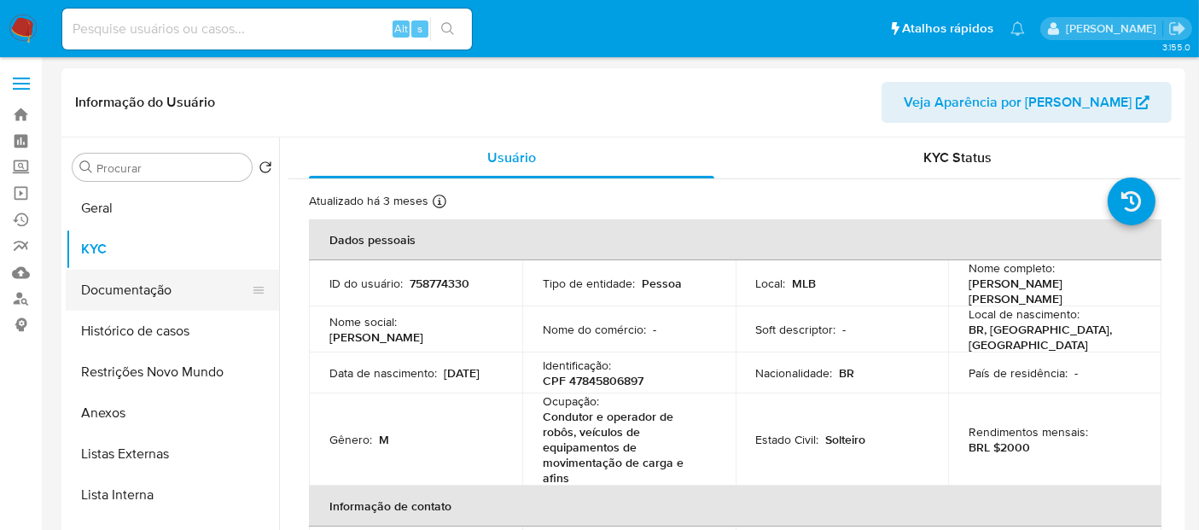
click at [131, 294] on button "Documentação" at bounding box center [166, 290] width 200 height 41
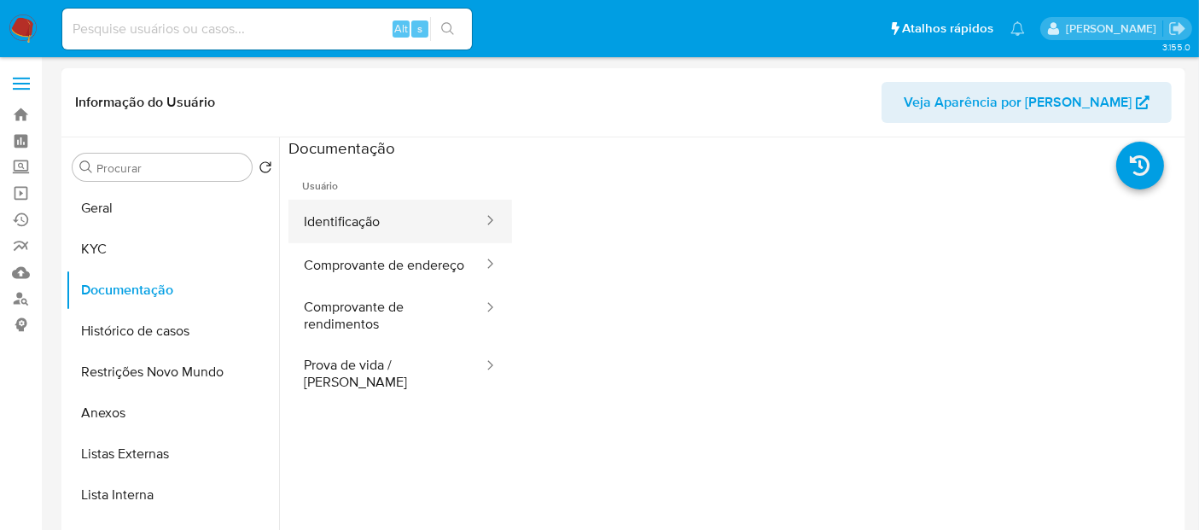
click at [377, 222] on button "Identificação" at bounding box center [387, 222] width 196 height 44
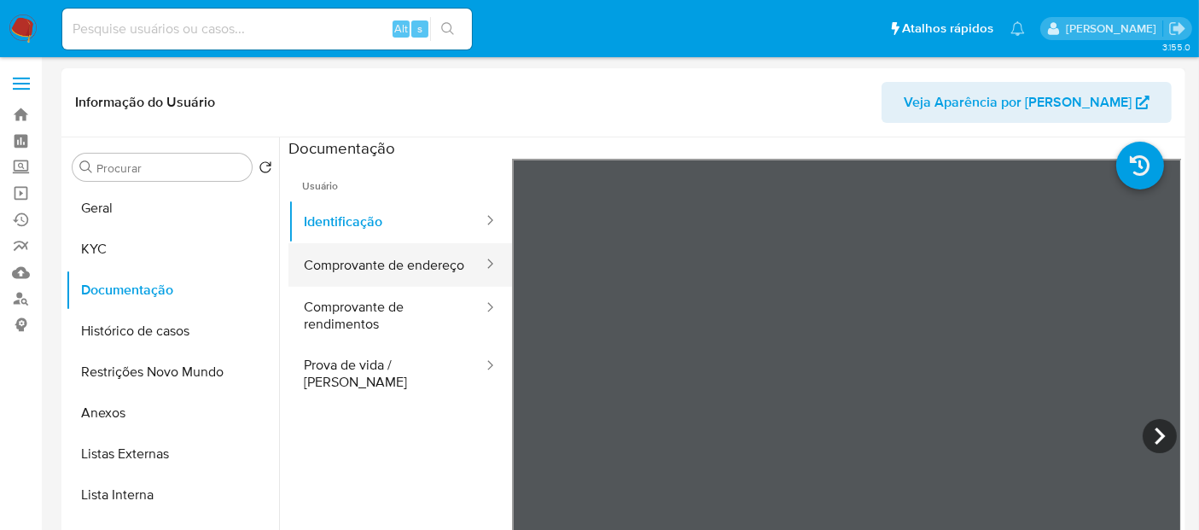
click at [388, 271] on button "Comprovante de endereço" at bounding box center [387, 265] width 196 height 44
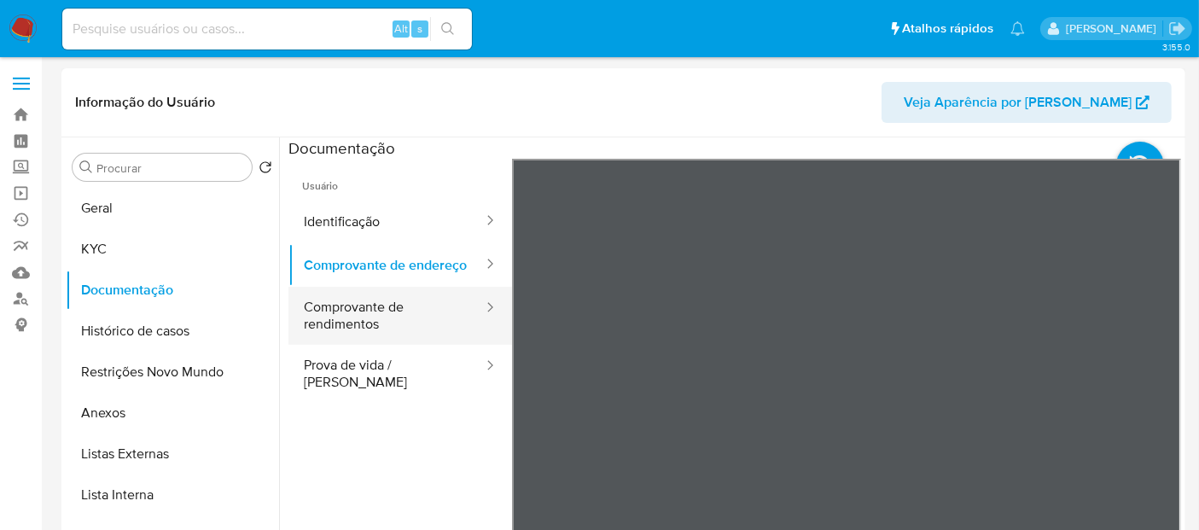
click at [377, 323] on button "Comprovante de rendimentos" at bounding box center [387, 316] width 196 height 58
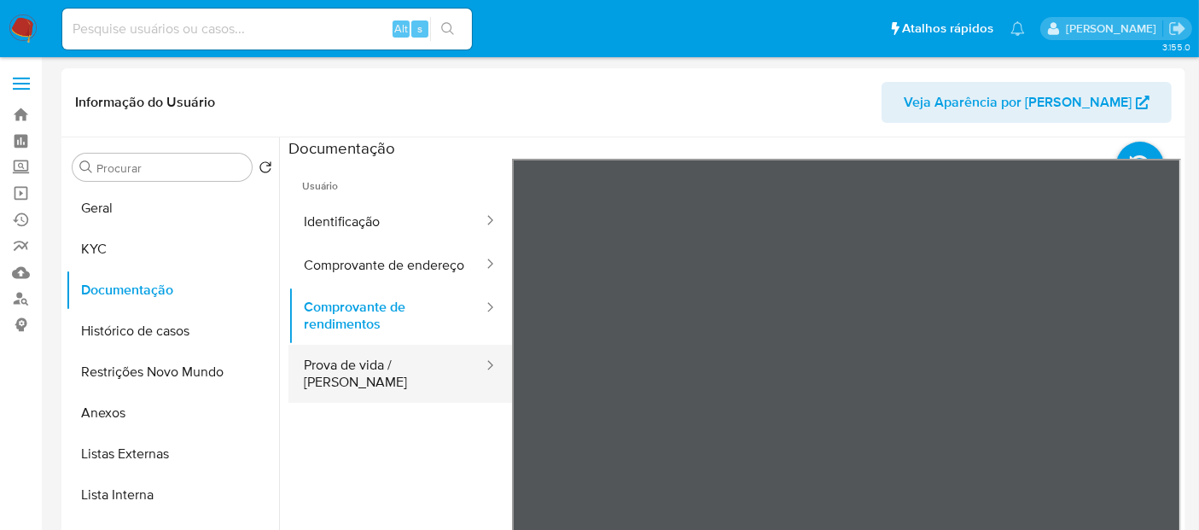
click at [349, 383] on button "Prova de vida / [PERSON_NAME]" at bounding box center [387, 374] width 196 height 58
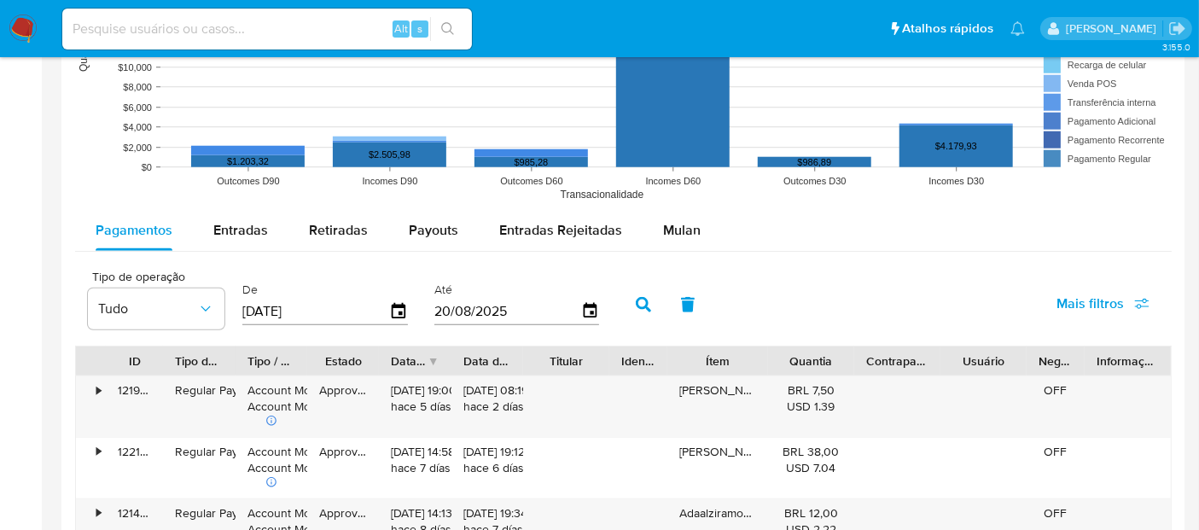
scroll to position [1532, 0]
